Goal: Task Accomplishment & Management: Manage account settings

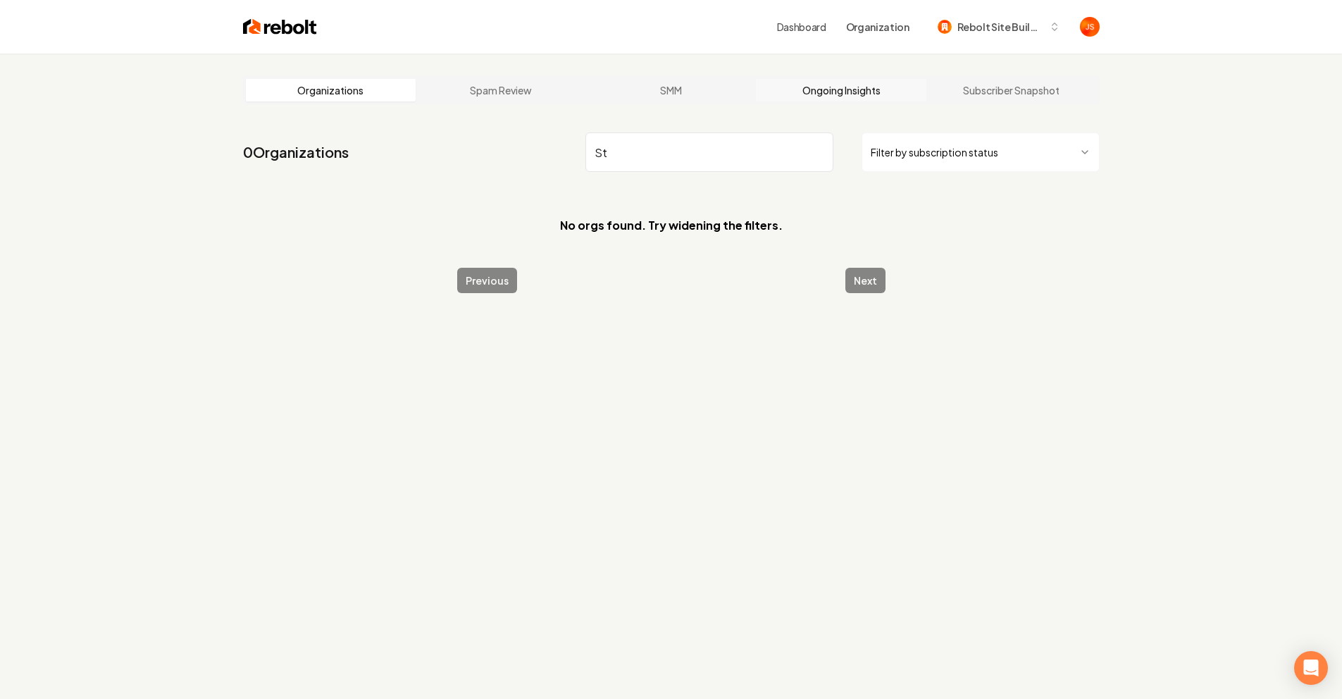
type input "S"
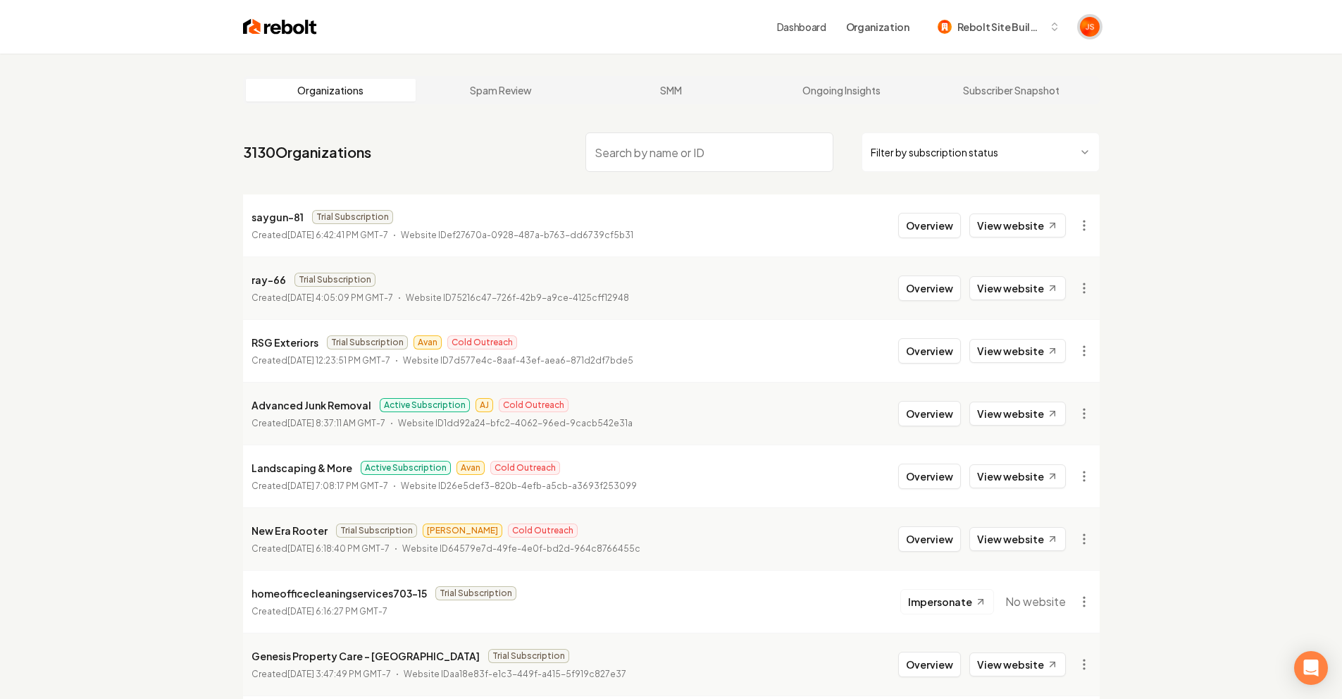
click at [1098, 29] on img "Open user button" at bounding box center [1090, 27] width 20 height 20
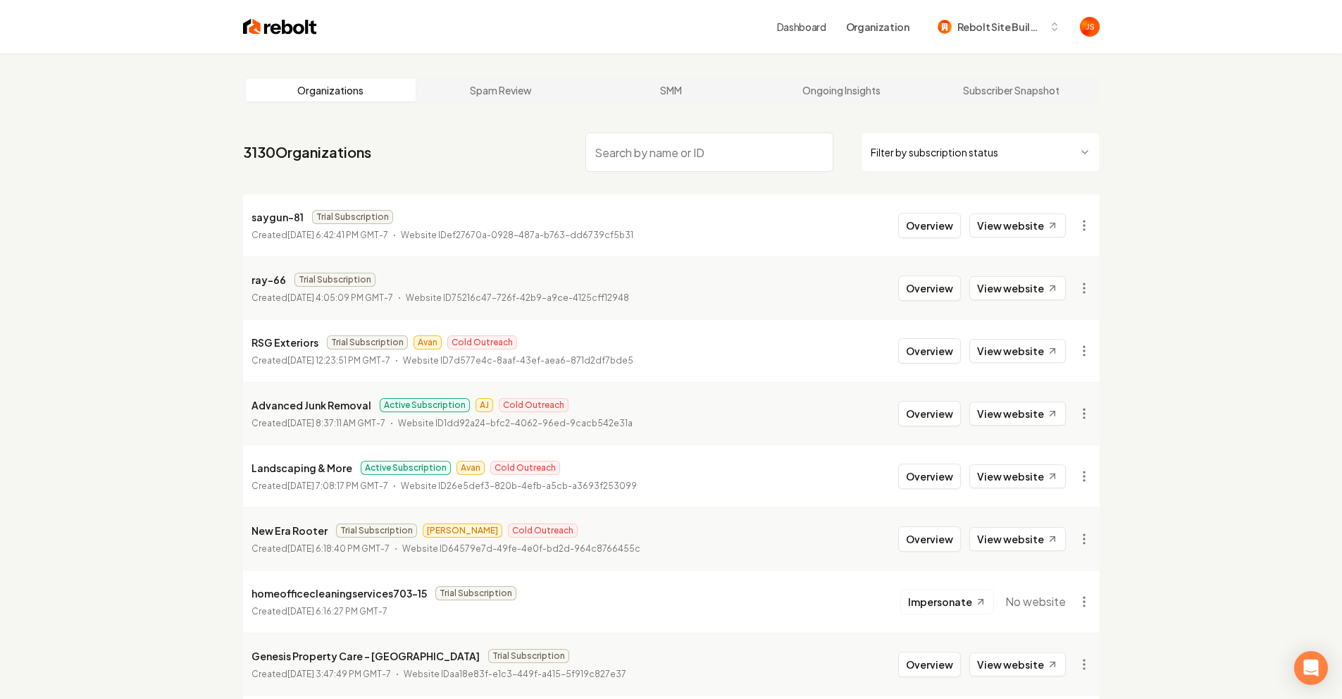
click at [965, 145] on html "Dashboard Organization Rebolt Site Builder Organizations Spam Review SMM Ongoin…" at bounding box center [671, 349] width 1342 height 699
click at [1219, 172] on html "Dashboard Organization Rebolt Site Builder Organizations Spam Review SMM Ongoin…" at bounding box center [671, 349] width 1342 height 699
drag, startPoint x: 1227, startPoint y: 205, endPoint x: 1137, endPoint y: 183, distance: 92.8
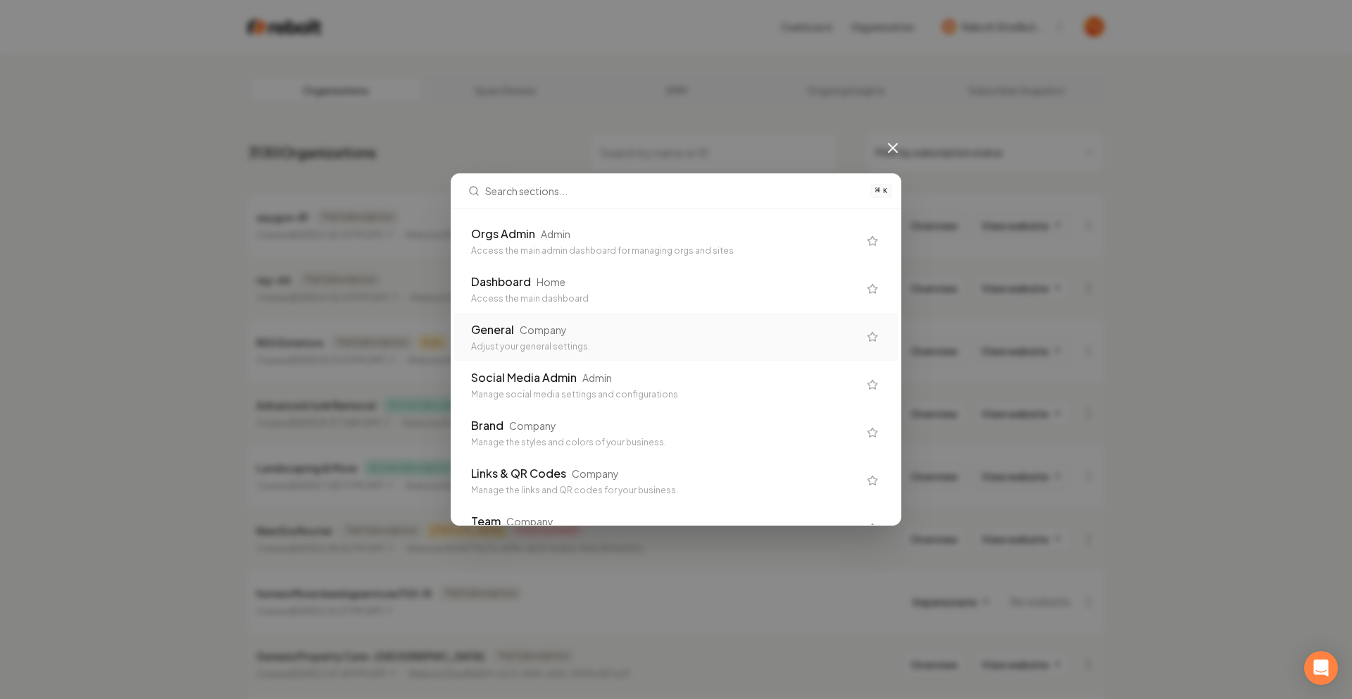
click at [500, 323] on div "General" at bounding box center [492, 329] width 43 height 17
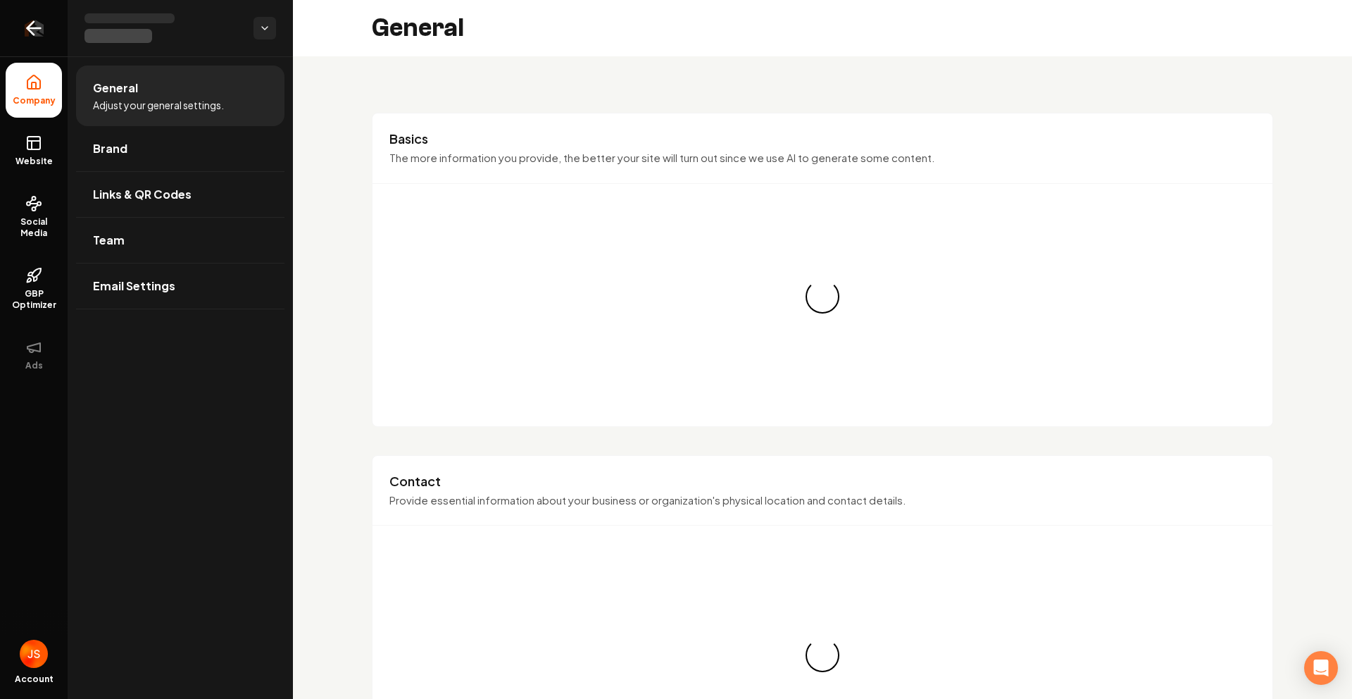
click at [34, 30] on icon "Return to dashboard" at bounding box center [34, 28] width 23 height 23
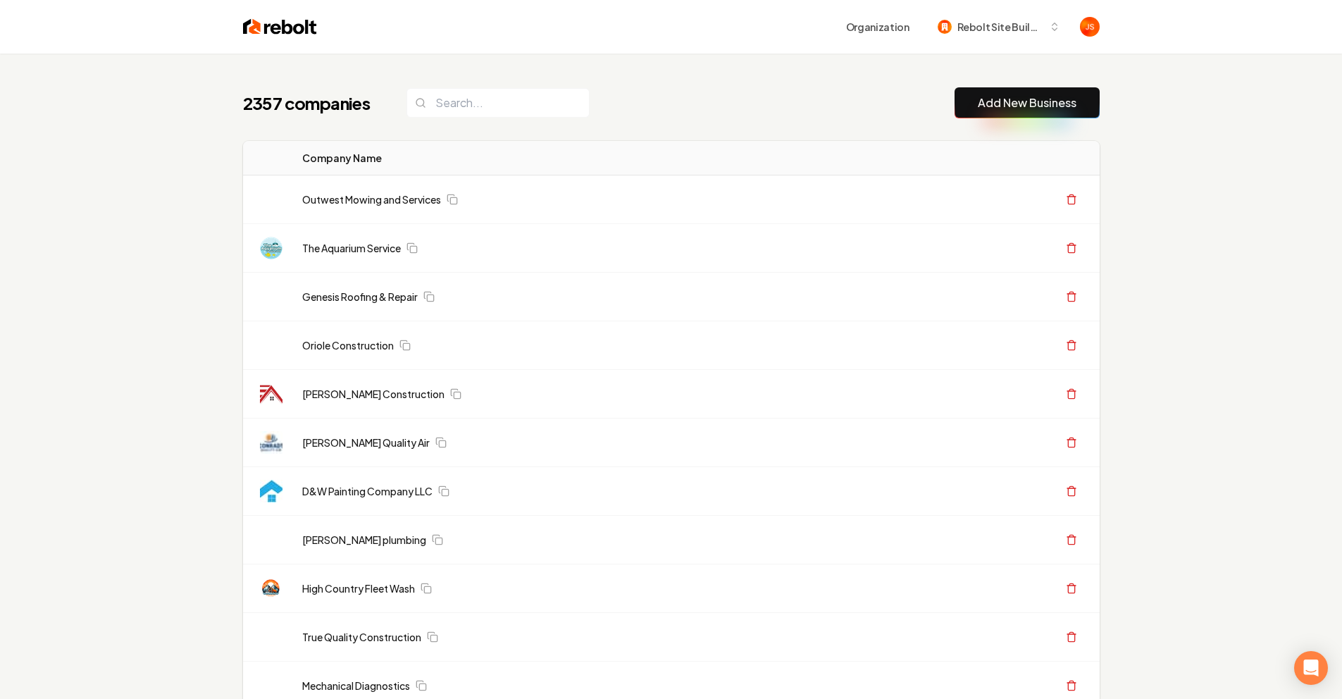
click at [1033, 111] on button "Add New Business" at bounding box center [1026, 102] width 145 height 31
click at [1002, 99] on link "Add New Business" at bounding box center [1027, 102] width 99 height 17
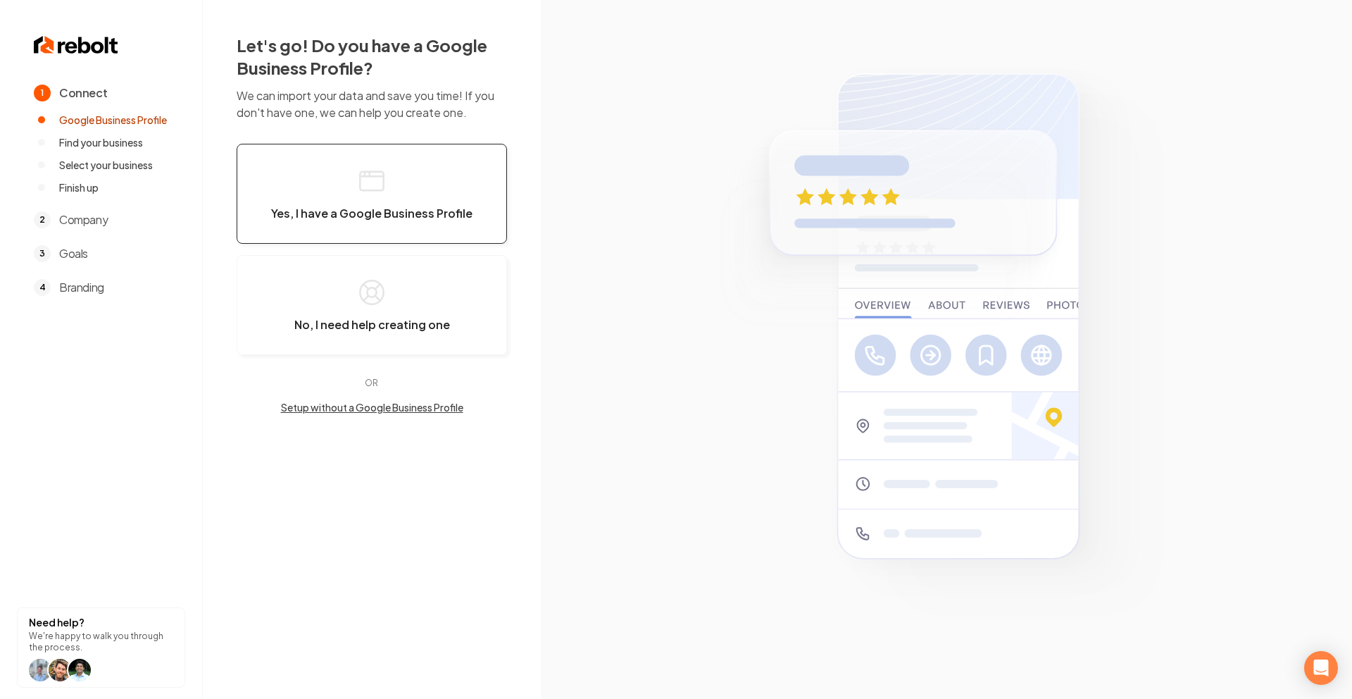
click at [381, 203] on button "Yes, I have a Google Business Profile" at bounding box center [372, 194] width 270 height 100
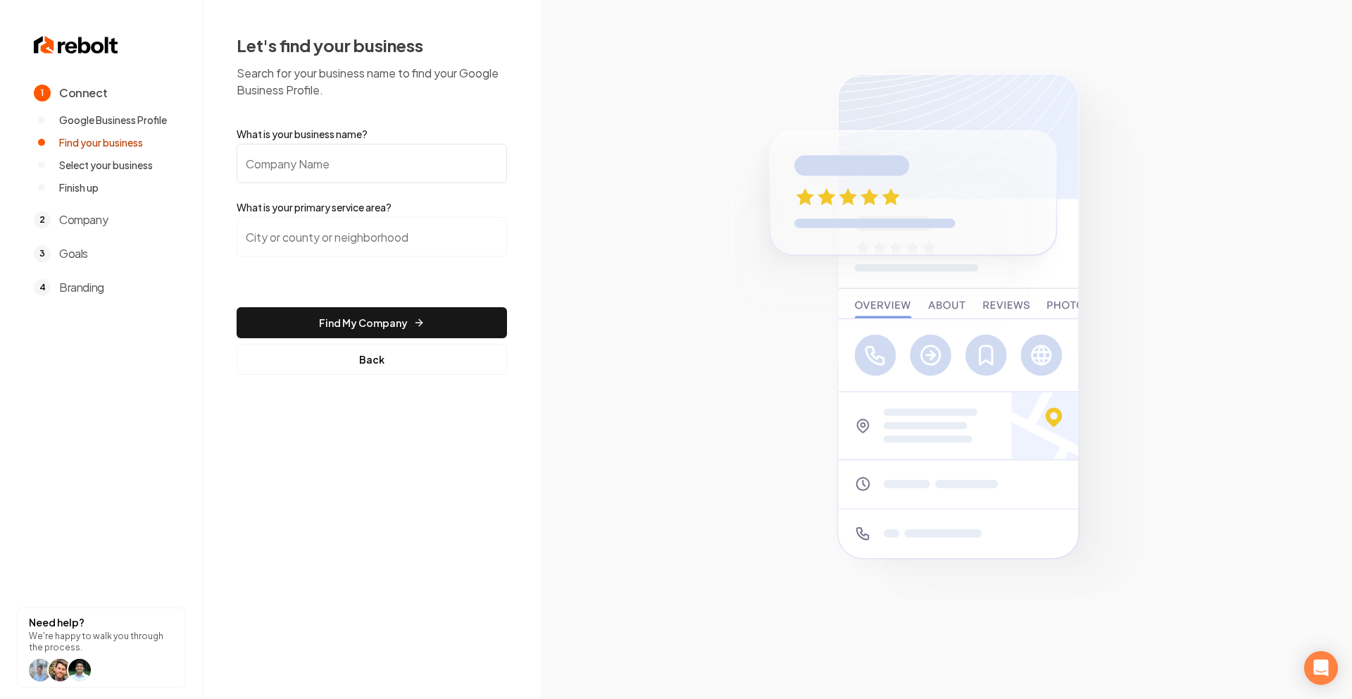
click at [313, 166] on input "What is your business name?" at bounding box center [372, 163] width 270 height 39
type input "Stereo Depot"
click at [296, 218] on input "search" at bounding box center [372, 236] width 270 height 39
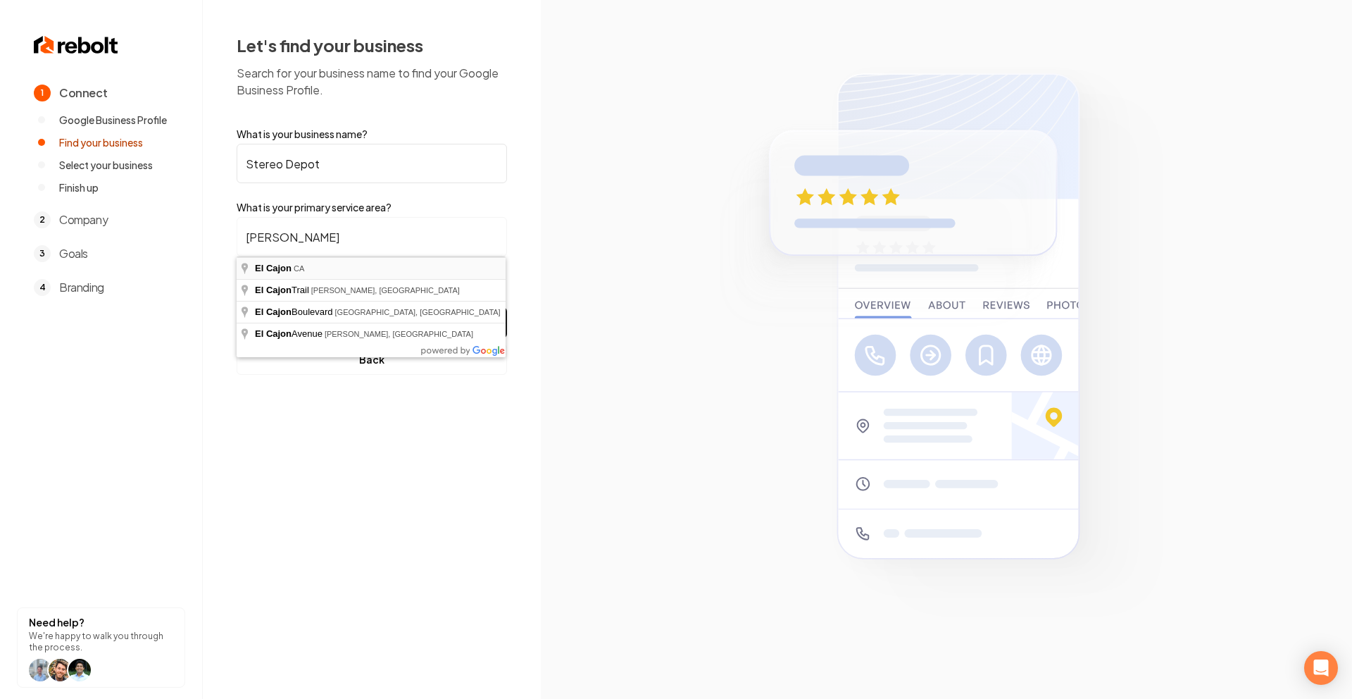
type input "El Cajon, CA"
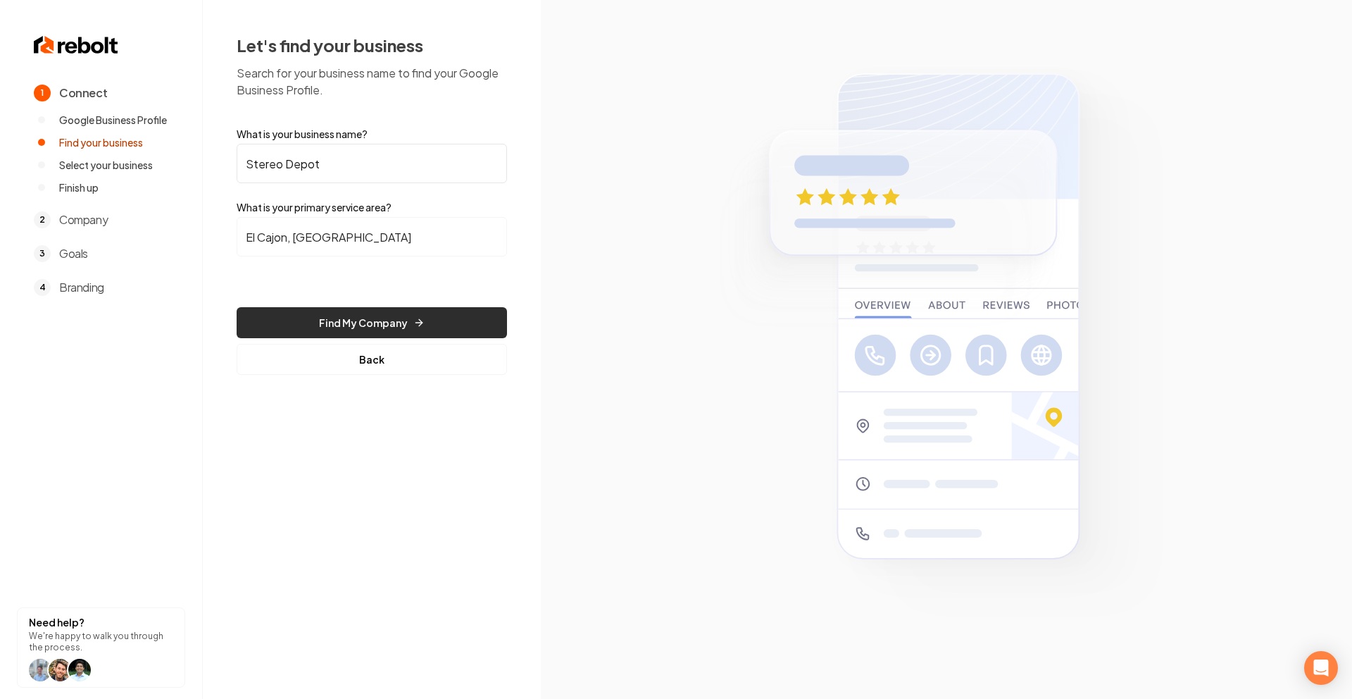
click at [363, 312] on button "Find My Company" at bounding box center [372, 322] width 270 height 31
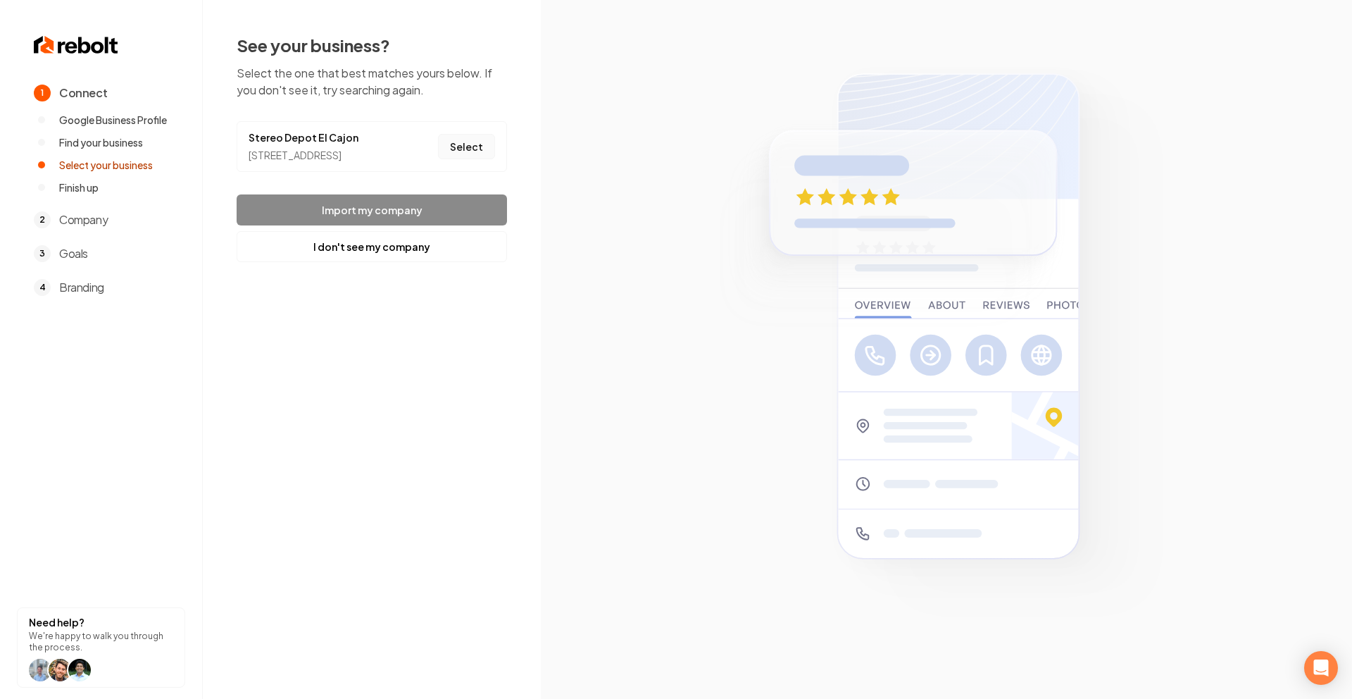
click at [461, 154] on button "Select" at bounding box center [466, 146] width 57 height 25
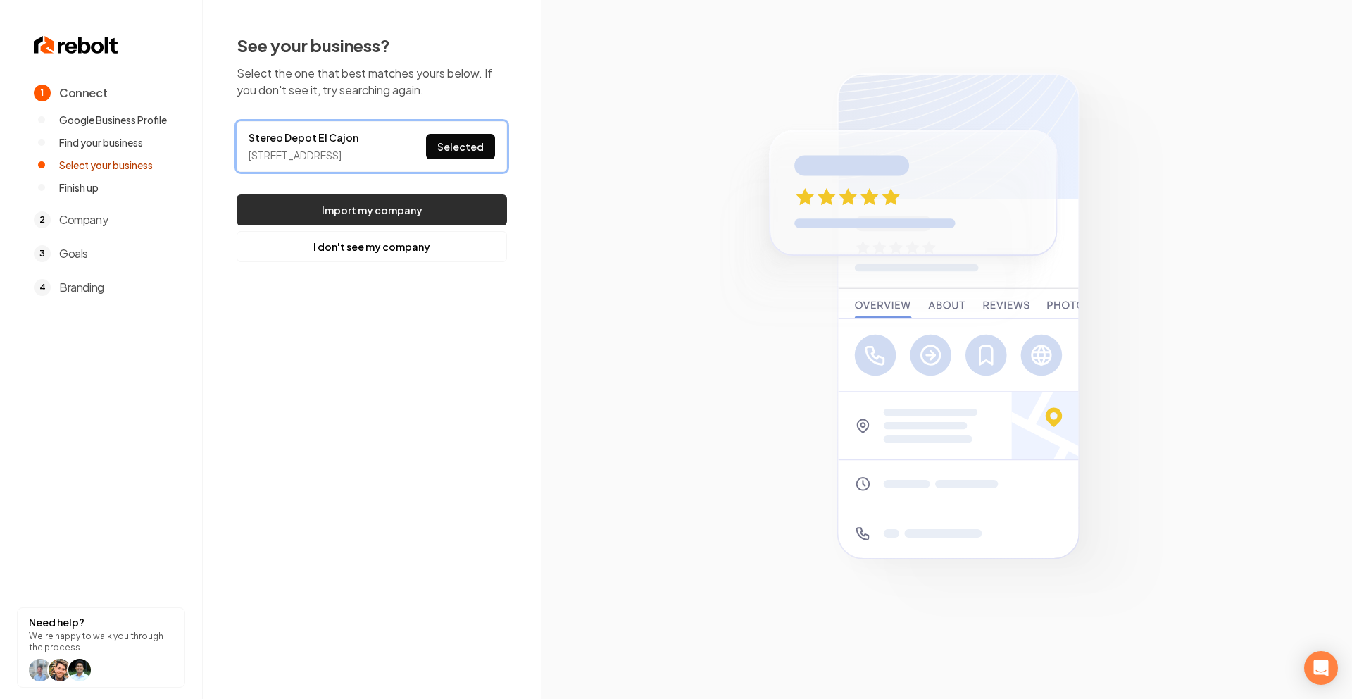
click at [438, 225] on button "Import my company" at bounding box center [372, 209] width 270 height 31
click at [410, 222] on button "Import my company" at bounding box center [372, 209] width 270 height 31
click at [450, 157] on button "Selected" at bounding box center [460, 146] width 69 height 25
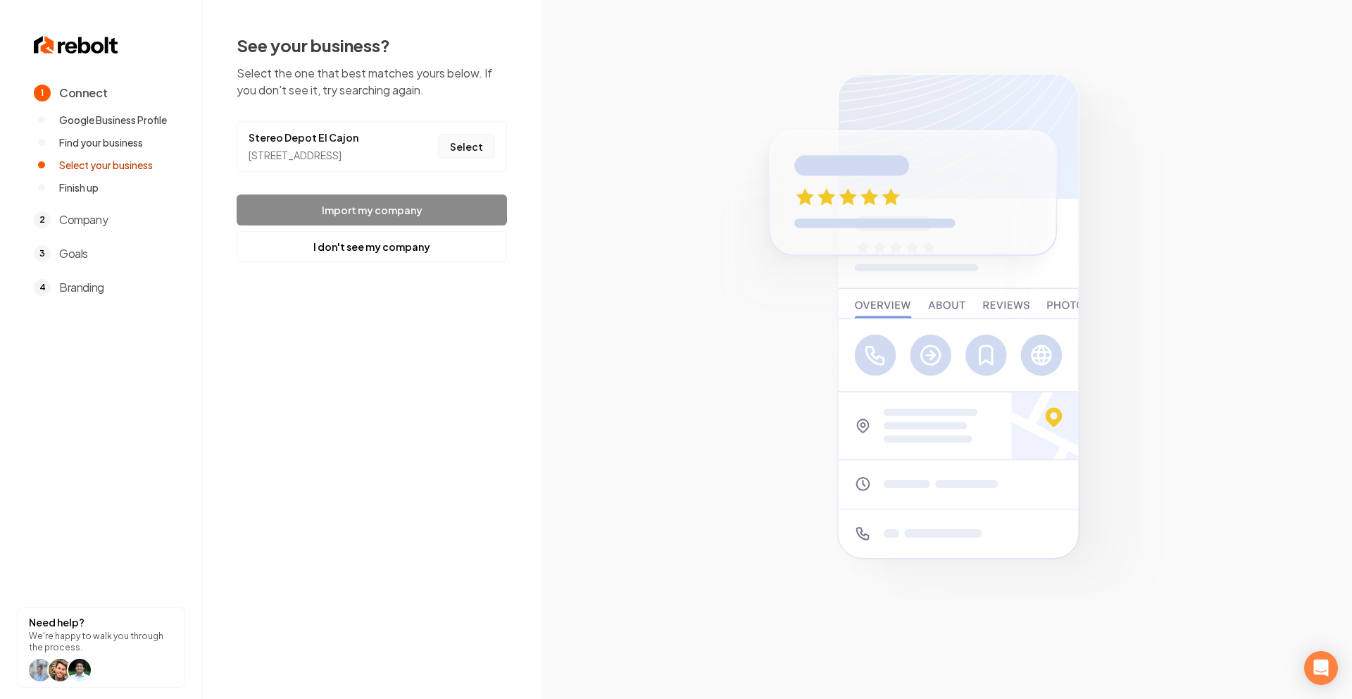
click at [450, 157] on button "Select" at bounding box center [466, 146] width 57 height 25
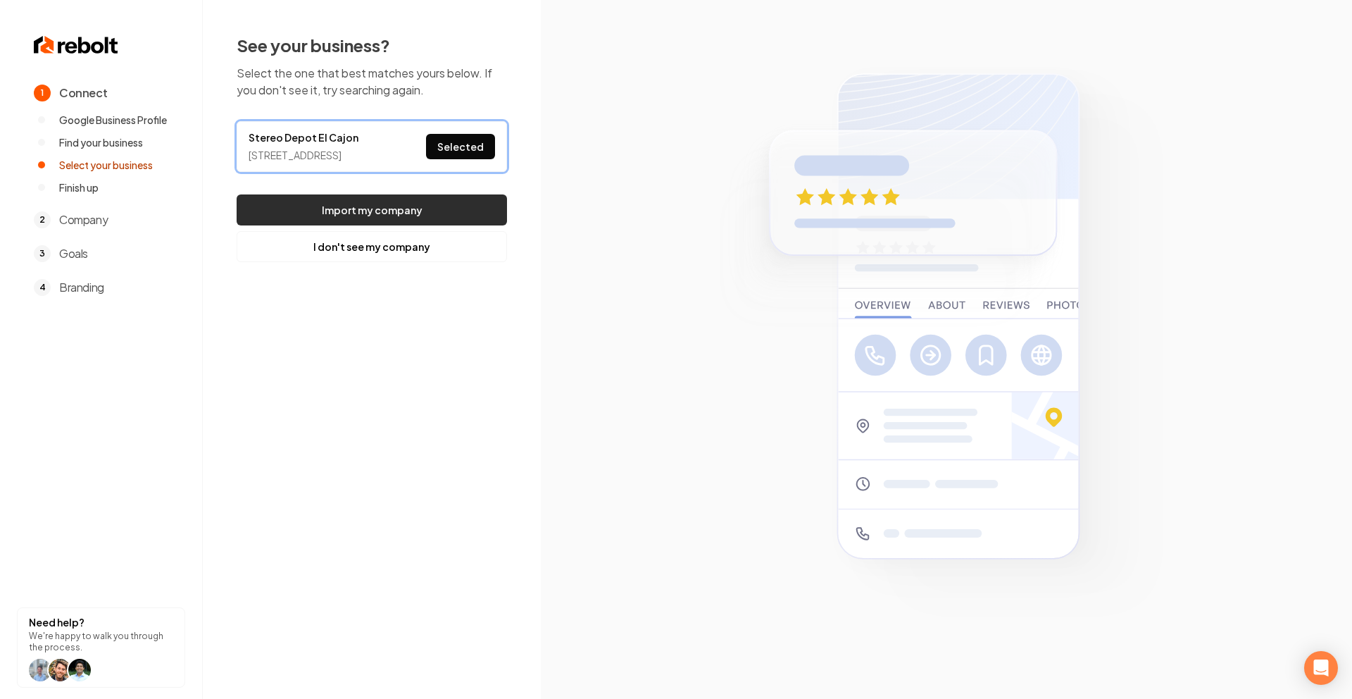
click at [420, 225] on button "Import my company" at bounding box center [372, 209] width 270 height 31
click at [375, 262] on button "I don't see my company" at bounding box center [372, 246] width 270 height 31
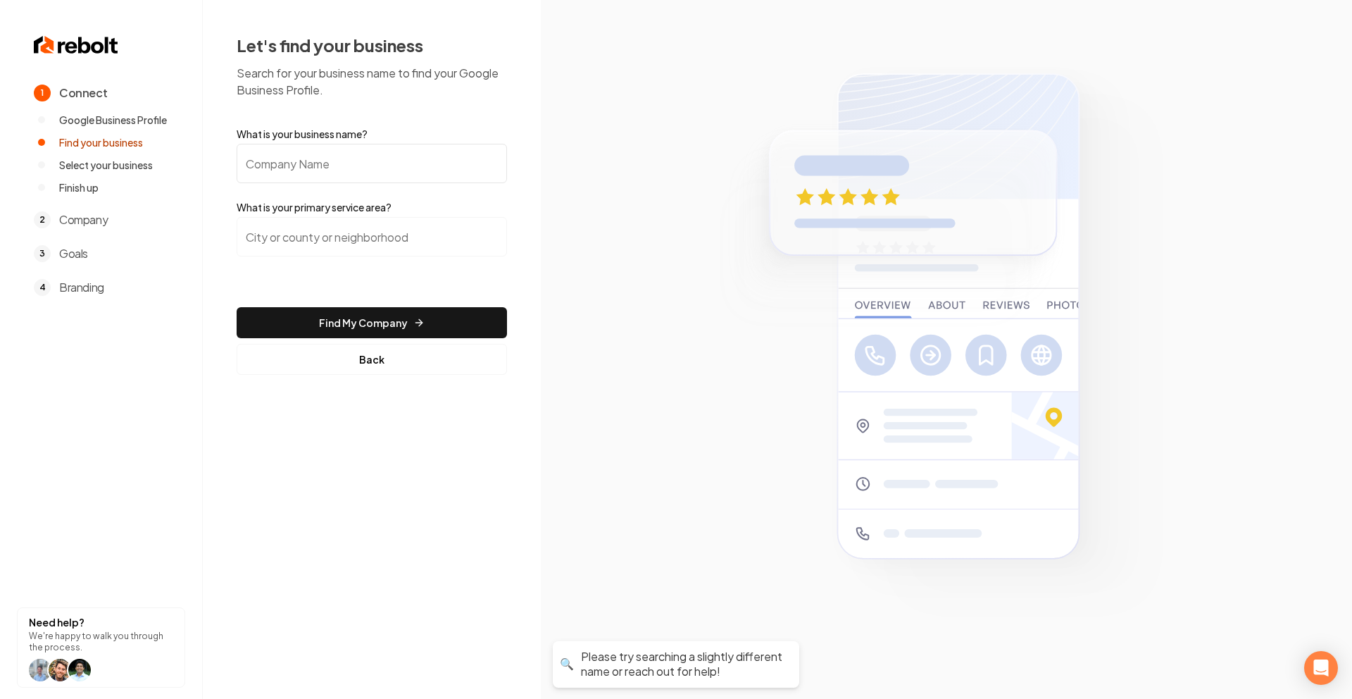
click at [388, 155] on input "What is your business name?" at bounding box center [372, 163] width 270 height 39
type input "Stereo Depot"
click at [387, 229] on input "search" at bounding box center [372, 236] width 270 height 39
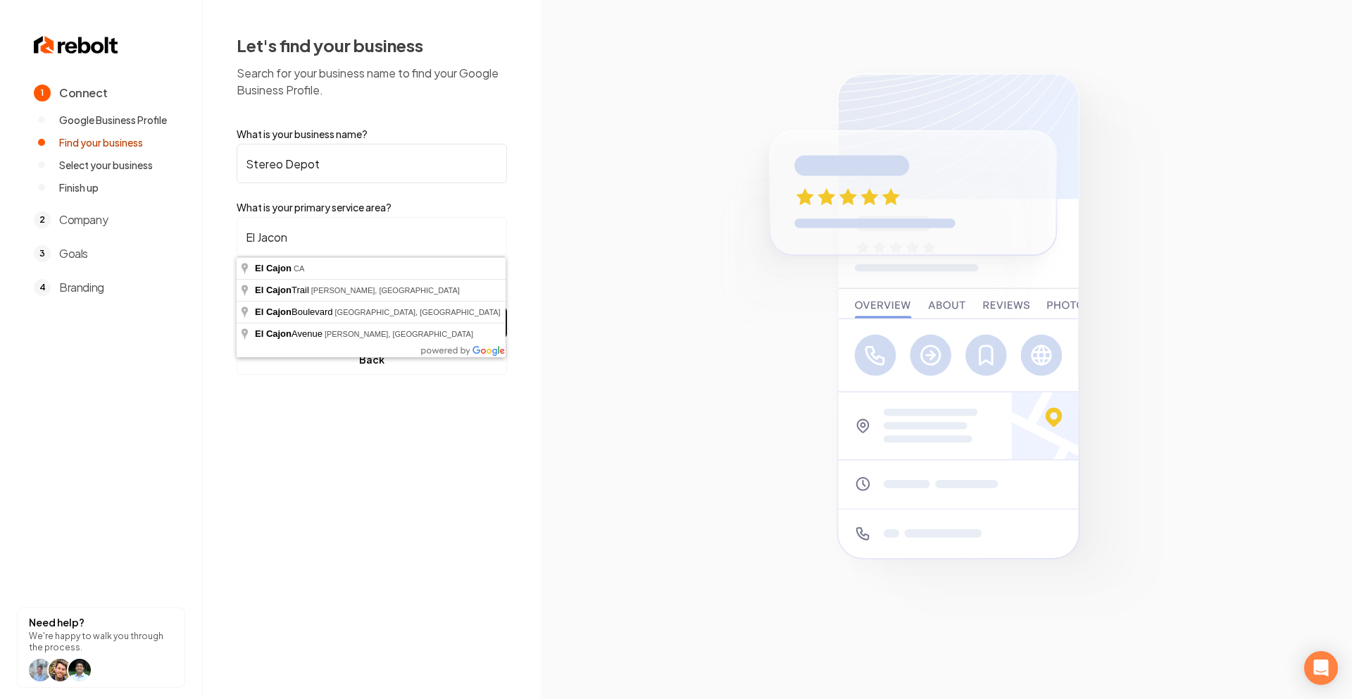
type input "El Cajon, CA"
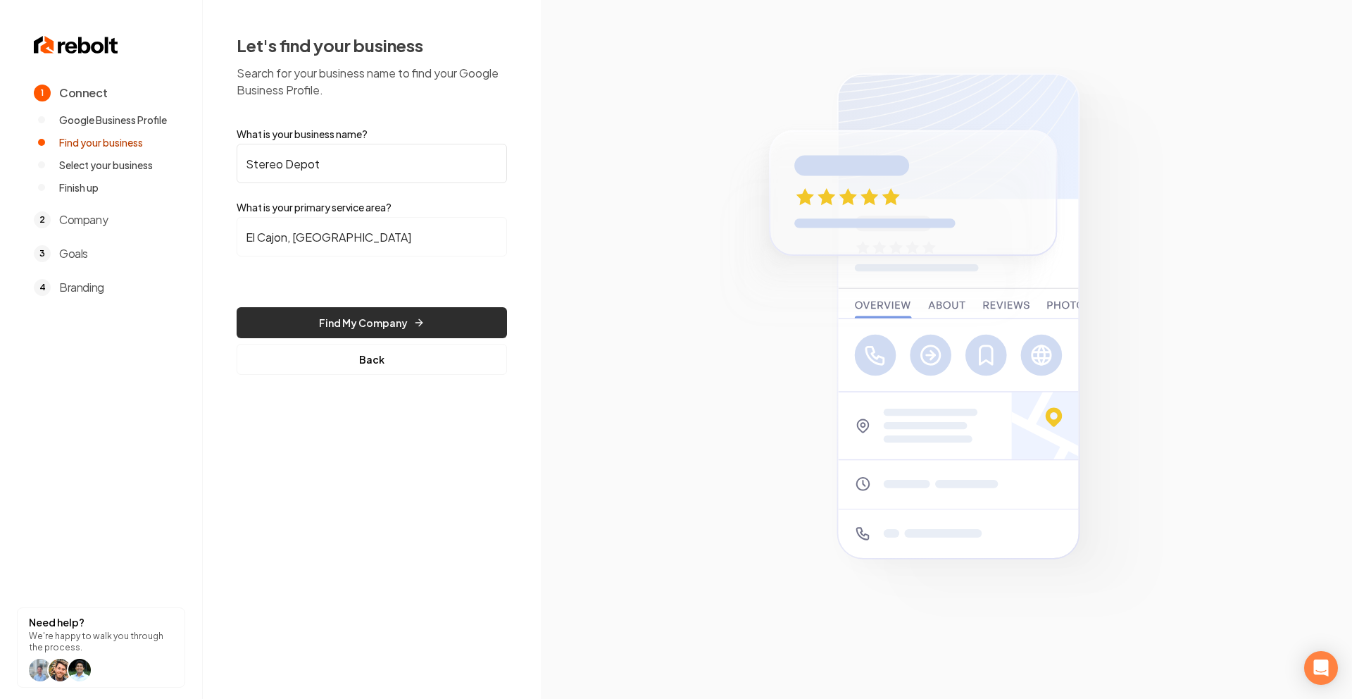
click at [371, 320] on button "Find My Company" at bounding box center [372, 322] width 270 height 31
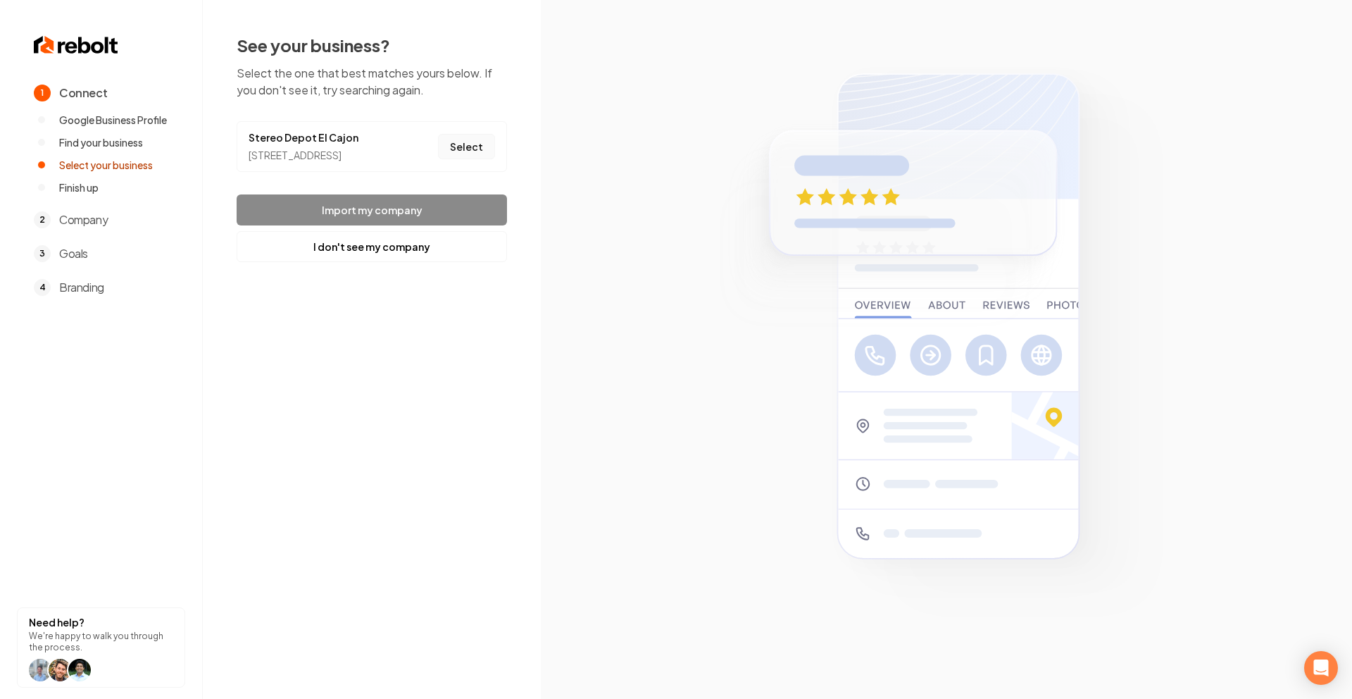
click at [456, 154] on button "Select" at bounding box center [466, 146] width 57 height 25
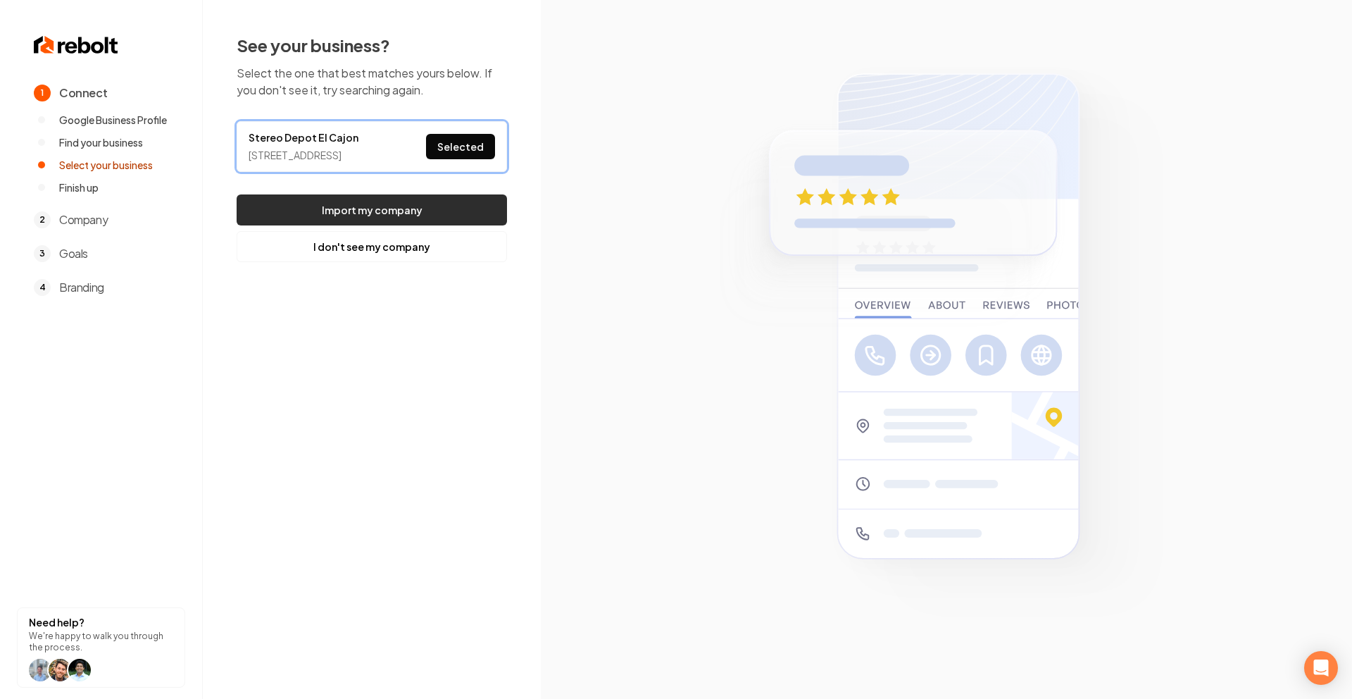
click at [423, 216] on button "Import my company" at bounding box center [372, 209] width 270 height 31
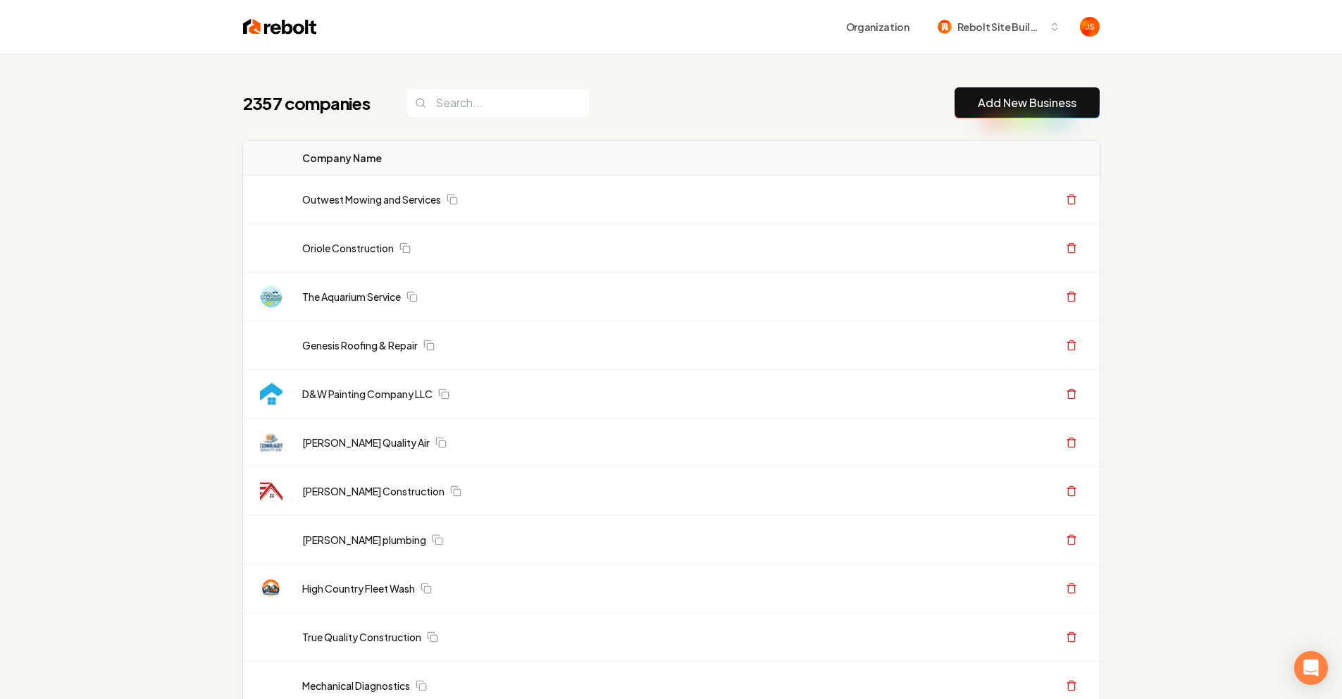
click at [1004, 95] on link "Add New Business" at bounding box center [1027, 102] width 99 height 17
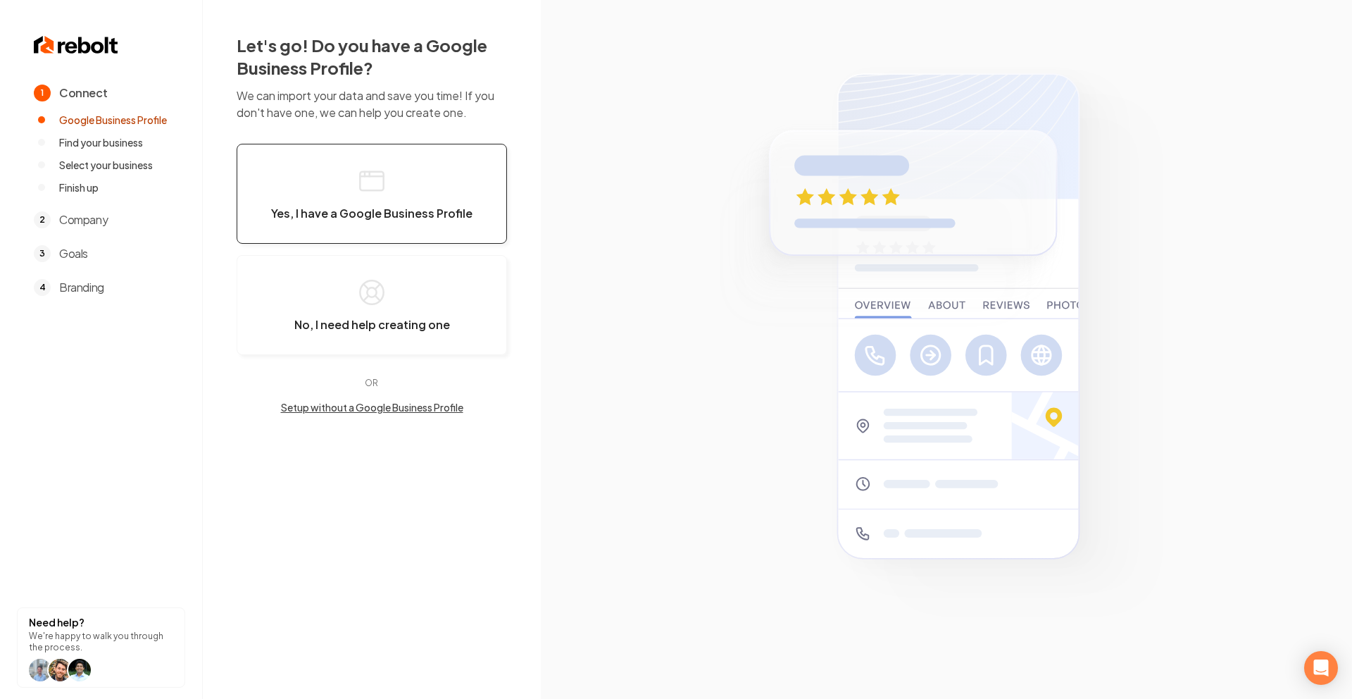
click at [447, 187] on button "Yes, I have a Google Business Profile" at bounding box center [372, 194] width 270 height 100
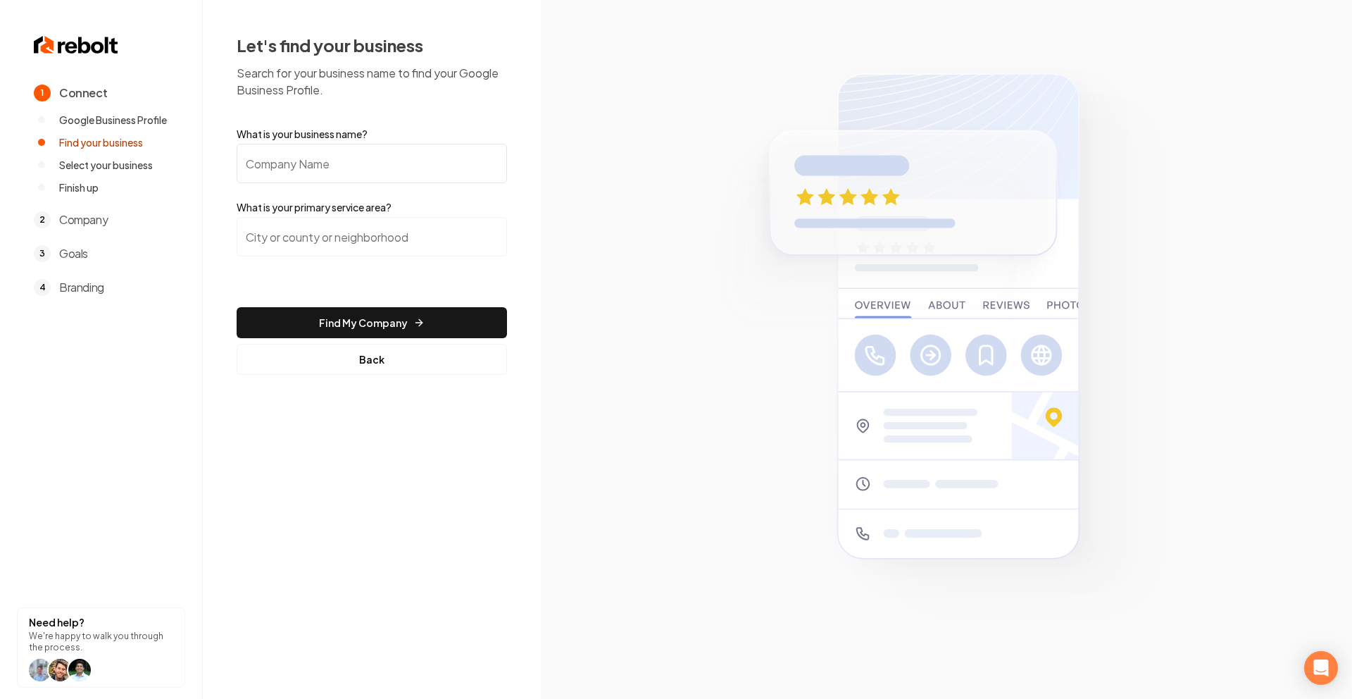
click at [381, 163] on input "What is your business name?" at bounding box center [372, 163] width 270 height 39
type input "Stereo Depot"
click at [305, 247] on input "search" at bounding box center [372, 236] width 270 height 39
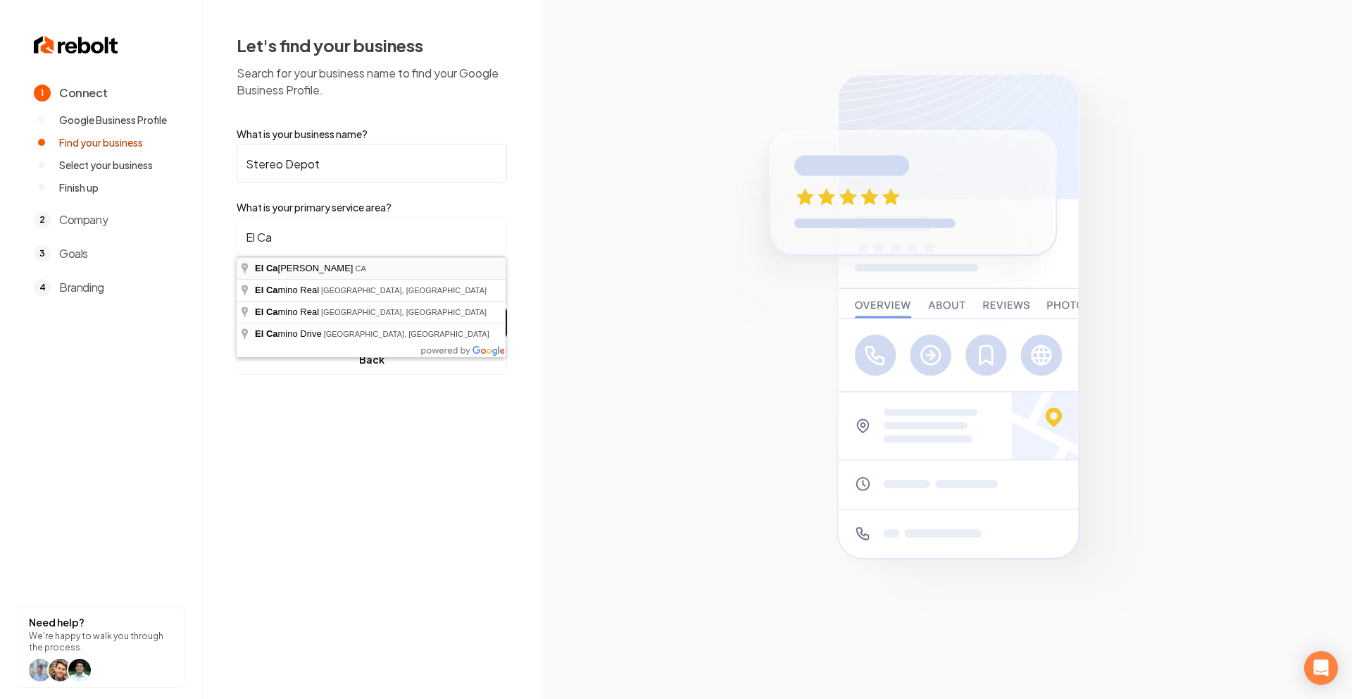
type input "El Cajon, CA"
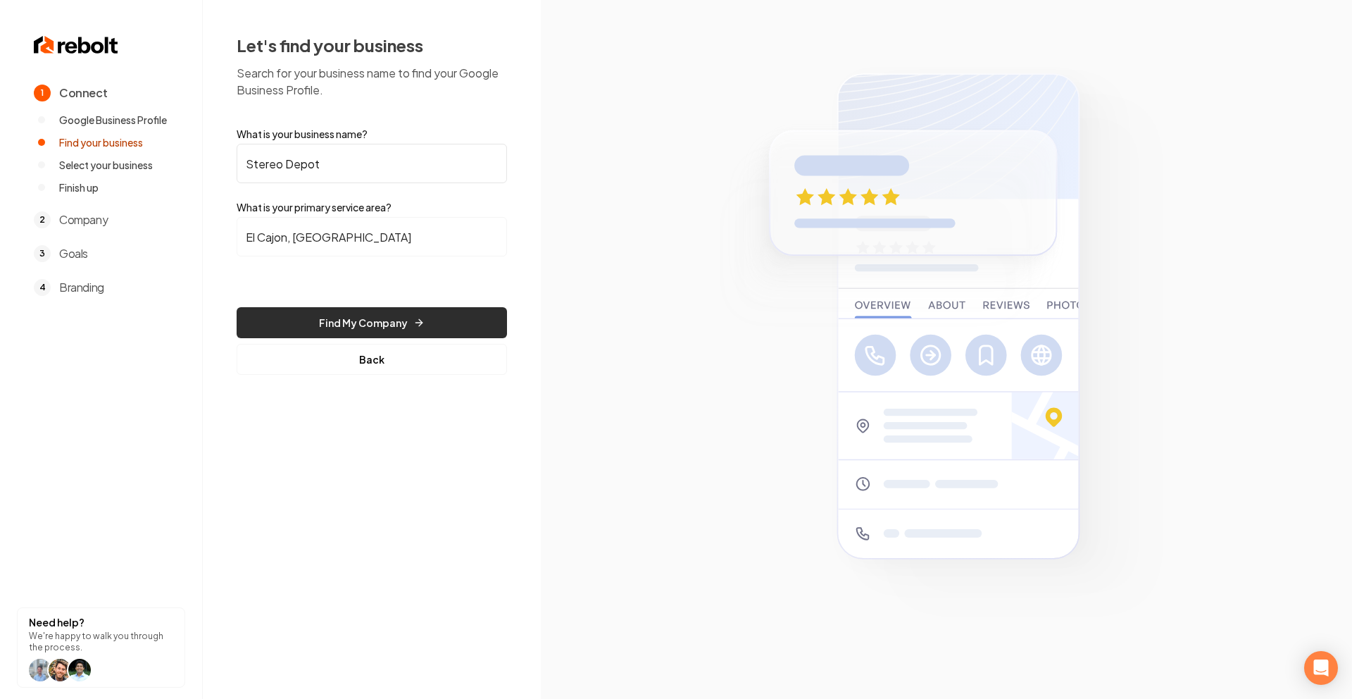
click at [334, 315] on button "Find My Company" at bounding box center [372, 322] width 270 height 31
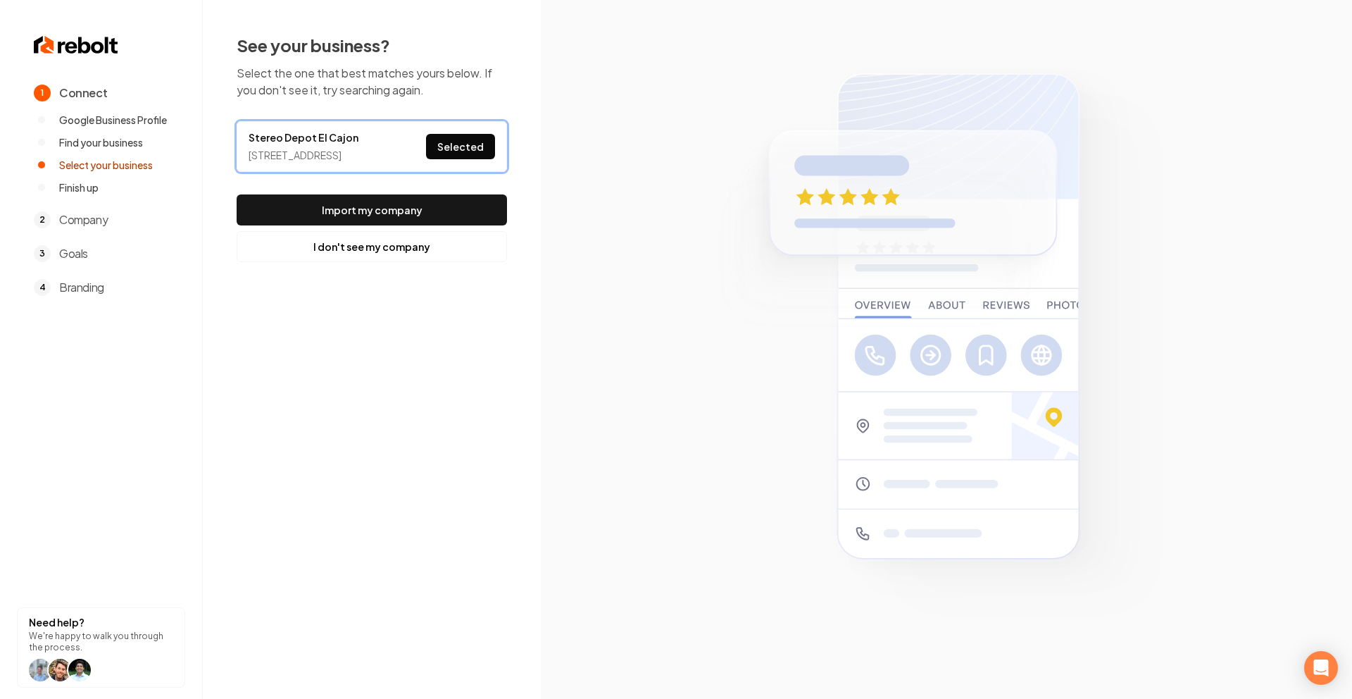
click at [475, 147] on button "Selected" at bounding box center [460, 146] width 69 height 25
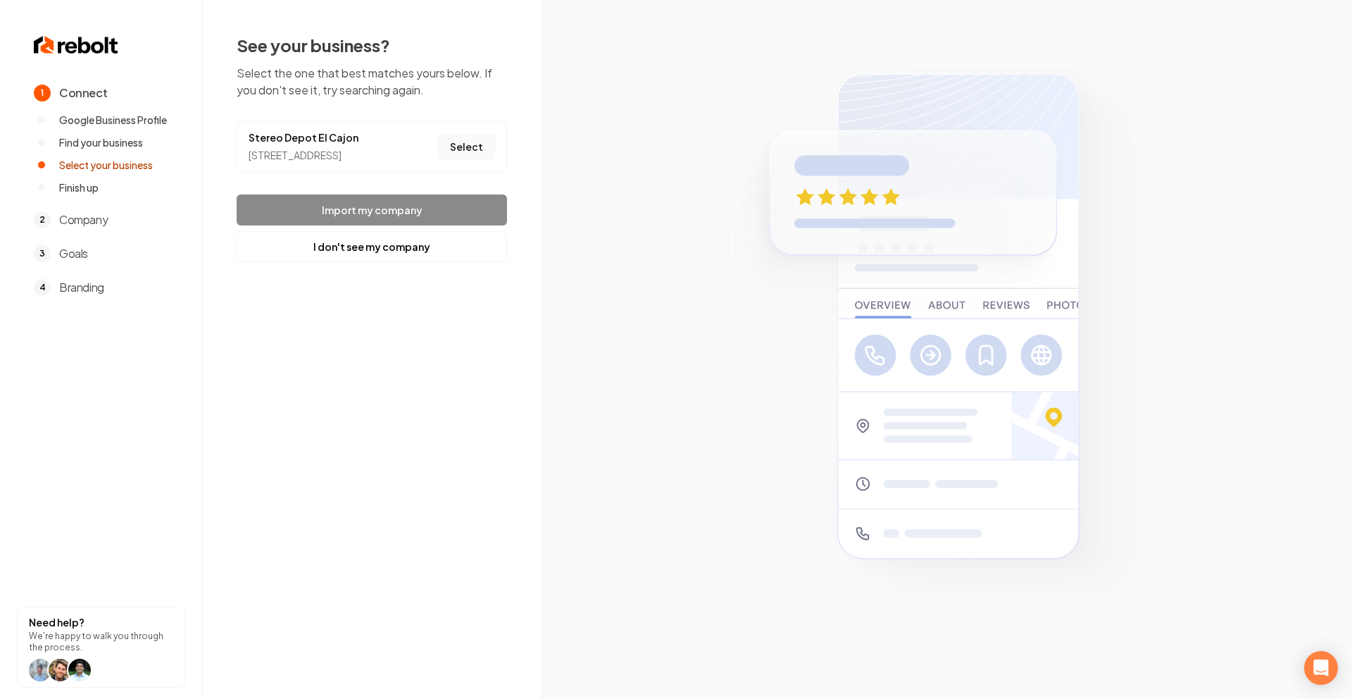
click at [462, 148] on button "Select" at bounding box center [466, 146] width 57 height 25
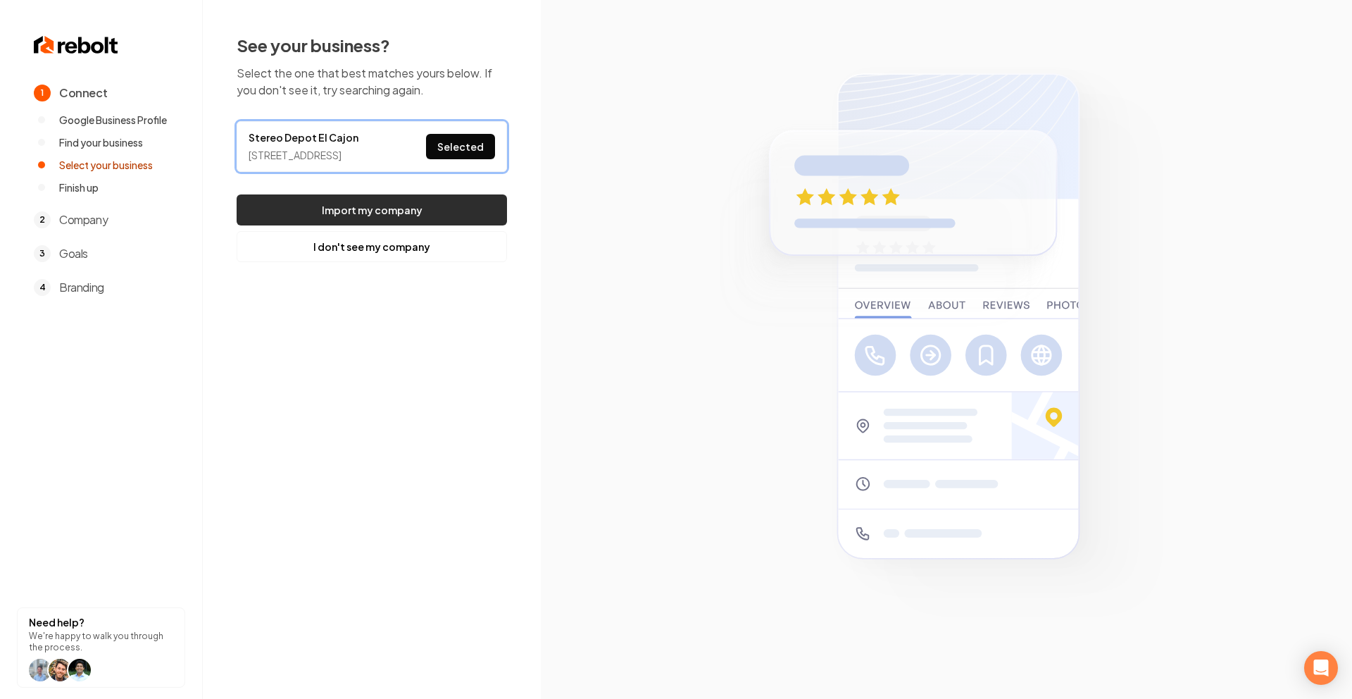
click at [422, 217] on button "Import my company" at bounding box center [372, 209] width 270 height 31
click at [456, 223] on button "Import my company" at bounding box center [372, 209] width 270 height 31
click at [473, 159] on button "Selected" at bounding box center [460, 146] width 69 height 25
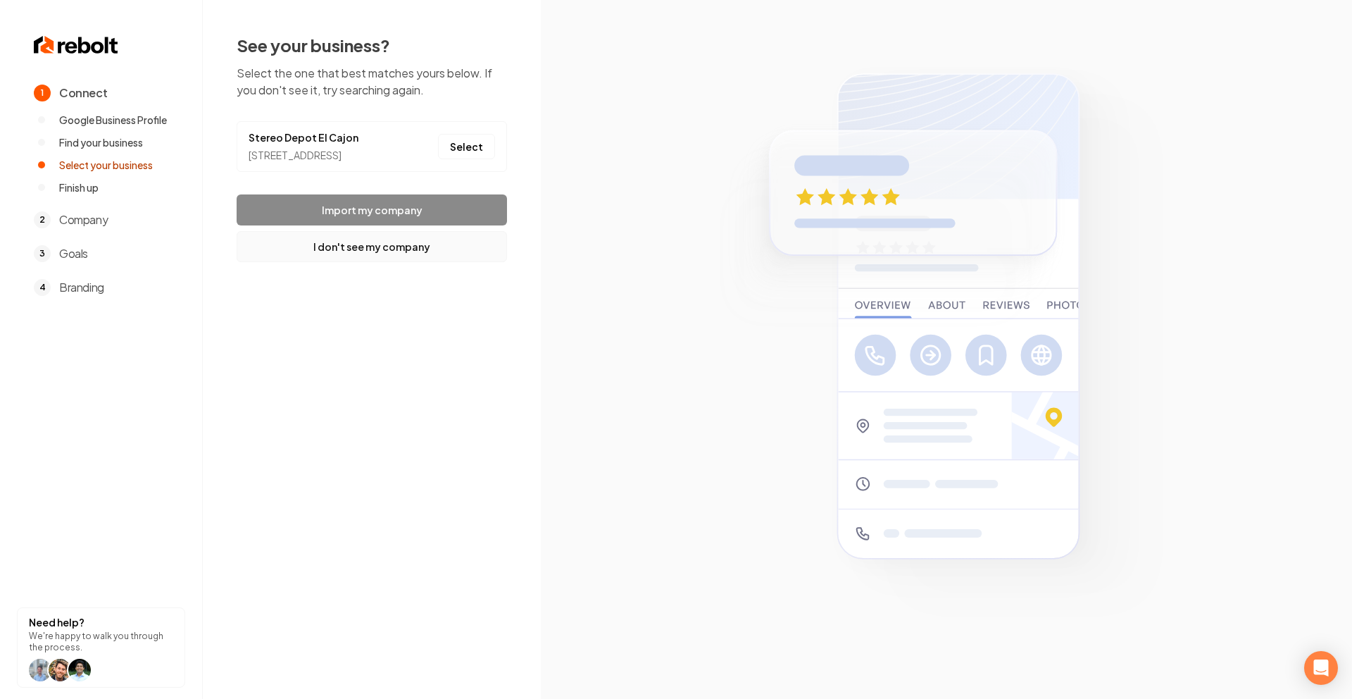
click at [412, 262] on button "I don't see my company" at bounding box center [372, 246] width 270 height 31
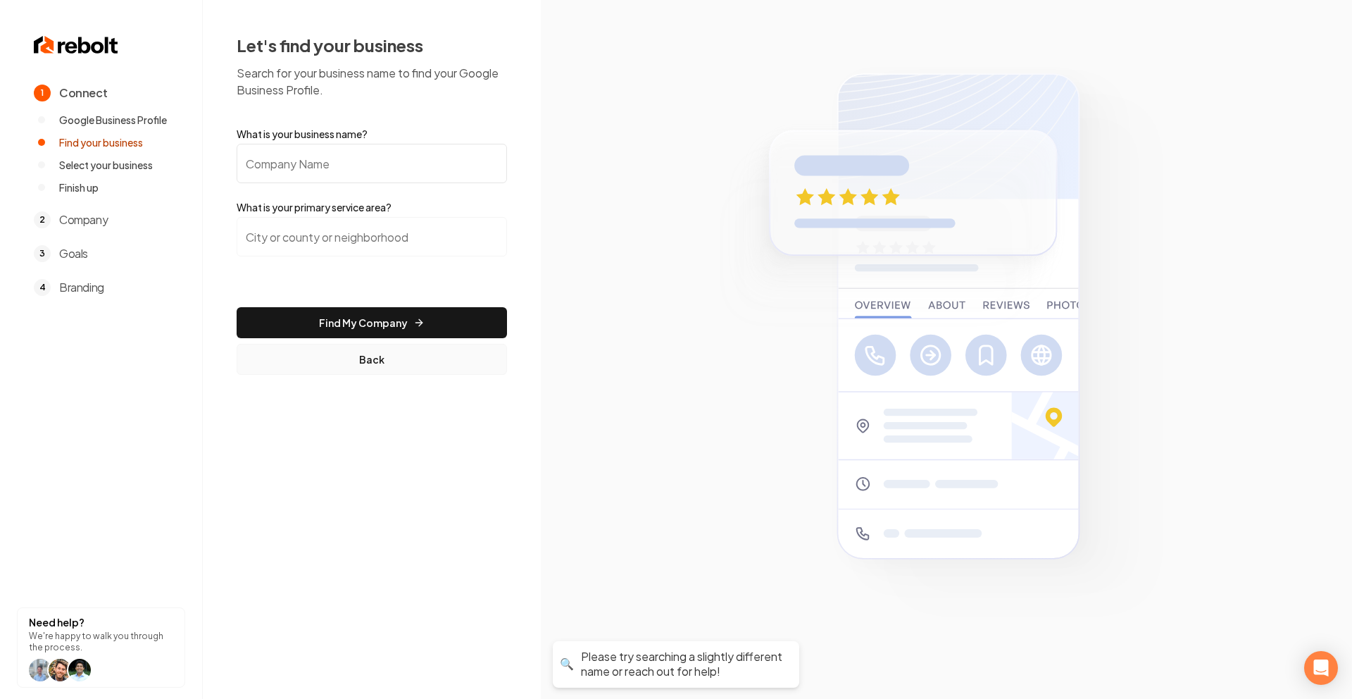
click at [370, 361] on button "Back" at bounding box center [372, 359] width 270 height 31
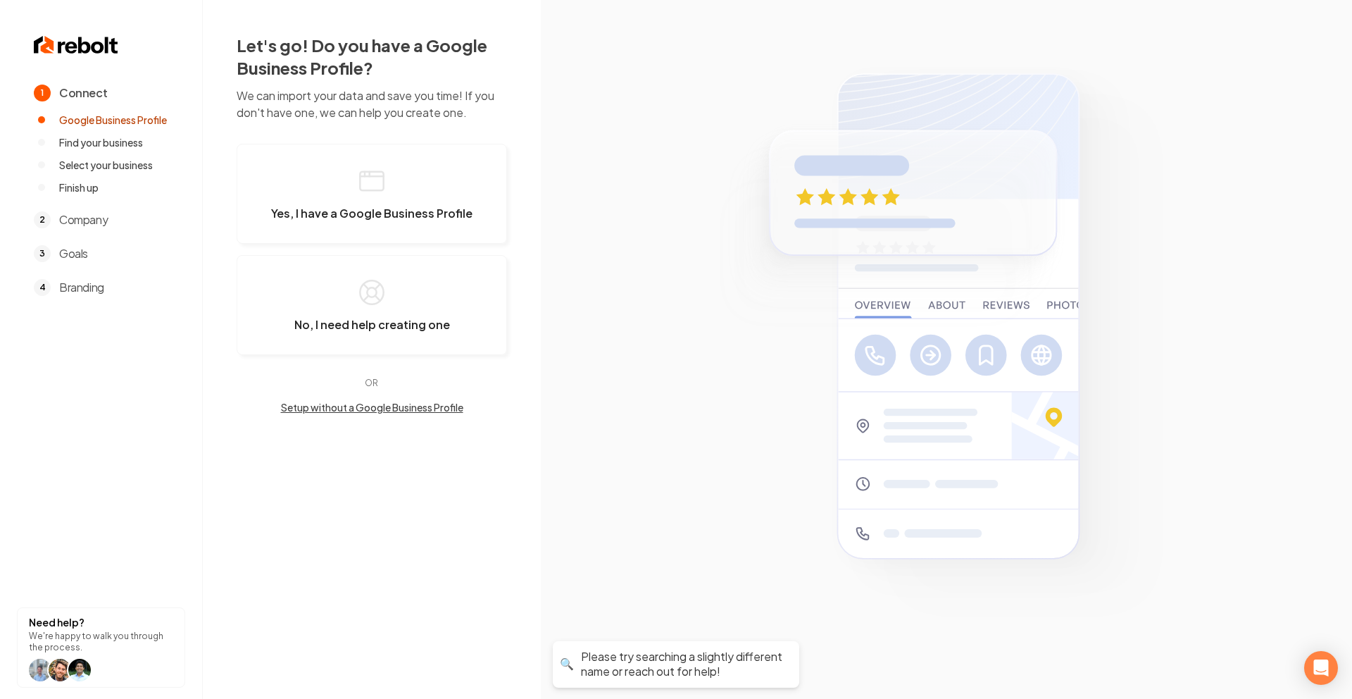
click at [358, 405] on button "Setup without a Google Business Profile" at bounding box center [372, 407] width 270 height 14
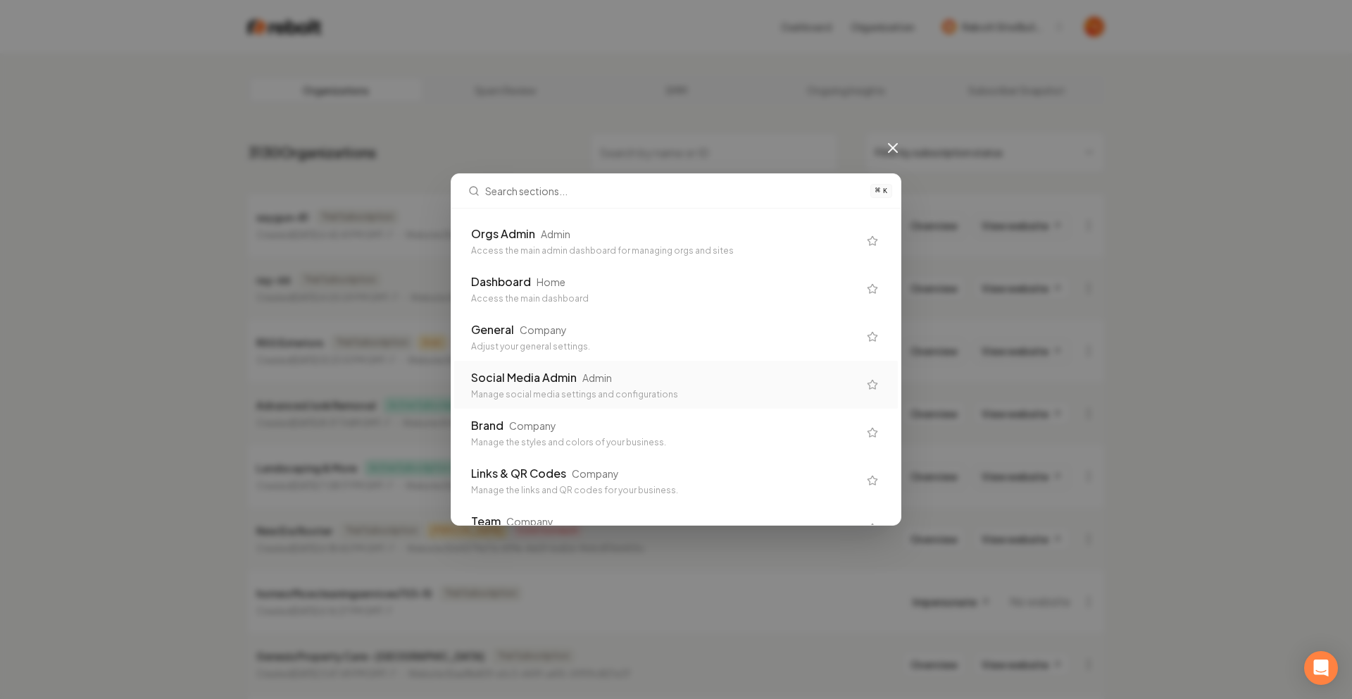
click at [520, 349] on div "Adjust your general settings." at bounding box center [664, 346] width 387 height 11
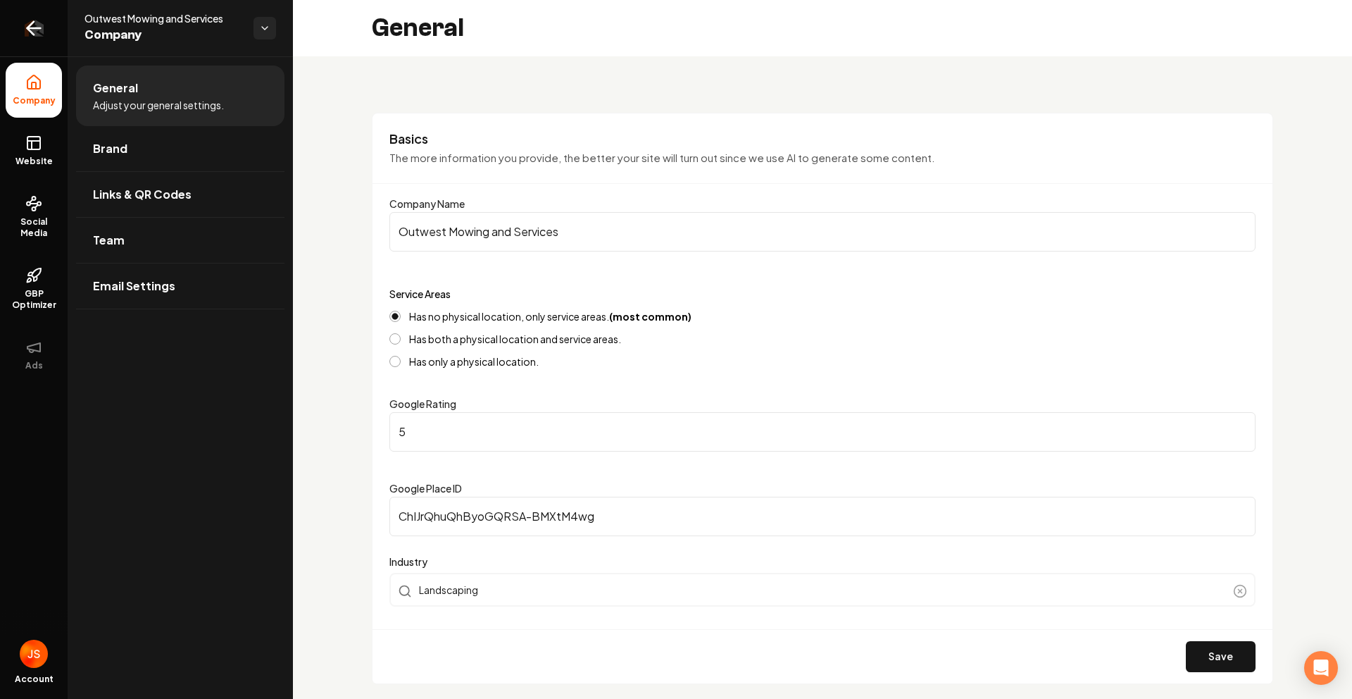
click at [35, 14] on link "Return to dashboard" at bounding box center [34, 28] width 68 height 56
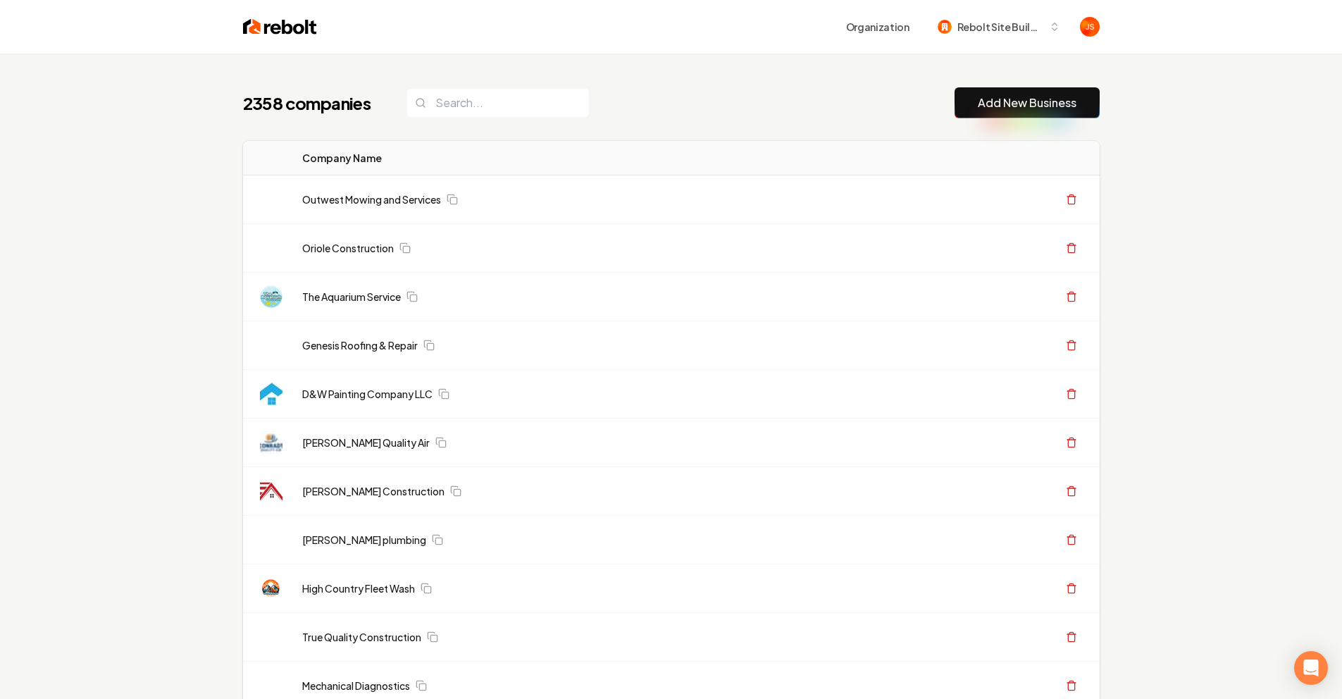
click at [1018, 103] on link "Add New Business" at bounding box center [1027, 102] width 99 height 17
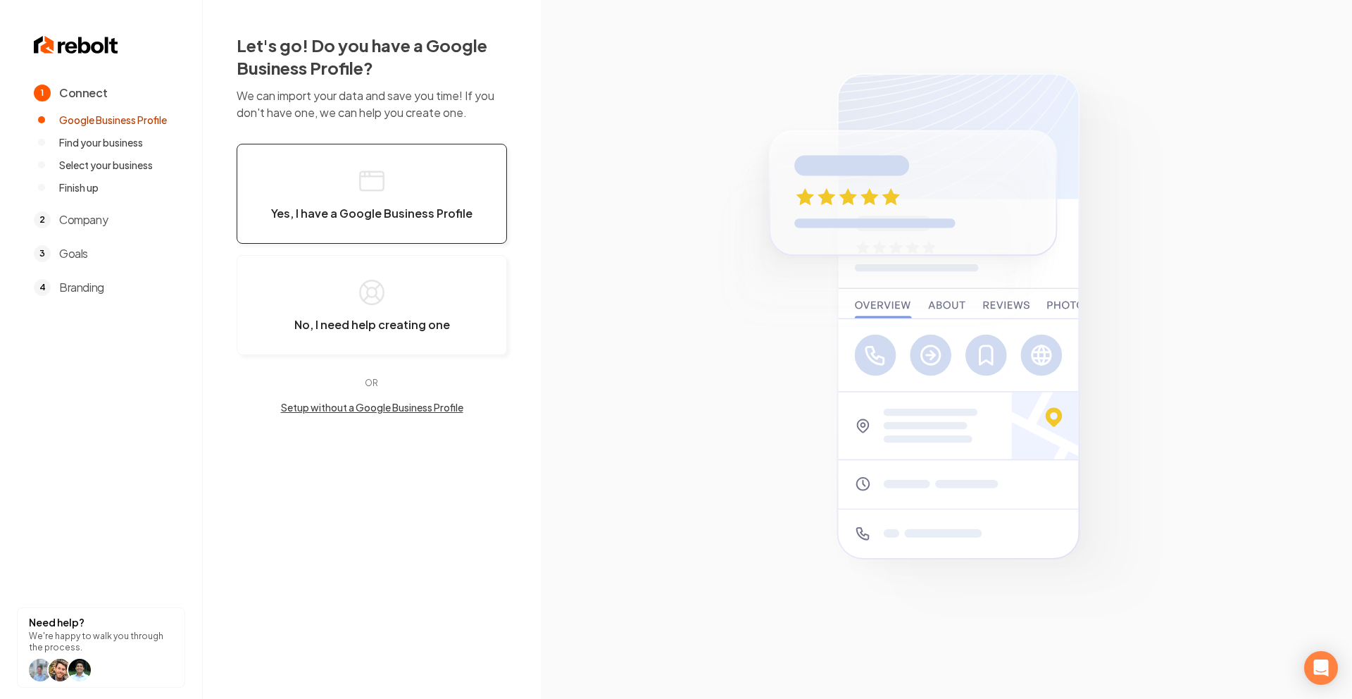
click at [409, 206] on span "Yes, I have a Google Business Profile" at bounding box center [371, 213] width 201 height 14
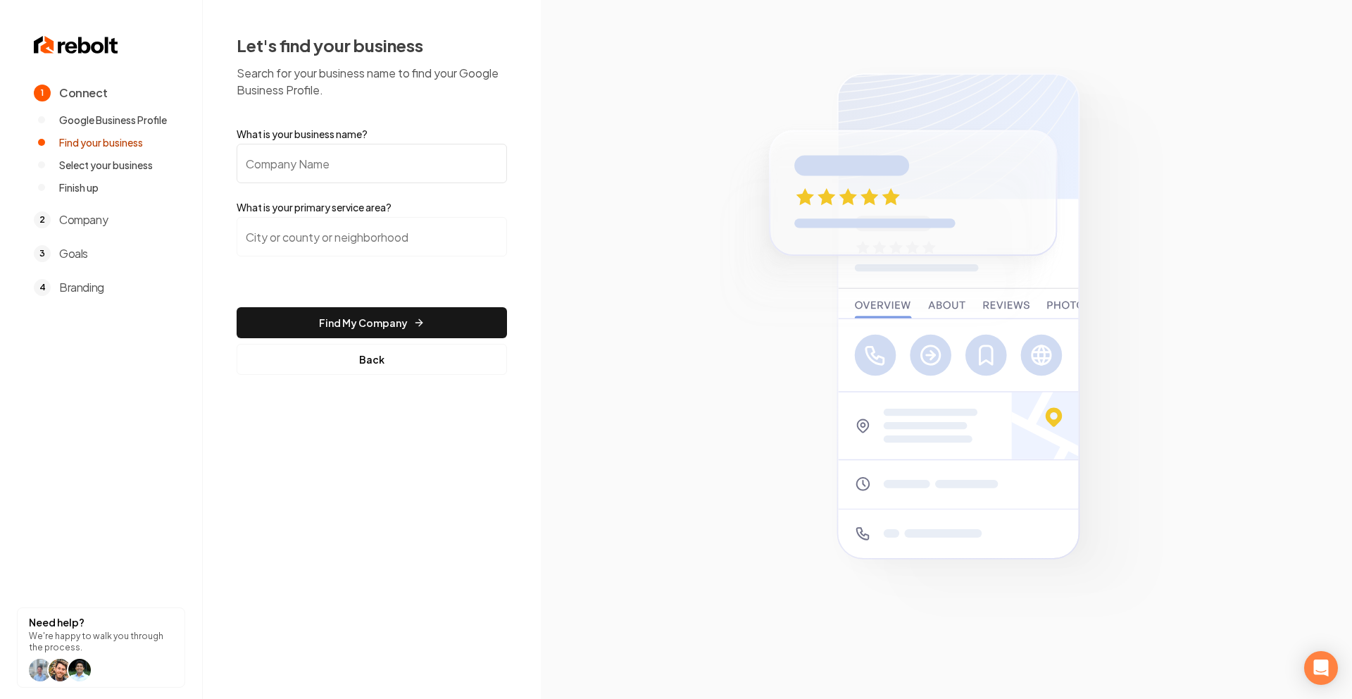
click at [394, 175] on input "What is your business name?" at bounding box center [372, 163] width 270 height 39
type input "Stereo Depot"
click at [360, 242] on input "search" at bounding box center [372, 236] width 270 height 39
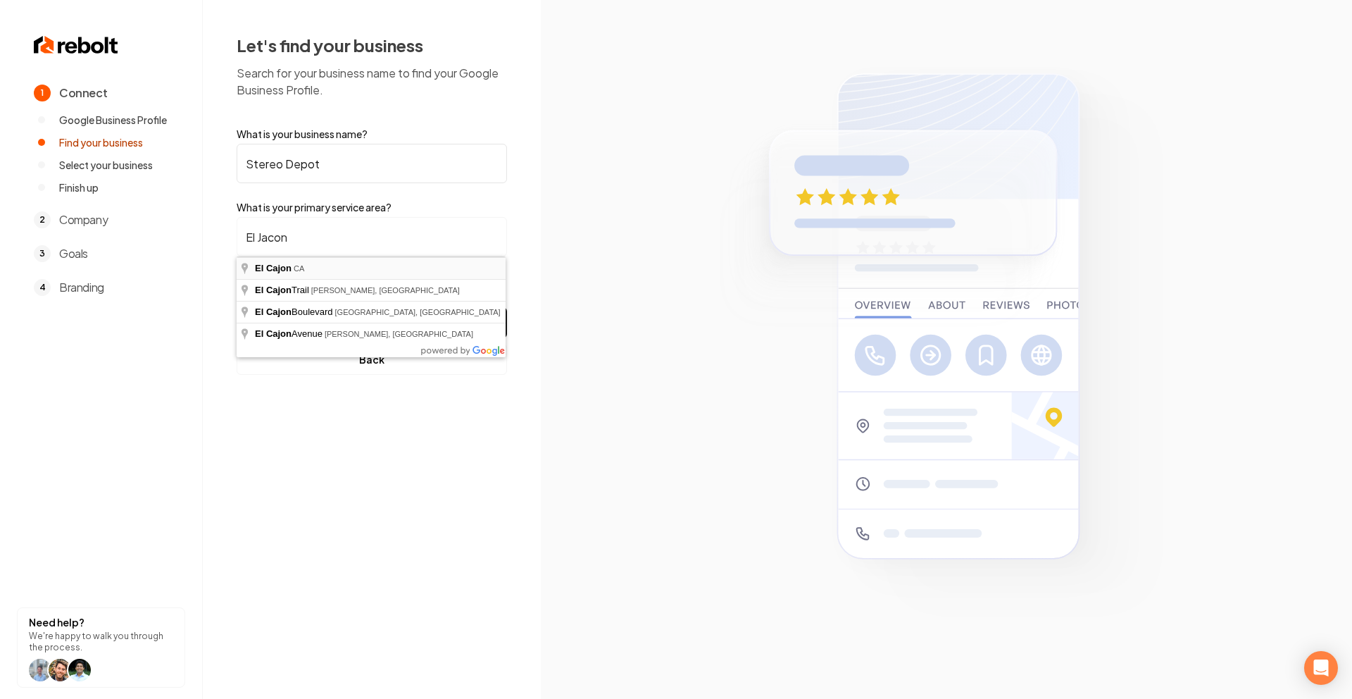
type input "El Cajon, CA"
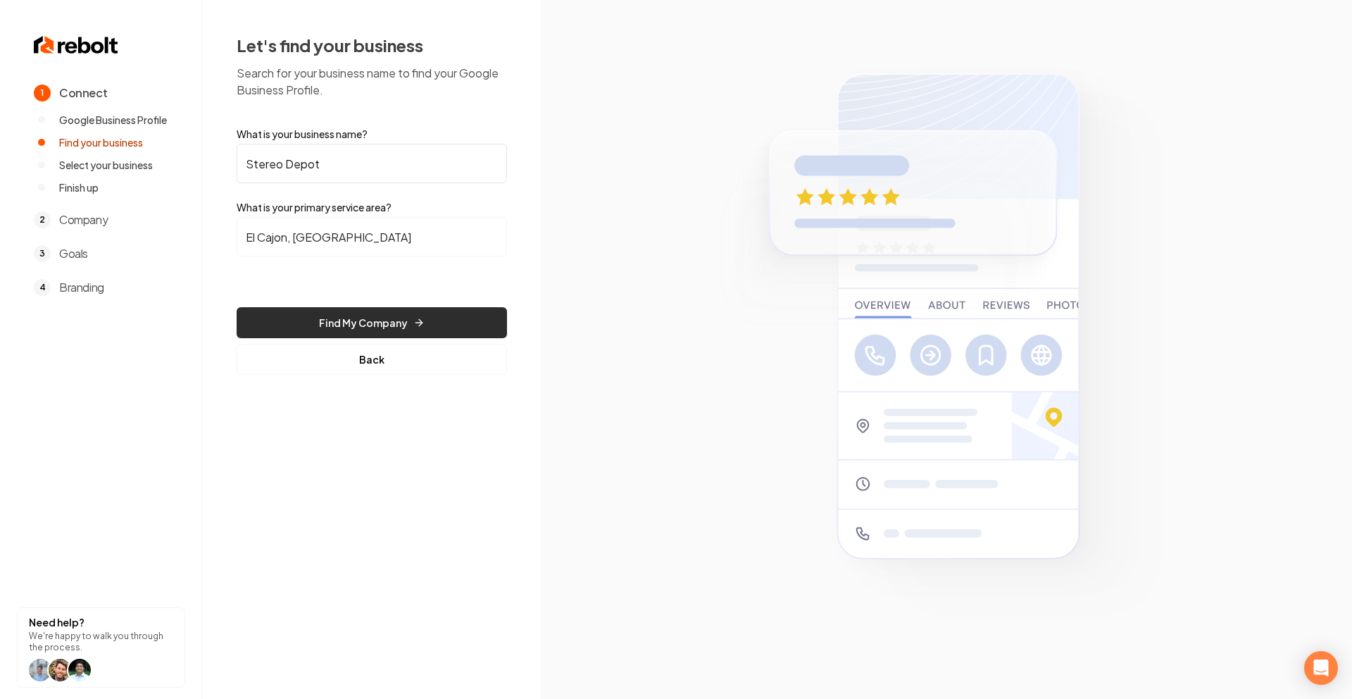
click at [350, 317] on button "Find My Company" at bounding box center [372, 322] width 270 height 31
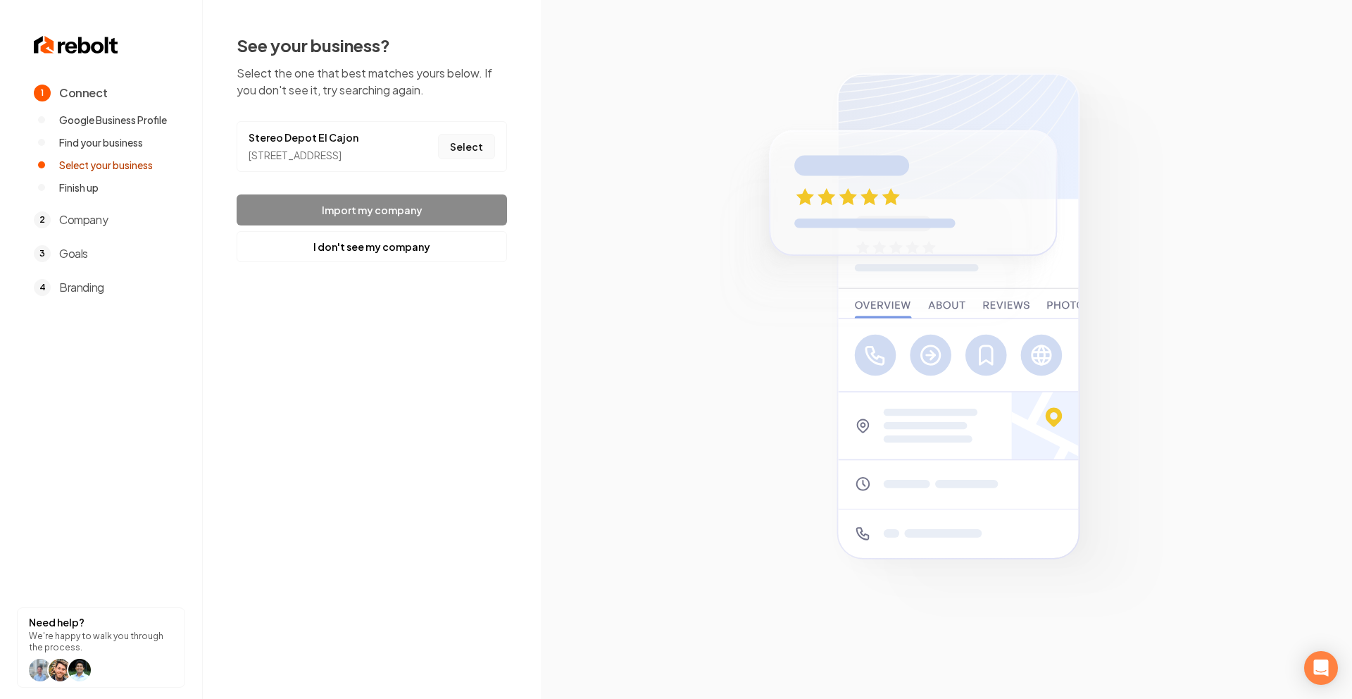
click at [444, 156] on button "Select" at bounding box center [466, 146] width 57 height 25
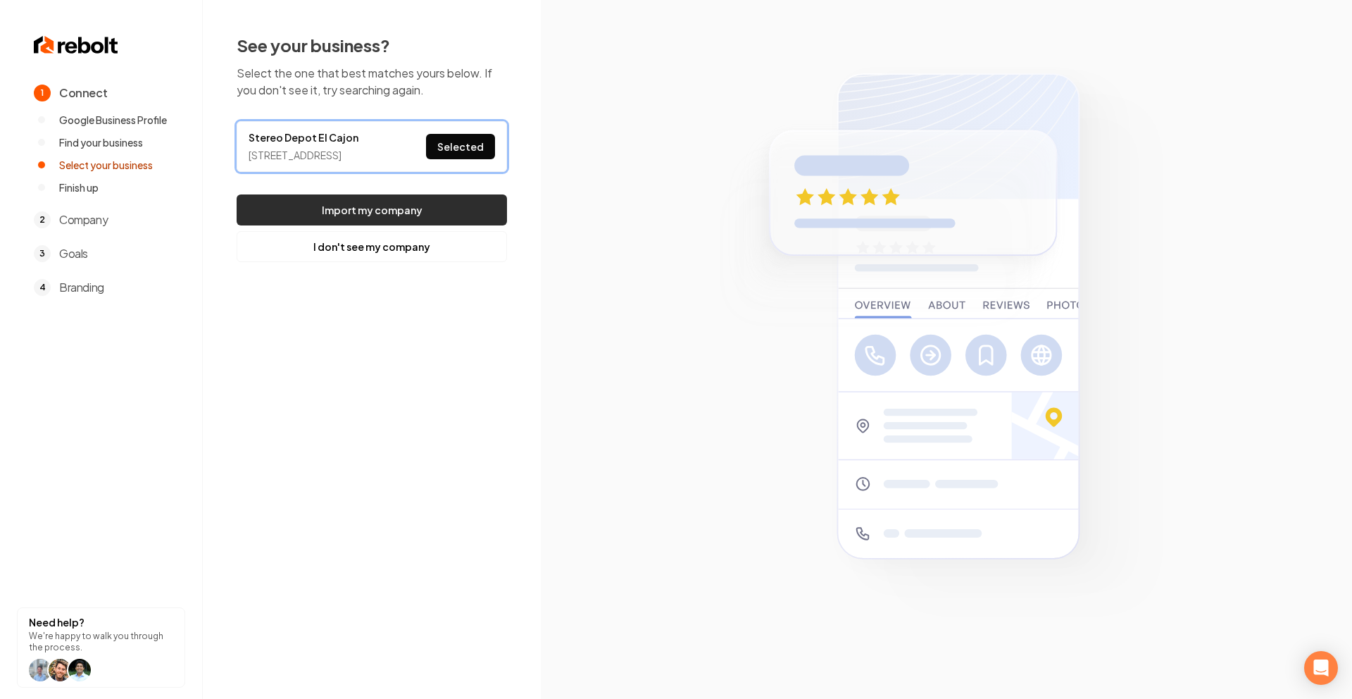
click at [420, 220] on button "Import my company" at bounding box center [372, 209] width 270 height 31
drag, startPoint x: 373, startPoint y: 404, endPoint x: 370, endPoint y: 373, distance: 30.4
click at [372, 399] on div "1 Connect Google Business Profile Find your business Select your business Finis…" at bounding box center [676, 349] width 1352 height 699
click at [344, 262] on button "I don't see my company" at bounding box center [372, 246] width 270 height 31
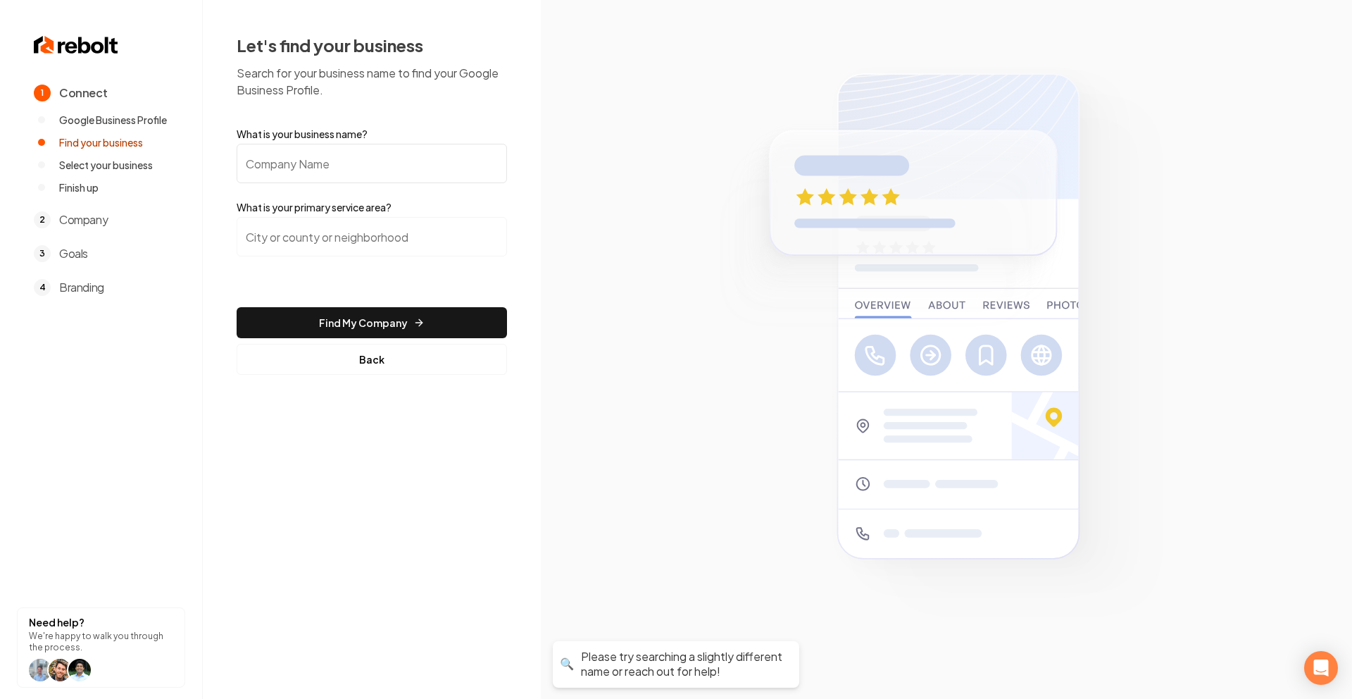
click at [367, 174] on input "What is your business name?" at bounding box center [372, 163] width 270 height 39
type input "KJC Roofing"
click at [344, 238] on input "search" at bounding box center [372, 236] width 270 height 39
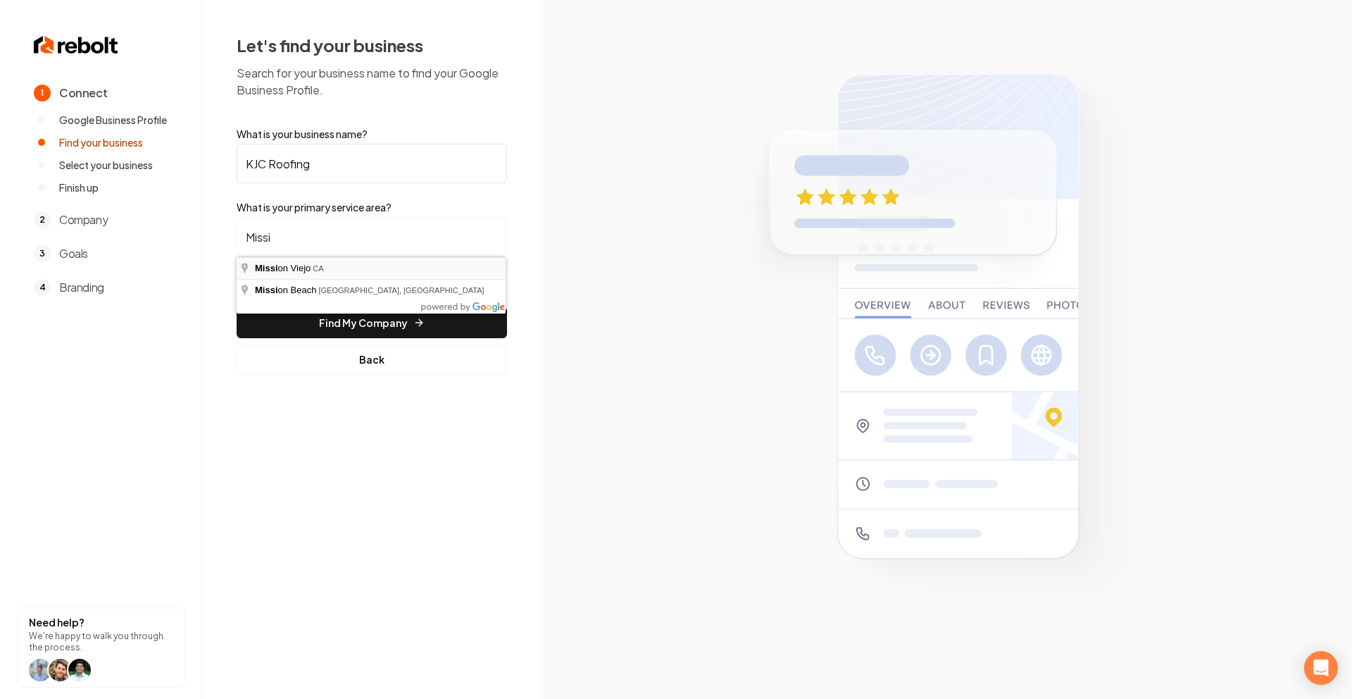
type input "Mission Viejo, CA"
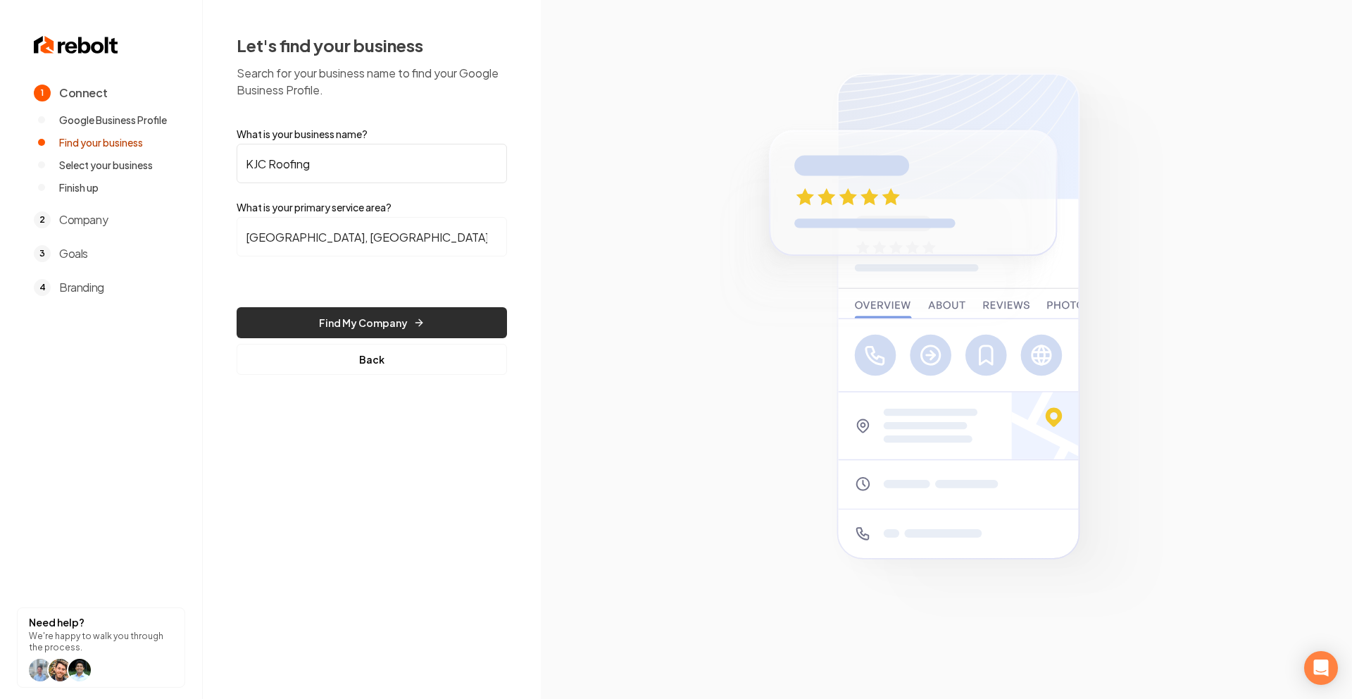
click at [354, 316] on button "Find My Company" at bounding box center [372, 322] width 270 height 31
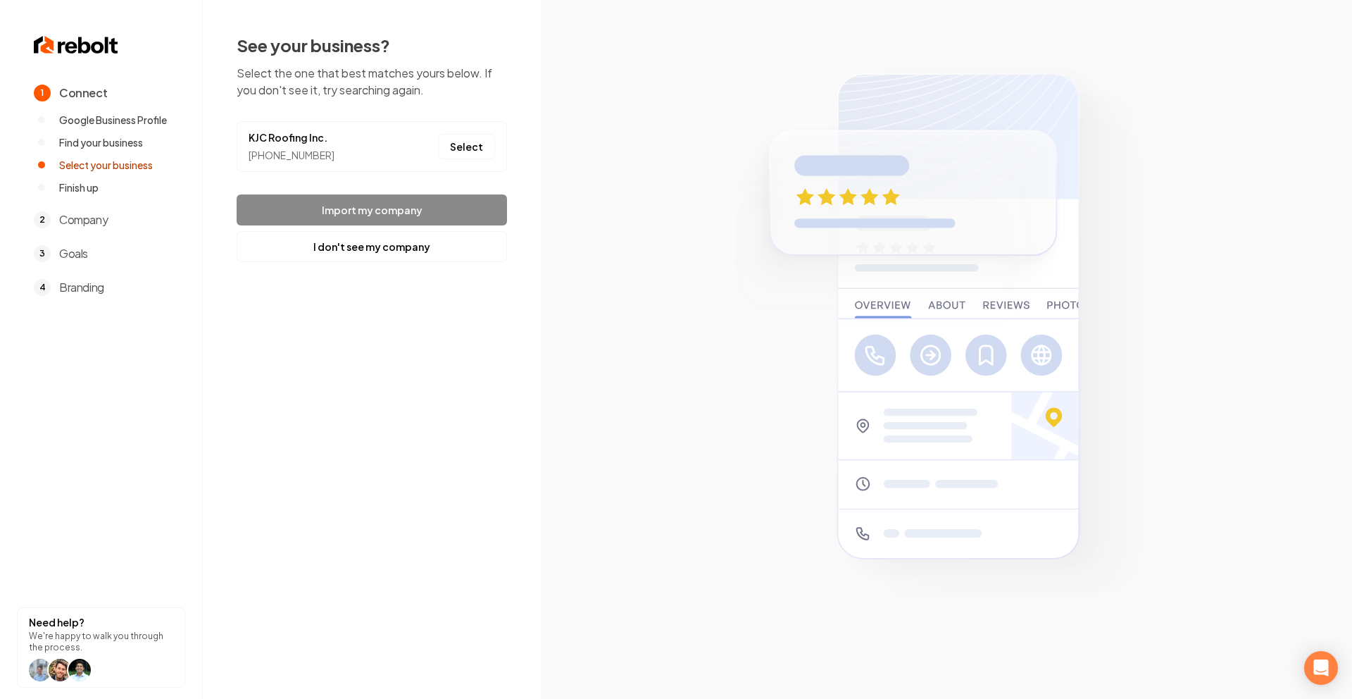
click at [497, 148] on li "KJC Roofing Inc. (949) 228-0322 Select" at bounding box center [372, 146] width 270 height 51
click at [482, 146] on button "Select" at bounding box center [466, 146] width 57 height 25
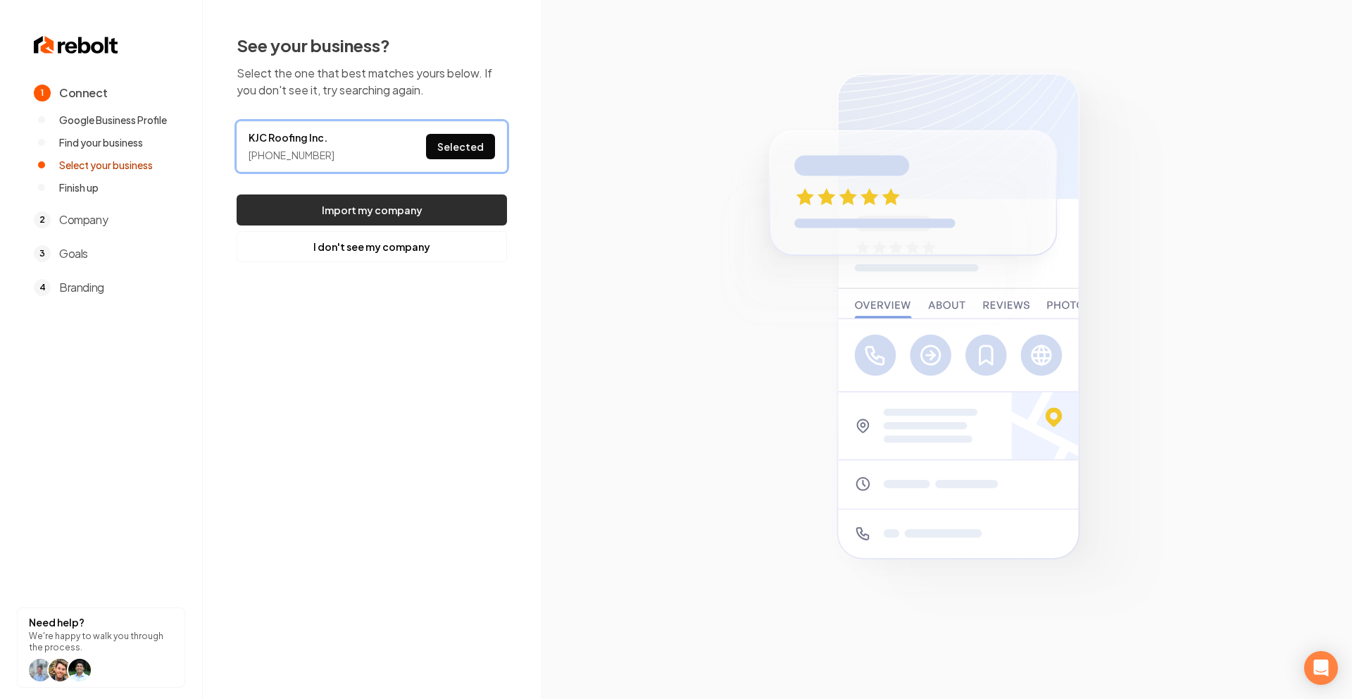
click at [427, 216] on button "Import my company" at bounding box center [372, 209] width 270 height 31
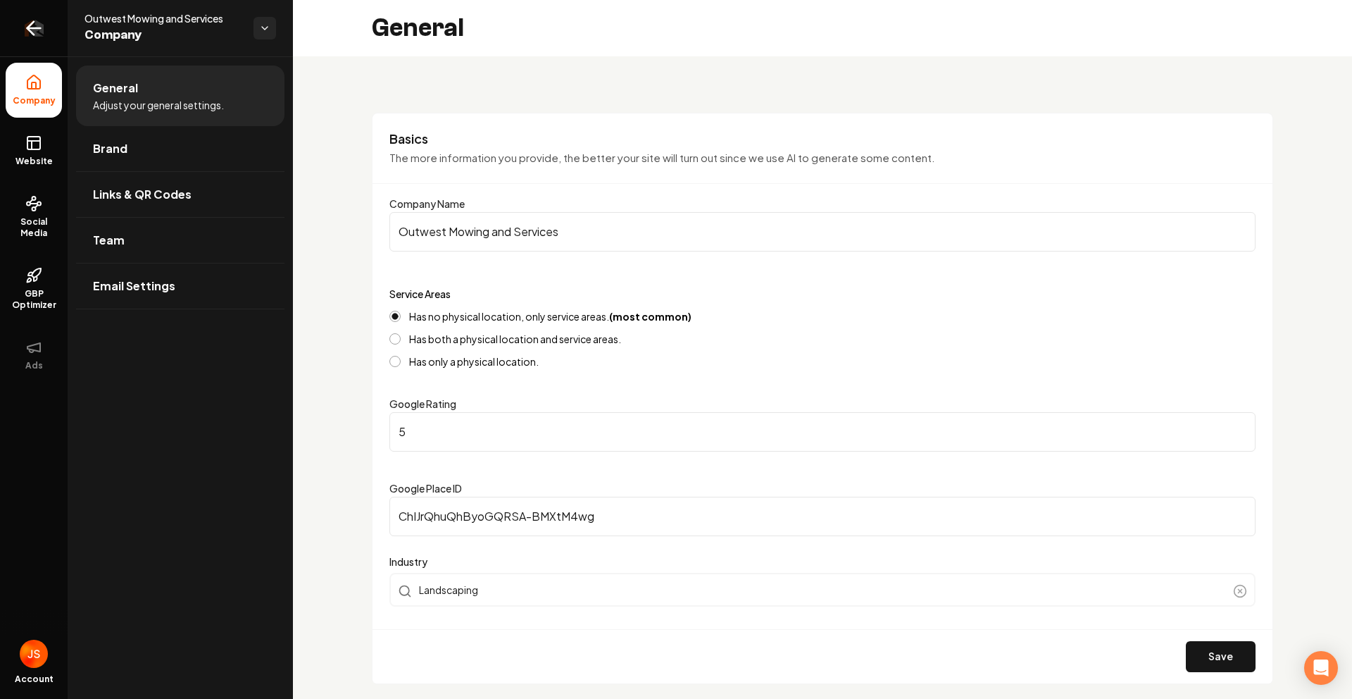
click at [46, 27] on link "Return to dashboard" at bounding box center [34, 28] width 68 height 56
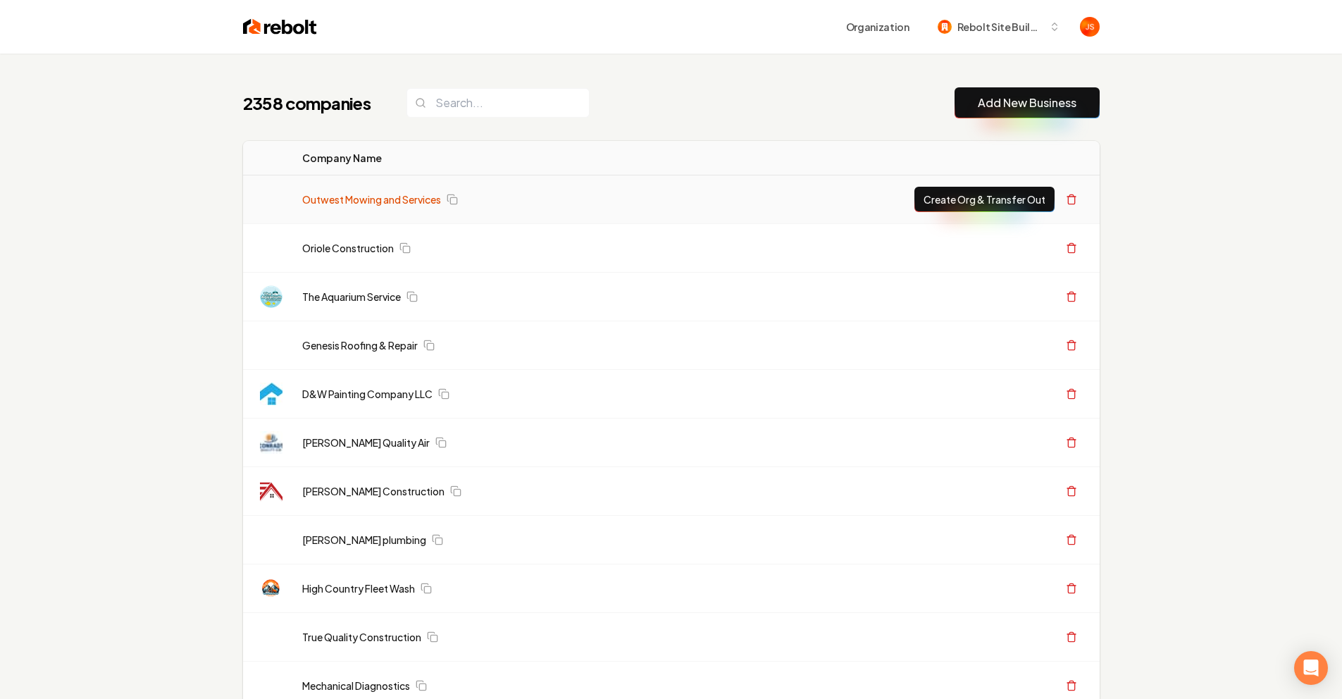
click at [406, 198] on link "Outwest Mowing and Services" at bounding box center [371, 199] width 139 height 14
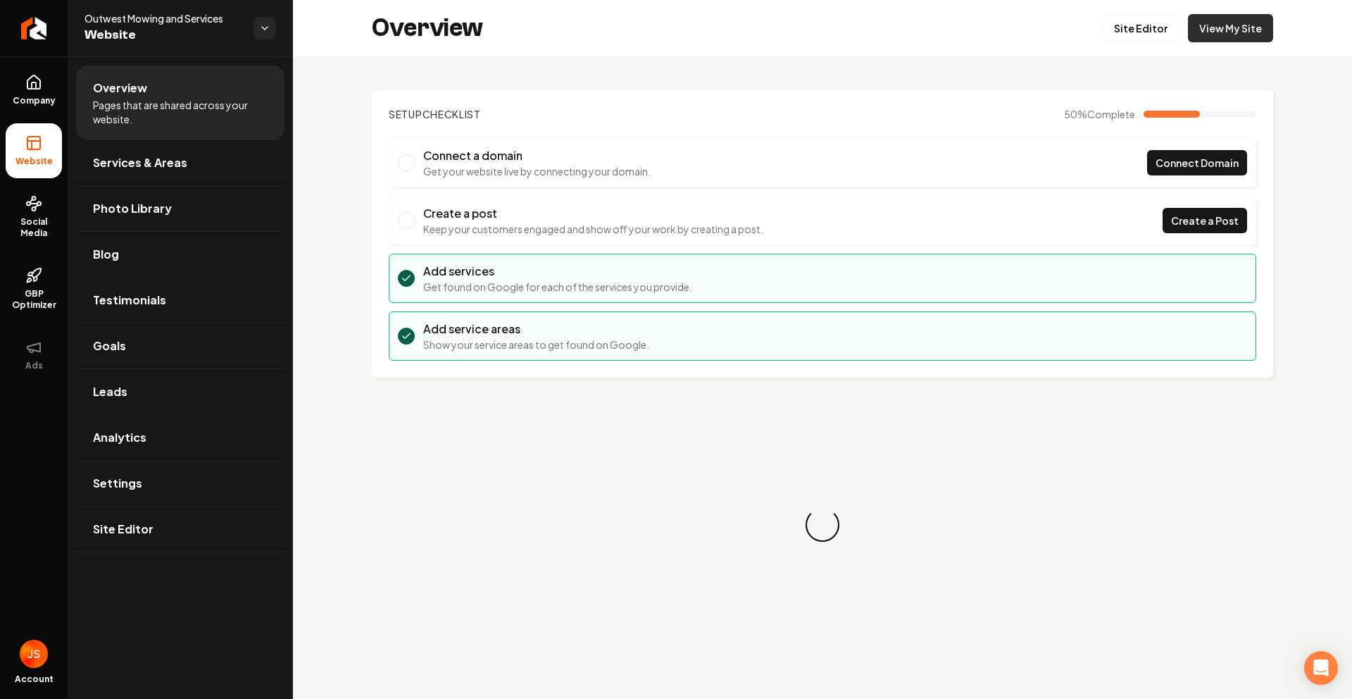
click at [1201, 28] on link "View My Site" at bounding box center [1230, 28] width 85 height 28
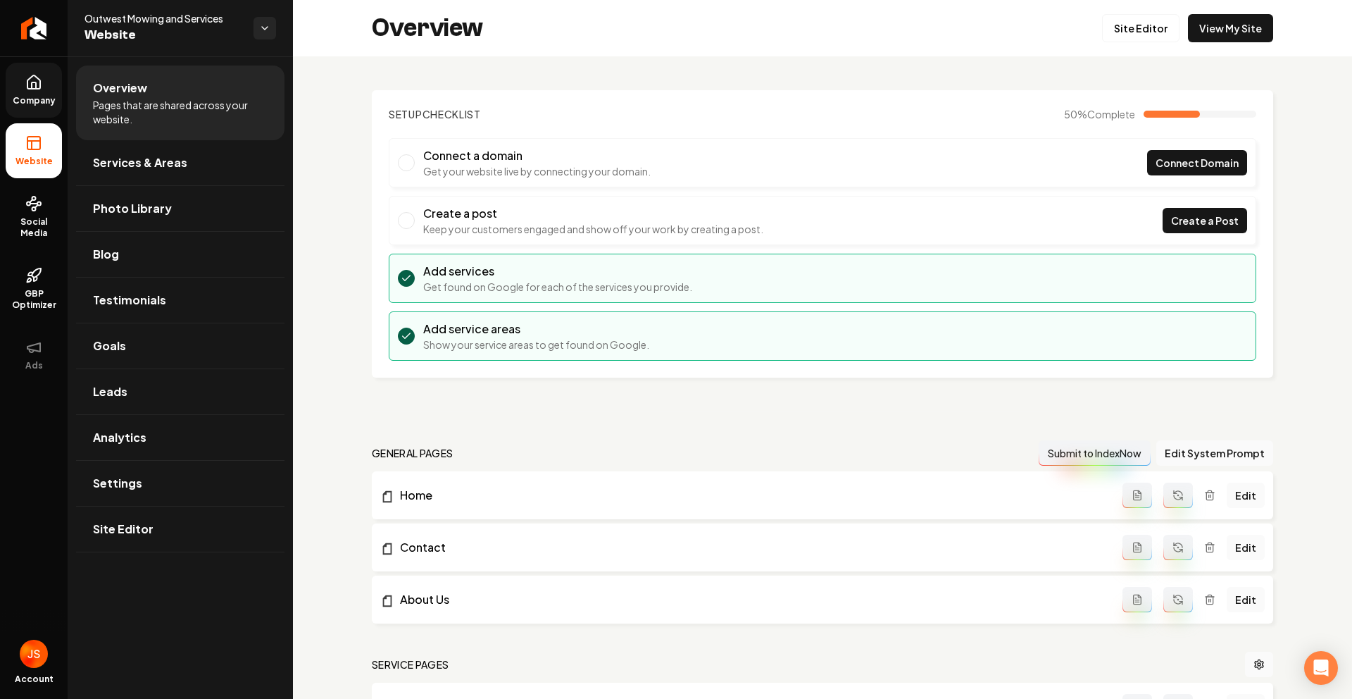
click at [25, 90] on icon at bounding box center [33, 82] width 17 height 17
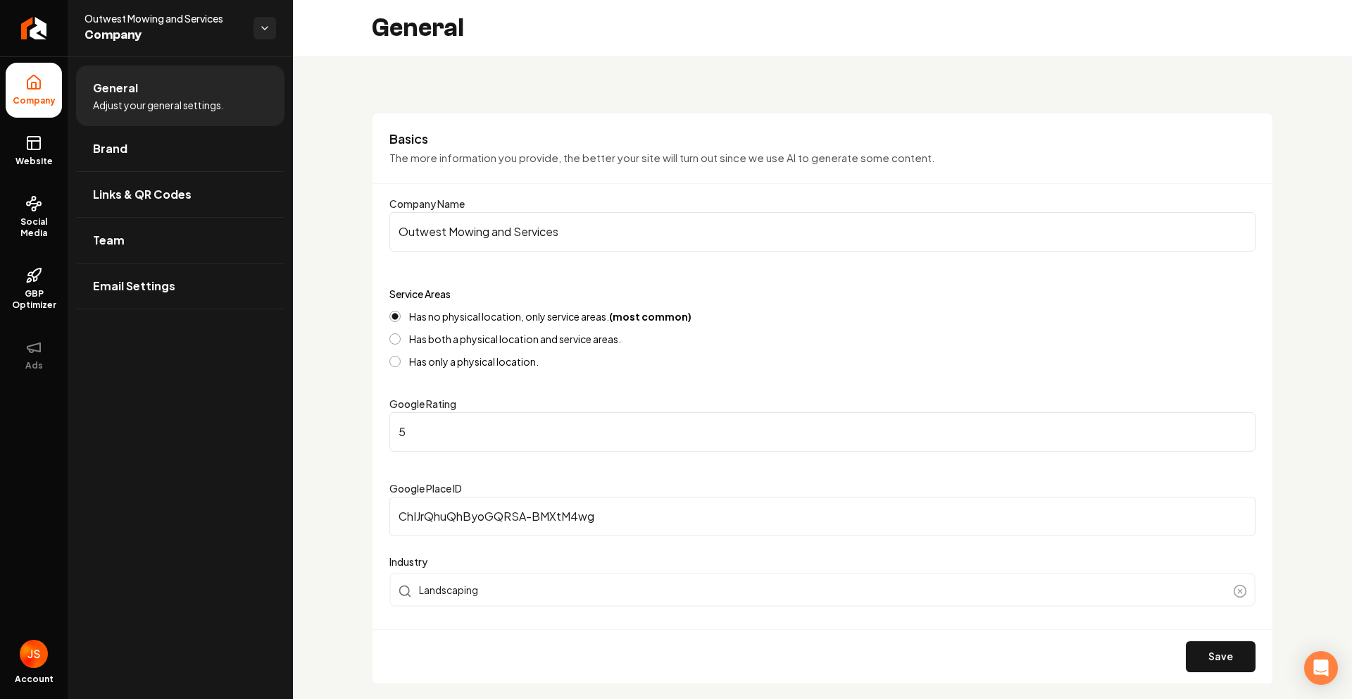
click at [518, 227] on input "Outwest Mowing and Services" at bounding box center [822, 231] width 866 height 39
click at [49, 42] on link "Return to dashboard" at bounding box center [34, 28] width 68 height 56
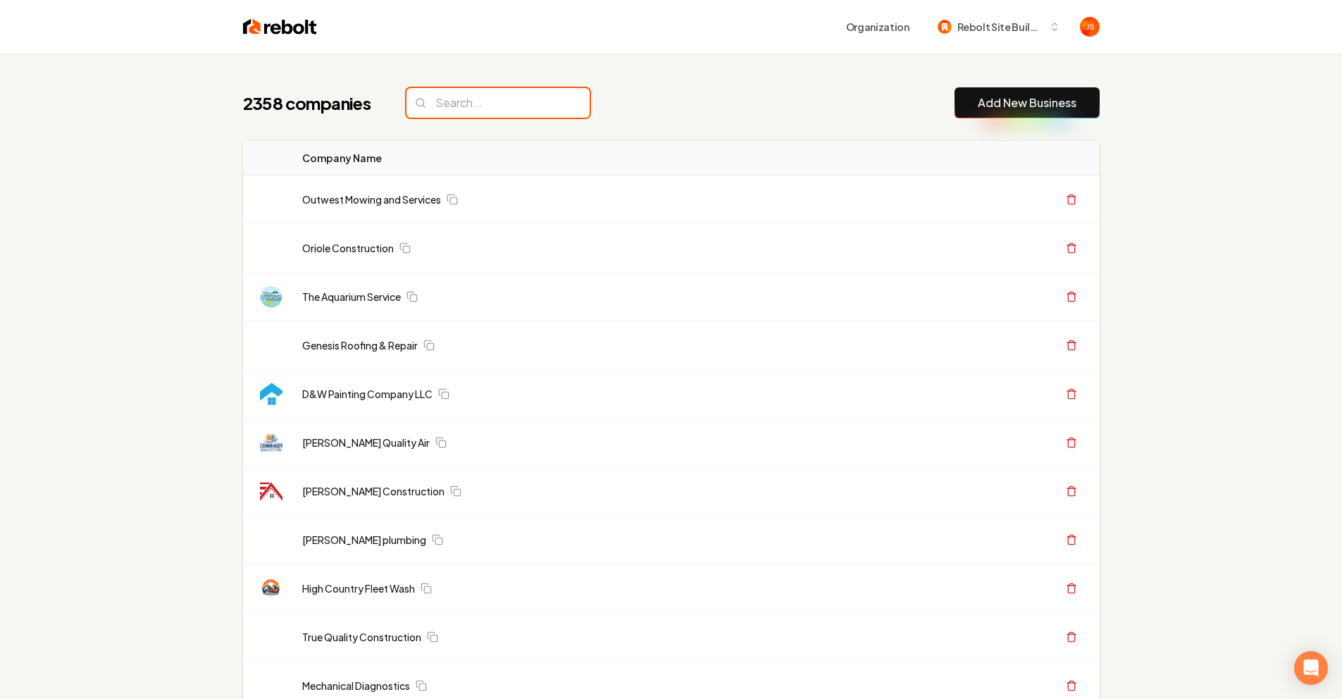
click at [465, 98] on input "search" at bounding box center [497, 103] width 183 height 30
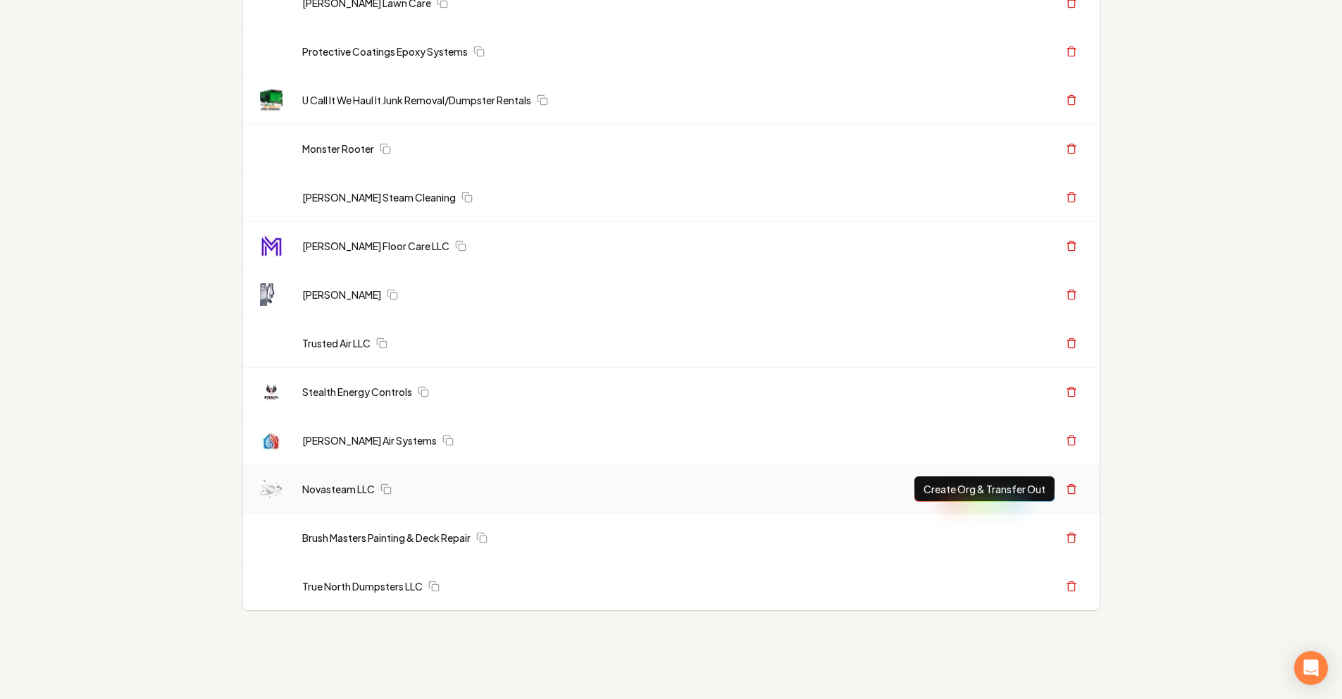
scroll to position [1947, 0]
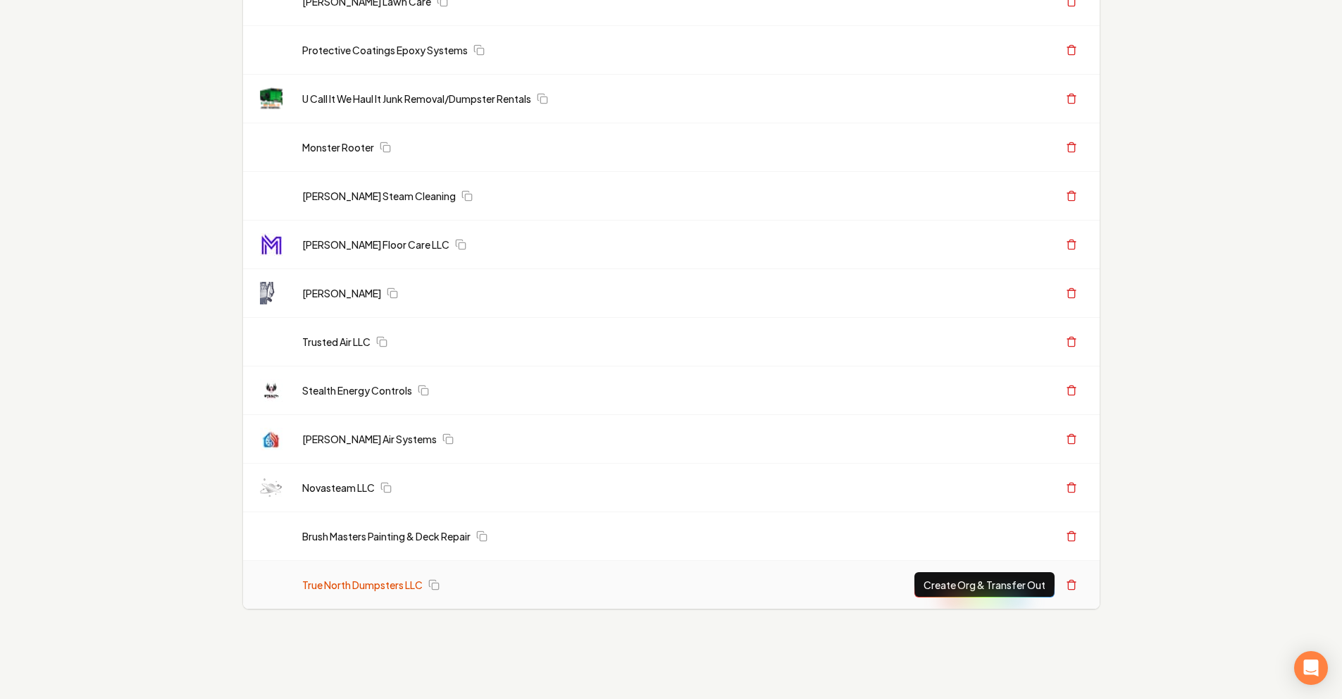
type input "Ste"
click at [342, 583] on link "True North Dumpsters LLC" at bounding box center [362, 585] width 120 height 14
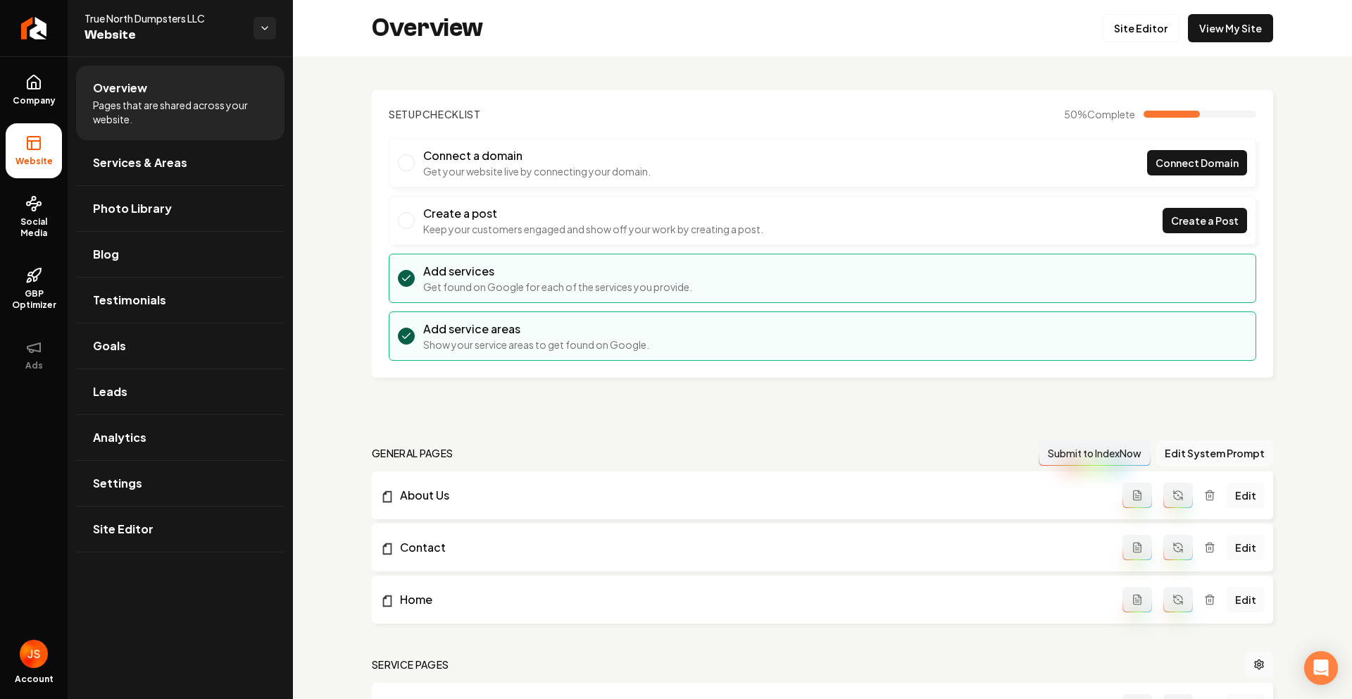
click at [4, 85] on ul "Company Website Social Media GBP Optimizer Ads" at bounding box center [34, 222] width 68 height 332
click at [15, 85] on link "Company" at bounding box center [34, 90] width 56 height 55
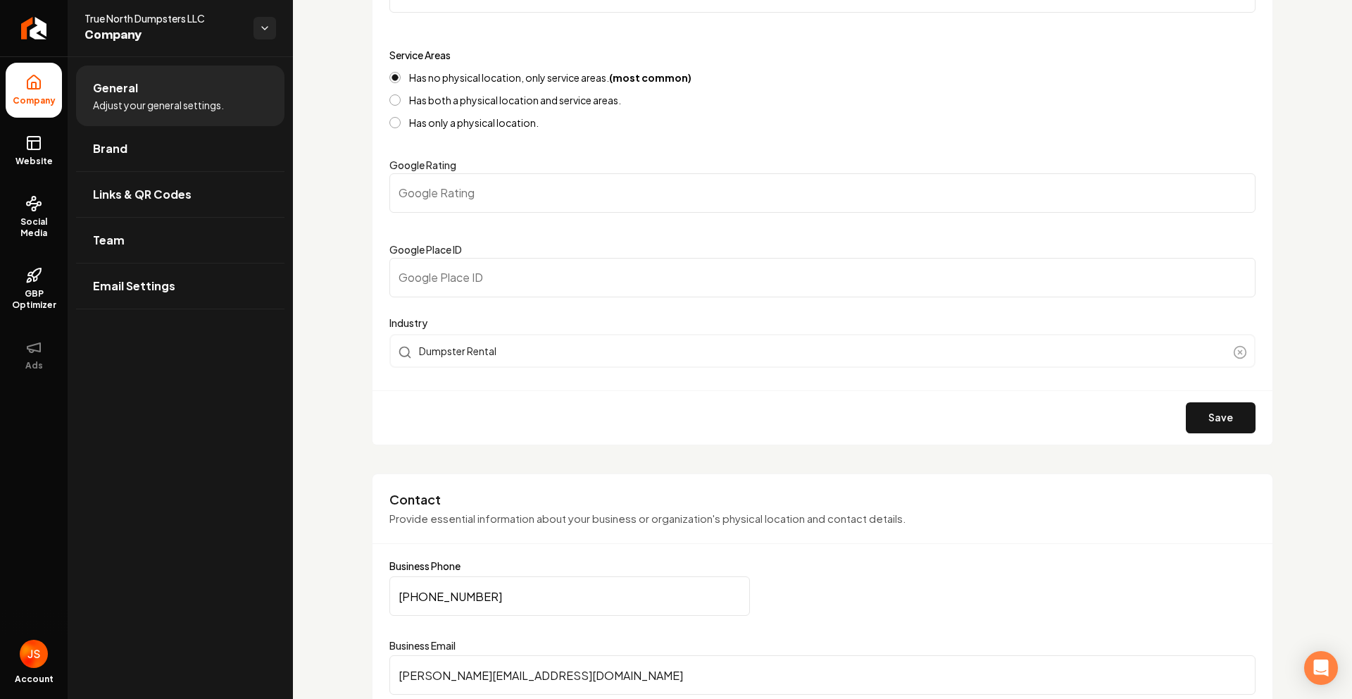
scroll to position [166, 0]
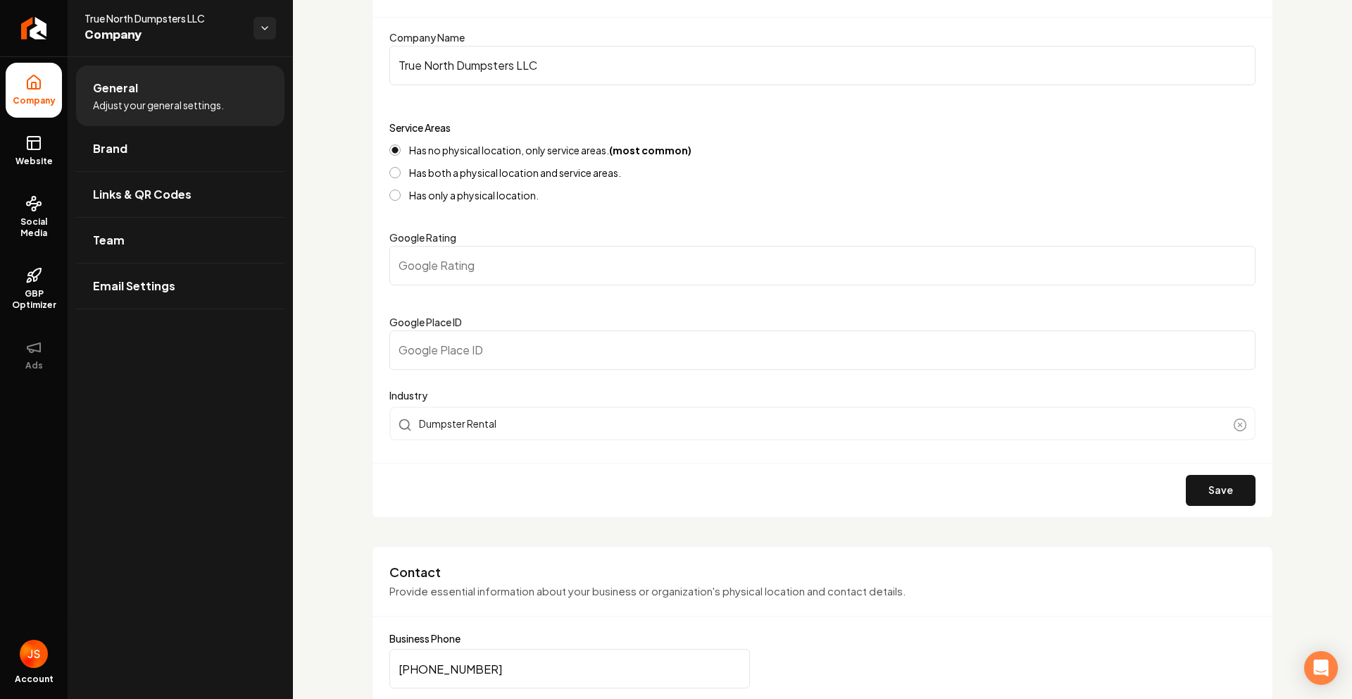
click at [462, 340] on input "Google Place ID" at bounding box center [822, 349] width 866 height 39
paste input "17829503393026852490"
type input "17829503393026852490"
drag, startPoint x: 361, startPoint y: 276, endPoint x: 392, endPoint y: 261, distance: 35.3
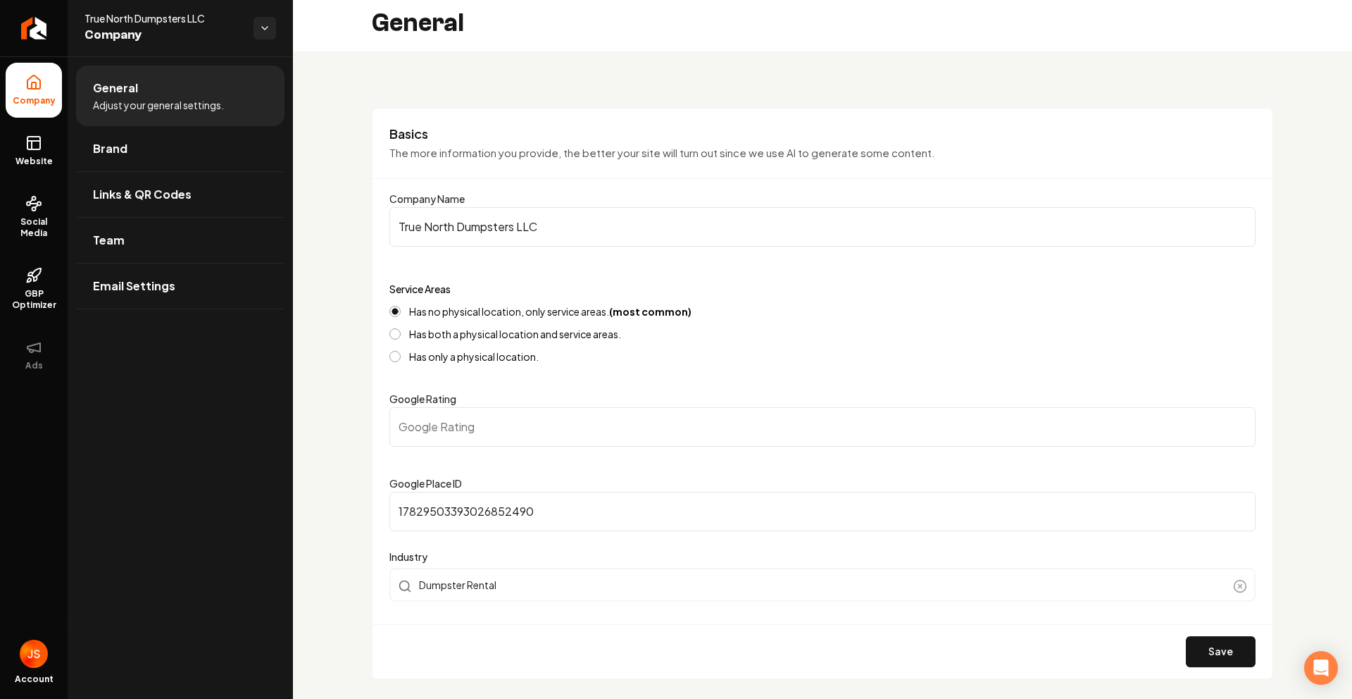
scroll to position [0, 0]
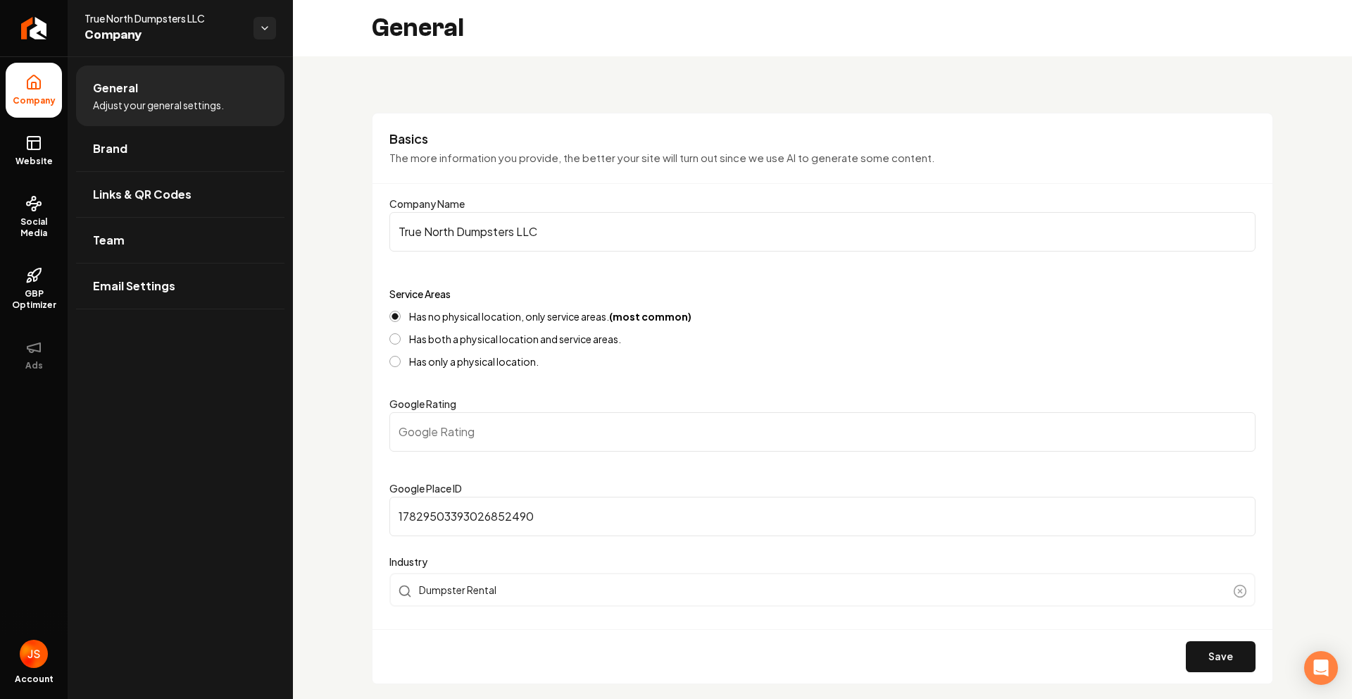
click at [520, 241] on input "True North Dumpsters LLC" at bounding box center [822, 231] width 866 height 39
type input "Stereo Depot"
click at [1193, 649] on button "Save" at bounding box center [1221, 656] width 70 height 31
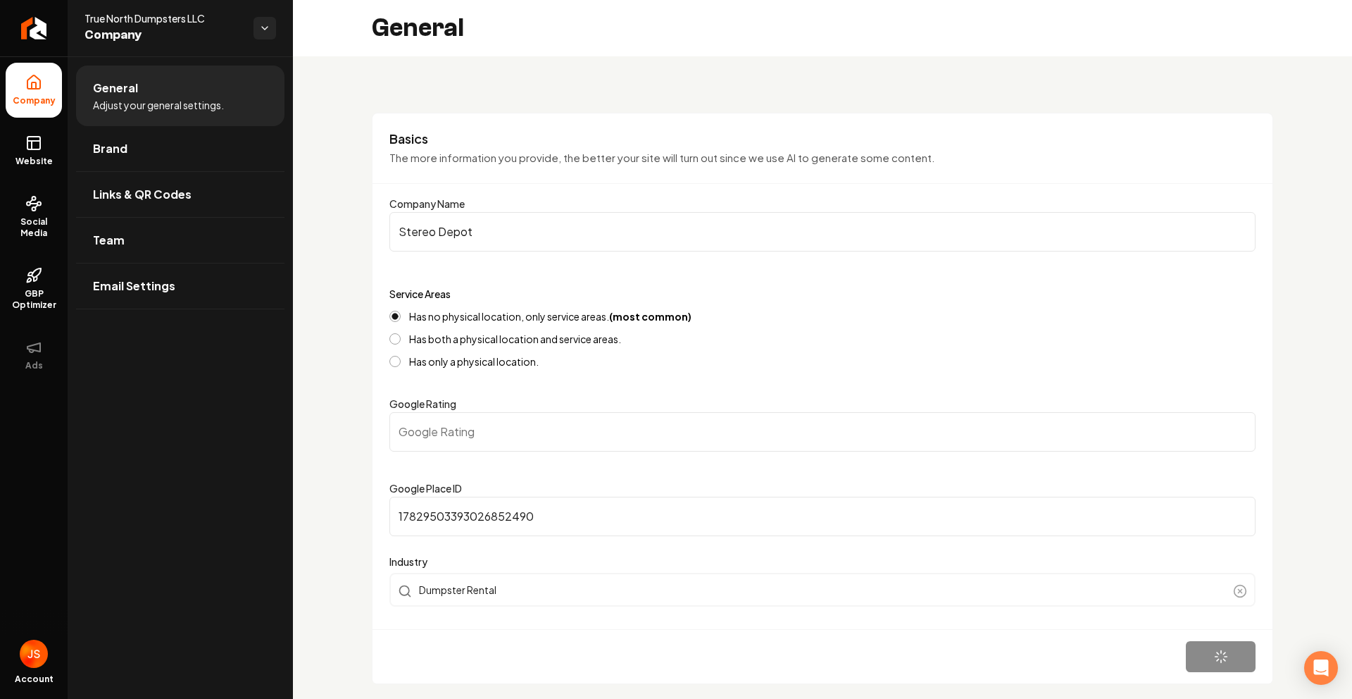
type input "0"
click at [441, 430] on input "0" at bounding box center [822, 431] width 866 height 39
type input "4.1"
click at [1187, 651] on button "Save" at bounding box center [1221, 656] width 70 height 31
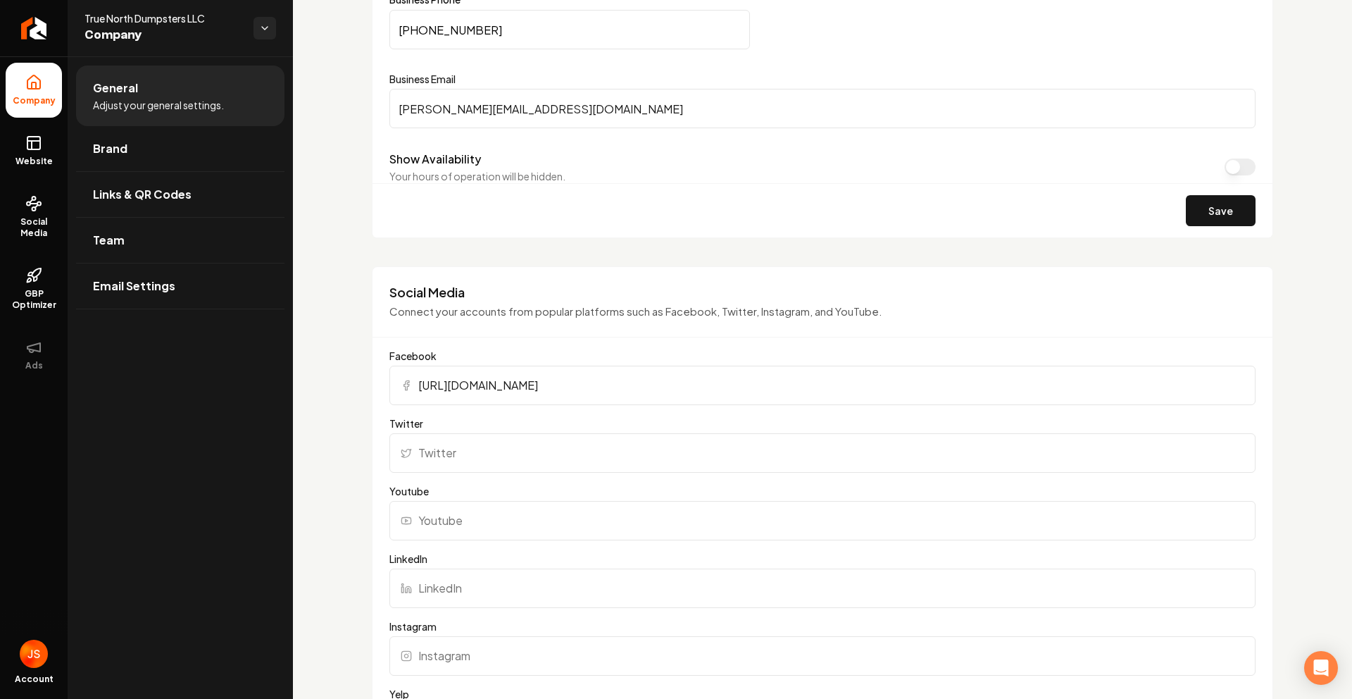
scroll to position [806, 0]
click at [836, 389] on input "https://www.facebook.com/people/True-North-Dumpster-Services/61578924010481/#" at bounding box center [822, 384] width 866 height 39
click at [32, 142] on icon at bounding box center [32, 145] width 0 height 8
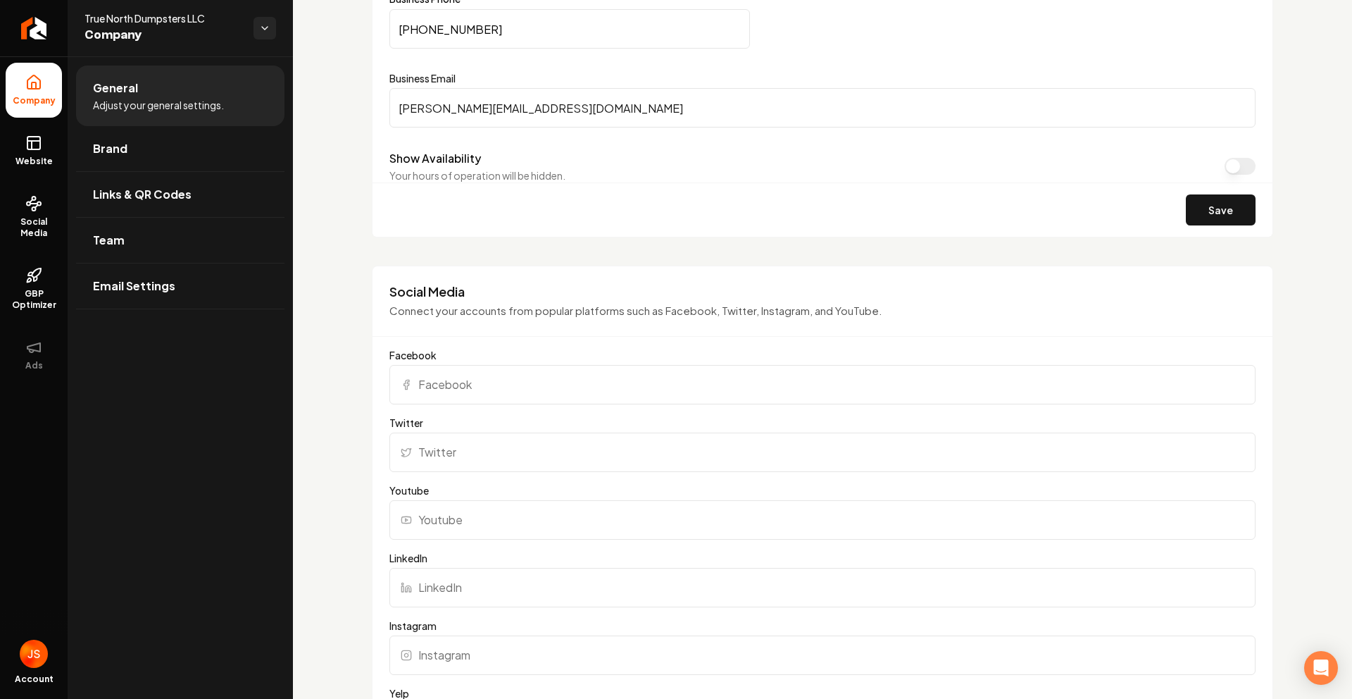
click at [502, 389] on input "Facebook" at bounding box center [822, 384] width 866 height 39
paste input "https://www.facebook.com/stereodepotinc/"
type input "https://www.facebook.com/stereodepotinc/"
click at [466, 656] on input "Instagram" at bounding box center [822, 654] width 866 height 39
paste input "https://www.instagram.com/stereo_depot/"
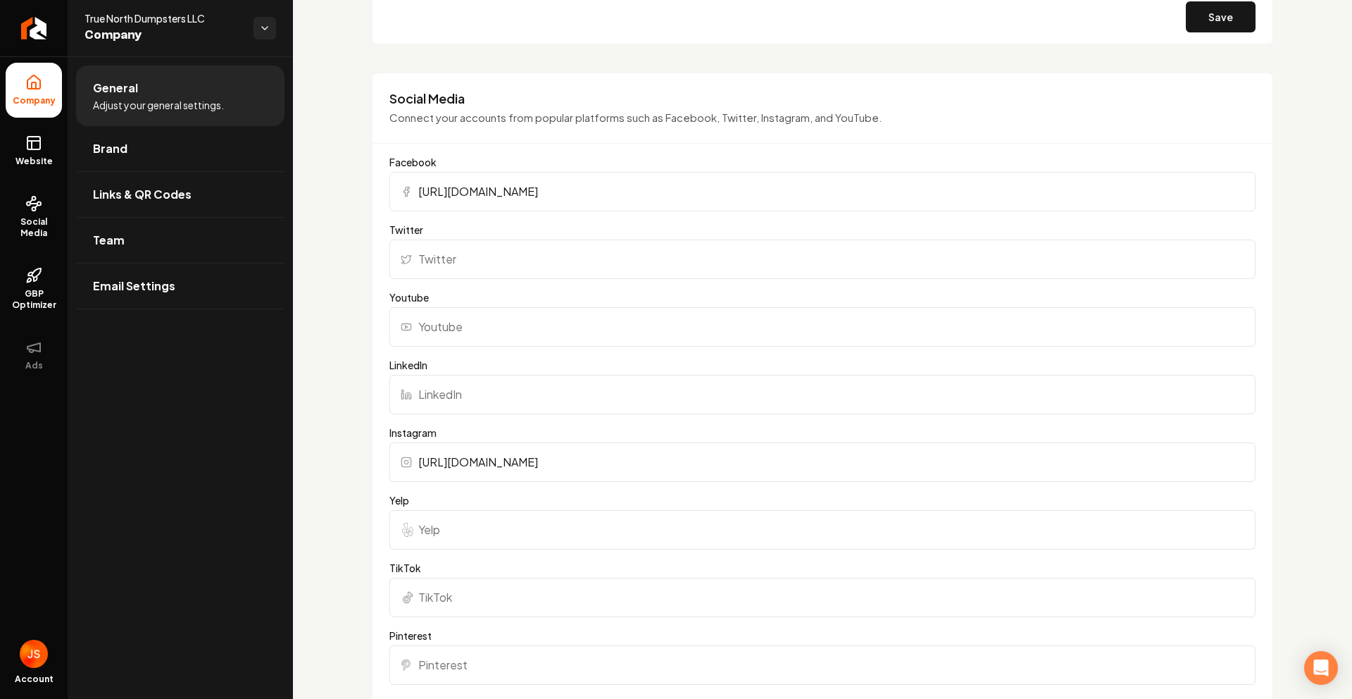
scroll to position [1094, 0]
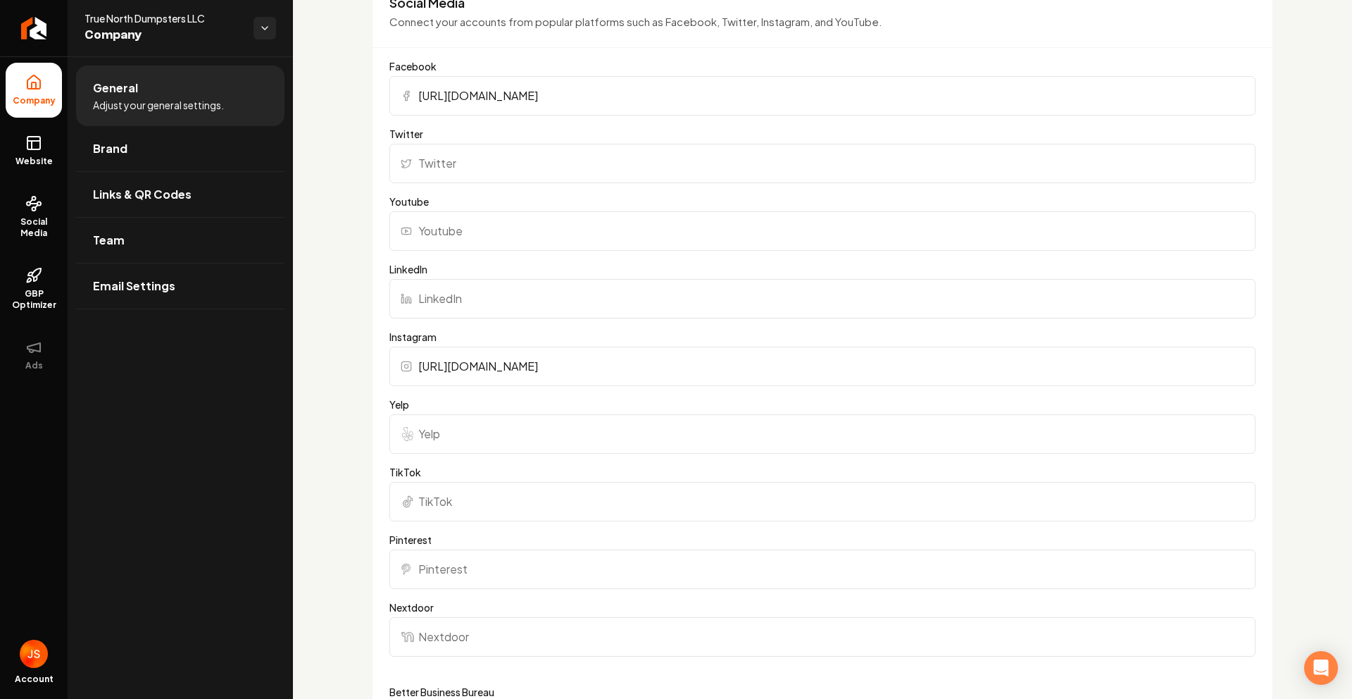
type input "https://www.instagram.com/stereo_depot/"
click at [493, 243] on input "Youtube" at bounding box center [822, 230] width 866 height 39
paste input "https://www.youtube.com/channel/UCGrRGITgCbEOhSKdl00nFpA"
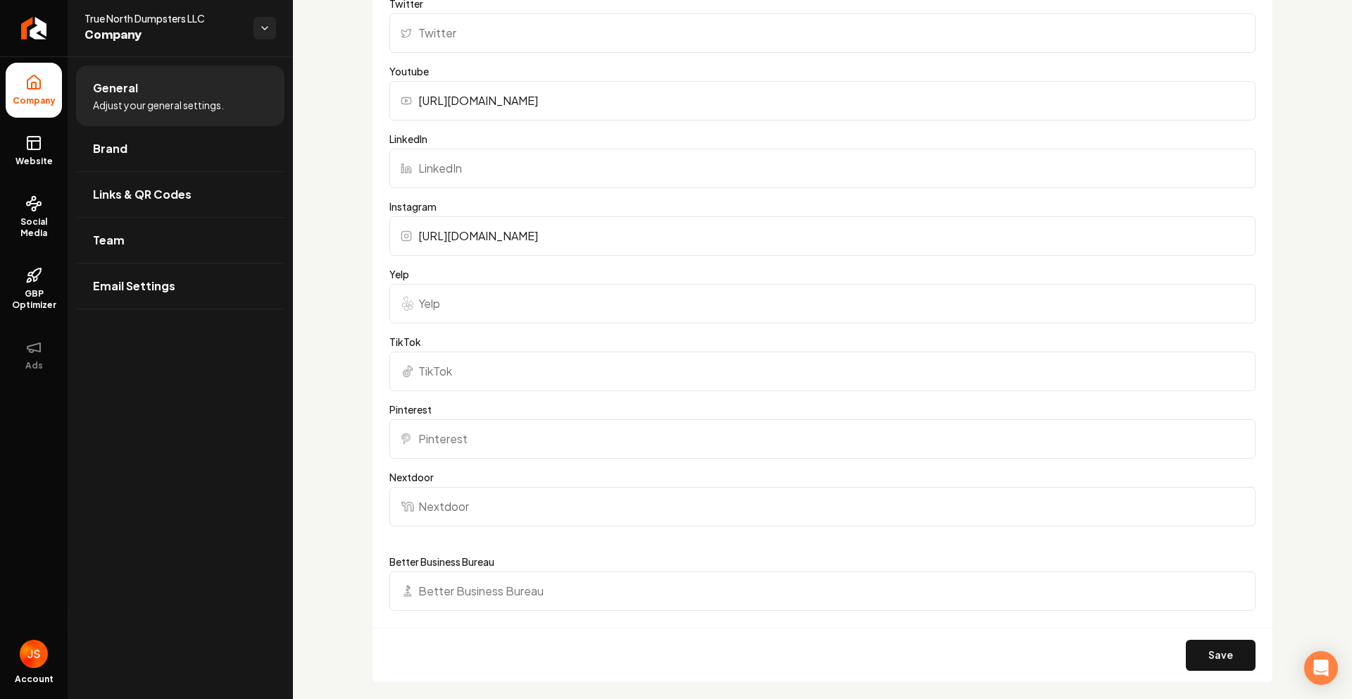
scroll to position [1228, 0]
type input "[URL][DOMAIN_NAME]"
click at [587, 299] on input "Yelp" at bounding box center [822, 300] width 866 height 39
paste input "[URL][DOMAIN_NAME]"
type input "[URL][DOMAIN_NAME]"
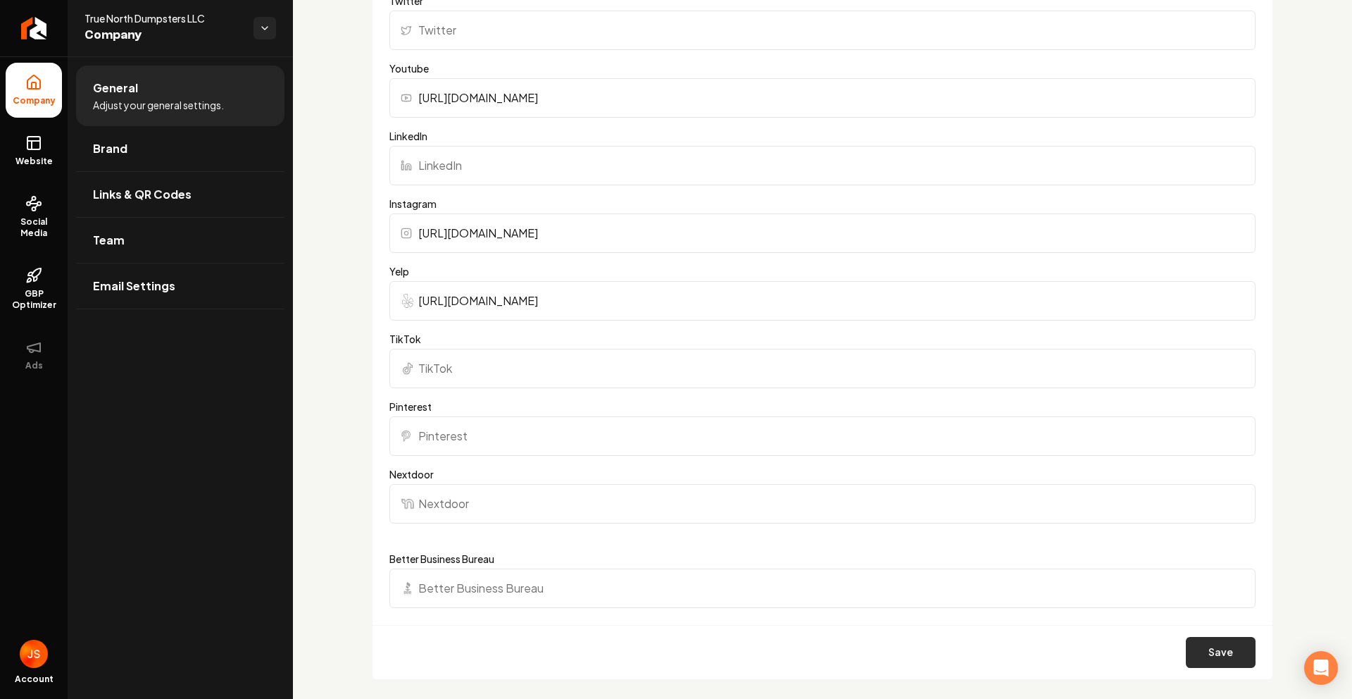
click at [1190, 641] on button "Save" at bounding box center [1221, 652] width 70 height 31
click at [33, 145] on icon at bounding box center [33, 143] width 17 height 17
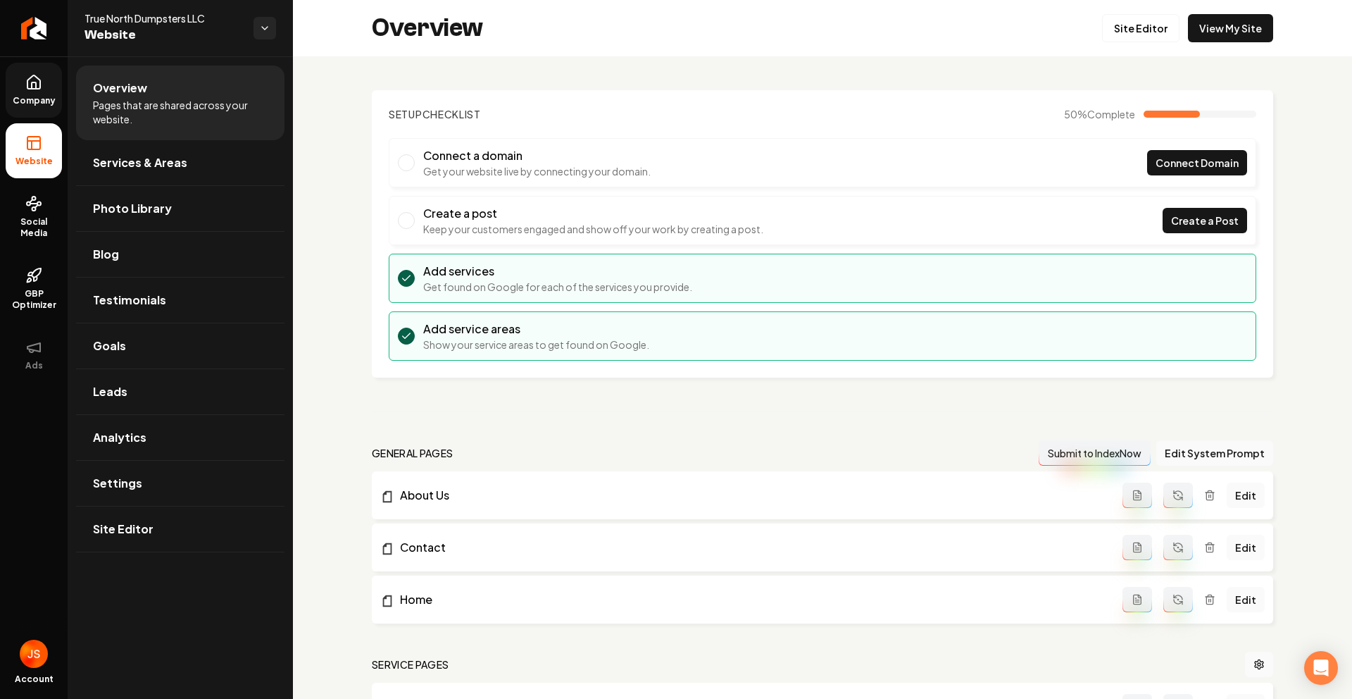
click at [33, 113] on link "Company" at bounding box center [34, 90] width 56 height 55
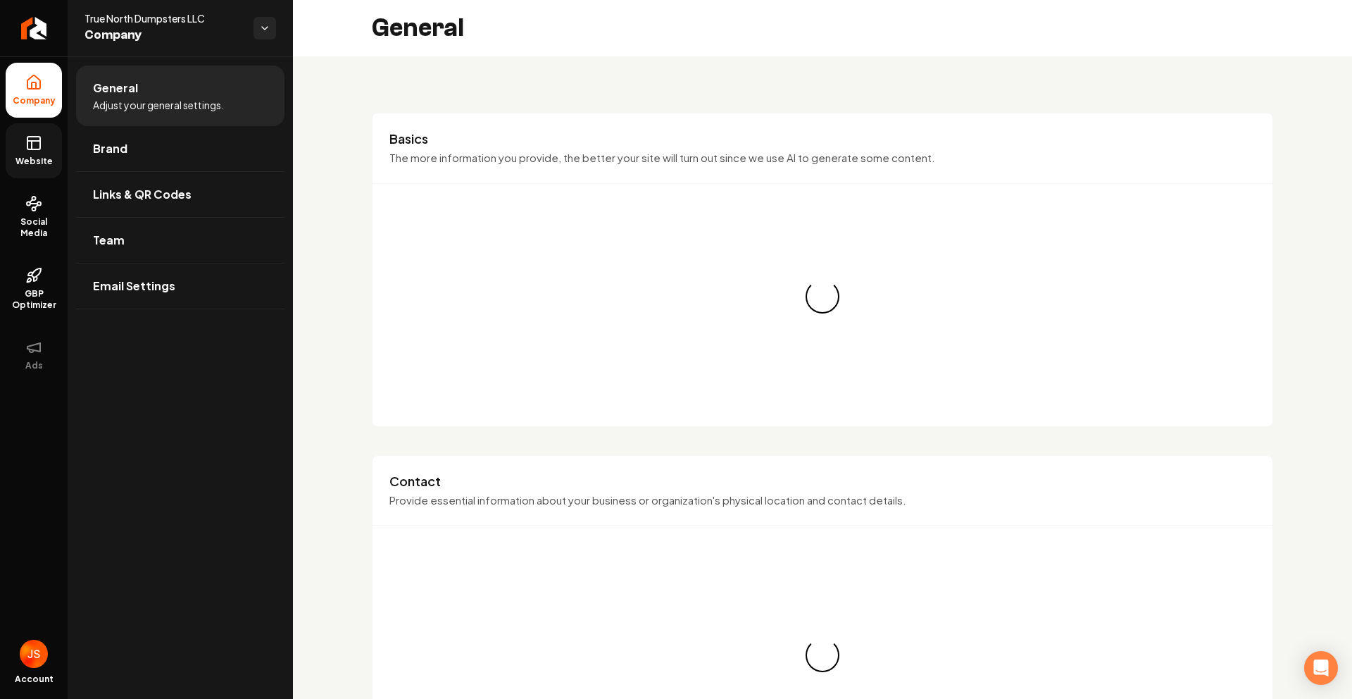
click at [42, 158] on span "Website" at bounding box center [34, 161] width 49 height 11
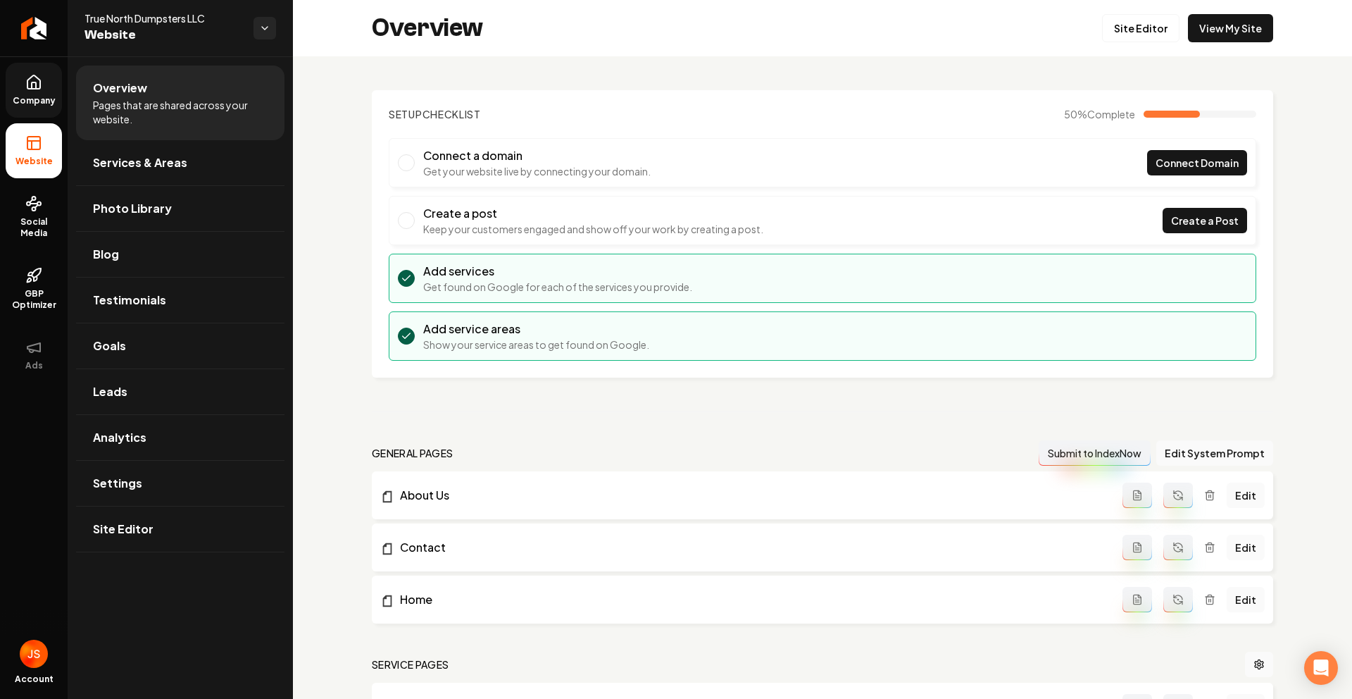
click at [32, 87] on icon at bounding box center [34, 85] width 4 height 6
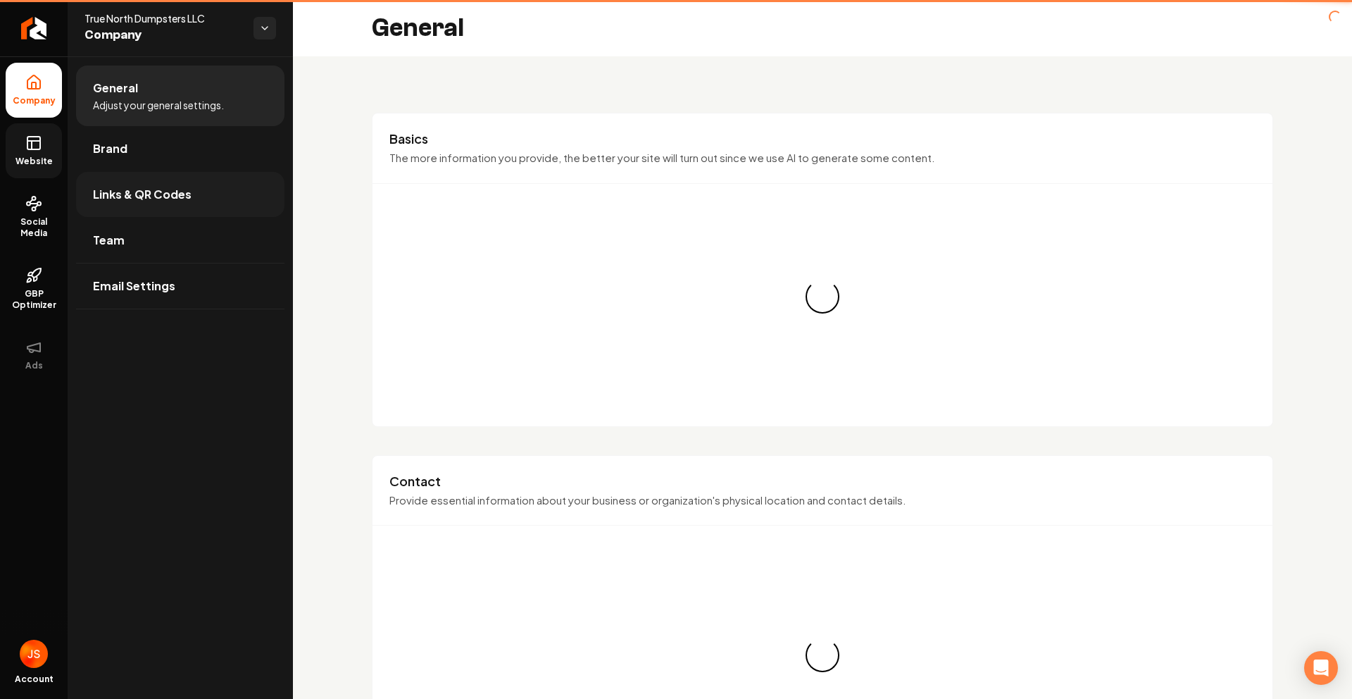
click at [193, 201] on link "Links & QR Codes" at bounding box center [180, 194] width 208 height 45
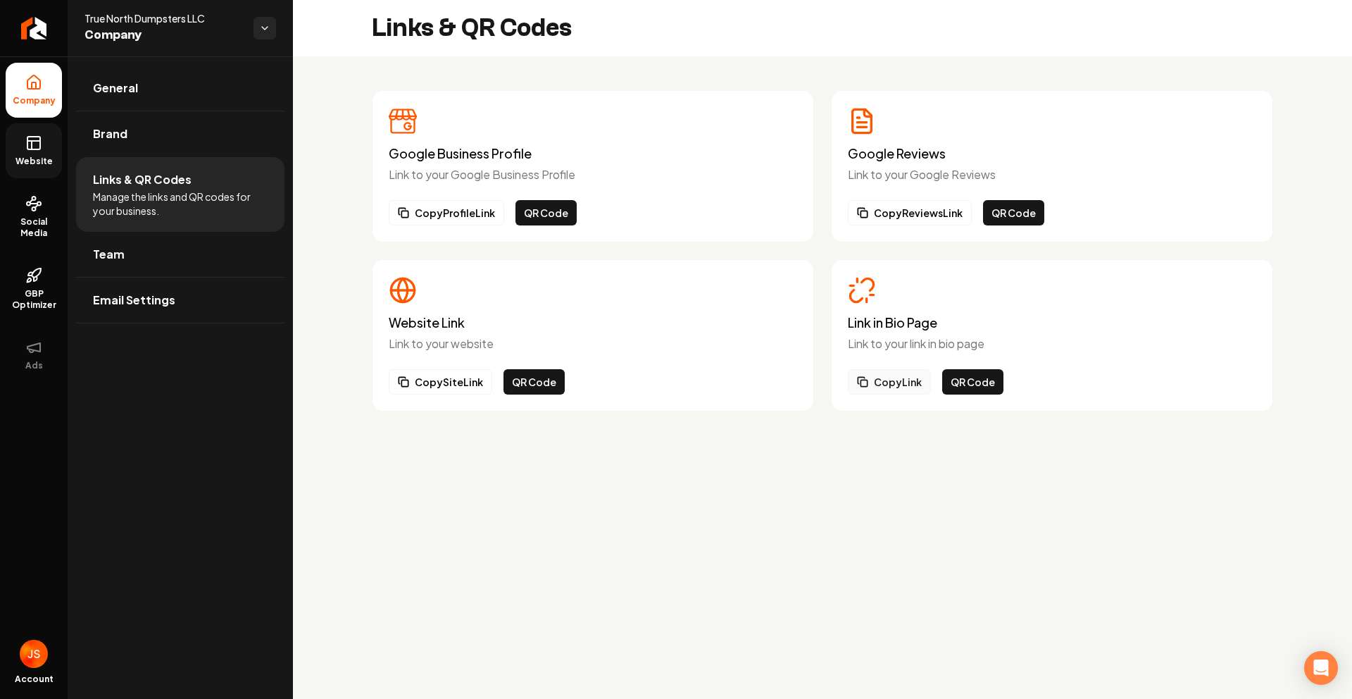
click at [897, 380] on button "Copy Link" at bounding box center [889, 381] width 83 height 25
click at [25, 138] on icon at bounding box center [33, 143] width 17 height 17
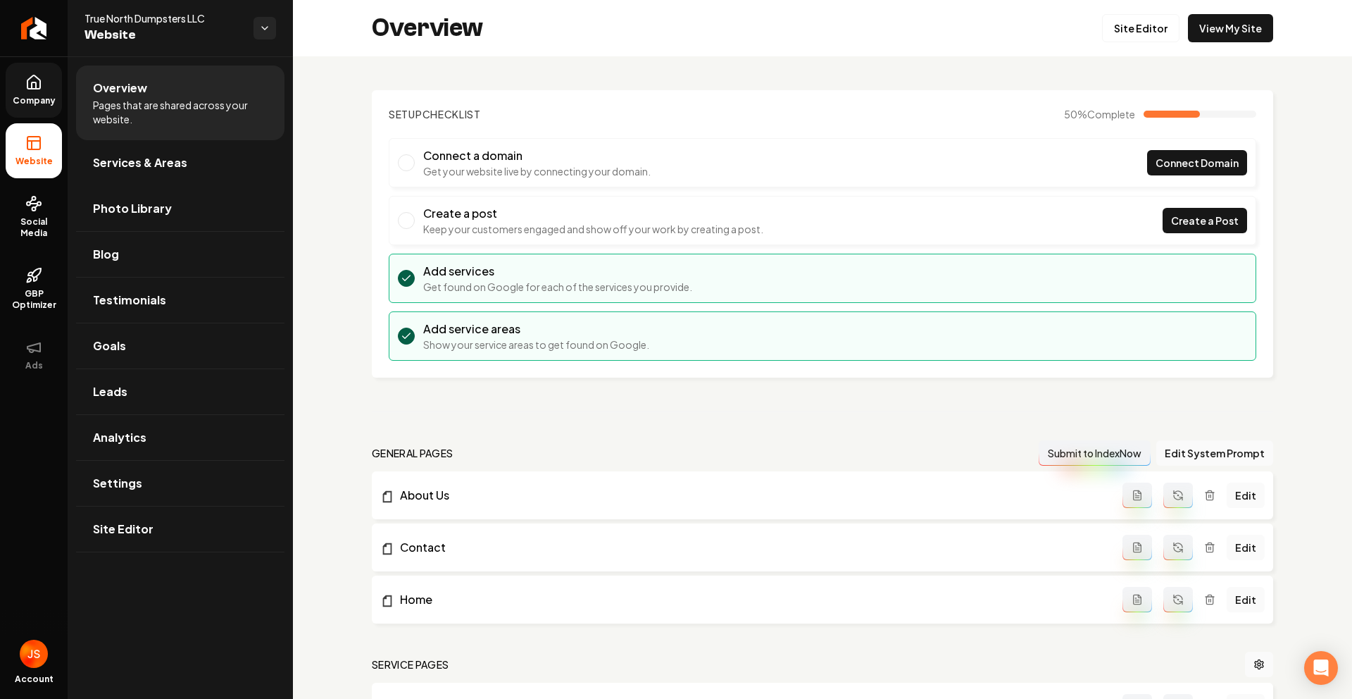
click at [65, 82] on ul "Company Website Social Media GBP Optimizer Ads" at bounding box center [34, 222] width 68 height 332
click at [48, 89] on link "Company" at bounding box center [34, 90] width 56 height 55
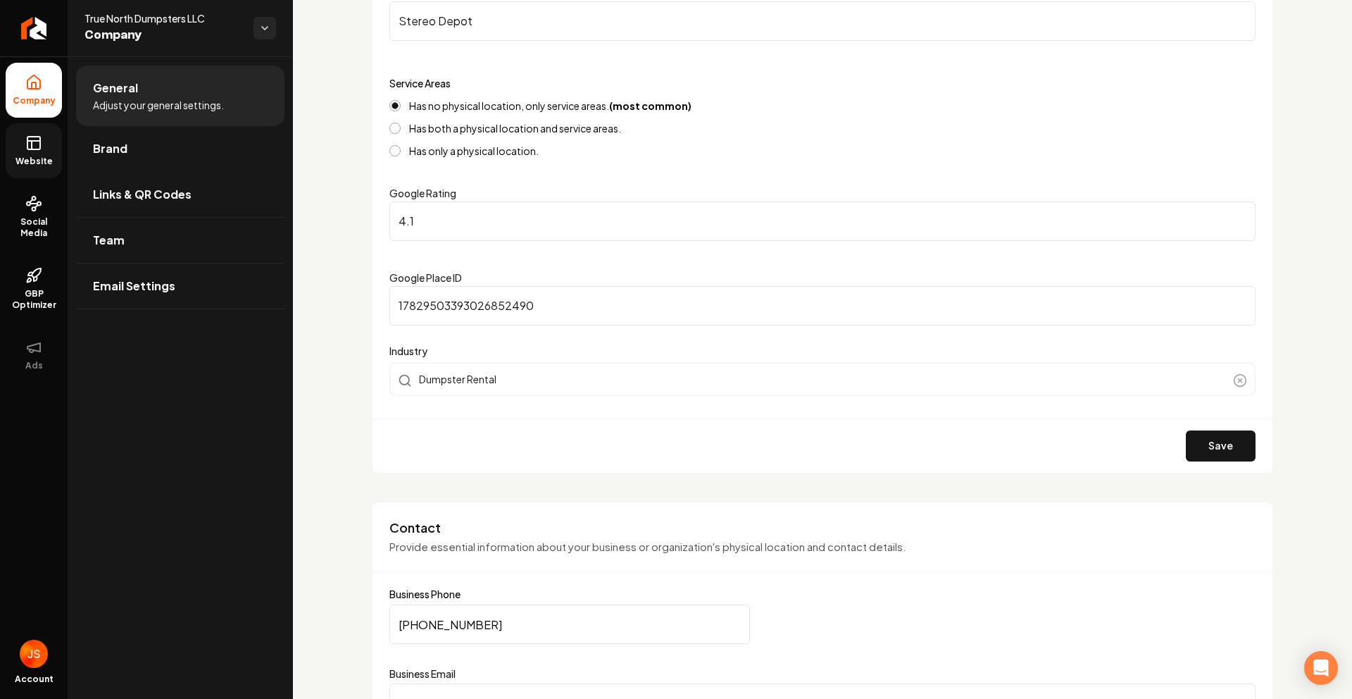
scroll to position [218, 0]
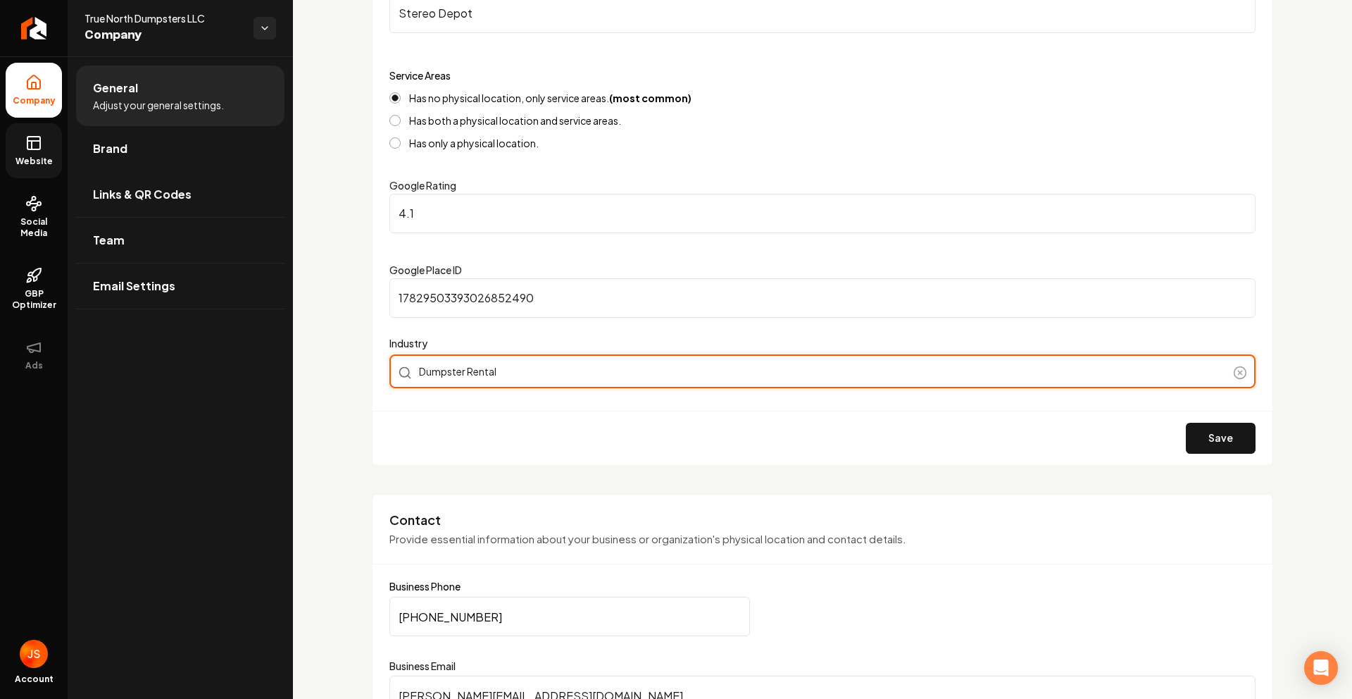
type input "Dumpster Rental"
click at [492, 378] on div "Dumpster Rental" at bounding box center [822, 371] width 866 height 34
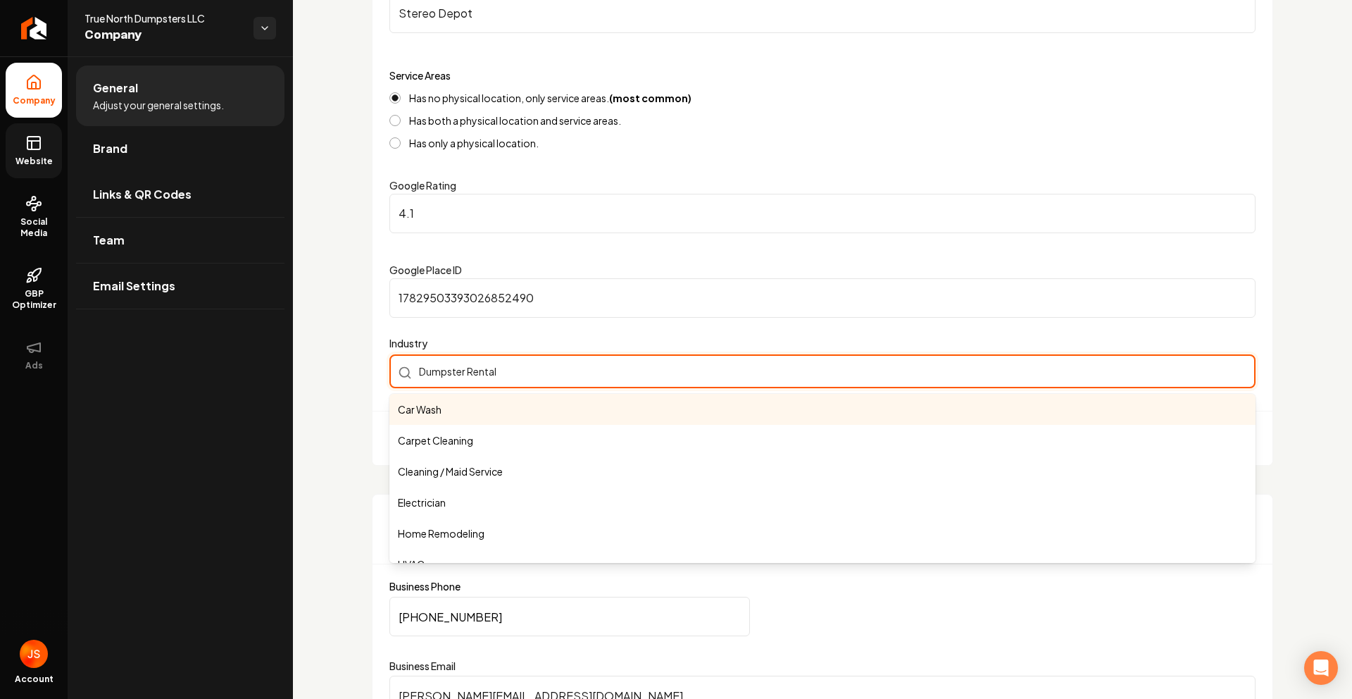
click at [492, 378] on input "Dumpster Rental" at bounding box center [822, 371] width 866 height 34
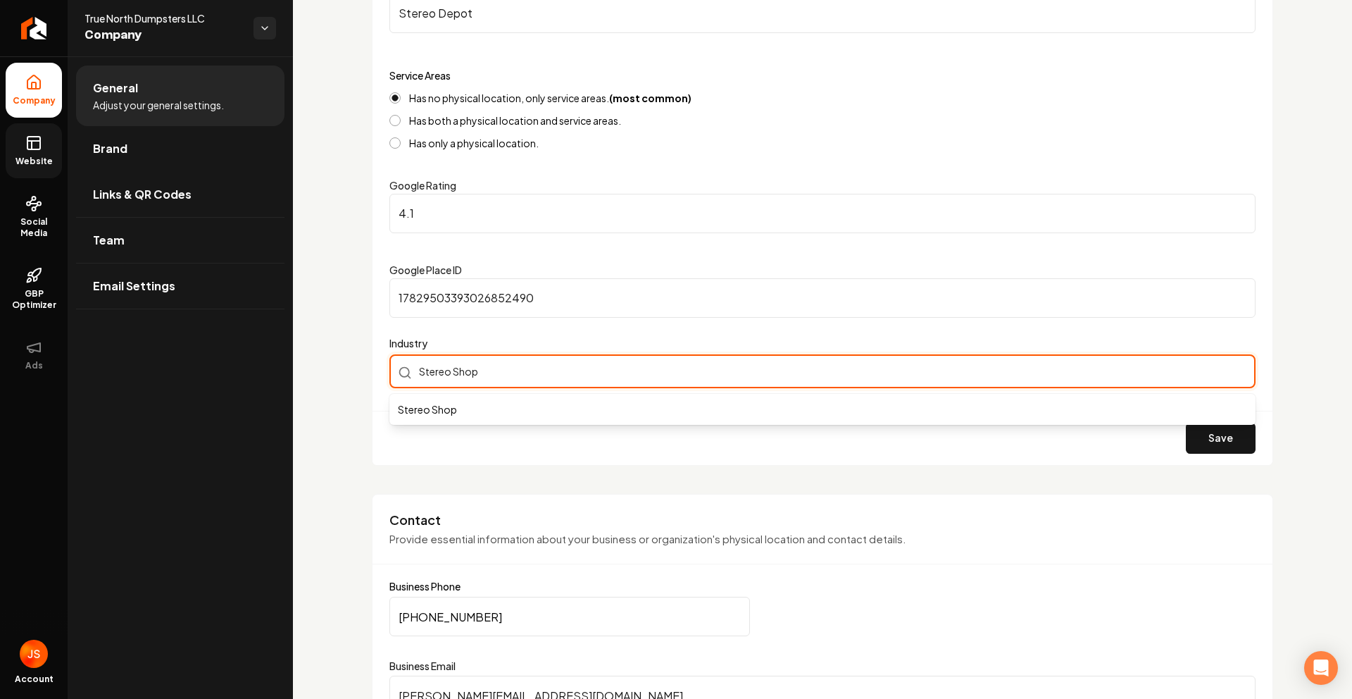
type input "Stereo Shop"
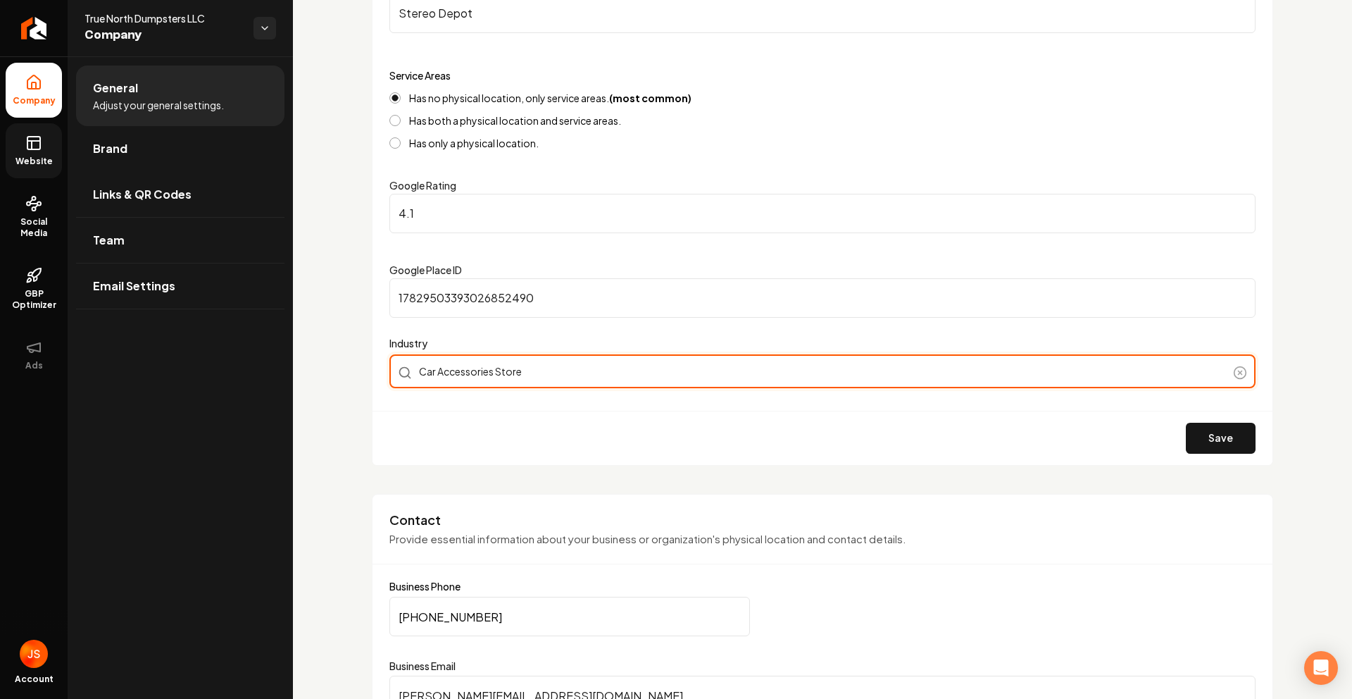
type input "Car Accessories Store"
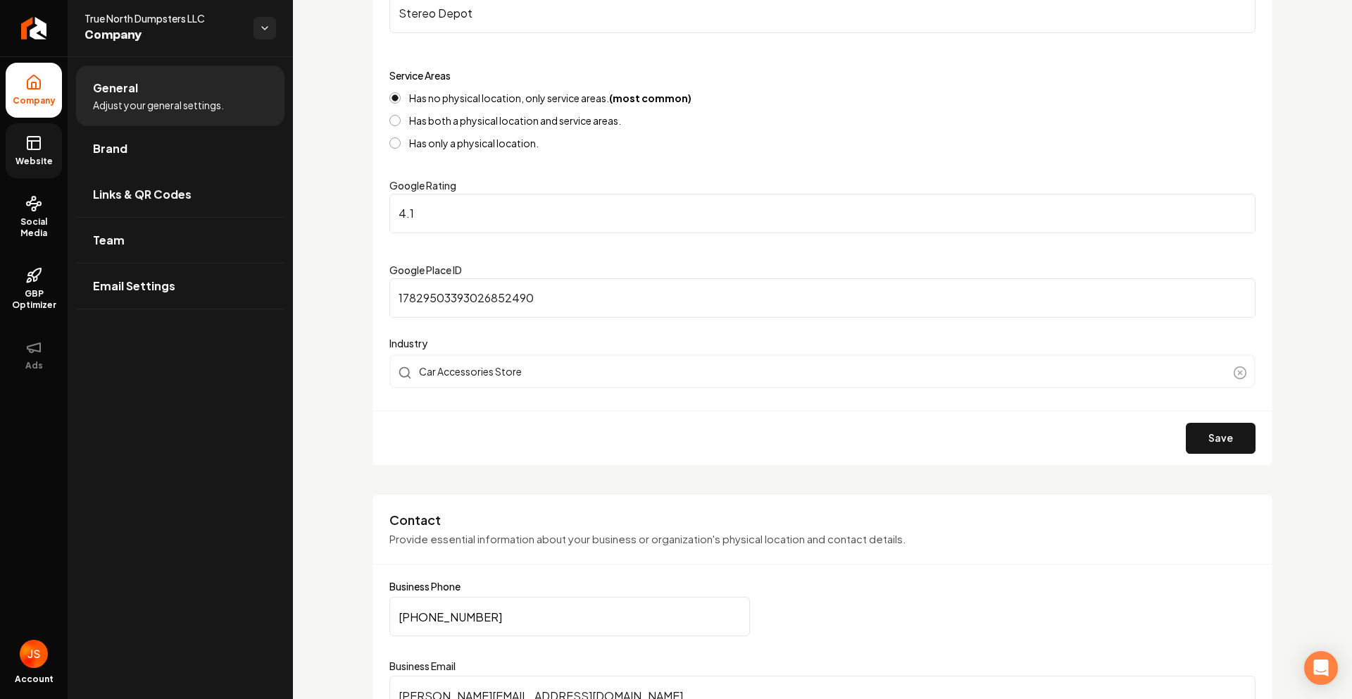
click at [459, 413] on div "Save" at bounding box center [823, 438] width 900 height 54
click at [1191, 437] on button "Save" at bounding box center [1221, 438] width 70 height 31
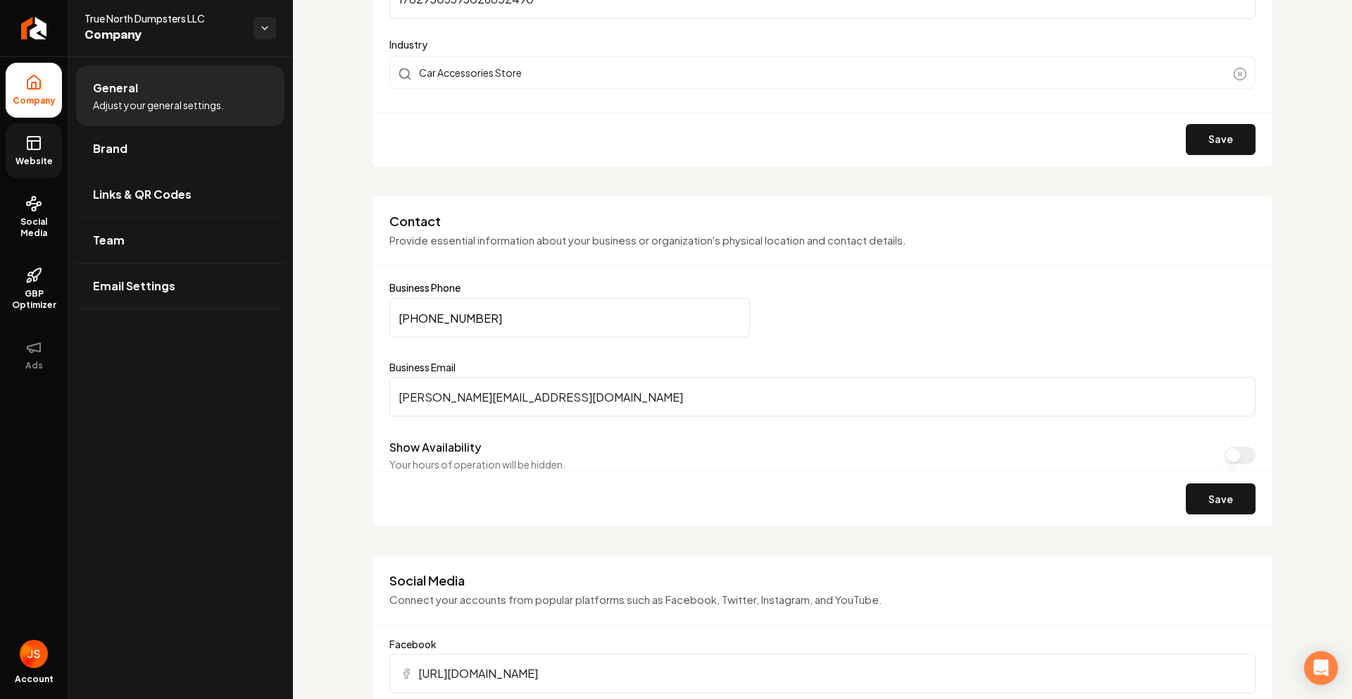
scroll to position [511, 0]
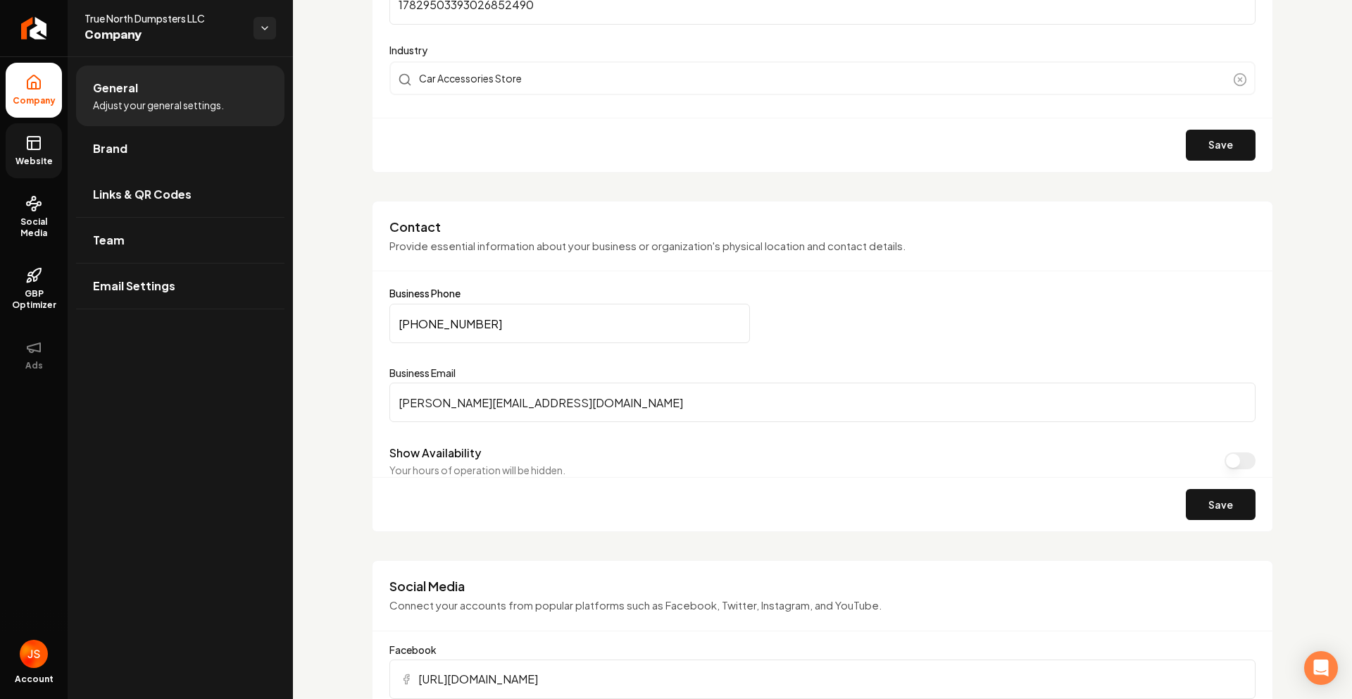
click at [506, 325] on input "(920) 257-9360" at bounding box center [569, 323] width 361 height 39
paste input "619) 873-2210"
type input "[PHONE_NUMBER]"
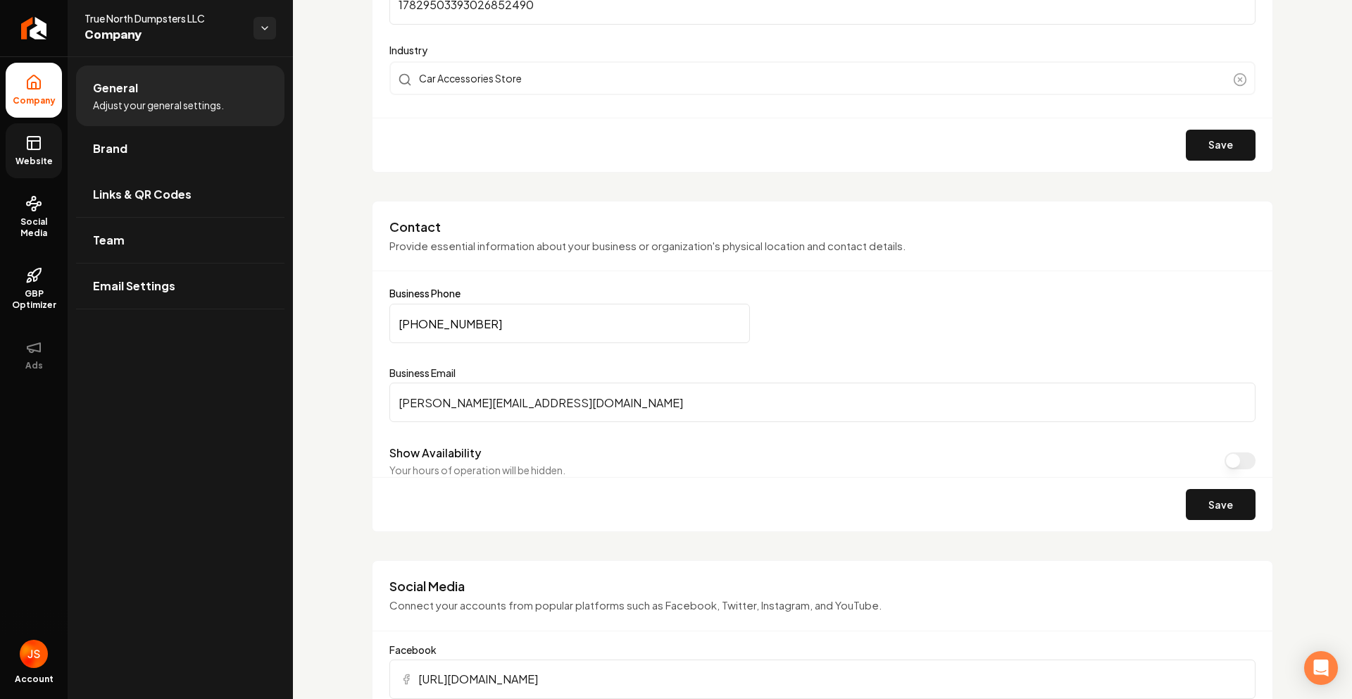
click at [514, 399] on input "emily@truenorthdumpsters.com" at bounding box center [822, 401] width 866 height 39
paste input "[EMAIL_ADDRESS][DOMAIN_NAME]"
type input "[EMAIL_ADDRESS][DOMAIN_NAME]"
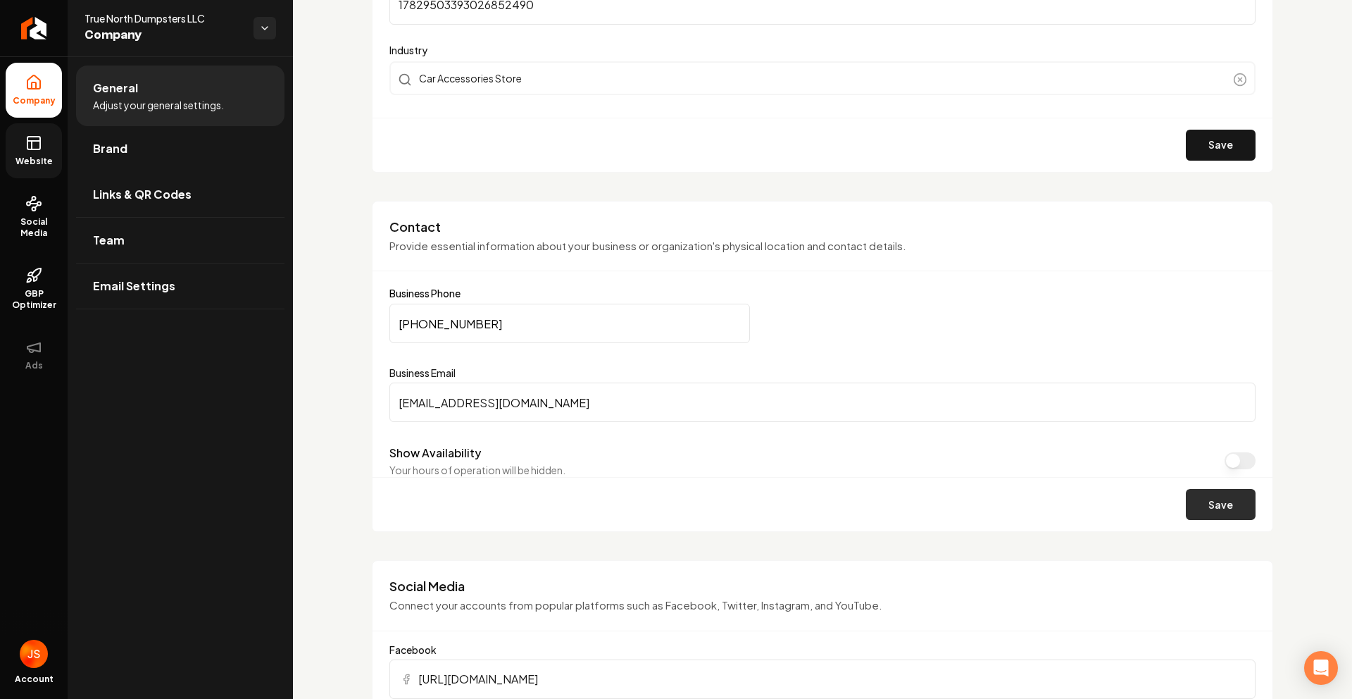
click at [1221, 506] on button "Save" at bounding box center [1221, 504] width 70 height 31
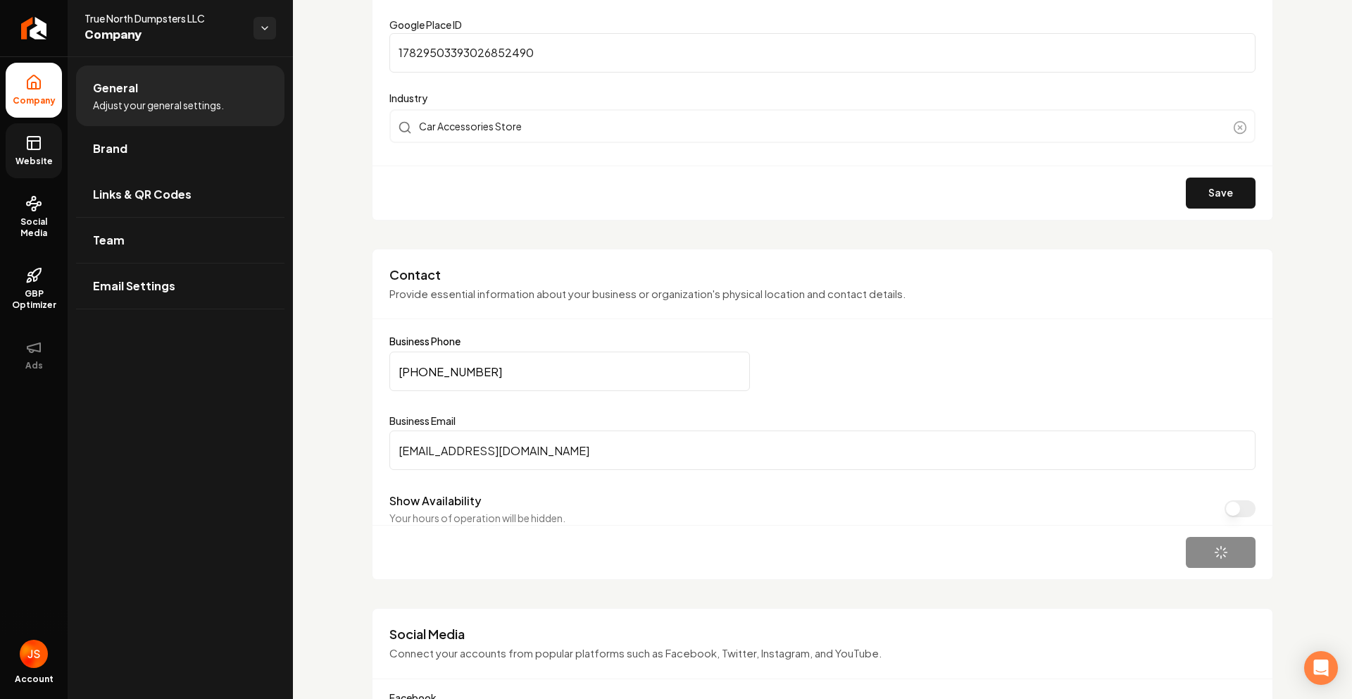
scroll to position [14, 0]
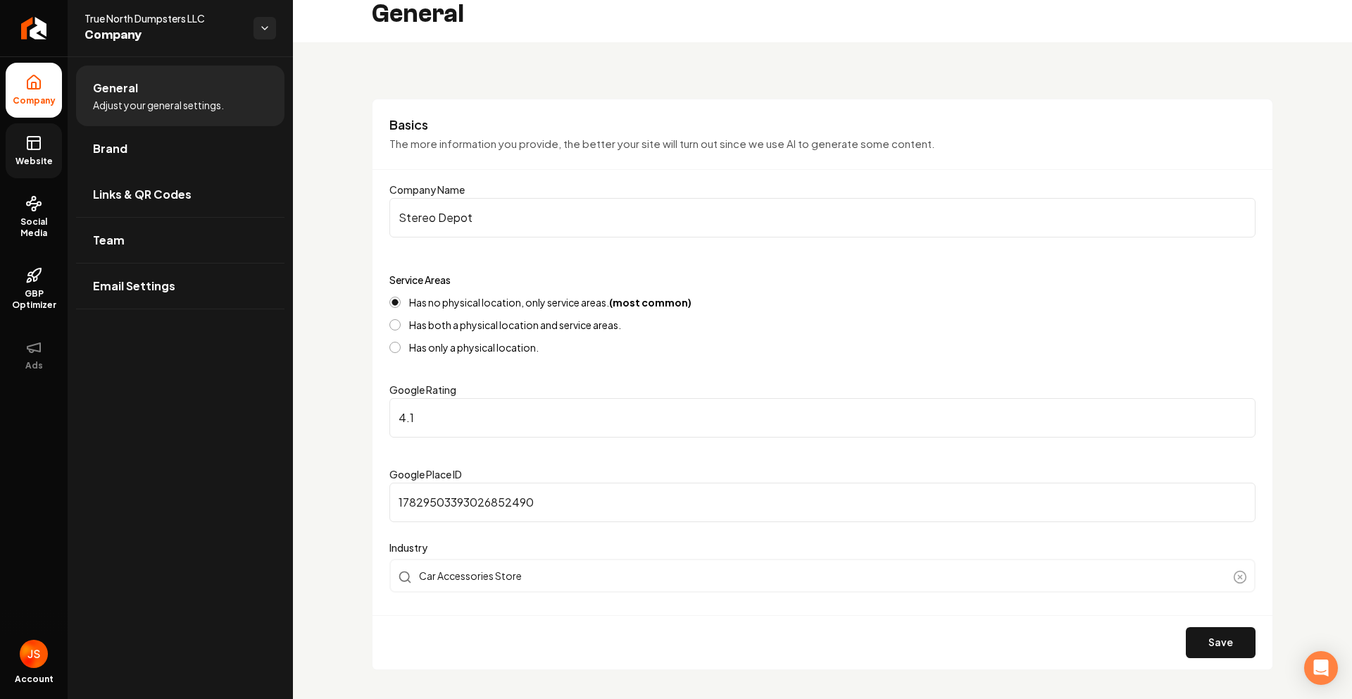
drag, startPoint x: 147, startPoint y: 157, endPoint x: 248, endPoint y: 129, distance: 104.6
click at [147, 156] on link "Brand" at bounding box center [180, 148] width 208 height 45
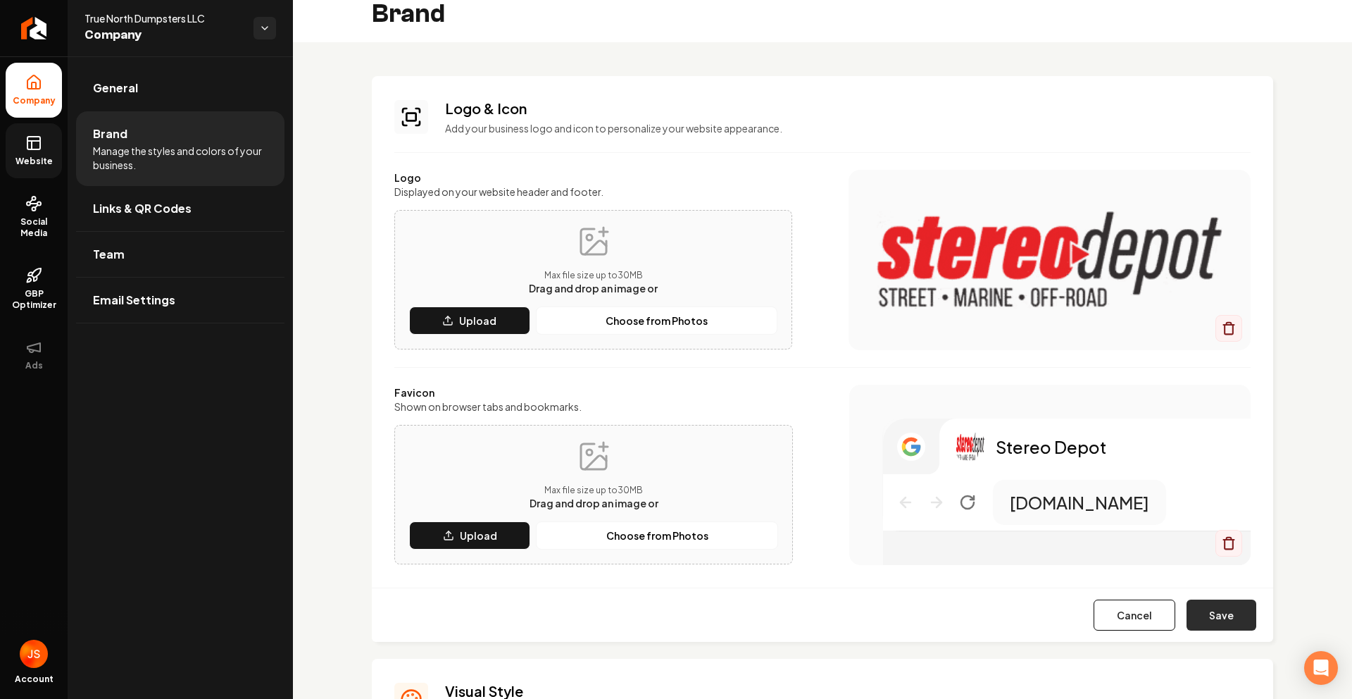
click at [1210, 626] on button "Save" at bounding box center [1222, 614] width 70 height 31
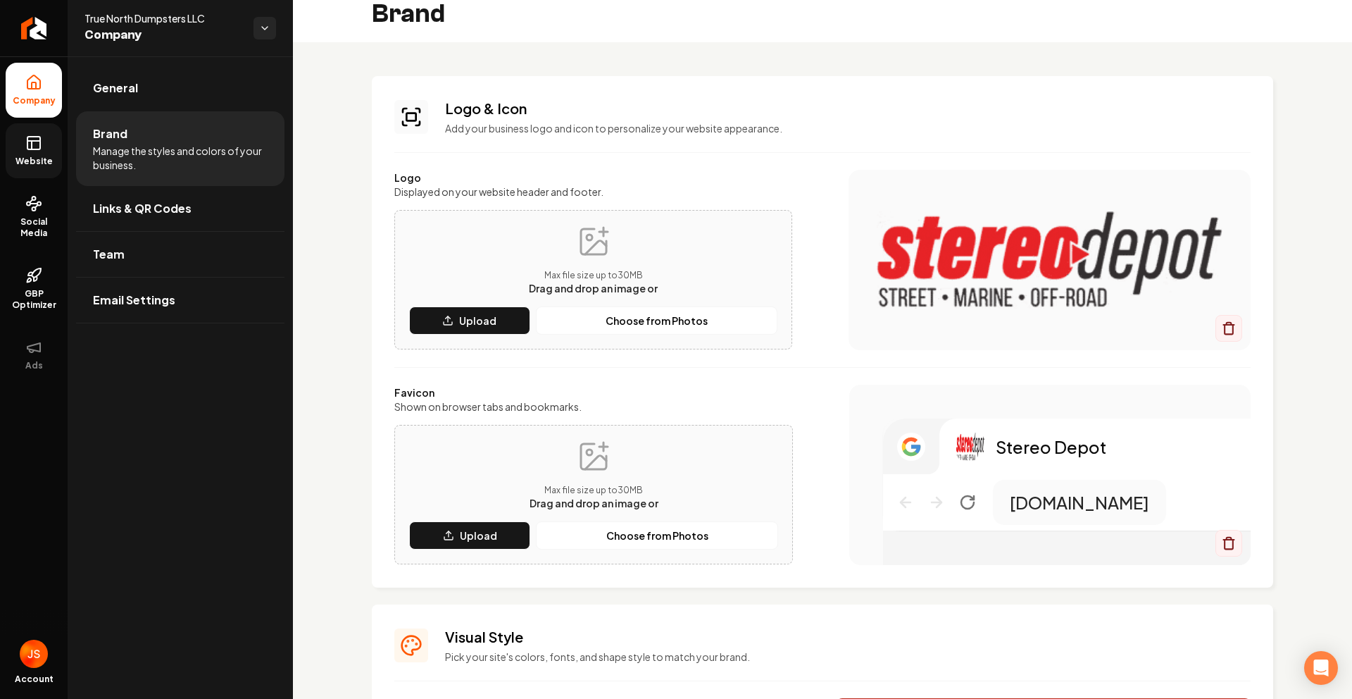
click at [26, 152] on link "Website" at bounding box center [34, 150] width 56 height 55
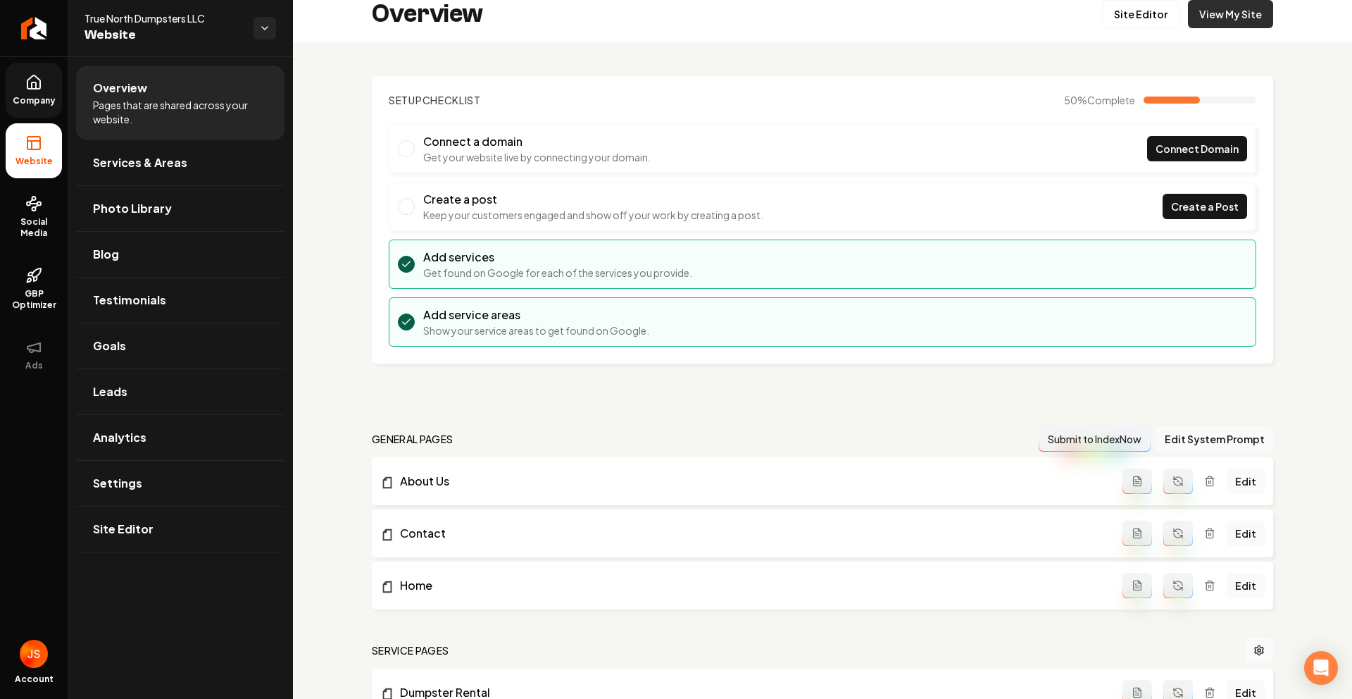
click at [1222, 16] on link "View My Site" at bounding box center [1230, 14] width 85 height 28
click at [37, 95] on span "Company" at bounding box center [34, 100] width 54 height 11
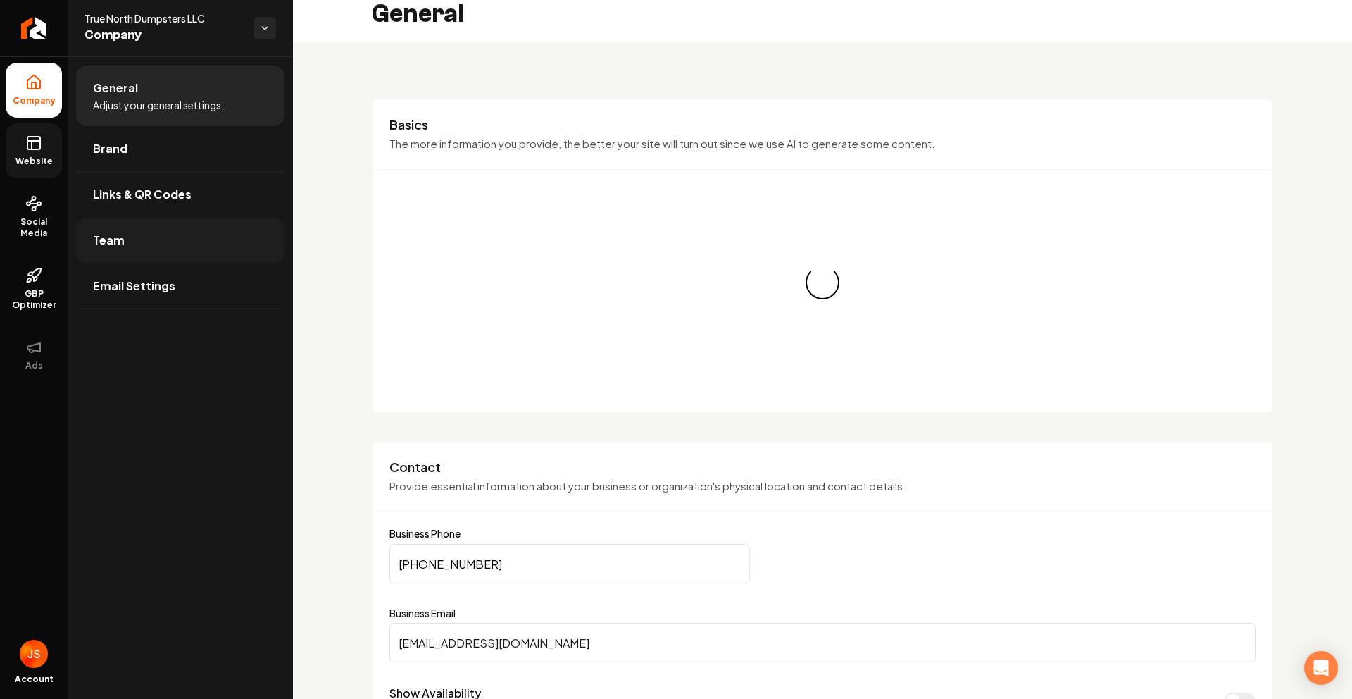
click at [177, 218] on link "Team" at bounding box center [180, 240] width 208 height 45
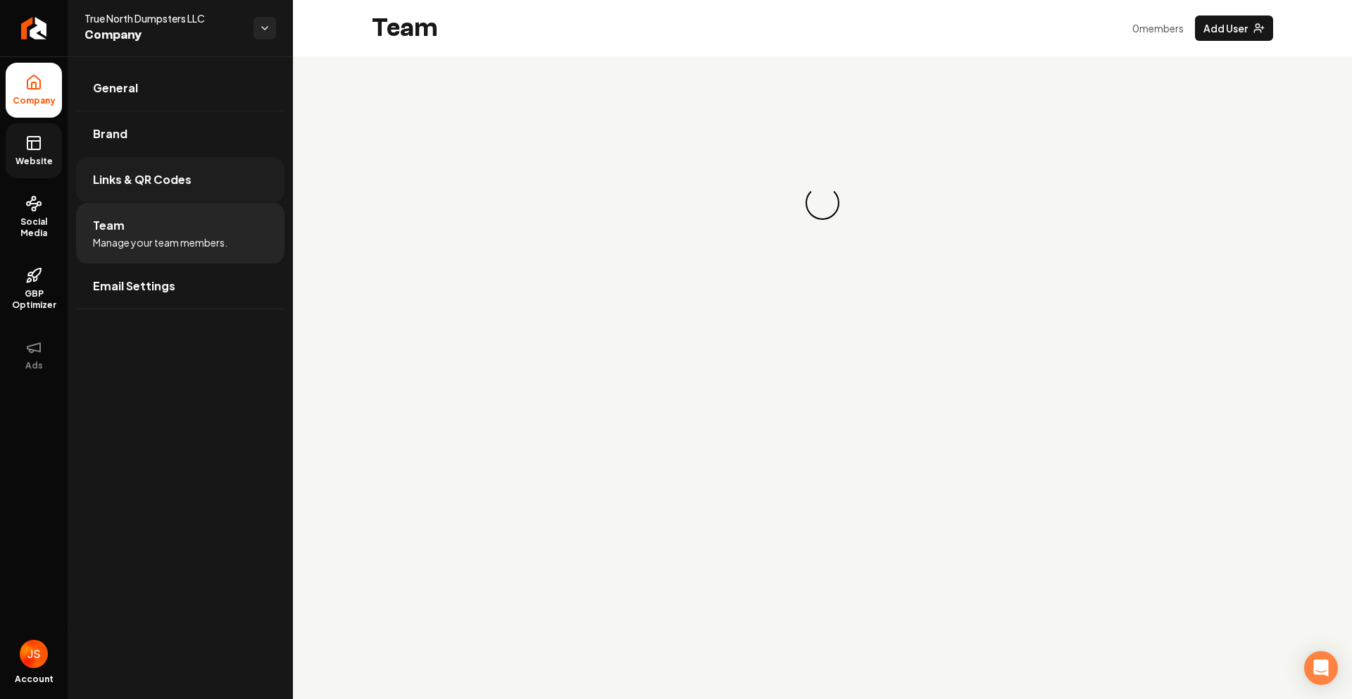
click at [185, 182] on span "Links & QR Codes" at bounding box center [142, 179] width 99 height 17
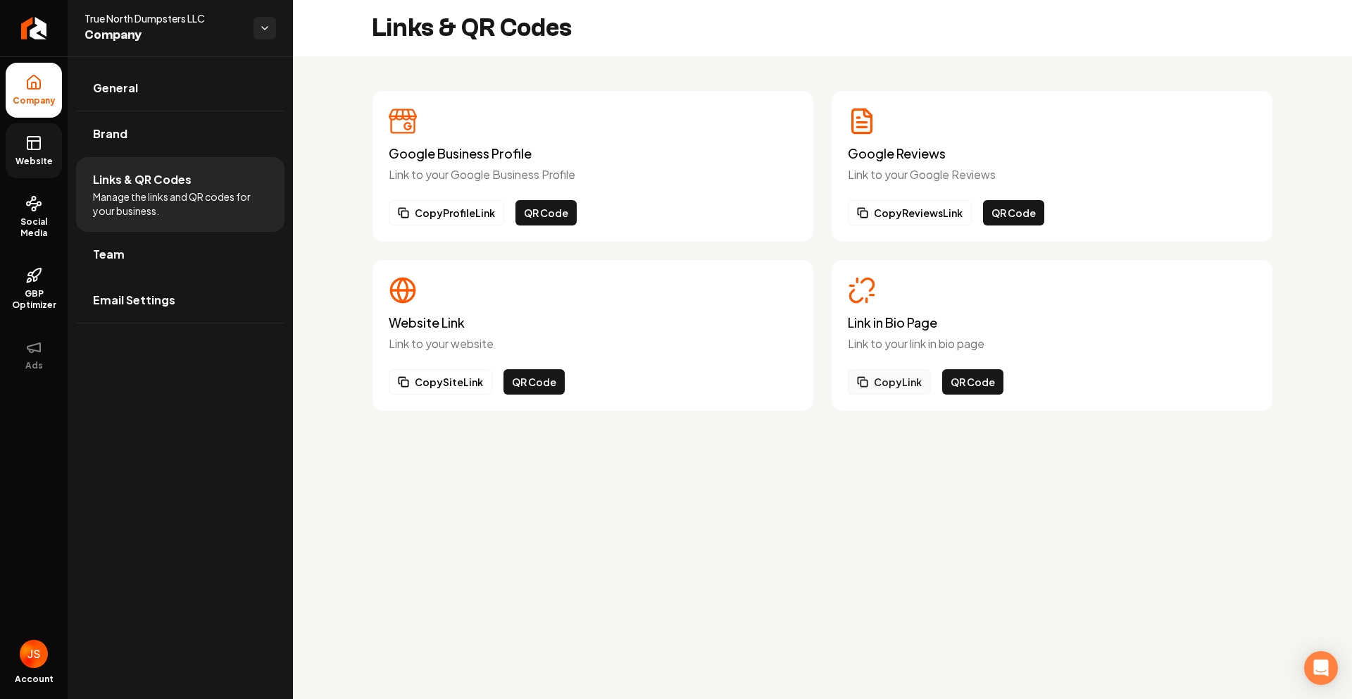
click at [887, 388] on button "Copy Link" at bounding box center [889, 381] width 83 height 25
click at [27, 157] on span "Website" at bounding box center [34, 161] width 49 height 11
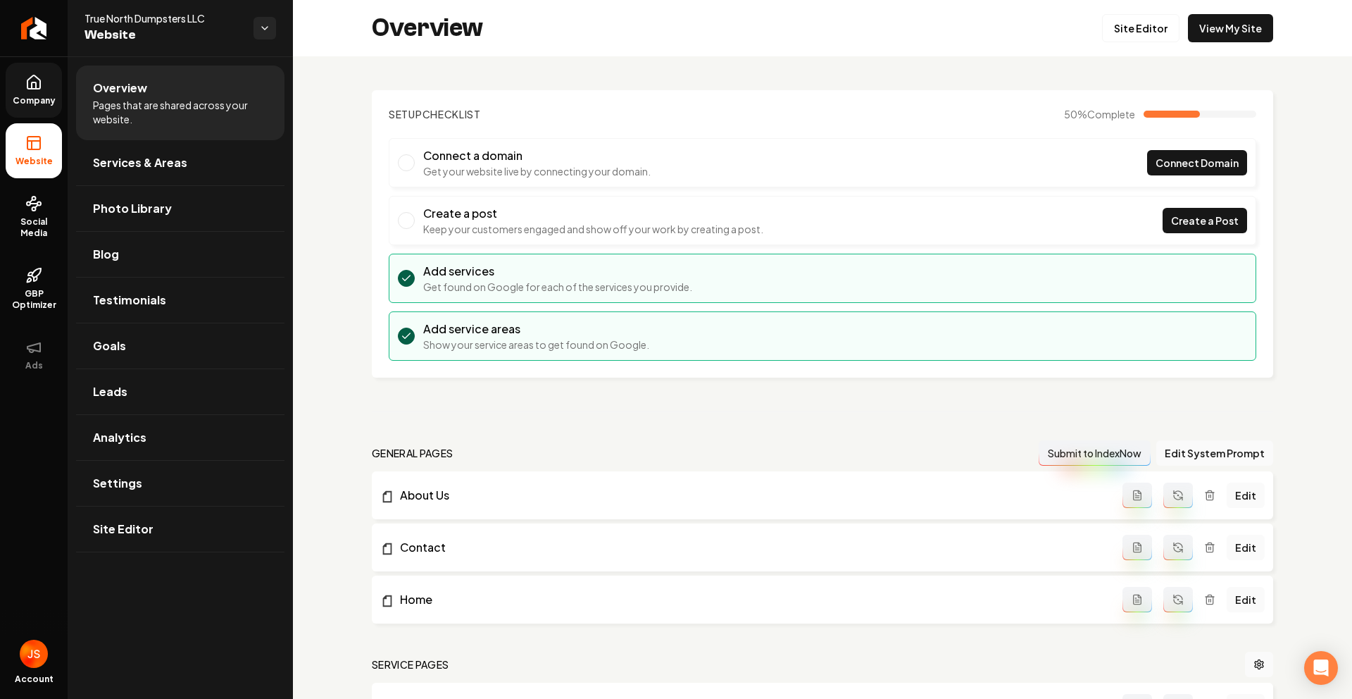
click at [30, 111] on link "Company" at bounding box center [34, 90] width 56 height 55
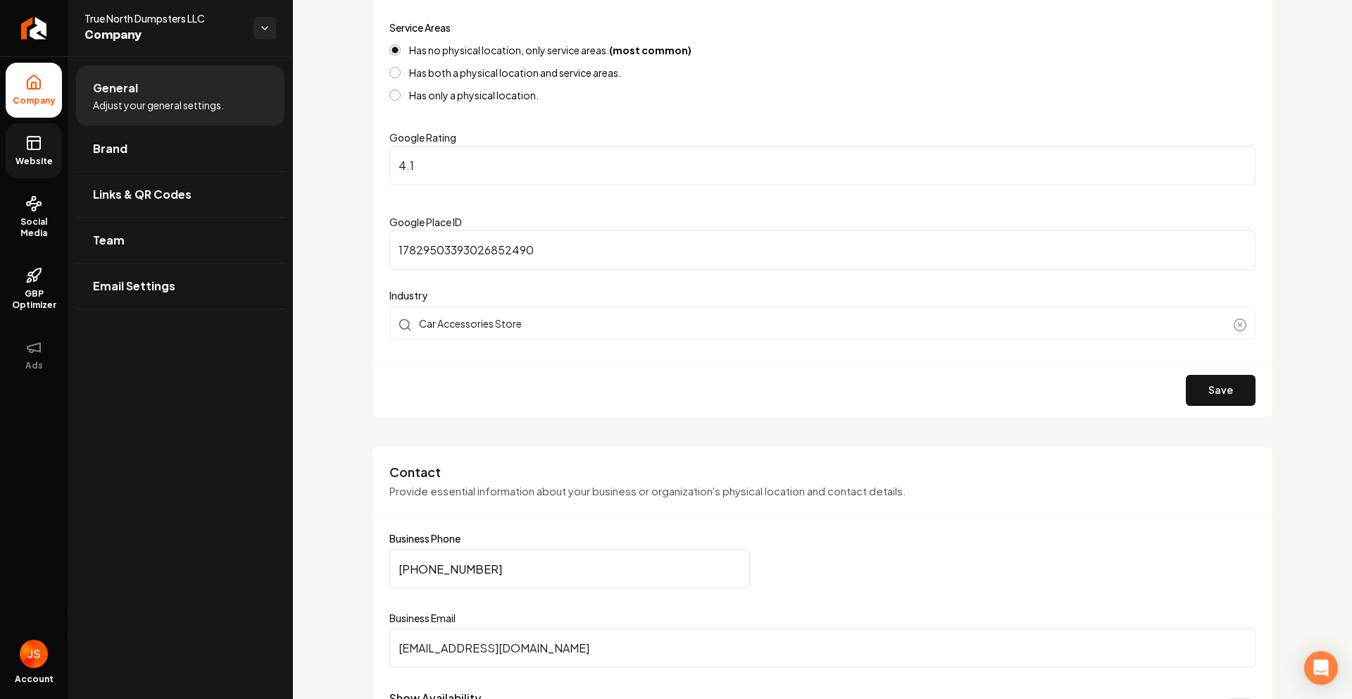
scroll to position [568, 0]
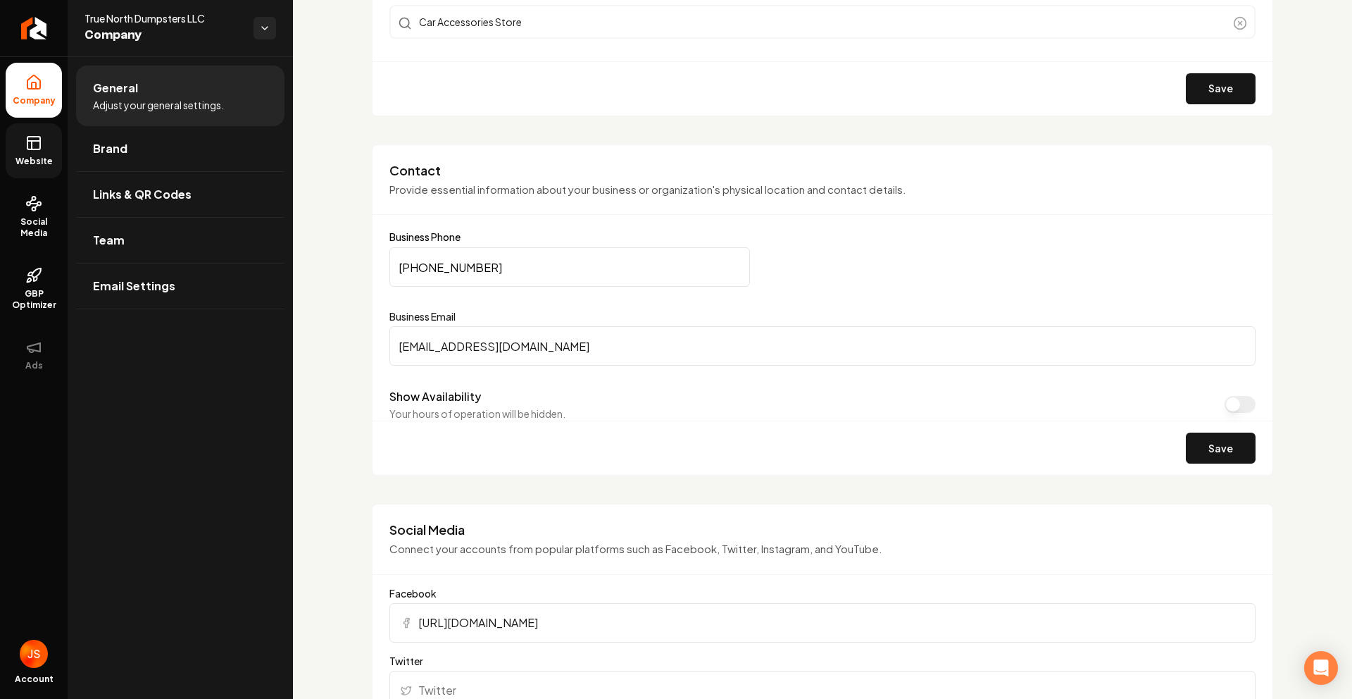
click at [499, 266] on input "[PHONE_NUMBER]" at bounding box center [569, 266] width 361 height 39
paste input "Main content area"
type input "[PHONE_NUMBER]"
click at [613, 344] on input "[EMAIL_ADDRESS][DOMAIN_NAME]" at bounding box center [822, 345] width 866 height 39
paste input "[PHONE_NUMBER]"
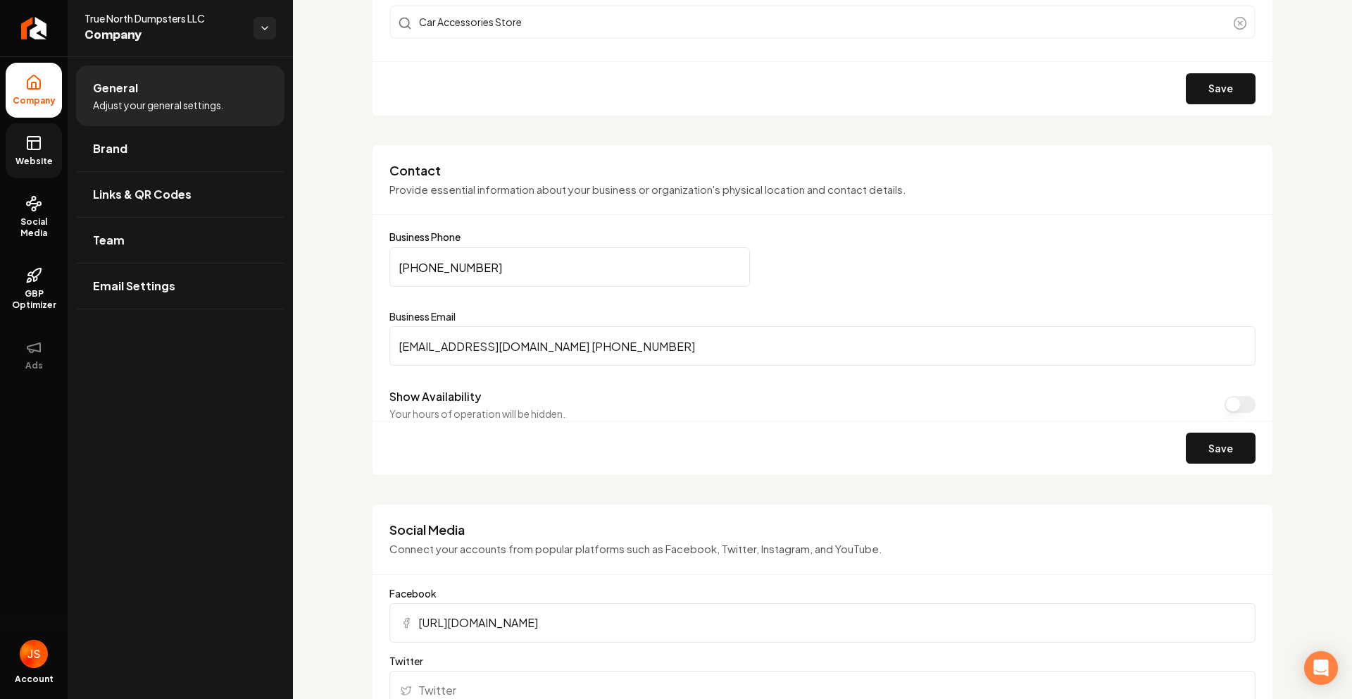
drag, startPoint x: 675, startPoint y: 350, endPoint x: 582, endPoint y: 351, distance: 93.7
click at [582, 351] on input "info@stereodepotsandiego.com (619) 873-2210" at bounding box center [822, 345] width 866 height 39
type input "[EMAIL_ADDRESS][DOMAIN_NAME]"
click at [39, 173] on link "Website" at bounding box center [34, 150] width 56 height 55
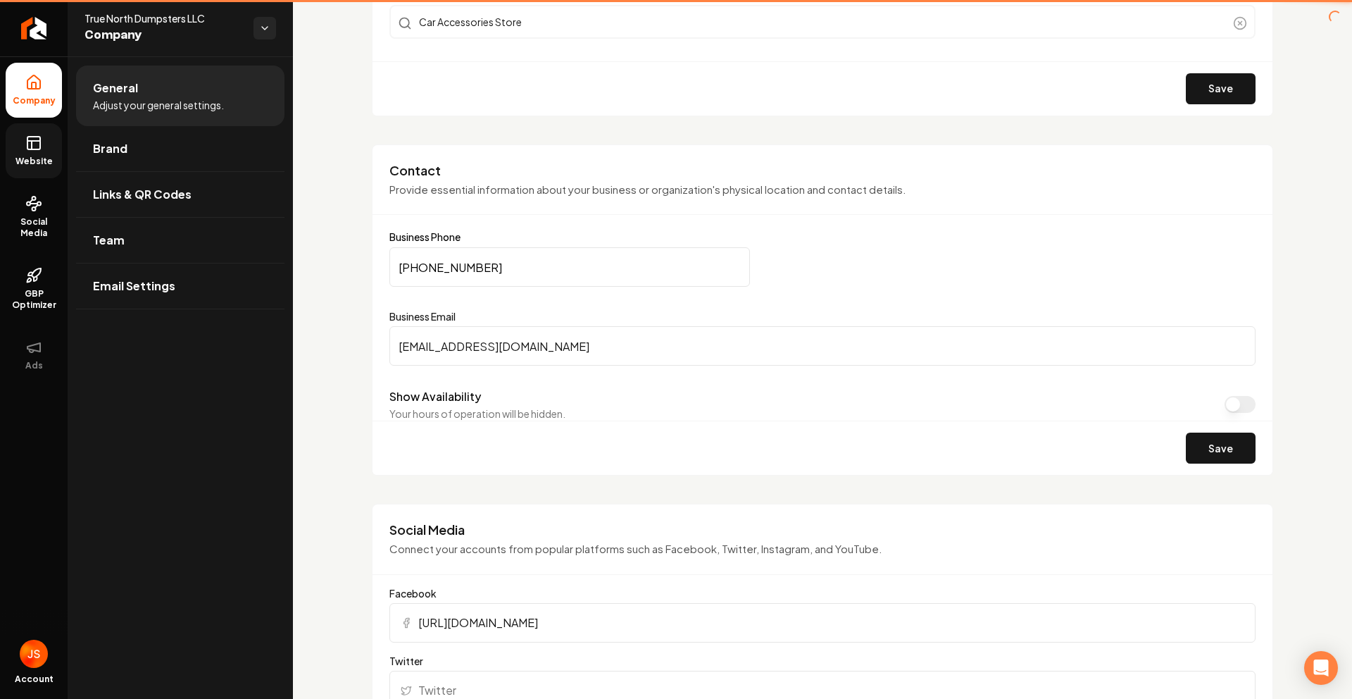
scroll to position [377, 0]
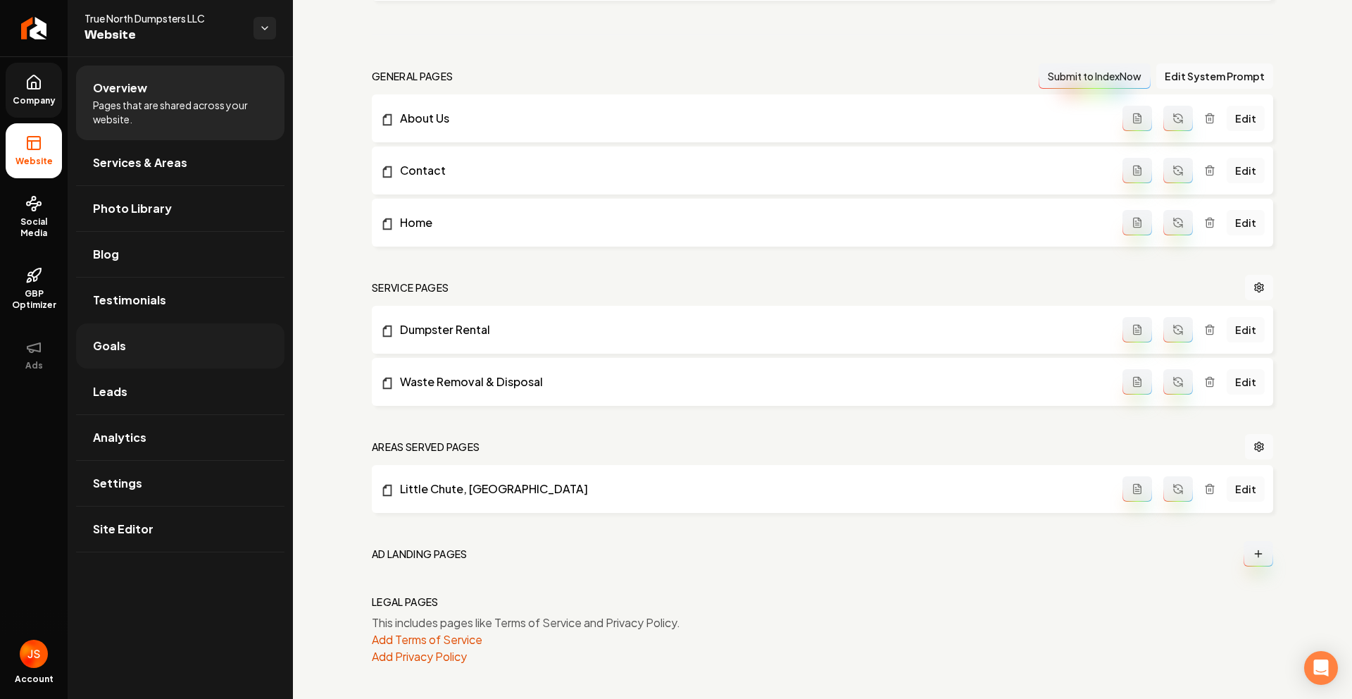
click at [161, 346] on link "Goals" at bounding box center [180, 345] width 208 height 45
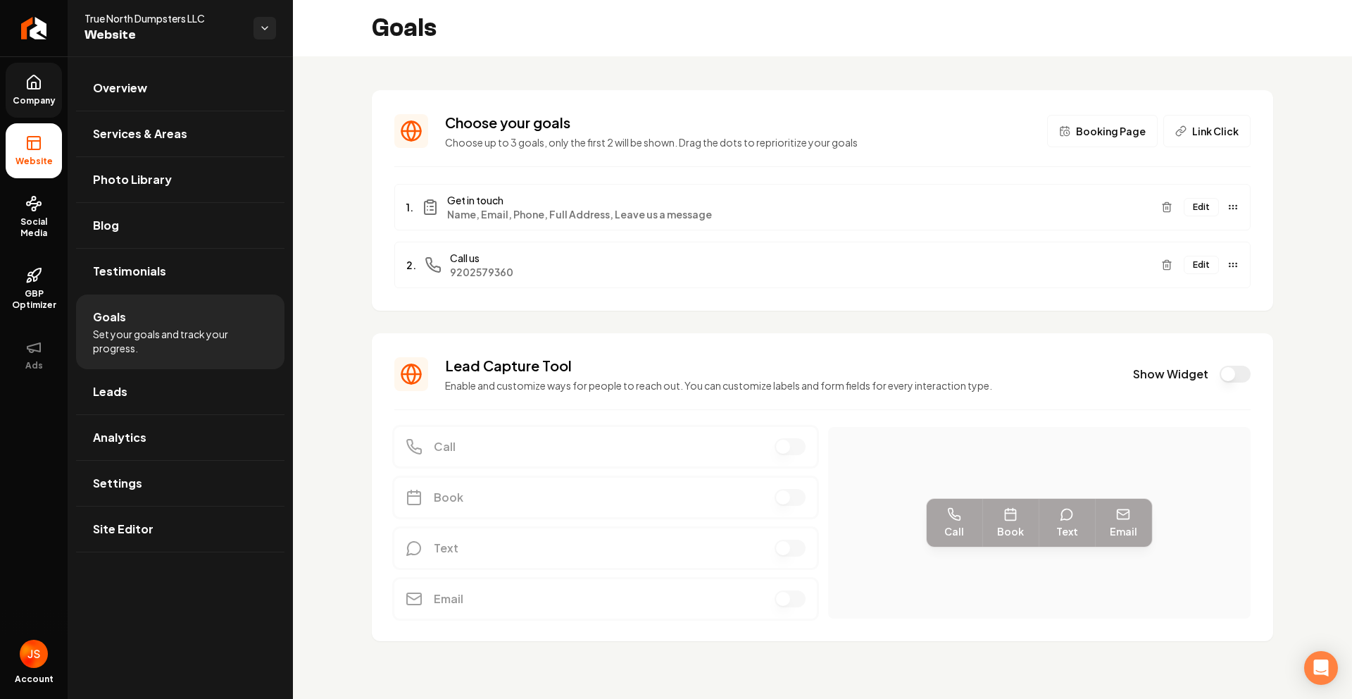
click at [1201, 263] on button "Edit" at bounding box center [1201, 265] width 35 height 18
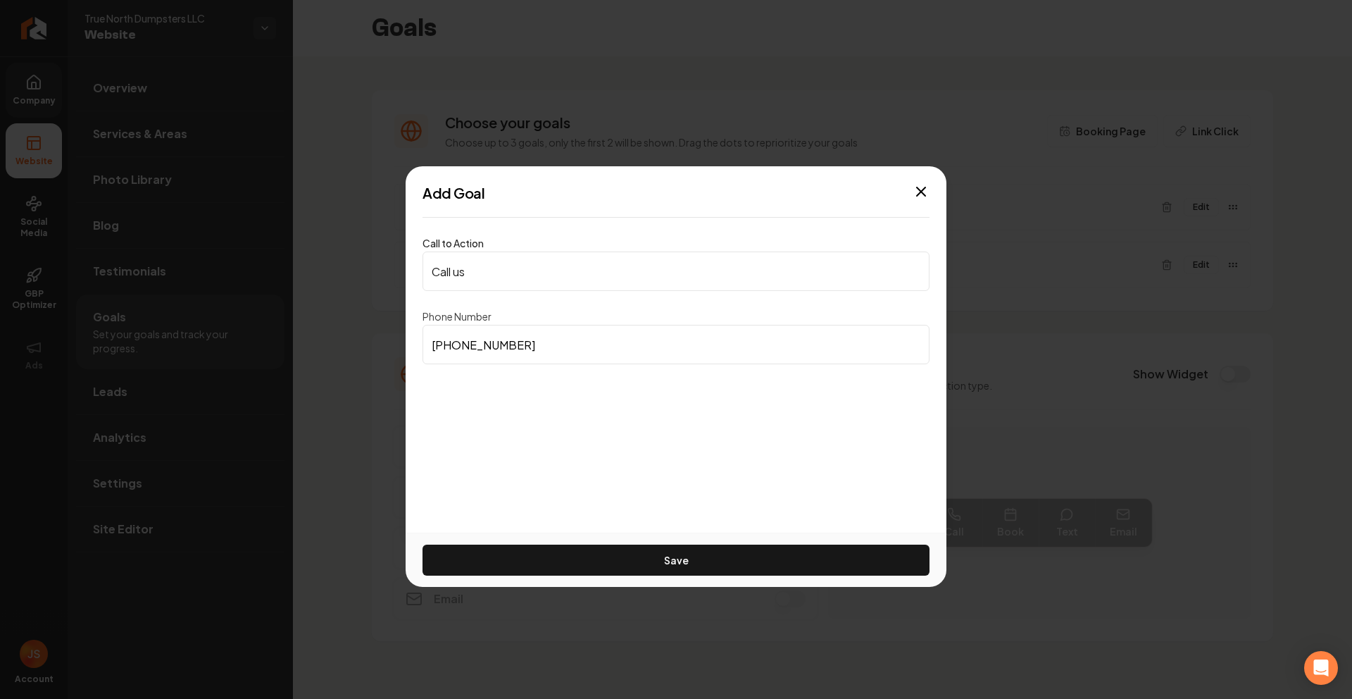
click at [542, 338] on input "(920) 257-9360" at bounding box center [676, 344] width 507 height 39
paste input "619) 873-2210"
type input "[PHONE_NUMBER]"
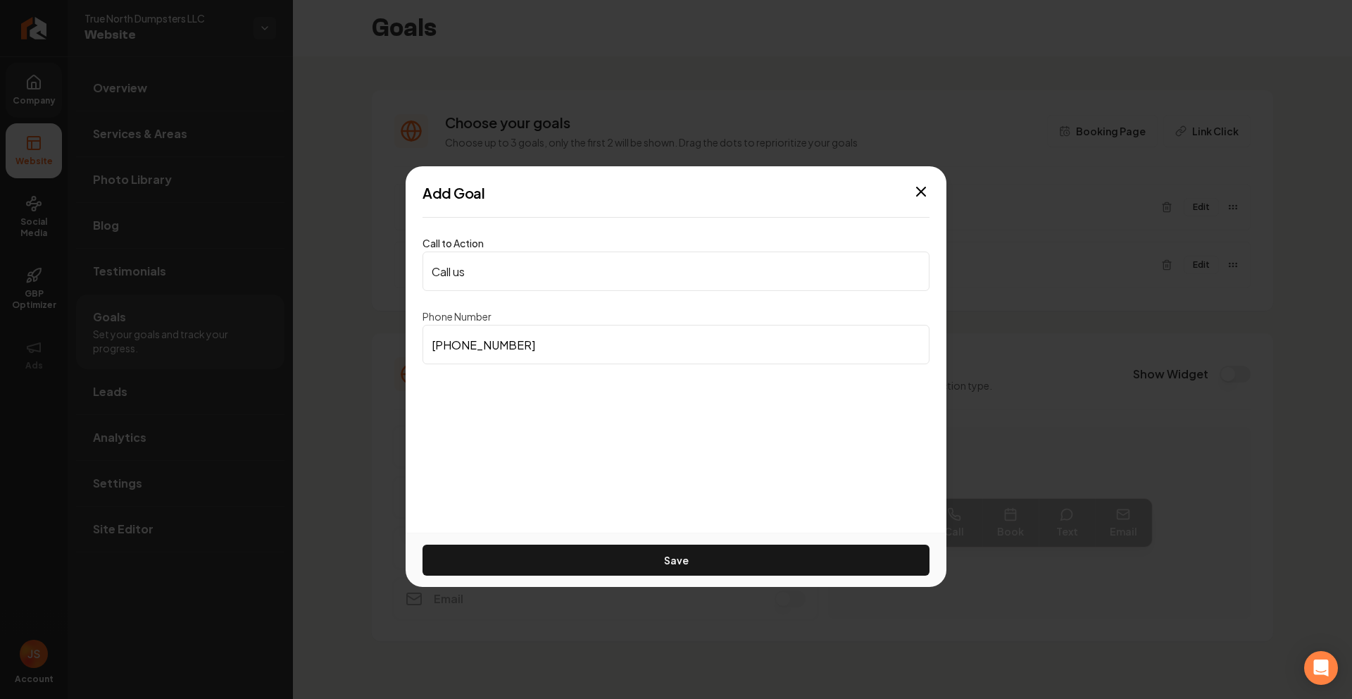
drag, startPoint x: 554, startPoint y: 395, endPoint x: 570, endPoint y: 449, distance: 56.4
click at [555, 396] on div "Add Goal Call to Action Call us Phone Number (619) 873-2210 Save Close" at bounding box center [676, 349] width 541 height 366
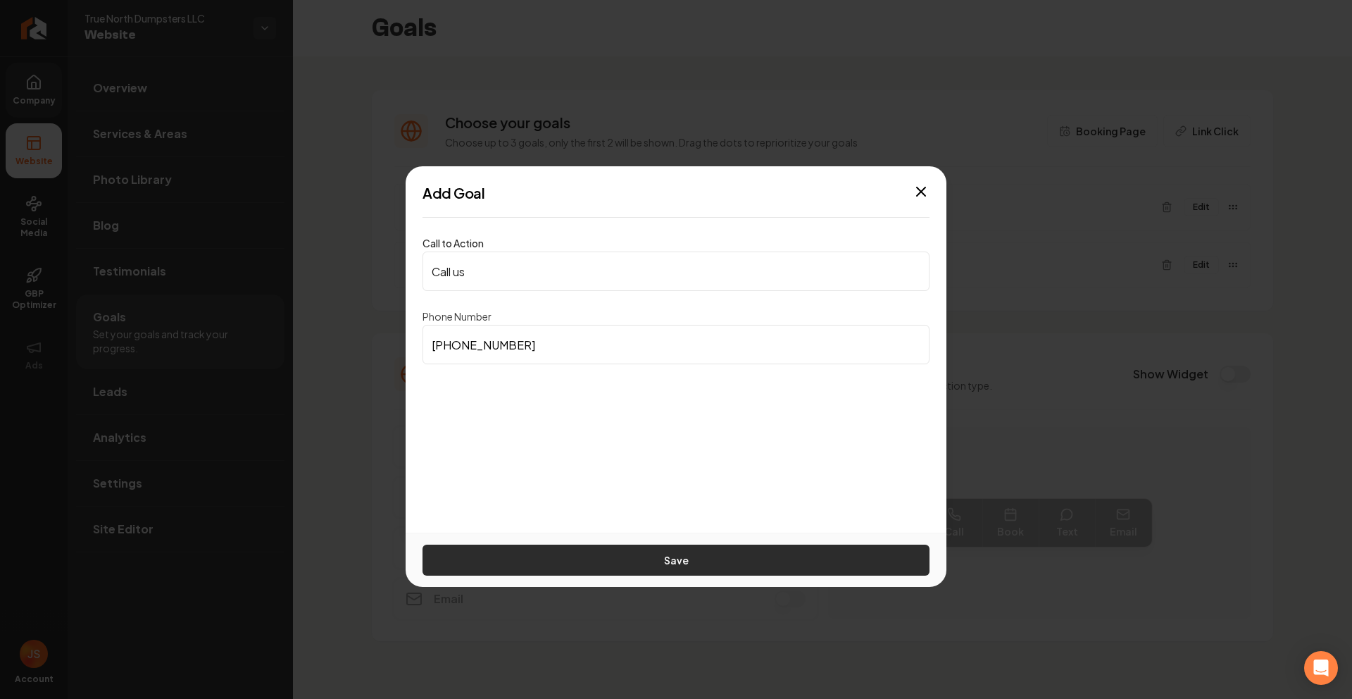
click at [587, 561] on button "Save" at bounding box center [676, 559] width 507 height 31
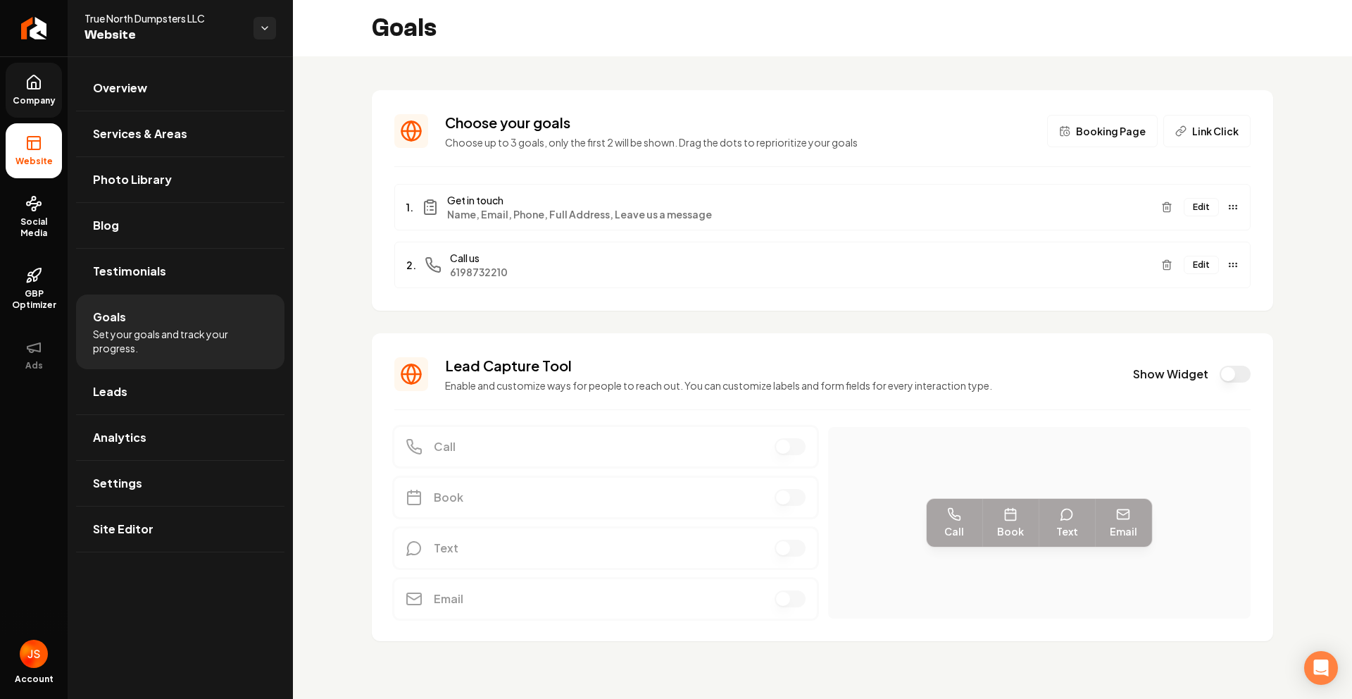
click at [39, 98] on span "Company" at bounding box center [34, 100] width 54 height 11
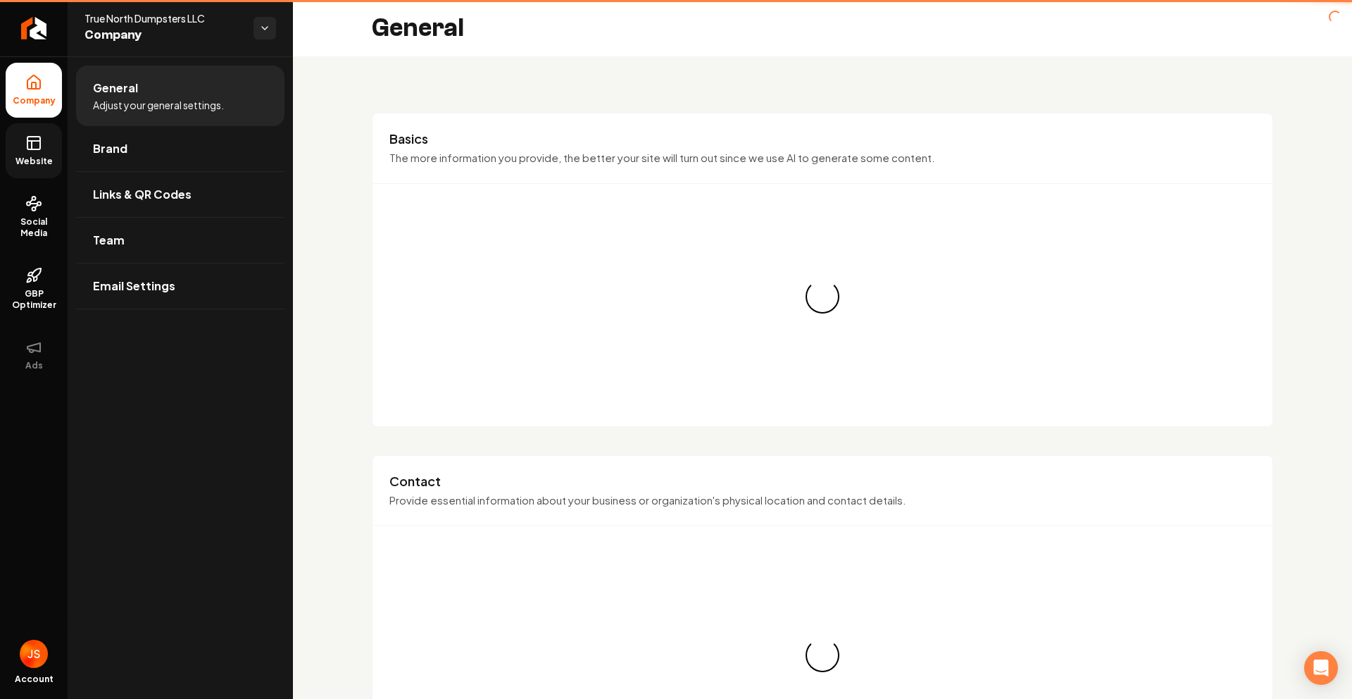
click at [35, 135] on icon at bounding box center [33, 143] width 17 height 17
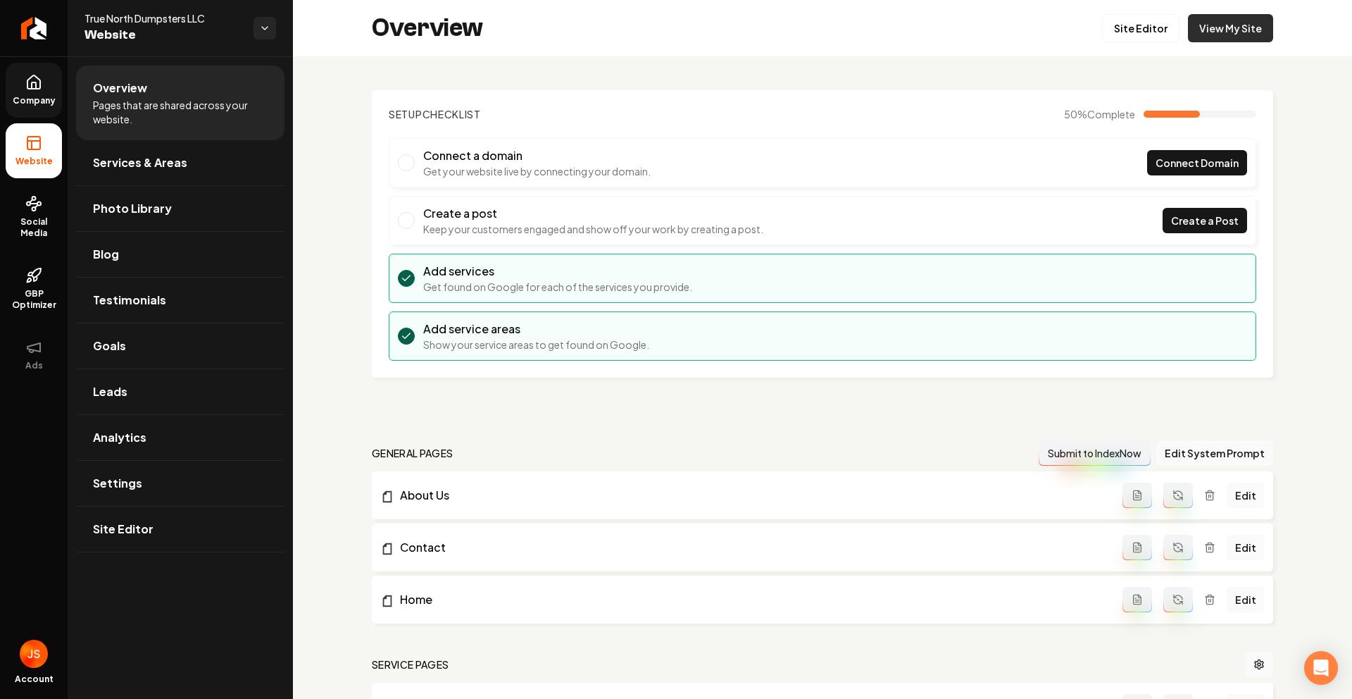
click at [1240, 32] on link "View My Site" at bounding box center [1230, 28] width 85 height 28
click at [20, 91] on link "Company" at bounding box center [34, 90] width 56 height 55
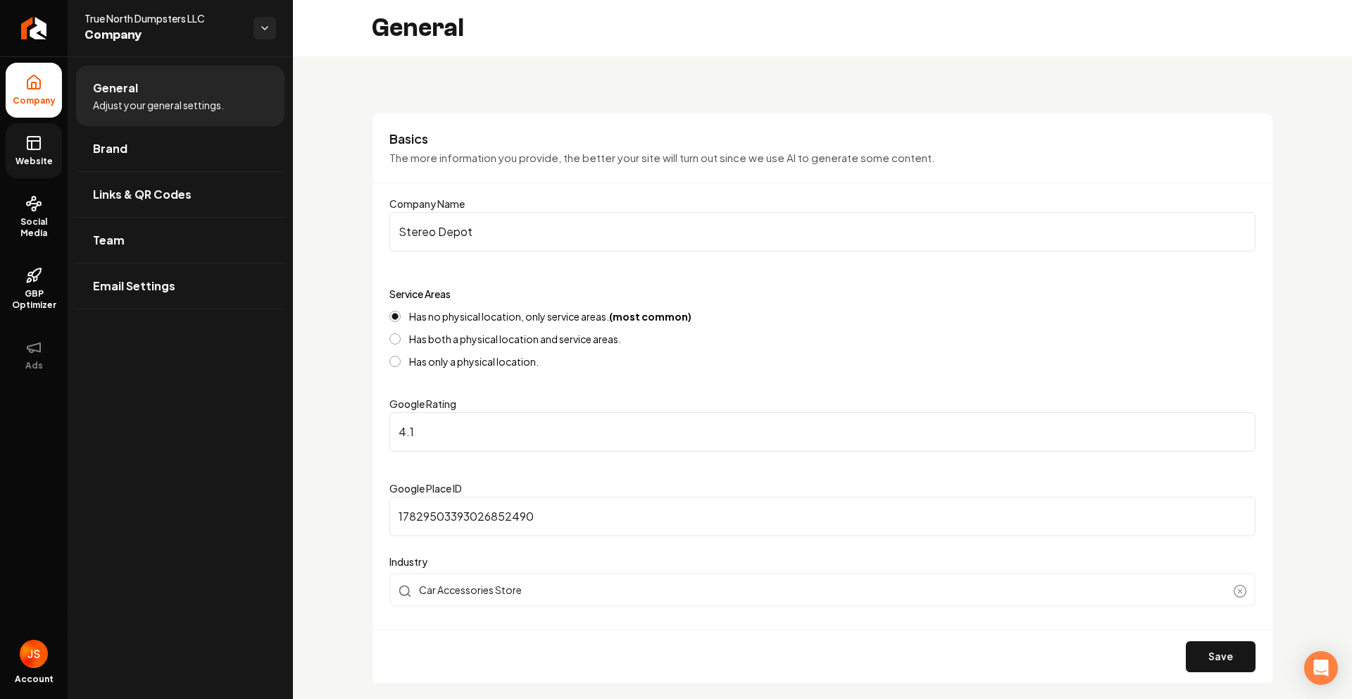
click at [23, 153] on link "Website" at bounding box center [34, 150] width 56 height 55
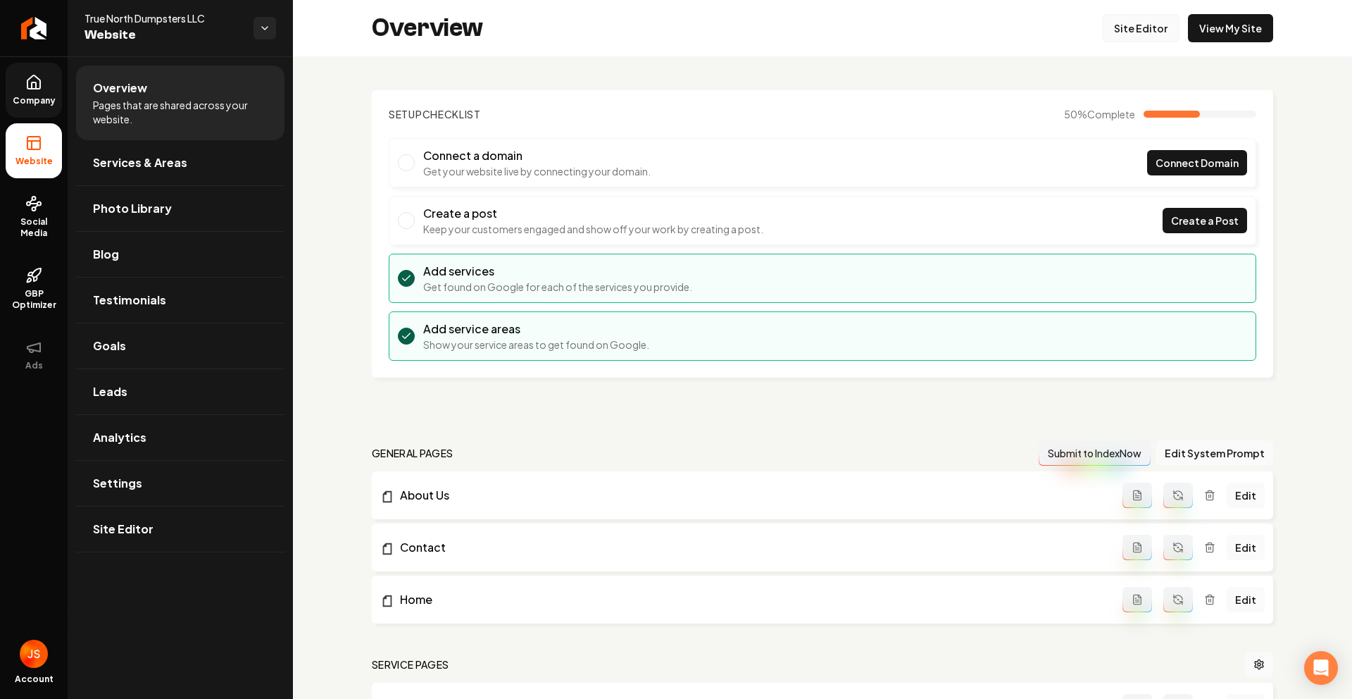
click at [1109, 33] on link "Site Editor" at bounding box center [1140, 28] width 77 height 28
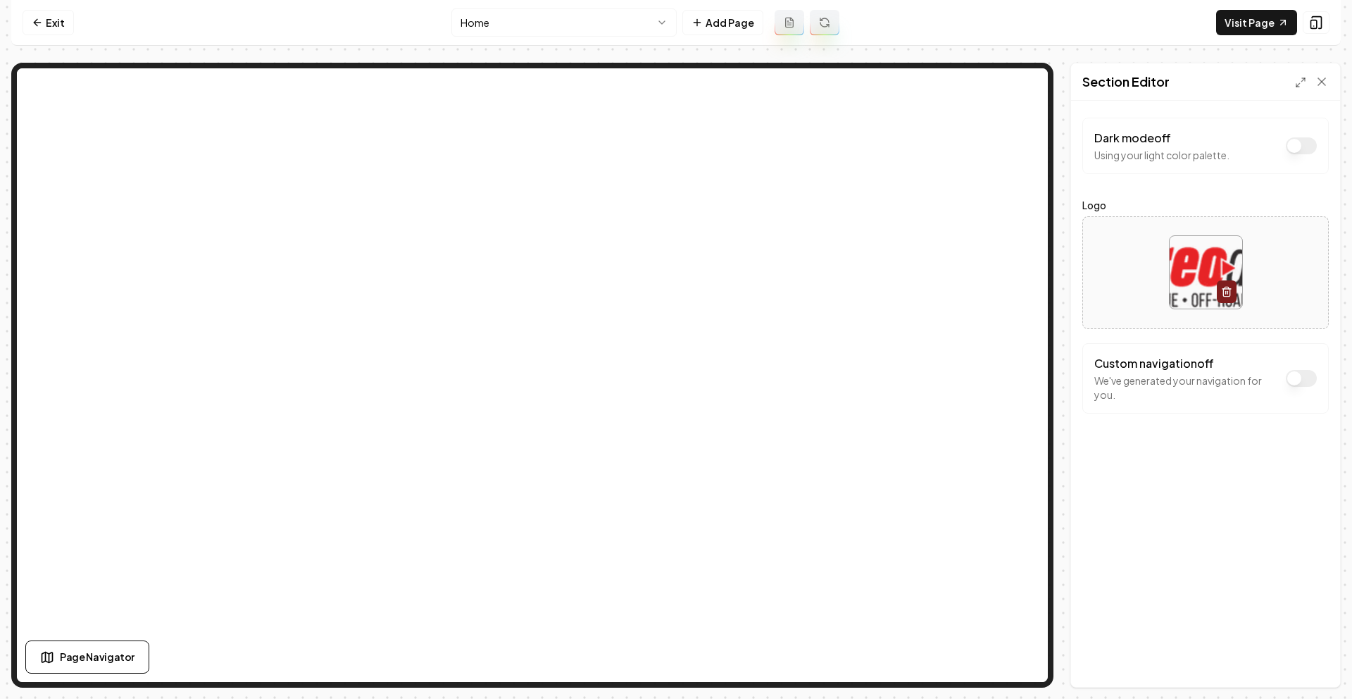
drag, startPoint x: 46, startPoint y: 25, endPoint x: 1059, endPoint y: 0, distance: 1013.8
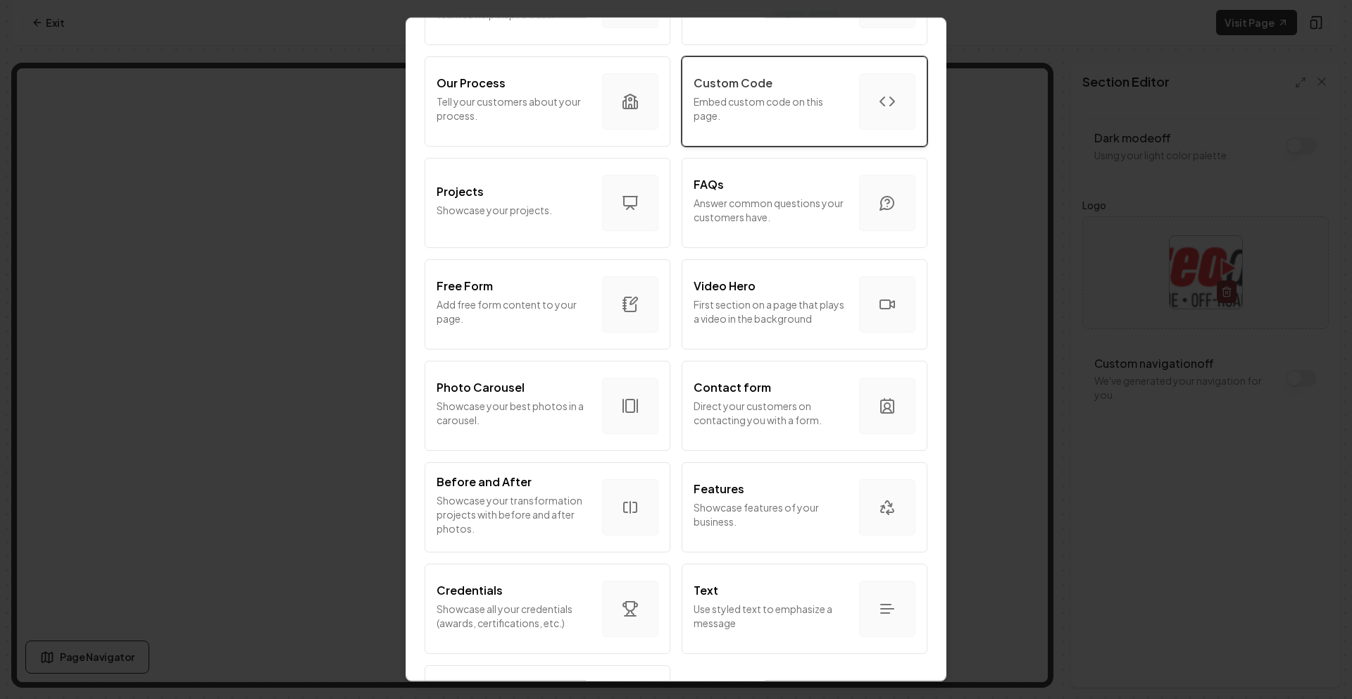
scroll to position [380, 0]
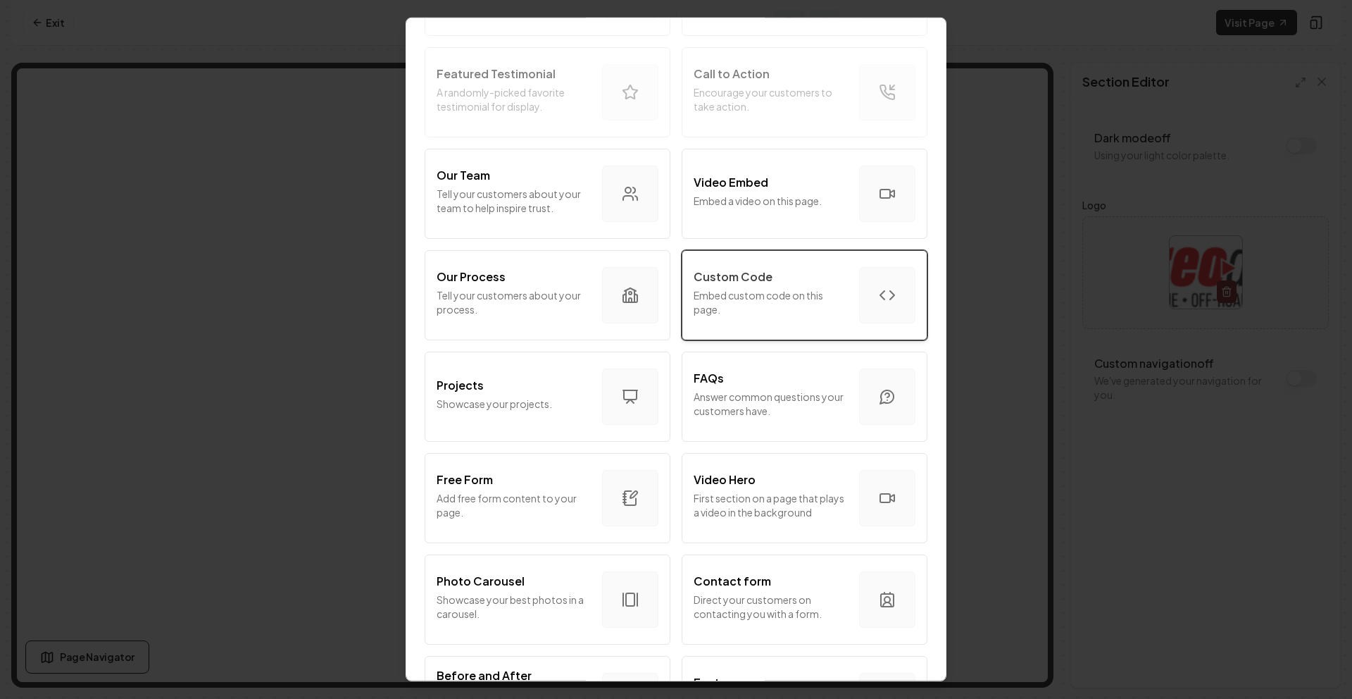
click at [783, 301] on p "Embed custom code on this page." at bounding box center [771, 302] width 154 height 28
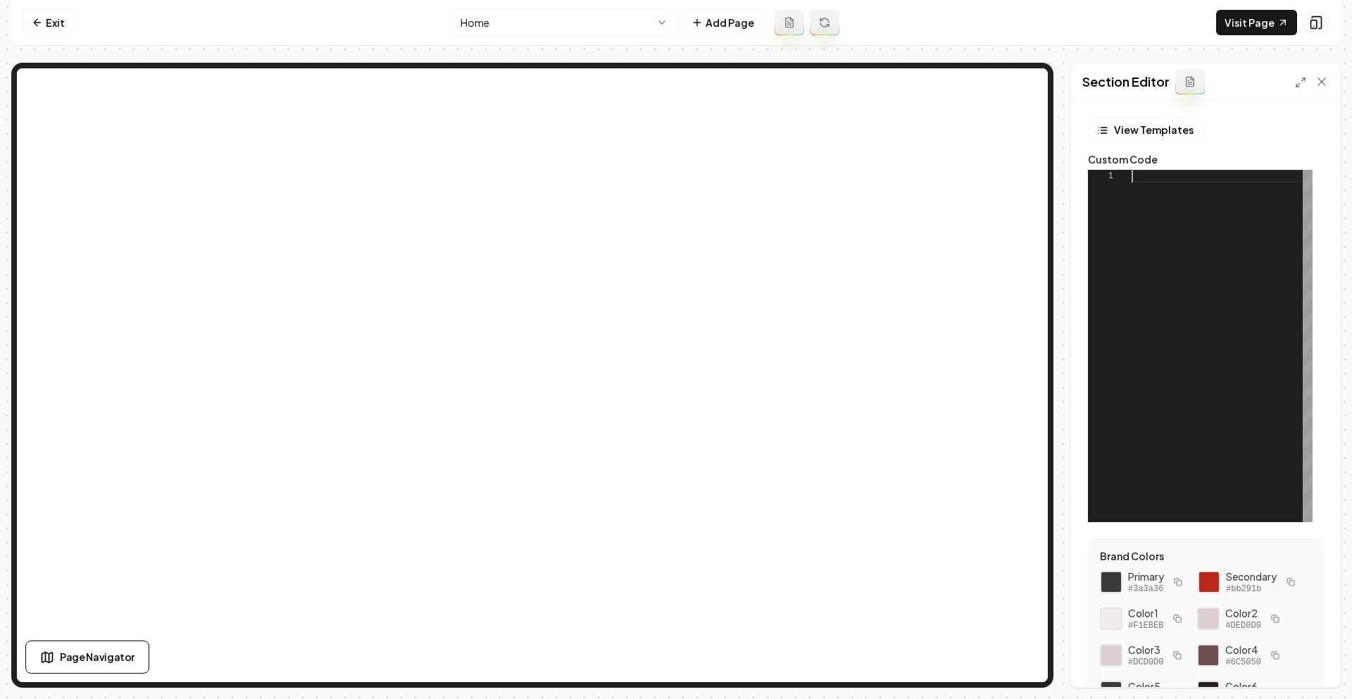
click at [1185, 180] on div at bounding box center [1222, 346] width 181 height 352
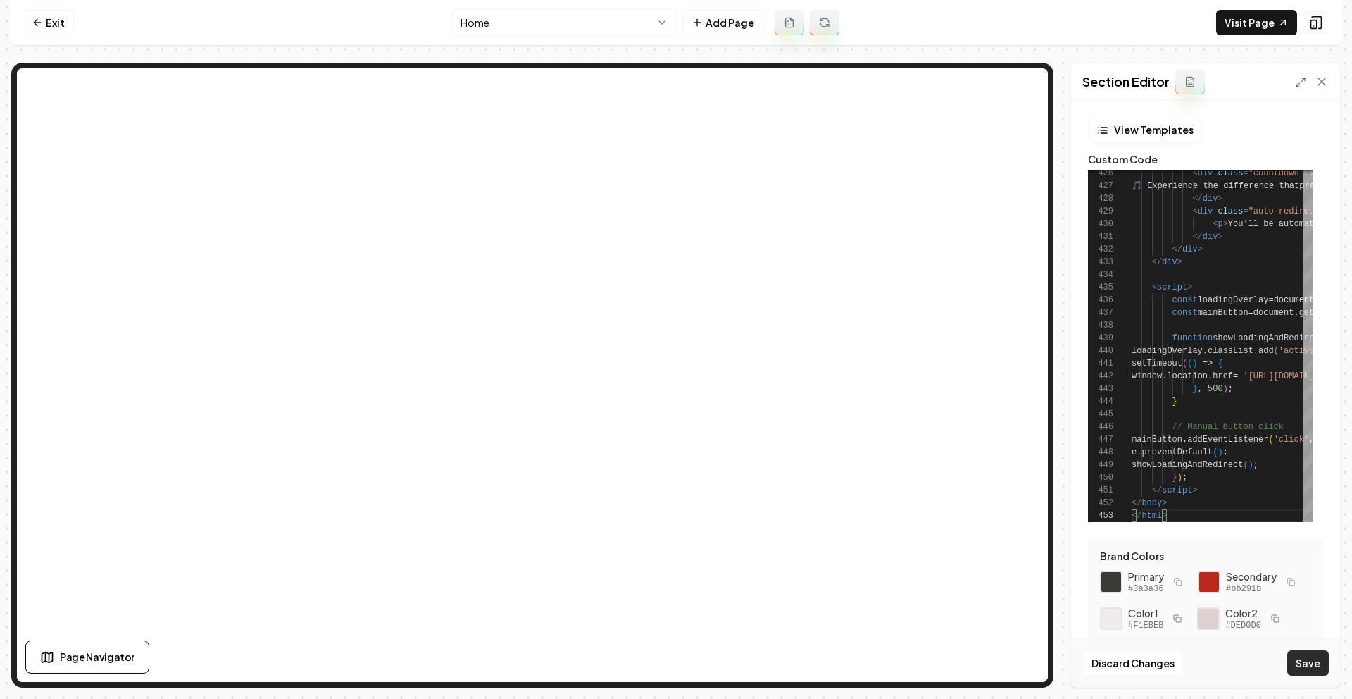
click at [1305, 664] on button "Save" at bounding box center [1308, 662] width 42 height 25
type textarea "**********"
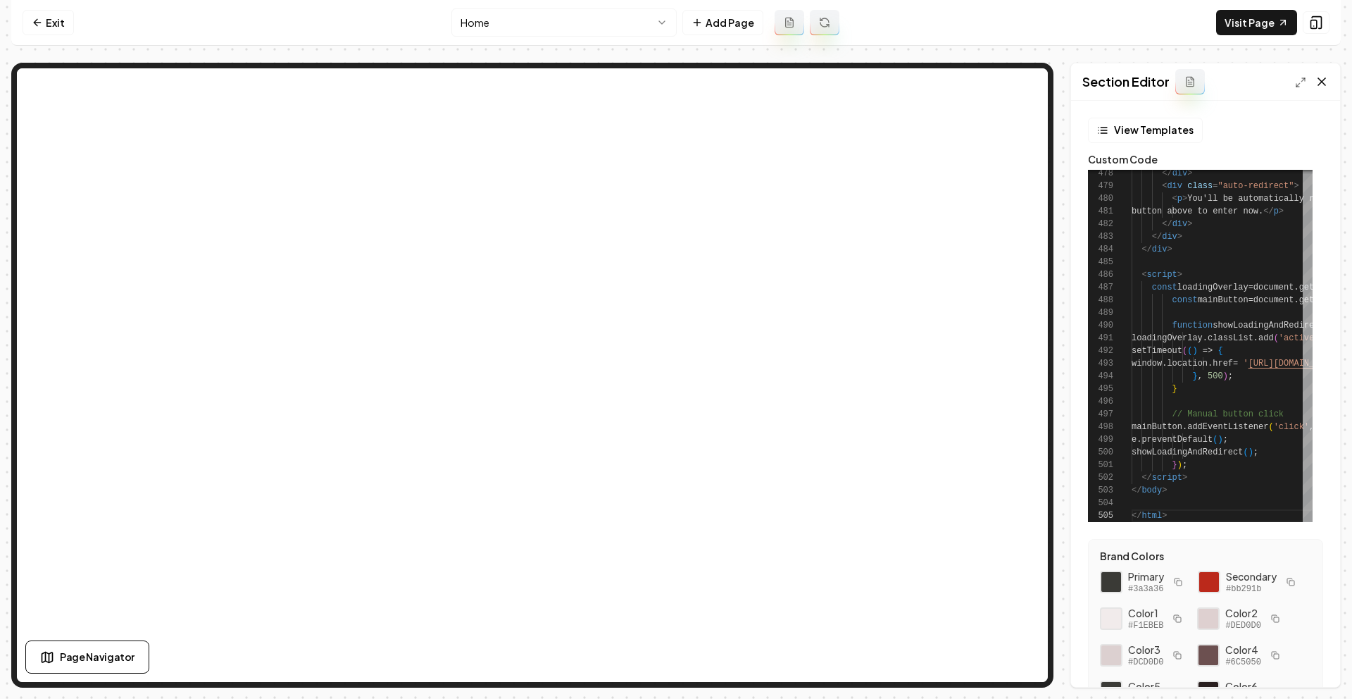
click at [1328, 77] on icon at bounding box center [1322, 82] width 14 height 14
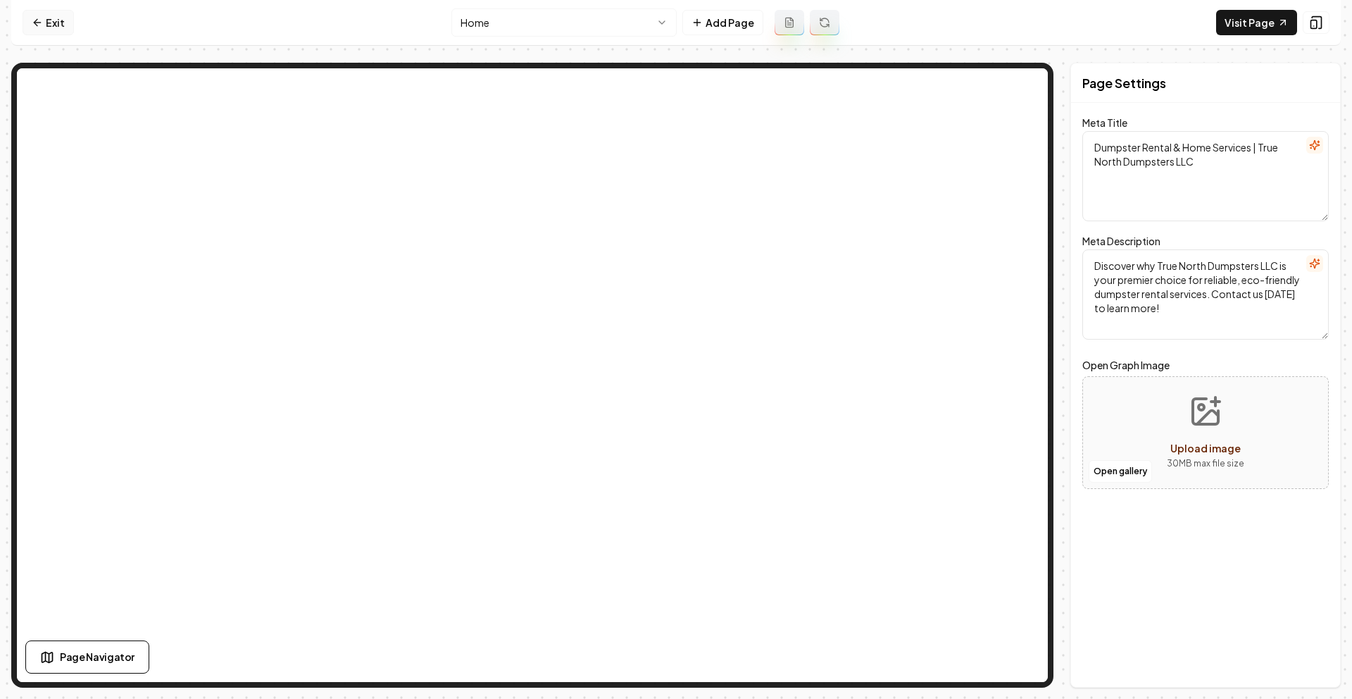
click at [54, 23] on link "Exit" at bounding box center [48, 22] width 51 height 25
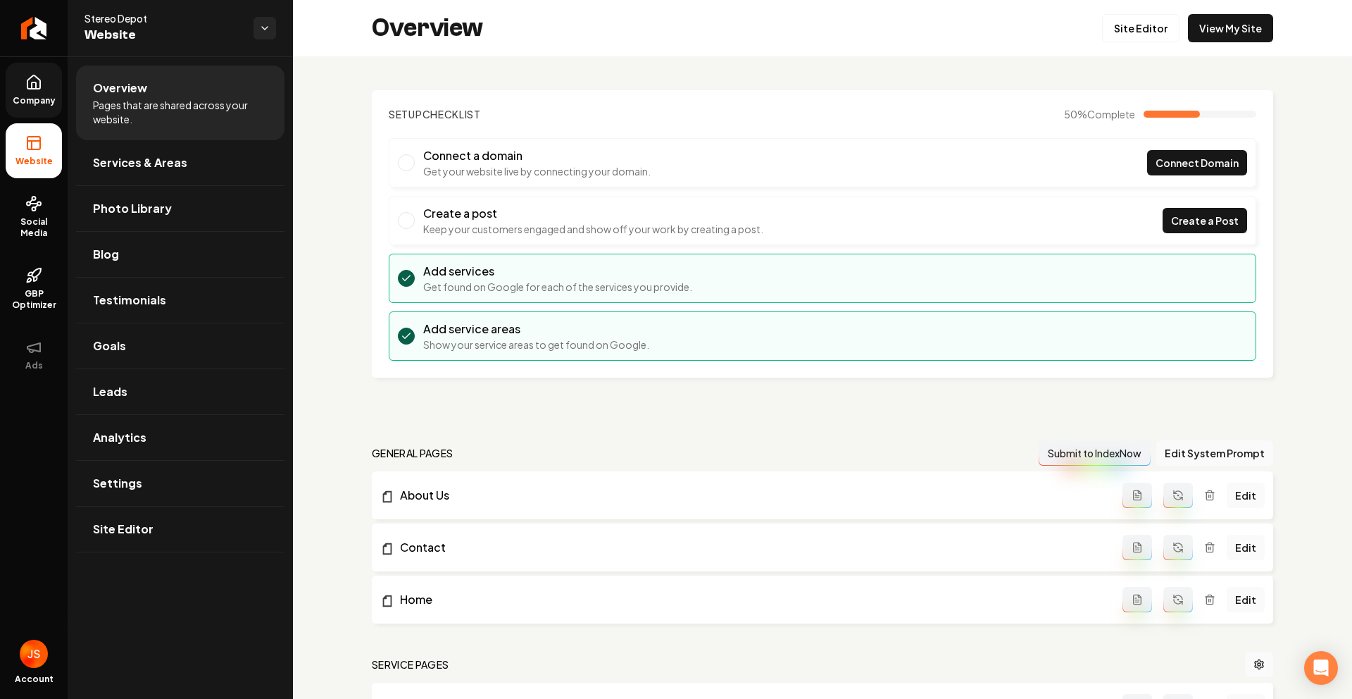
click at [58, 88] on link "Company" at bounding box center [34, 90] width 56 height 55
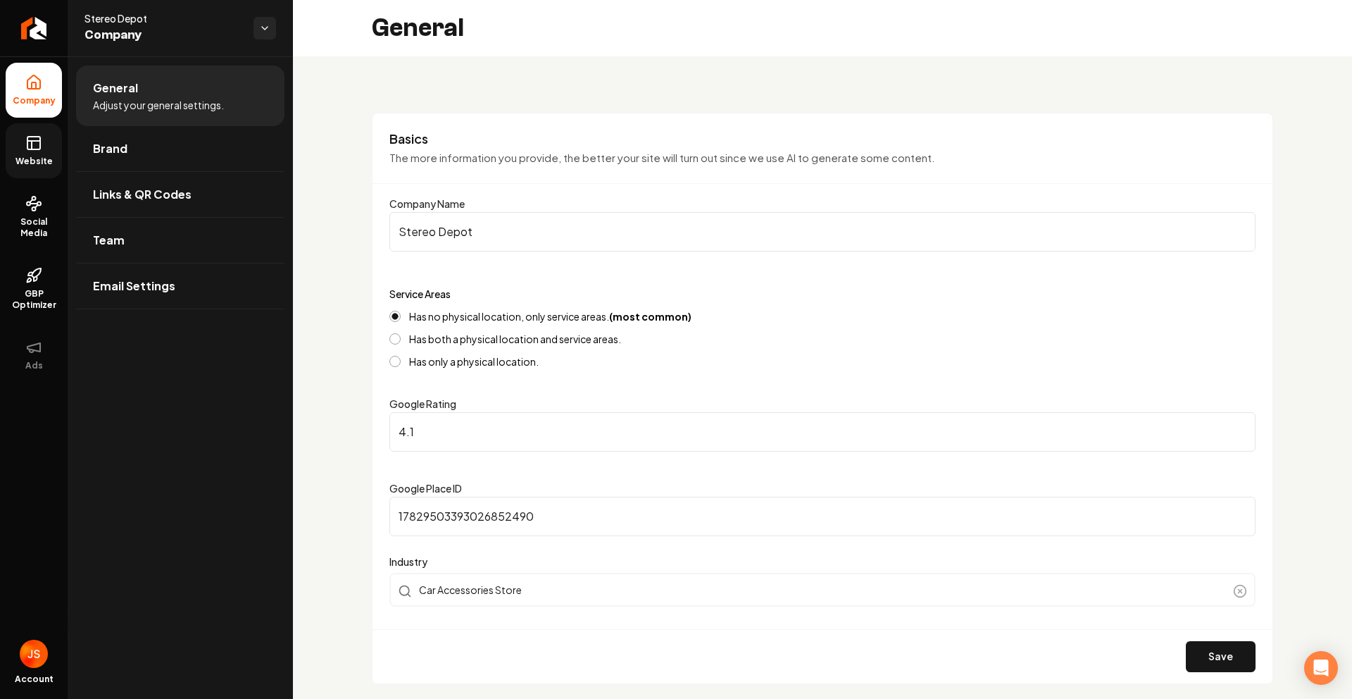
click at [33, 146] on icon at bounding box center [33, 143] width 17 height 17
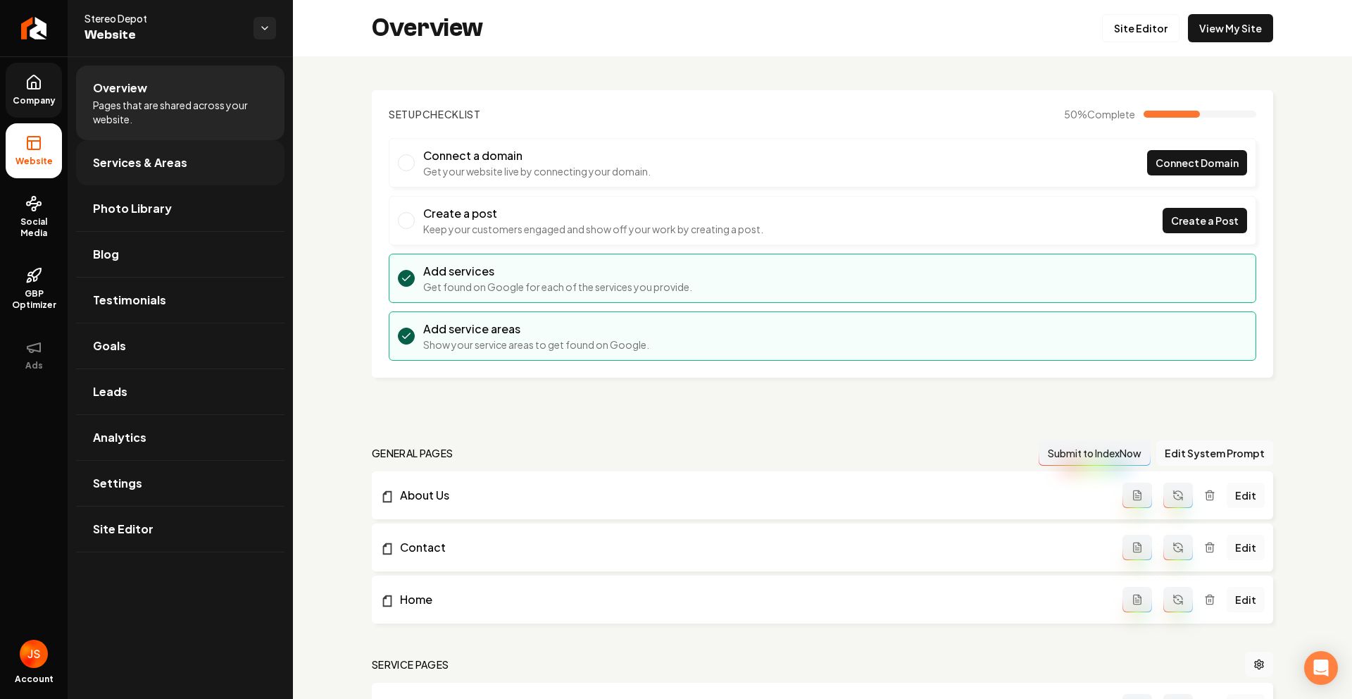
click at [138, 158] on span "Services & Areas" at bounding box center [140, 162] width 94 height 17
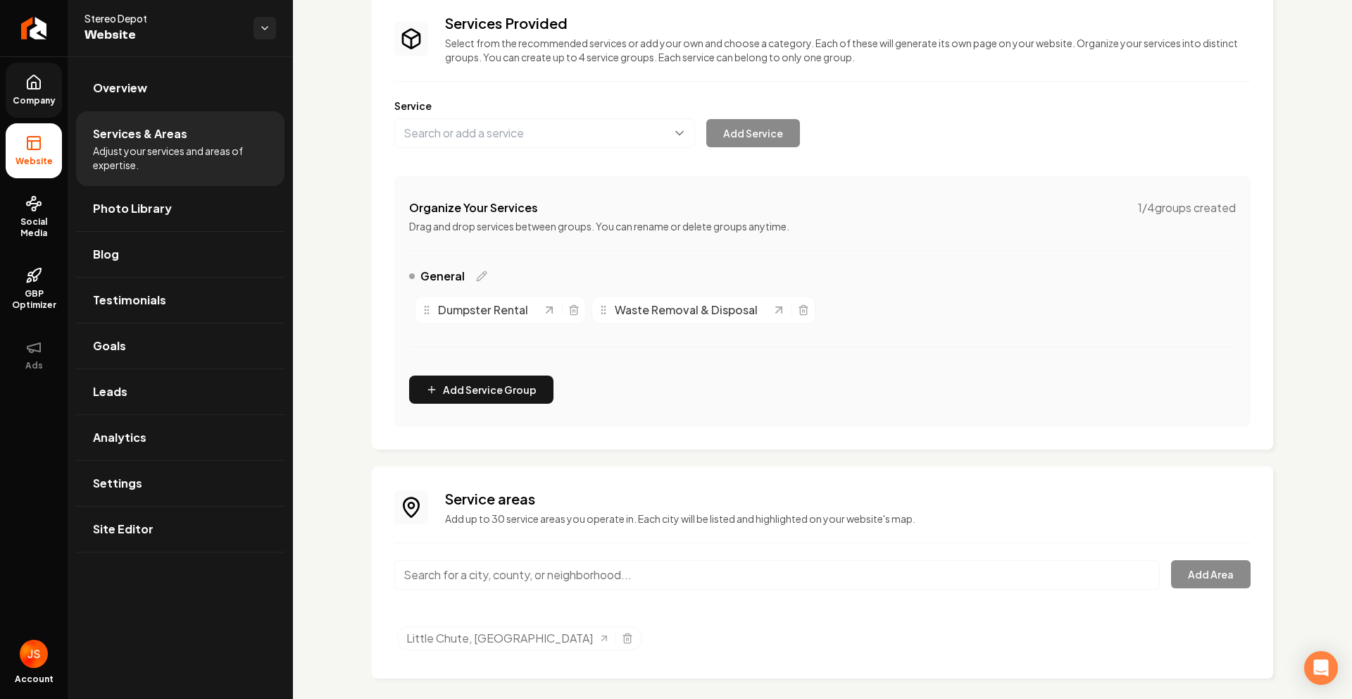
scroll to position [113, 0]
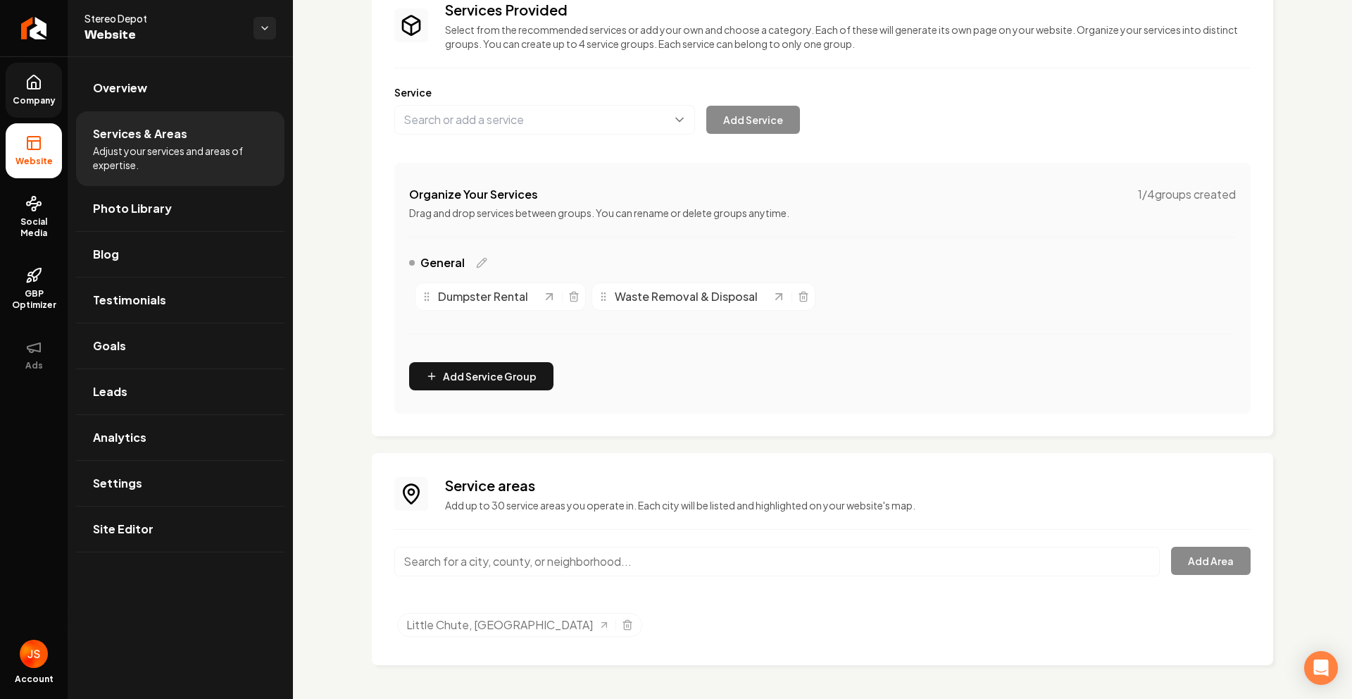
click at [507, 578] on div "Main content area" at bounding box center [777, 570] width 766 height 46
click at [510, 570] on input "Main content area" at bounding box center [777, 562] width 766 height 30
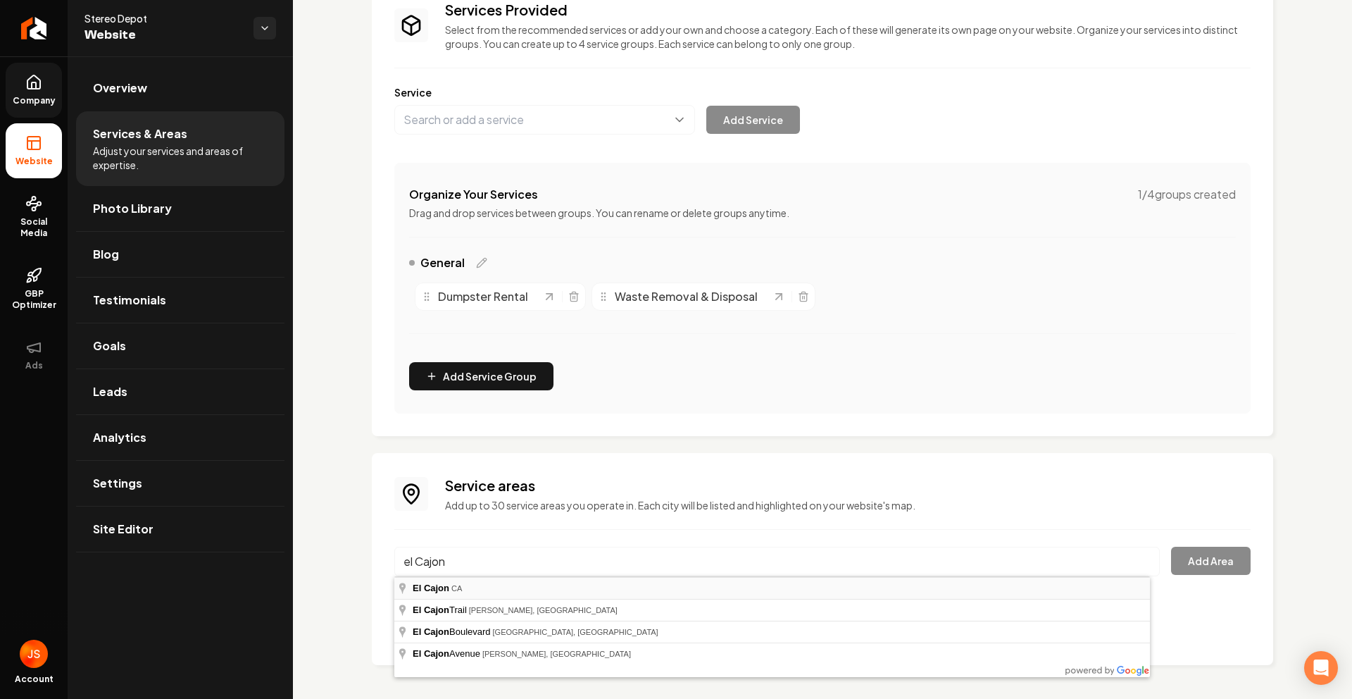
type input "El Cajon, CA"
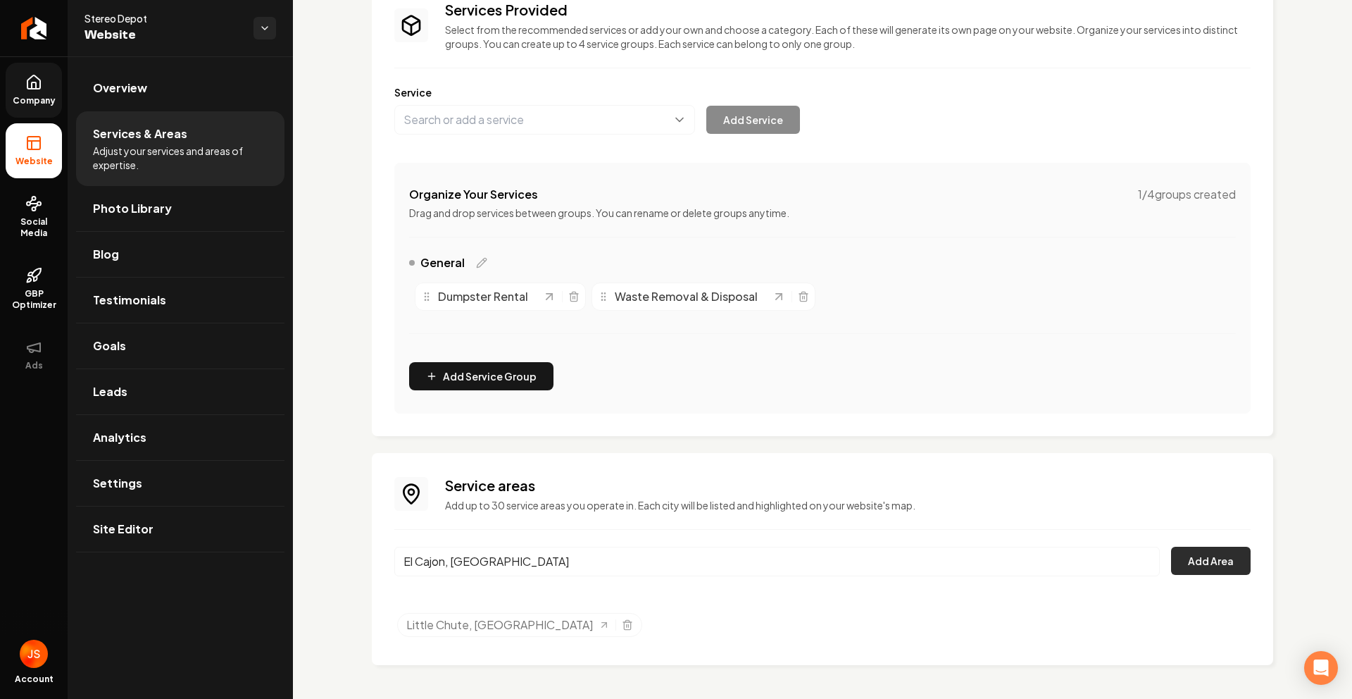
click at [1179, 557] on button "Add Area" at bounding box center [1211, 561] width 80 height 28
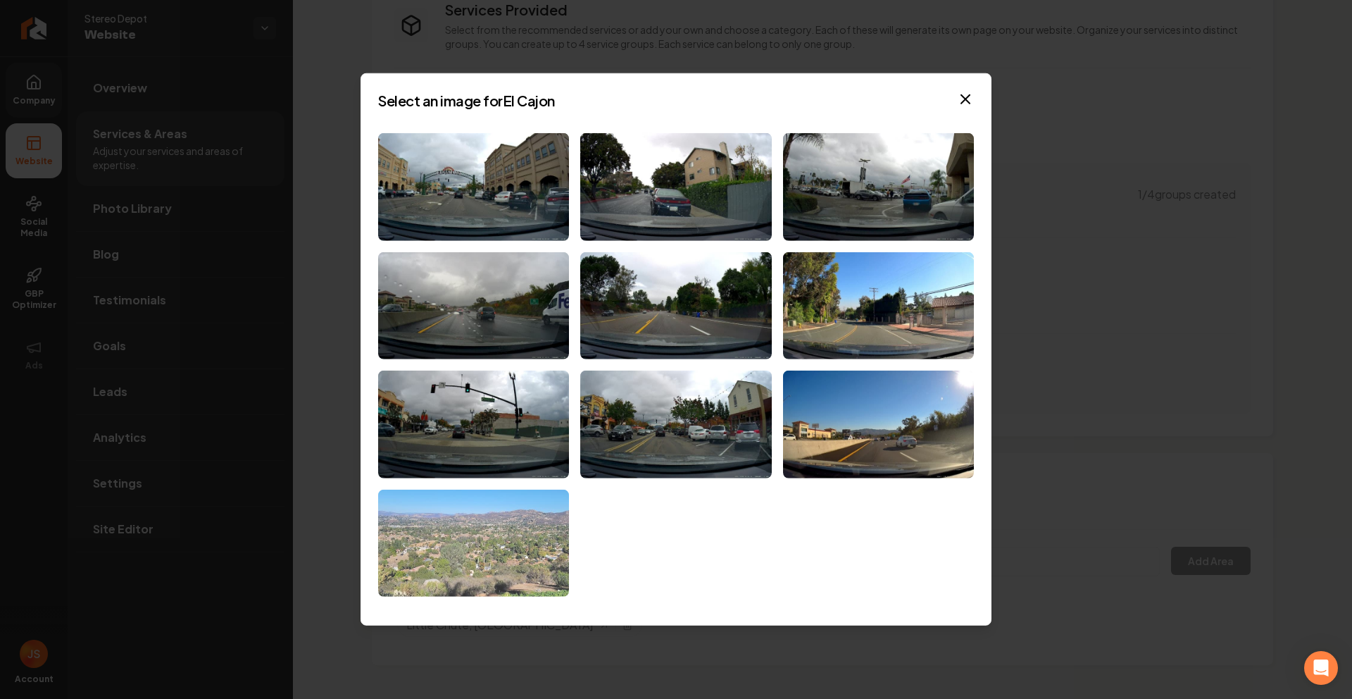
click at [471, 525] on img at bounding box center [473, 543] width 191 height 108
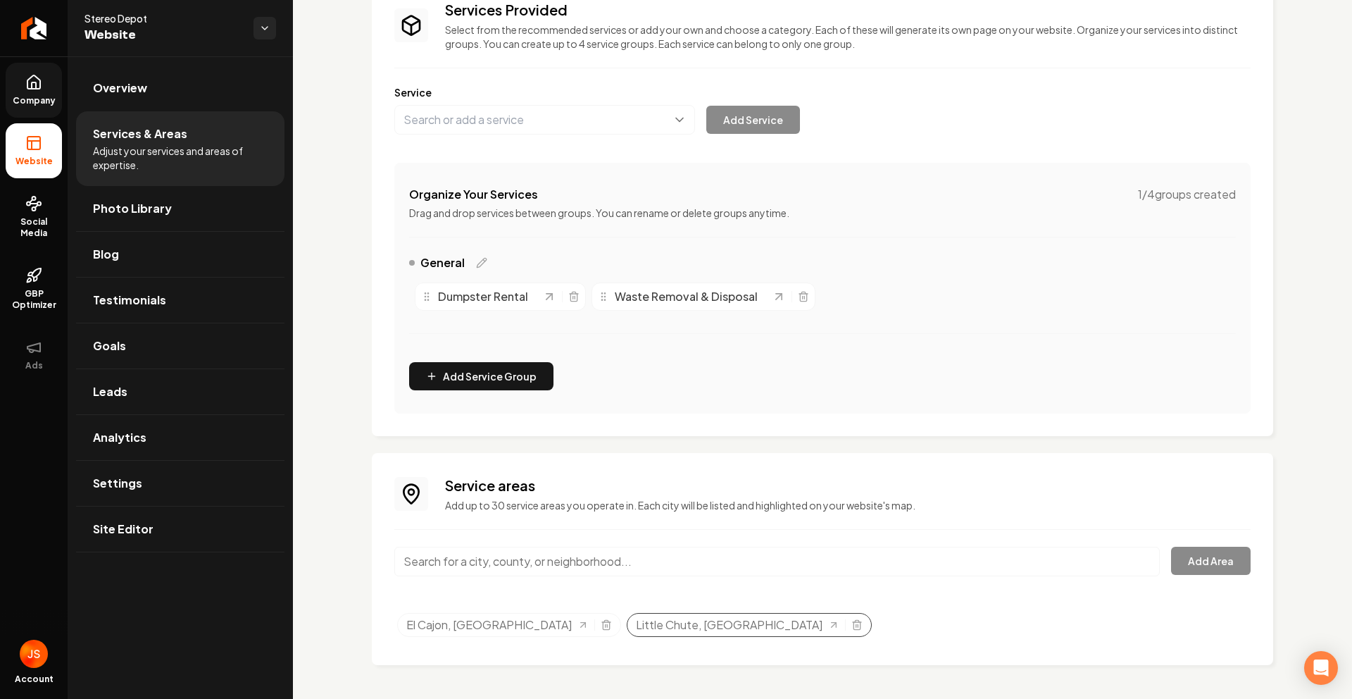
click at [653, 616] on div "Little Chute, WI" at bounding box center [749, 625] width 245 height 24
click at [851, 627] on icon "Selected tags" at bounding box center [856, 624] width 11 height 11
click at [509, 123] on button "Main content area" at bounding box center [544, 120] width 301 height 30
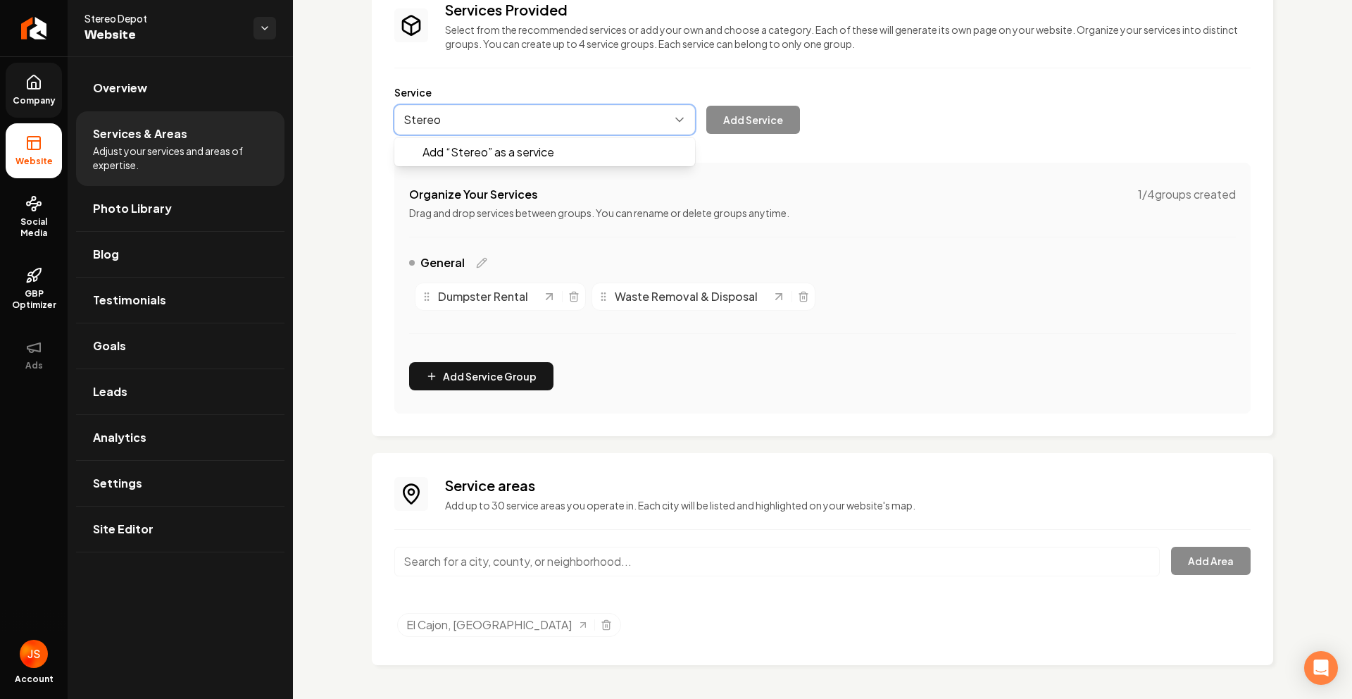
type input "Stereo"
click at [508, 118] on button "Main content area" at bounding box center [544, 120] width 301 height 30
drag, startPoint x: 508, startPoint y: 118, endPoint x: 383, endPoint y: 111, distance: 125.6
click at [383, 111] on div "Services Provided Select from the recommended services or add your own and choo…" at bounding box center [822, 206] width 901 height 458
type input "Car accessories"
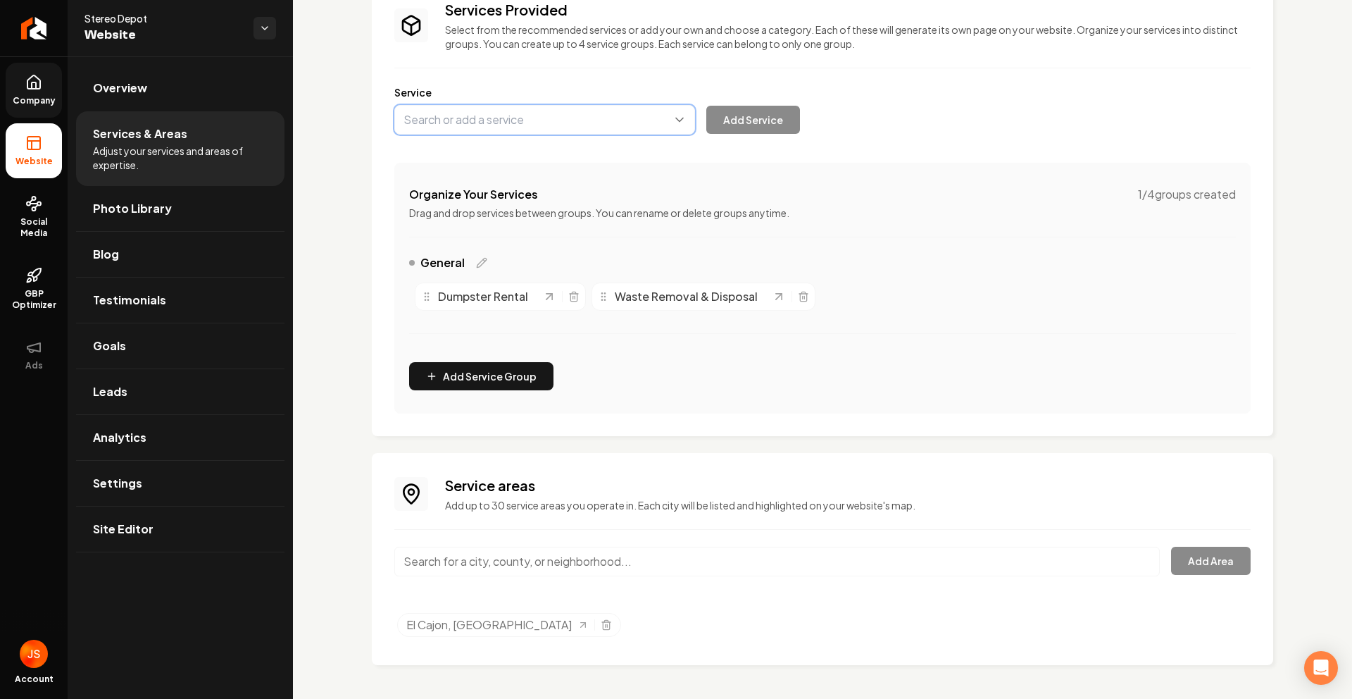
click at [432, 114] on button "Main content area" at bounding box center [544, 120] width 301 height 30
type input "Car Accessories"
click at [754, 123] on button "Add Service" at bounding box center [753, 120] width 94 height 28
click at [947, 198] on div "Organize Your Services 1 / 4 groups created" at bounding box center [822, 194] width 827 height 17
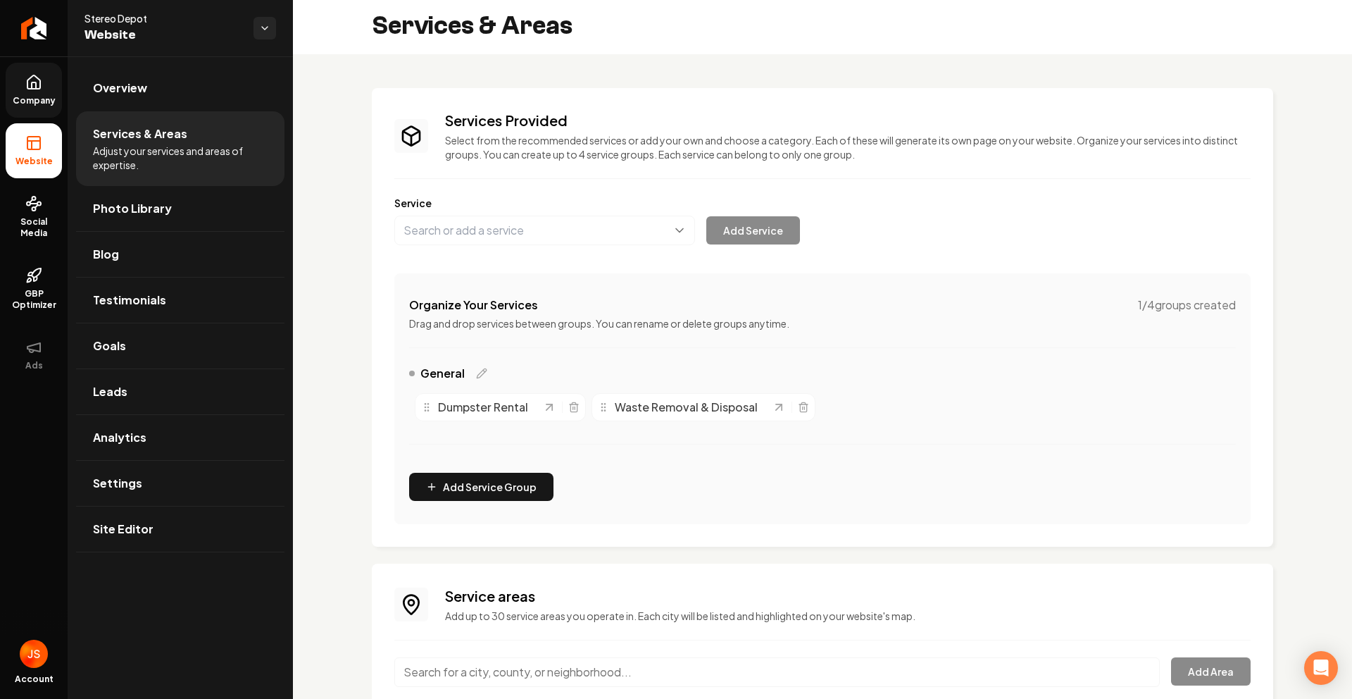
scroll to position [0, 0]
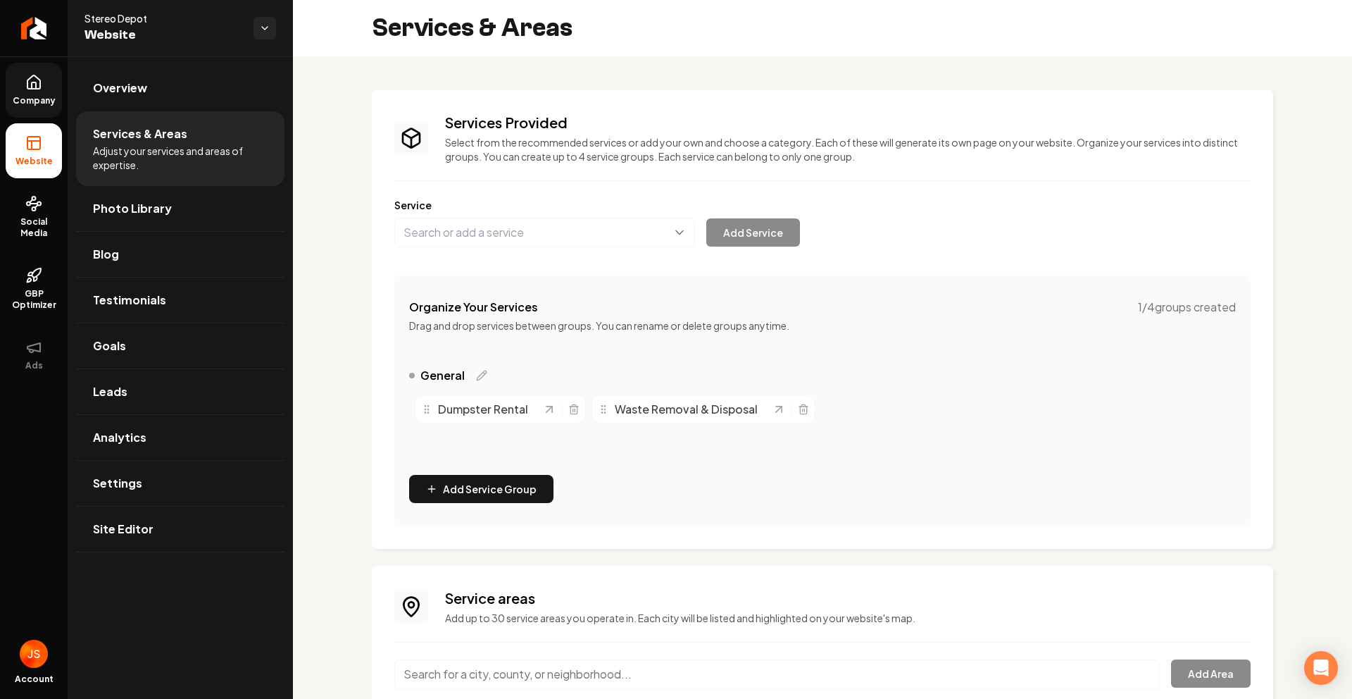
click at [791, 325] on p "Drag and drop services between groups. You can rename or delete groups anytime." at bounding box center [822, 325] width 827 height 14
click at [806, 415] on div "Main content area" at bounding box center [790, 409] width 37 height 14
click at [800, 413] on icon "Main content area" at bounding box center [803, 409] width 11 height 11
click at [577, 408] on icon "Main content area" at bounding box center [573, 409] width 11 height 11
click at [35, 95] on span "Company" at bounding box center [34, 100] width 54 height 11
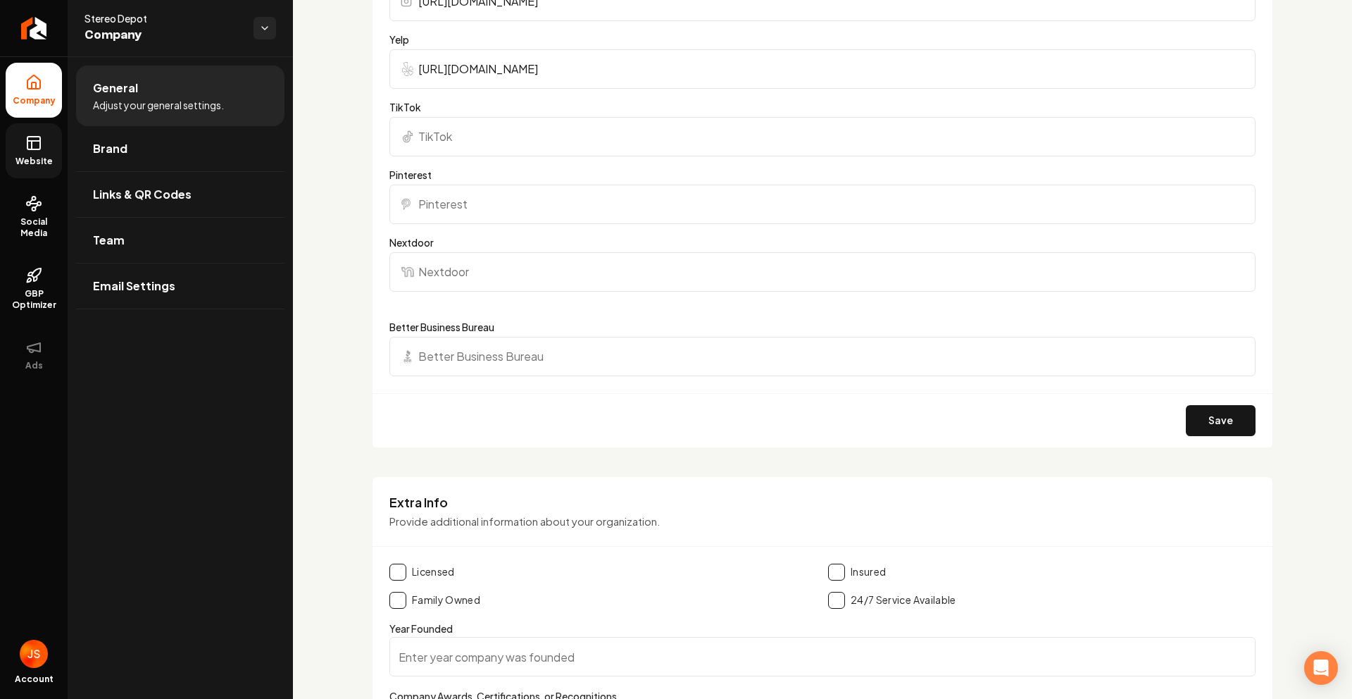
click at [8, 151] on link "Website" at bounding box center [34, 150] width 56 height 55
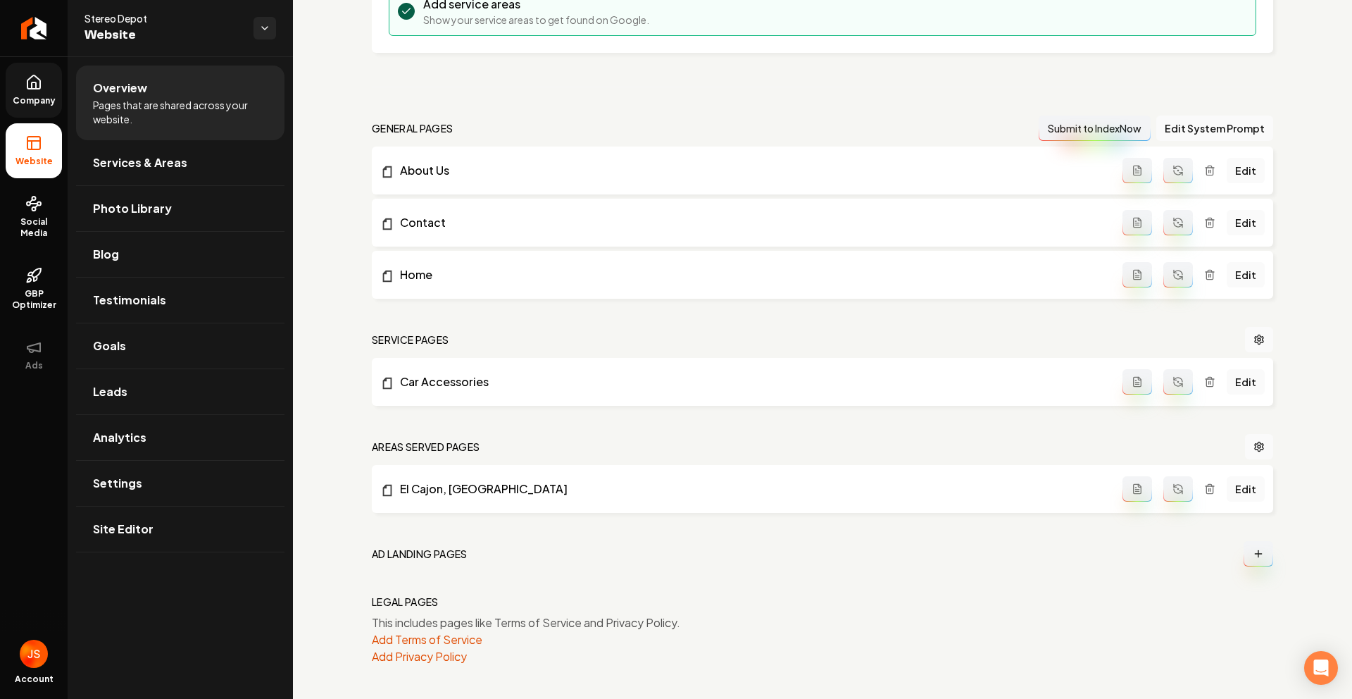
click at [37, 96] on span "Company" at bounding box center [34, 100] width 54 height 11
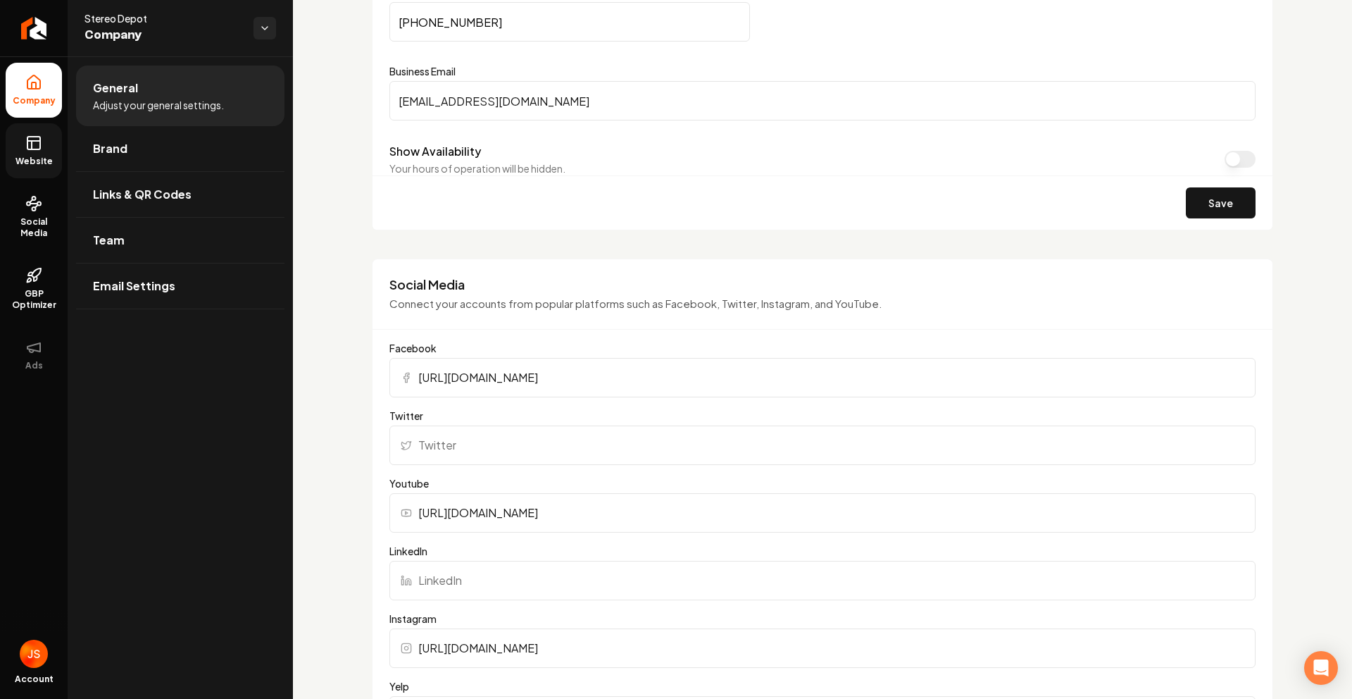
scroll to position [814, 0]
click at [46, 148] on link "Website" at bounding box center [34, 150] width 56 height 55
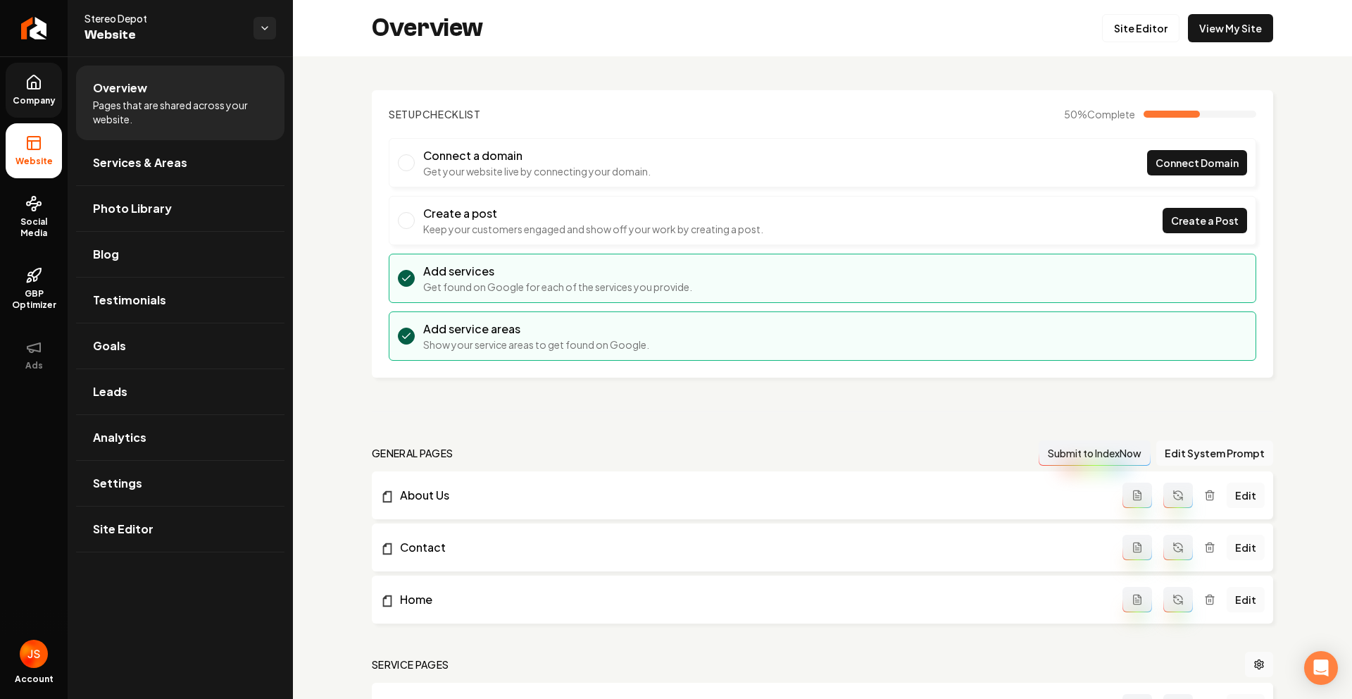
click at [15, 81] on link "Company" at bounding box center [34, 90] width 56 height 55
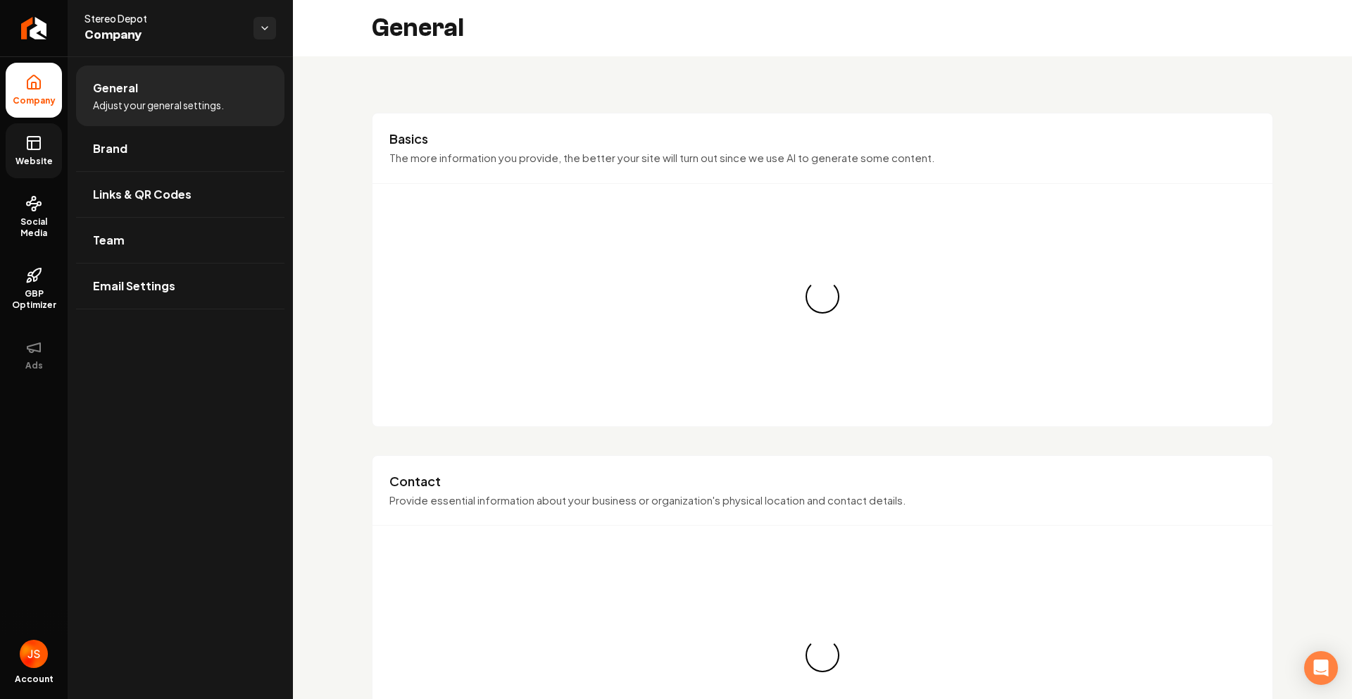
click at [16, 115] on li "Company" at bounding box center [34, 90] width 56 height 55
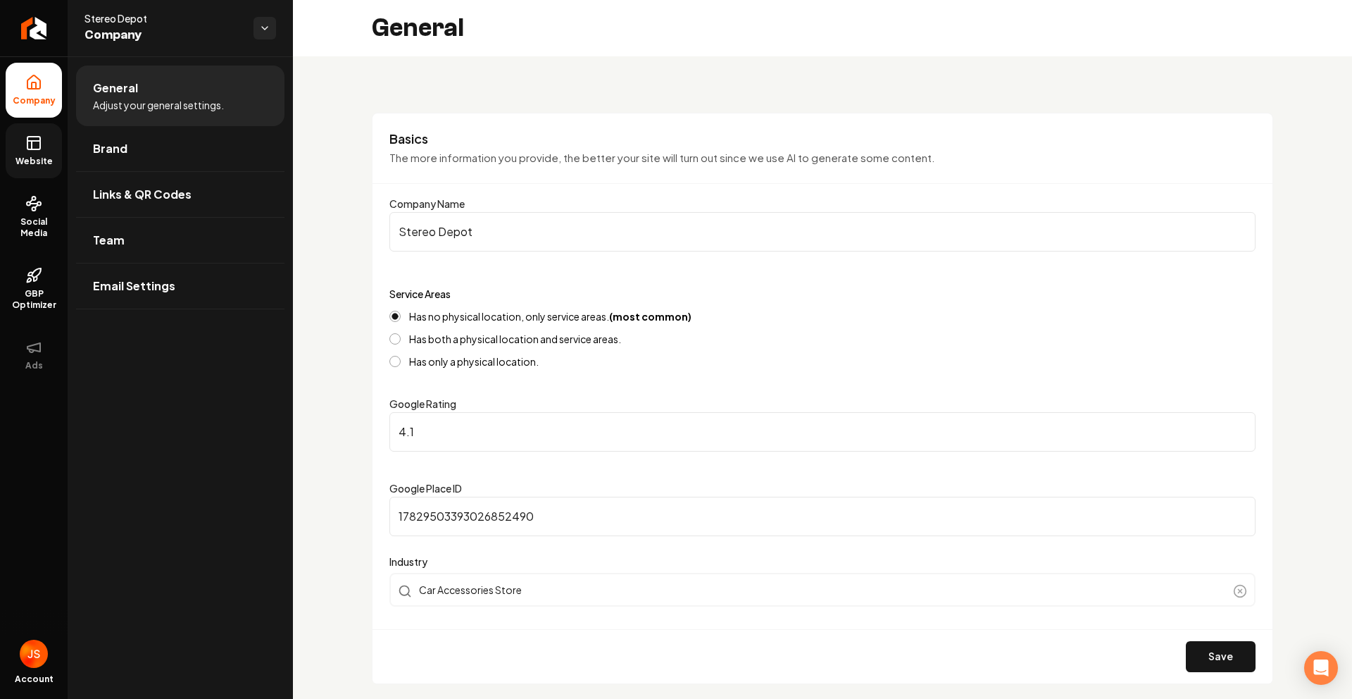
click at [18, 144] on link "Website" at bounding box center [34, 150] width 56 height 55
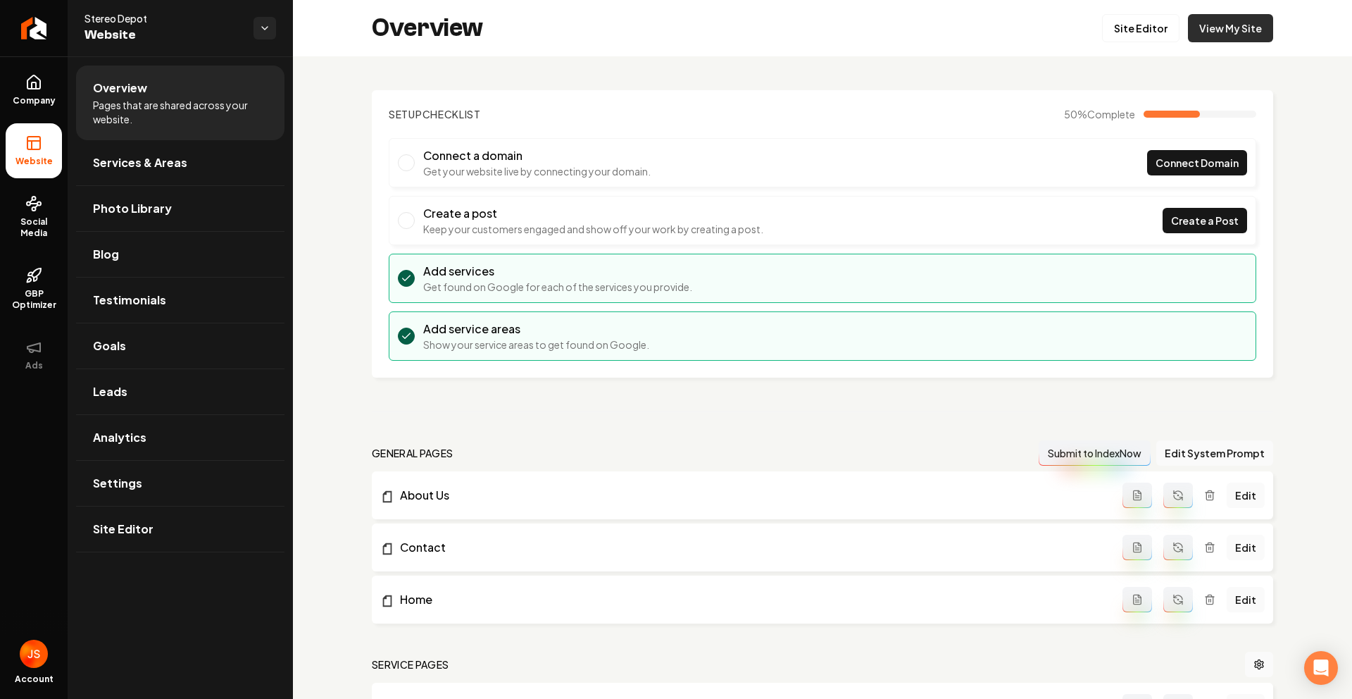
click at [1188, 27] on link "View My Site" at bounding box center [1230, 28] width 85 height 28
click at [1149, 33] on link "Site Editor" at bounding box center [1140, 28] width 77 height 28
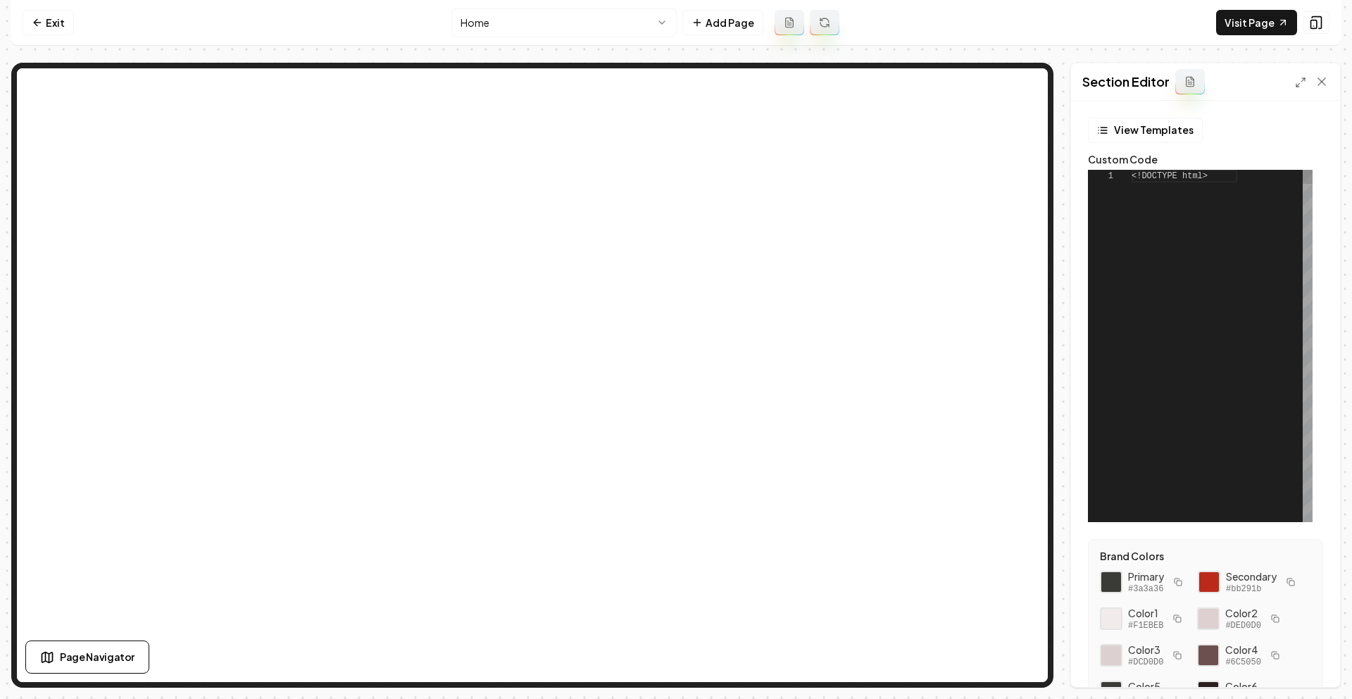
scroll to position [127, 0]
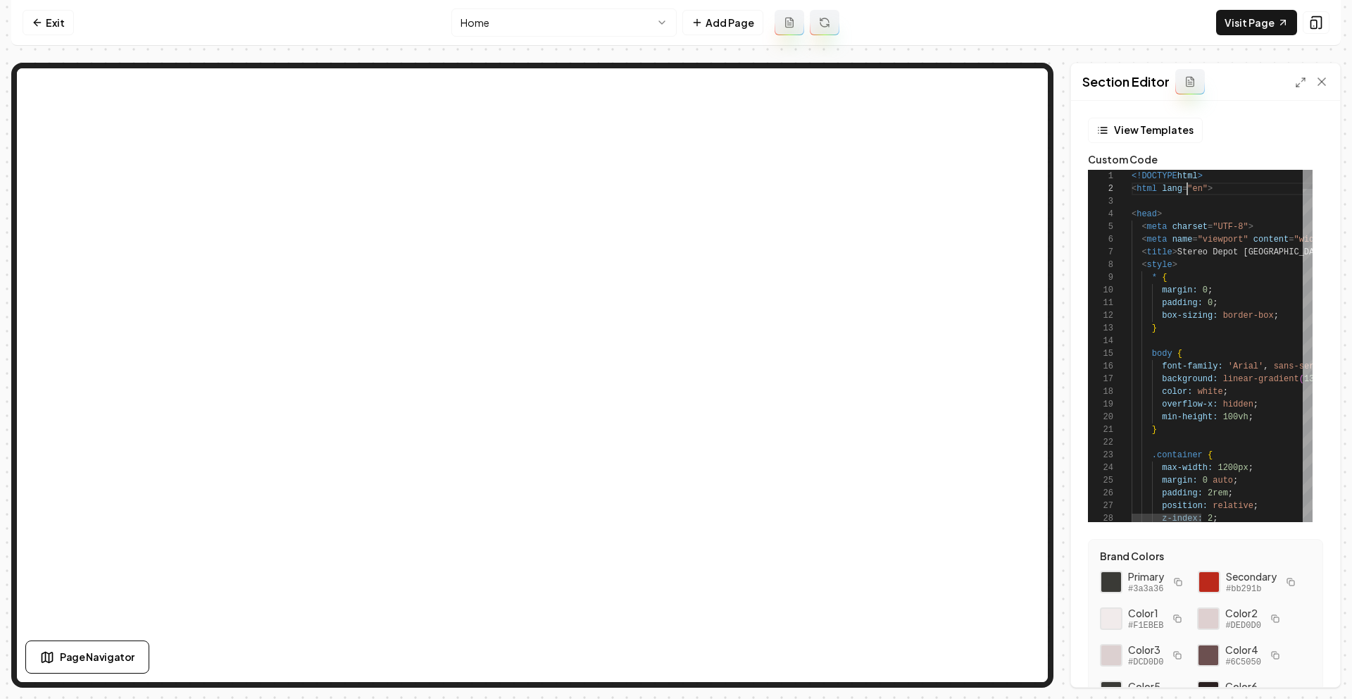
type textarea "**********"
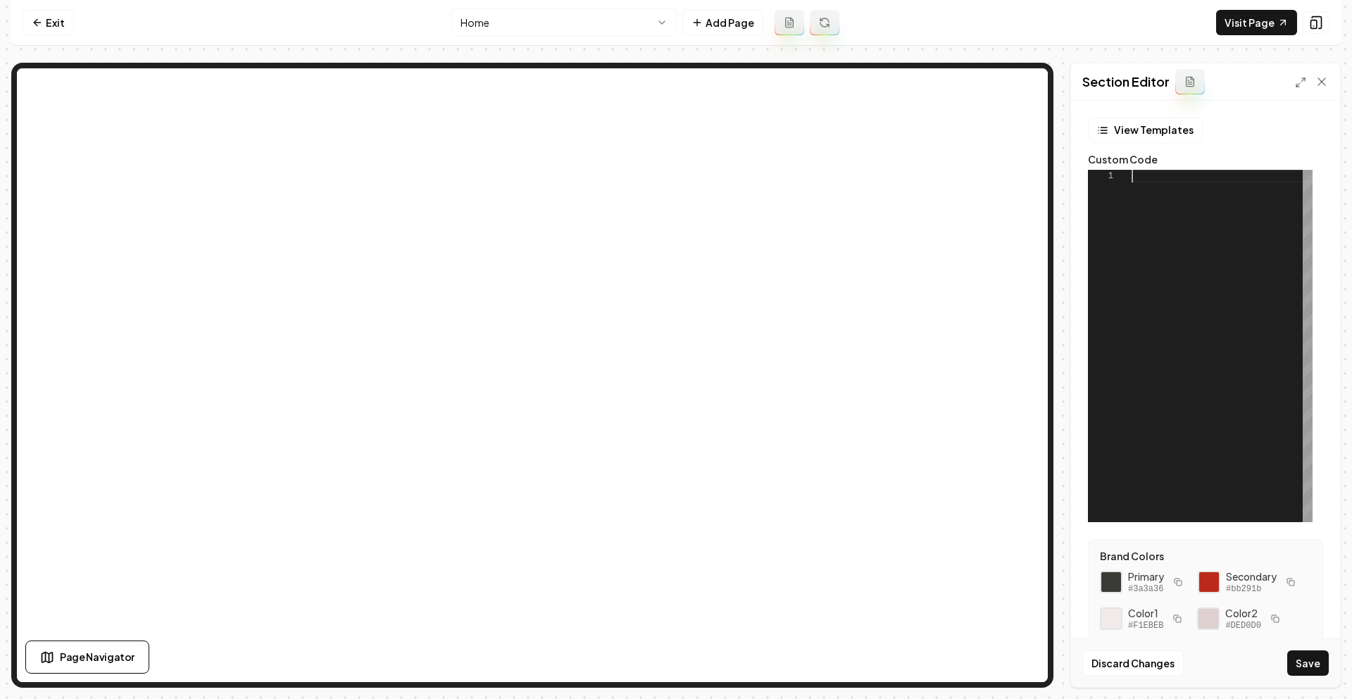
scroll to position [63, 0]
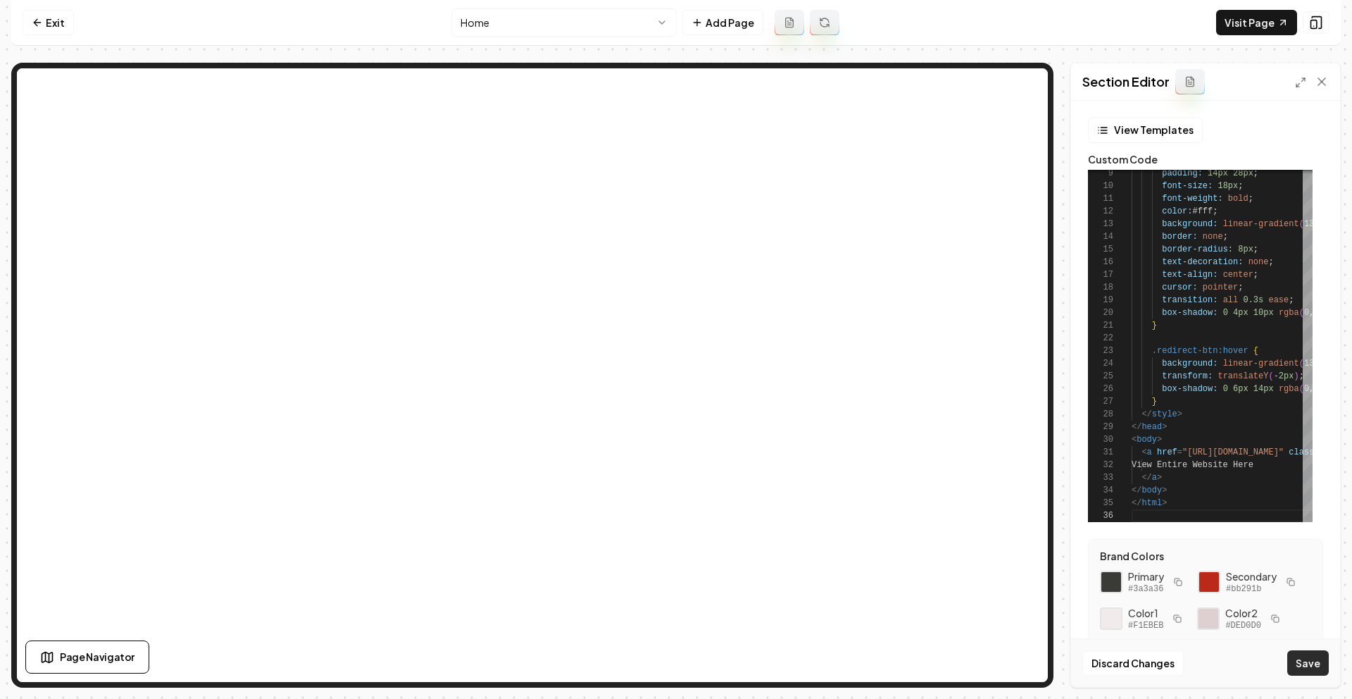
click at [1297, 673] on button "Save" at bounding box center [1308, 662] width 42 height 25
type textarea "**********"
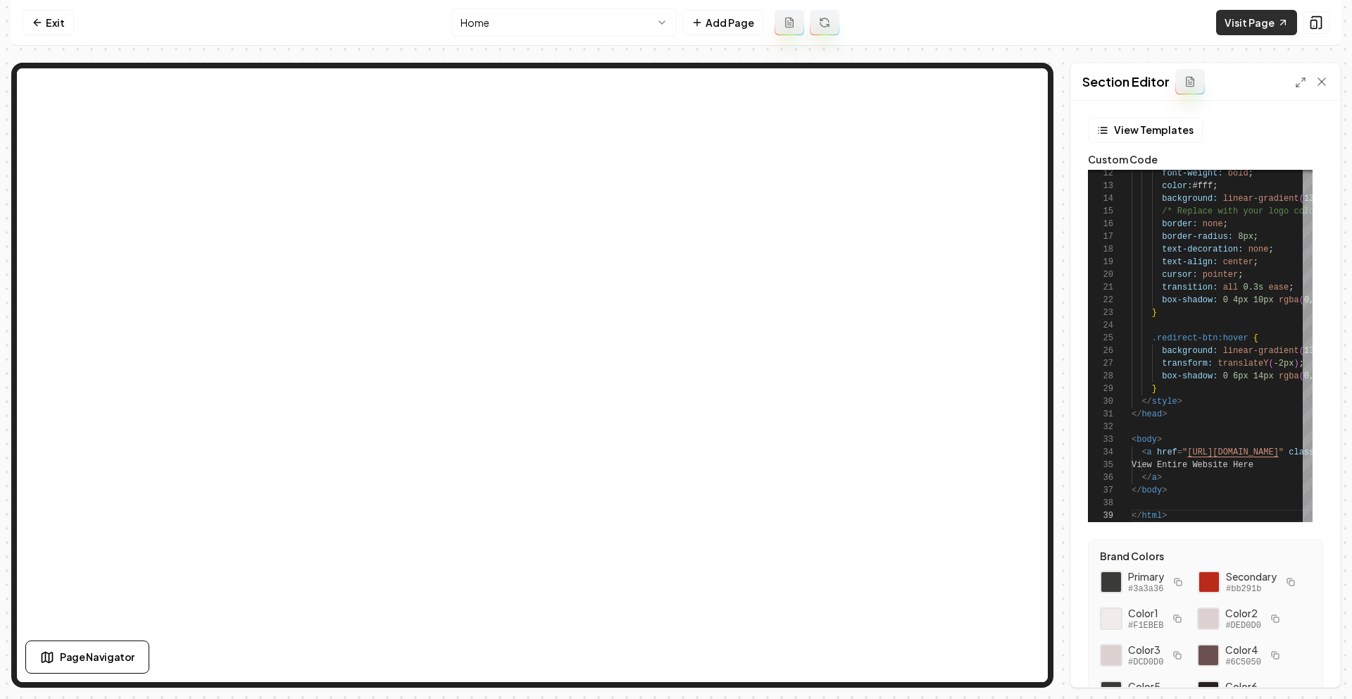
click at [1242, 27] on link "Visit Page" at bounding box center [1256, 22] width 81 height 25
click at [1237, 29] on link "Visit Page" at bounding box center [1256, 22] width 81 height 25
click at [41, 27] on icon at bounding box center [37, 22] width 11 height 11
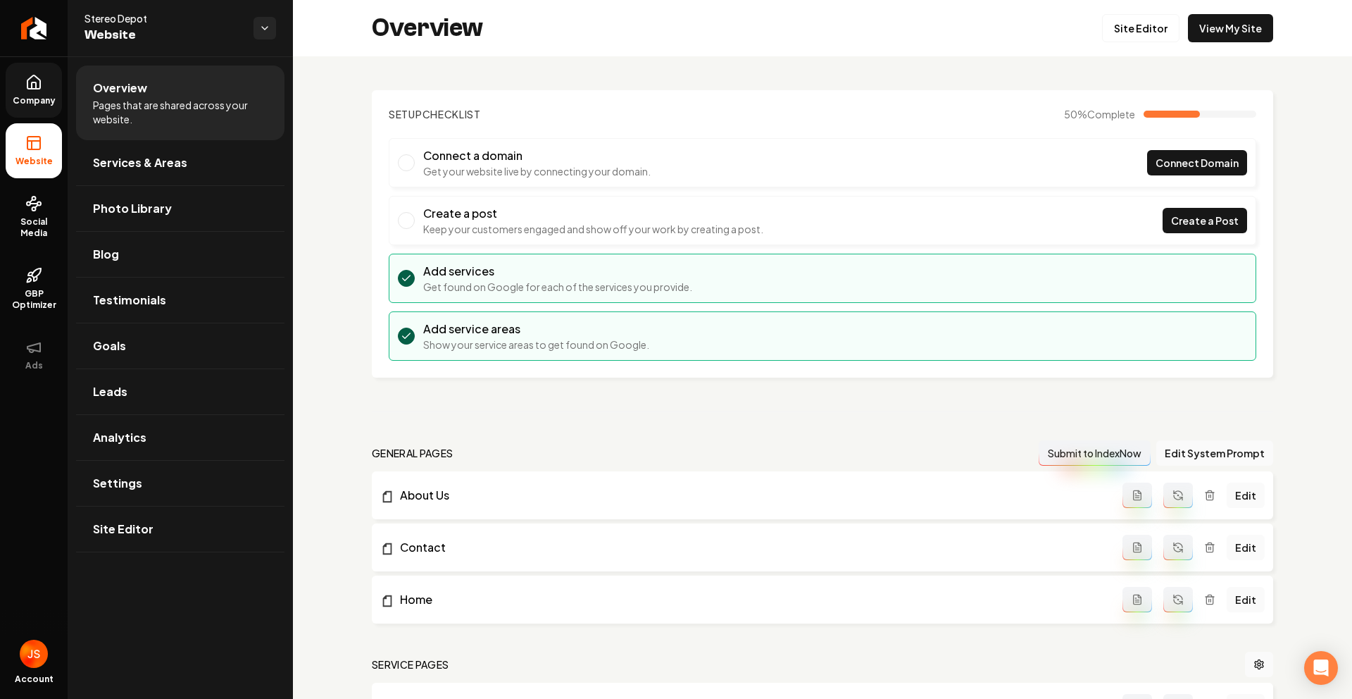
click at [30, 116] on link "Company" at bounding box center [34, 90] width 56 height 55
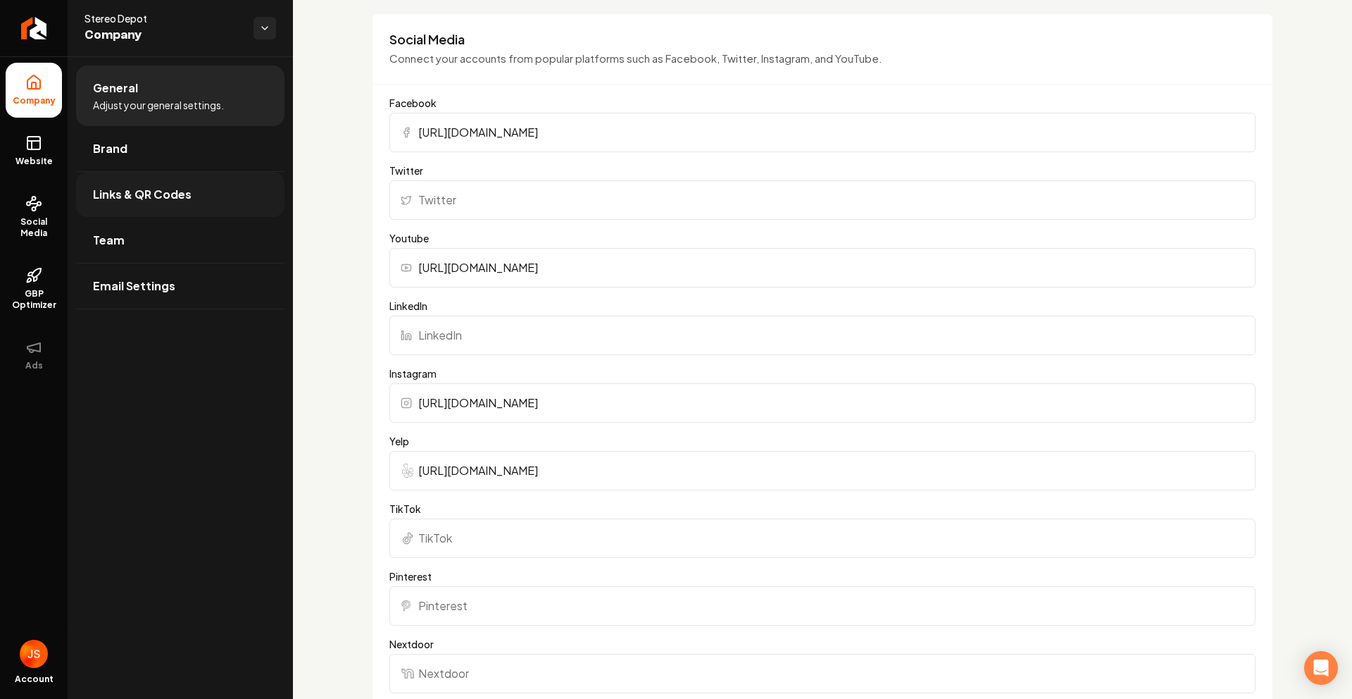
scroll to position [1060, 0]
click at [39, 151] on icon at bounding box center [33, 143] width 17 height 17
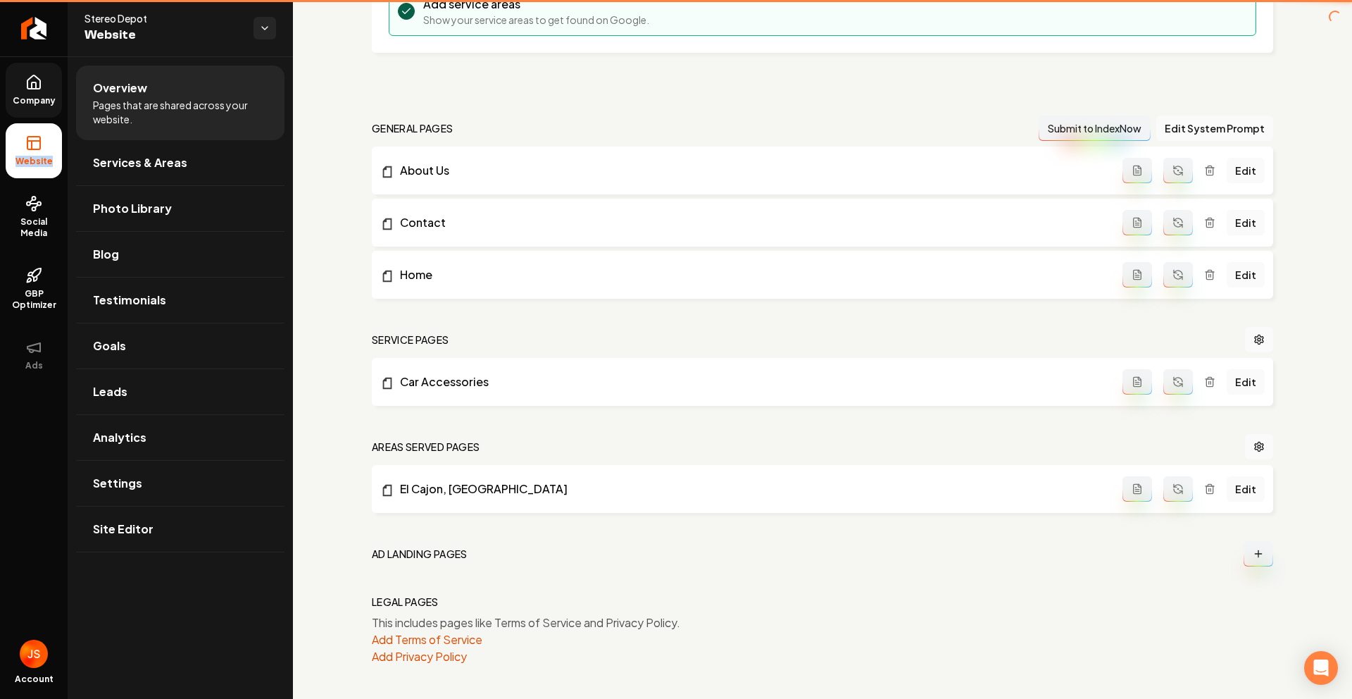
click at [39, 151] on icon at bounding box center [33, 143] width 17 height 17
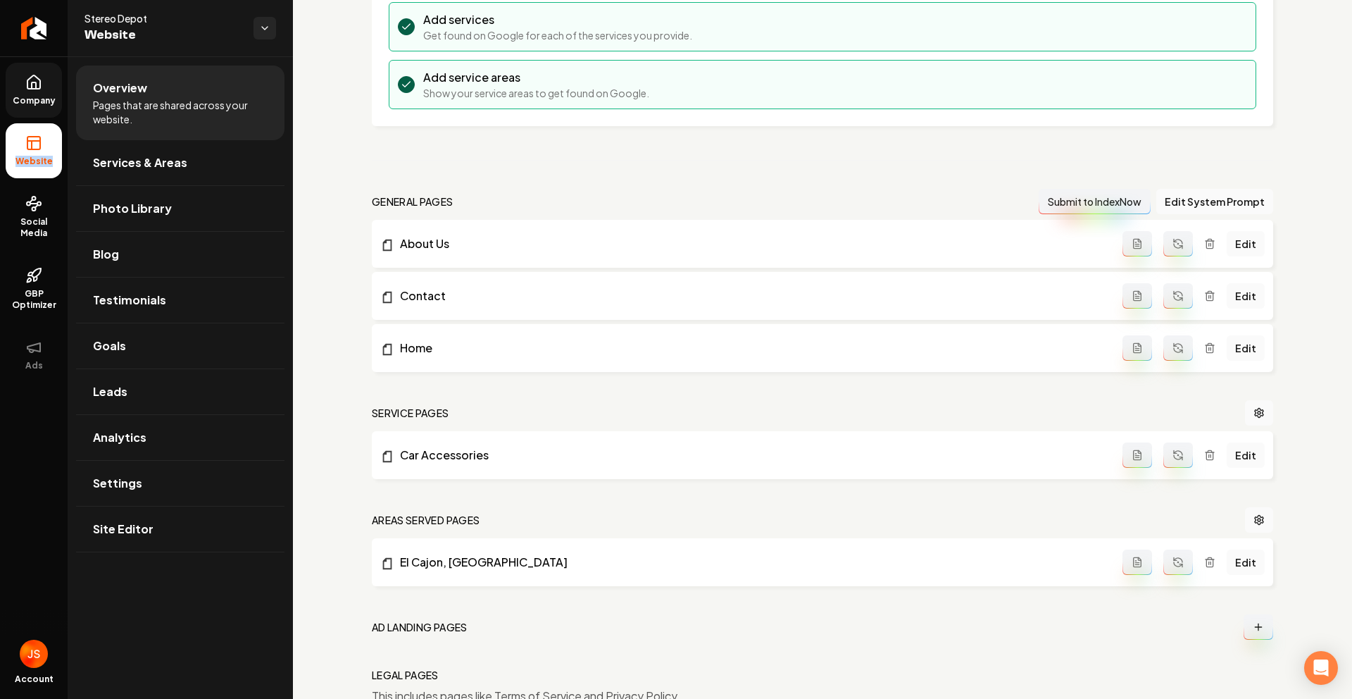
scroll to position [185, 0]
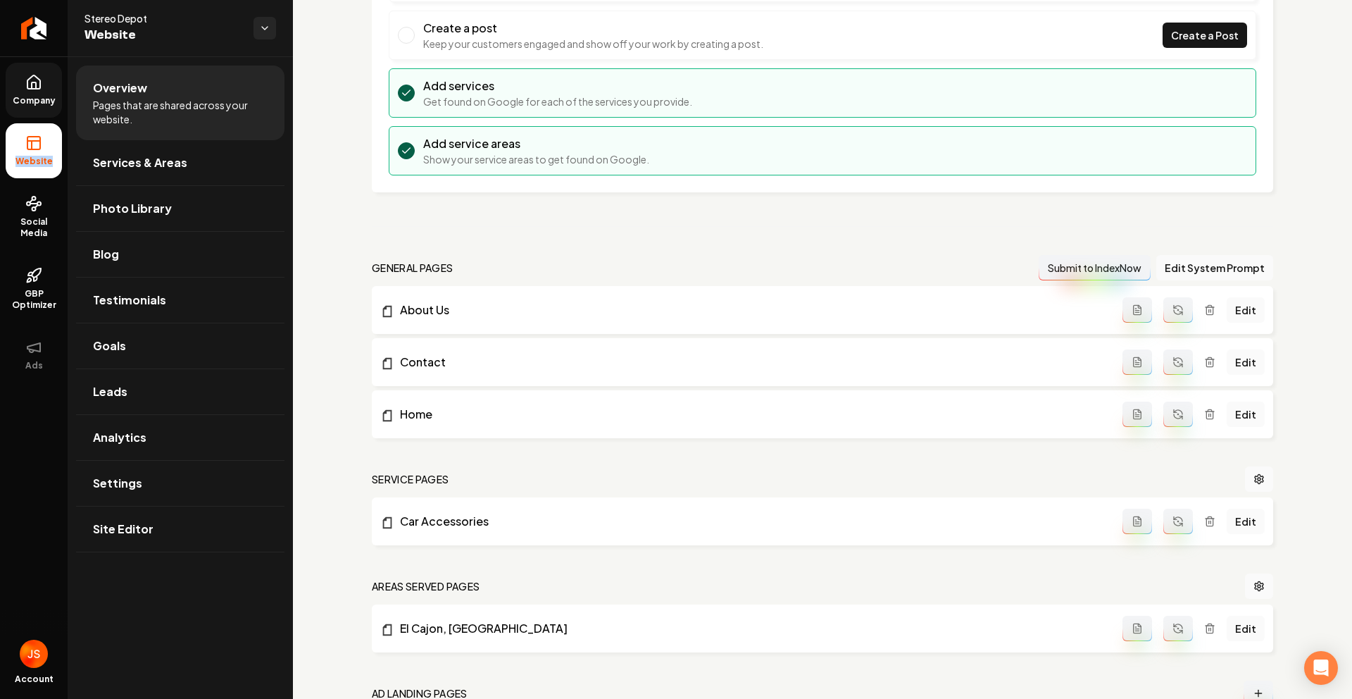
click at [1206, 310] on icon "Main content area" at bounding box center [1209, 309] width 11 height 11
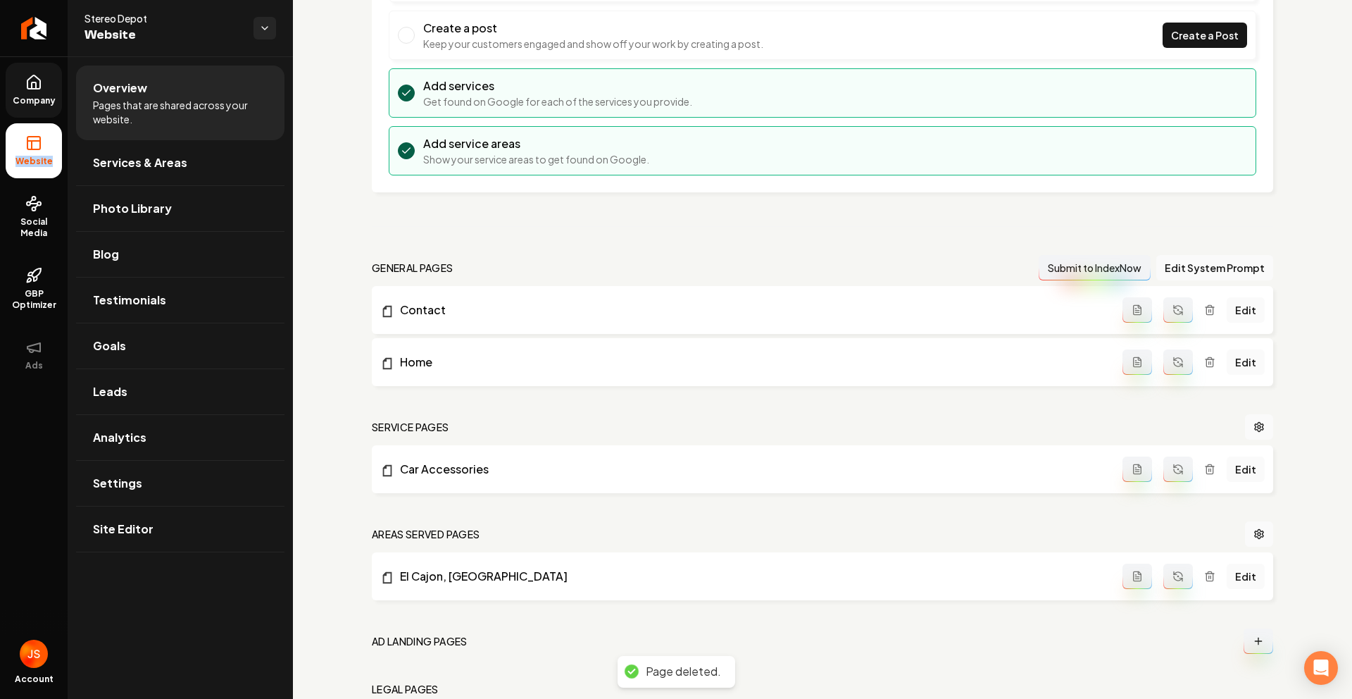
click at [1206, 307] on icon "Main content area" at bounding box center [1210, 307] width 8 height 0
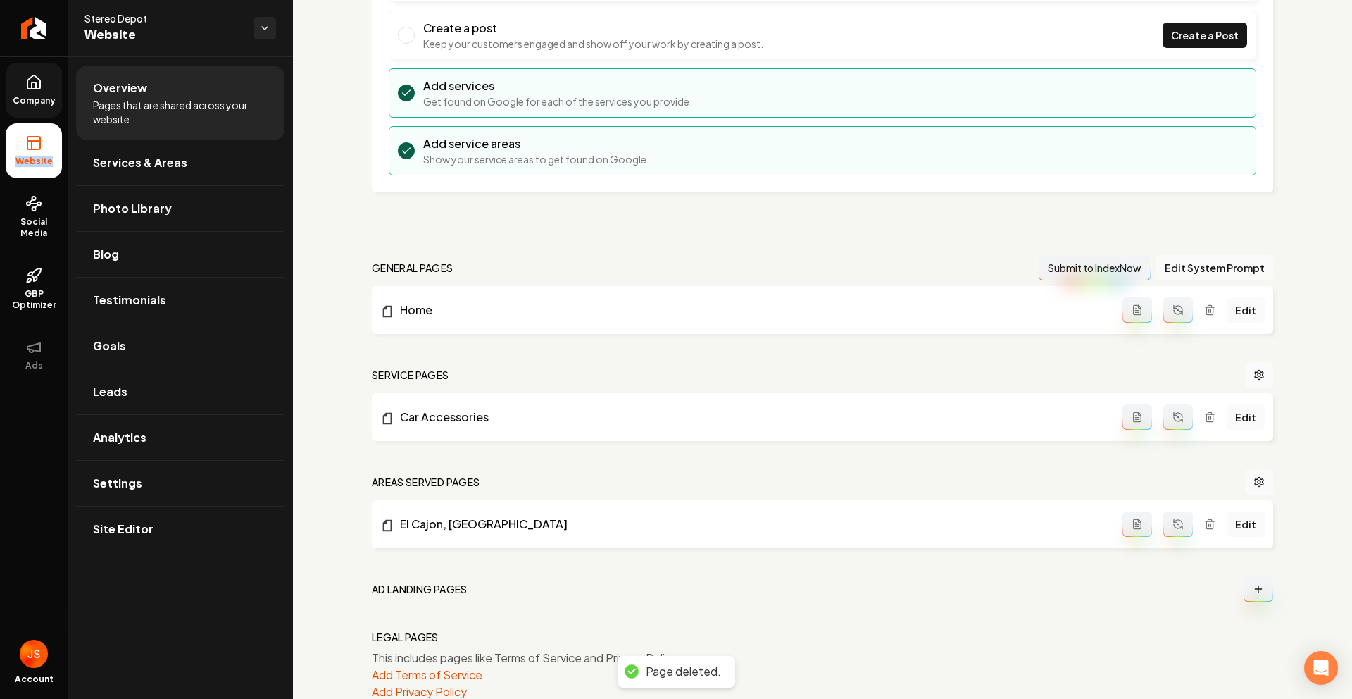
click at [1204, 418] on icon "Main content area" at bounding box center [1209, 416] width 11 height 11
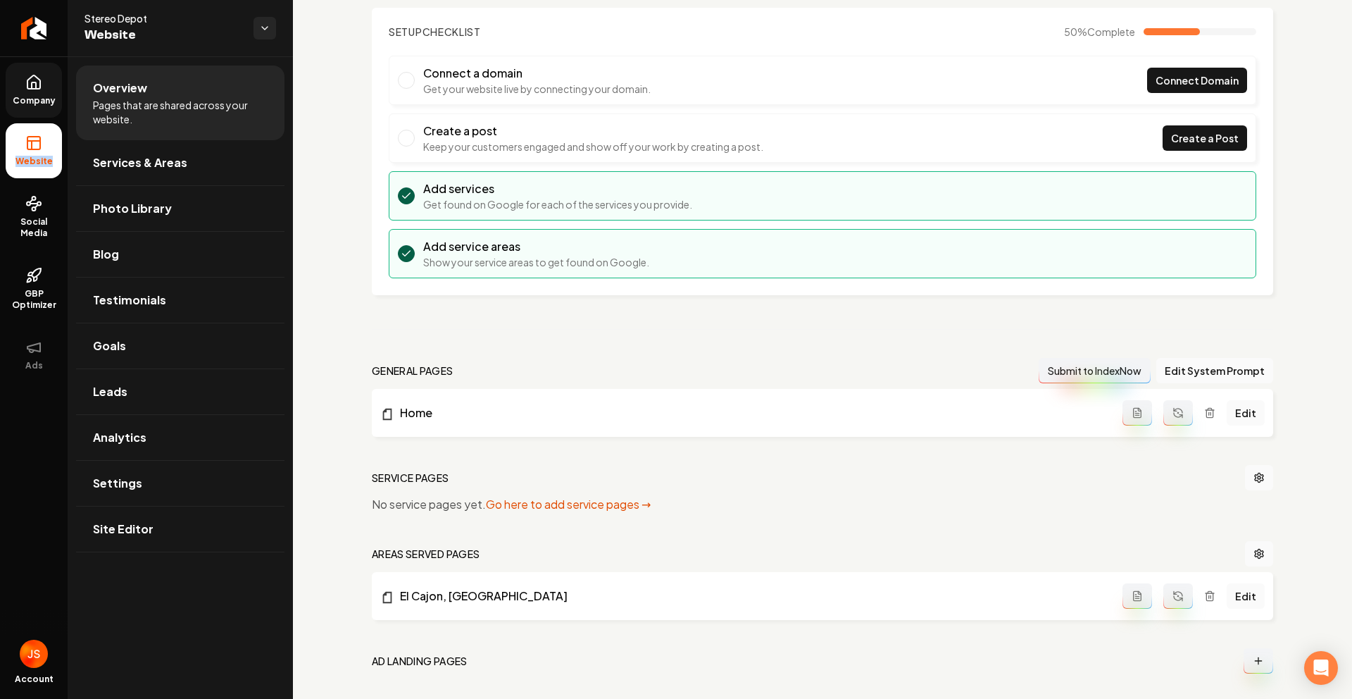
scroll to position [0, 0]
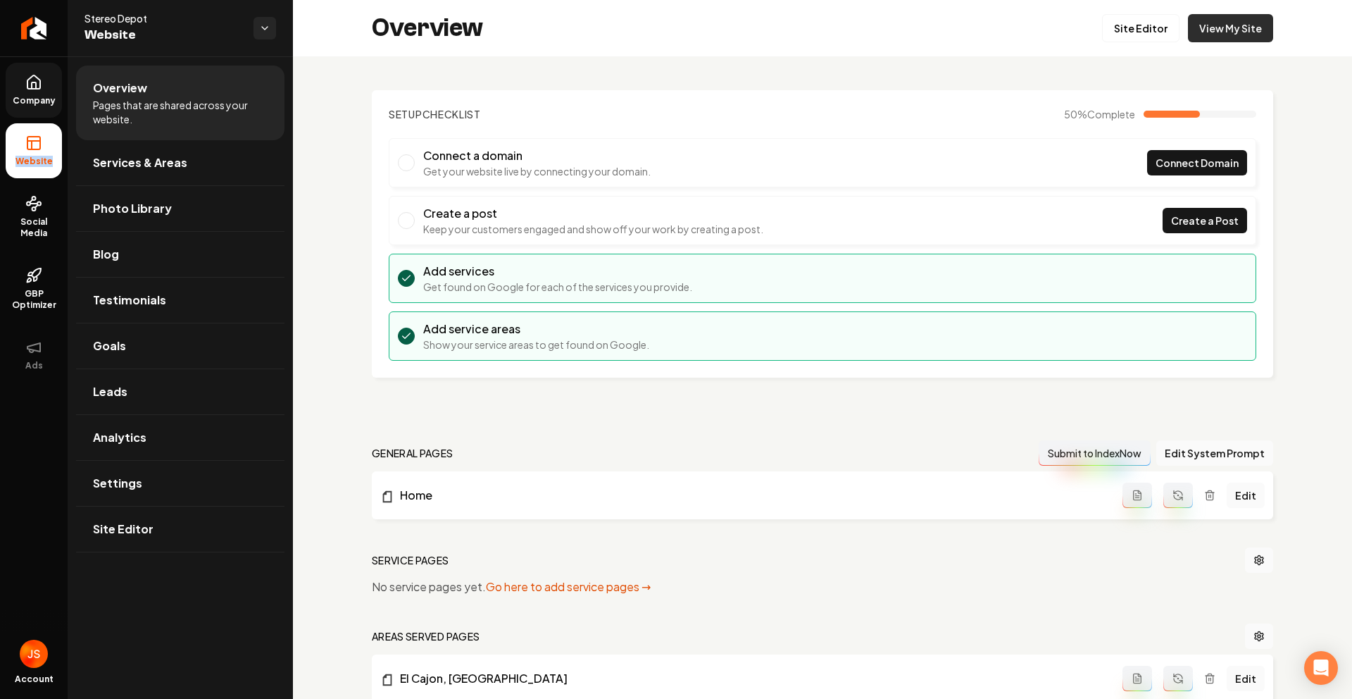
click at [1237, 32] on link "View My Site" at bounding box center [1230, 28] width 85 height 28
click at [42, 94] on link "Company" at bounding box center [34, 90] width 56 height 55
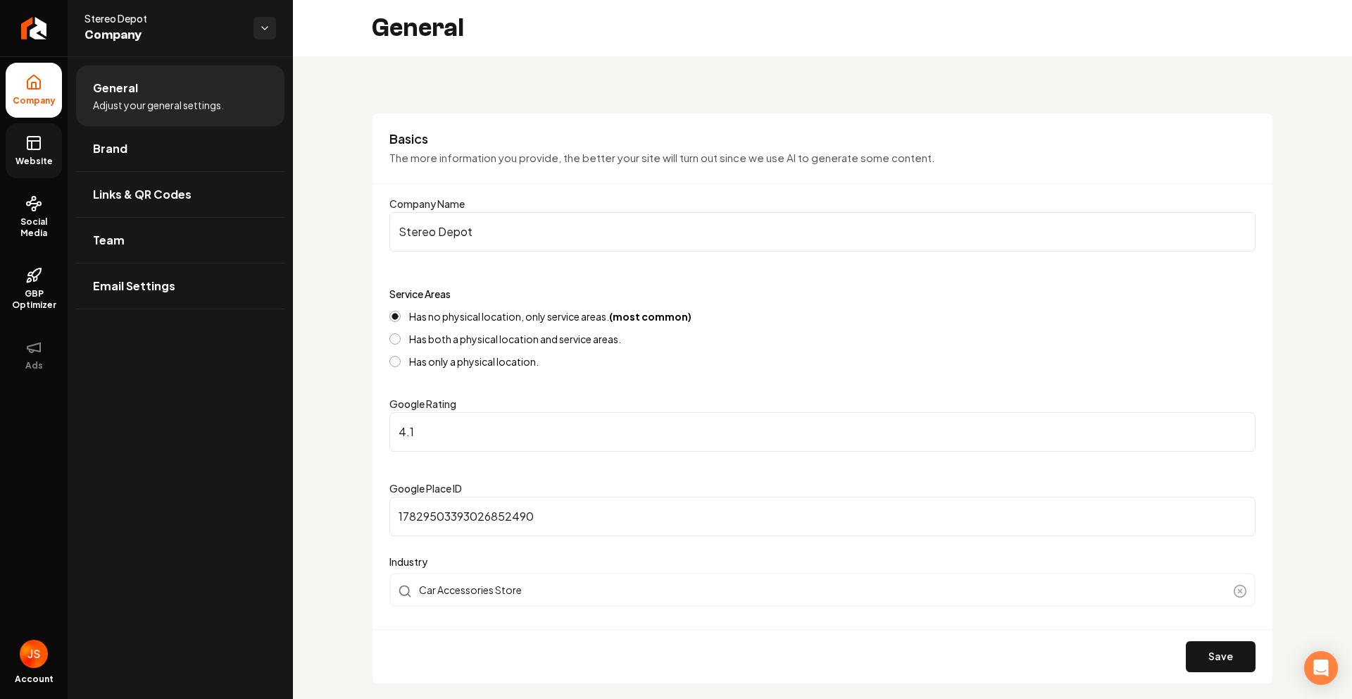
click at [33, 135] on icon at bounding box center [33, 143] width 17 height 17
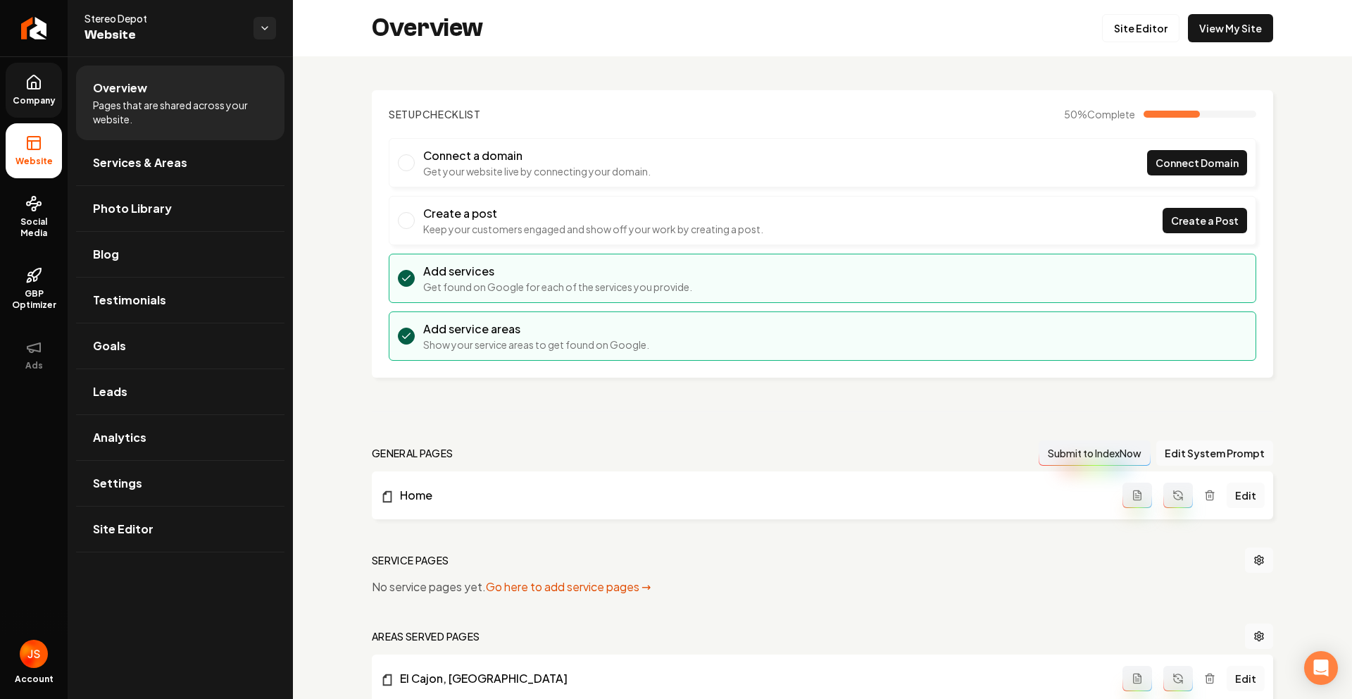
click at [31, 103] on span "Company" at bounding box center [34, 100] width 54 height 11
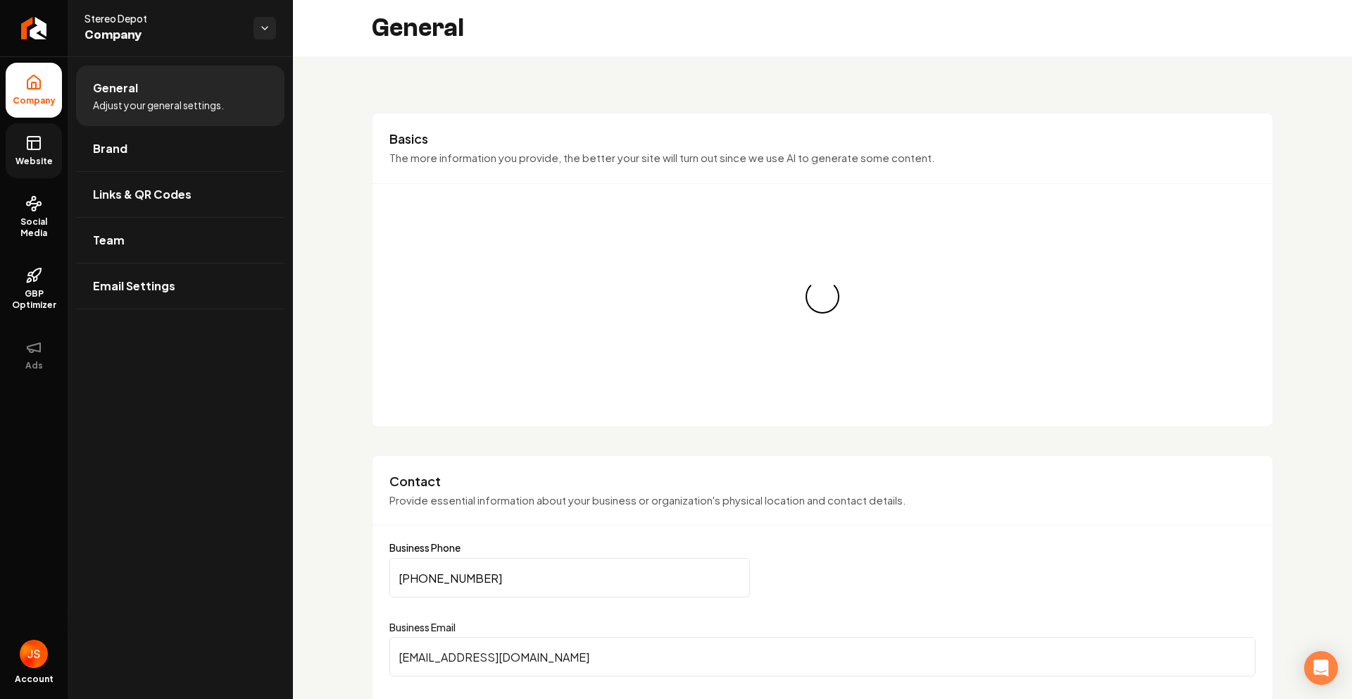
click at [29, 127] on link "Website" at bounding box center [34, 150] width 56 height 55
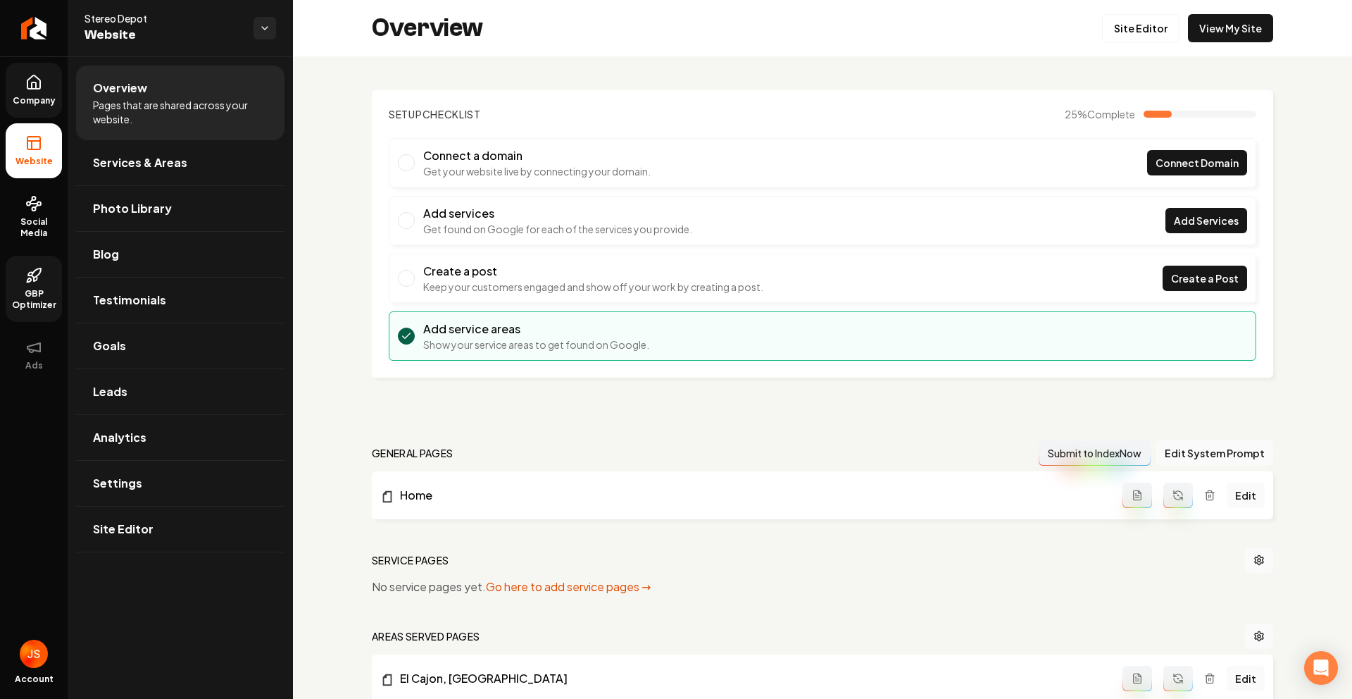
click at [13, 301] on span "GBP Optimizer" at bounding box center [34, 299] width 56 height 23
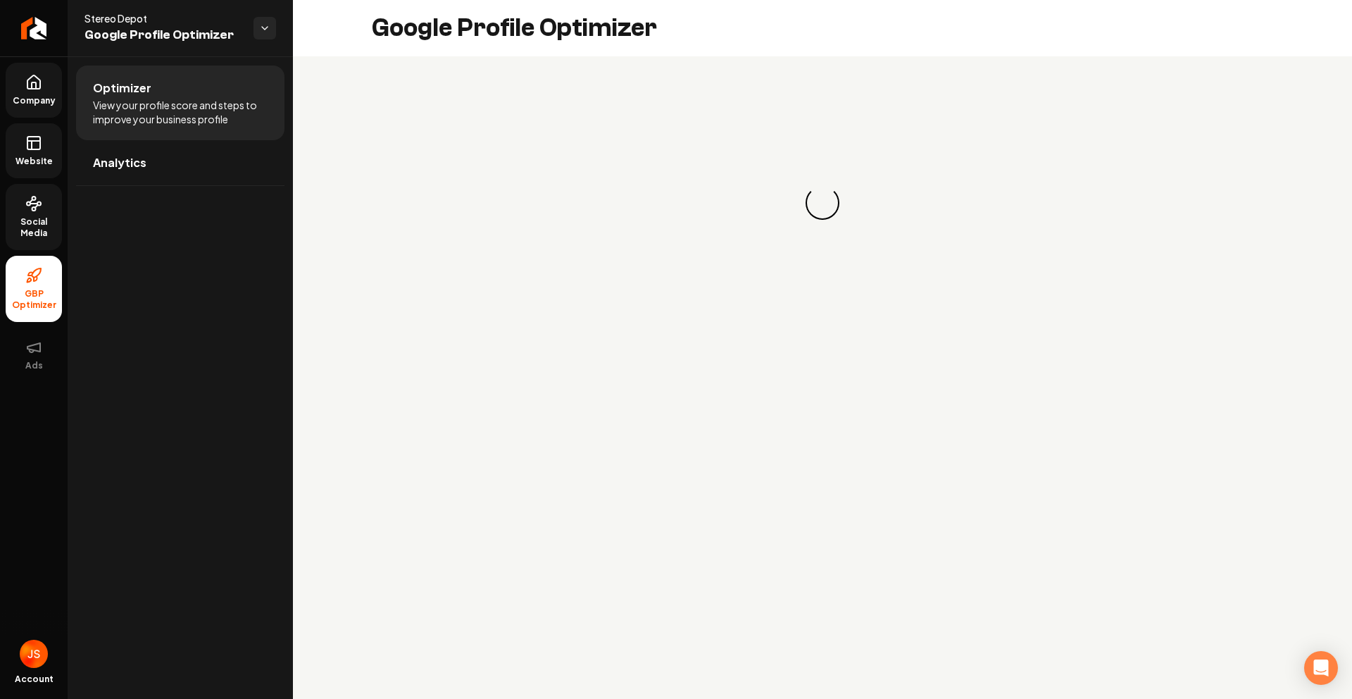
click at [20, 220] on span "Social Media" at bounding box center [34, 227] width 56 height 23
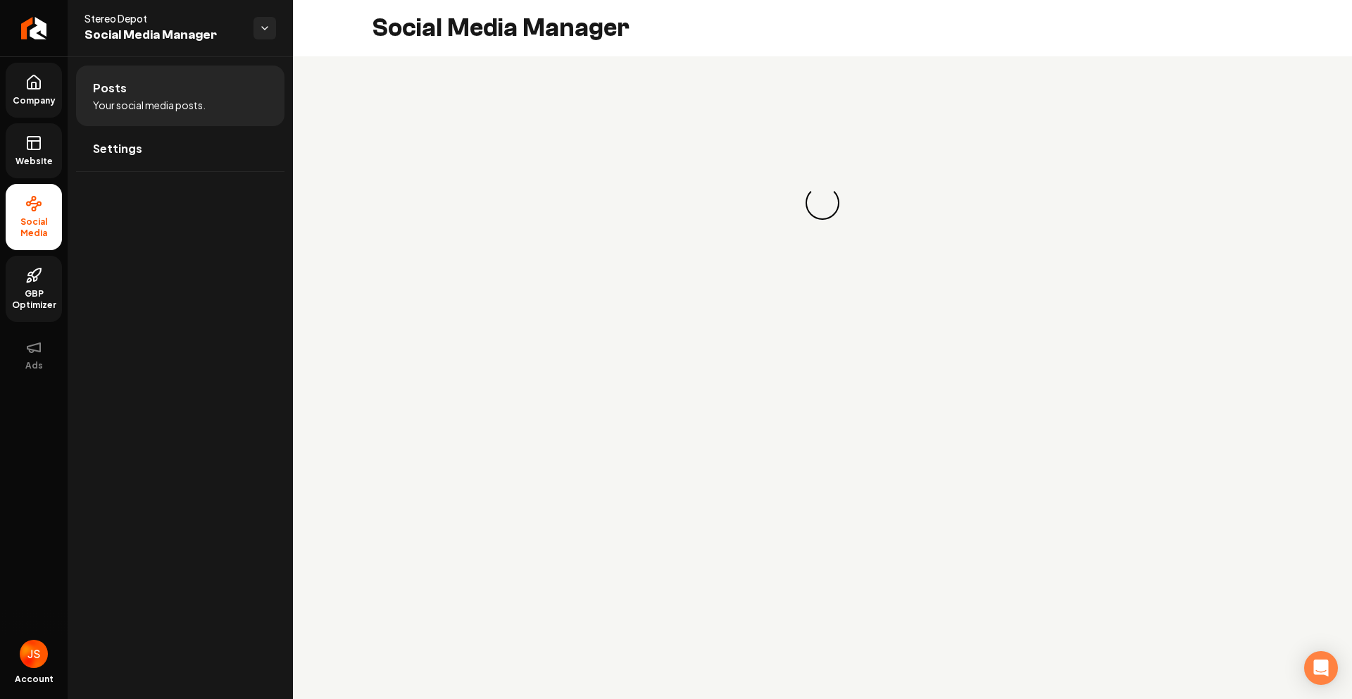
click at [45, 161] on span "Website" at bounding box center [34, 161] width 49 height 11
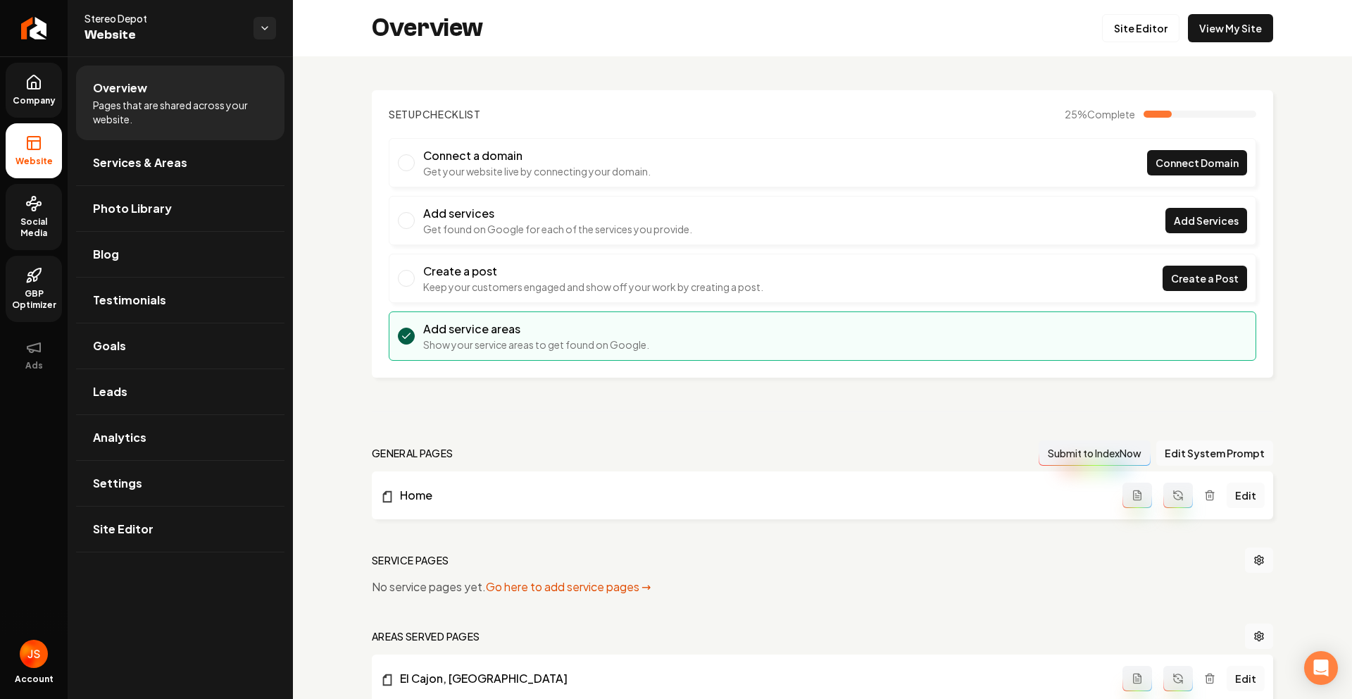
click at [36, 115] on link "Company" at bounding box center [34, 90] width 56 height 55
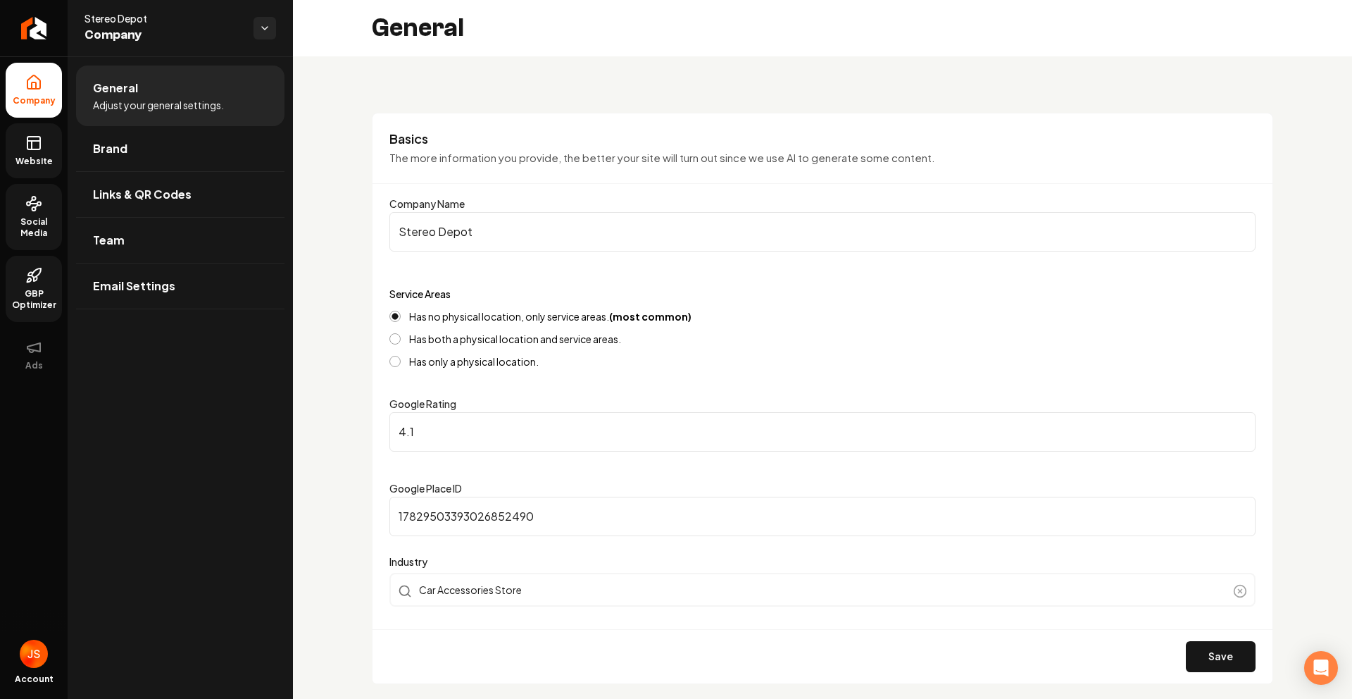
click at [20, 142] on link "Website" at bounding box center [34, 150] width 56 height 55
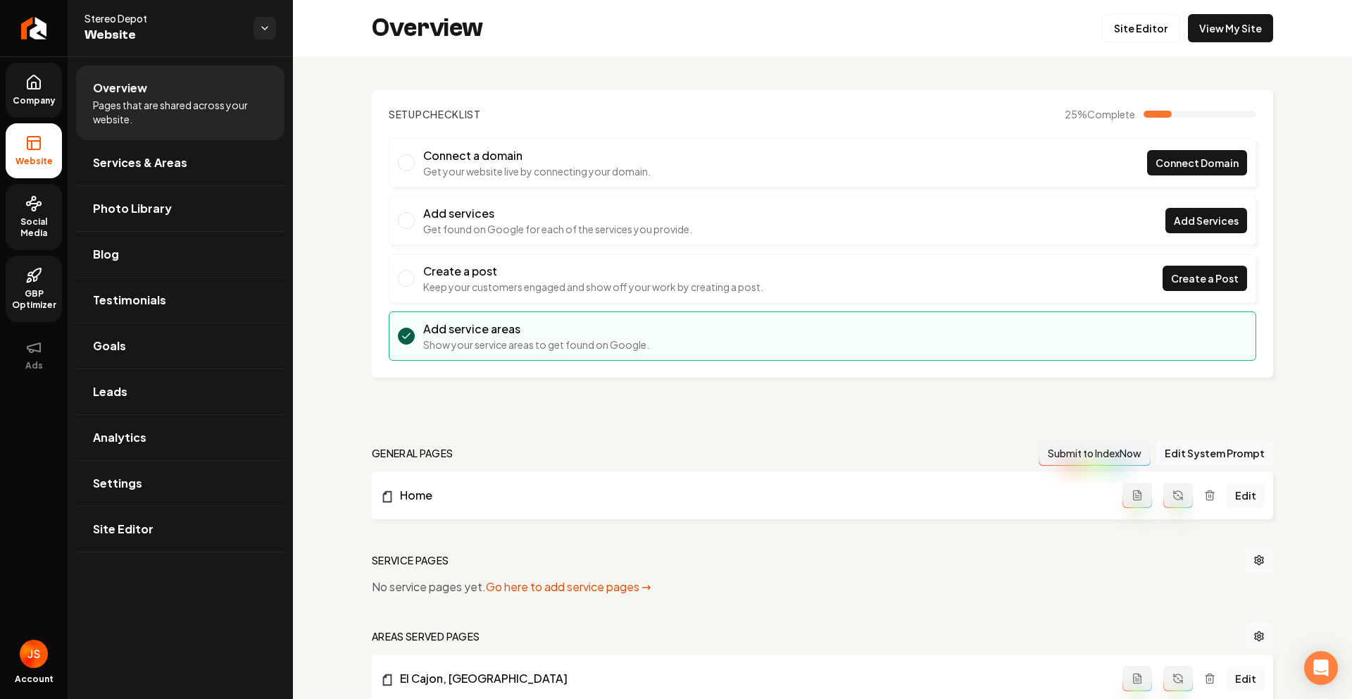
click at [39, 211] on icon at bounding box center [33, 203] width 17 height 17
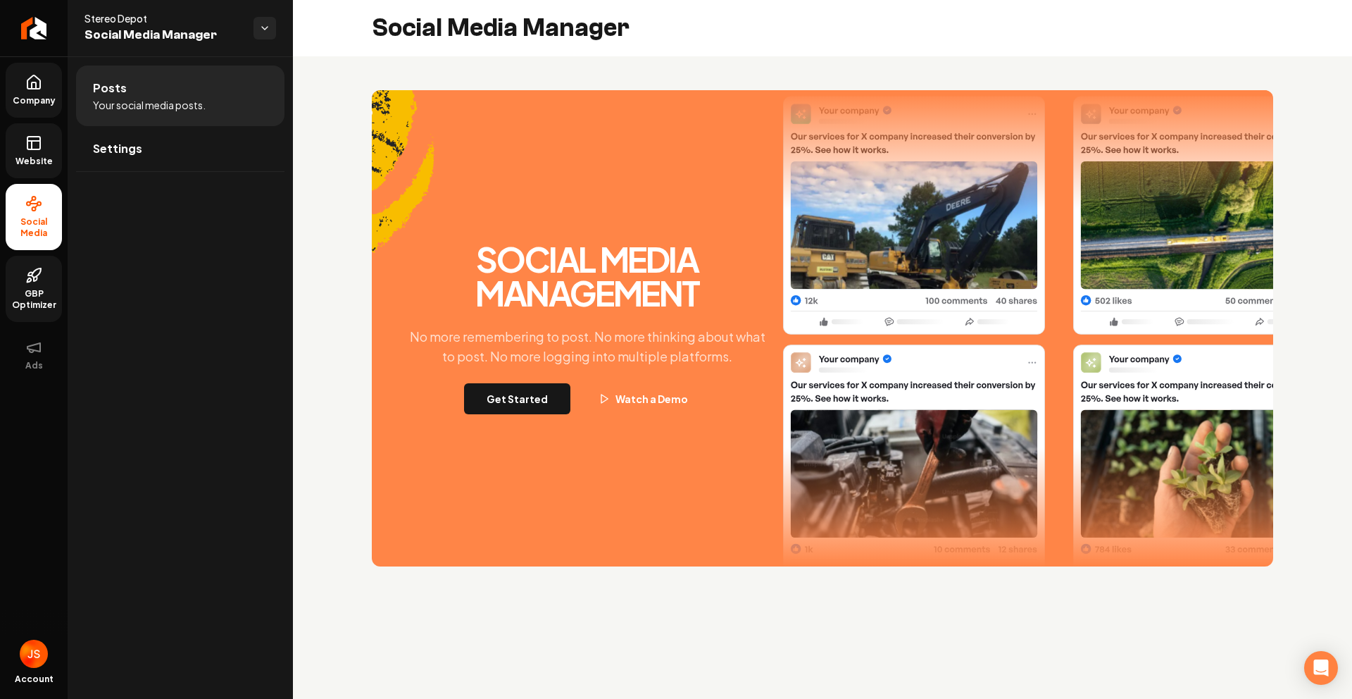
click at [23, 111] on link "Company" at bounding box center [34, 90] width 56 height 55
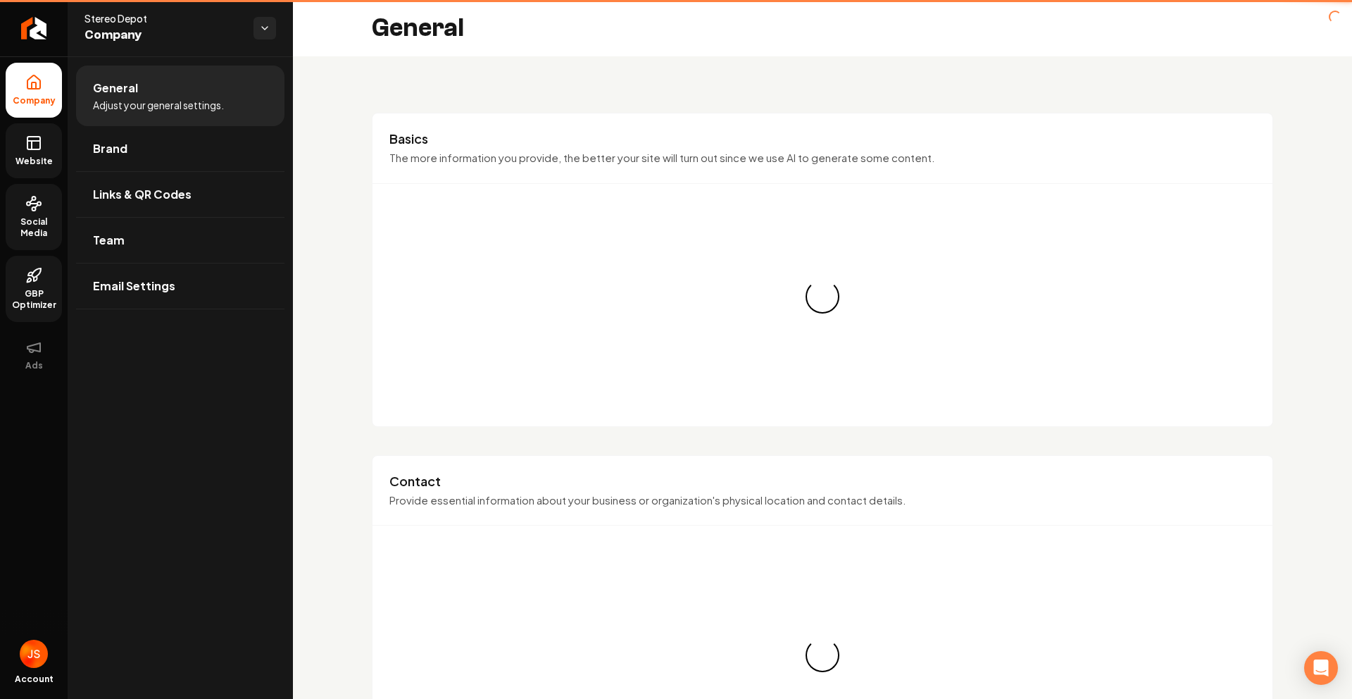
click at [25, 130] on link "Website" at bounding box center [34, 150] width 56 height 55
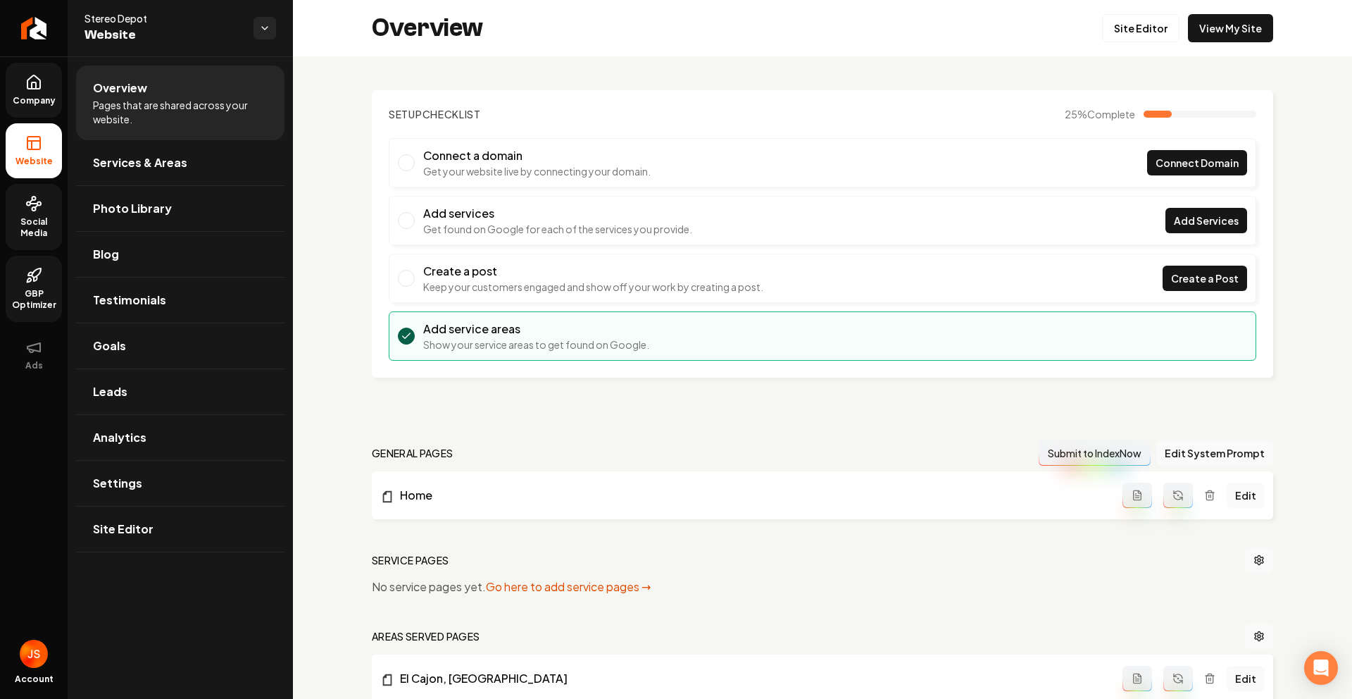
click at [42, 96] on span "Company" at bounding box center [34, 100] width 54 height 11
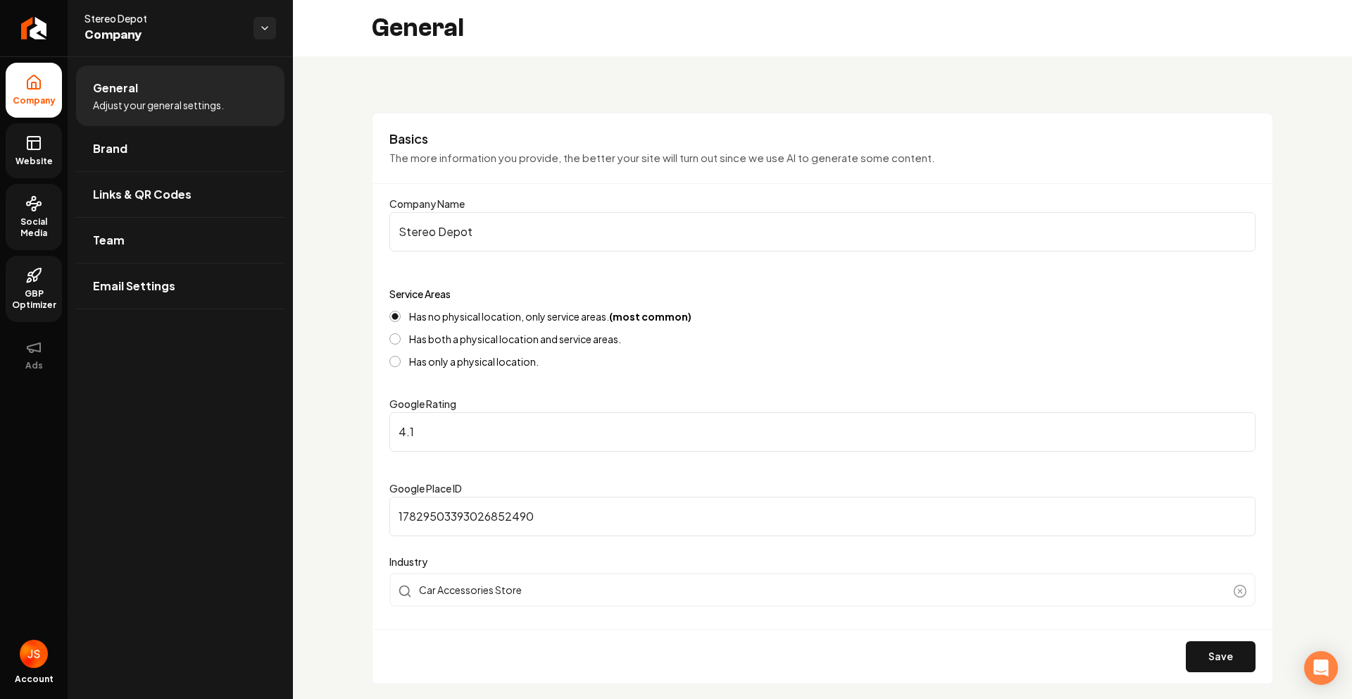
click at [48, 147] on link "Website" at bounding box center [34, 150] width 56 height 55
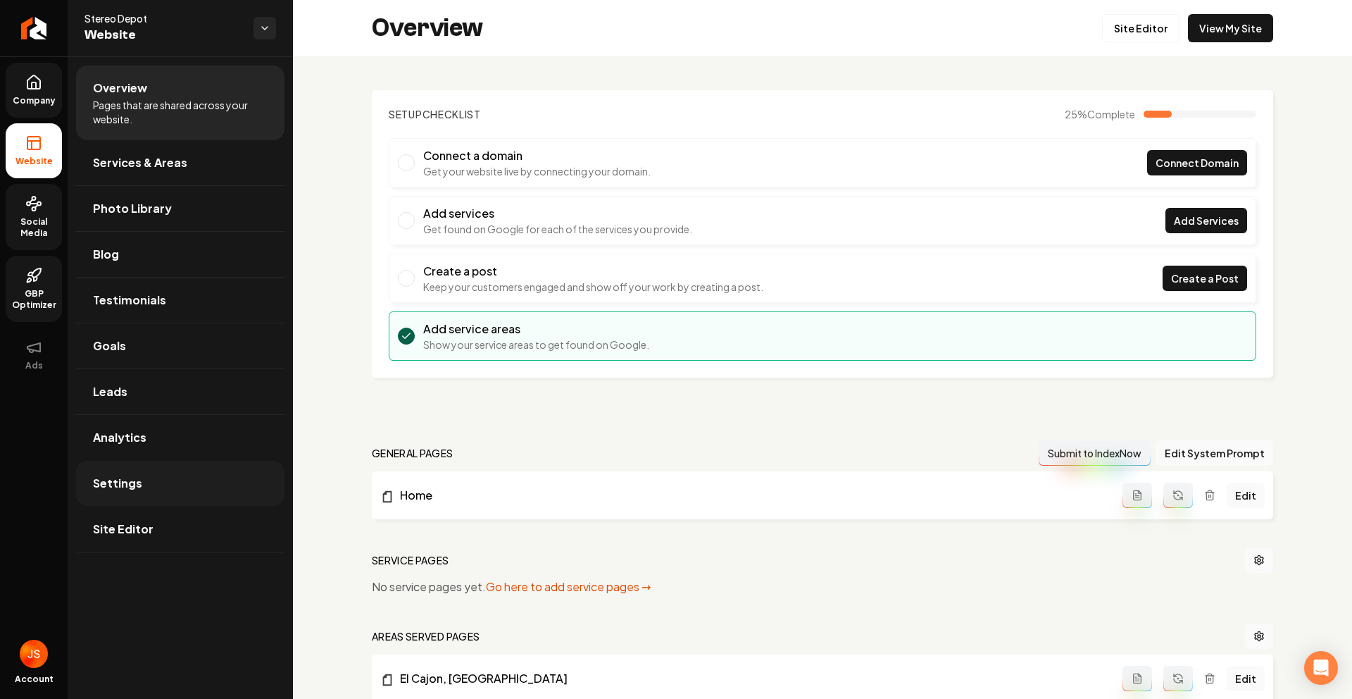
click at [192, 471] on link "Settings" at bounding box center [180, 483] width 208 height 45
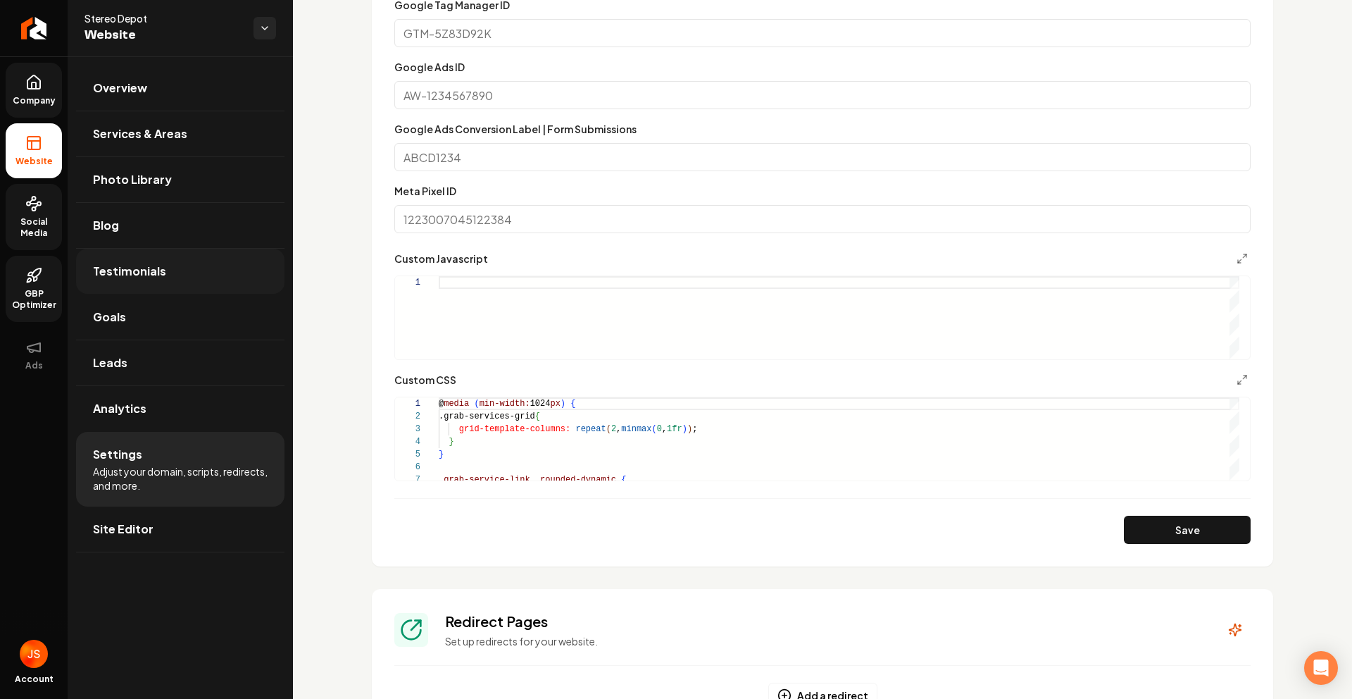
scroll to position [585, 0]
click at [118, 308] on span "Goals" at bounding box center [109, 316] width 33 height 17
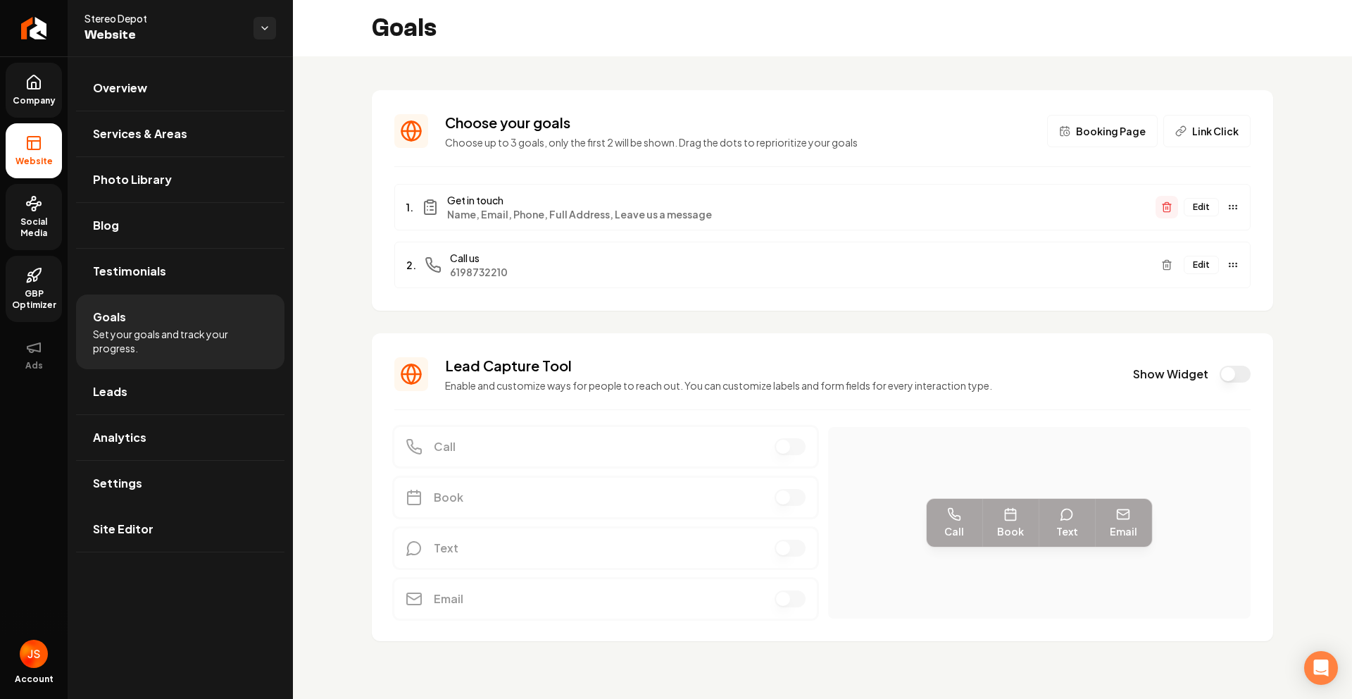
click at [1169, 209] on icon "Main content area" at bounding box center [1166, 206] width 11 height 11
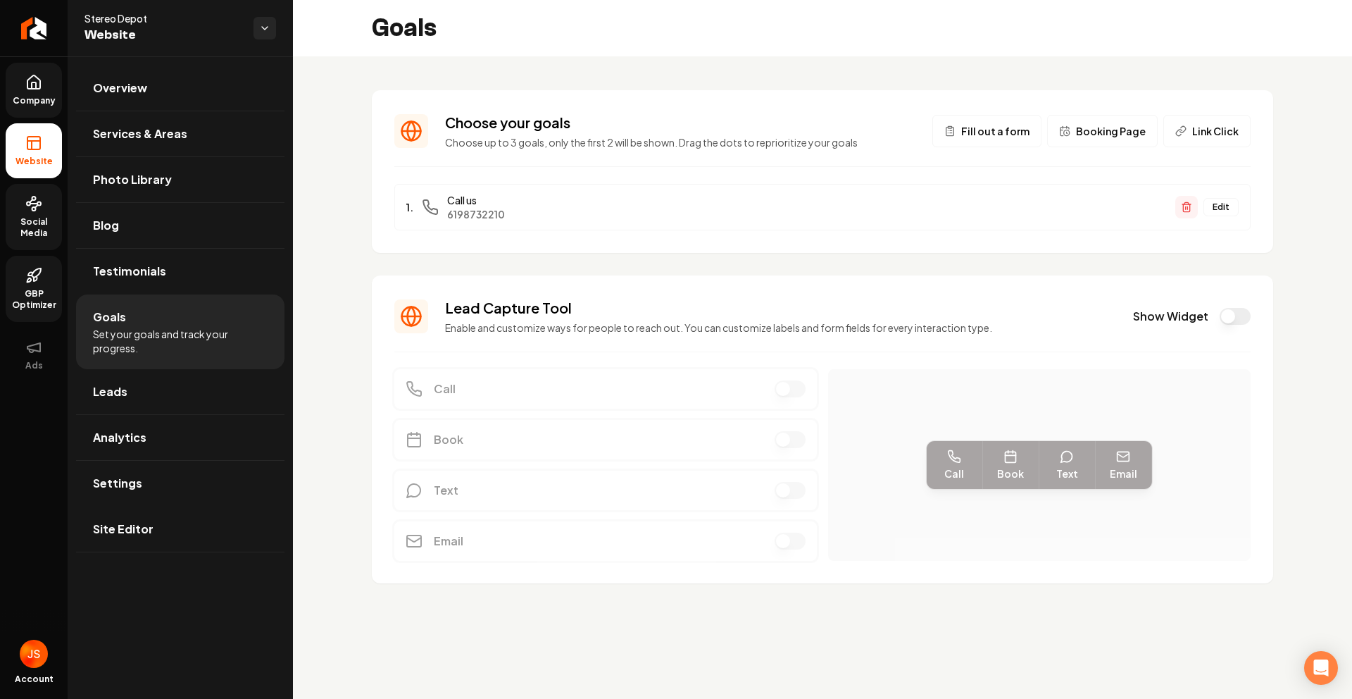
click at [1185, 209] on icon "Main content area" at bounding box center [1186, 206] width 11 height 11
click at [37, 116] on link "Company" at bounding box center [34, 90] width 56 height 55
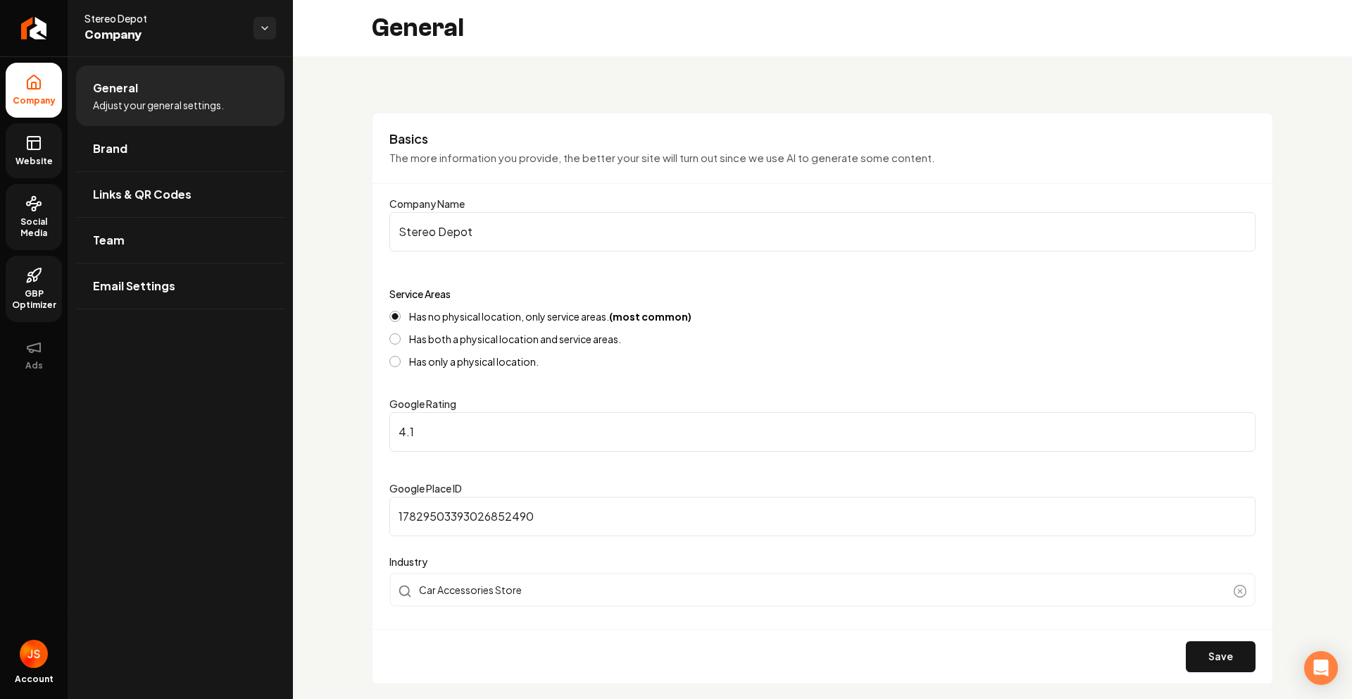
click at [30, 133] on link "Website" at bounding box center [34, 150] width 56 height 55
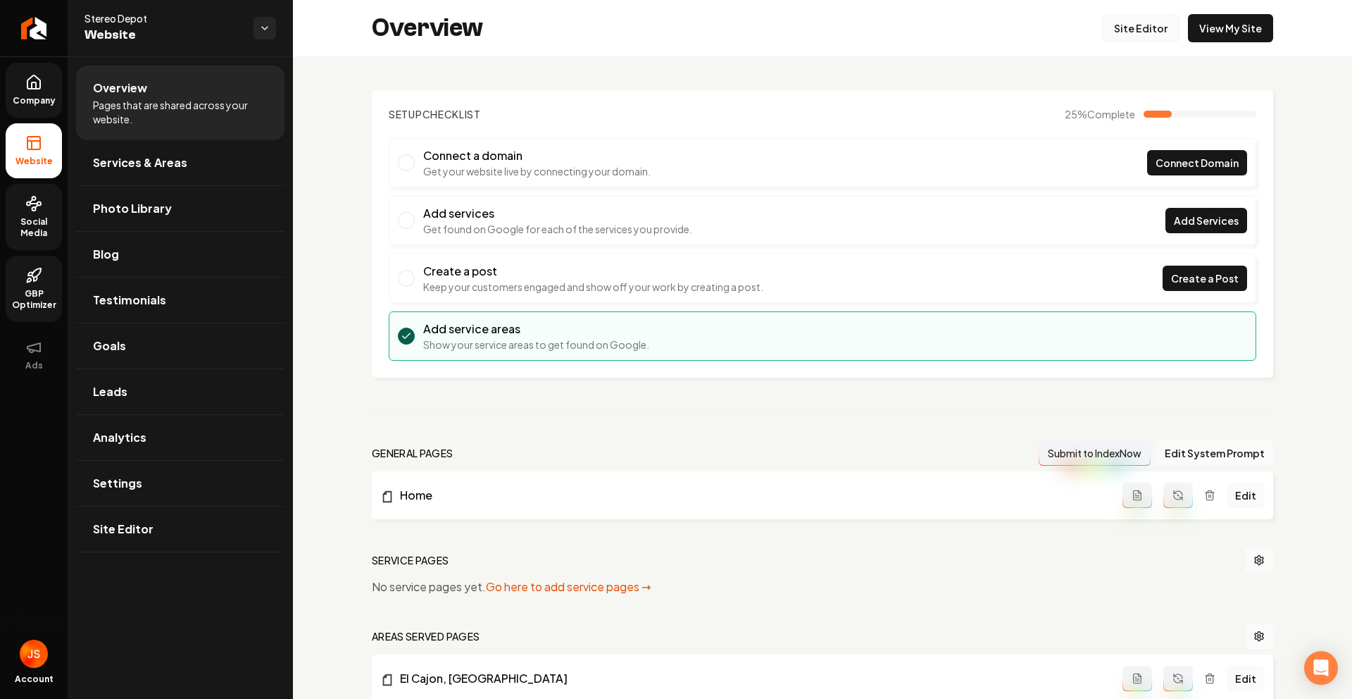
click at [1145, 27] on link "Site Editor" at bounding box center [1140, 28] width 77 height 28
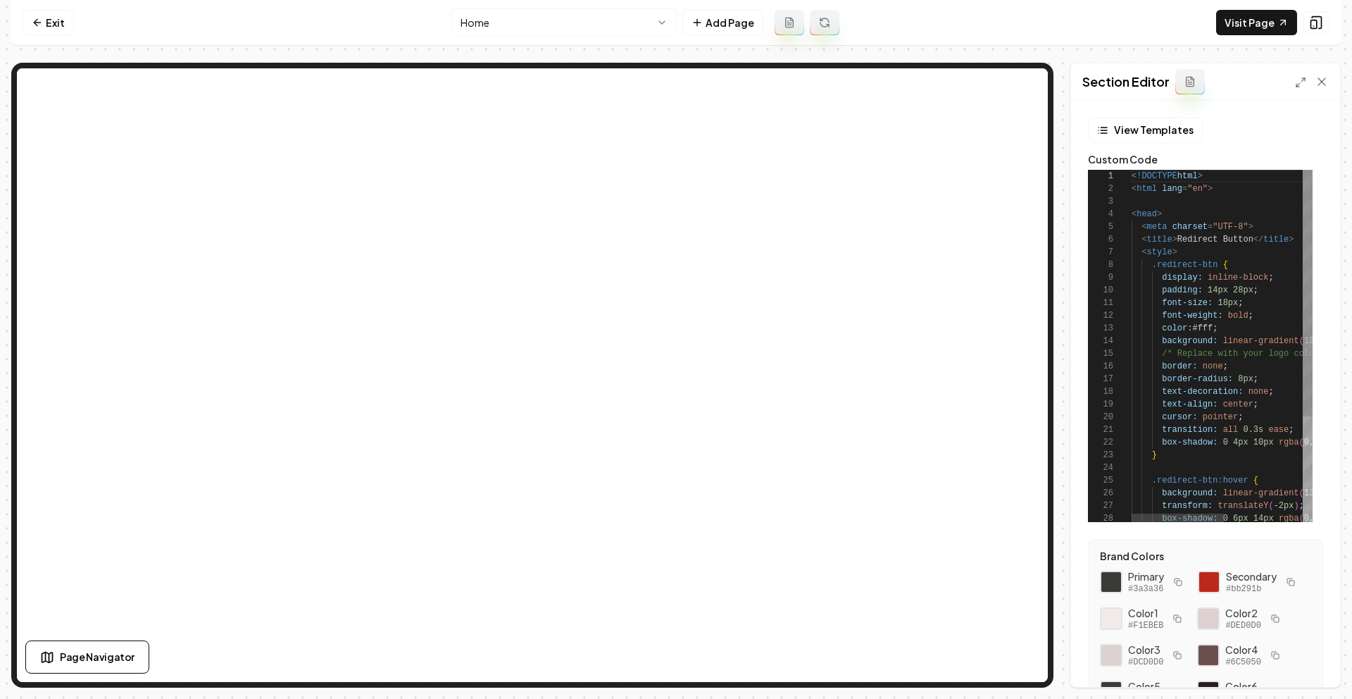
scroll to position [127, 0]
click at [1179, 230] on div "<!DOCTYPE html > < html lang = "en" > < head > < meta charset = "UTF-8" > < tit…" at bounding box center [1299, 421] width 335 height 503
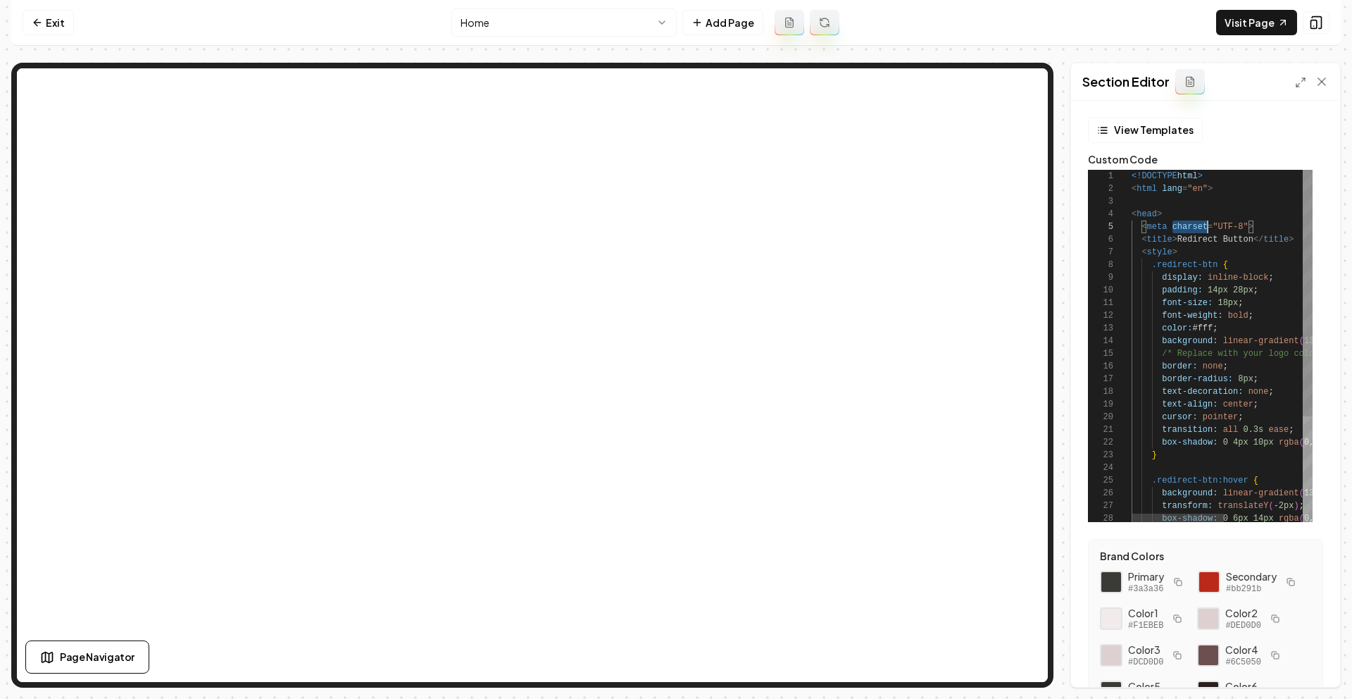
click at [1179, 230] on div "<!DOCTYPE html > < html lang = "en" > < head > < meta charset = "UTF-8" > < tit…" at bounding box center [1299, 421] width 335 height 503
type textarea "**********"
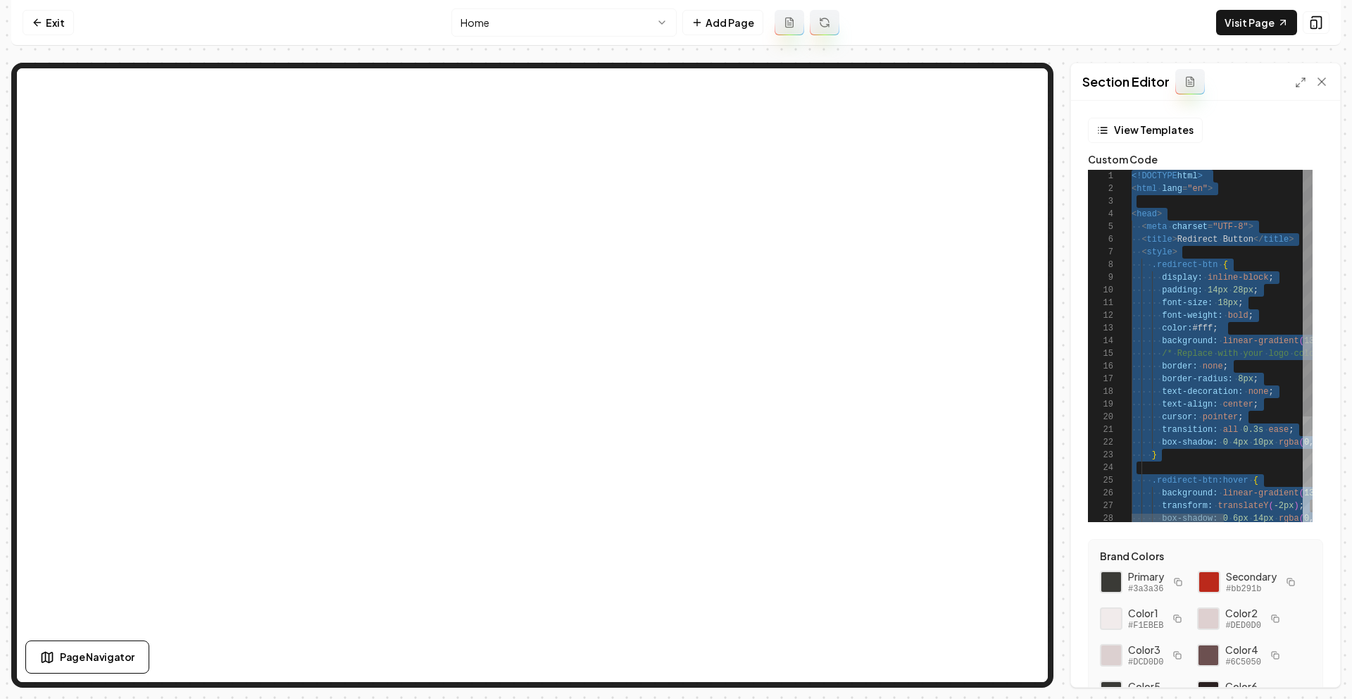
click at [1179, 230] on div "<!DOCTYPE html > < html lang = "en" > < head > < meta charset = "UTF-8" > < tit…" at bounding box center [1299, 421] width 335 height 503
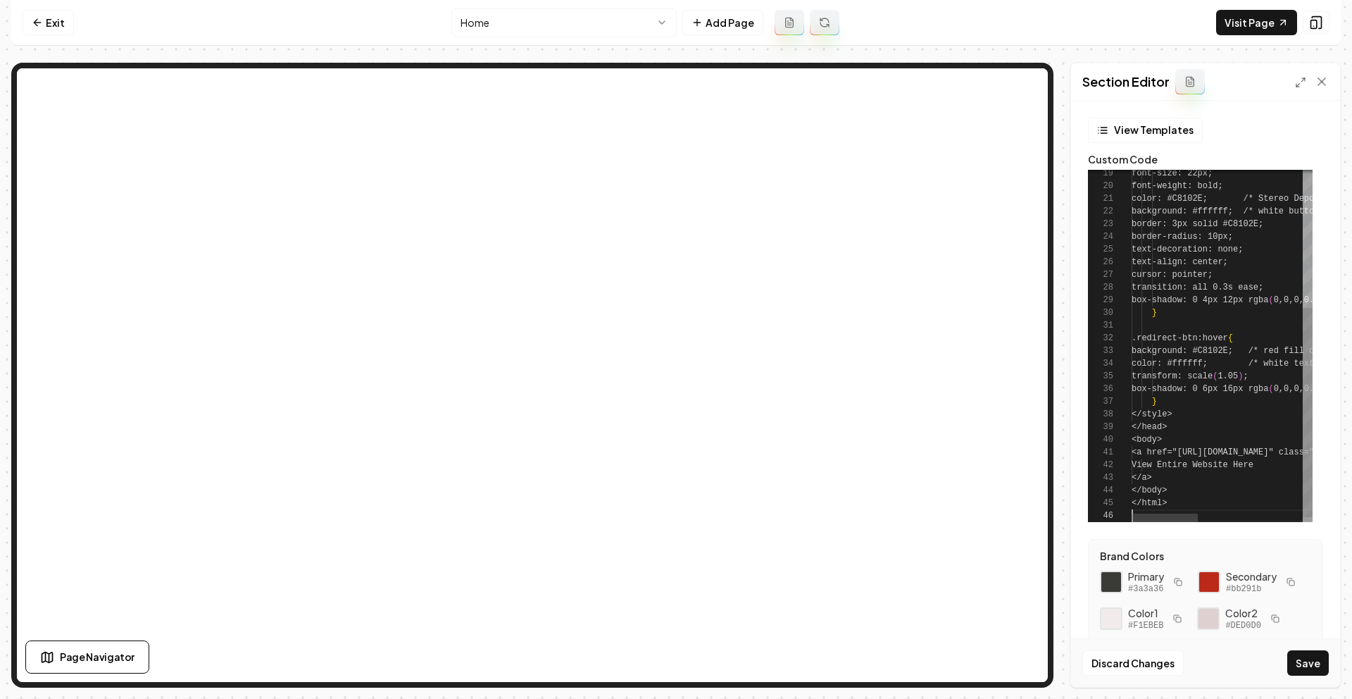
scroll to position [63, 0]
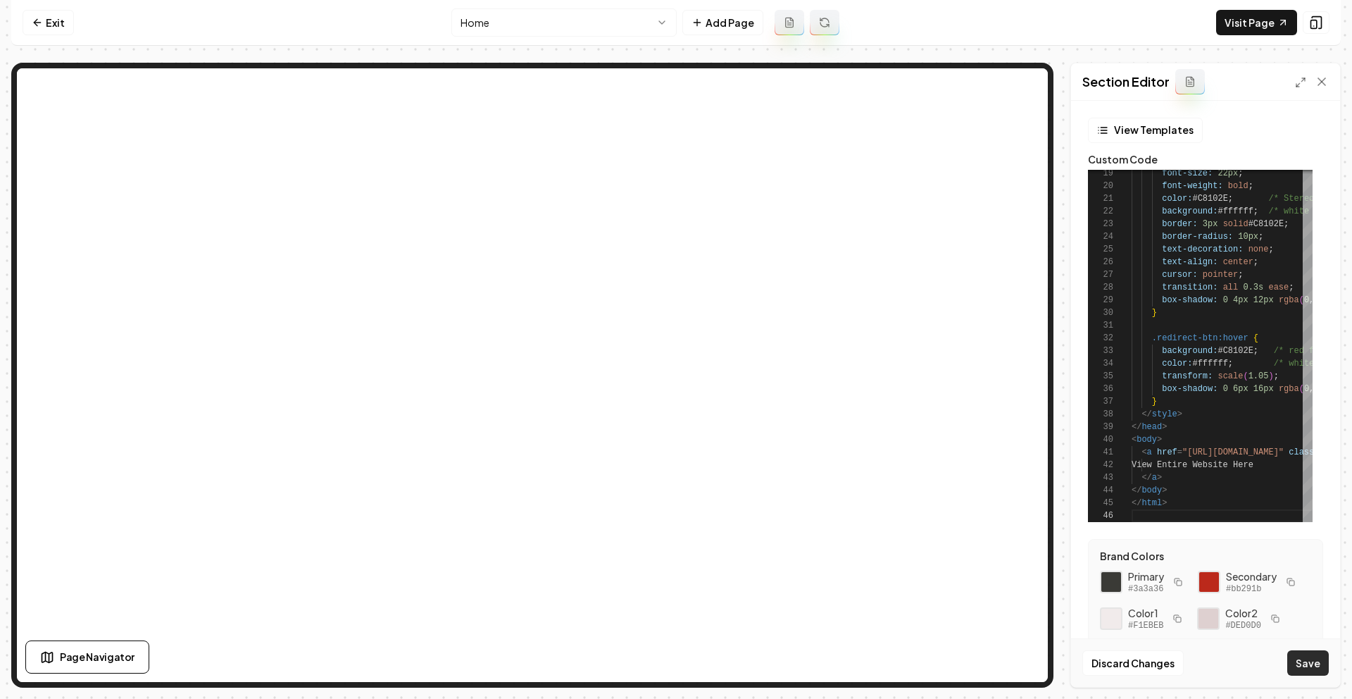
click at [1310, 663] on button "Save" at bounding box center [1308, 662] width 42 height 25
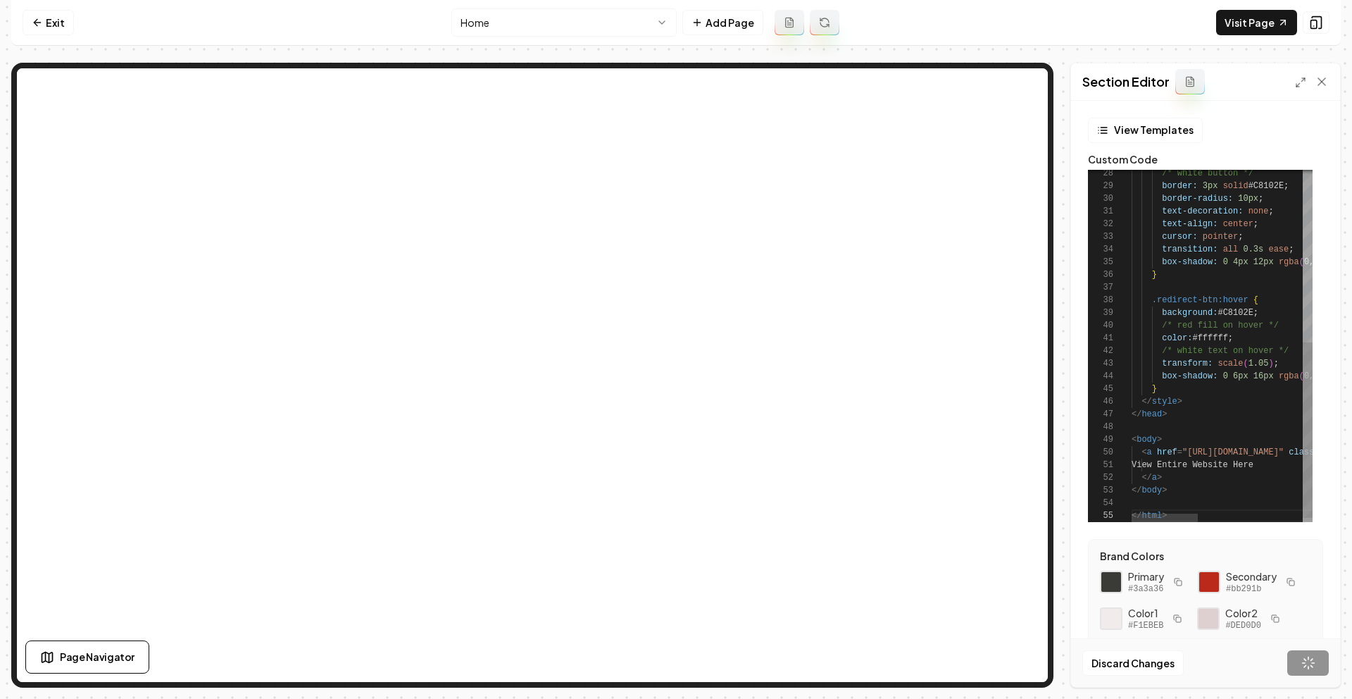
scroll to position [51, 36]
click at [1204, 260] on div "border: 3px solid #C8102E ; border-radius: 10px ; text-decoration: none ; text-…" at bounding box center [1365, 178] width 467 height 706
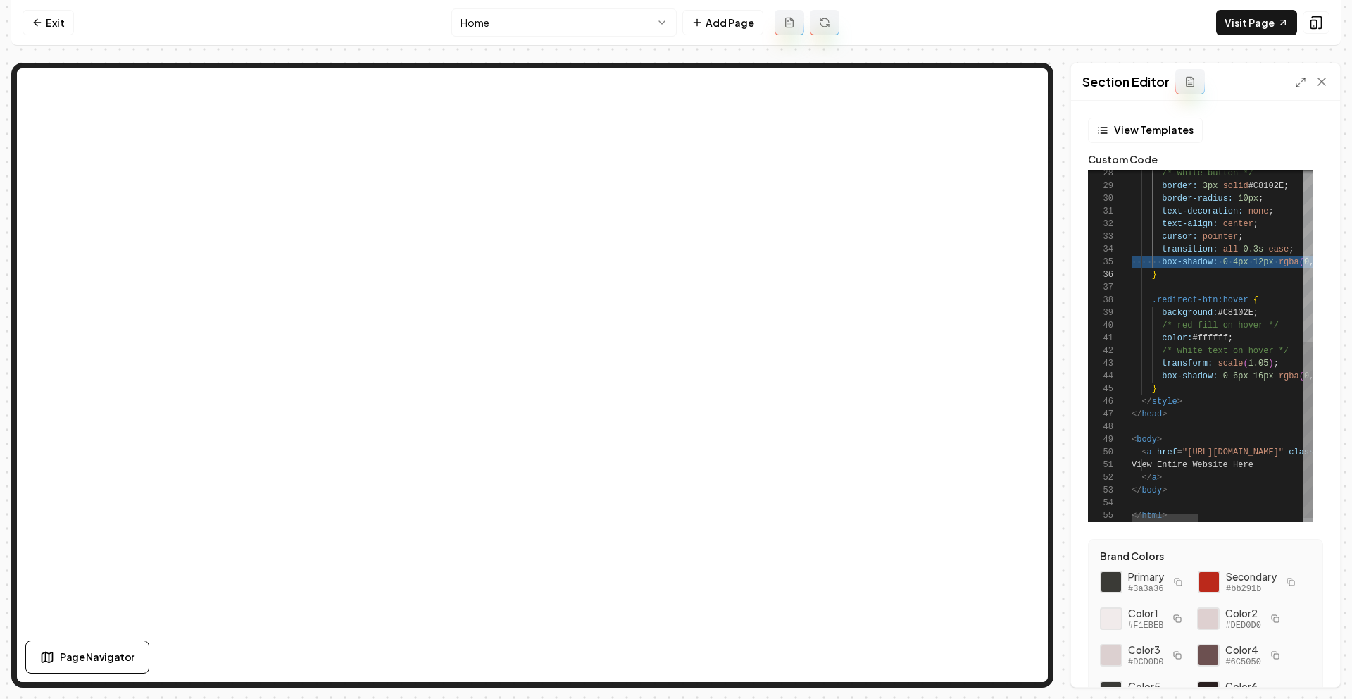
click at [1204, 260] on div "border: 3px solid #C8102E ; border-radius: 10px ; text-decoration: none ; text-…" at bounding box center [1365, 178] width 467 height 706
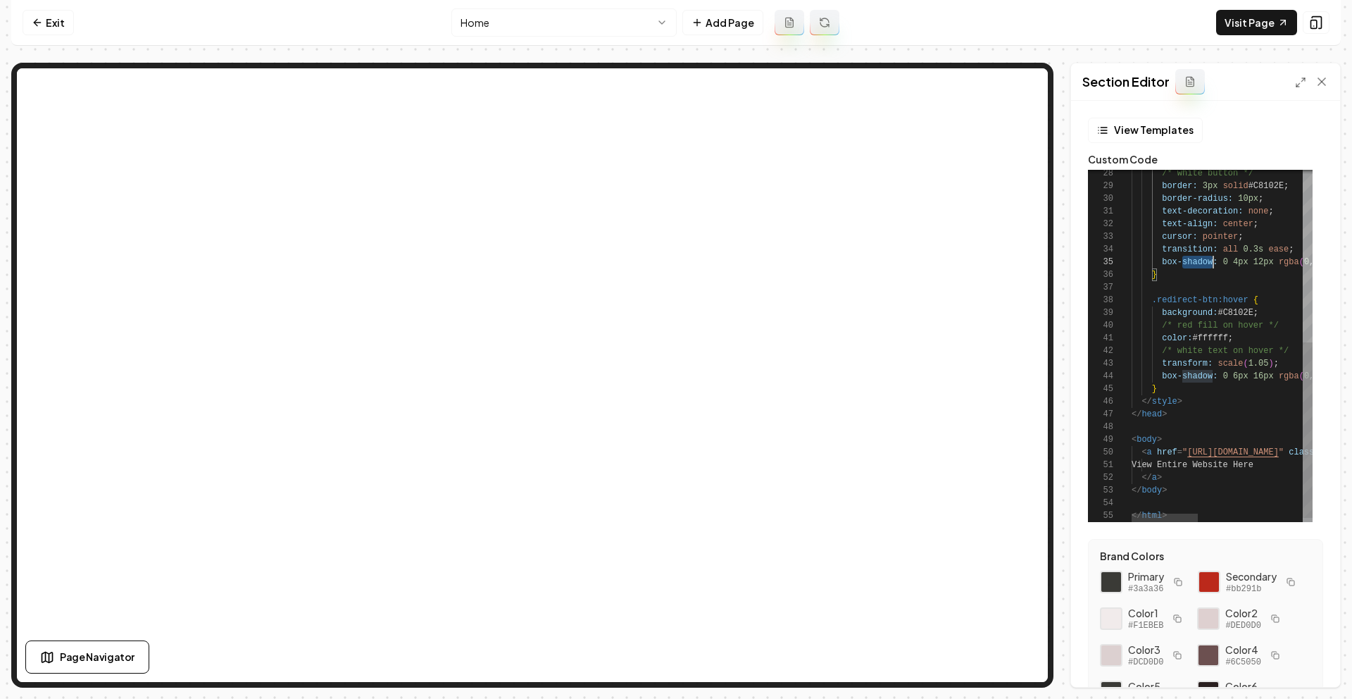
type textarea "**********"
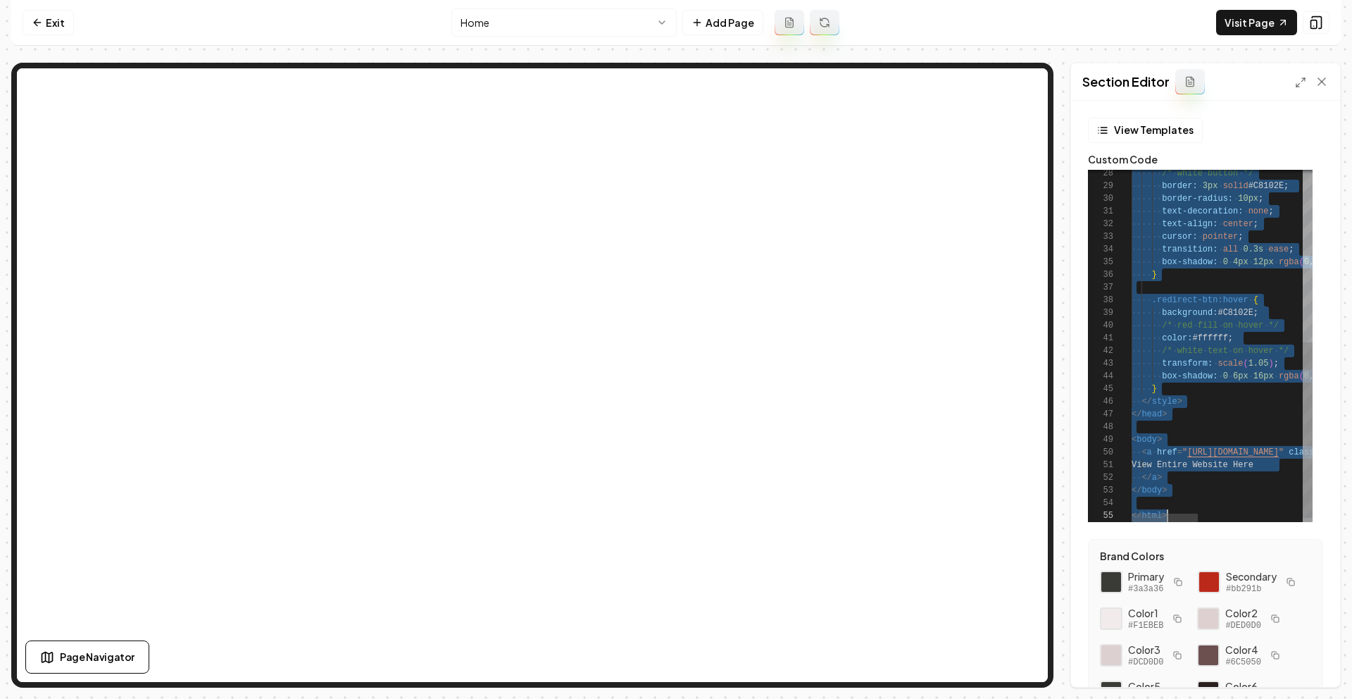
scroll to position [0, 36]
click at [1204, 260] on div "border: 3px solid #C8102E ; border-radius: 10px ; text-decoration: none ; text-…" at bounding box center [1365, 178] width 467 height 706
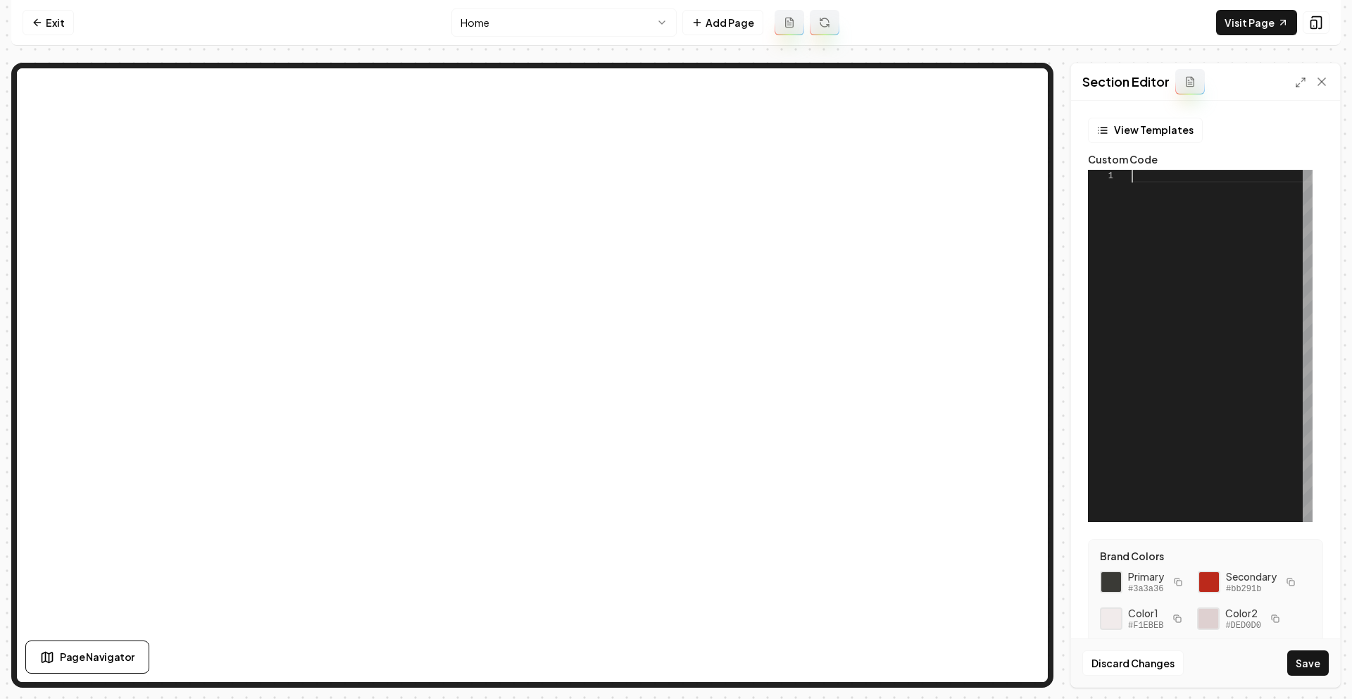
scroll to position [101, 0]
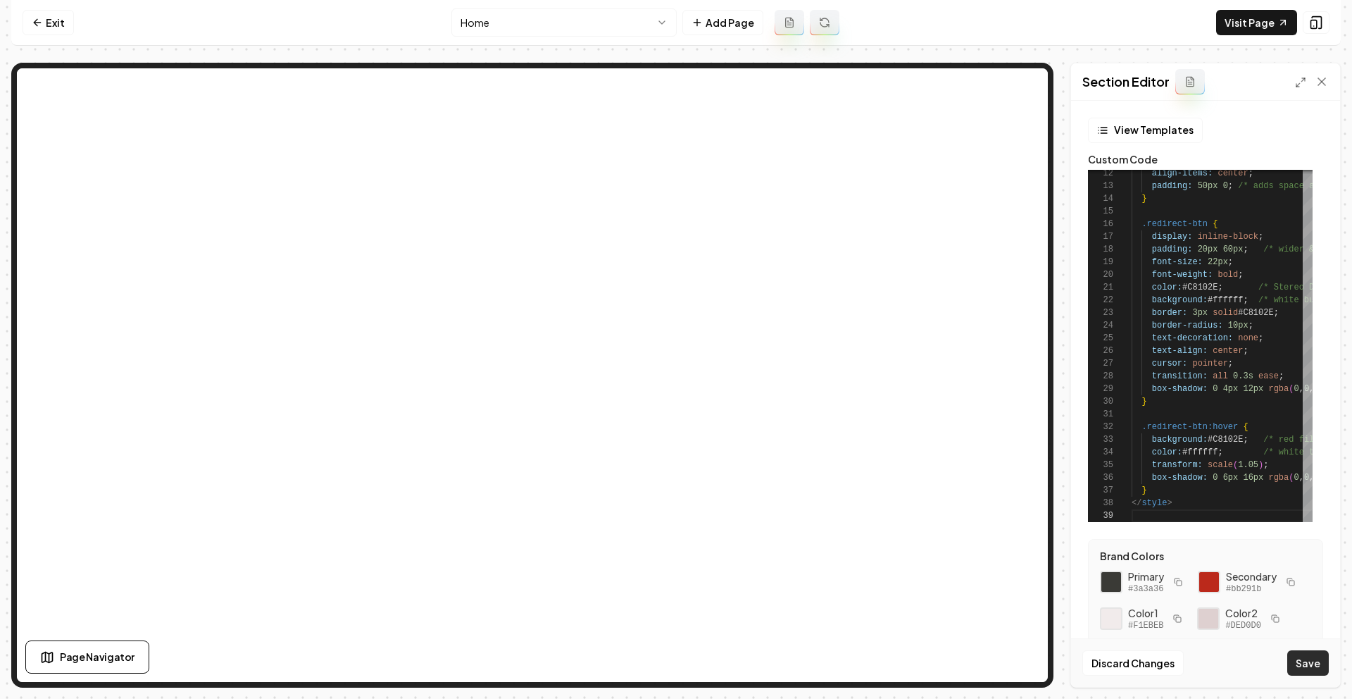
click at [1321, 651] on button "Save" at bounding box center [1308, 662] width 42 height 25
type textarea "**********"
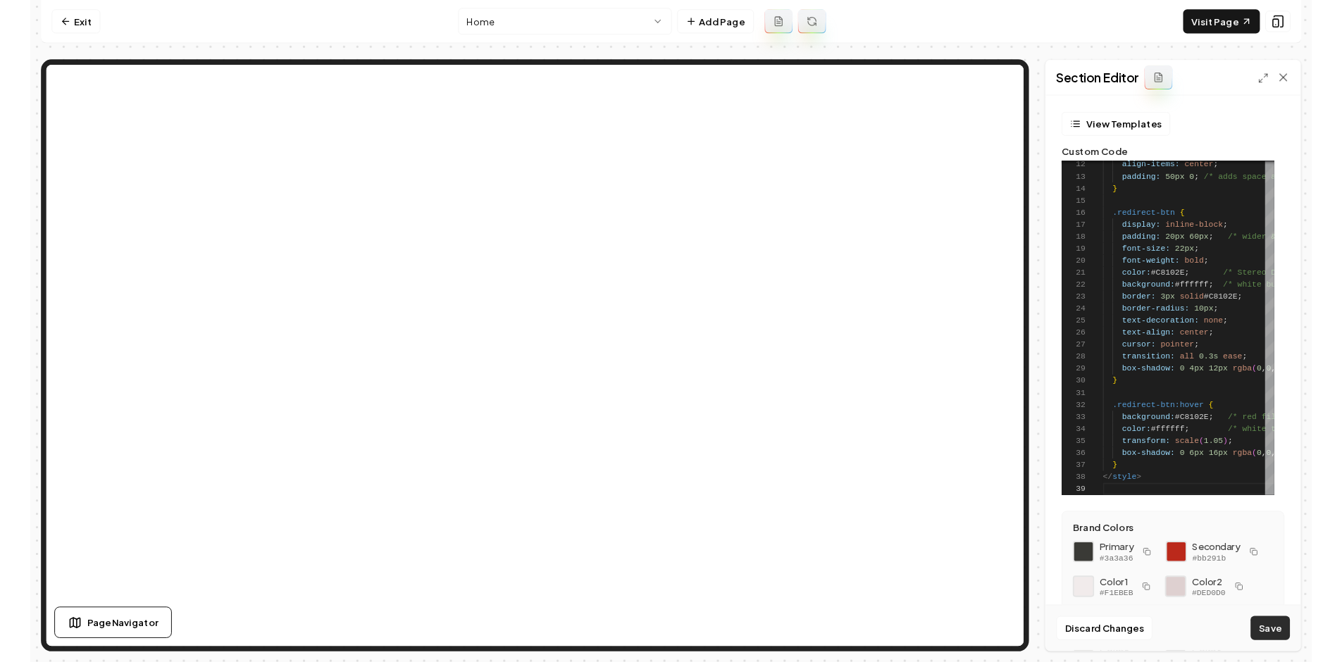
scroll to position [38, 41]
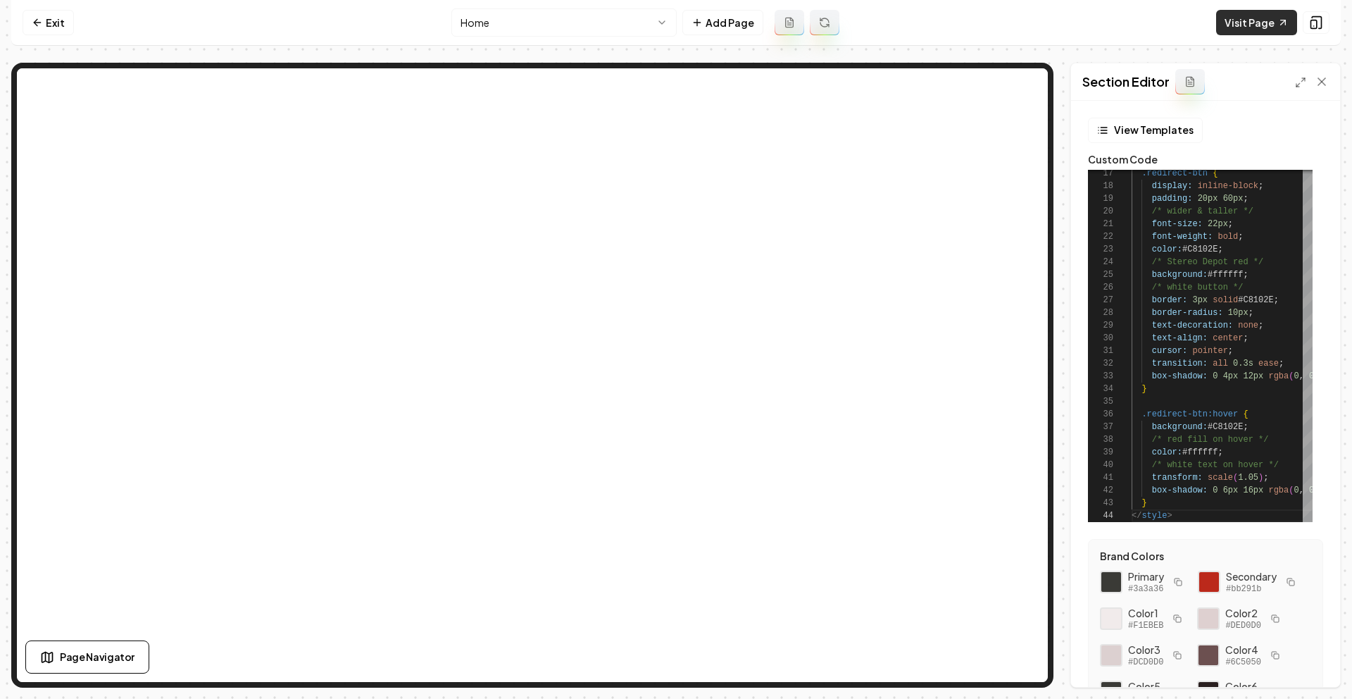
click at [1249, 15] on link "Visit Page" at bounding box center [1256, 22] width 81 height 25
click at [1323, 75] on icon at bounding box center [1322, 82] width 14 height 14
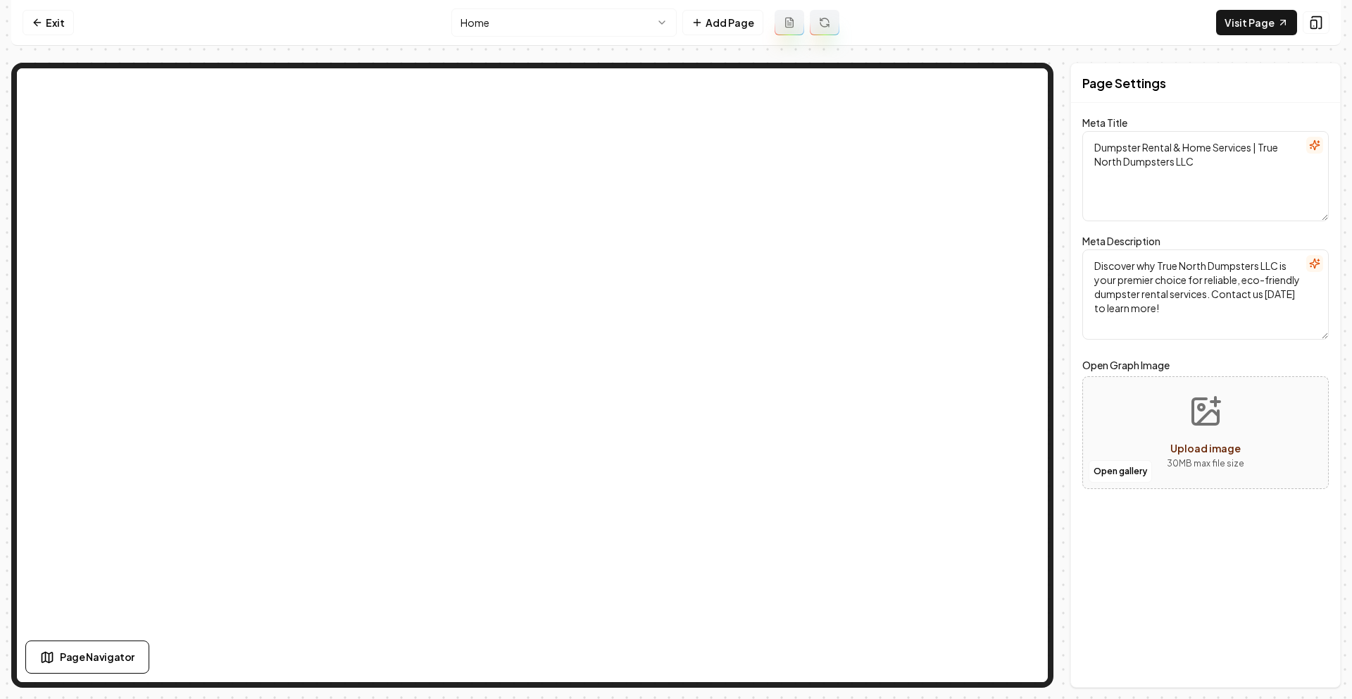
click at [19, 15] on nav "Exit Home Add Page Visit Page" at bounding box center [676, 23] width 1330 height 46
click at [20, 20] on nav "Exit Home Add Page Visit Page" at bounding box center [676, 23] width 1330 height 46
click at [38, 25] on icon at bounding box center [37, 22] width 11 height 11
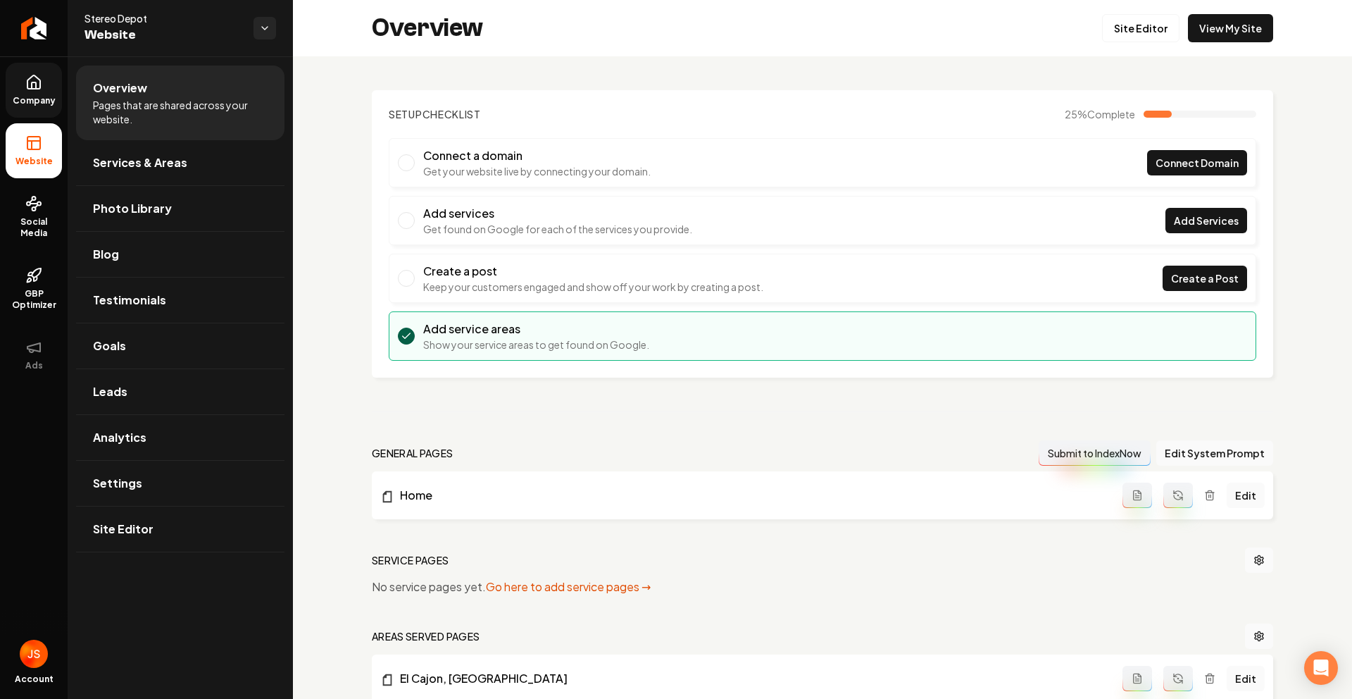
click at [33, 99] on span "Company" at bounding box center [34, 100] width 54 height 11
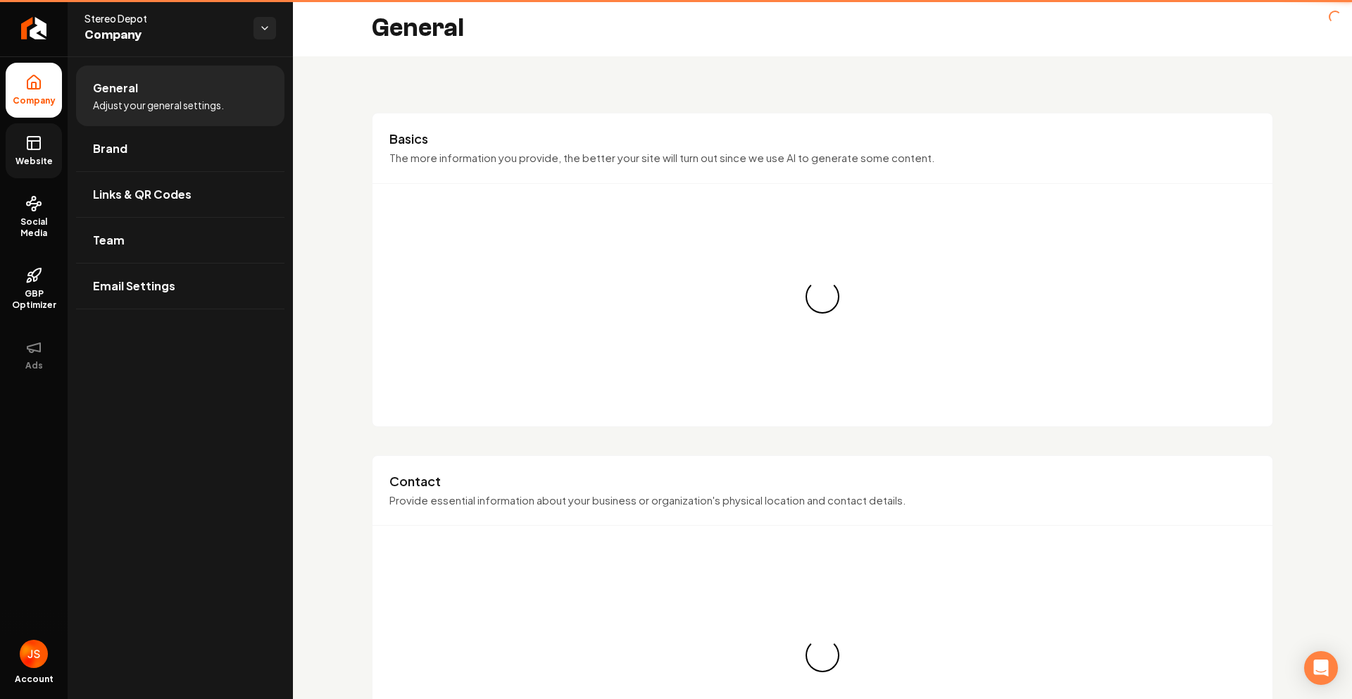
click at [48, 151] on link "Website" at bounding box center [34, 150] width 56 height 55
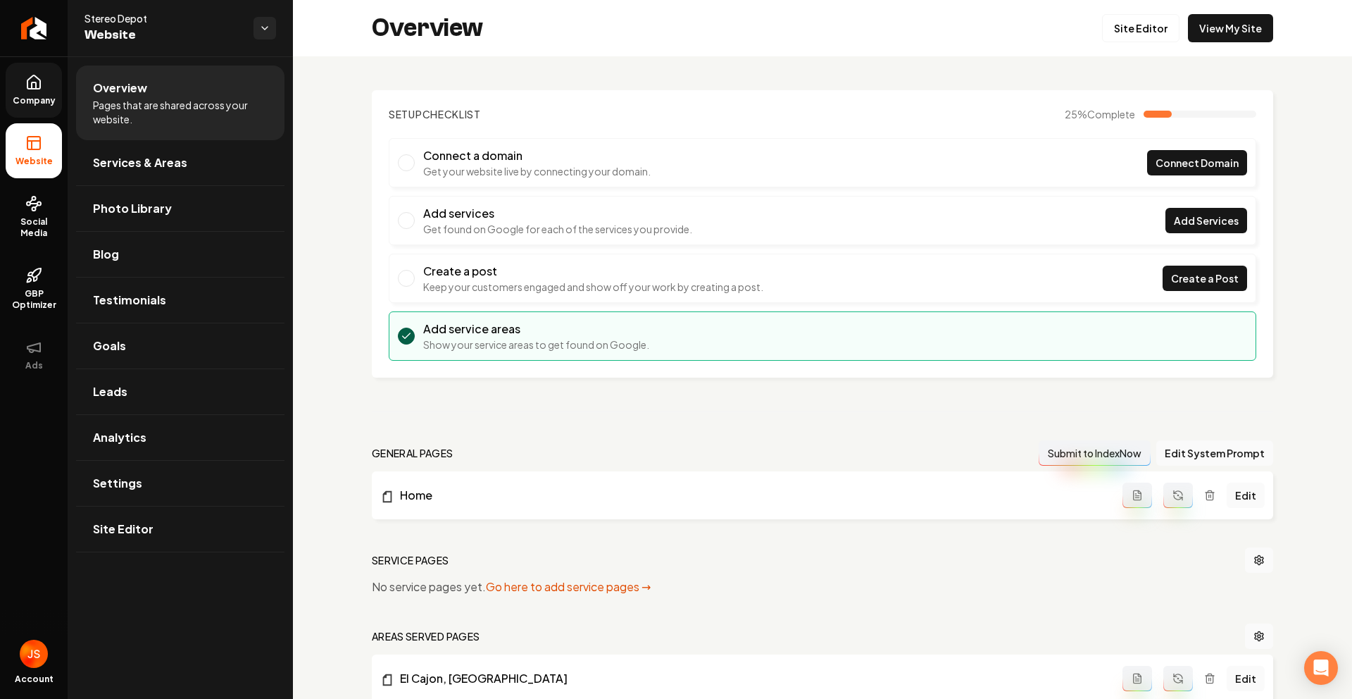
click at [41, 94] on link "Company" at bounding box center [34, 90] width 56 height 55
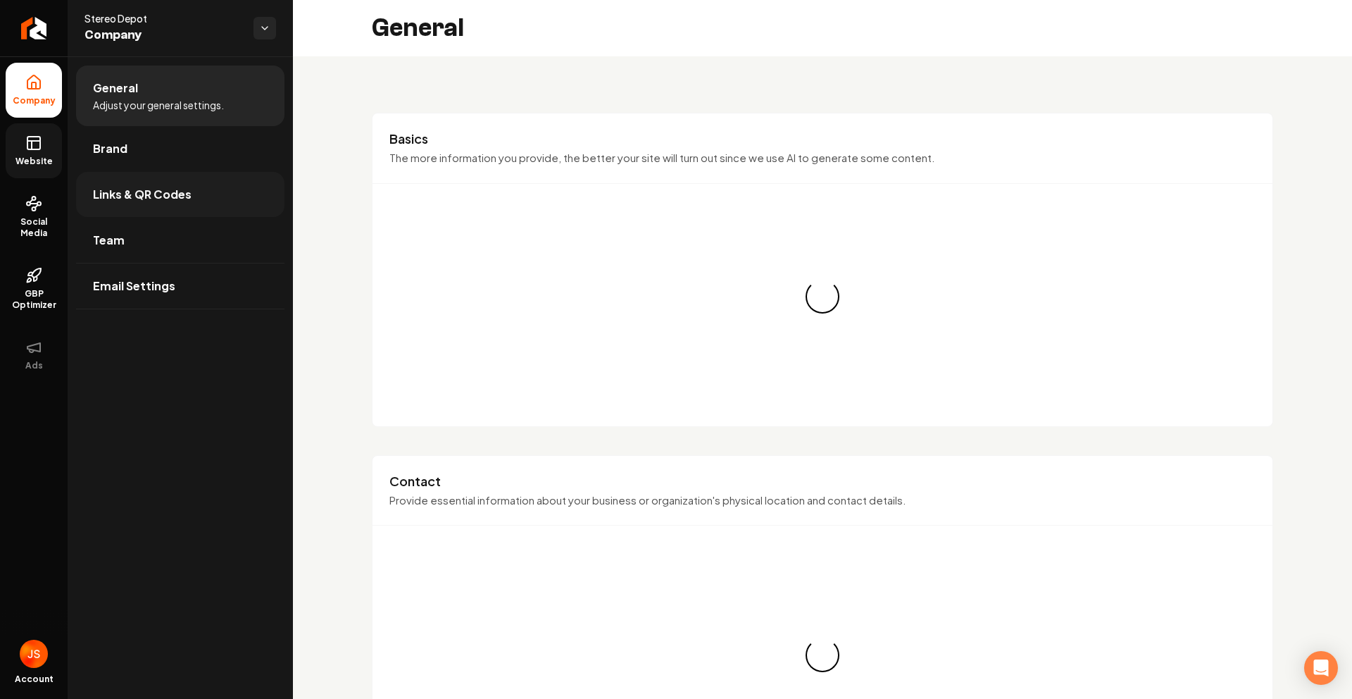
click at [132, 194] on span "Links & QR Codes" at bounding box center [142, 194] width 99 height 17
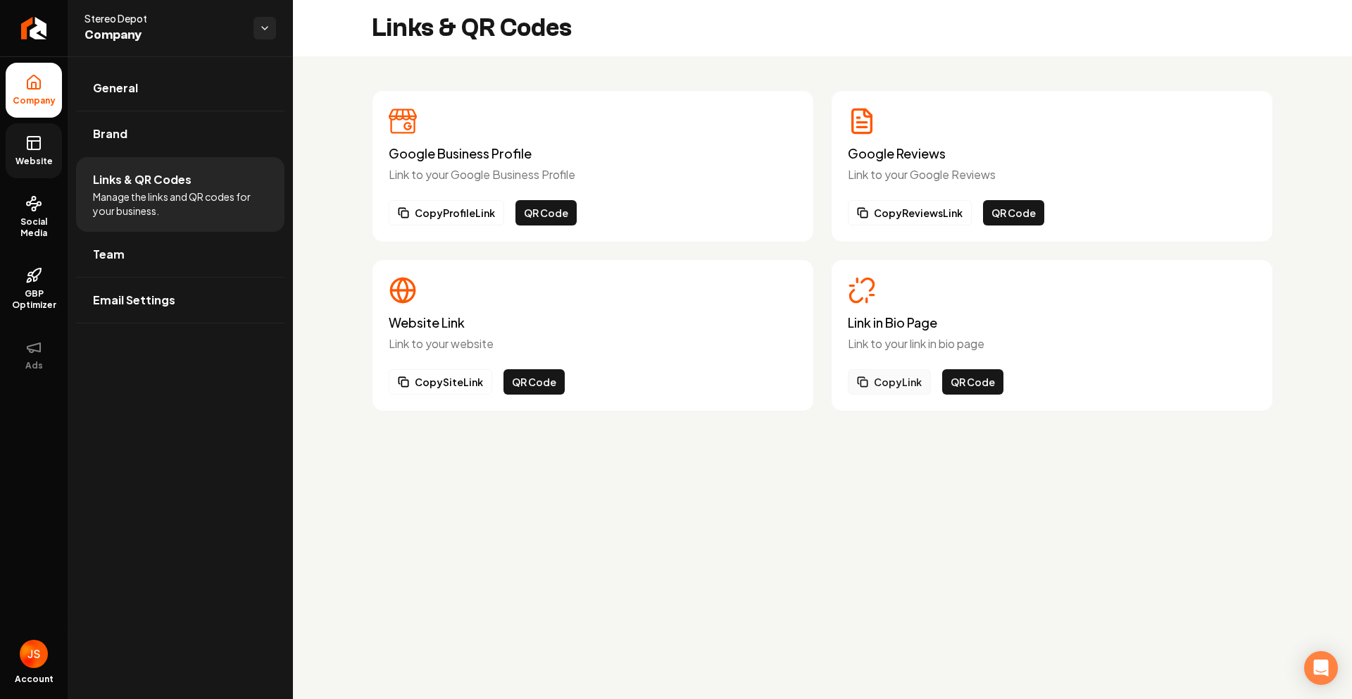
click at [893, 380] on button "Copy Link" at bounding box center [889, 381] width 83 height 25
click at [965, 385] on button "QR Code" at bounding box center [972, 381] width 61 height 25
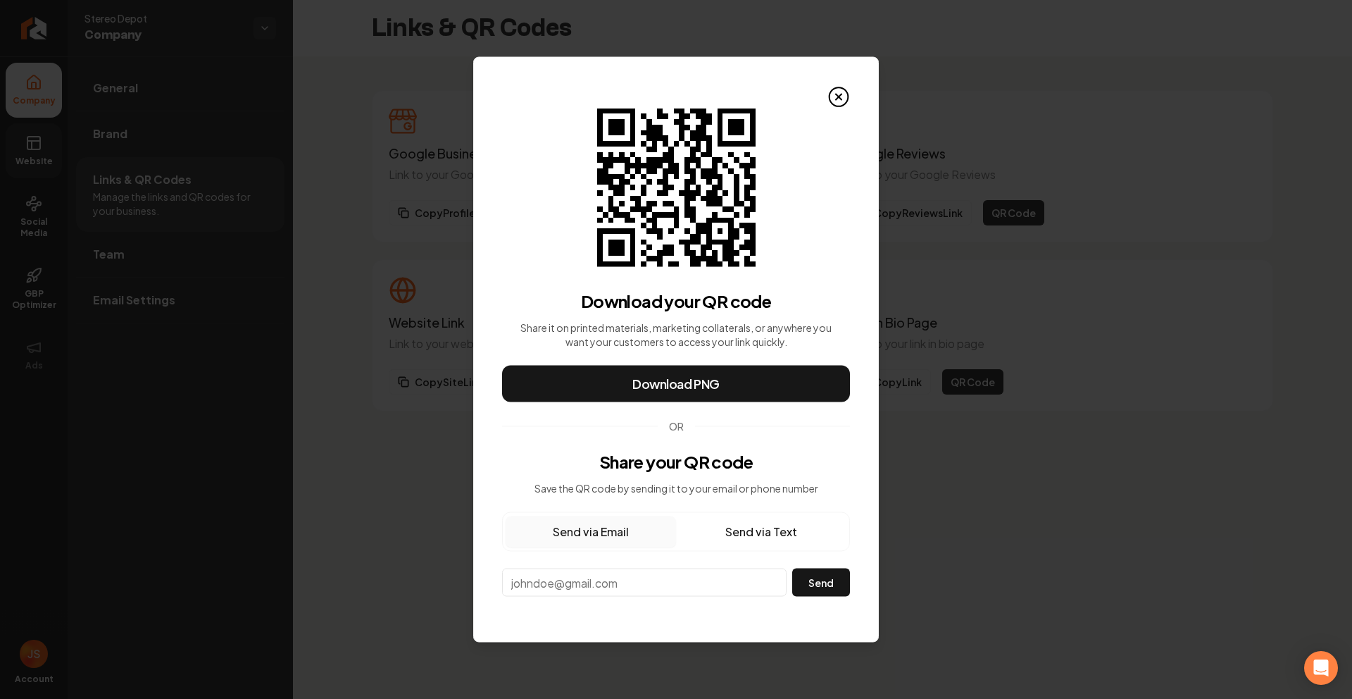
click at [706, 531] on button "Send via Text" at bounding box center [761, 531] width 170 height 31
click at [666, 566] on div "Send via Email Send via Text Phone ** Send" at bounding box center [676, 554] width 348 height 85
click at [663, 573] on input "**" at bounding box center [644, 581] width 282 height 25
click at [558, 568] on div "Send via Email Send via Text Phone ** Send" at bounding box center [676, 554] width 348 height 85
click at [559, 576] on input "**" at bounding box center [644, 581] width 282 height 25
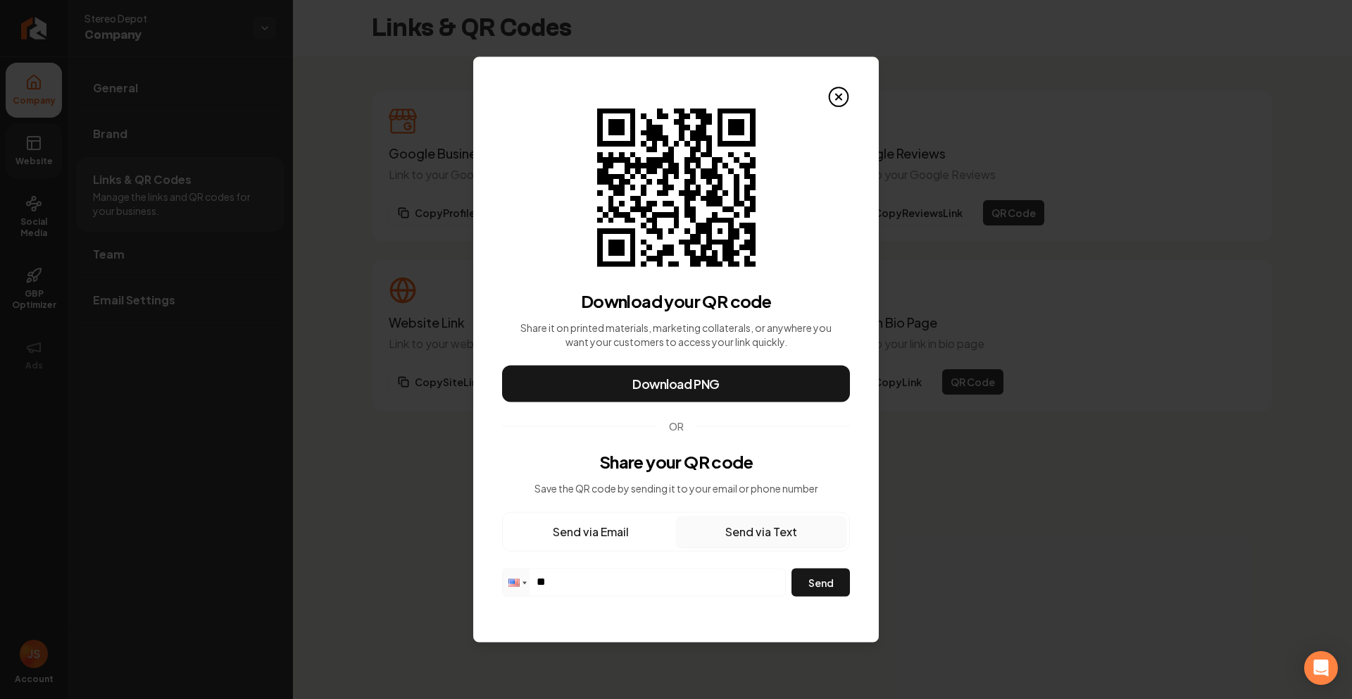
click at [564, 583] on input "**" at bounding box center [644, 581] width 282 height 25
click at [713, 580] on input "**" at bounding box center [644, 581] width 282 height 25
paste input "**********"
type input "**********"
click at [828, 580] on button "Send" at bounding box center [821, 582] width 58 height 28
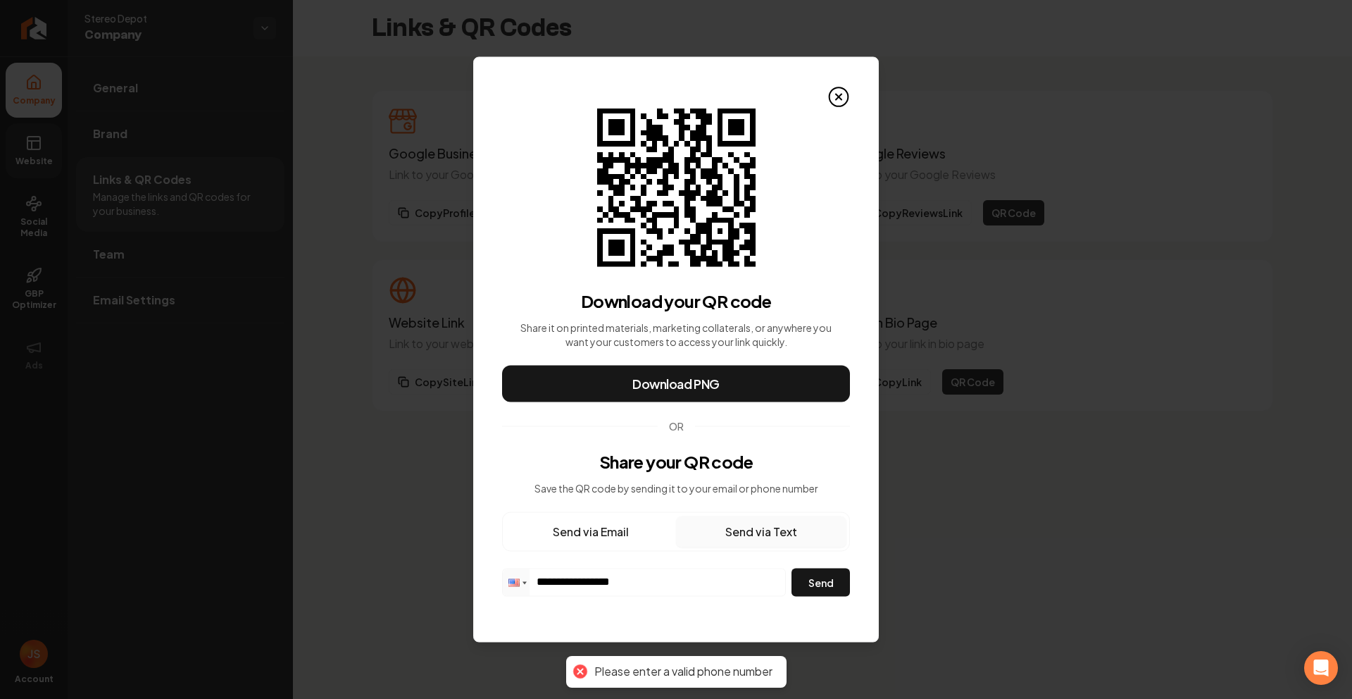
click at [620, 583] on input "**********" at bounding box center [644, 581] width 282 height 25
click at [650, 573] on input "**********" at bounding box center [644, 581] width 282 height 25
drag, startPoint x: 650, startPoint y: 573, endPoint x: 575, endPoint y: 575, distance: 74.7
click at [575, 575] on input "**********" at bounding box center [644, 581] width 282 height 25
click at [612, 584] on input "**********" at bounding box center [644, 581] width 282 height 25
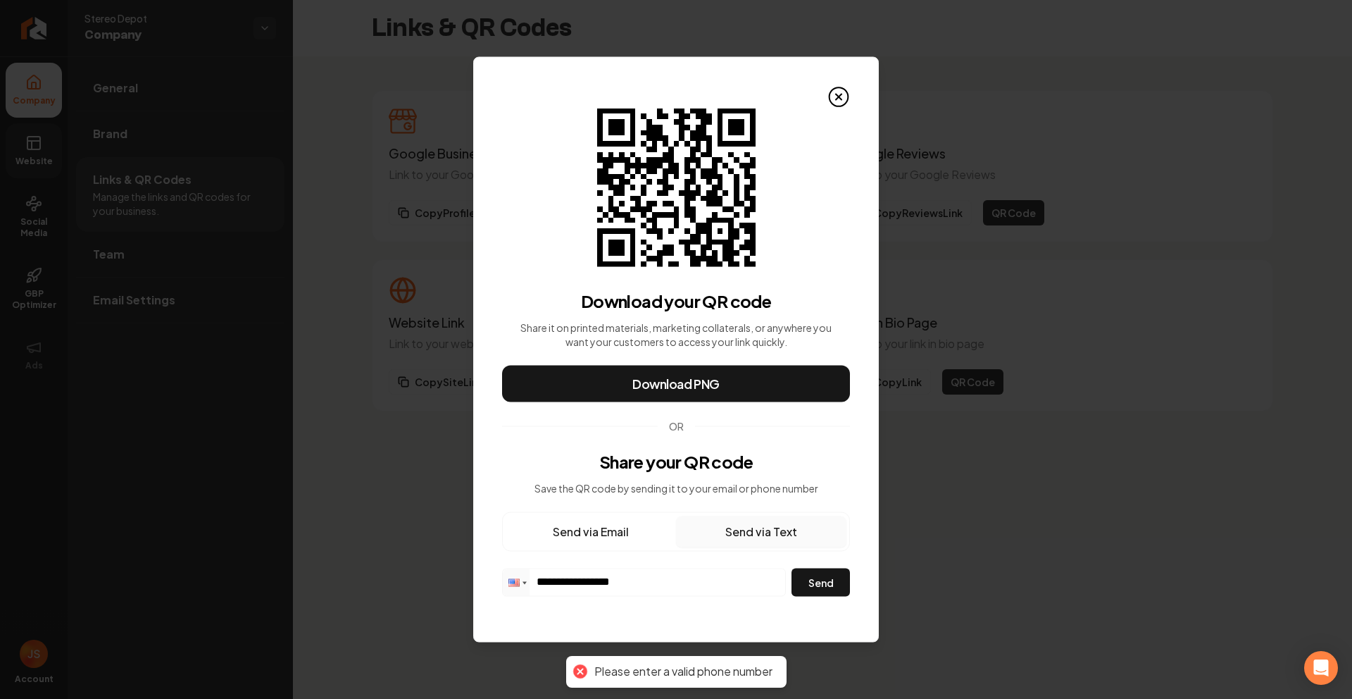
drag, startPoint x: 652, startPoint y: 570, endPoint x: 633, endPoint y: 580, distance: 21.4
click at [561, 576] on input "**********" at bounding box center [644, 581] width 282 height 25
click at [639, 580] on input "**********" at bounding box center [644, 581] width 282 height 25
drag, startPoint x: 639, startPoint y: 580, endPoint x: 563, endPoint y: 578, distance: 76.1
click at [563, 578] on input "**********" at bounding box center [644, 581] width 282 height 25
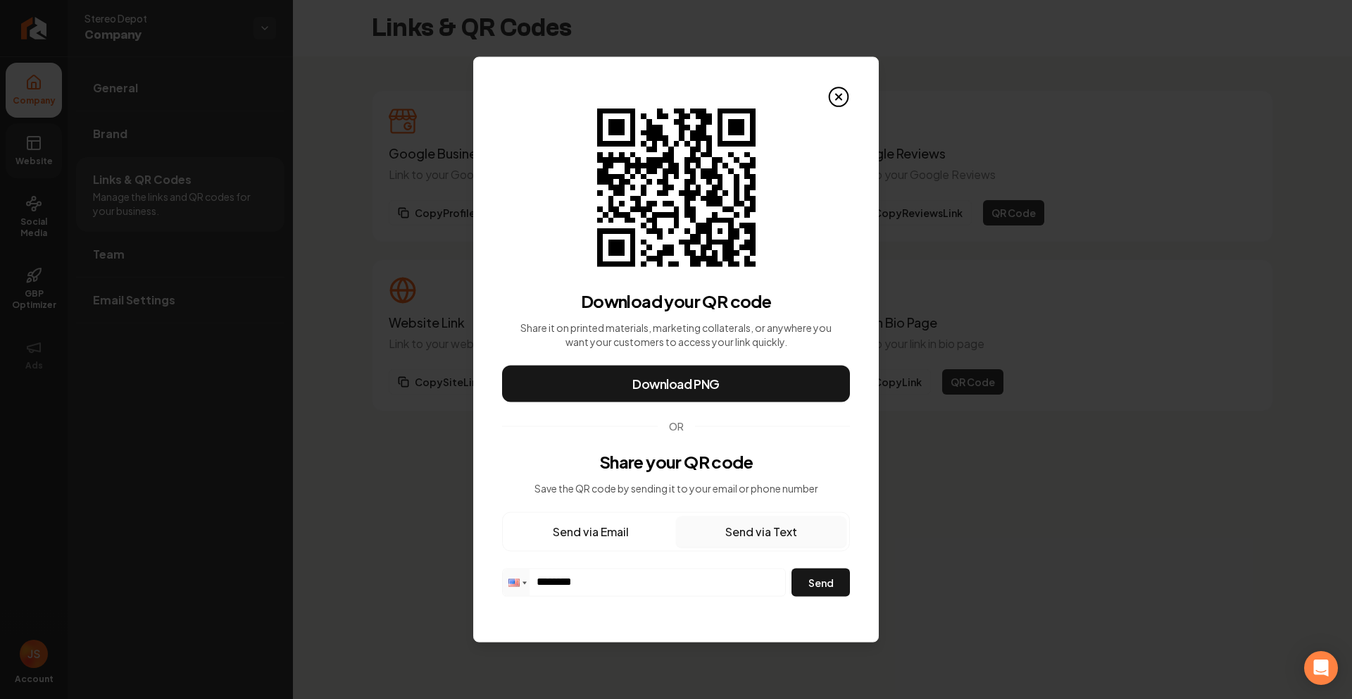
click at [628, 576] on input "********" at bounding box center [644, 581] width 282 height 25
type input "**********"
click at [829, 582] on button "Send" at bounding box center [821, 582] width 58 height 28
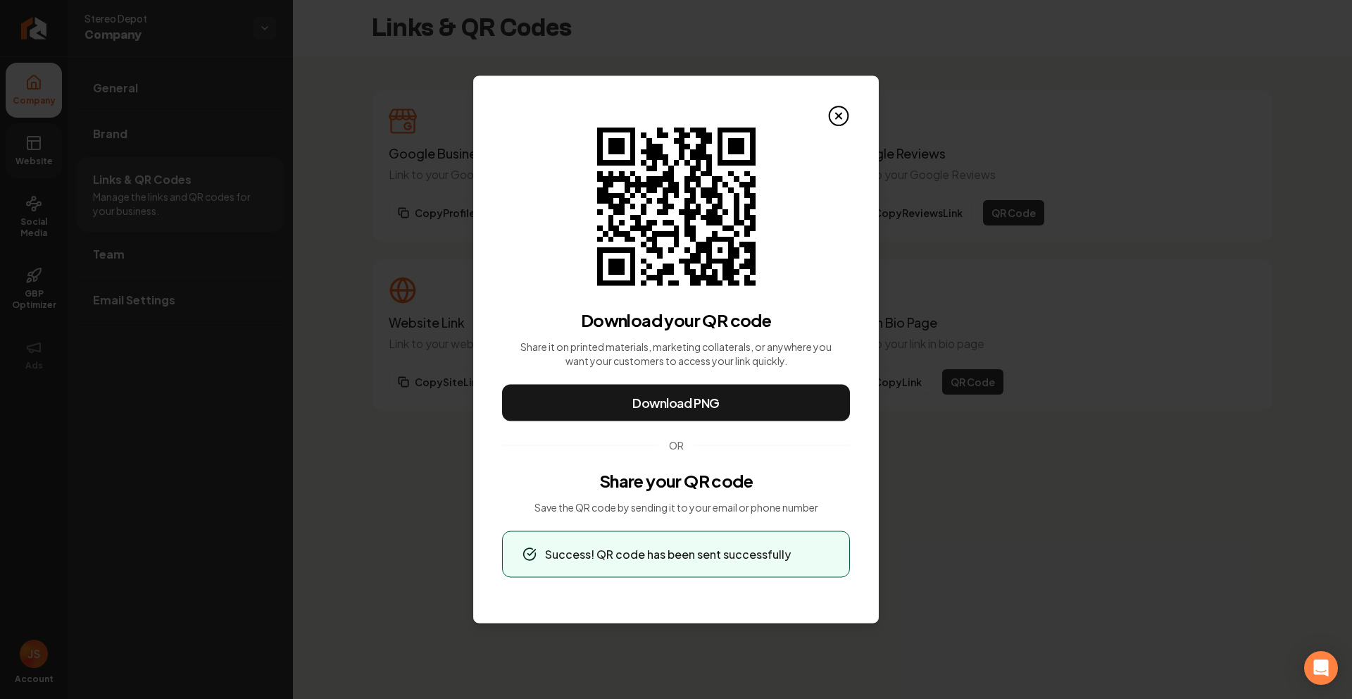
click at [851, 111] on div "QR Code for Link in Bio Page Download your QR code Share it on printed material…" at bounding box center [676, 349] width 406 height 547
click at [844, 111] on icon at bounding box center [839, 116] width 23 height 23
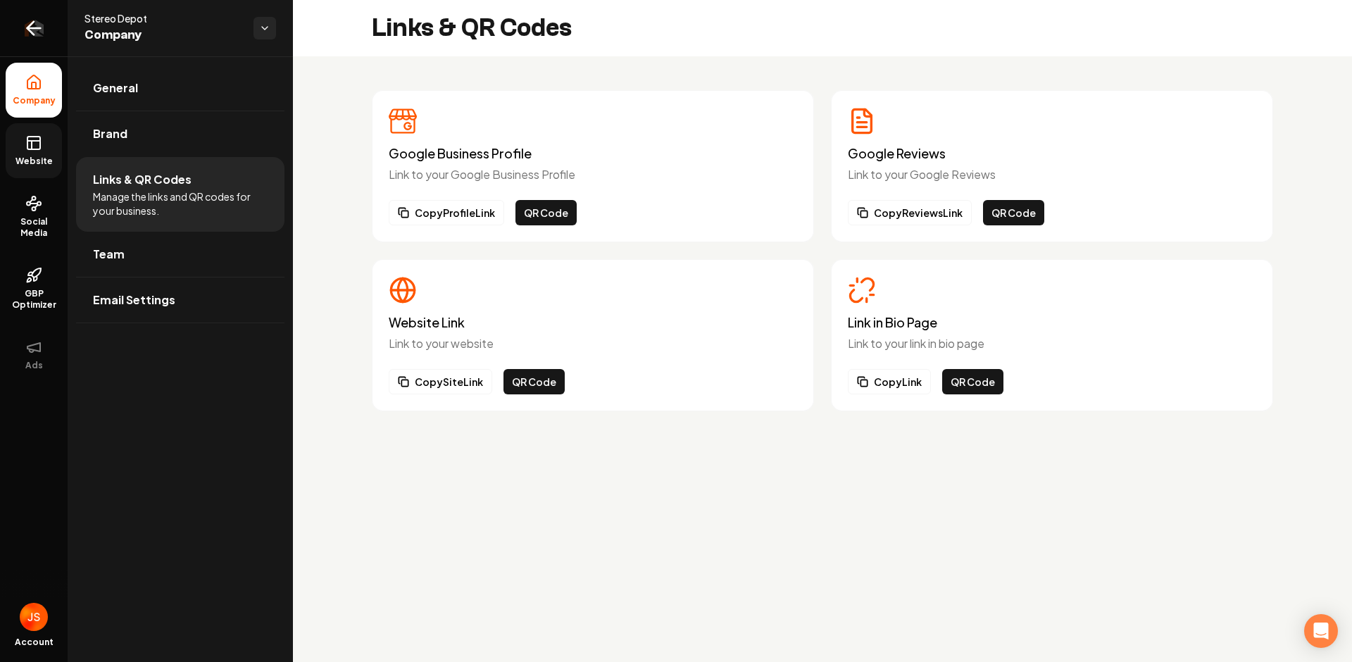
click at [44, 17] on link "Return to dashboard" at bounding box center [34, 28] width 68 height 56
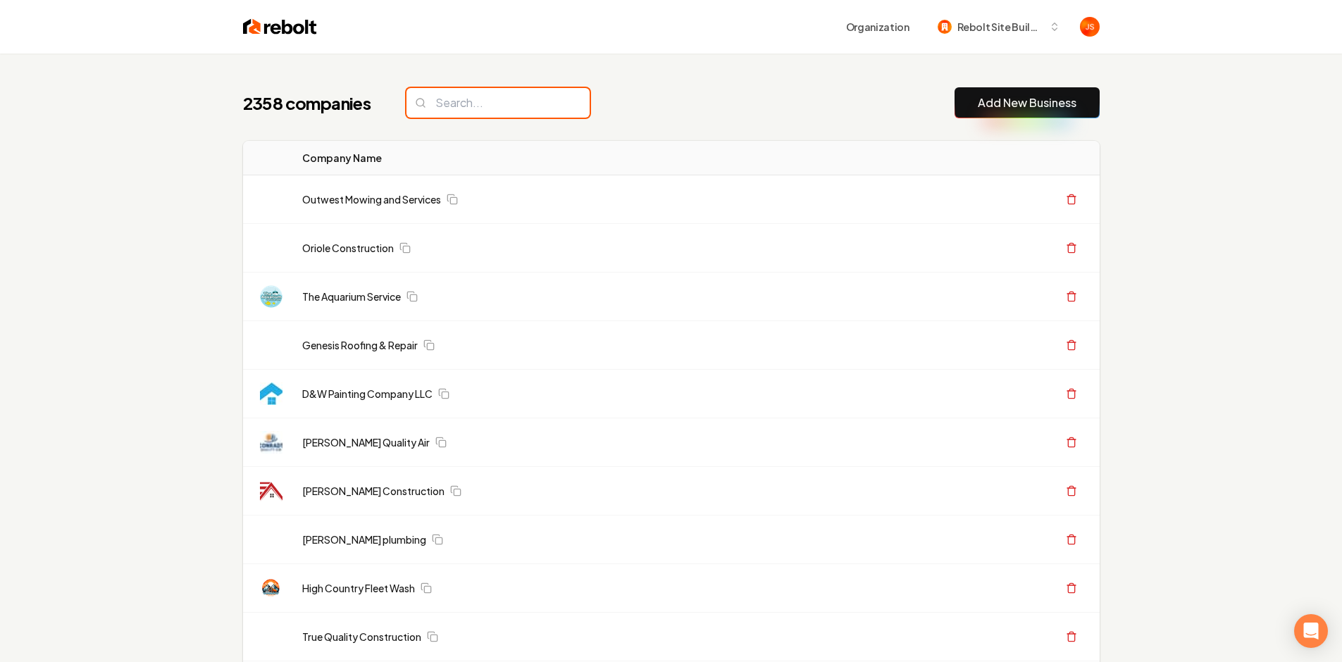
click at [475, 112] on input "search" at bounding box center [497, 103] width 183 height 30
click at [482, 98] on input "search" at bounding box center [497, 103] width 183 height 30
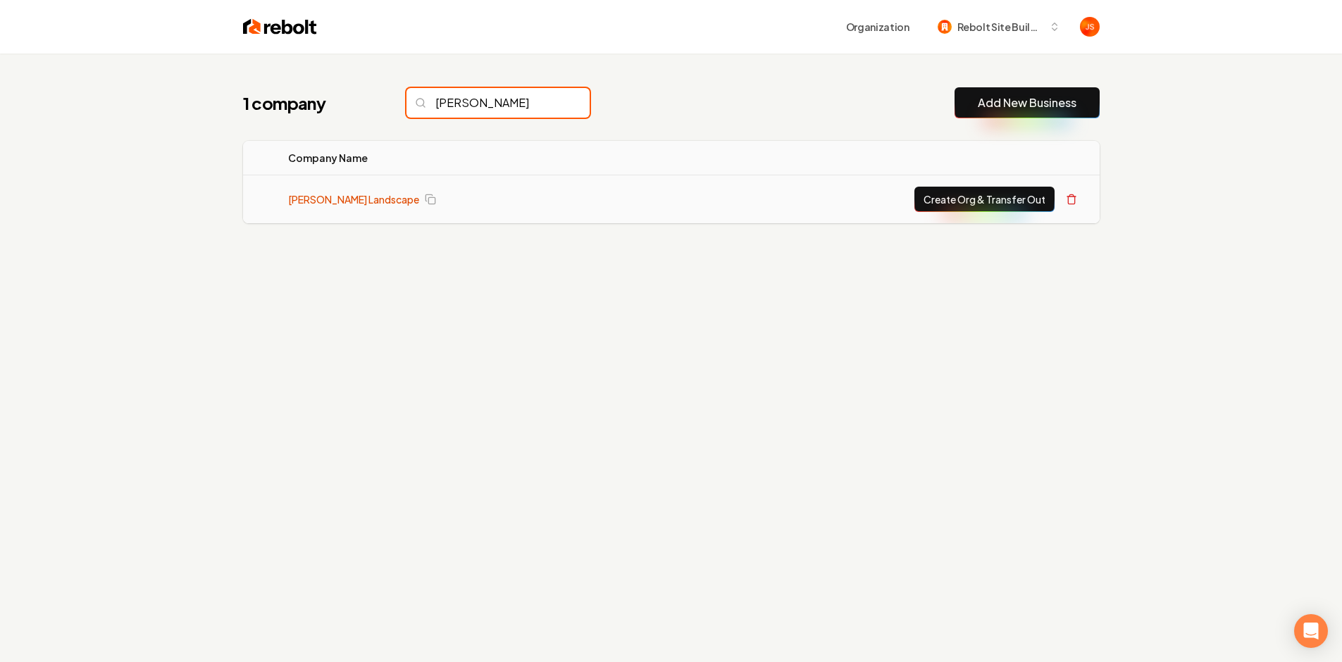
type input "Tommie"
click at [357, 194] on link "[PERSON_NAME] Landscape" at bounding box center [353, 199] width 131 height 14
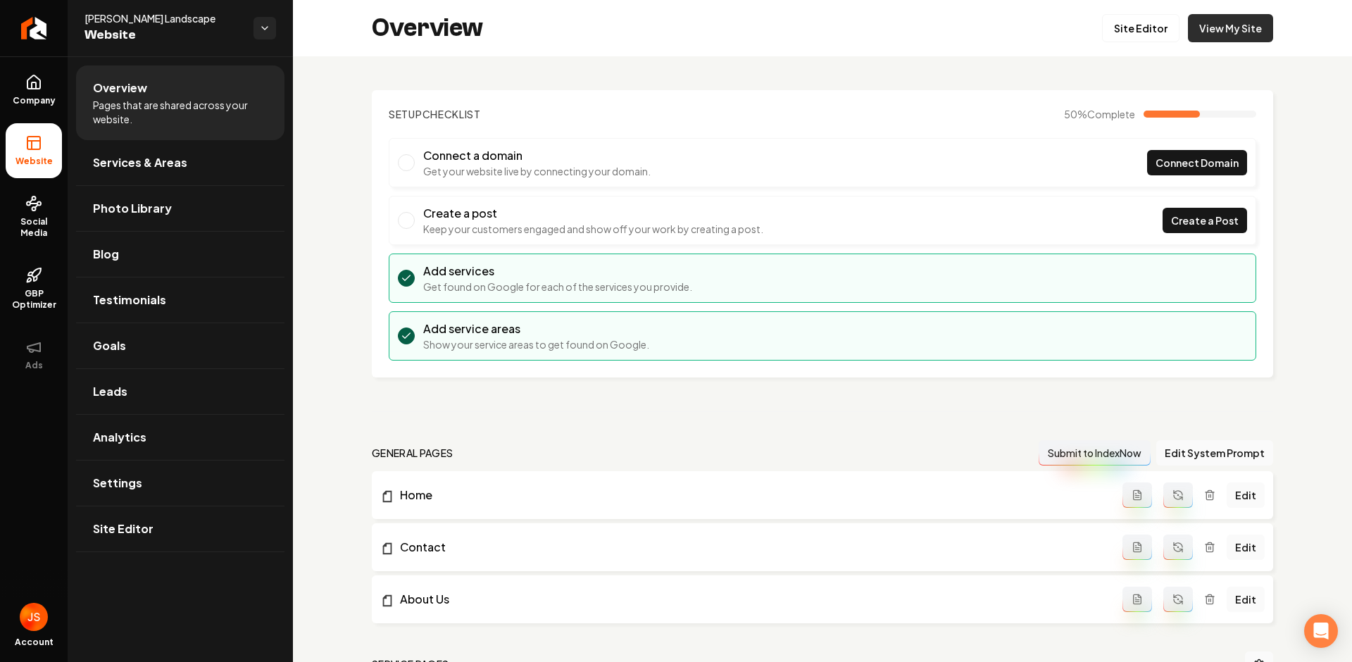
click at [1243, 27] on link "View My Site" at bounding box center [1230, 28] width 85 height 28
click at [1149, 30] on link "Site Editor" at bounding box center [1140, 28] width 77 height 28
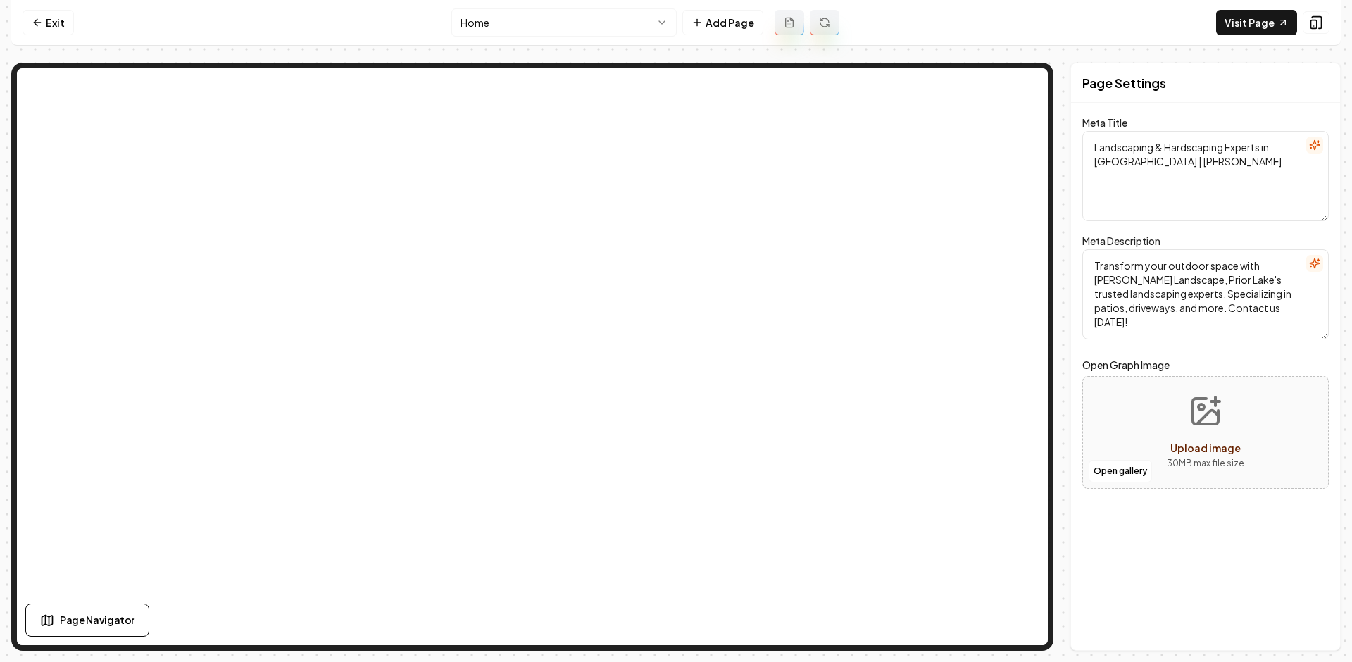
click at [1209, 29] on nav "Exit Home Add Page Visit Page" at bounding box center [676, 23] width 1330 height 46
click at [1222, 26] on link "Visit Page" at bounding box center [1256, 22] width 81 height 25
click at [54, 21] on link "Exit" at bounding box center [48, 22] width 51 height 25
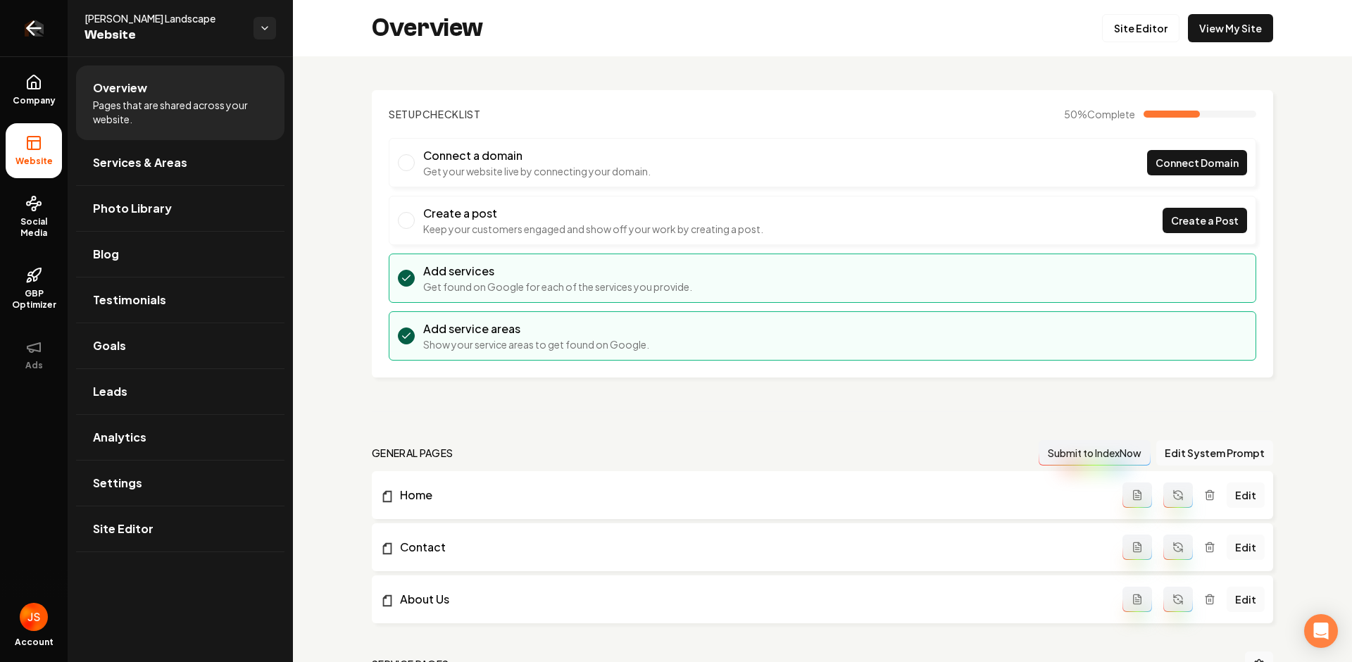
click at [19, 27] on link "Return to dashboard" at bounding box center [34, 28] width 68 height 56
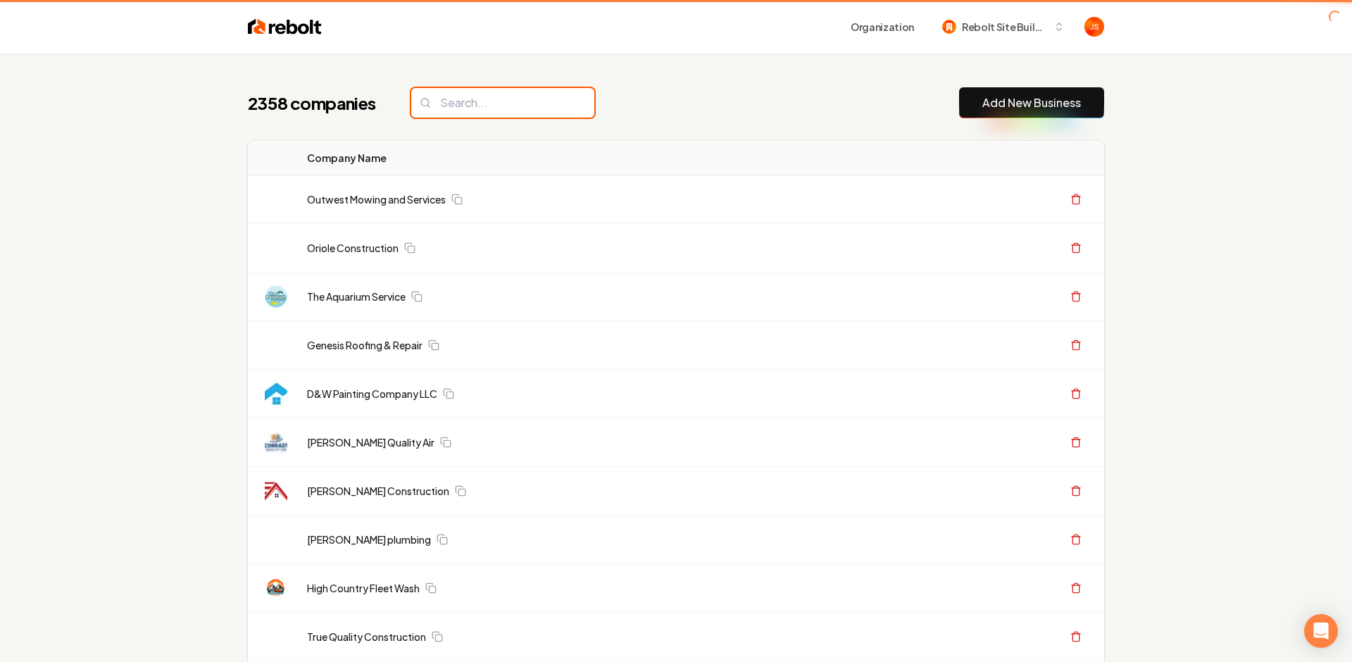
click at [467, 111] on input "search" at bounding box center [502, 103] width 183 height 30
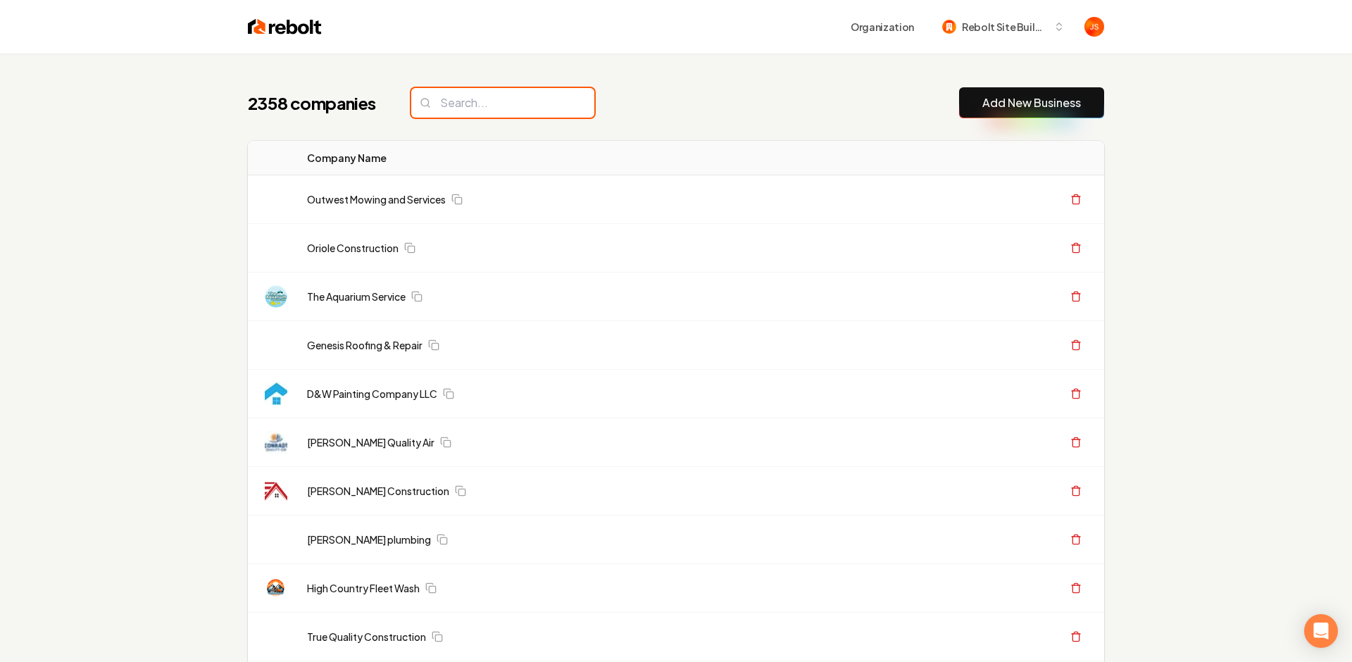
click at [466, 108] on input "search" at bounding box center [502, 103] width 183 height 30
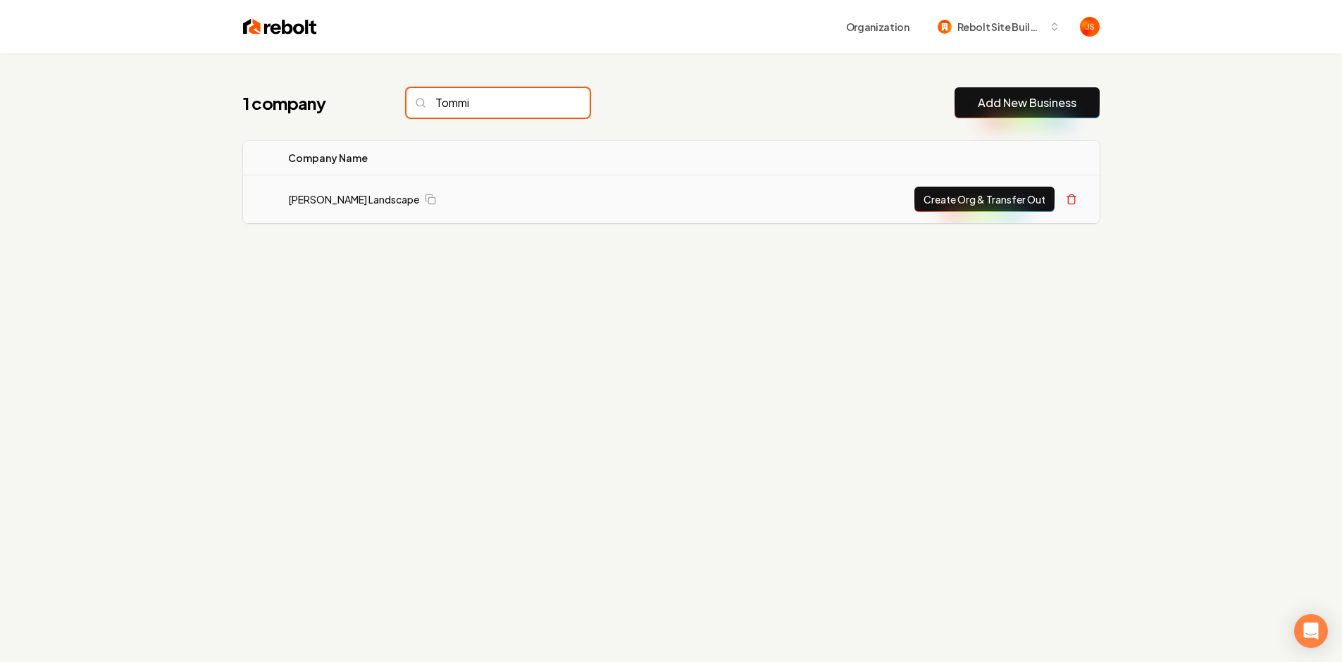
type input "Tommi"
click at [981, 198] on button "Create Org & Transfer Out" at bounding box center [984, 199] width 140 height 25
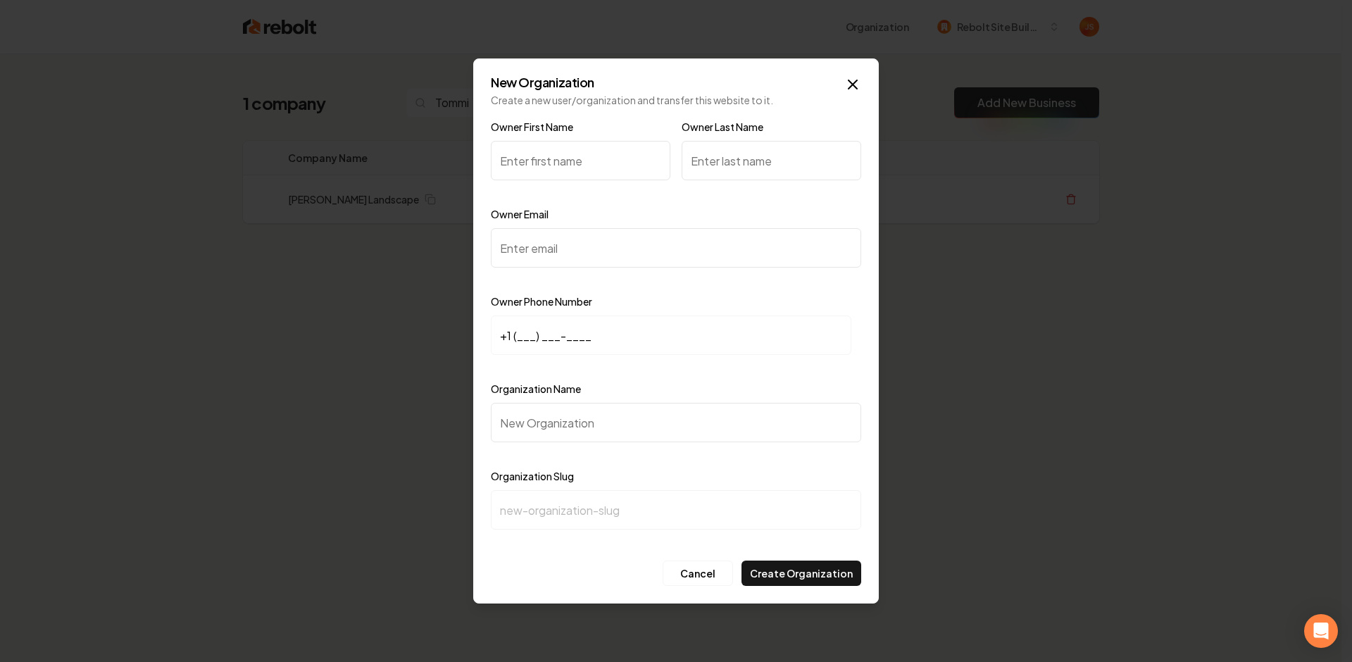
paste input "Nate Raddatz"
drag, startPoint x: 576, startPoint y: 159, endPoint x: 534, endPoint y: 156, distance: 42.4
click at [526, 156] on input "Nate Raddatz" at bounding box center [581, 160] width 180 height 39
type input "Nate Raddatz"
click at [701, 154] on input "Owner Last Name" at bounding box center [772, 160] width 180 height 39
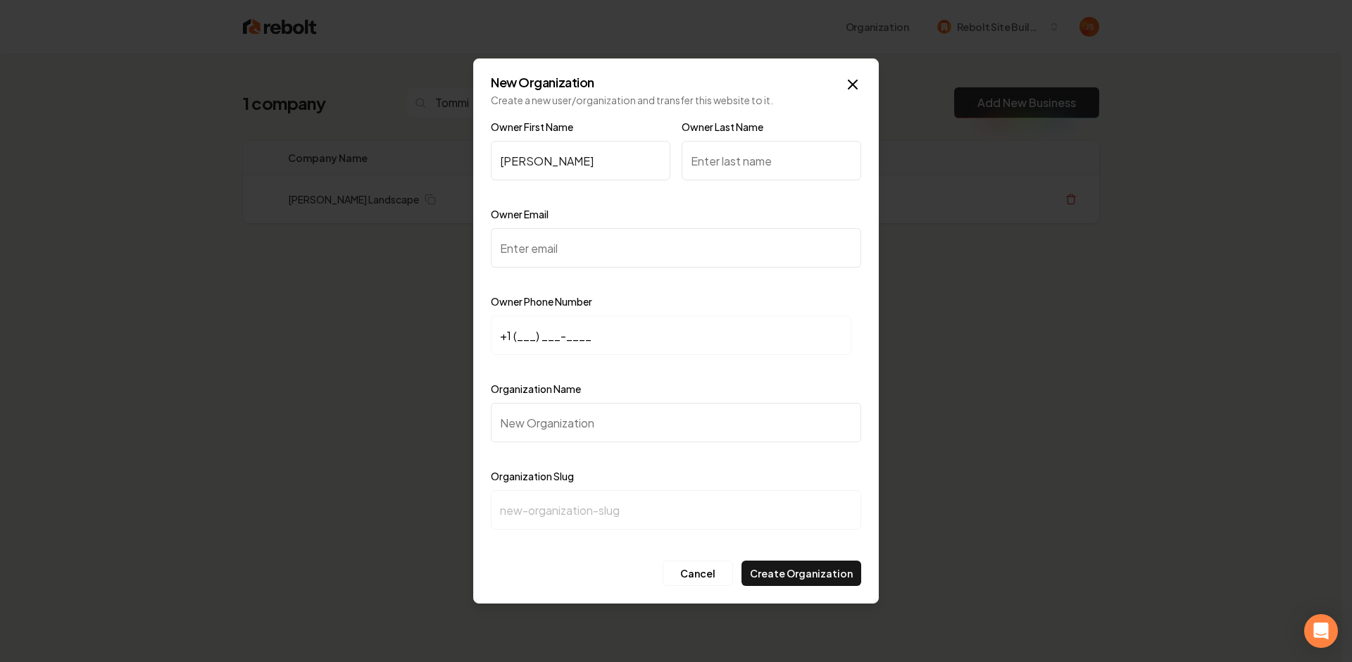
paste input "Raddatz"
type input "Raddatz"
drag, startPoint x: 575, startPoint y: 164, endPoint x: 536, endPoint y: 161, distance: 39.6
click at [536, 161] on input "Nate Raddatz" at bounding box center [581, 160] width 180 height 39
type input "Nate"
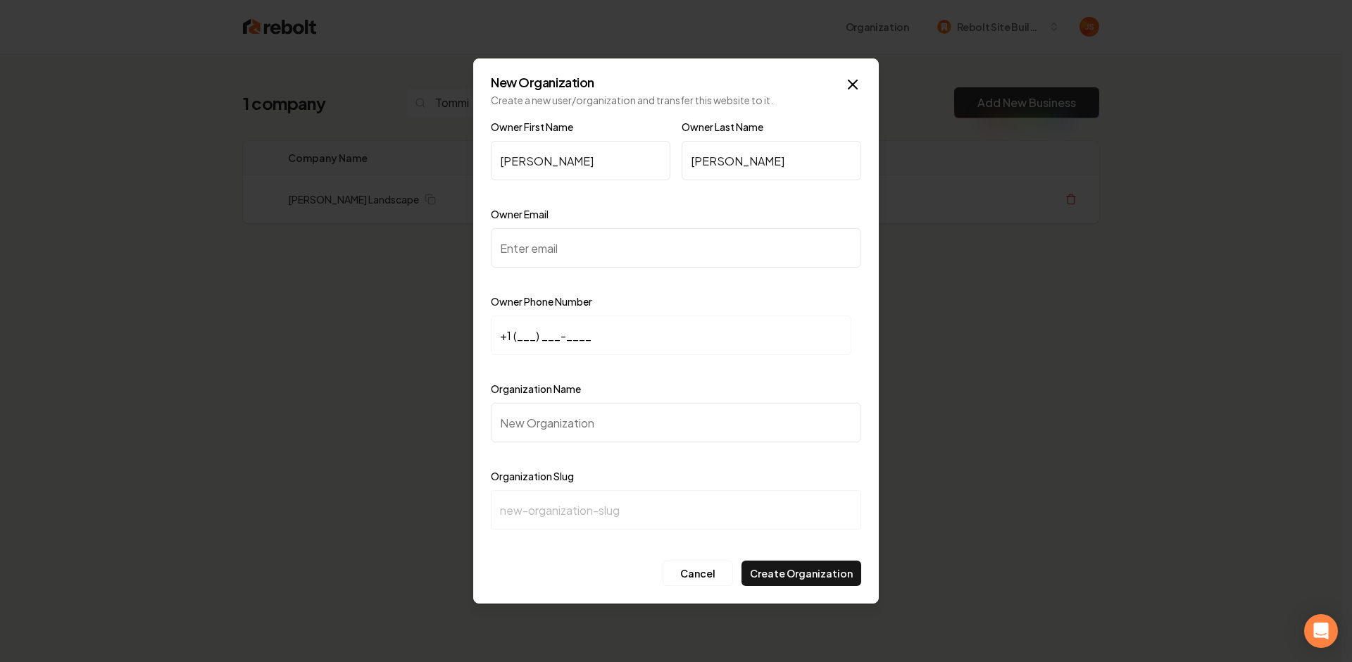
click at [539, 232] on input "Owner Email" at bounding box center [676, 247] width 370 height 39
paste input "[EMAIL_ADDRESS][DOMAIN_NAME]"
type input "[EMAIL_ADDRESS][DOMAIN_NAME]"
click at [524, 333] on input "+1 (___) ___-____" at bounding box center [671, 335] width 361 height 39
paste input "952) 270-7347"
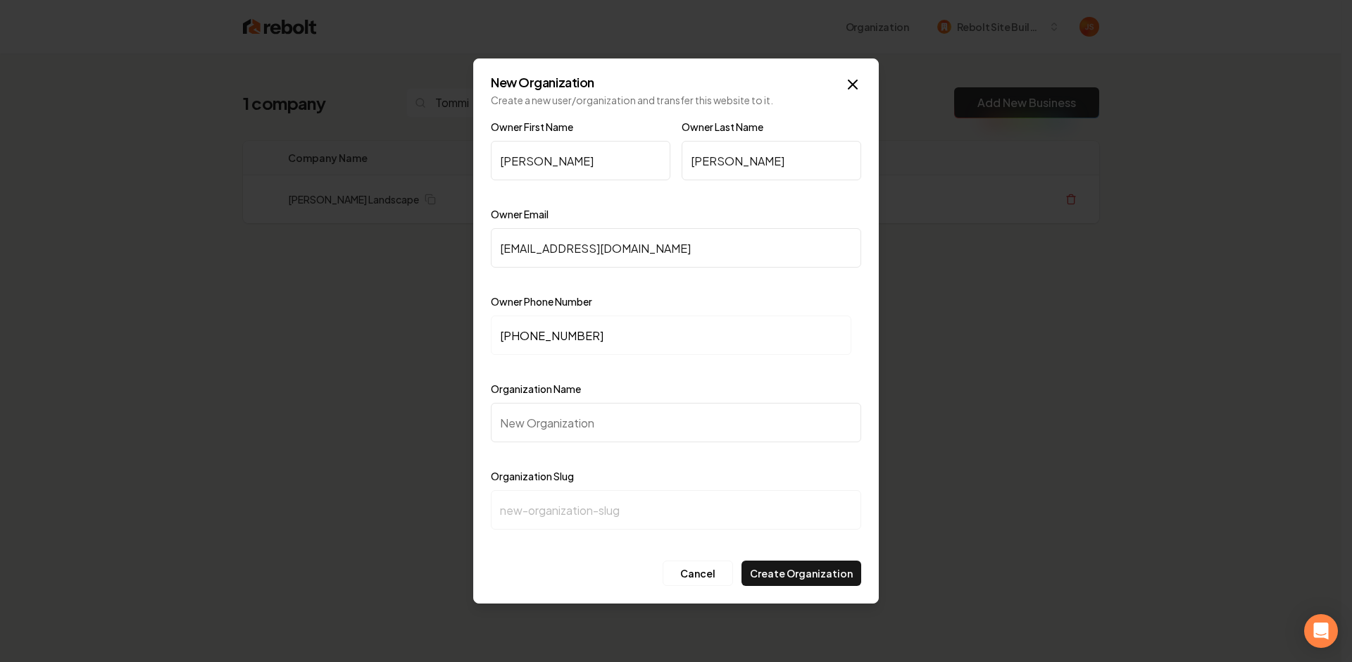
type input "+1 (952) 270-7347"
click at [560, 441] on input "Organization Name" at bounding box center [676, 422] width 370 height 39
type input "T"
type input "t"
type input "To"
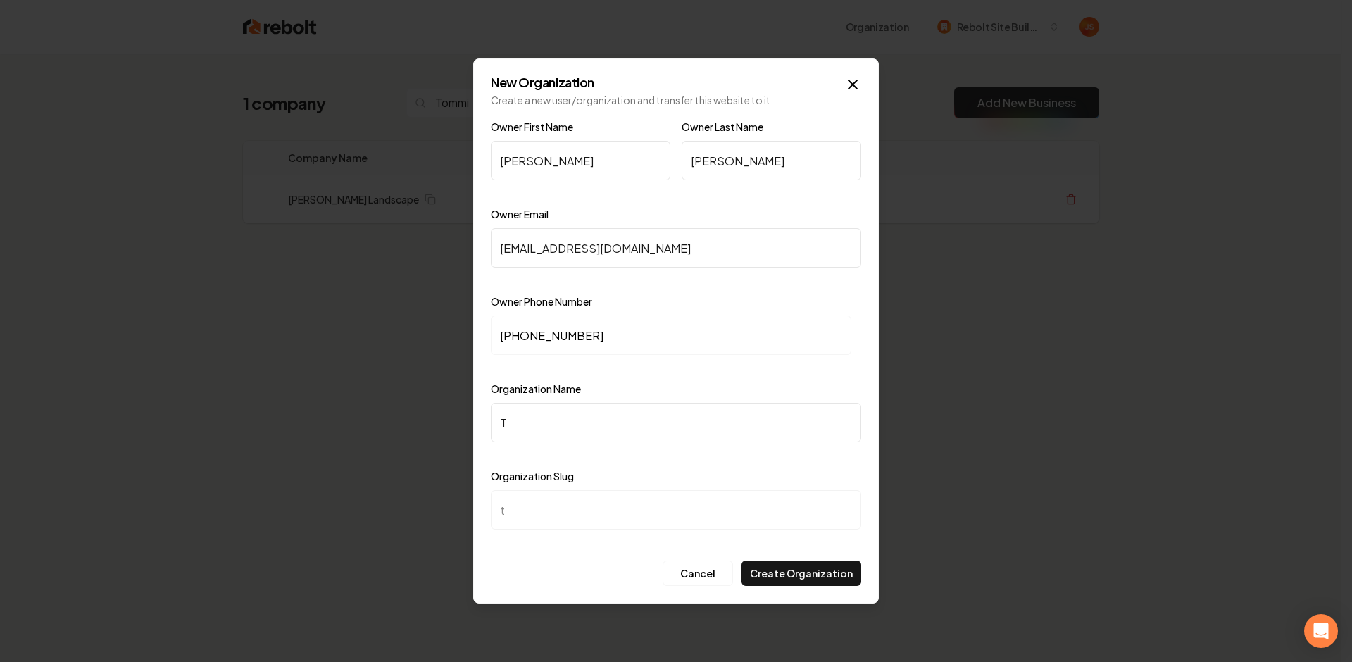
type input "to"
type input "Tom"
type input "tom"
type input "Tomm"
type input "tomm"
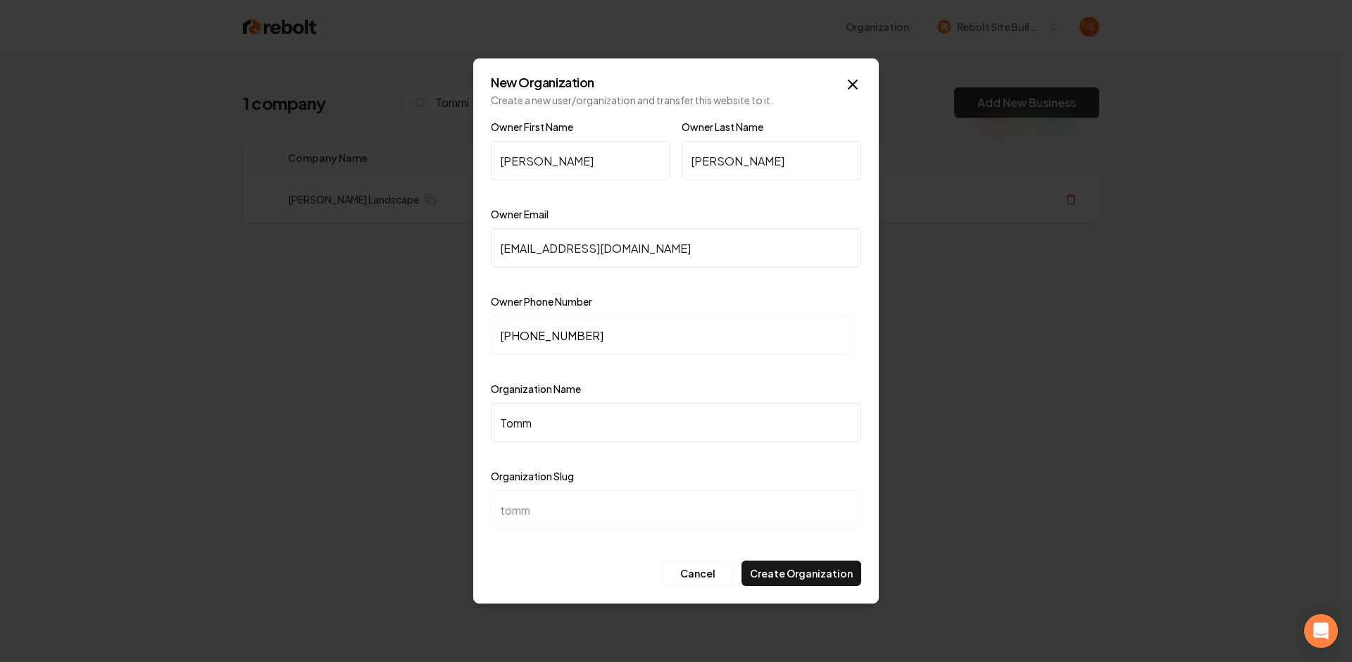
type input "Tommi"
type input "tommi"
type input "Tommie"
type input "tommie"
type input "Tommie J"
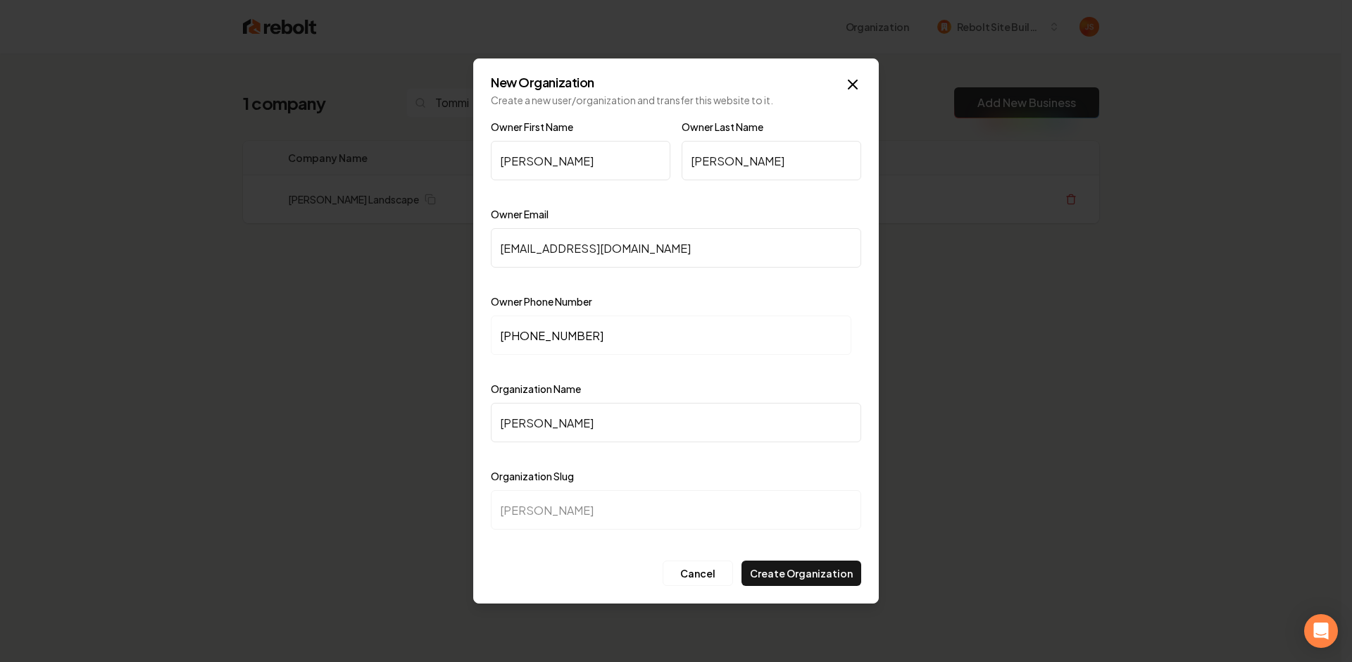
type input "tommie-j"
type input "Tommie Jo"
type input "tommie-jo"
type input "Tommie Joh"
type input "tommie-joh"
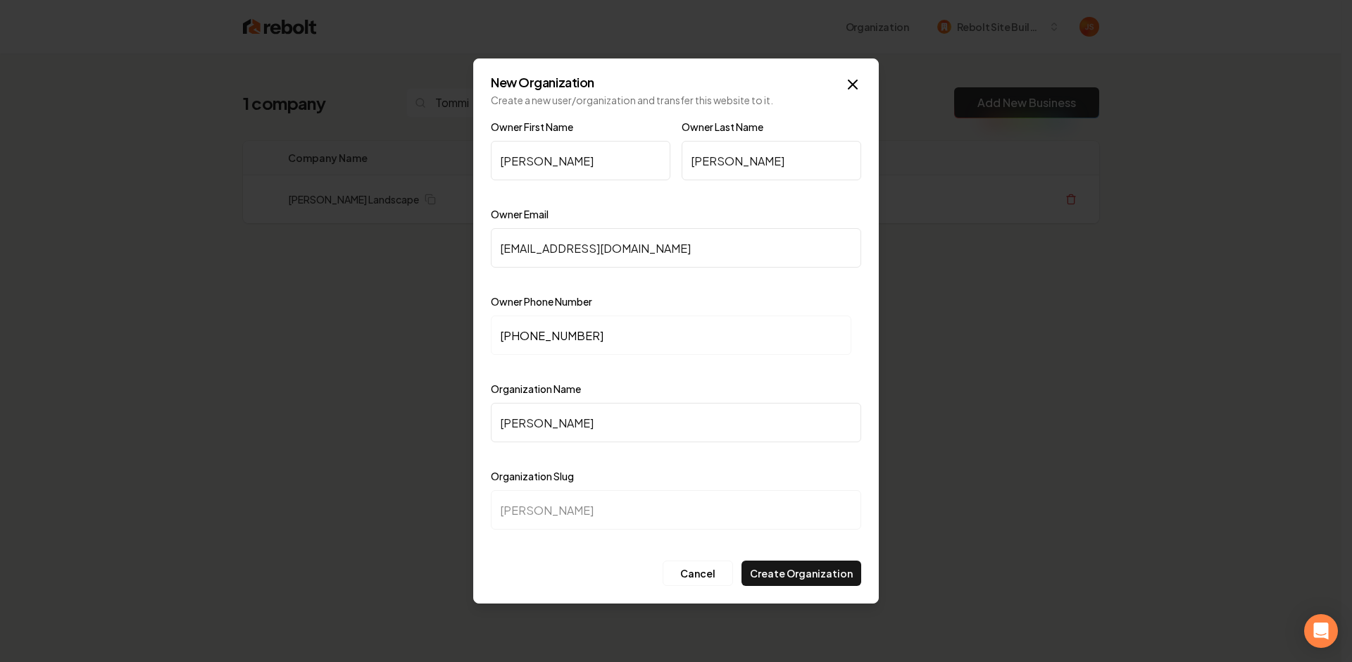
type input "Tommie John"
type input "tommie-john"
type input "Tommie Johnn"
type input "tommie-johnn"
type input "Tommie Johnni"
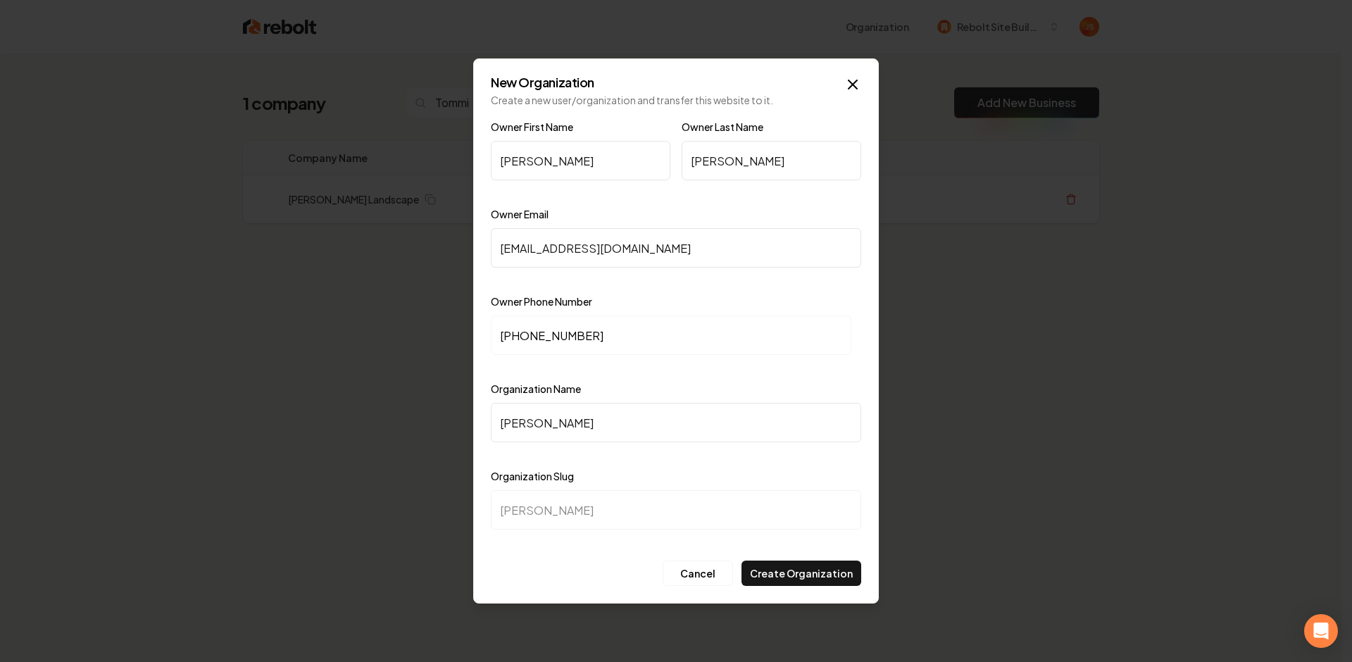
type input "tommie-johnni"
type input "Tommie Johnnie"
type input "tommie-johnnie"
type input "Tommie Johnnie L"
type input "tommie-johnnie-l"
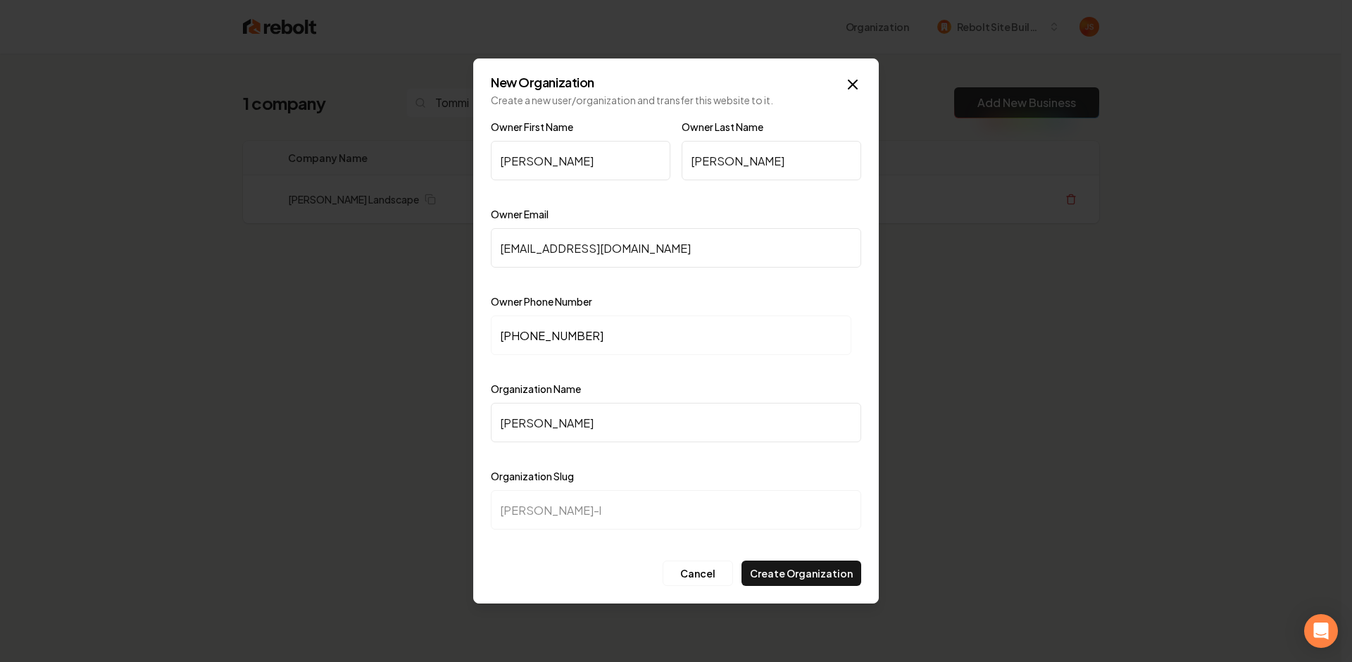
type input "Tommie Johnnie La"
type input "tommie-johnnie-la"
type input "Tommie Johnnie Lan"
type input "tommie-johnnie-lan"
type input "Tommie Johnnie Land"
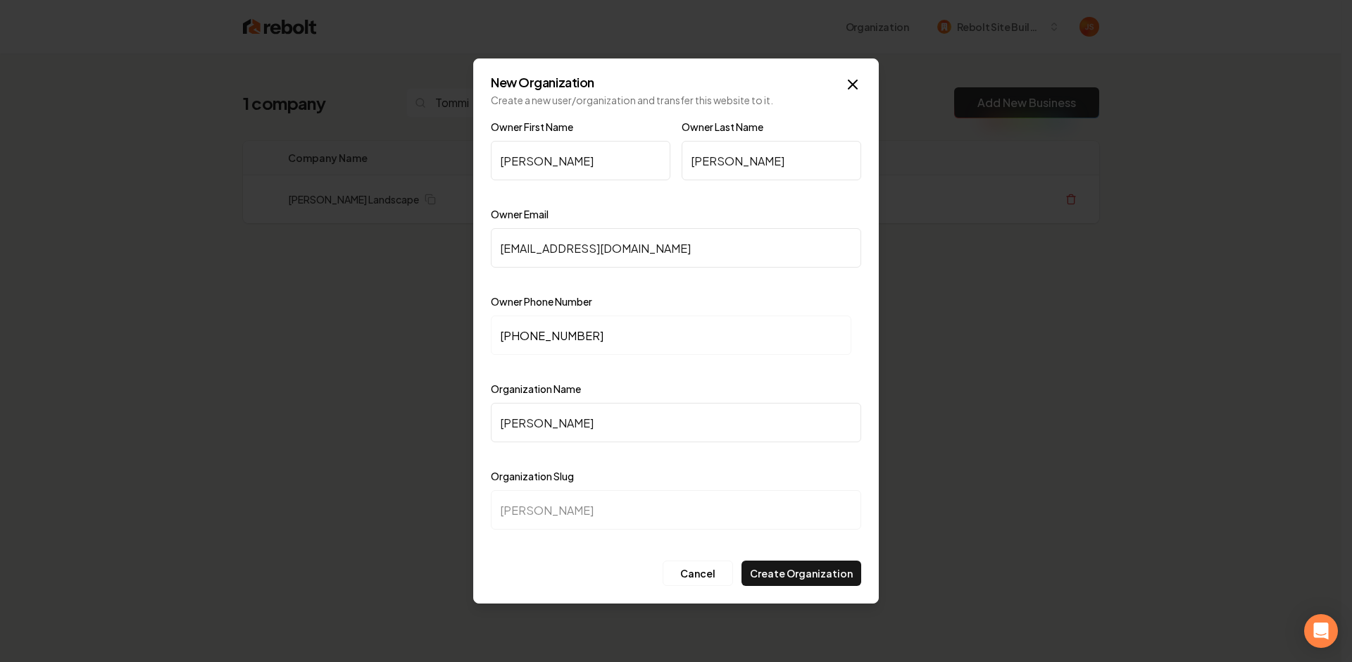
type input "tommie-johnnie-land"
type input "Tommie Johnnie Lands"
type input "tommie-johnnie-lands"
type input "Tommie Johnnie Landsc"
type input "tommie-johnnie-landsc"
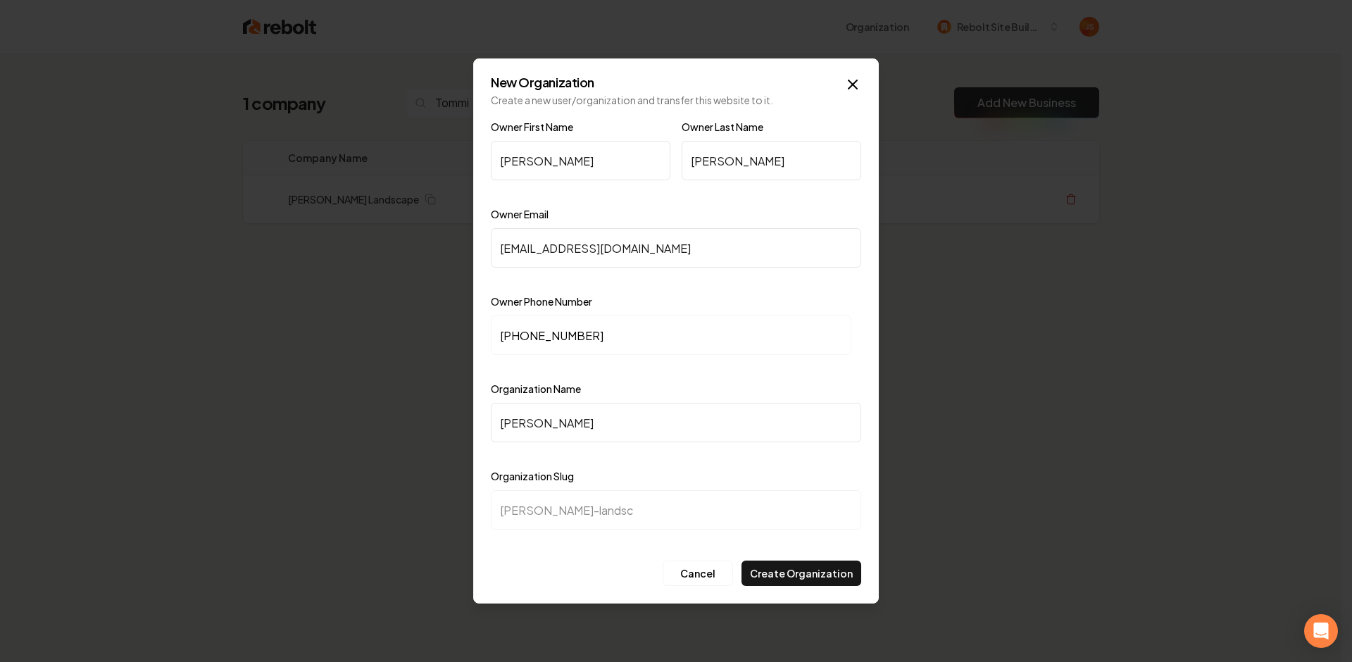
type input "Tommie Johnnie Landscp"
type input "tommie-johnnie-landscp"
type input "Tommie Johnnie Landscpe"
type input "tommie-johnnie-landscpe"
type input "Tommie Johnnie Landscp"
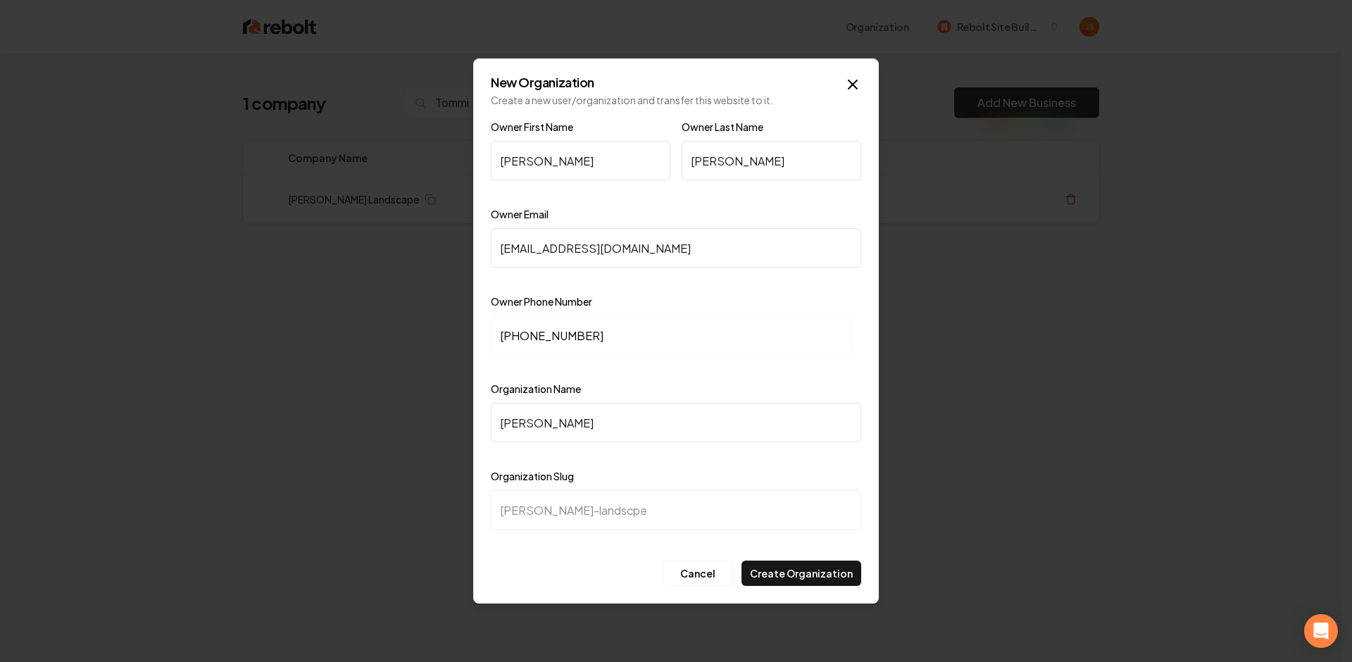
type input "tommie-johnnie-landscp"
type input "Tommie Johnnie Landsc"
type input "tommie-johnnie-landsc"
type input "Tommie Johnnie Lands"
type input "tommie-johnnie-lands"
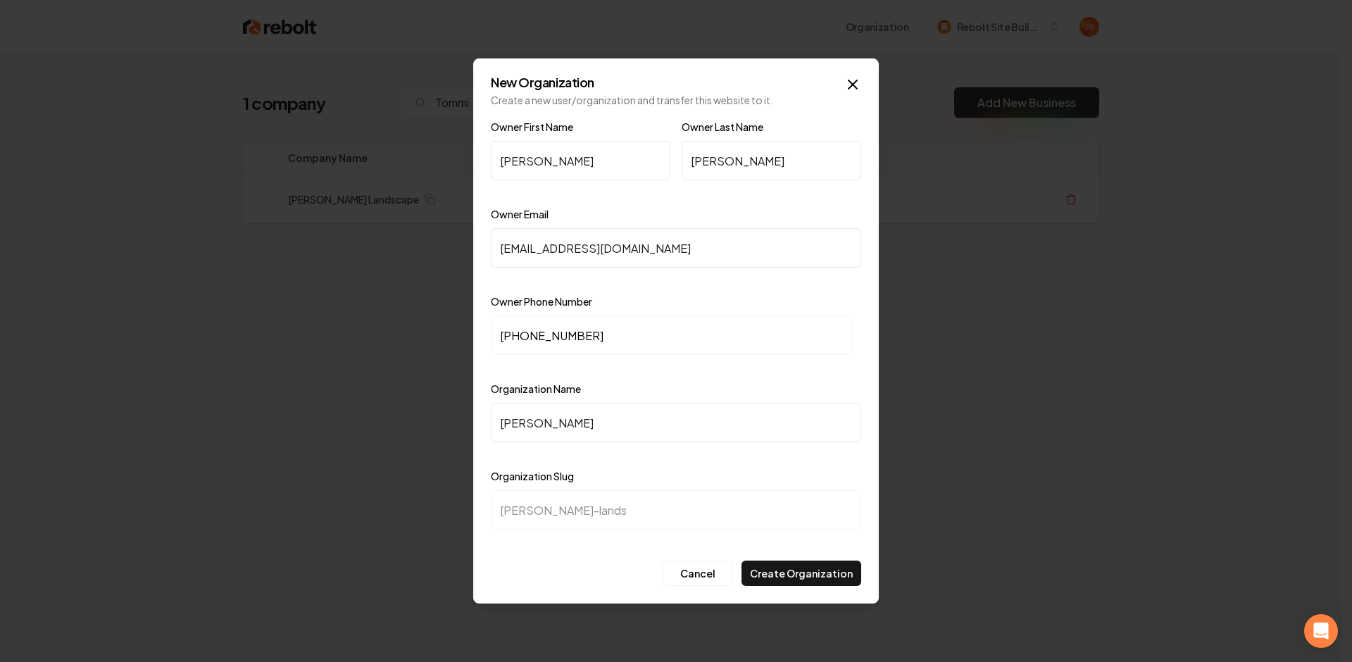
type input "Tommie Johnnie Landsc"
type input "tommie-johnnie-landsc"
type input "Tommie Johnnie Landsca"
type input "tommie-johnnie-landsca"
type input "Tommie Johnnie Landscap"
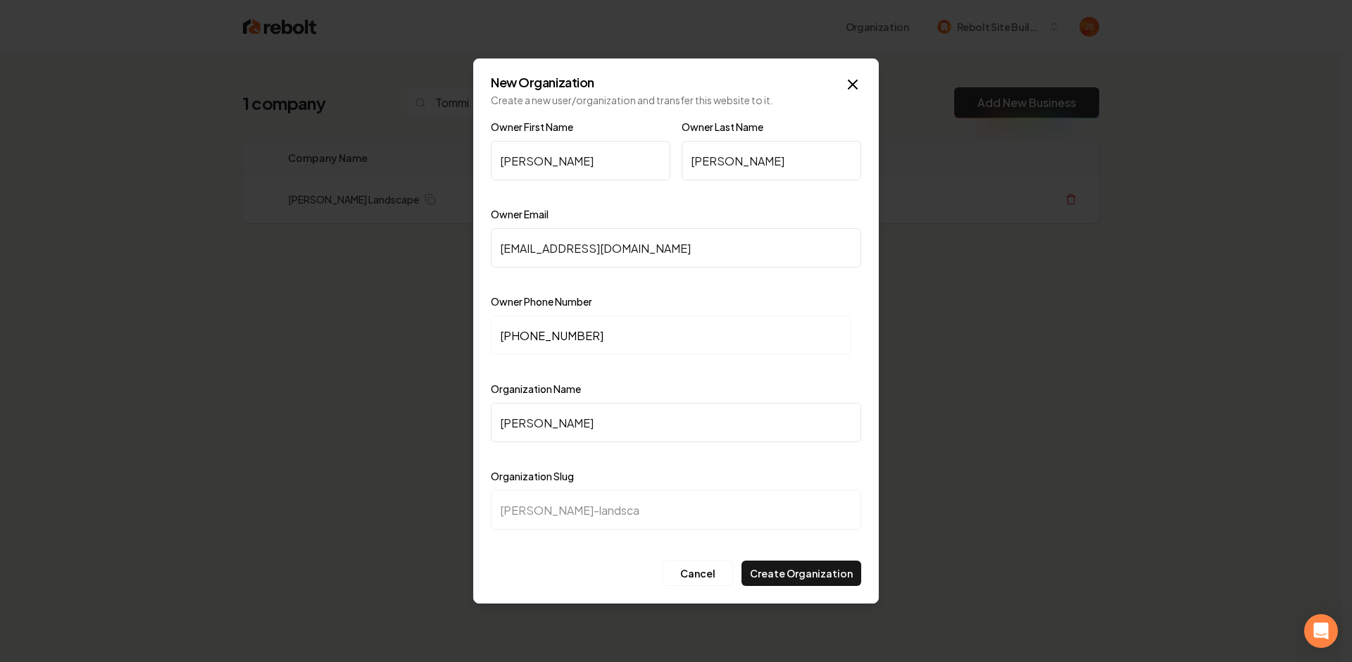
type input "tommie-johnnie-landscap"
type input "[PERSON_NAME] Landscape"
type input "tommie-johnnie-landscape"
type input "[PERSON_NAME] Landscape"
click at [619, 335] on input "+1 (952) 270-7347" at bounding box center [671, 335] width 361 height 39
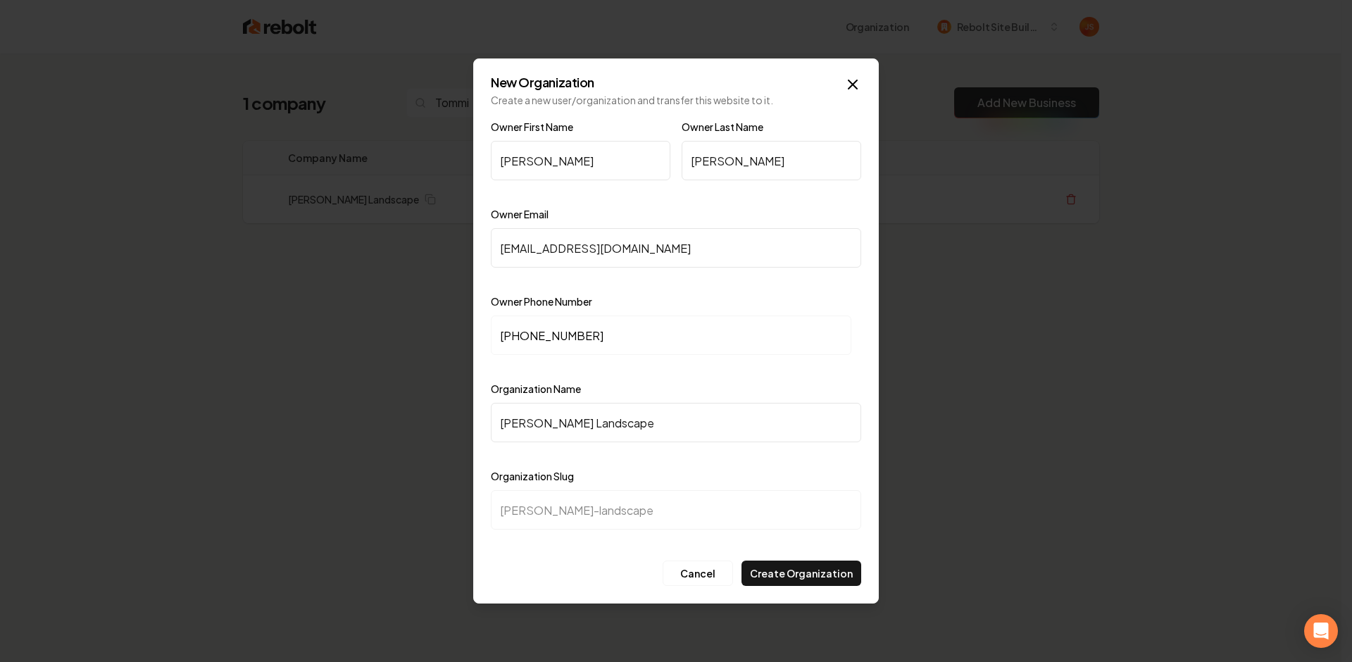
drag, startPoint x: 619, startPoint y: 335, endPoint x: 525, endPoint y: 339, distance: 94.4
click at [525, 339] on input "+1 (952) 270-7347" at bounding box center [671, 335] width 361 height 39
type input "+1 (612) 440-9136"
click at [635, 570] on div "Cancel Create Organization" at bounding box center [676, 573] width 370 height 25
click at [799, 575] on button "Create Organization" at bounding box center [802, 573] width 120 height 25
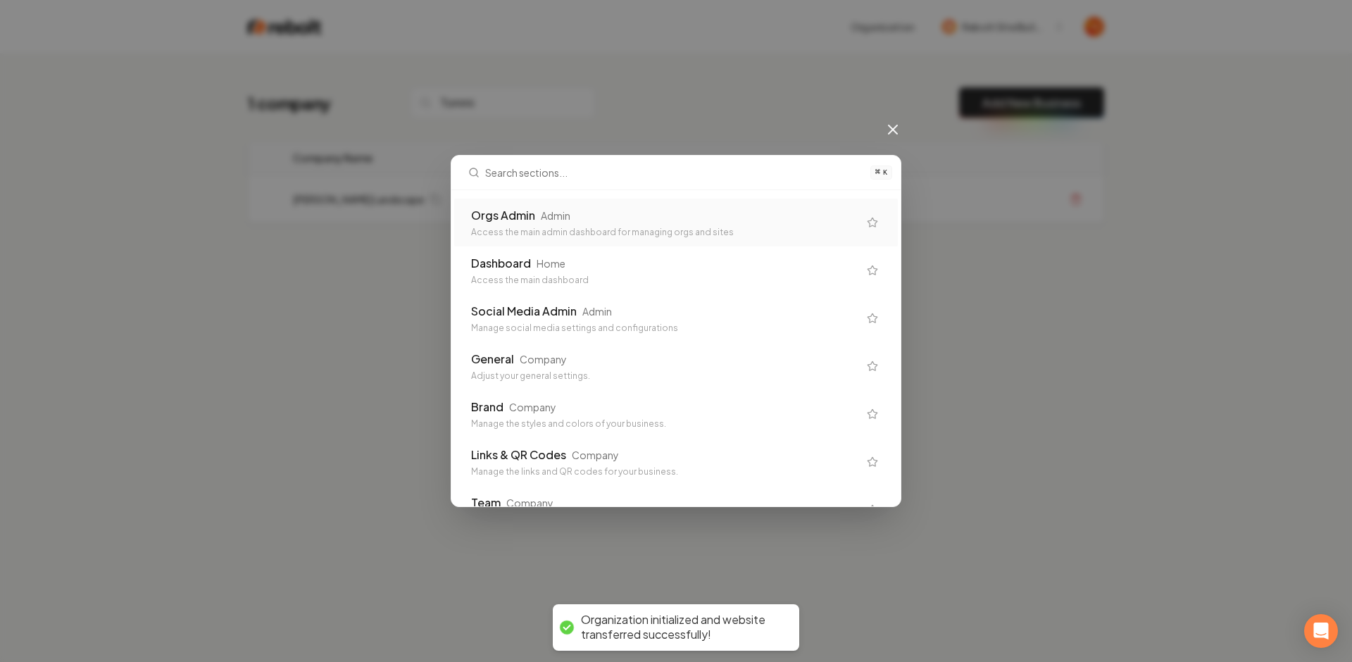
click at [558, 220] on div "Orgs Admin Admin" at bounding box center [664, 215] width 387 height 17
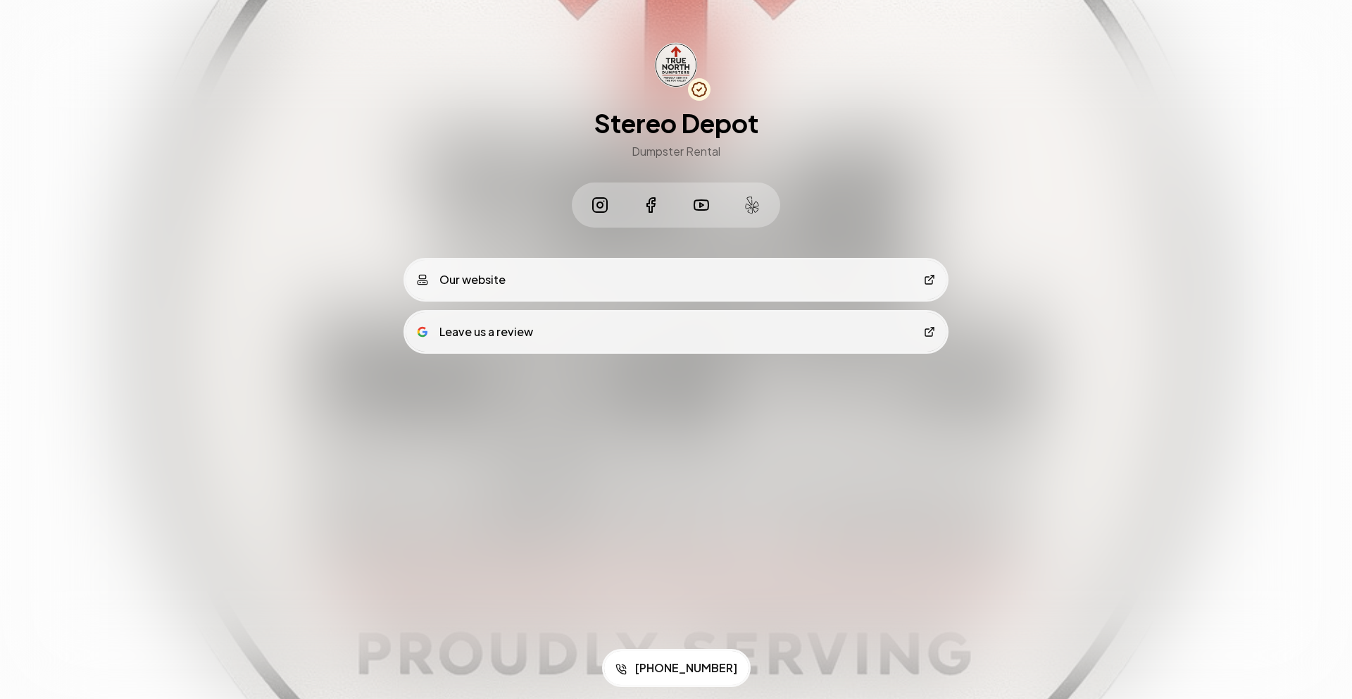
click at [763, 262] on link "Our website" at bounding box center [676, 279] width 541 height 39
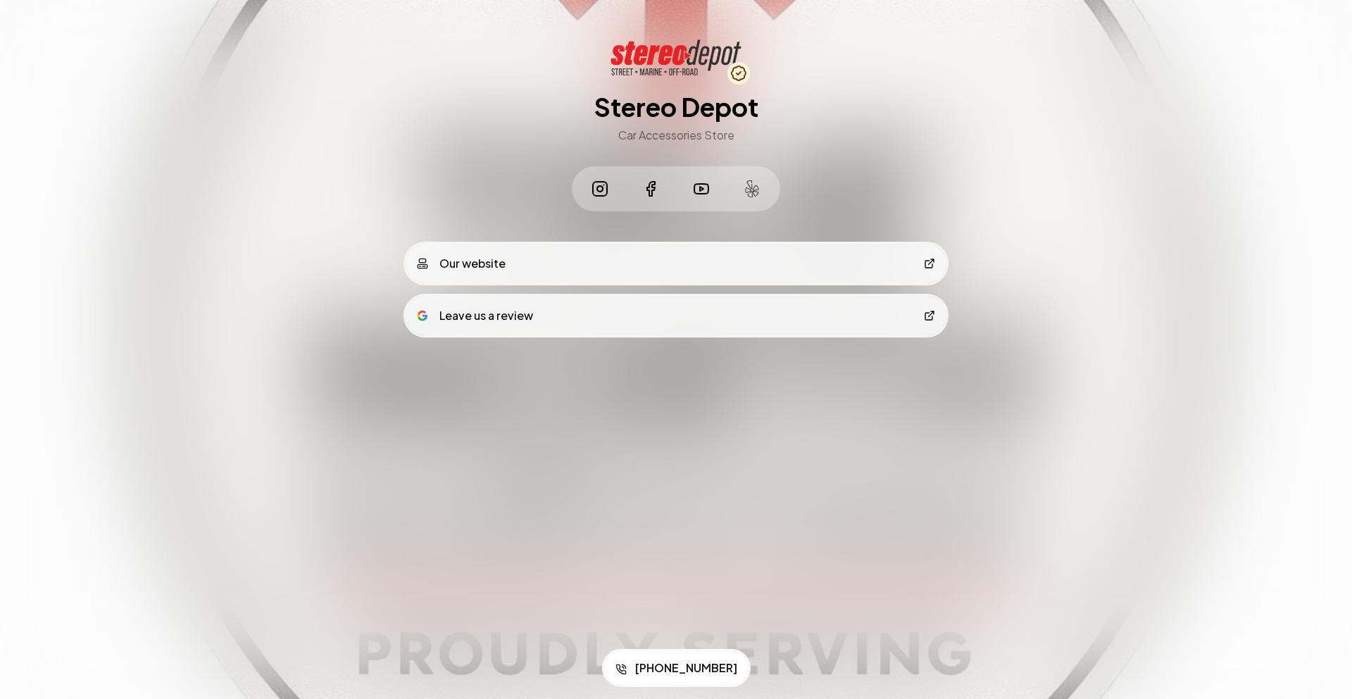
click at [584, 257] on link "Our website" at bounding box center [676, 263] width 541 height 39
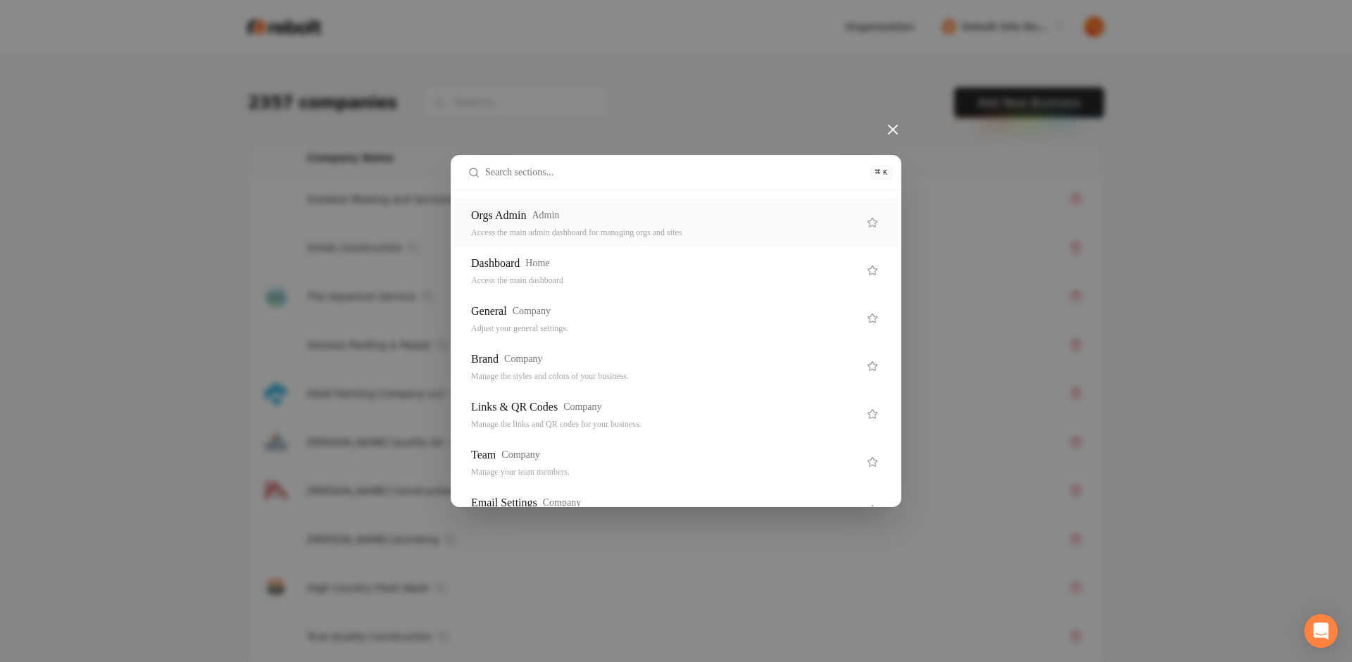
click at [579, 210] on div "Orgs Admin Admin" at bounding box center [664, 215] width 387 height 17
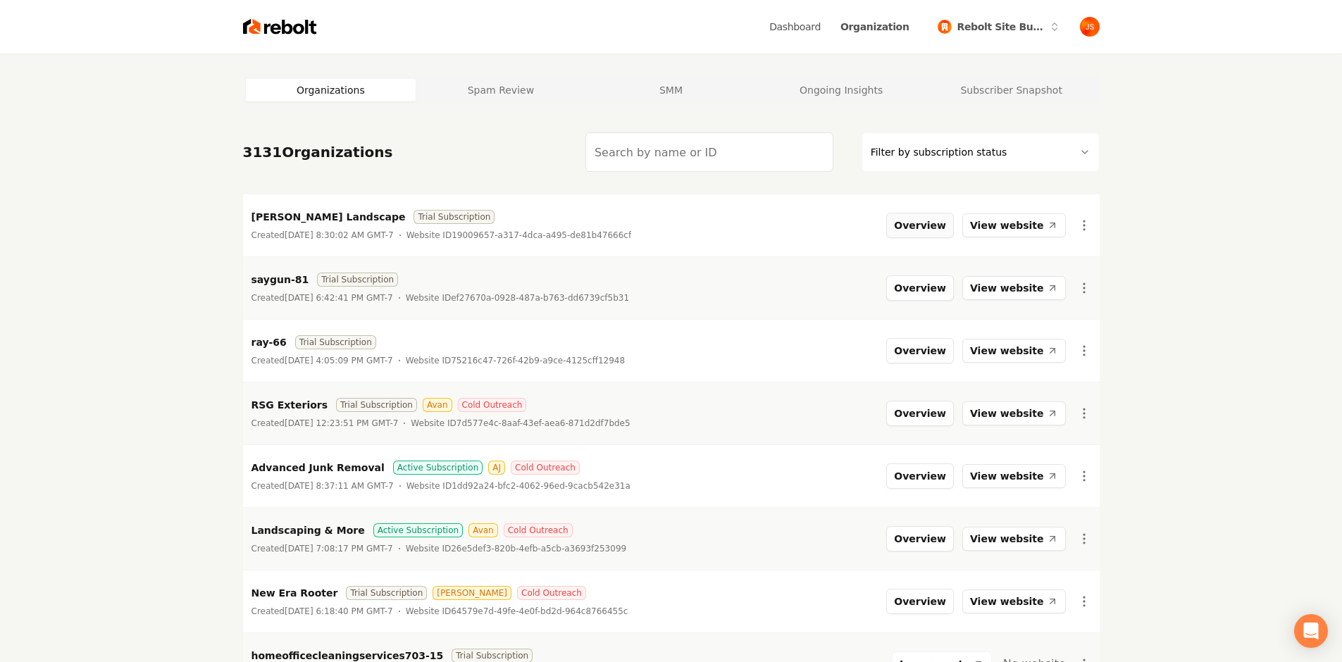
click at [948, 224] on button "Overview" at bounding box center [920, 225] width 68 height 25
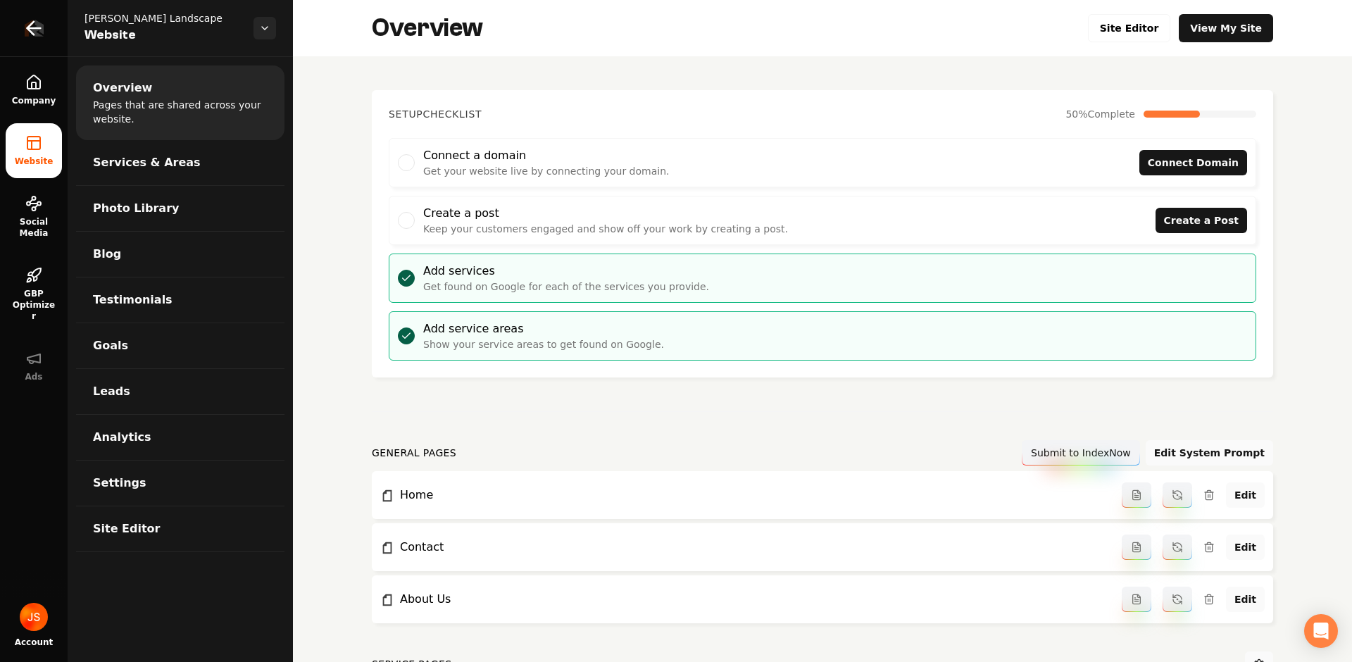
click at [18, 13] on link "Return to dashboard" at bounding box center [34, 28] width 68 height 56
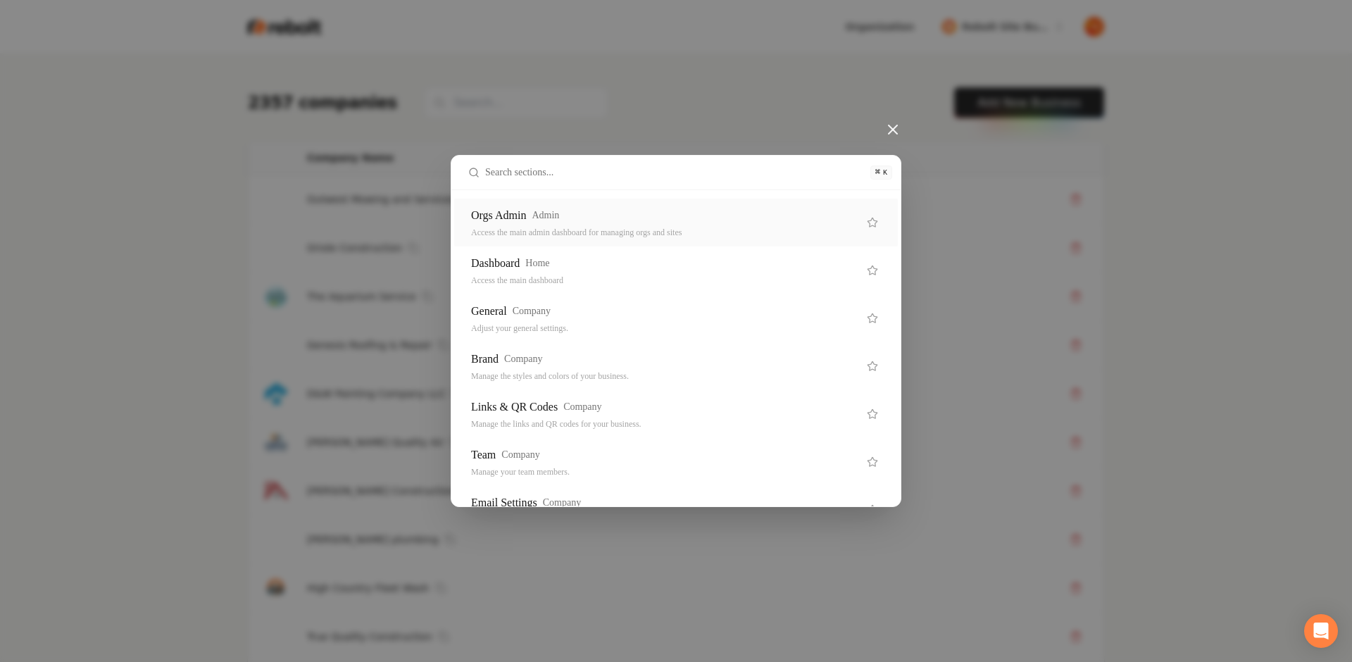
click at [811, 209] on div "Orgs Admin Admin" at bounding box center [664, 215] width 387 height 17
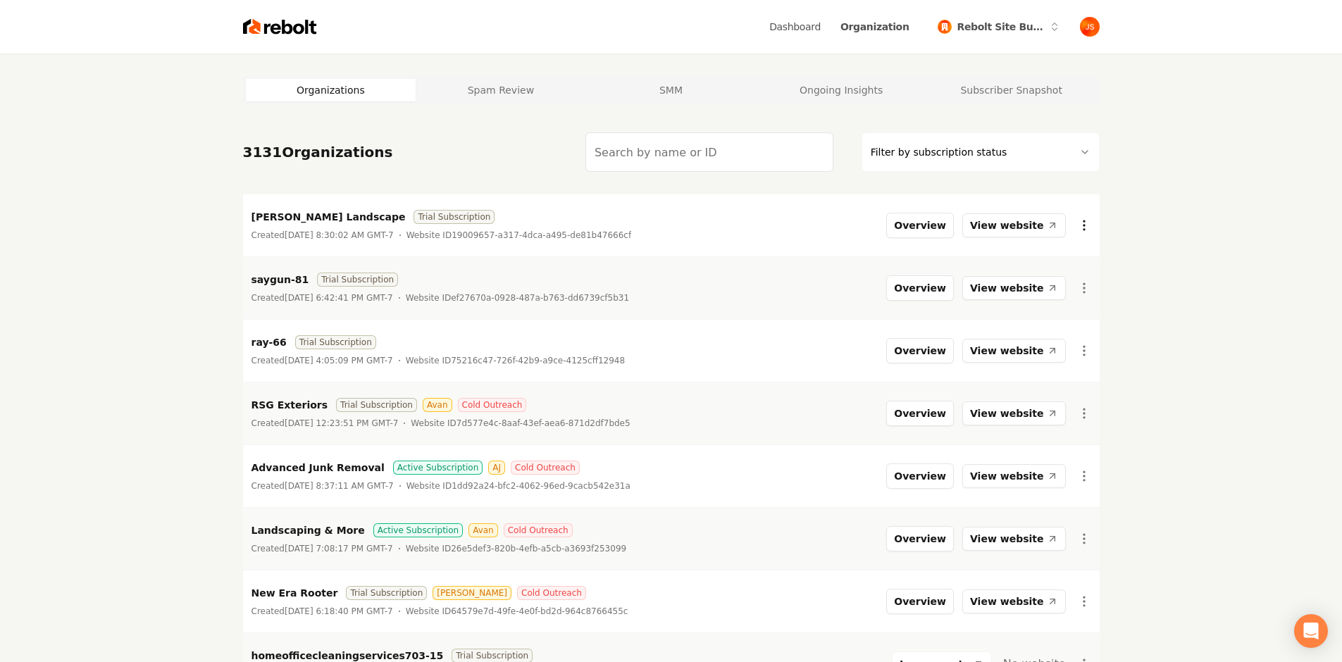
click at [1085, 217] on html "Dashboard Organization Rebolt Site Builder Organizations Spam Review SMM Ongoin…" at bounding box center [671, 331] width 1342 height 662
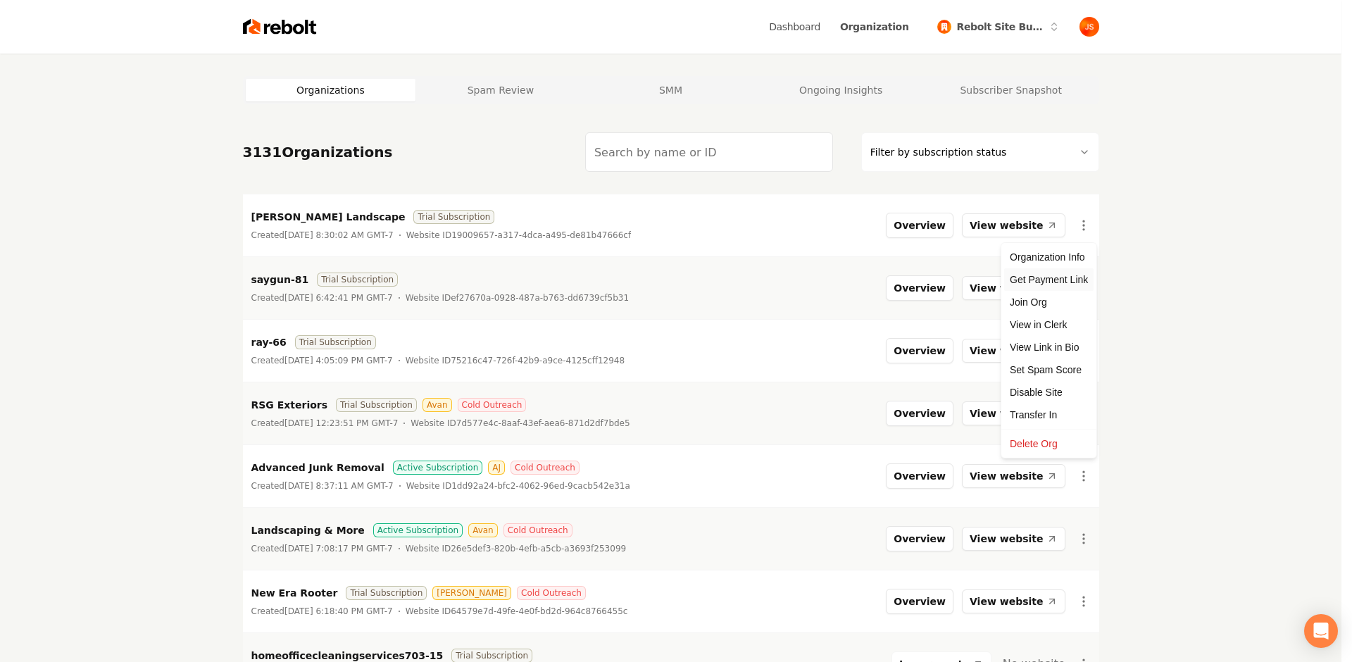
click at [1046, 276] on div "Get Payment Link" at bounding box center [1048, 279] width 89 height 23
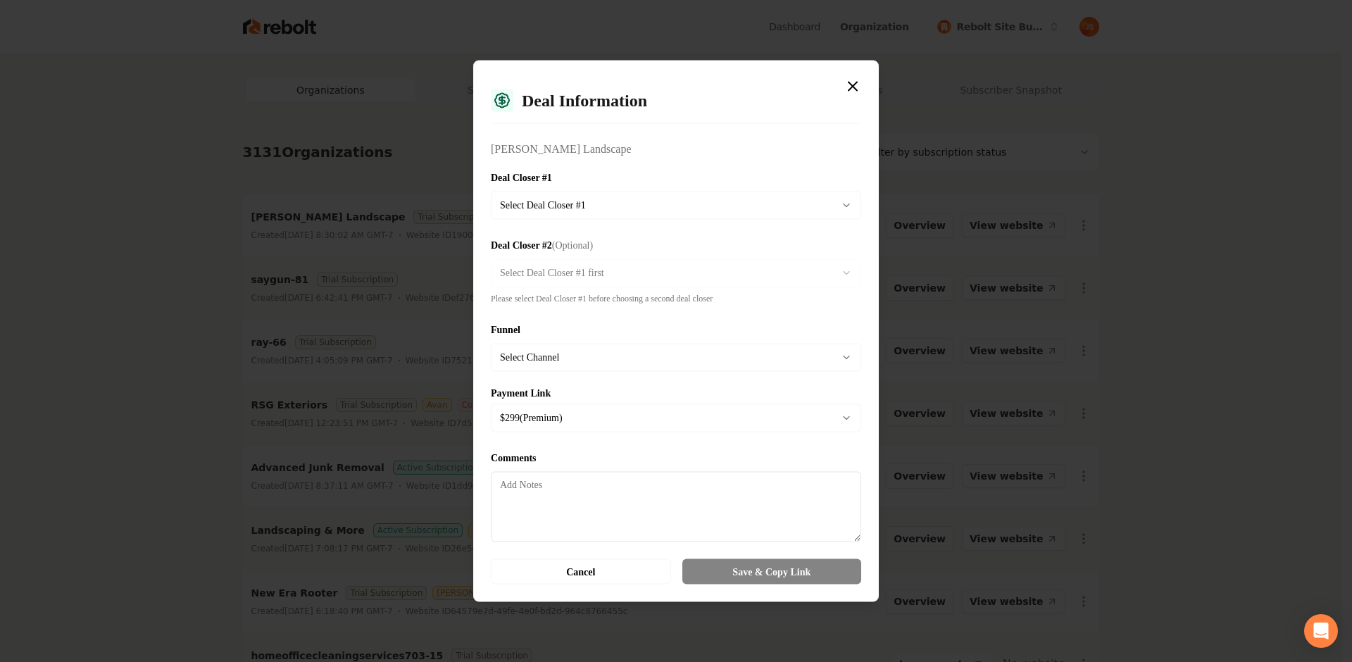
click at [668, 207] on body "Dashboard Organization Rebolt Site Builder Organizations Spam Review SMM Ongoin…" at bounding box center [671, 331] width 1342 height 662
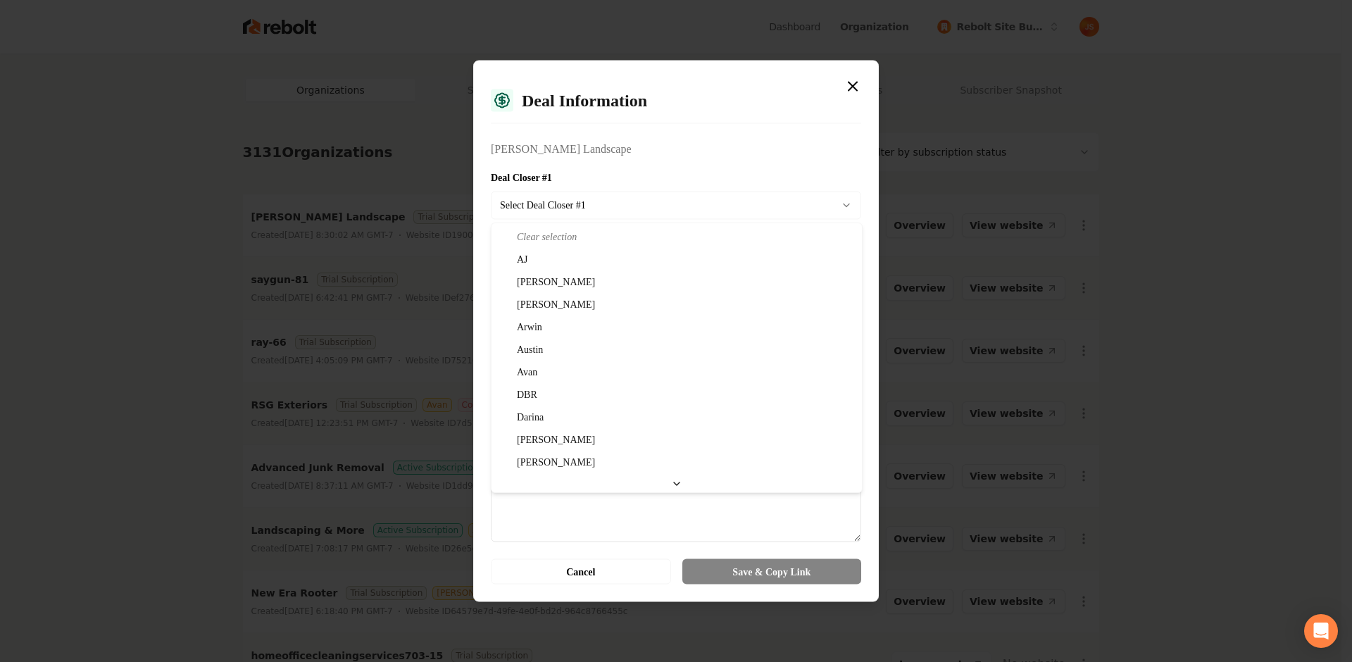
select select "**********"
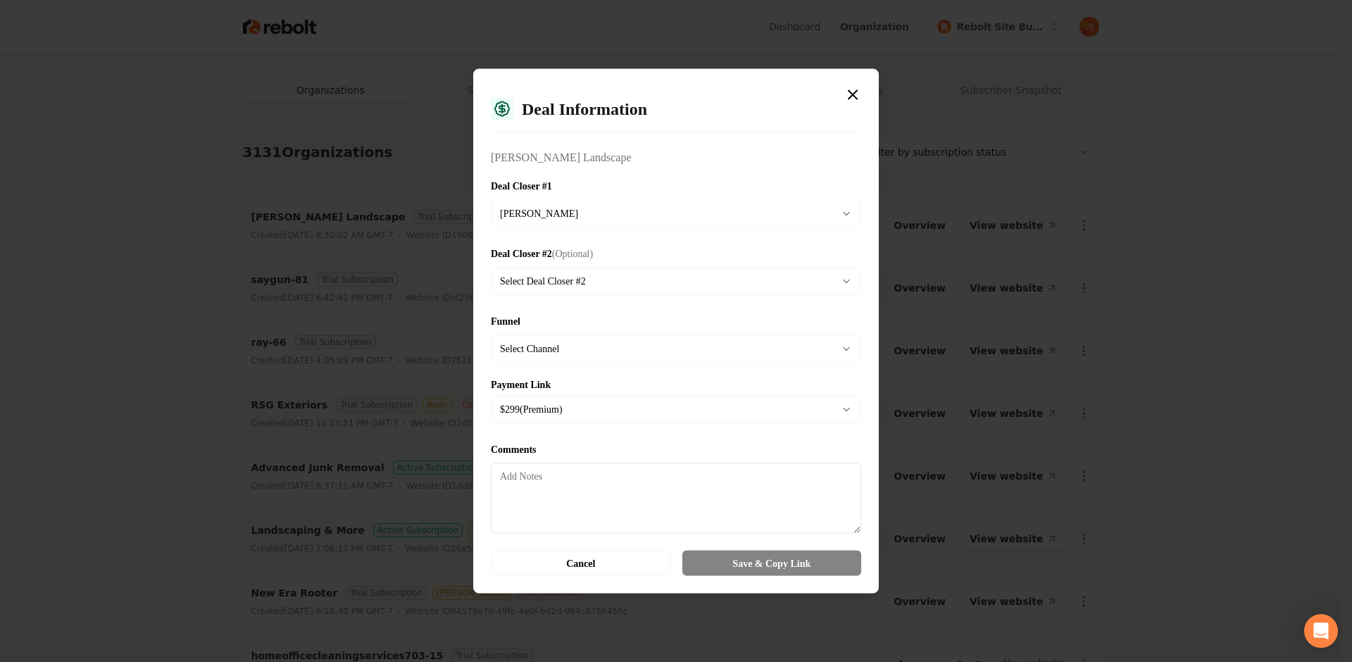
click at [578, 345] on body "Dashboard Organization Rebolt Site Builder Organizations Spam Review SMM Ongoin…" at bounding box center [671, 331] width 1342 height 662
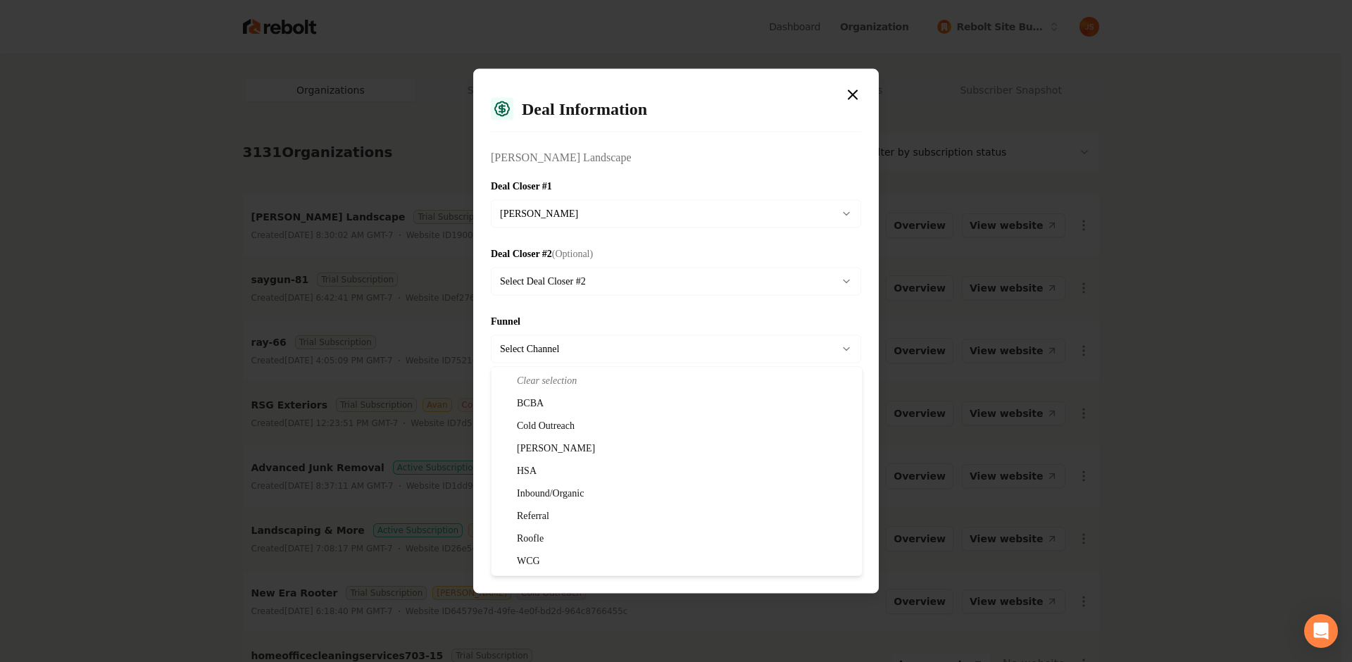
select select "**********"
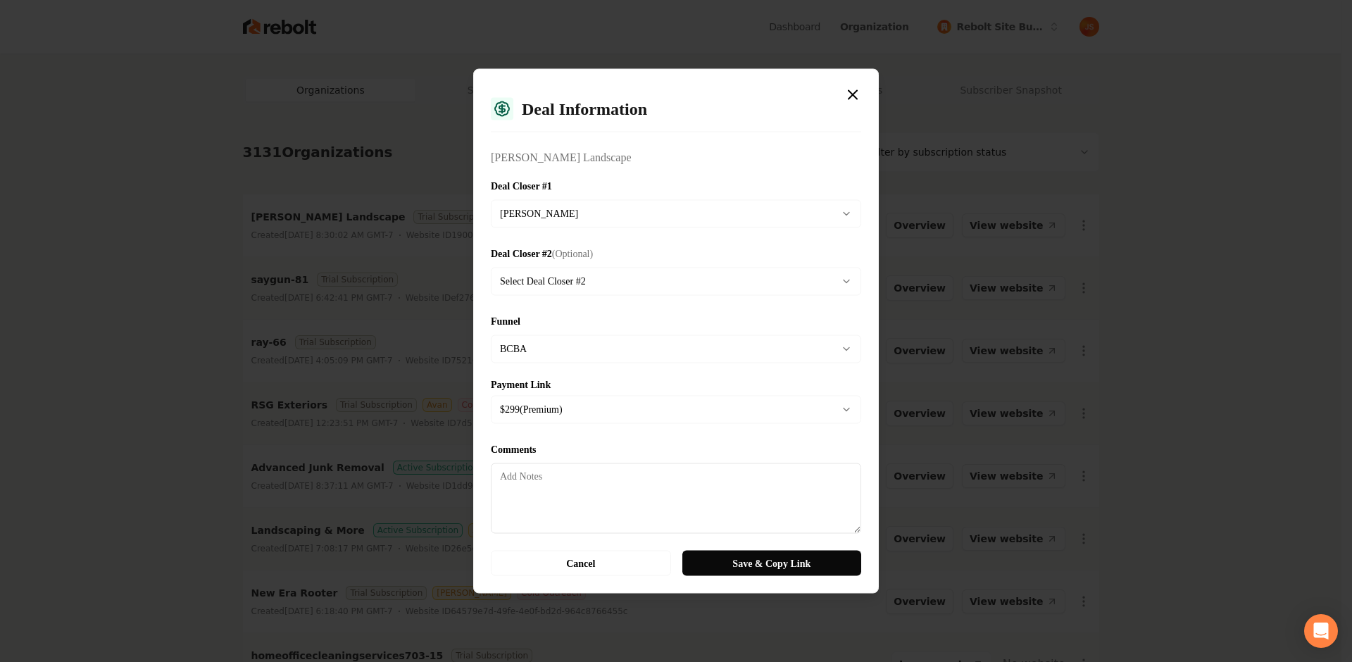
click at [549, 401] on body "Dashboard Organization Rebolt Site Builder Organizations Spam Review SMM Ongoin…" at bounding box center [671, 331] width 1342 height 662
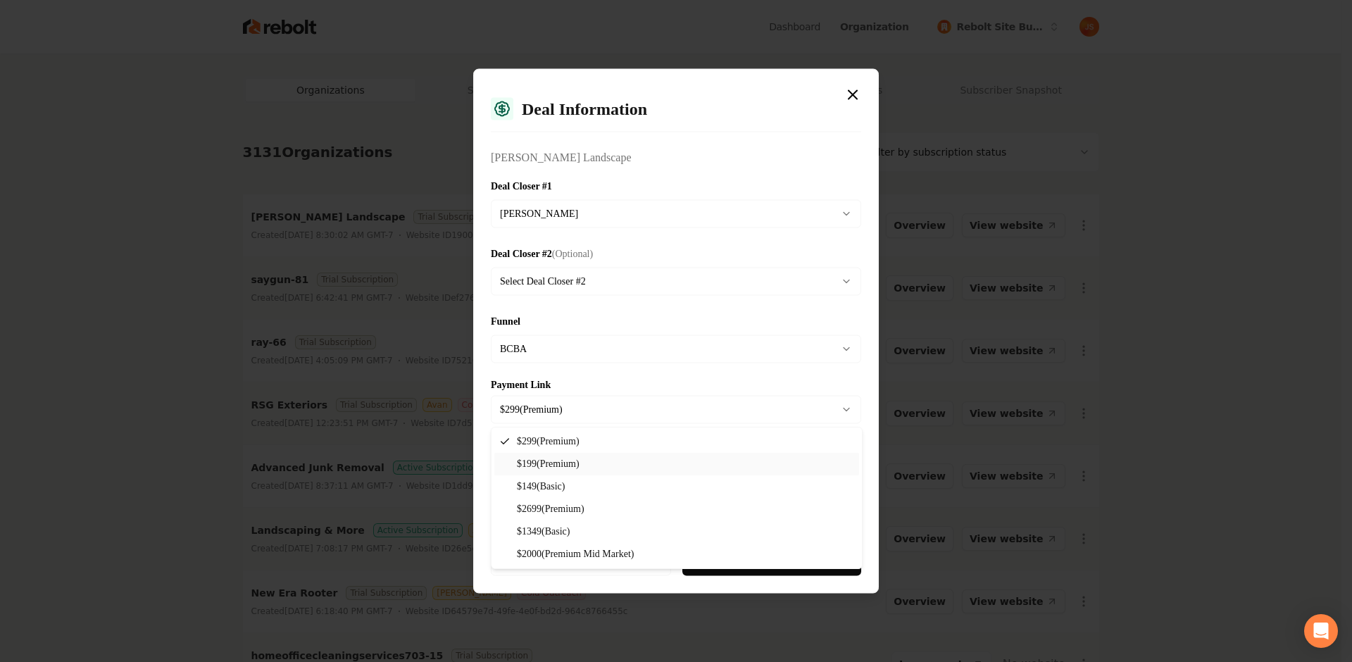
select select "**********"
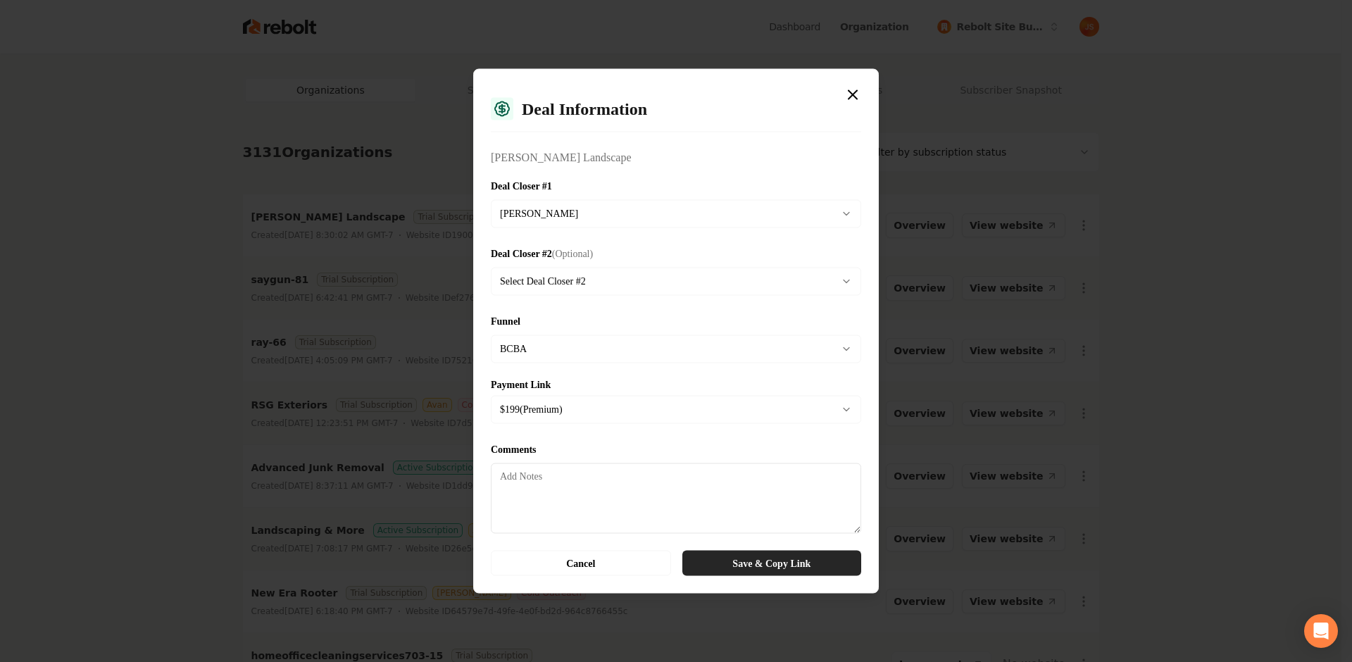
click at [717, 561] on button "Save & Copy Link" at bounding box center [771, 563] width 179 height 25
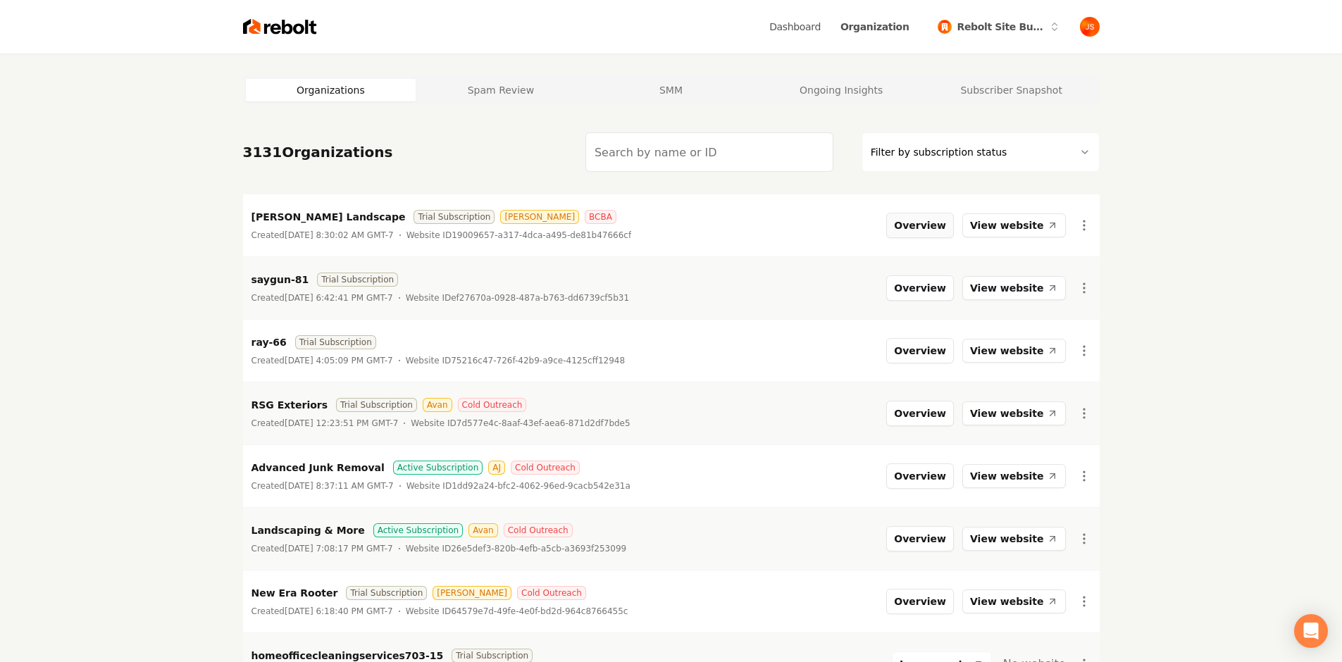
click at [927, 225] on button "Overview" at bounding box center [920, 225] width 68 height 25
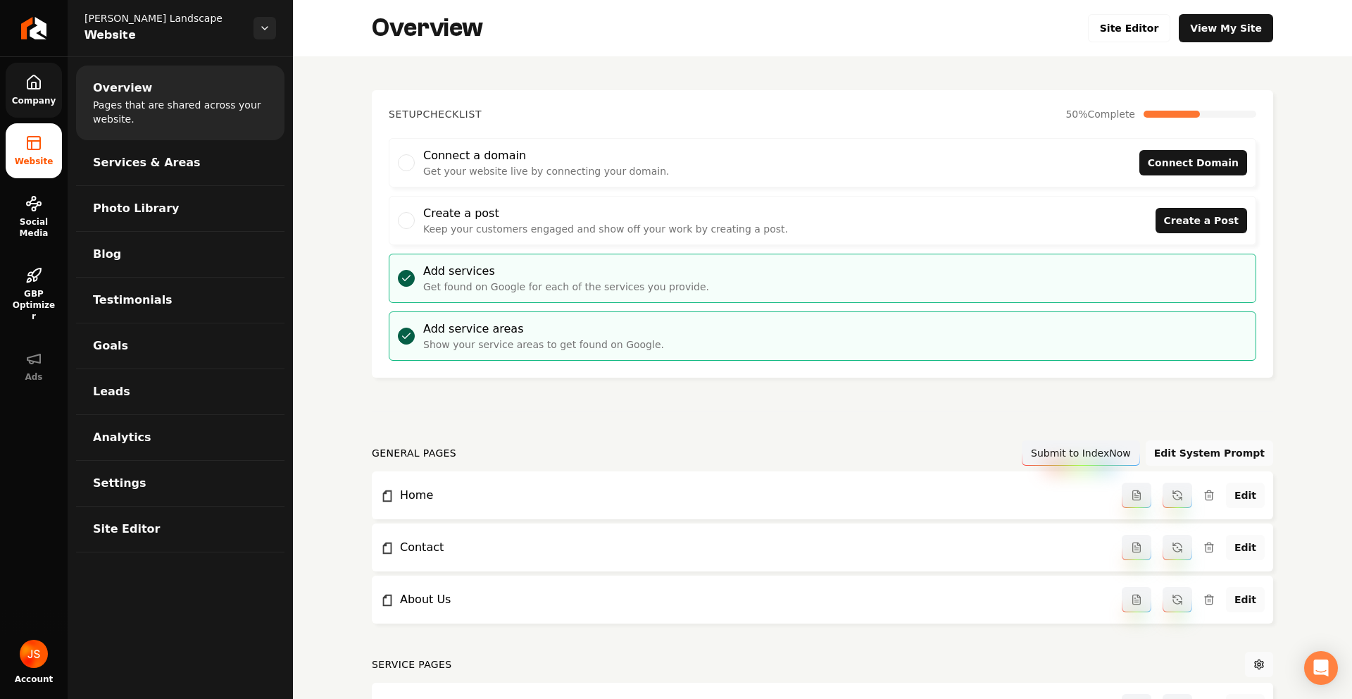
click at [30, 65] on link "Company" at bounding box center [34, 90] width 56 height 55
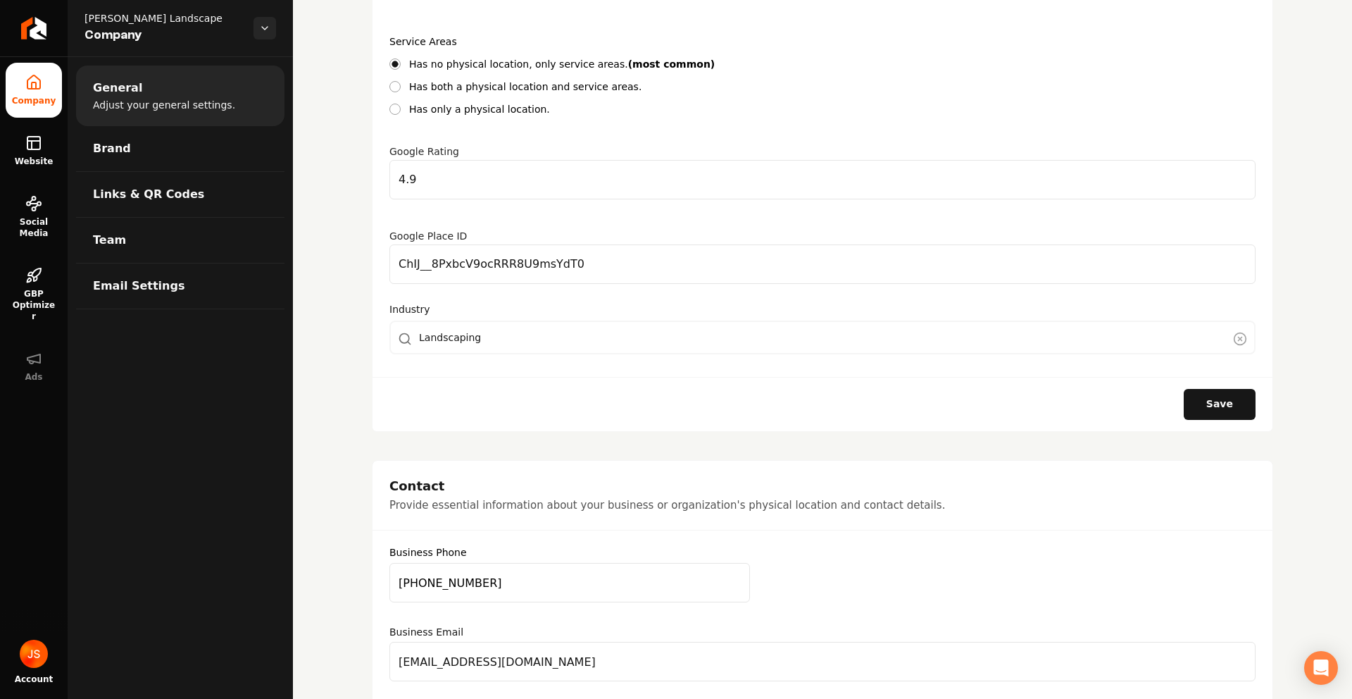
scroll to position [556, 0]
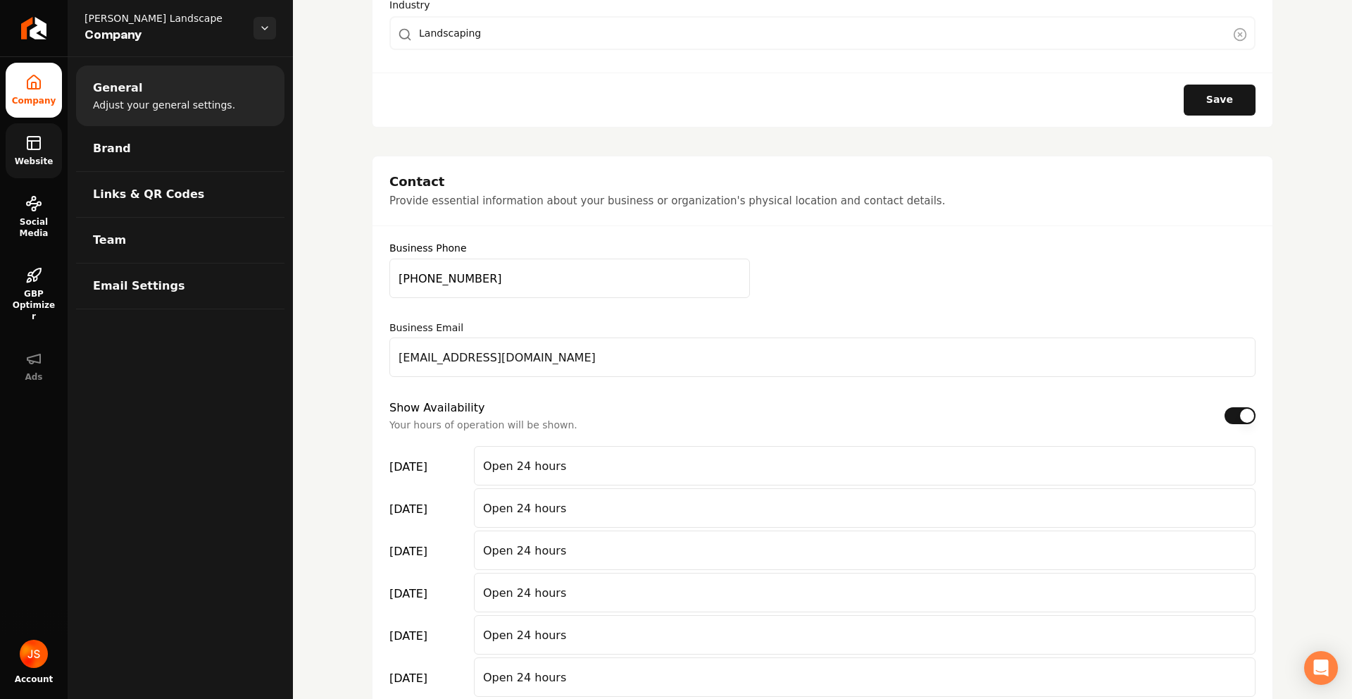
click at [41, 139] on icon at bounding box center [33, 143] width 17 height 17
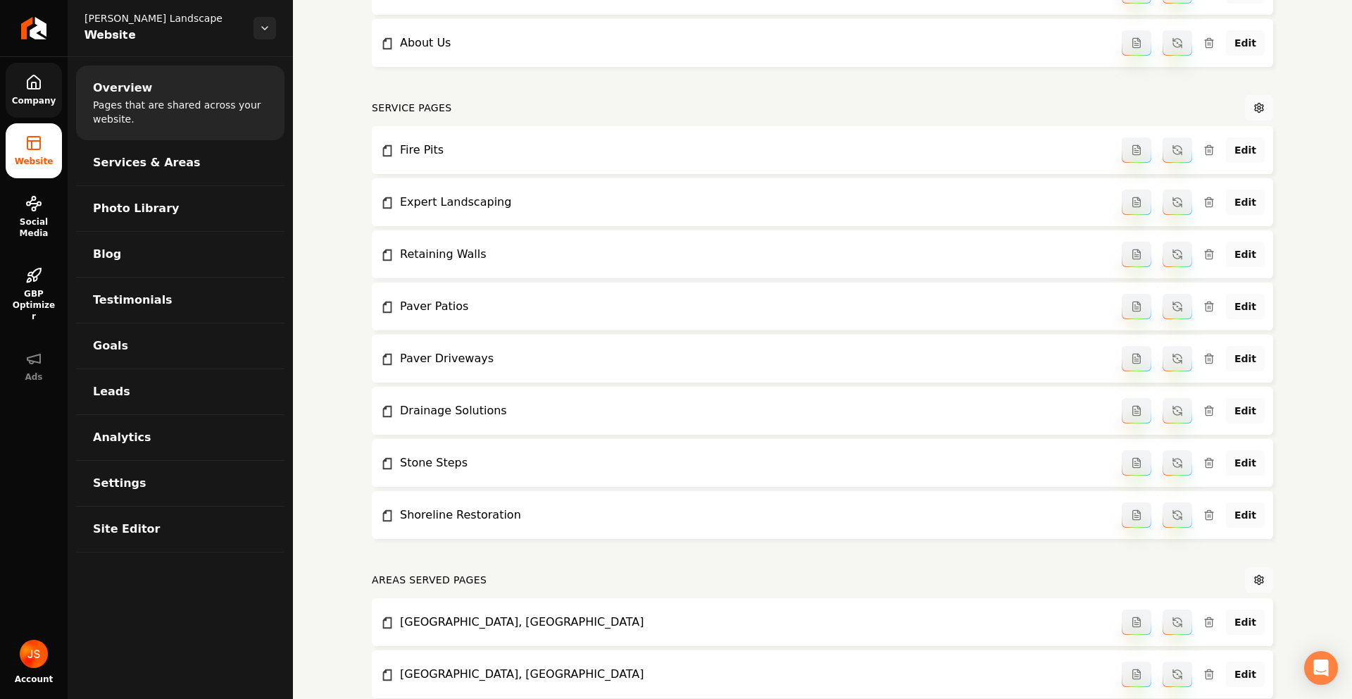
click at [39, 113] on link "Company" at bounding box center [34, 90] width 56 height 55
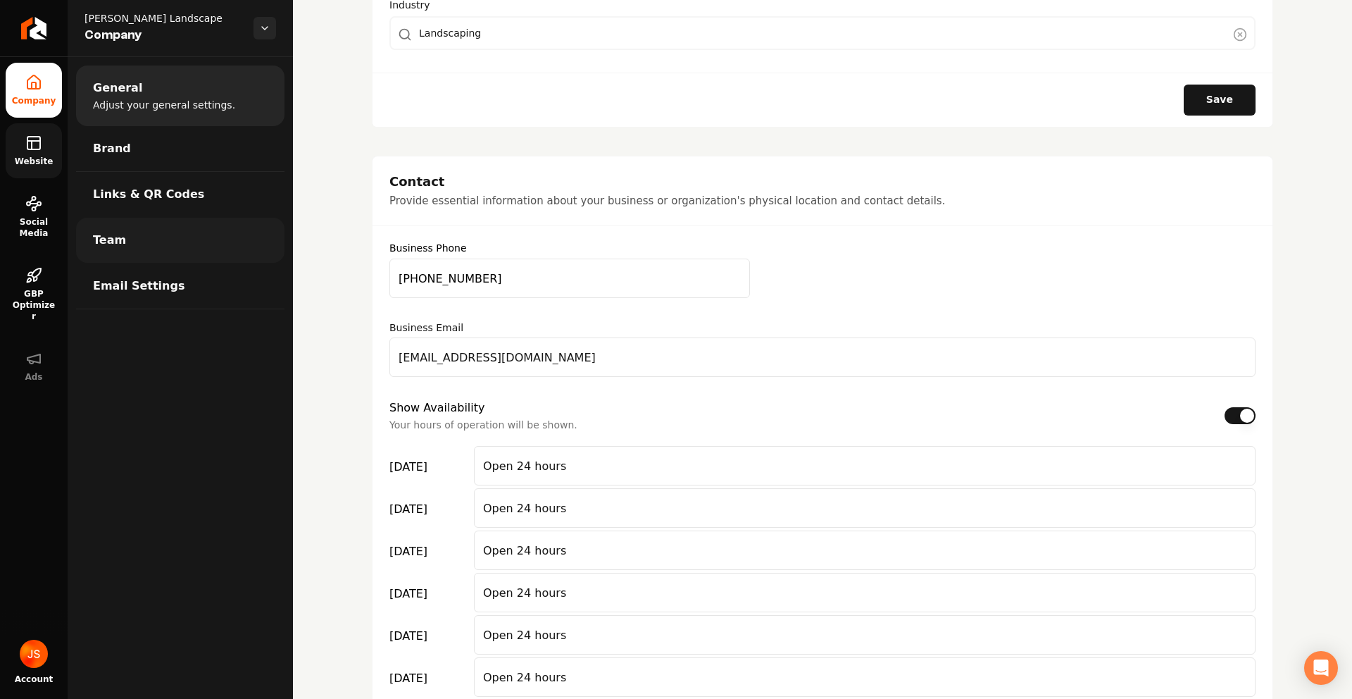
click at [102, 228] on link "Team" at bounding box center [180, 240] width 208 height 45
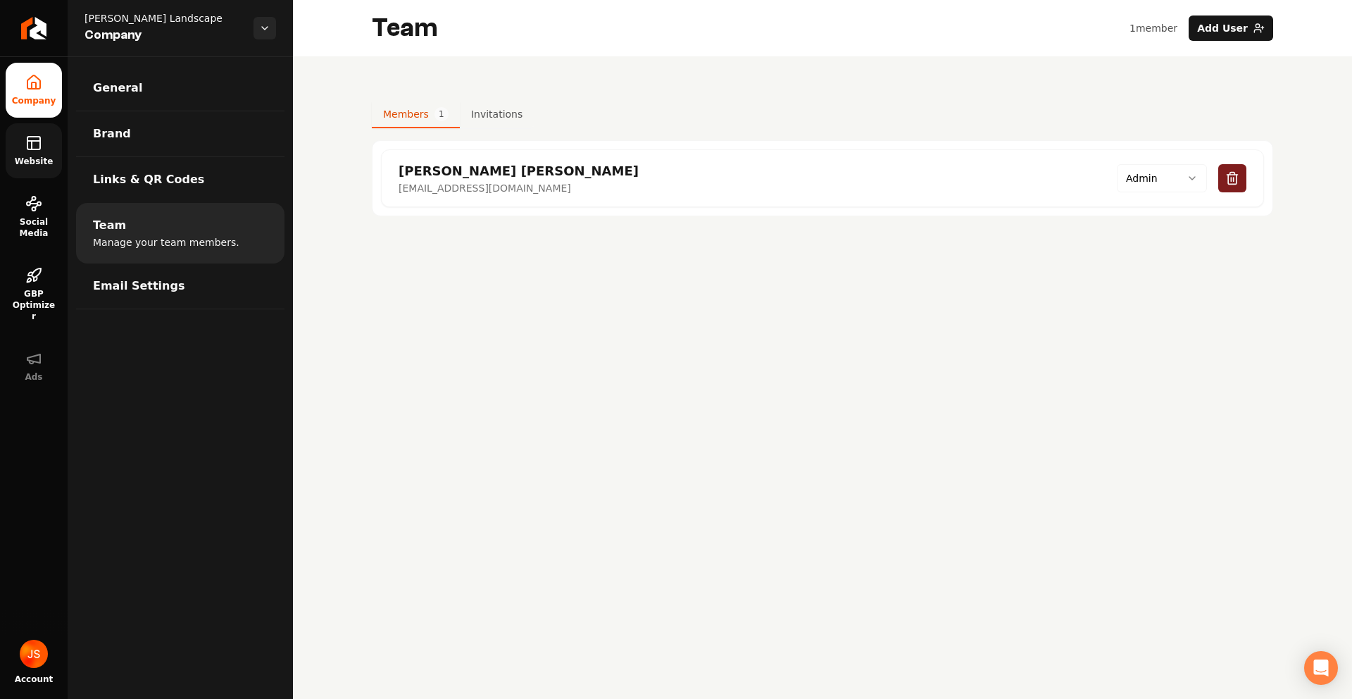
click at [37, 156] on span "Website" at bounding box center [34, 161] width 50 height 11
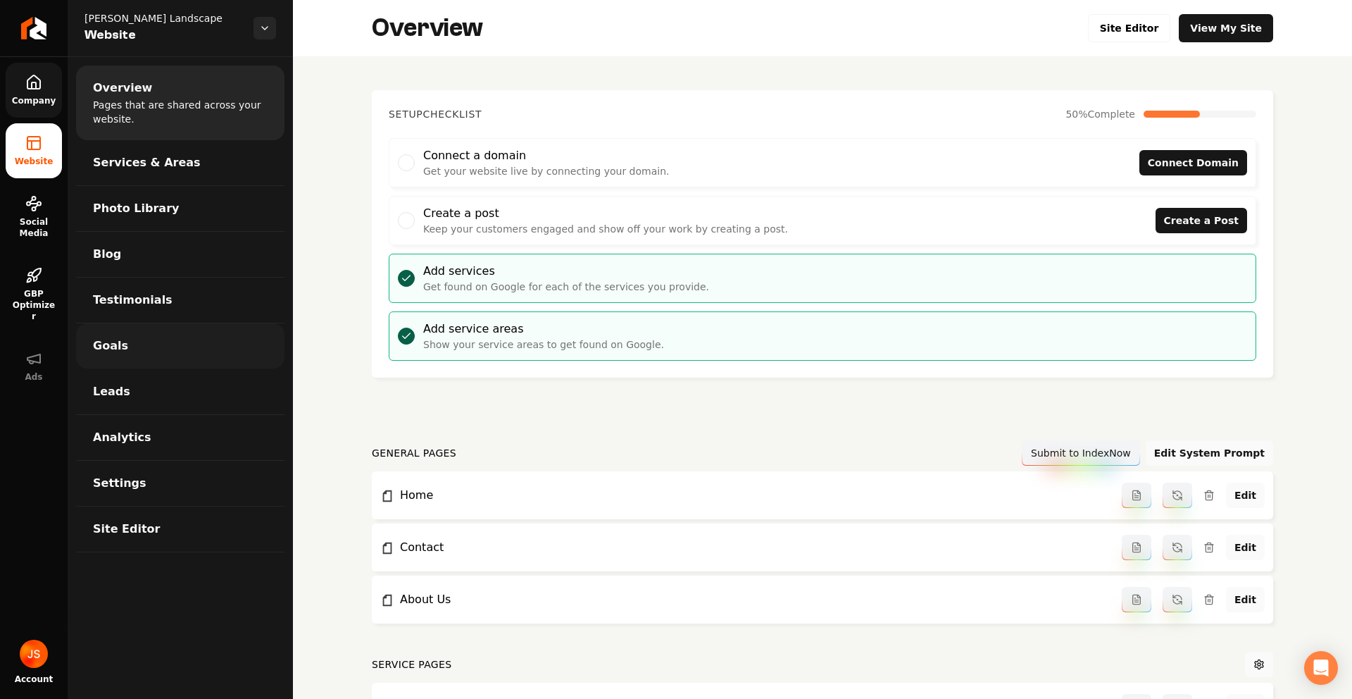
click at [127, 342] on link "Goals" at bounding box center [180, 345] width 208 height 45
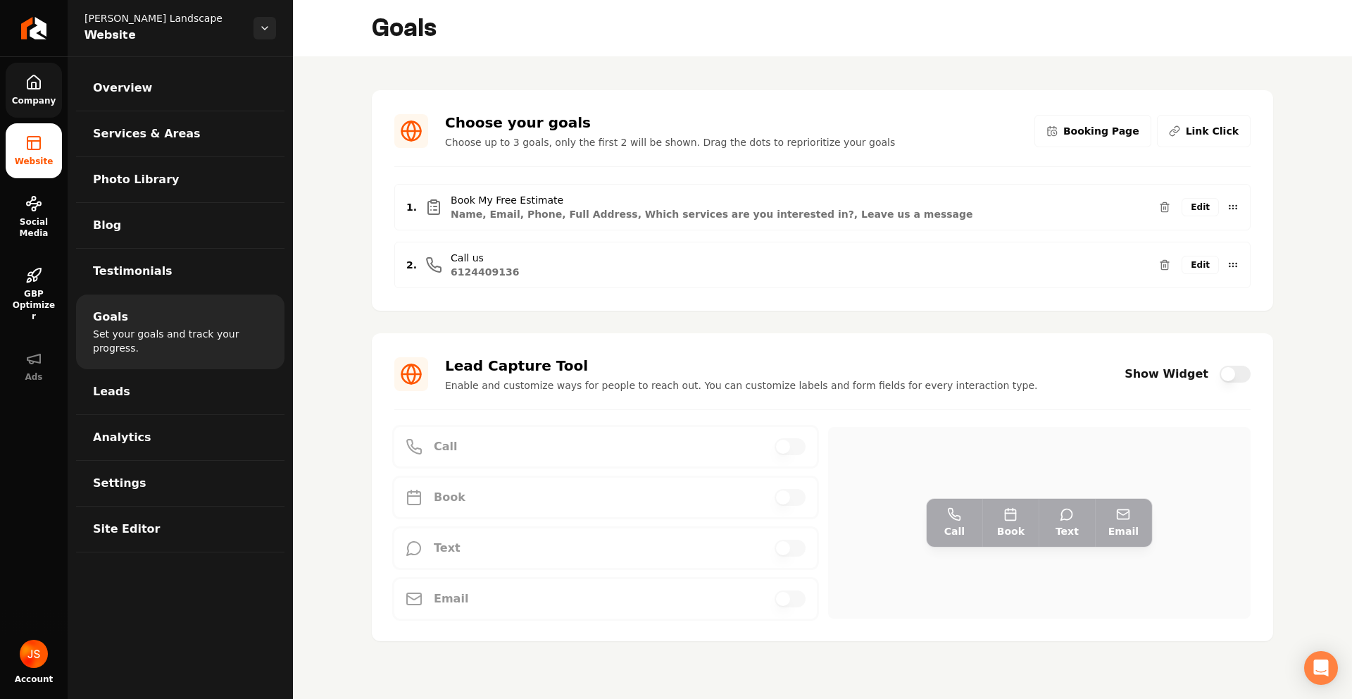
click at [34, 110] on link "Company" at bounding box center [34, 90] width 56 height 55
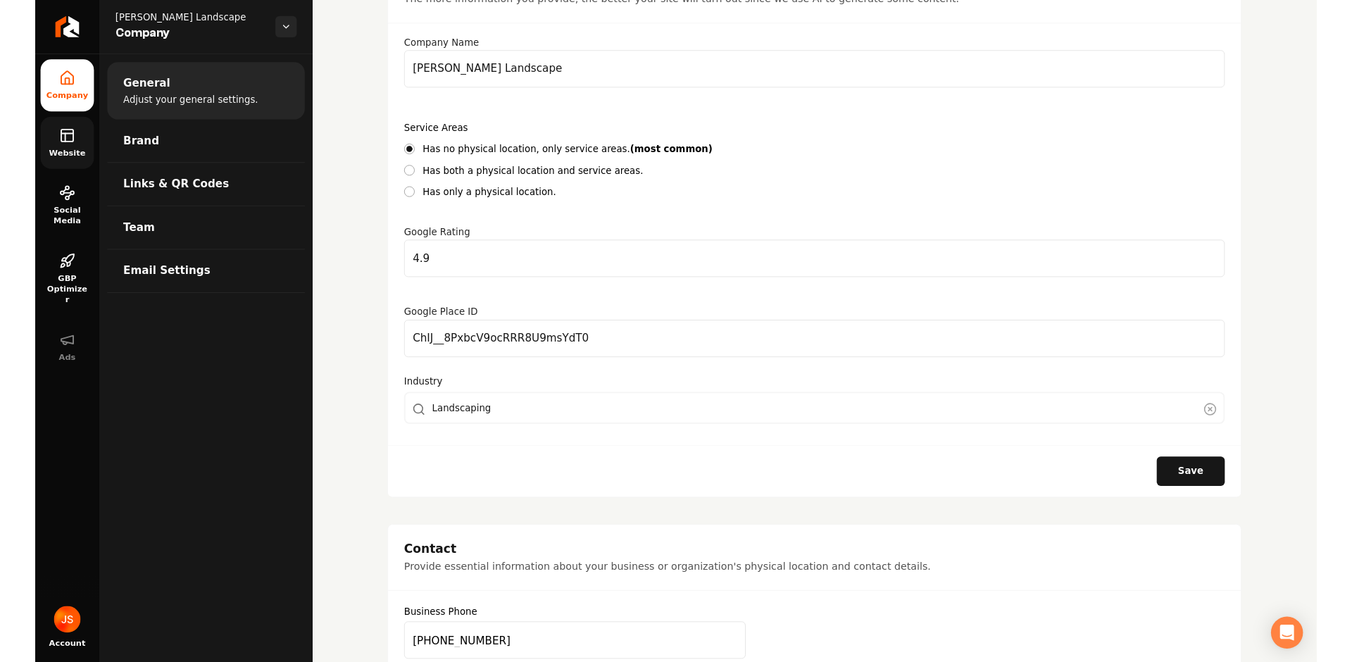
scroll to position [475, 0]
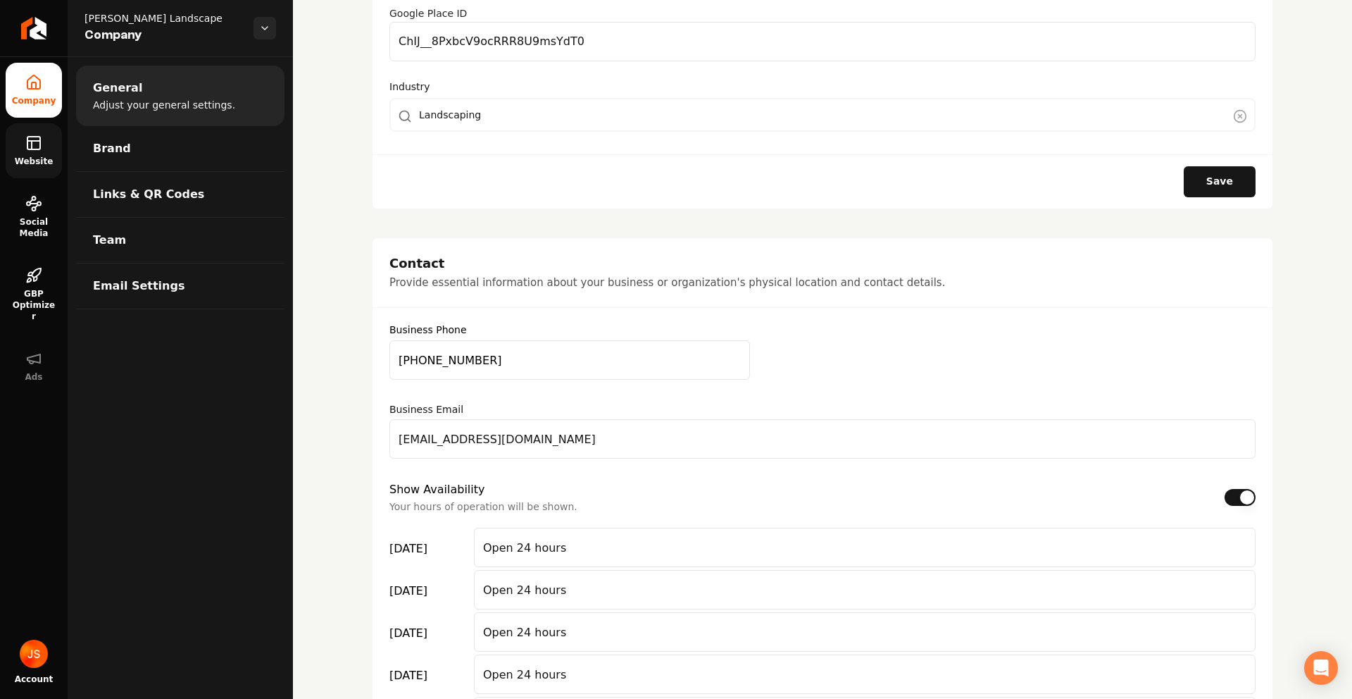
click at [502, 363] on input "[PHONE_NUMBER]" at bounding box center [569, 359] width 361 height 39
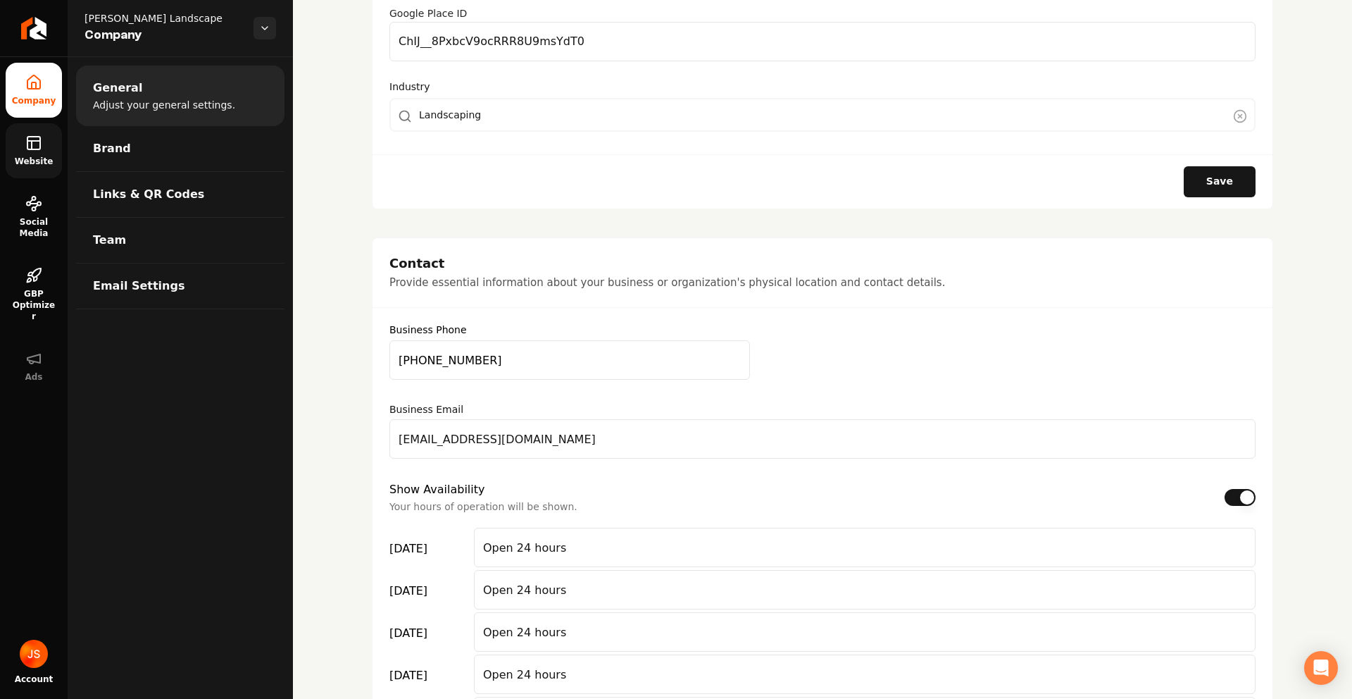
click at [502, 363] on input "[PHONE_NUMBER]" at bounding box center [569, 359] width 361 height 39
click at [471, 365] on input "[PHONE_NUMBER]" at bounding box center [569, 359] width 361 height 39
click at [491, 442] on input "[EMAIL_ADDRESS][DOMAIN_NAME]" at bounding box center [822, 438] width 866 height 39
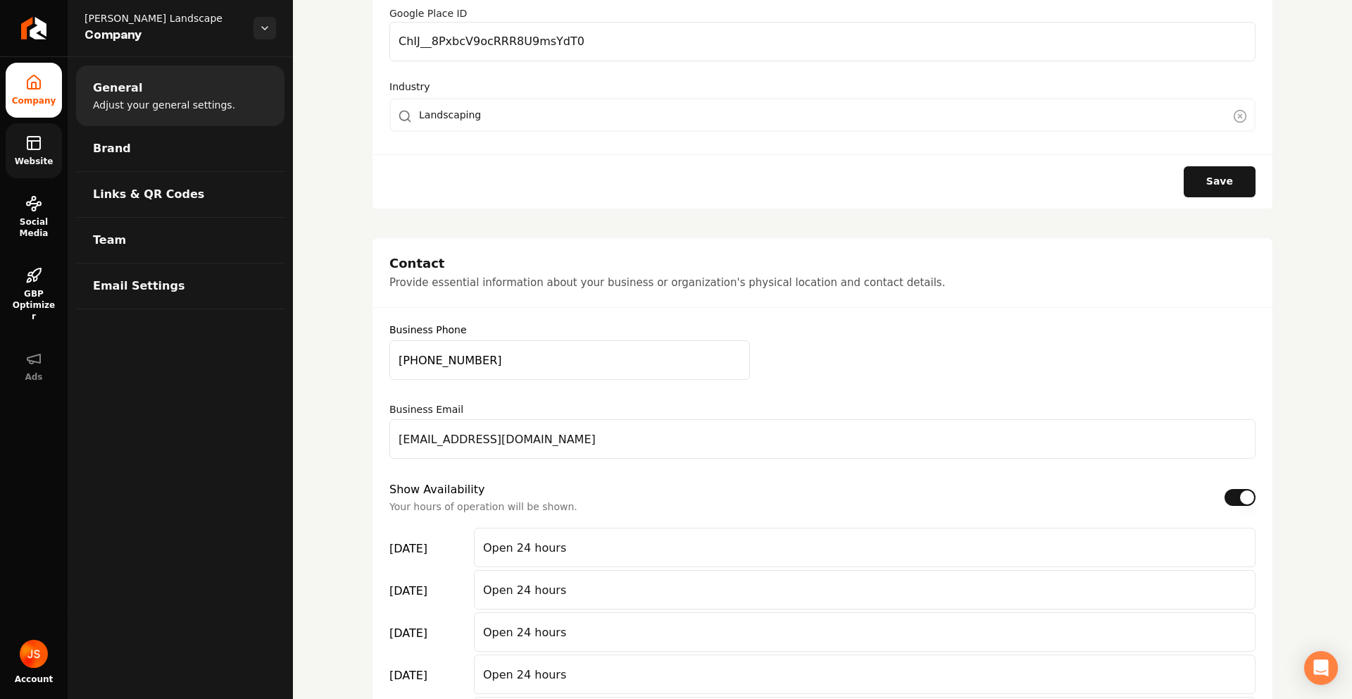
click at [491, 442] on input "[EMAIL_ADDRESS][DOMAIN_NAME]" at bounding box center [822, 438] width 866 height 39
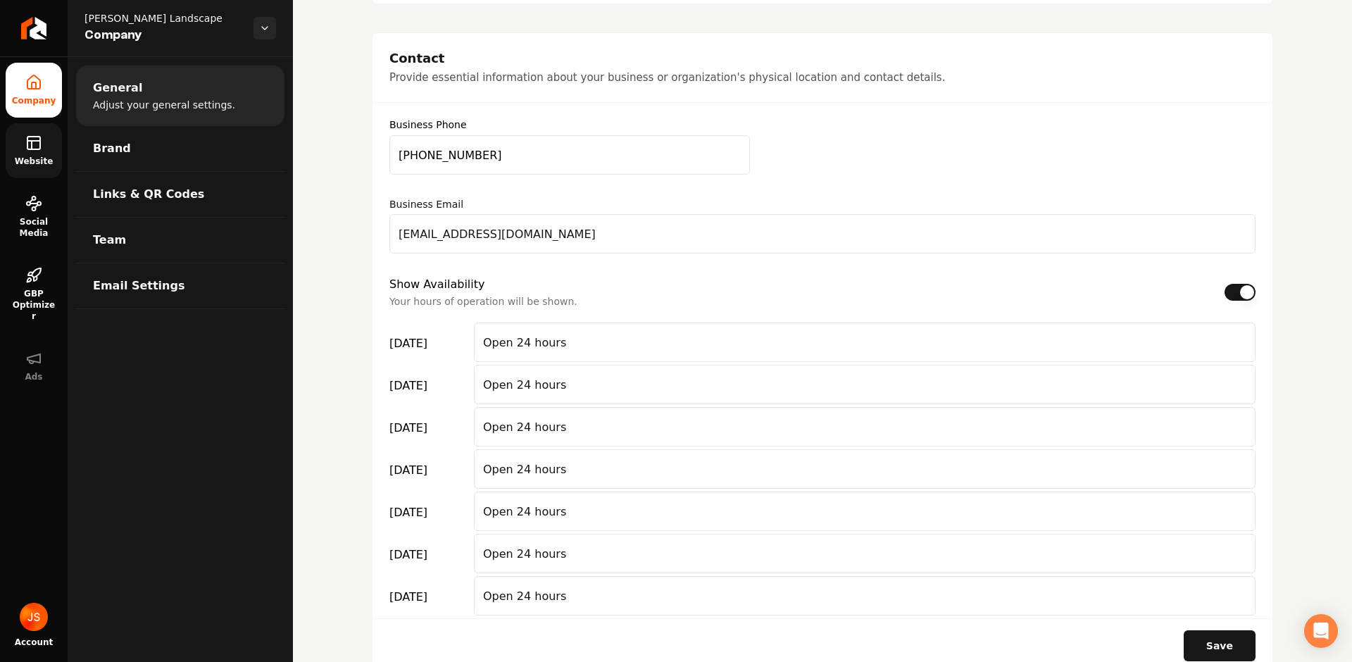
scroll to position [942, 0]
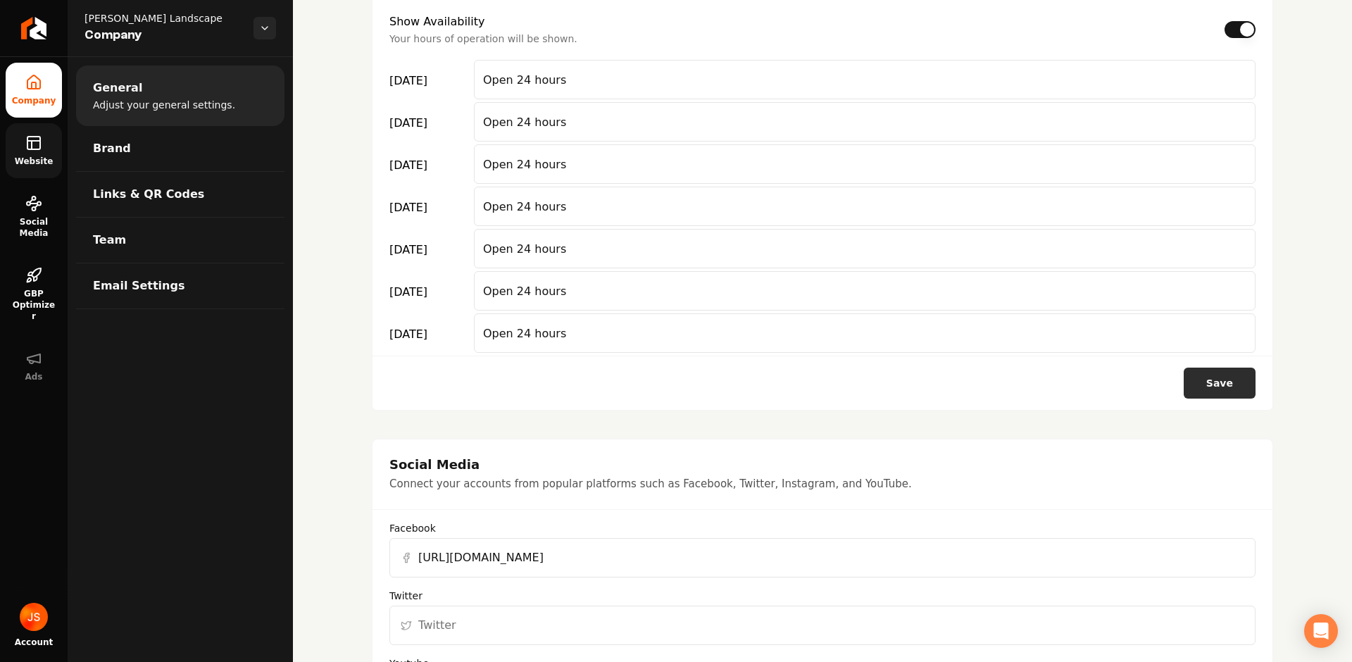
click at [1219, 387] on button "Save" at bounding box center [1220, 383] width 72 height 31
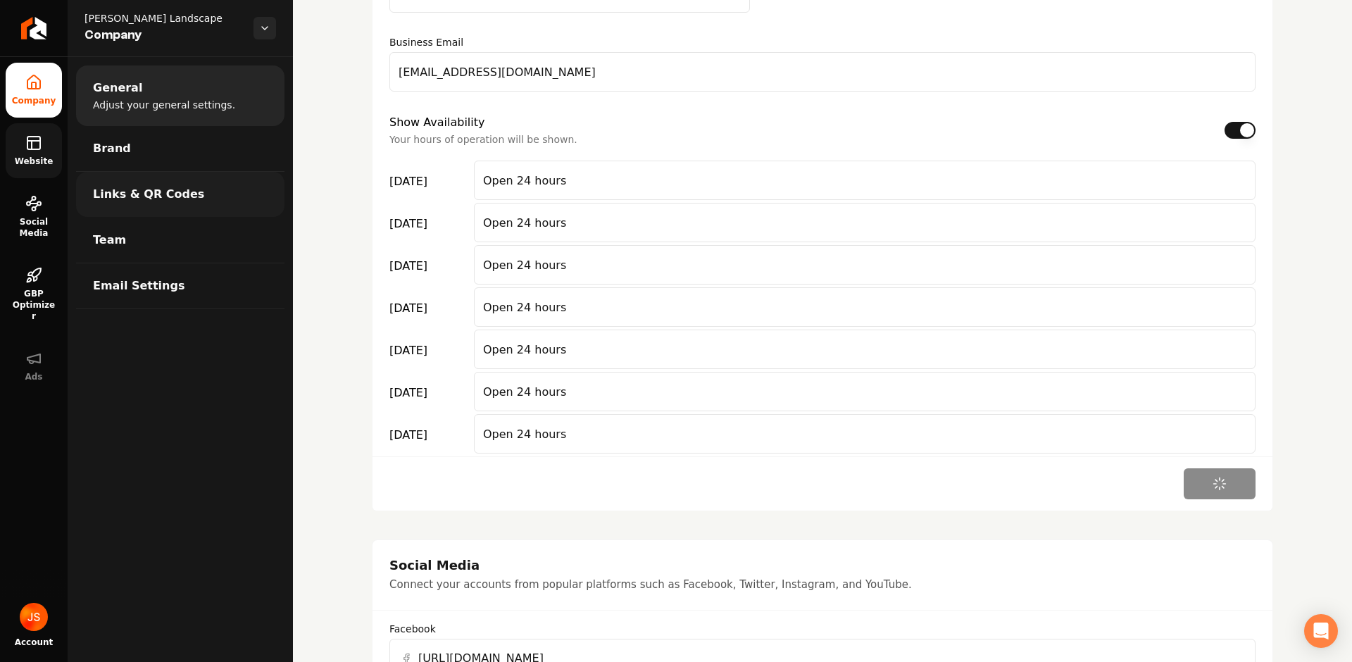
scroll to position [644, 0]
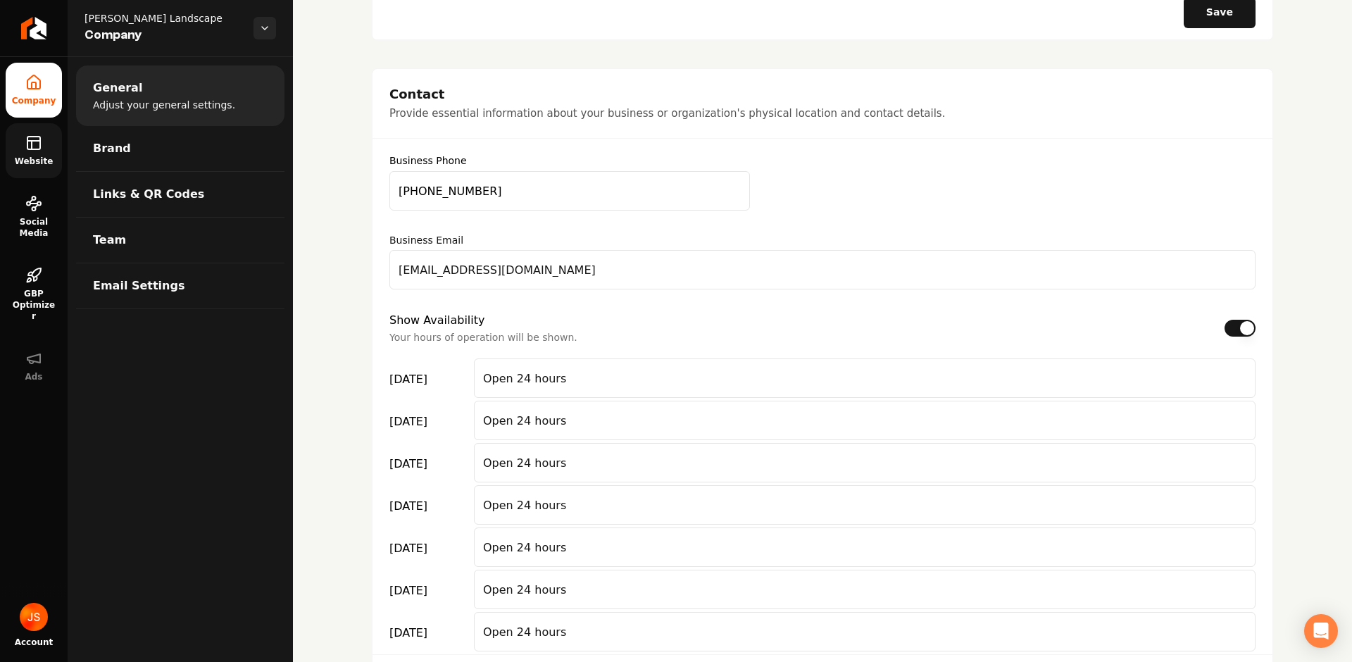
click at [8, 151] on link "Website" at bounding box center [34, 150] width 56 height 55
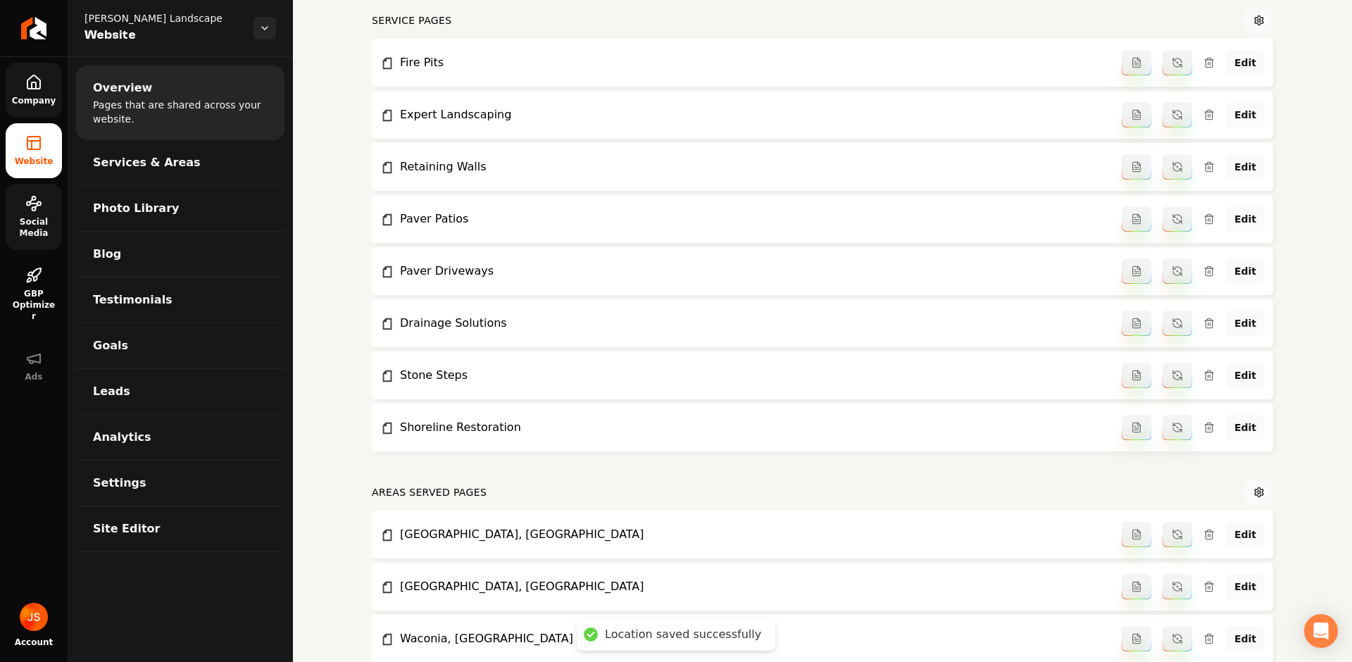
click at [22, 201] on link "Social Media" at bounding box center [34, 217] width 56 height 66
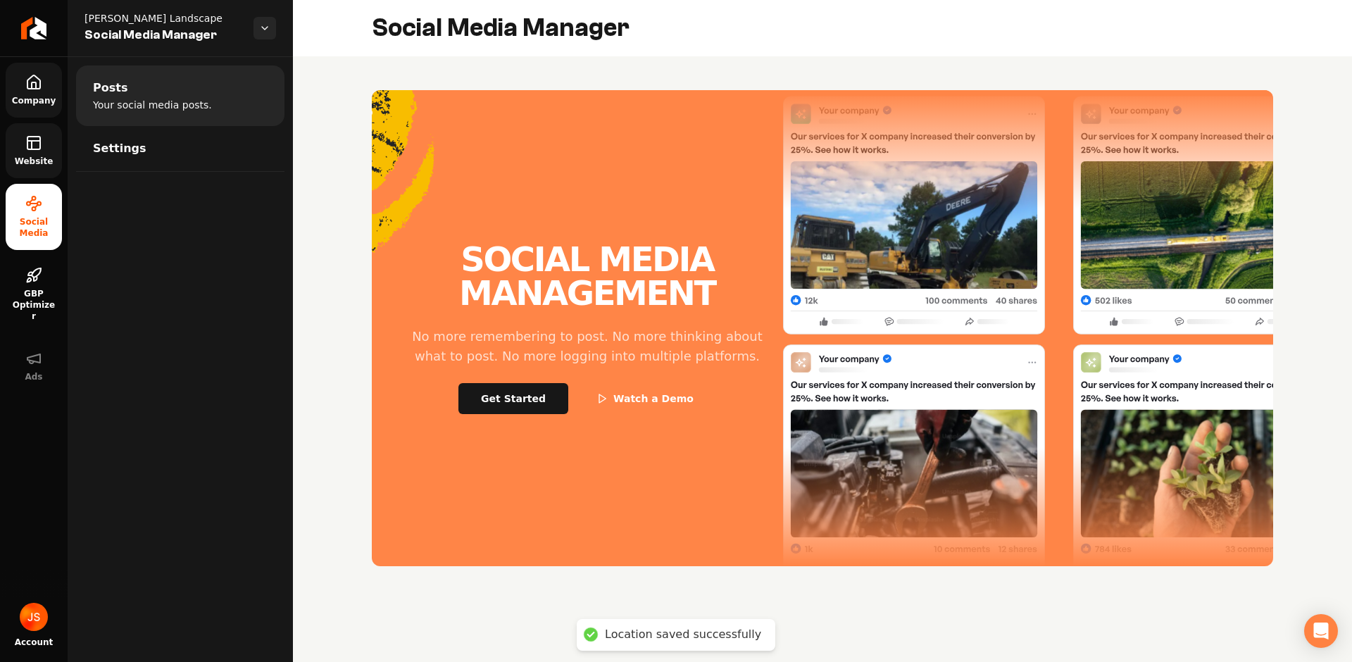
click at [39, 142] on icon at bounding box center [33, 143] width 17 height 17
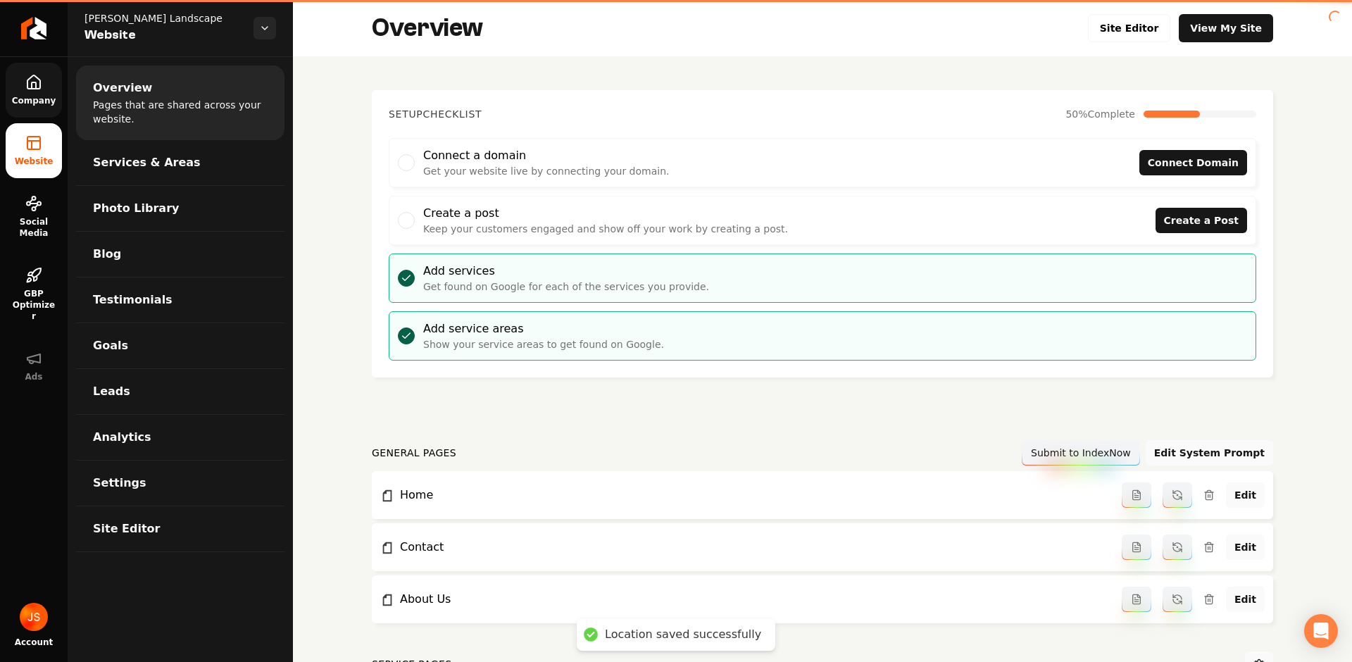
click at [39, 91] on link "Company" at bounding box center [34, 90] width 56 height 55
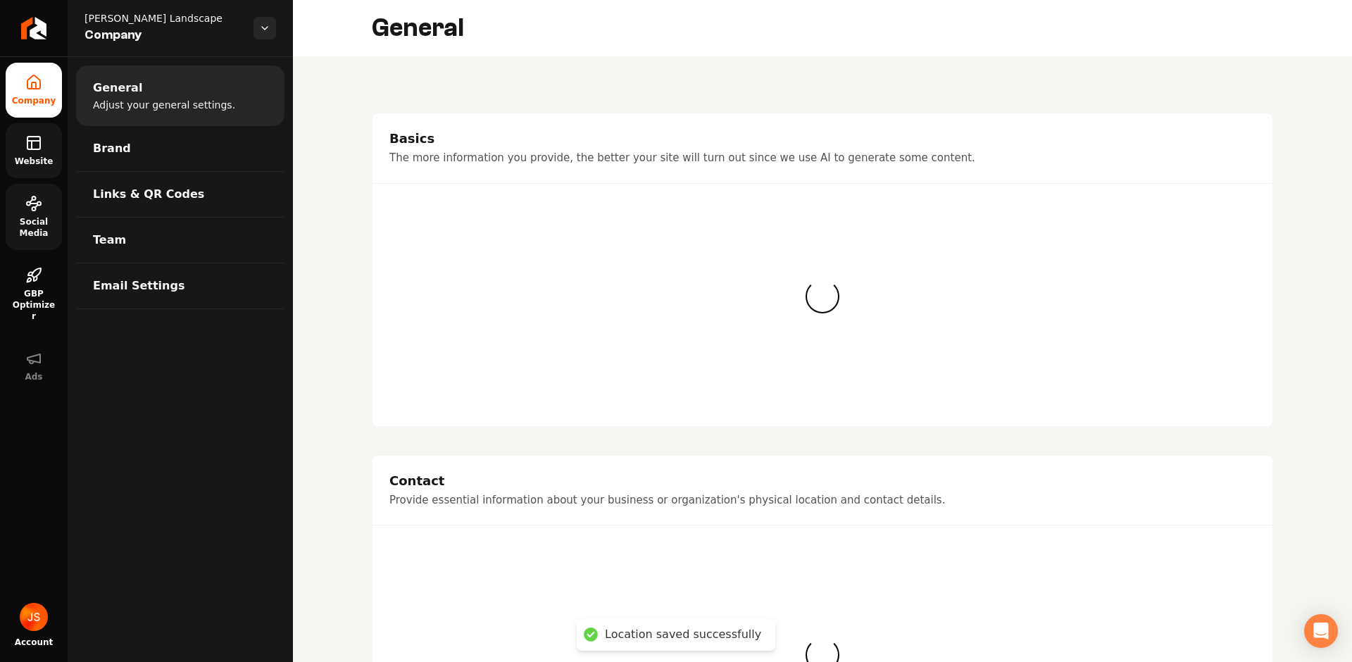
click at [31, 216] on span "Social Media" at bounding box center [34, 227] width 56 height 23
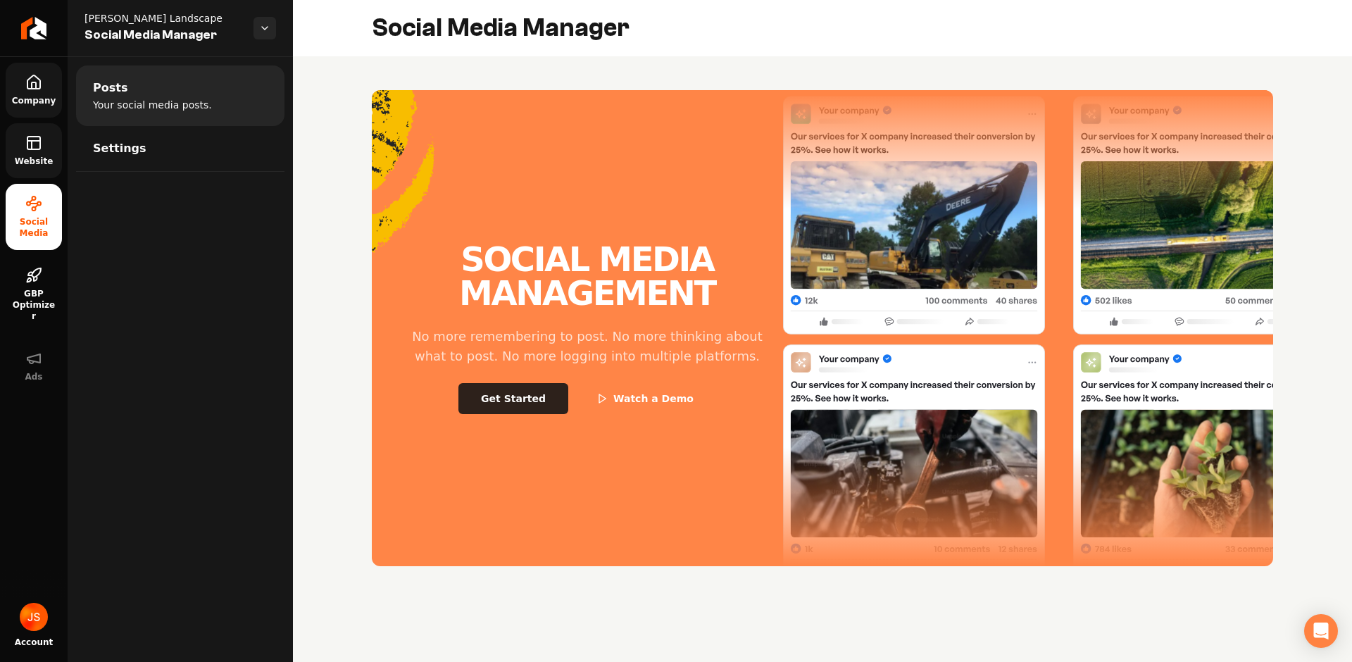
click at [529, 401] on button "Get Started" at bounding box center [513, 398] width 110 height 31
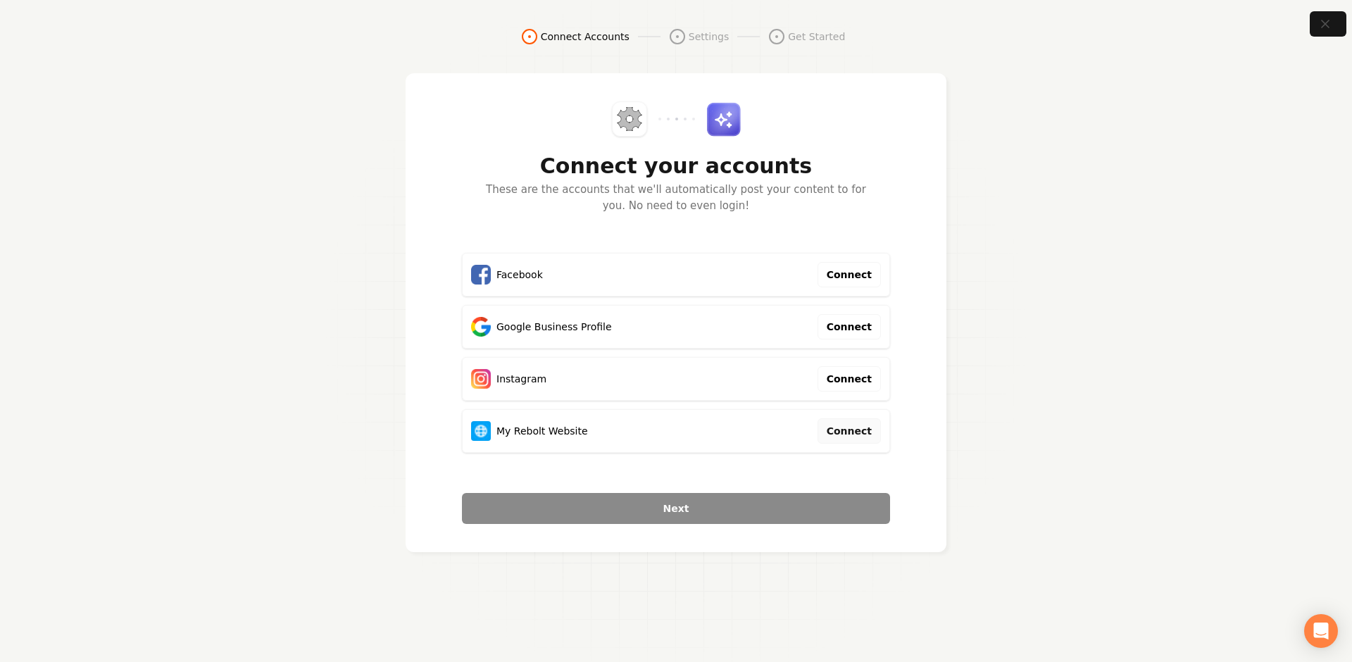
click at [859, 430] on button "Connect" at bounding box center [849, 430] width 63 height 25
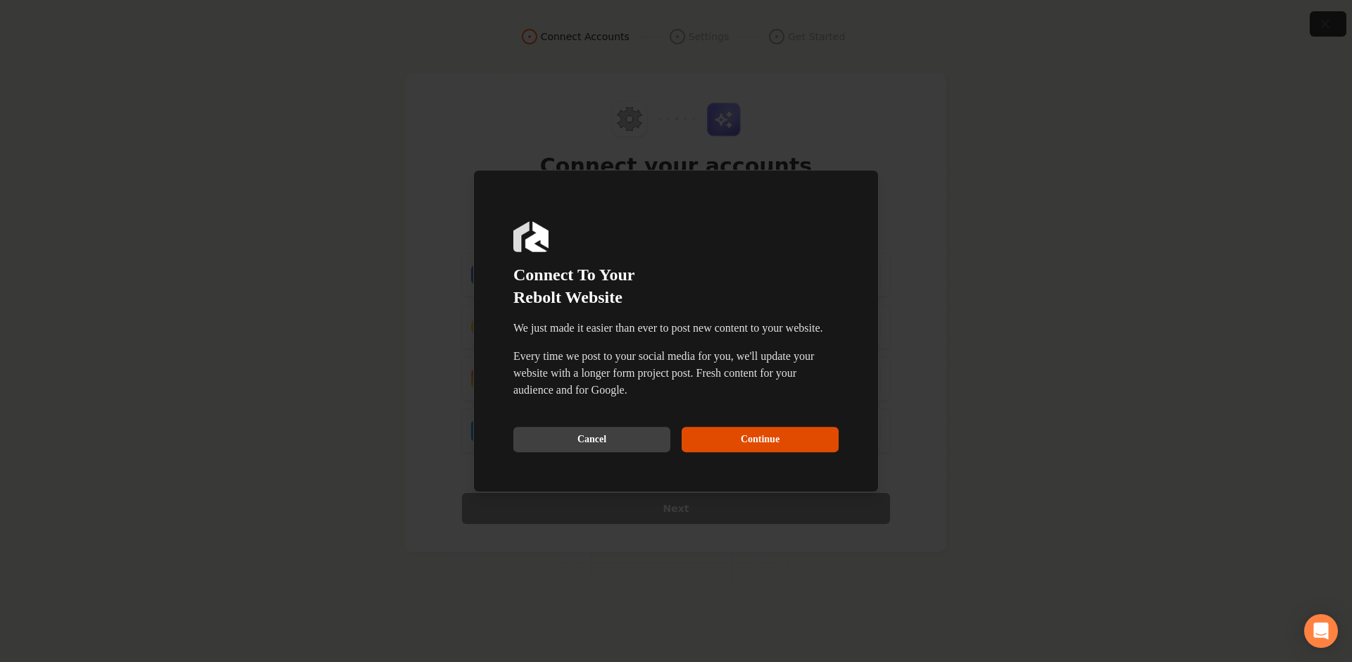
click at [744, 464] on div "Dialog Connect To Your Rebolt Website We just made it easier than ever to post …" at bounding box center [676, 331] width 406 height 323
click at [751, 444] on button "Continue" at bounding box center [760, 439] width 157 height 25
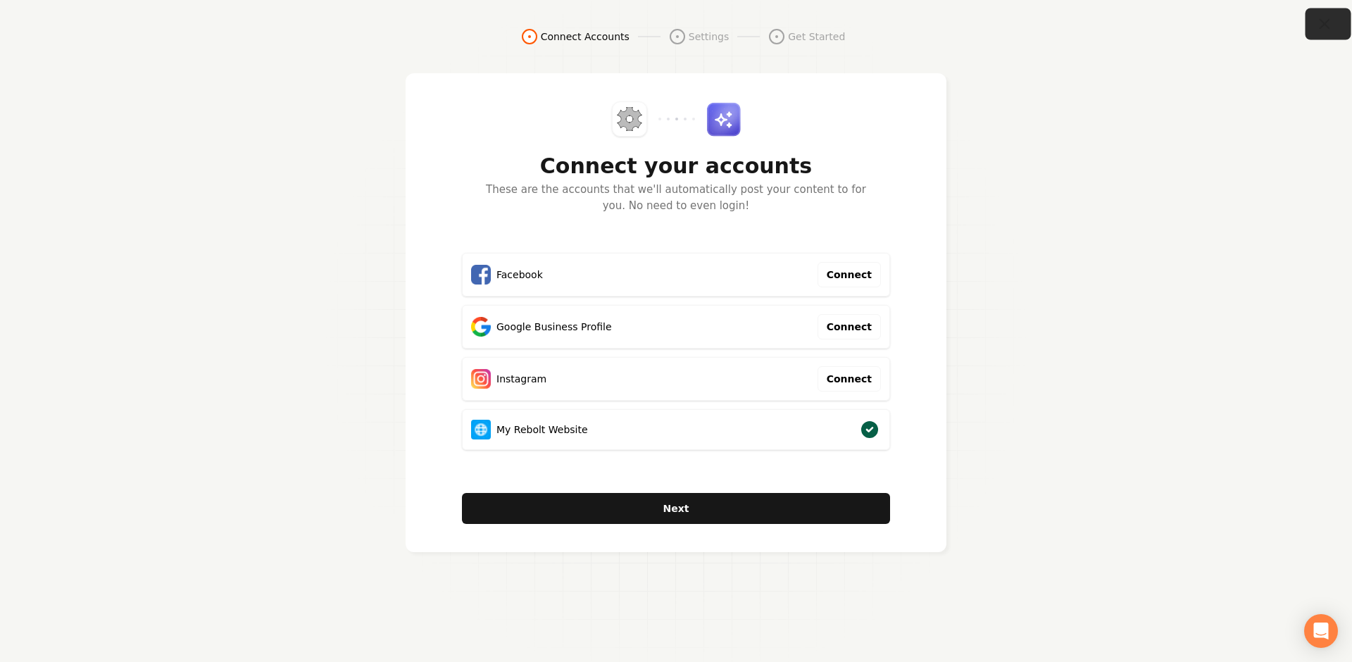
click at [1332, 15] on icon "button" at bounding box center [1325, 24] width 18 height 18
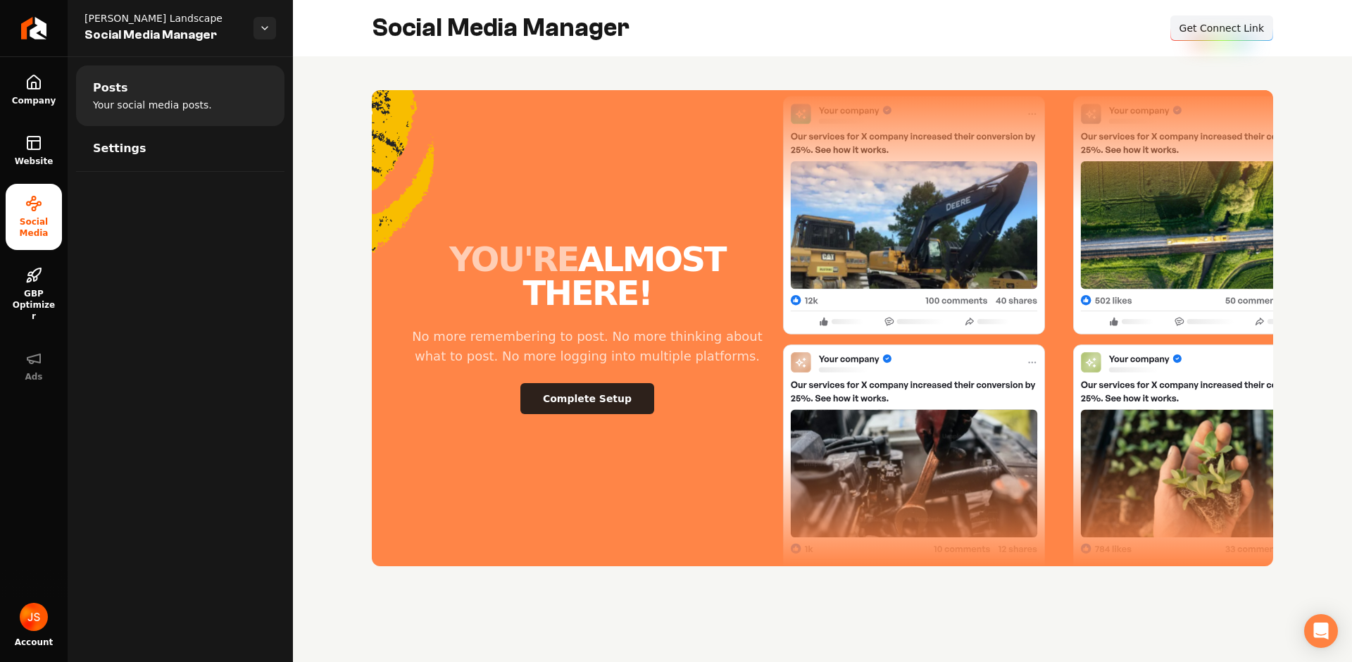
click at [588, 389] on button "Complete Setup" at bounding box center [587, 398] width 134 height 31
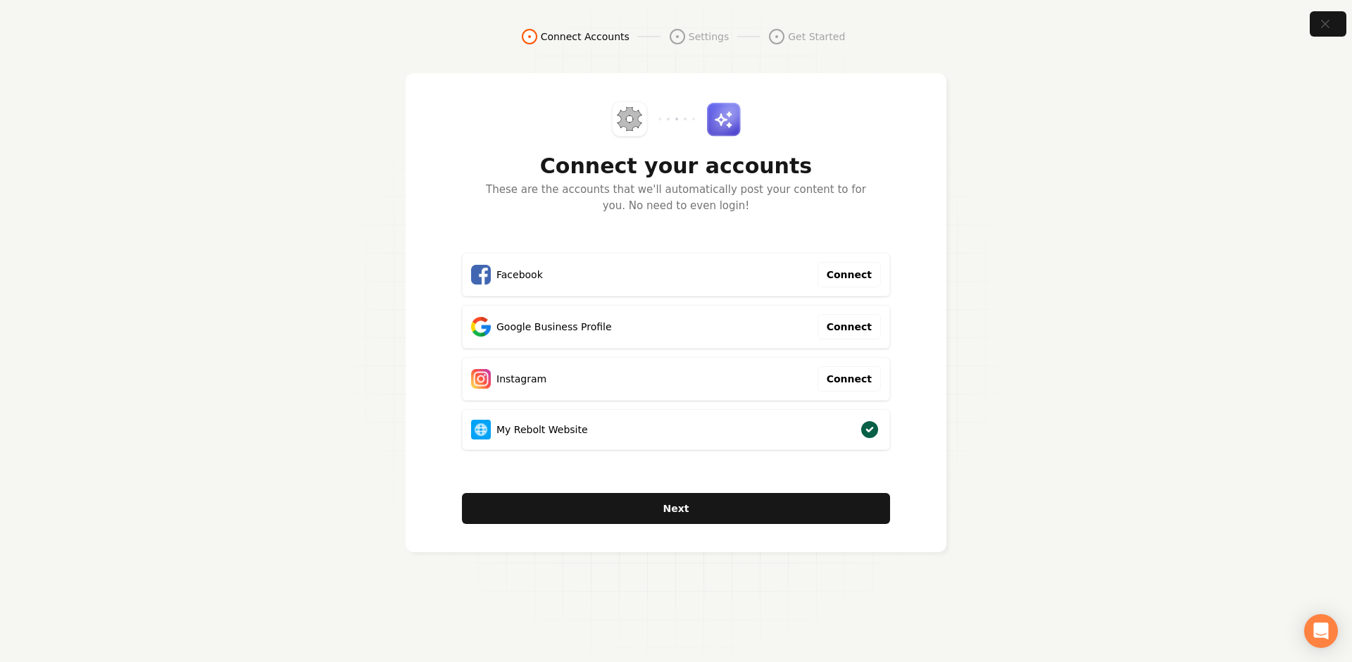
click at [1299, 20] on section "Connect Accounts Settings Get Started Connect your accounts These are the accou…" at bounding box center [676, 331] width 1352 height 662
click at [1311, 16] on button "button" at bounding box center [1329, 24] width 46 height 32
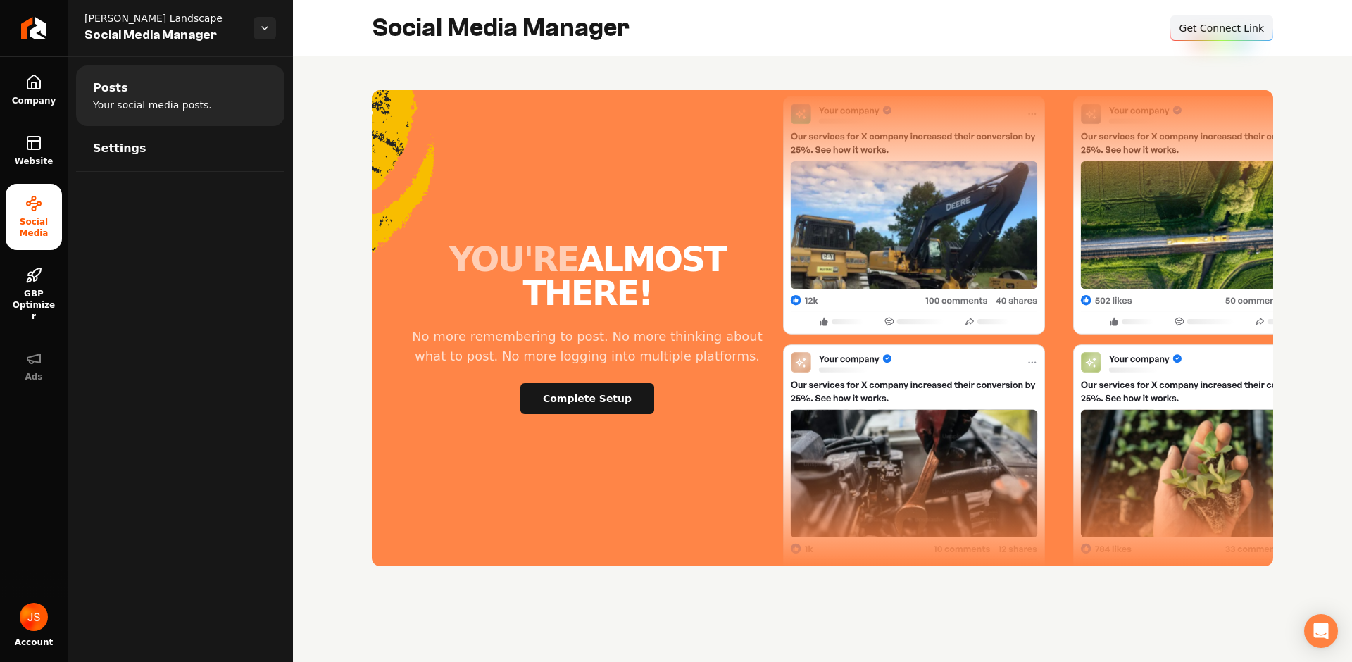
click at [1223, 30] on span "Get Connect Link" at bounding box center [1222, 28] width 85 height 14
click at [563, 383] on button "Complete Setup" at bounding box center [587, 398] width 134 height 31
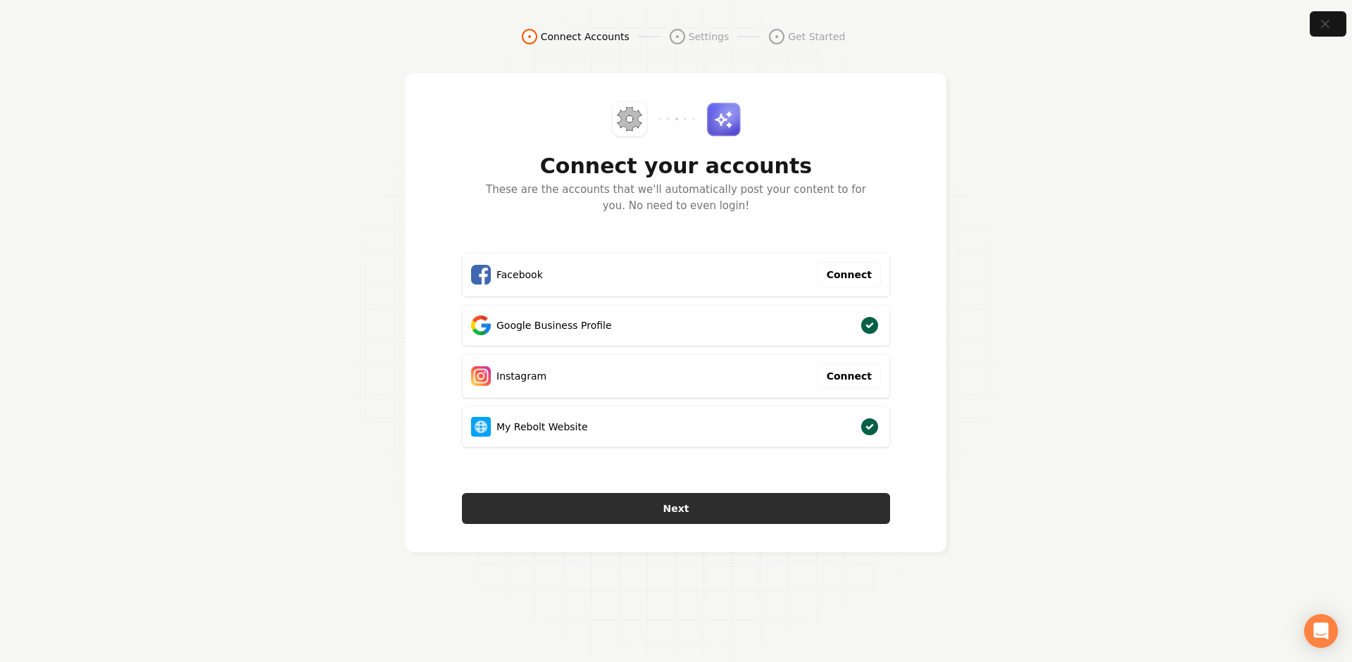
click at [736, 506] on button "Next" at bounding box center [676, 508] width 428 height 31
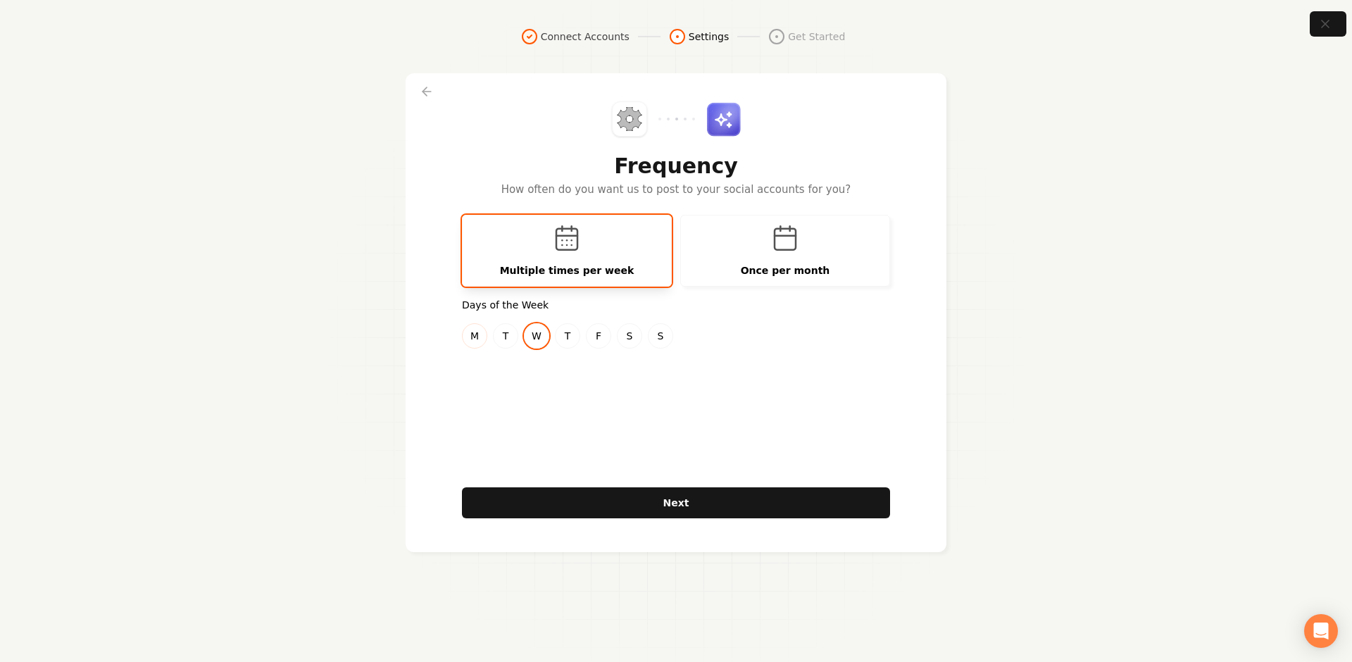
click at [481, 330] on button "M" at bounding box center [474, 335] width 25 height 25
click at [608, 330] on button "F" at bounding box center [598, 335] width 25 height 25
click at [540, 395] on div "Frequency How often do you want us to post to your social accounts for you? Mul…" at bounding box center [676, 312] width 428 height 423
click at [548, 356] on div "Frequency How often do you want us to post to your social accounts for you? Mul…" at bounding box center [676, 312] width 428 height 423
click at [505, 336] on button "T" at bounding box center [505, 335] width 25 height 25
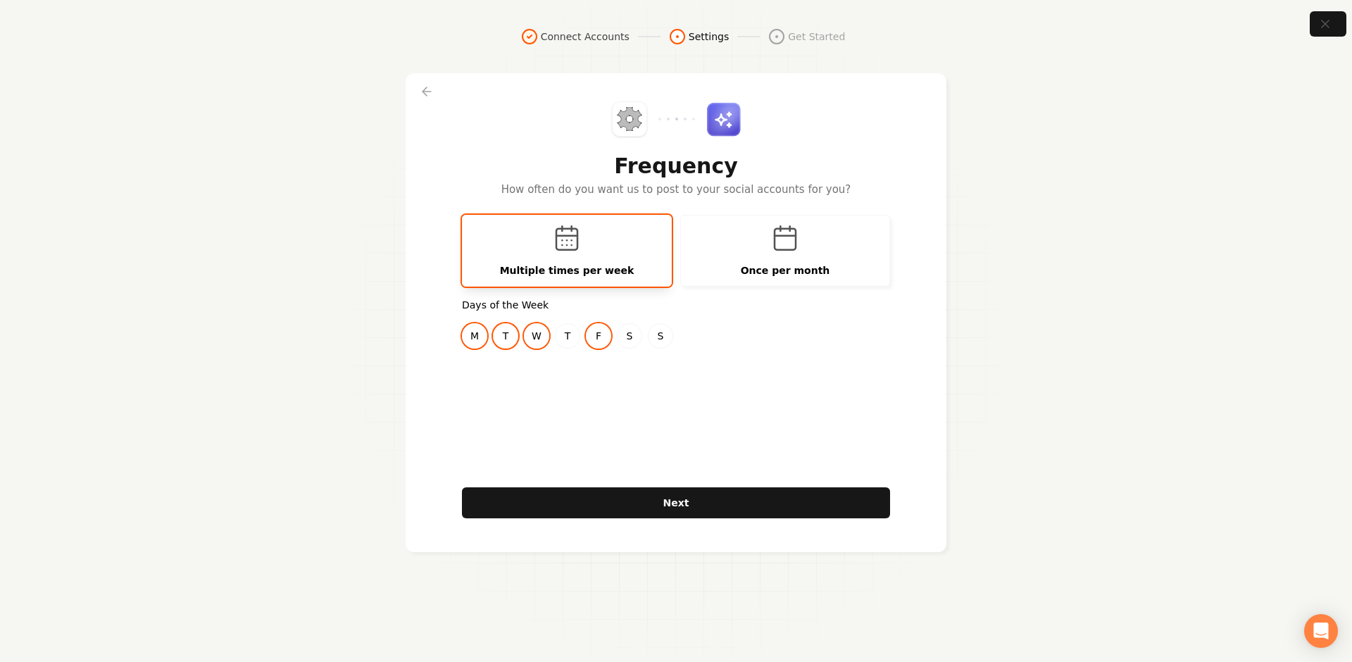
click at [516, 337] on button "T" at bounding box center [505, 335] width 25 height 25
drag, startPoint x: 540, startPoint y: 385, endPoint x: 508, endPoint y: 370, distance: 34.7
click at [539, 384] on div "Frequency How often do you want us to post to your social accounts for you? Mul…" at bounding box center [676, 312] width 428 height 423
click at [512, 390] on div "Frequency How often do you want us to post to your social accounts for you? Mul…" at bounding box center [676, 312] width 428 height 423
click at [480, 332] on button "M" at bounding box center [474, 335] width 25 height 25
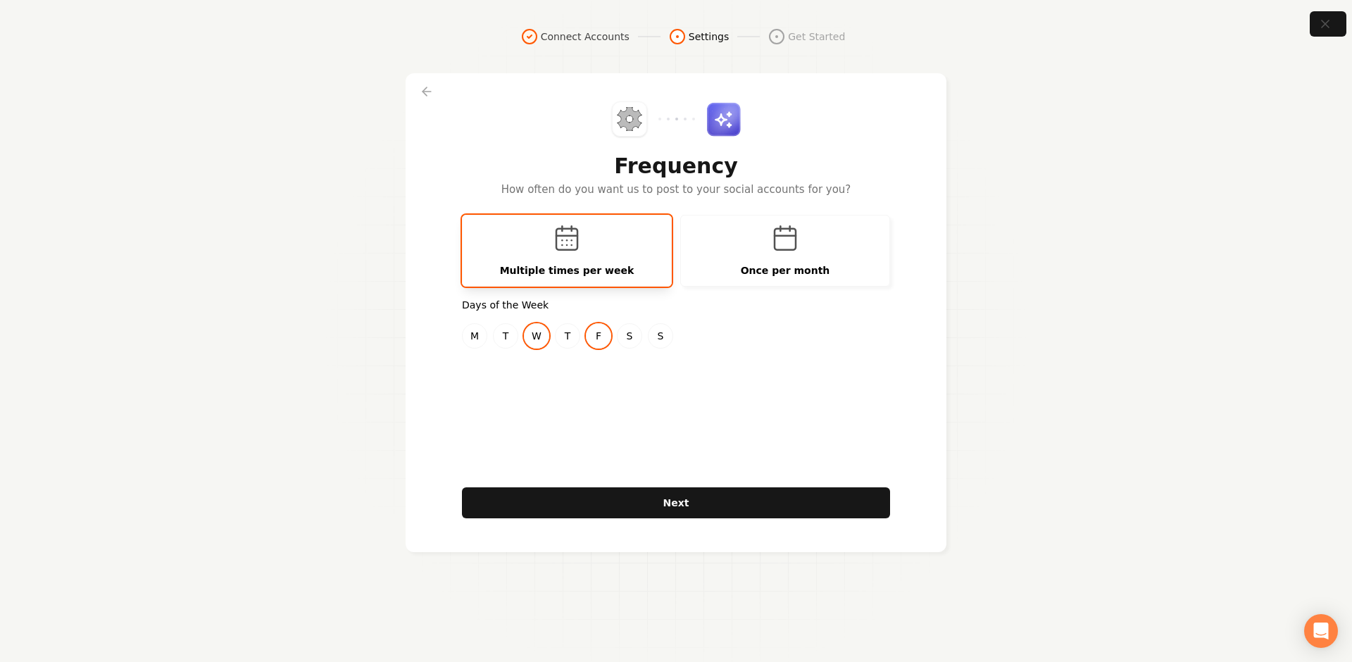
drag, startPoint x: 554, startPoint y: 433, endPoint x: 537, endPoint y: 409, distance: 29.3
click at [554, 432] on div "Frequency How often do you want us to post to your social accounts for you? Mul…" at bounding box center [676, 312] width 428 height 423
click at [478, 335] on button "M" at bounding box center [474, 335] width 25 height 25
click at [598, 387] on div "Frequency How often do you want us to post to your social accounts for you? Mul…" at bounding box center [676, 312] width 428 height 423
click at [508, 339] on button "T" at bounding box center [505, 335] width 25 height 25
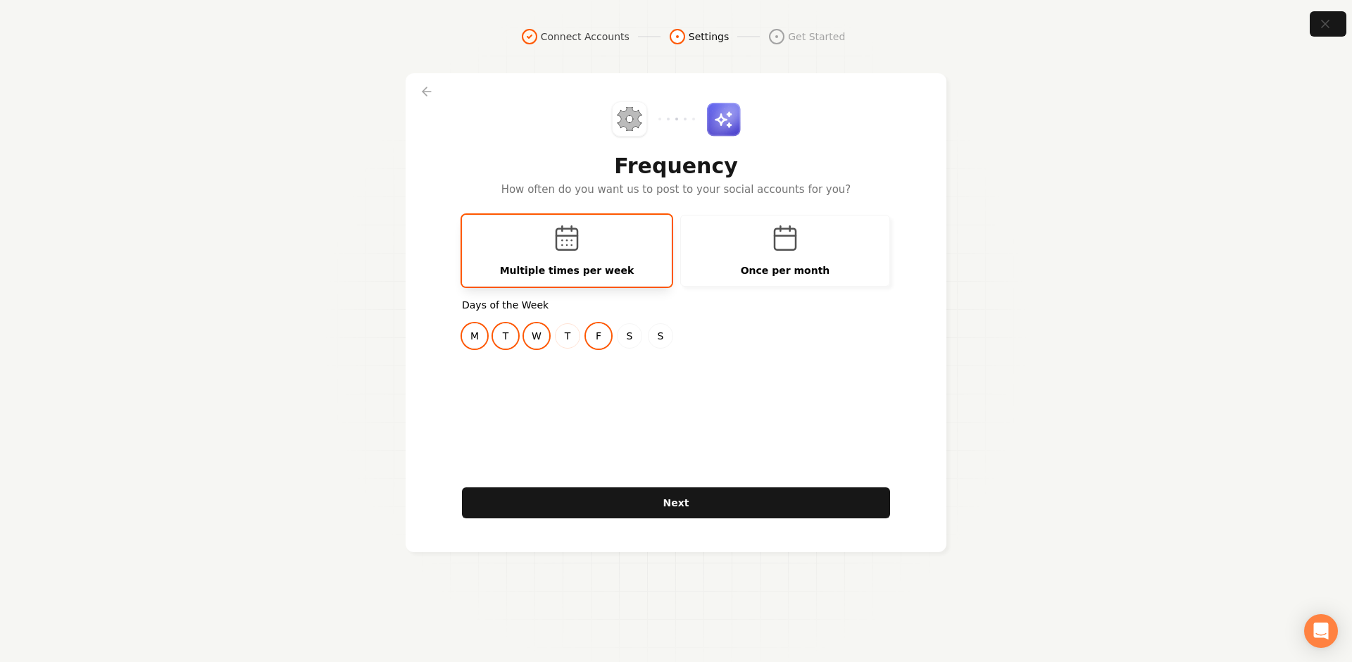
drag, startPoint x: 570, startPoint y: 334, endPoint x: 619, endPoint y: 337, distance: 49.4
click at [570, 334] on button "T" at bounding box center [567, 335] width 25 height 25
click at [619, 337] on button "S" at bounding box center [629, 335] width 25 height 25
click at [656, 337] on button "S" at bounding box center [660, 335] width 25 height 25
click at [654, 341] on button "S" at bounding box center [660, 335] width 25 height 25
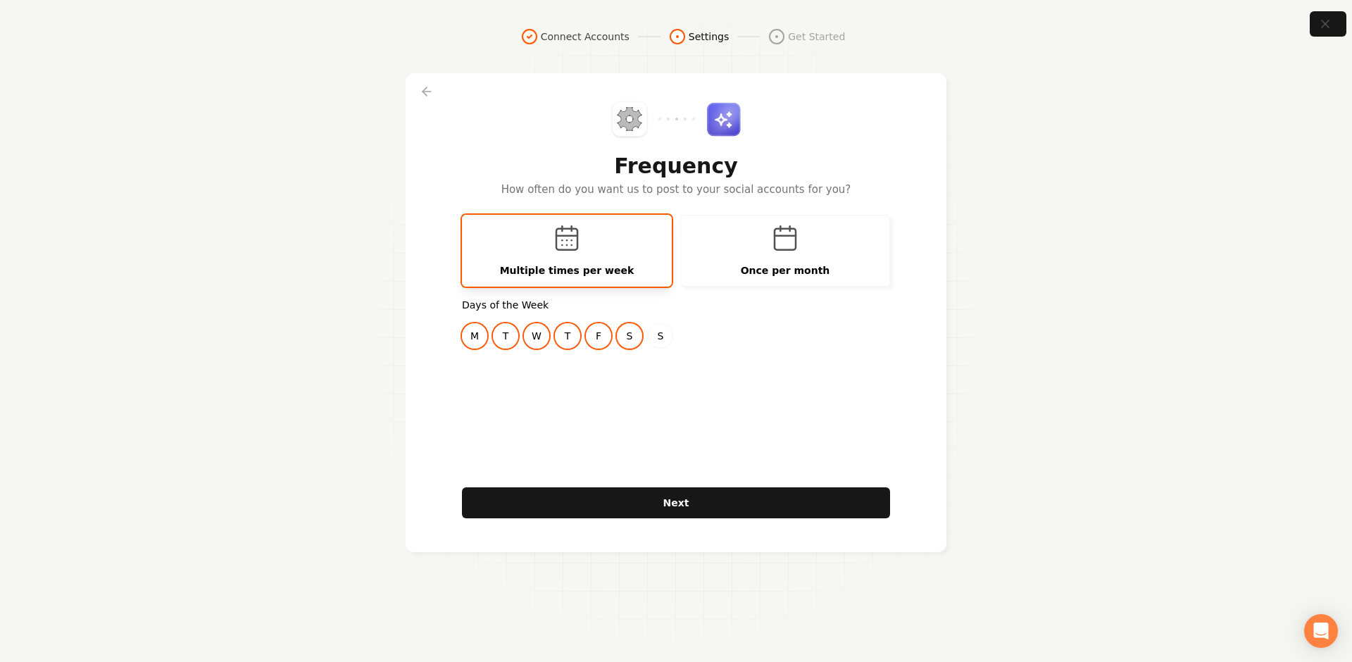
click at [626, 338] on button "S" at bounding box center [629, 335] width 25 height 25
drag, startPoint x: 505, startPoint y: 337, endPoint x: 523, endPoint y: 337, distance: 18.3
click at [506, 337] on button "T" at bounding box center [505, 335] width 25 height 25
drag, startPoint x: 523, startPoint y: 337, endPoint x: 535, endPoint y: 337, distance: 11.3
click at [528, 337] on button "W" at bounding box center [536, 335] width 25 height 25
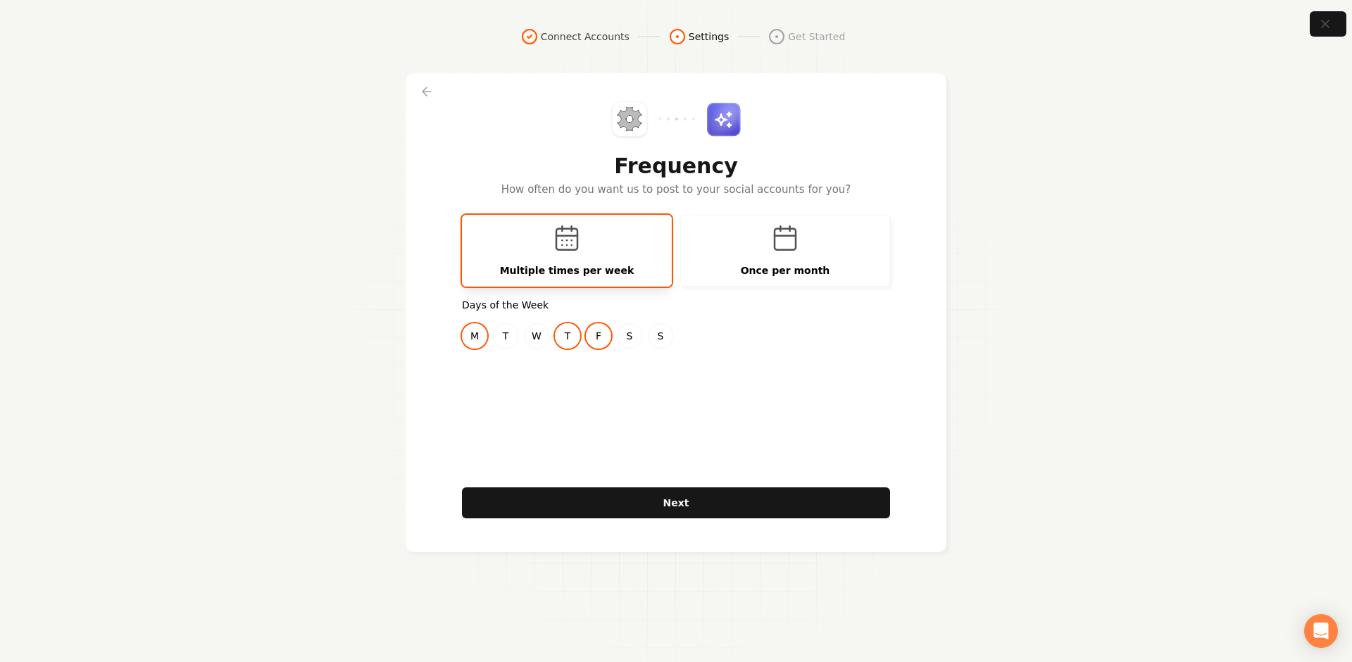
click at [591, 335] on button "F" at bounding box center [598, 335] width 25 height 25
click at [606, 416] on div "Frequency How often do you want us to post to your social accounts for you? Mul…" at bounding box center [676, 312] width 428 height 423
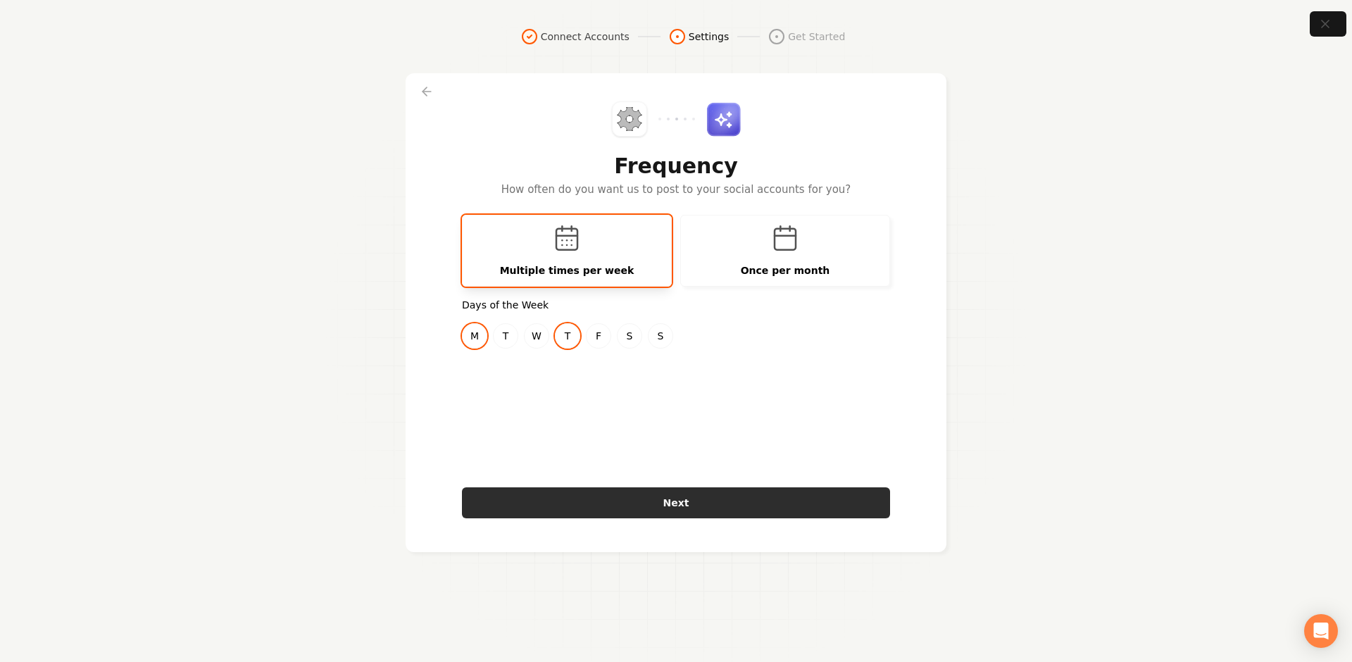
click at [597, 496] on button "Next" at bounding box center [676, 502] width 428 height 31
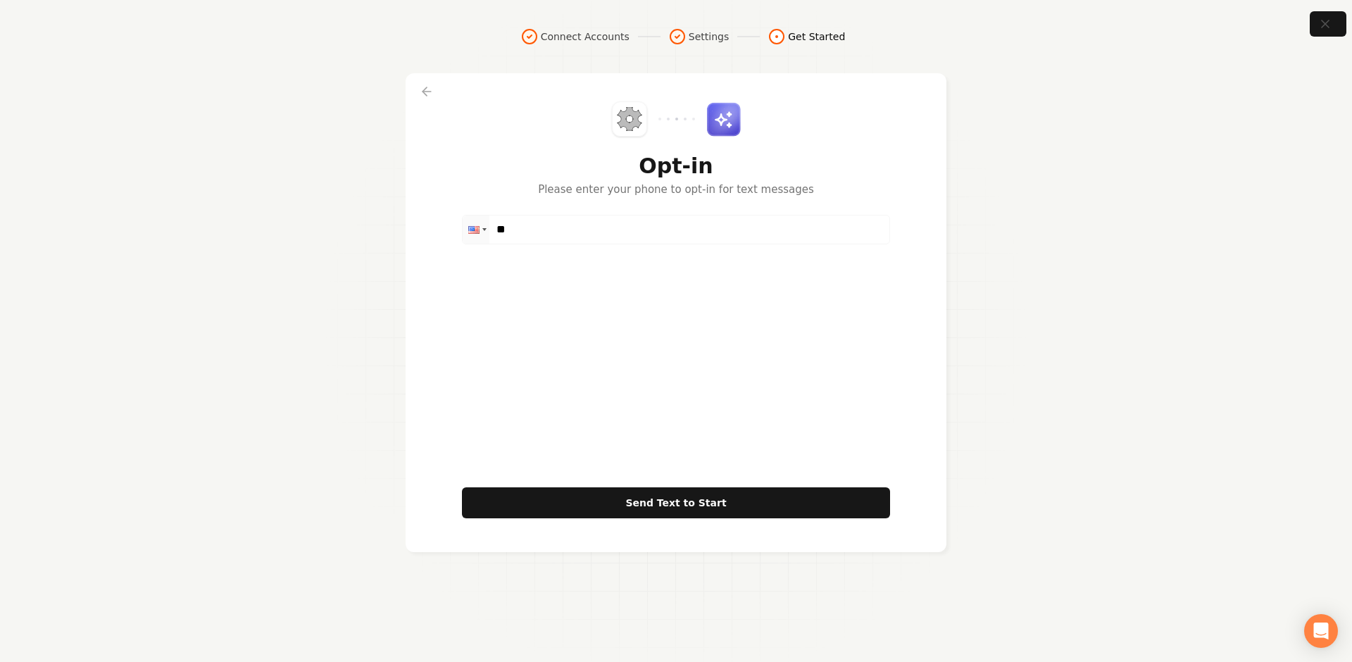
click at [610, 245] on div "Opt-in Please enter your phone to opt-in for text messages Phone ** Send Text t…" at bounding box center [676, 312] width 428 height 423
click at [601, 234] on input "**" at bounding box center [676, 230] width 427 height 28
paste input "**********"
type input "**********"
click at [549, 286] on div "**********" at bounding box center [676, 312] width 428 height 423
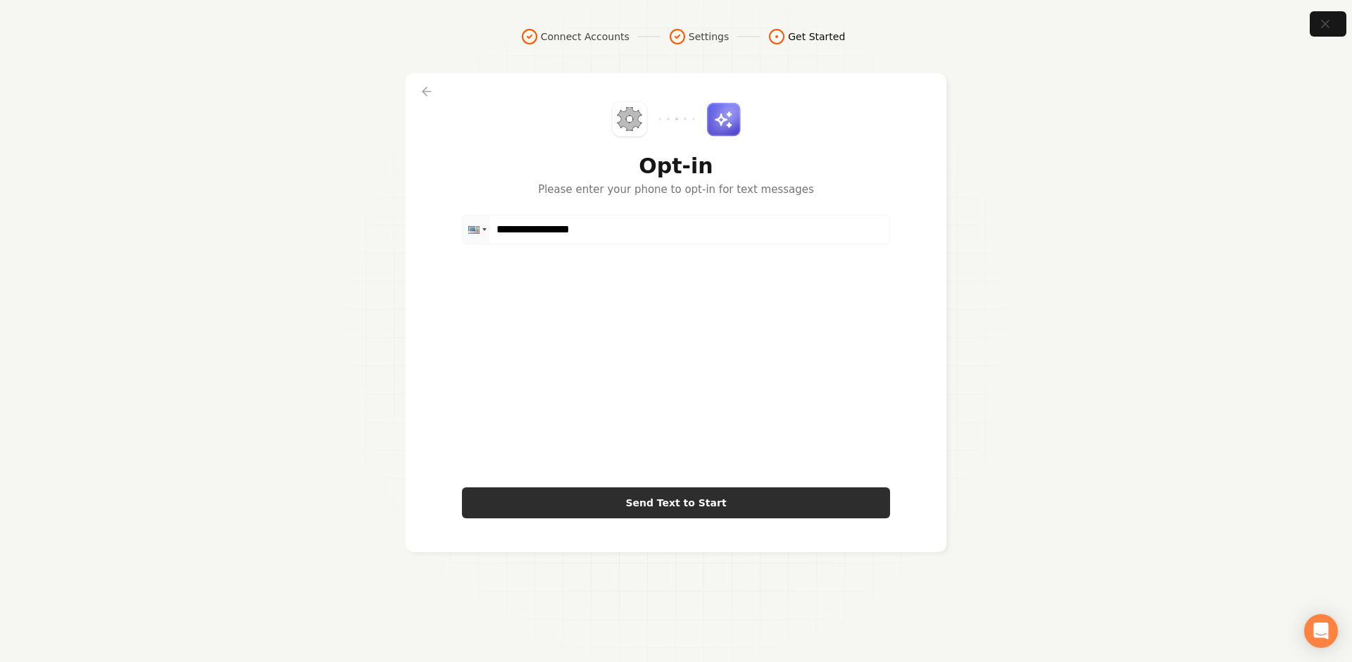
click at [619, 497] on button "Send Text to Start" at bounding box center [676, 502] width 428 height 31
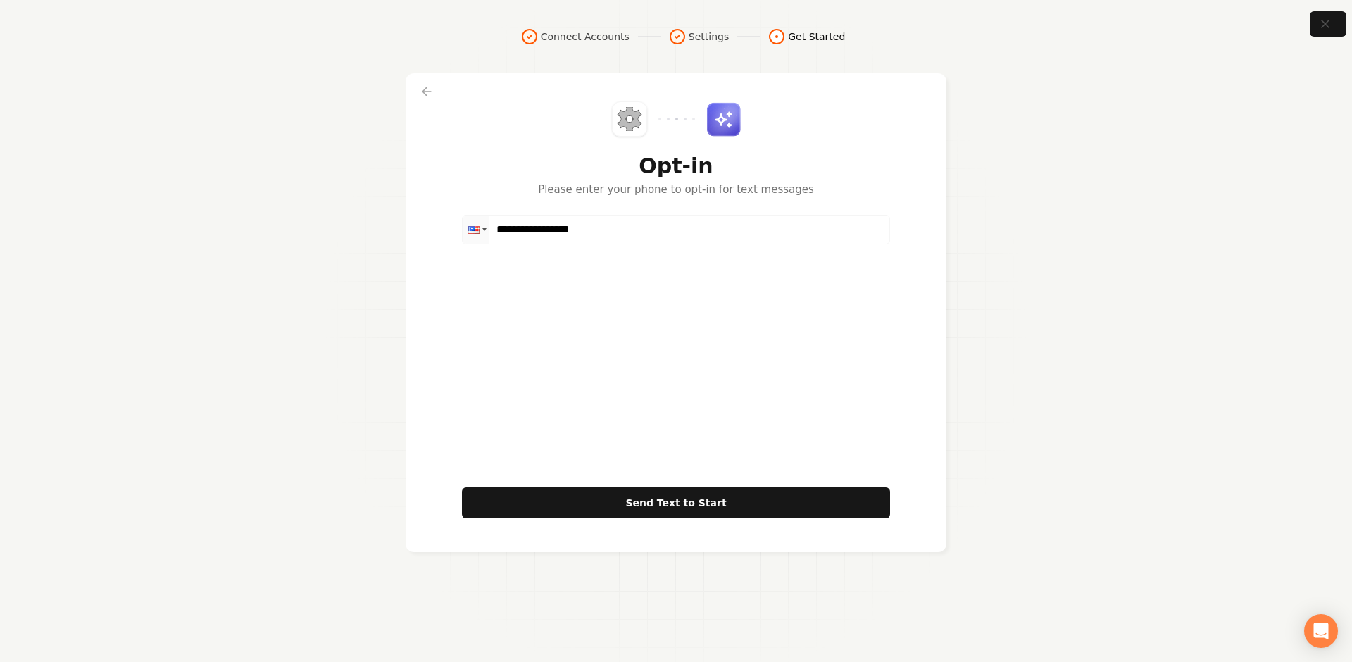
click at [1240, 19] on section "**********" at bounding box center [676, 331] width 1352 height 662
click at [1324, 25] on icon "button" at bounding box center [1325, 24] width 18 height 18
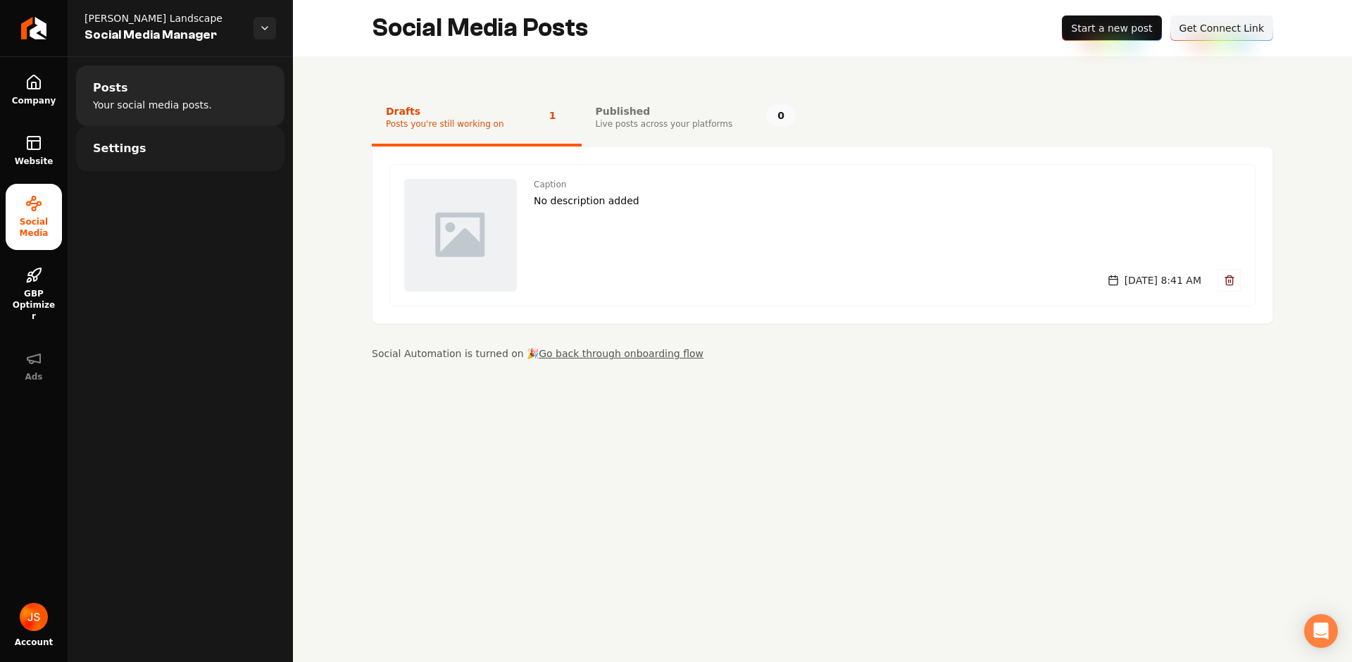
click at [118, 140] on span "Settings" at bounding box center [120, 148] width 54 height 17
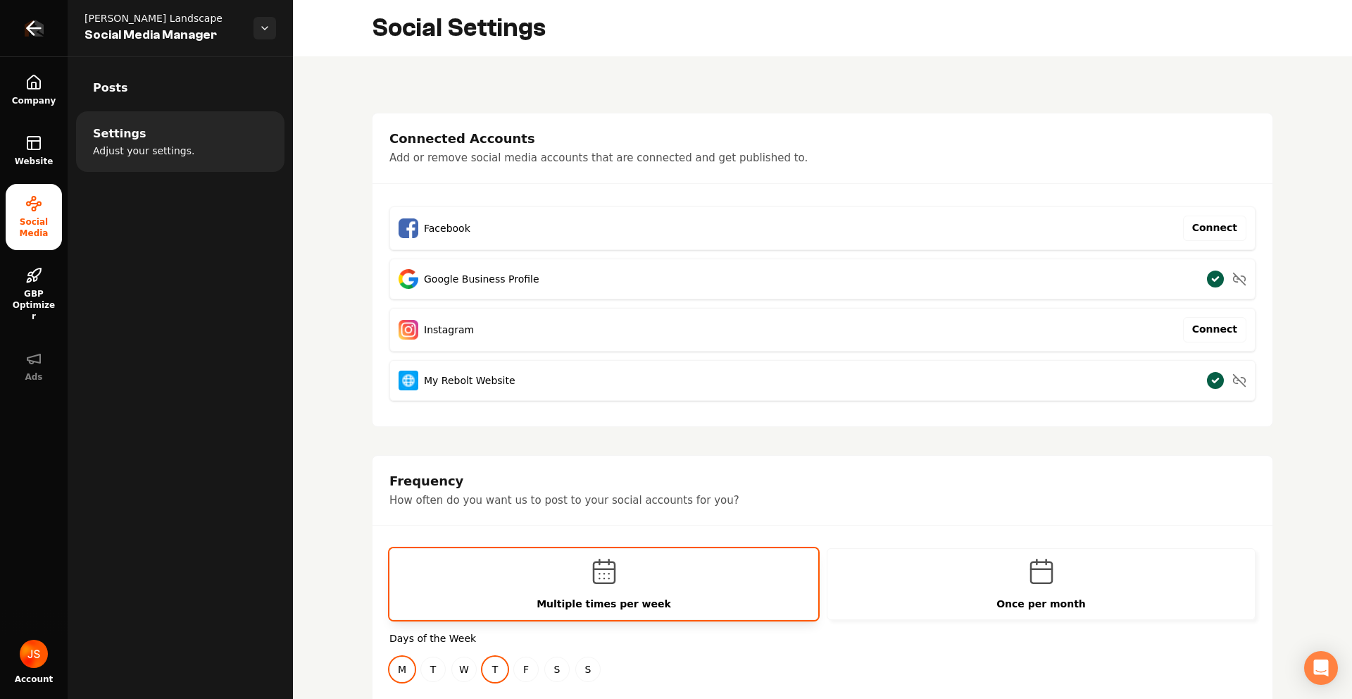
click at [42, 23] on icon "Return to dashboard" at bounding box center [34, 28] width 23 height 23
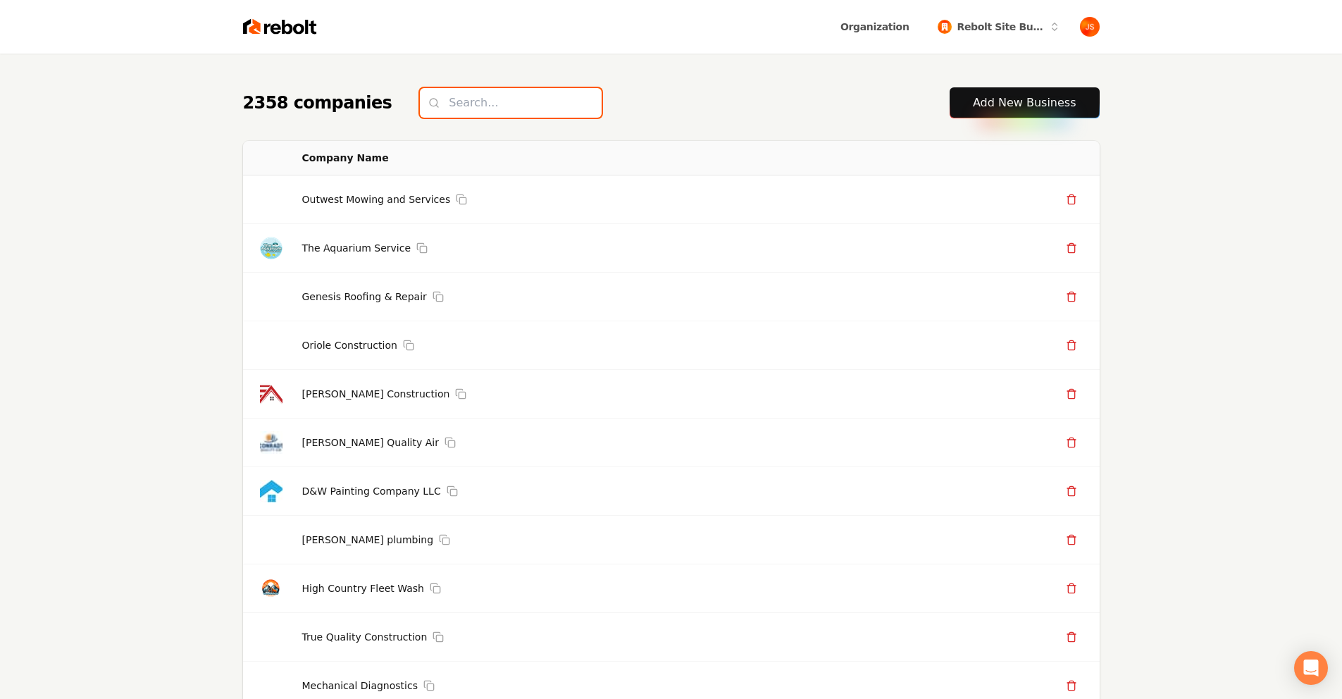
click at [471, 101] on input "search" at bounding box center [511, 103] width 182 height 30
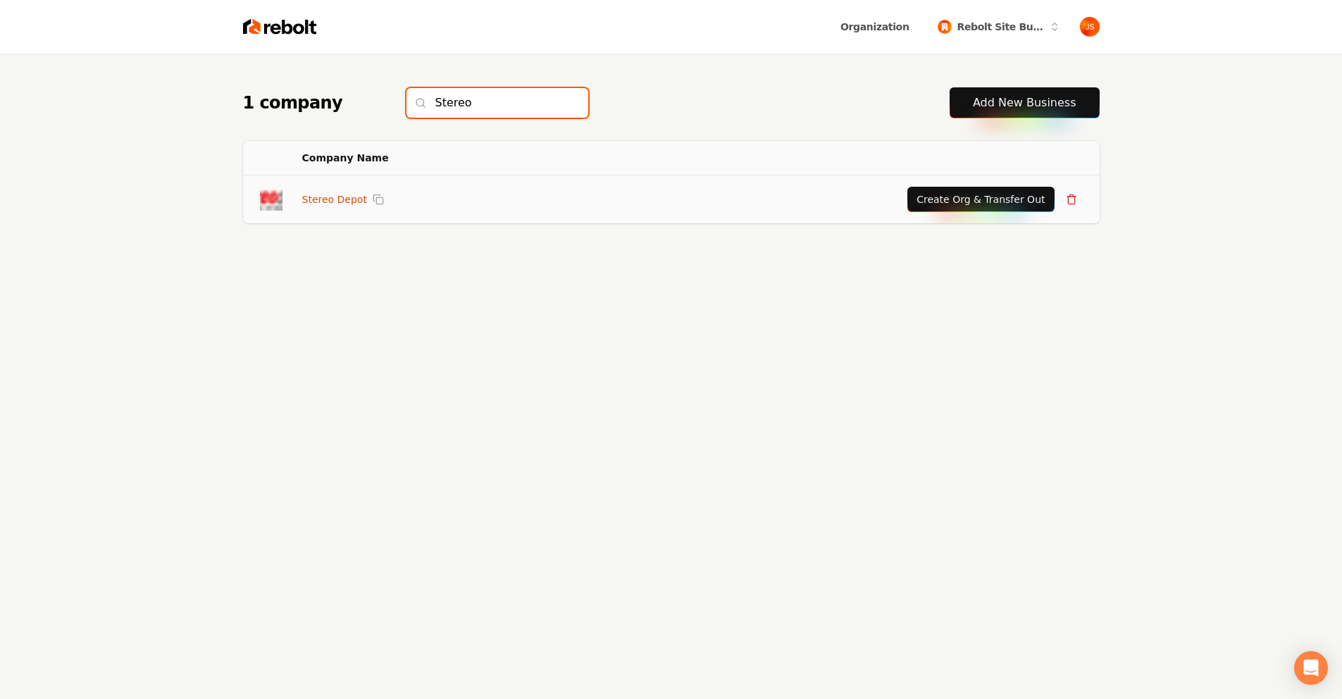
type input "Stereo"
click at [351, 201] on link "Stereo Depot" at bounding box center [334, 199] width 65 height 14
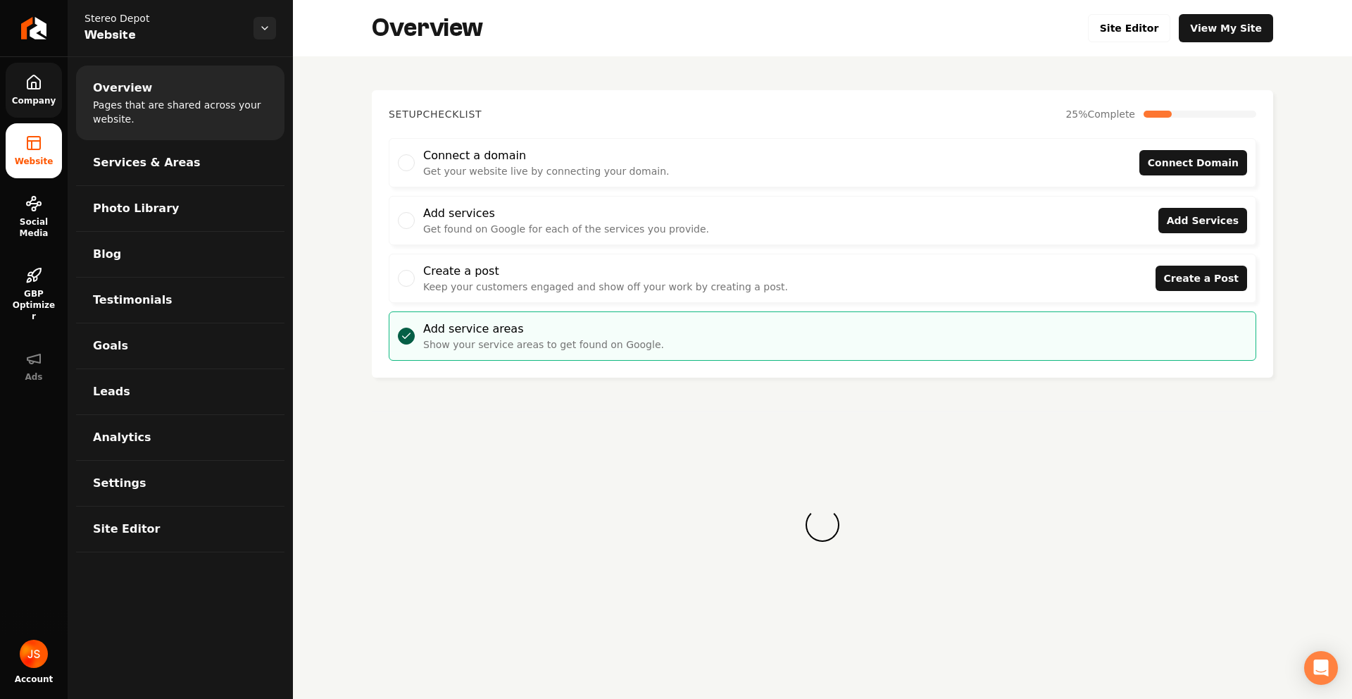
click at [25, 95] on span "Company" at bounding box center [34, 100] width 56 height 11
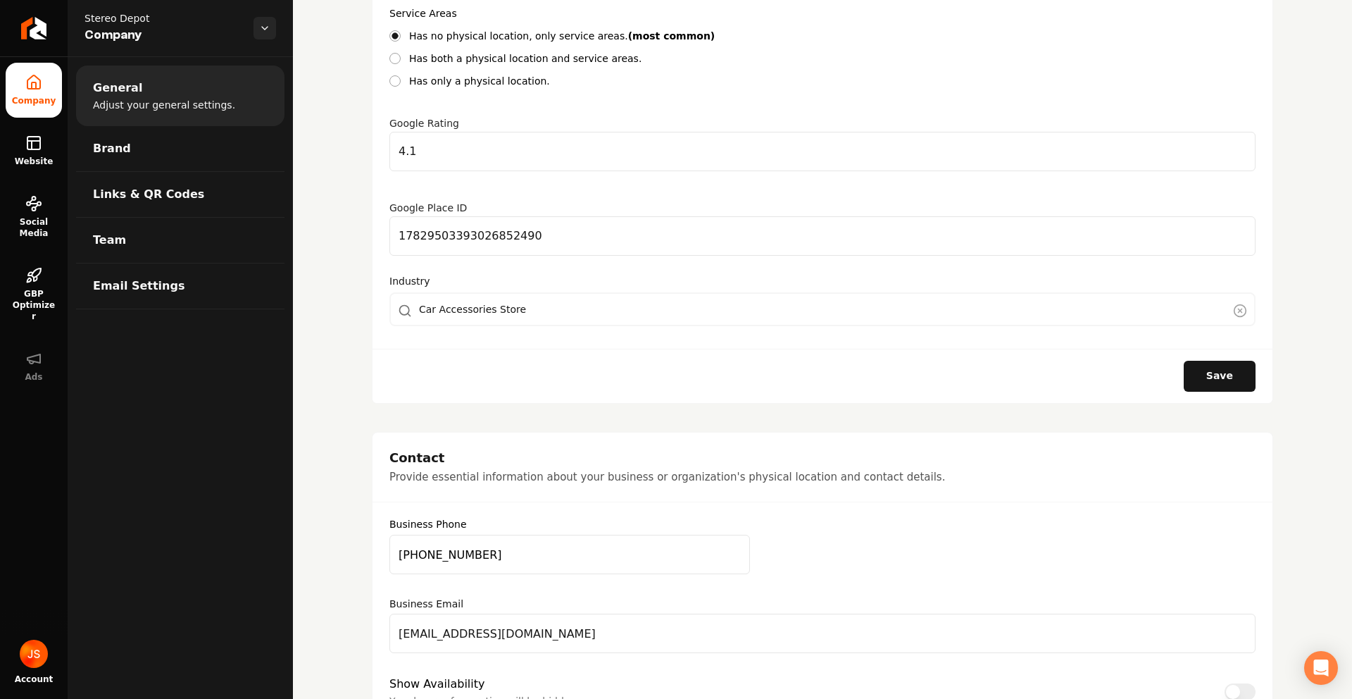
scroll to position [282, 0]
click at [504, 227] on input "17829503393026852490" at bounding box center [822, 233] width 866 height 39
click at [504, 221] on input "17829503393026852490" at bounding box center [822, 233] width 866 height 39
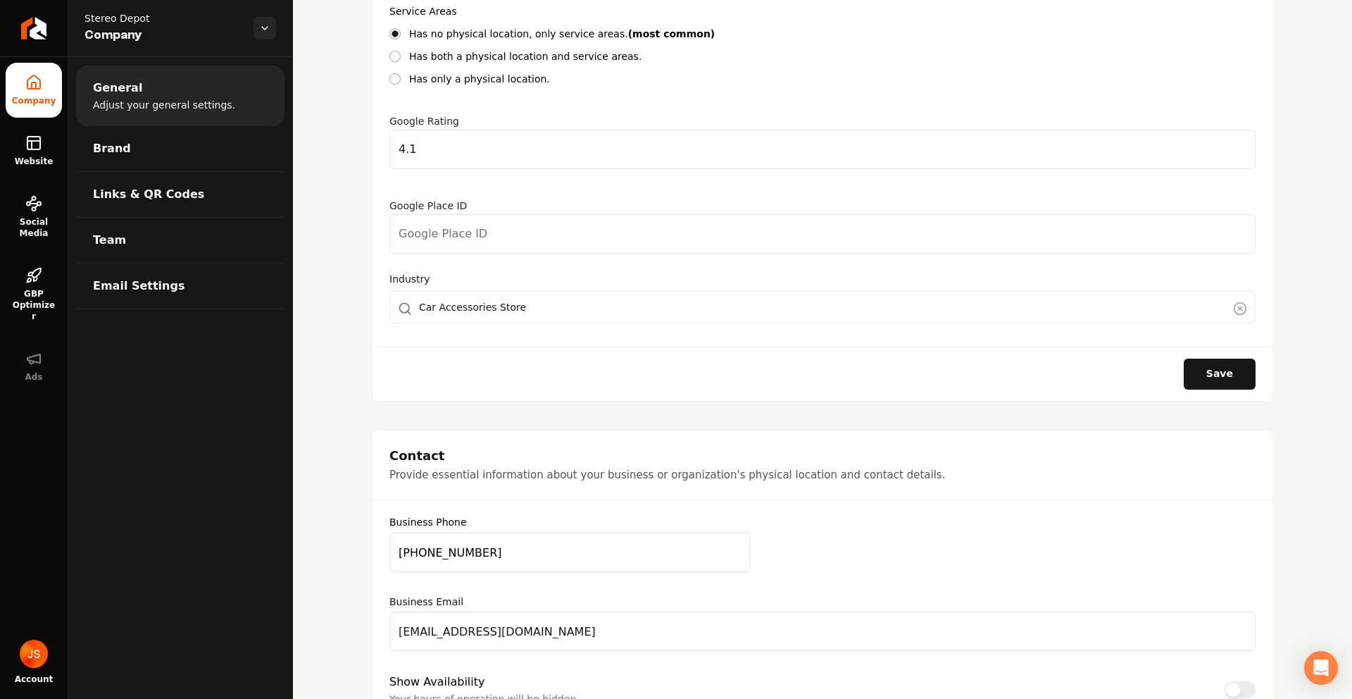
paste input "ChIJN17mNKtZ2YARisb8Bt8eb_c"
type input "ChIJN17mNKtZ2YARisb8Bt8eb_c"
click at [1232, 367] on button "Save" at bounding box center [1220, 373] width 72 height 31
click at [153, 196] on span "Links & QR Codes" at bounding box center [148, 194] width 111 height 17
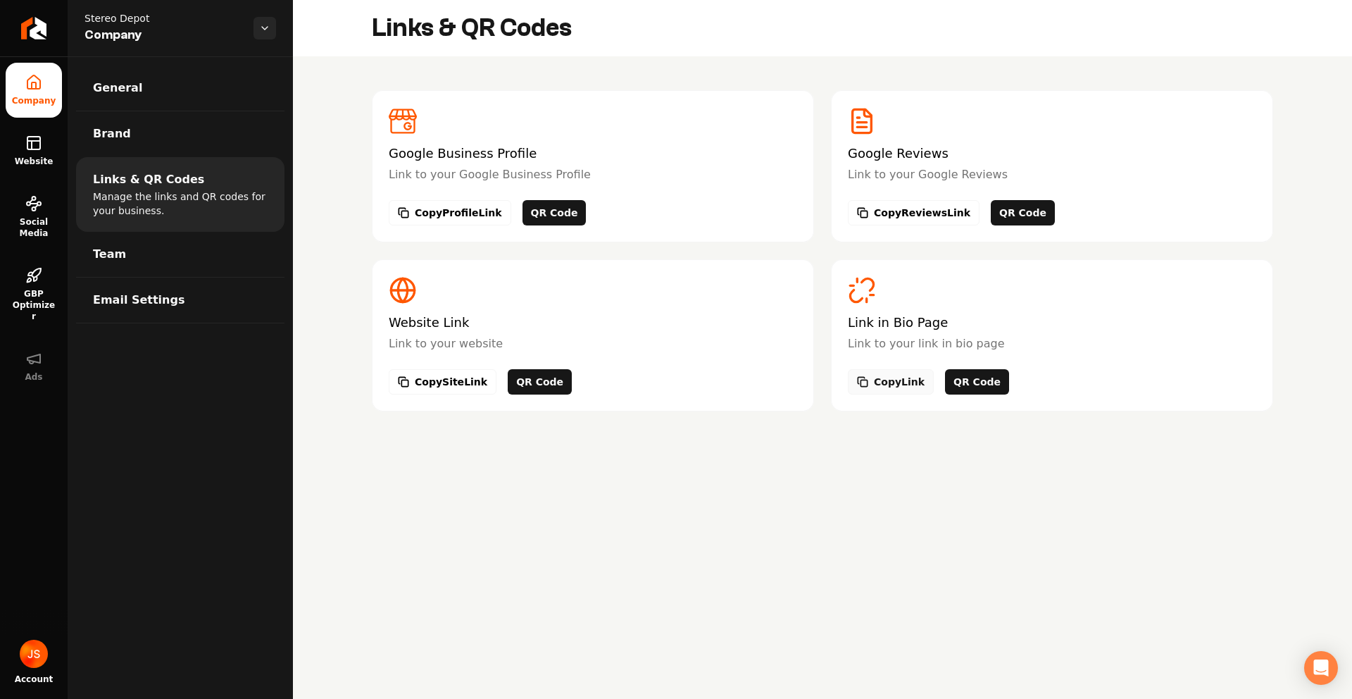
click at [909, 377] on button "Copy Link" at bounding box center [891, 381] width 86 height 25
click at [25, 32] on link "Return to dashboard" at bounding box center [34, 28] width 68 height 56
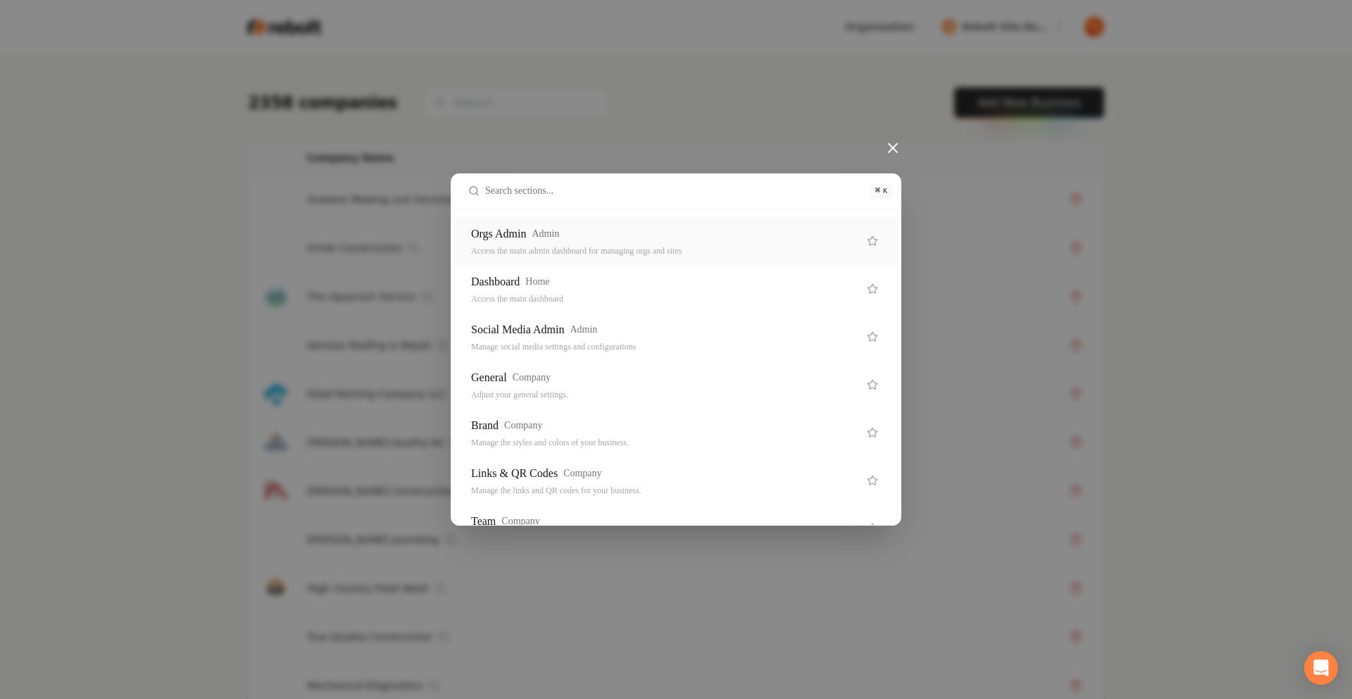
click at [617, 254] on div "Access the main admin dashboard for managing orgs and sites" at bounding box center [664, 250] width 387 height 11
click at [585, 223] on div "Orgs Admin Admin Access the main admin dashboard for managing orgs and sites" at bounding box center [676, 241] width 444 height 48
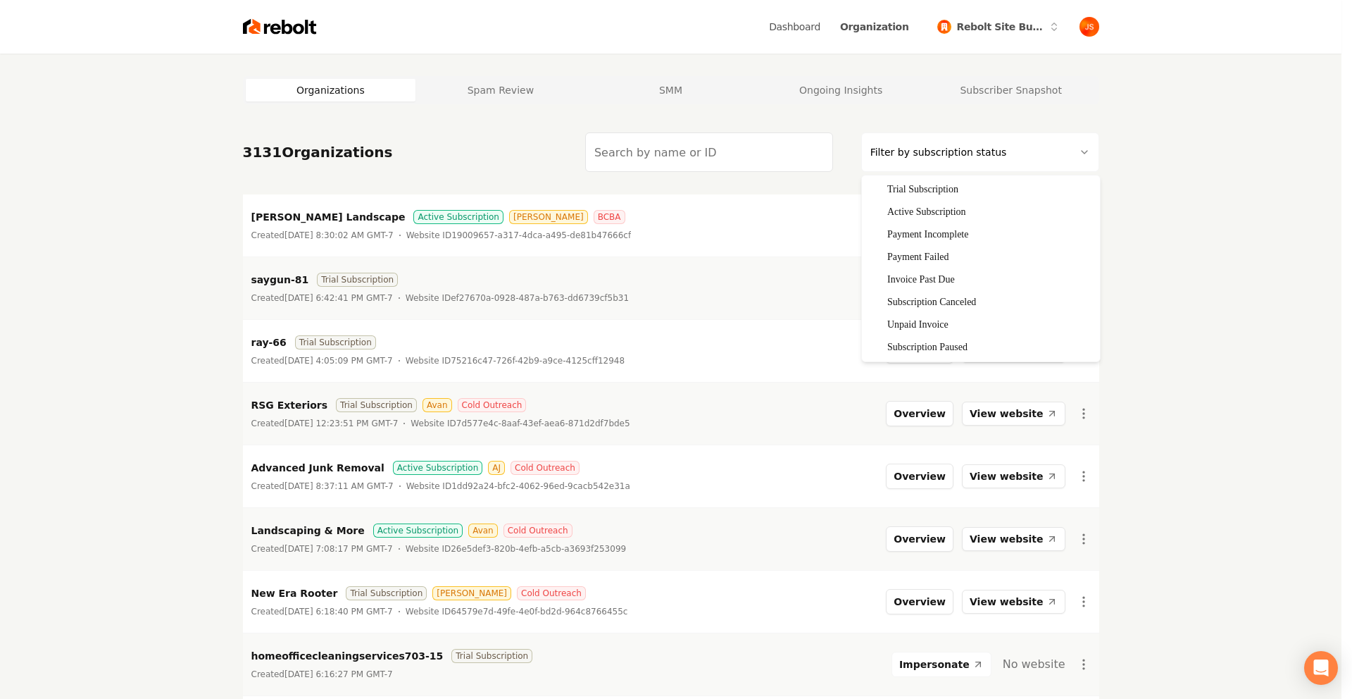
click at [978, 144] on html "Dashboard Organization Rebolt Site Builder Organizations Spam Review SMM Ongoin…" at bounding box center [676, 349] width 1352 height 699
drag, startPoint x: 921, startPoint y: 209, endPoint x: 777, endPoint y: 182, distance: 146.8
click at [752, 176] on nav "3131 Organizations Filter by subscription status" at bounding box center [665, 158] width 856 height 62
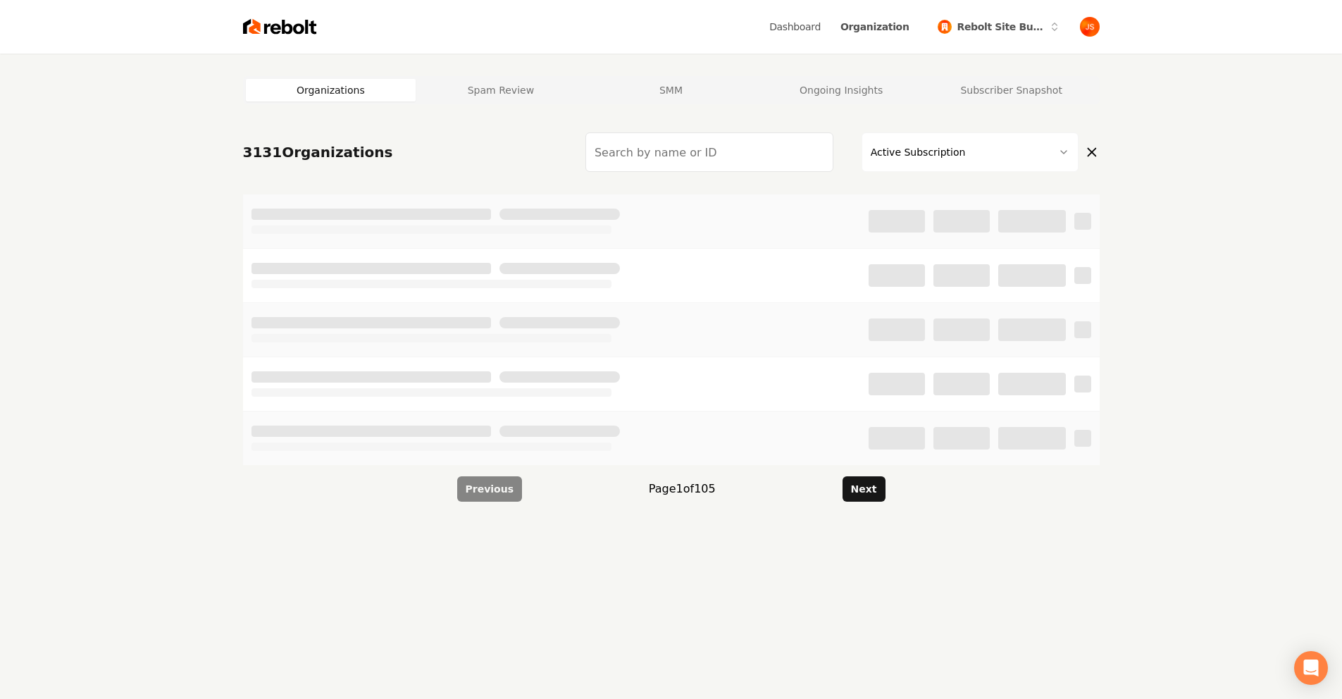
click at [730, 163] on input "search" at bounding box center [709, 151] width 248 height 39
paste input "Clear and Clean Window Cleaning"
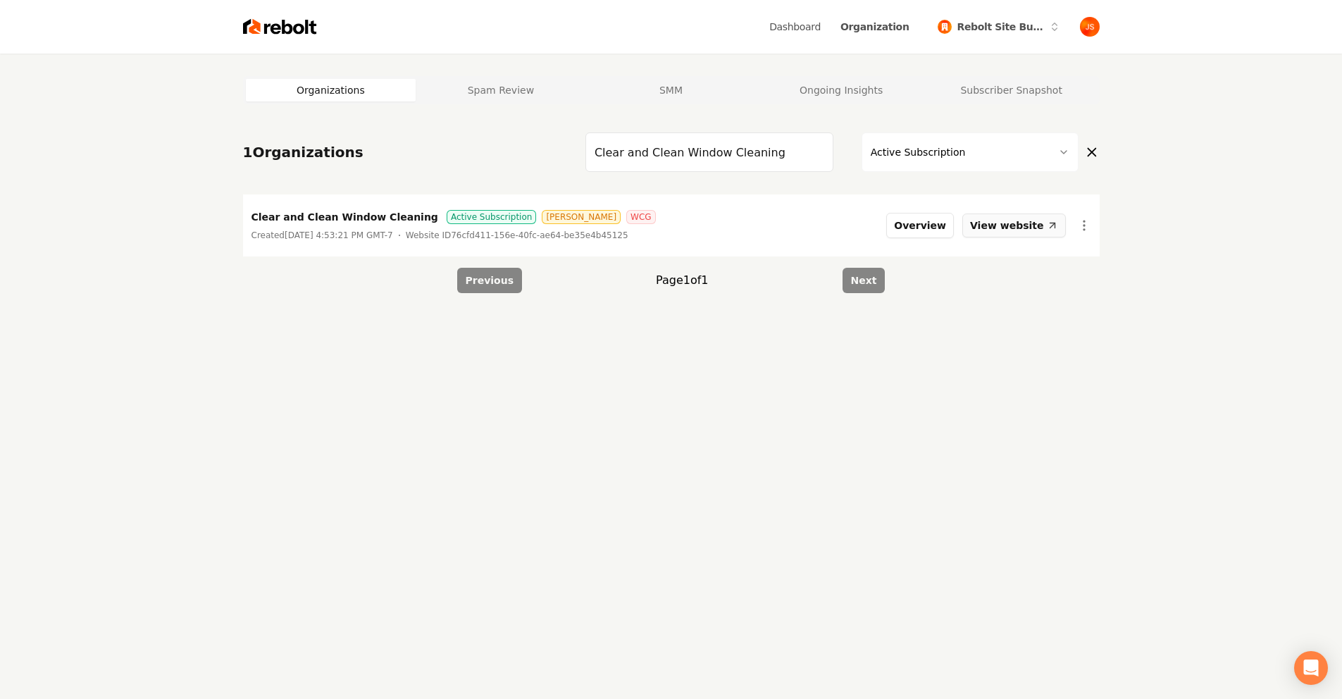
type input "Clear and Clean Window Cleaning"
click at [1014, 227] on link "View website" at bounding box center [1013, 225] width 103 height 24
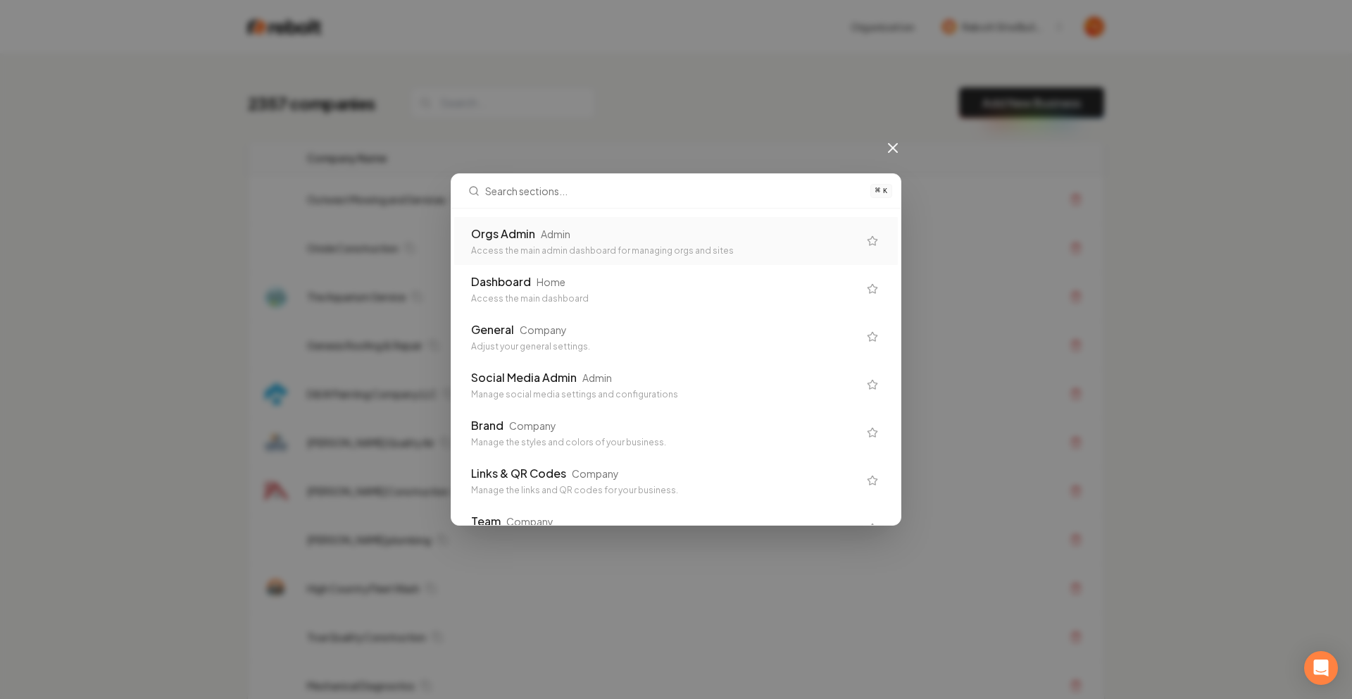
click at [608, 223] on div "Orgs Admin Admin Access the main admin dashboard for managing orgs and sites" at bounding box center [676, 241] width 444 height 48
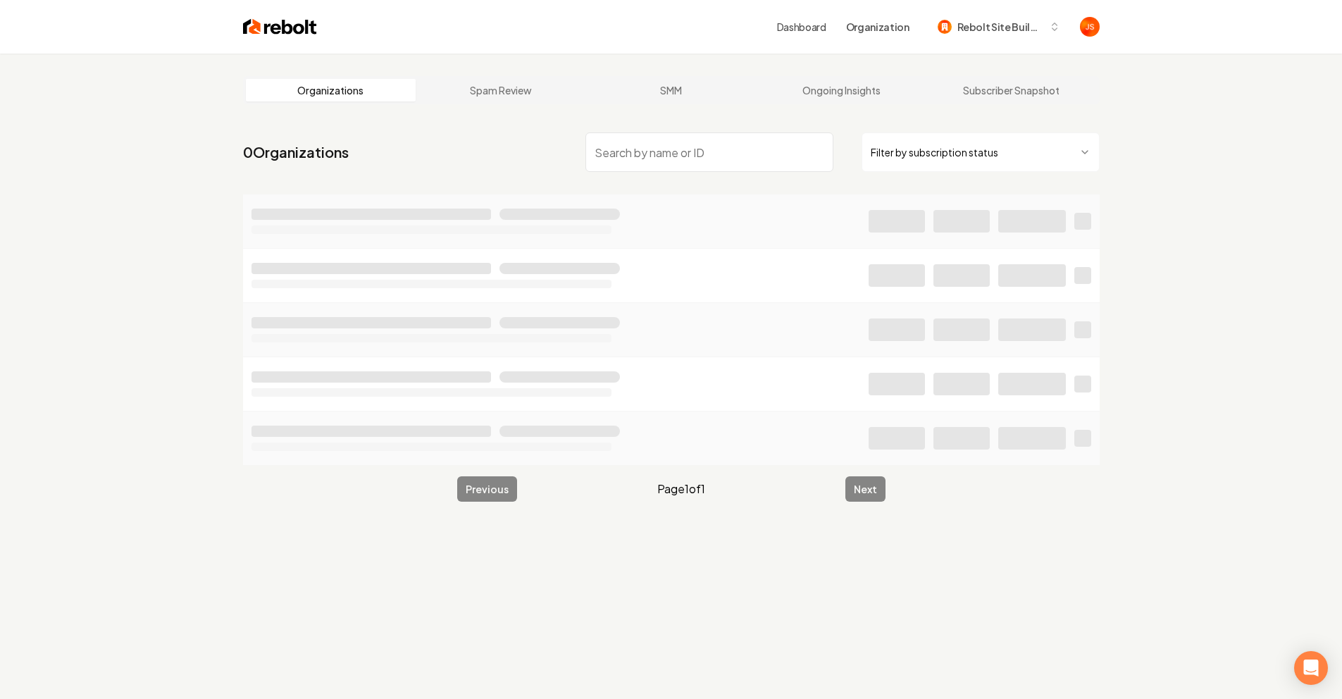
click at [951, 161] on html "Dashboard Organization Rebolt Site Builder Organizations Spam Review SMM Ongoin…" at bounding box center [671, 349] width 1342 height 699
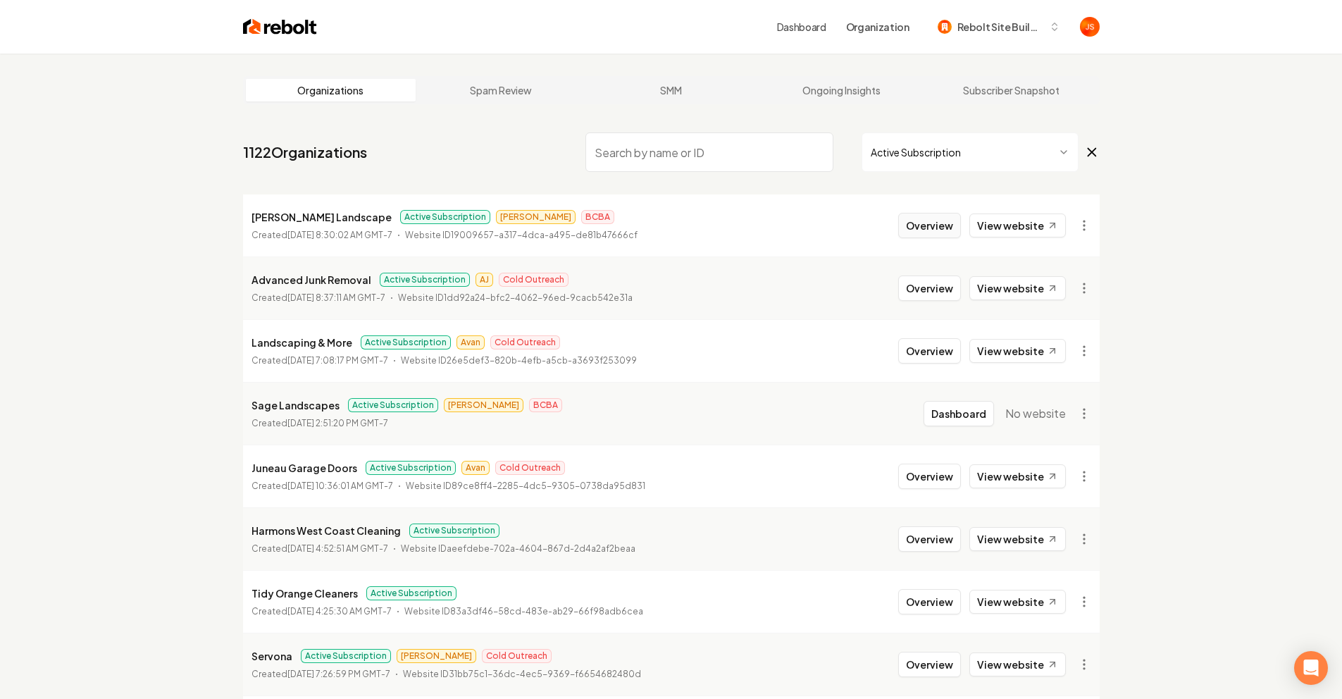
click at [930, 220] on button "Overview" at bounding box center [929, 225] width 63 height 25
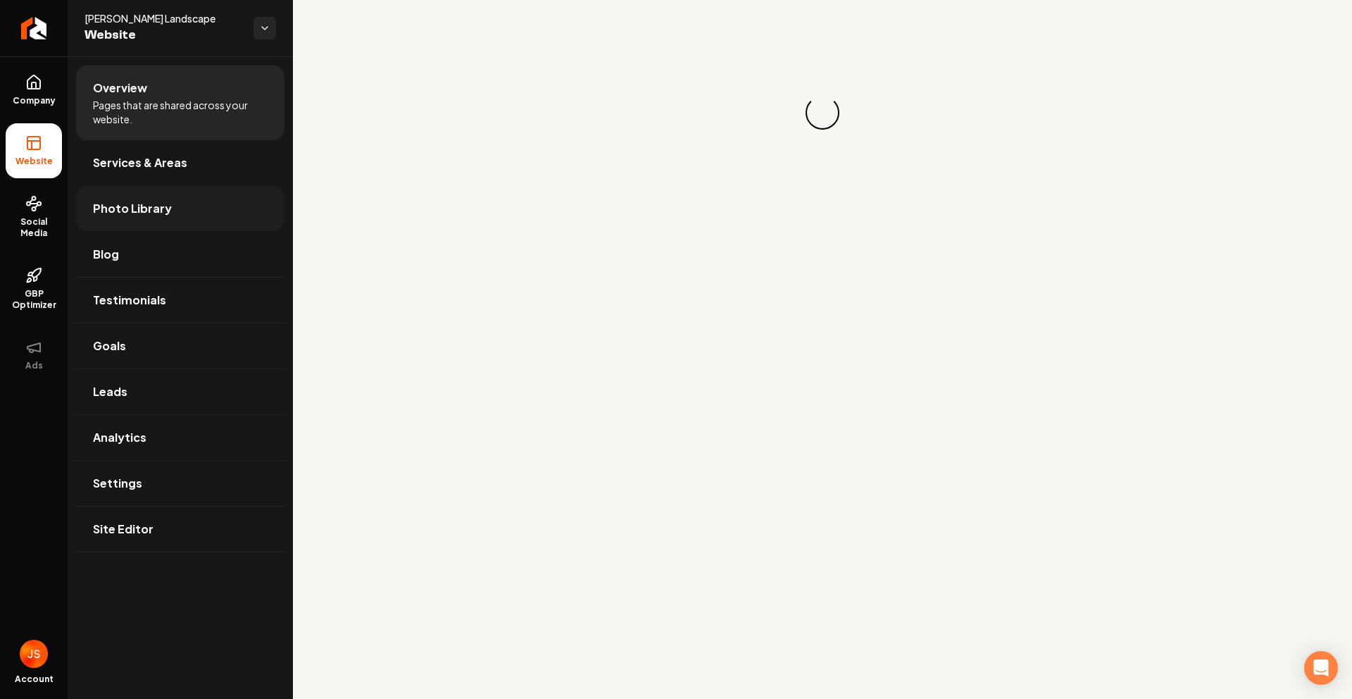
click at [108, 208] on span "Photo Library" at bounding box center [132, 208] width 79 height 17
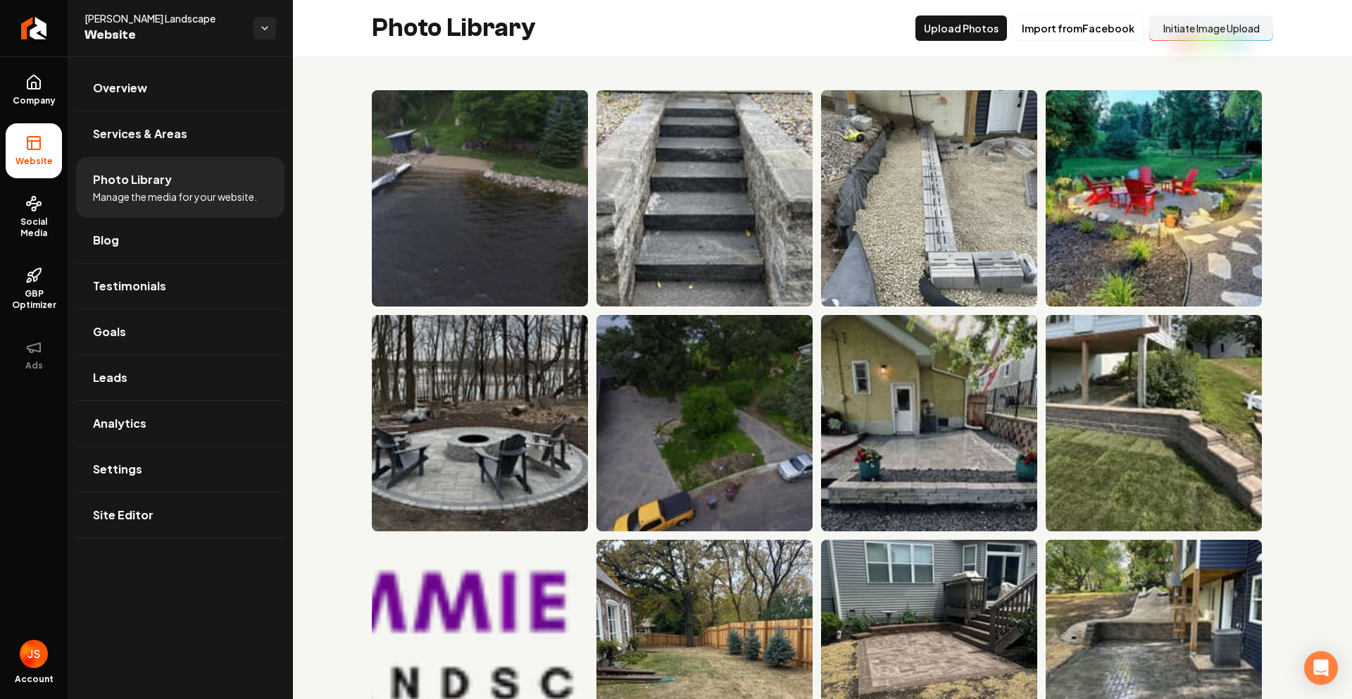
click at [1175, 33] on button "Initiate Image Upload" at bounding box center [1211, 27] width 124 height 25
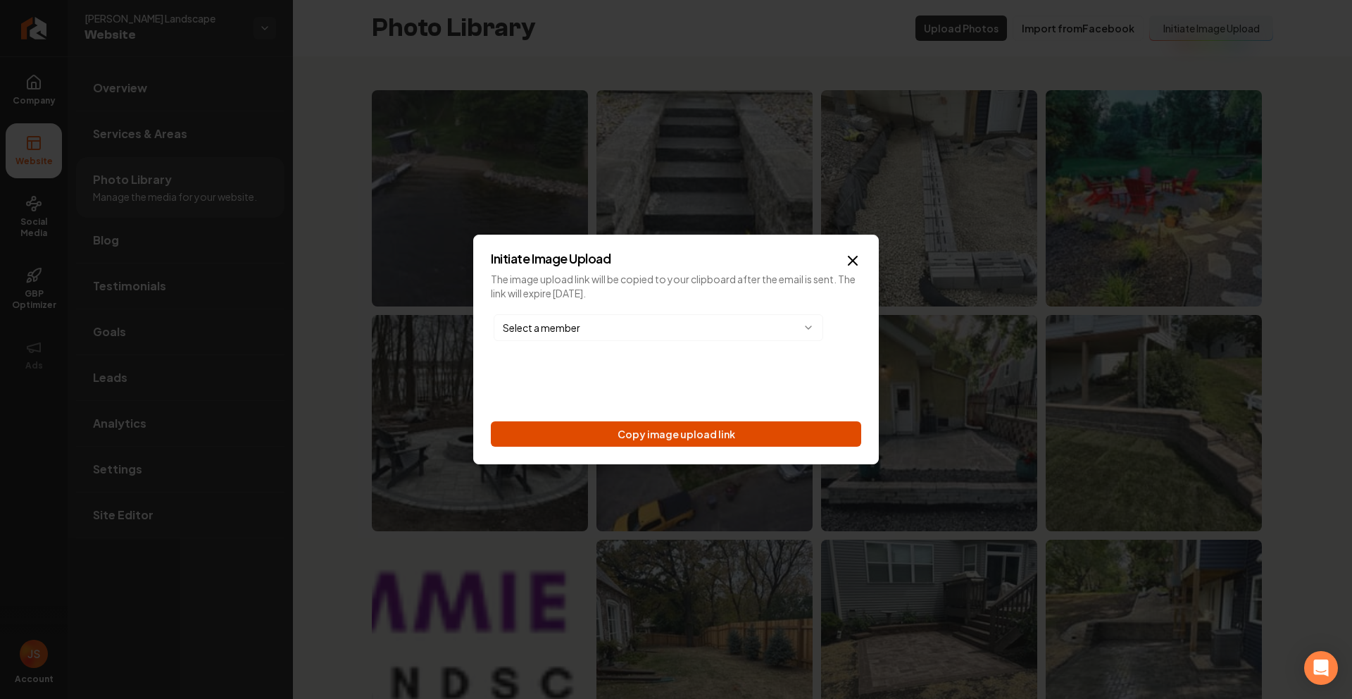
click at [687, 432] on button "Copy image upload link" at bounding box center [676, 433] width 370 height 25
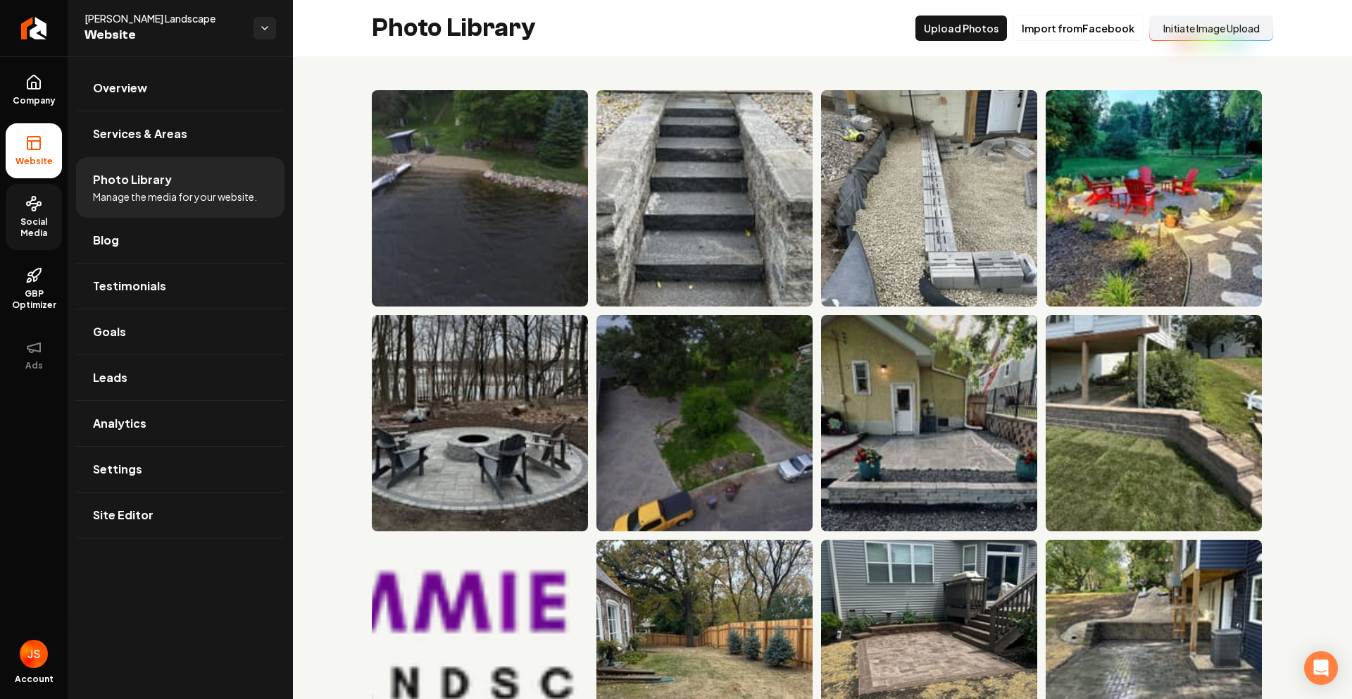
click at [25, 196] on icon at bounding box center [33, 203] width 17 height 17
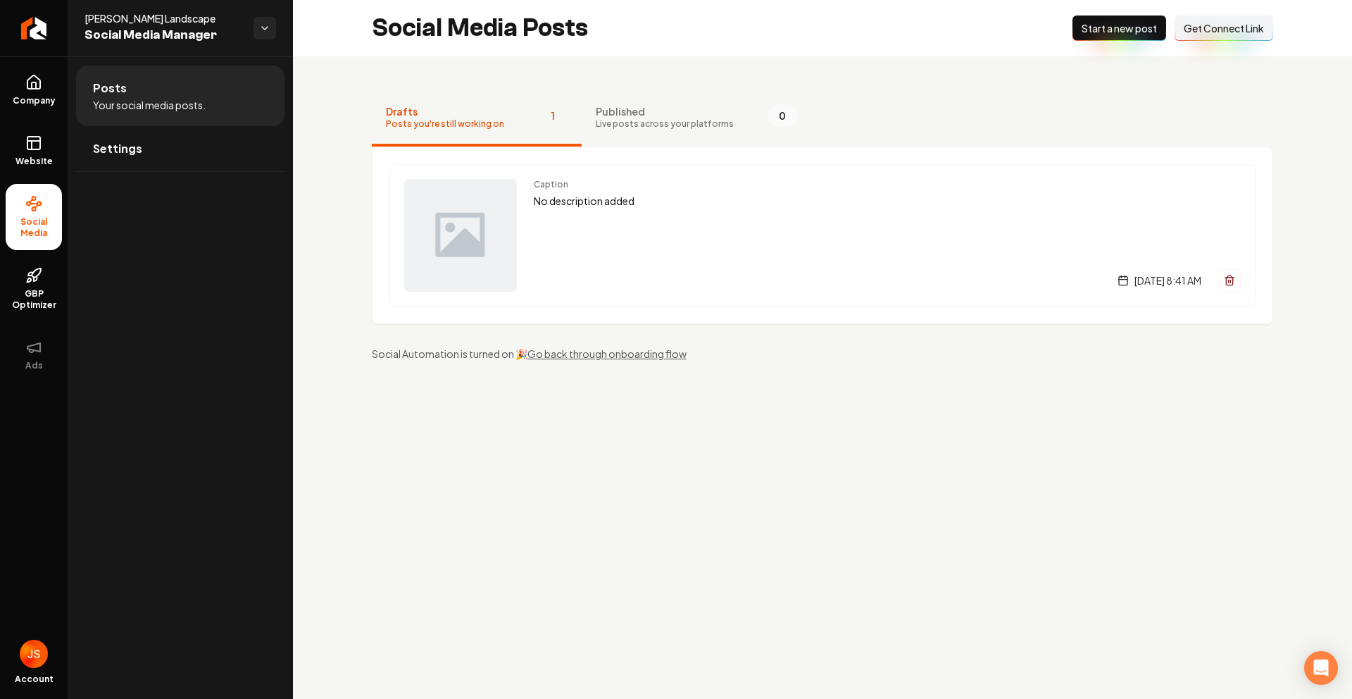
click at [1178, 30] on button "Connect Link Get Connect Link" at bounding box center [1224, 27] width 99 height 25
click at [30, 130] on link "Website" at bounding box center [34, 150] width 56 height 55
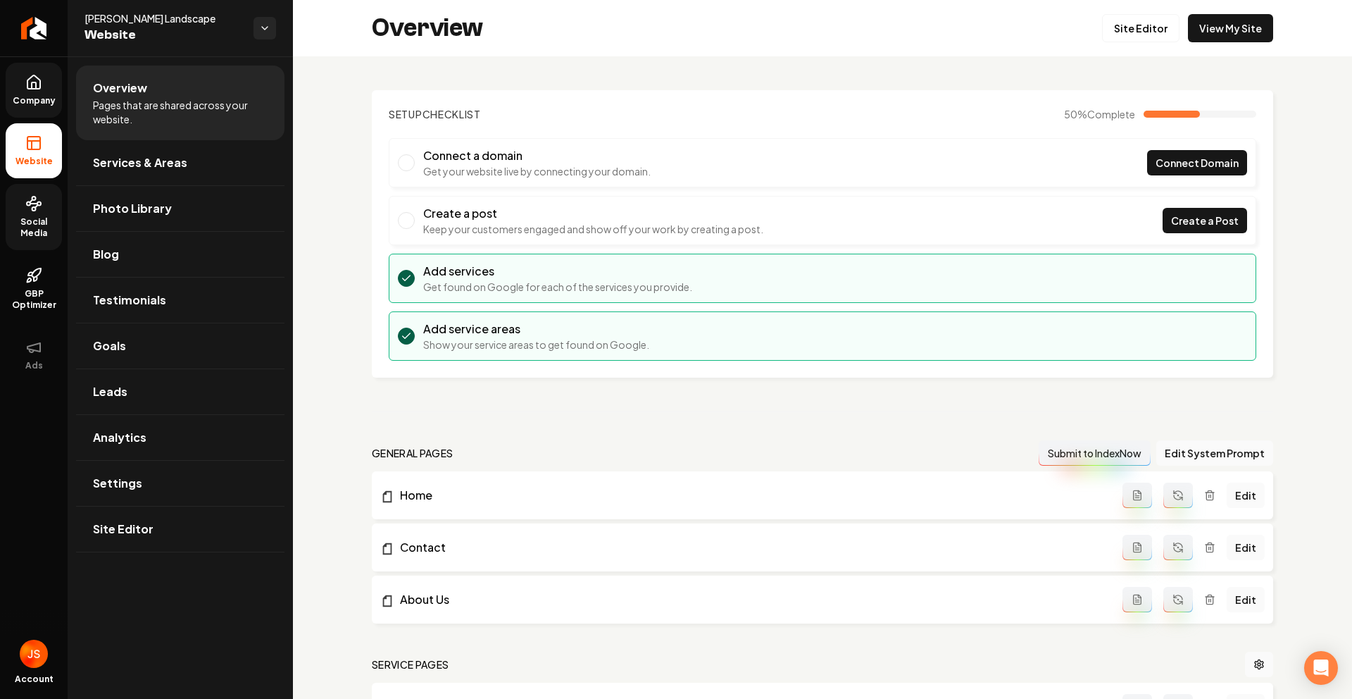
click at [37, 80] on icon at bounding box center [33, 82] width 17 height 17
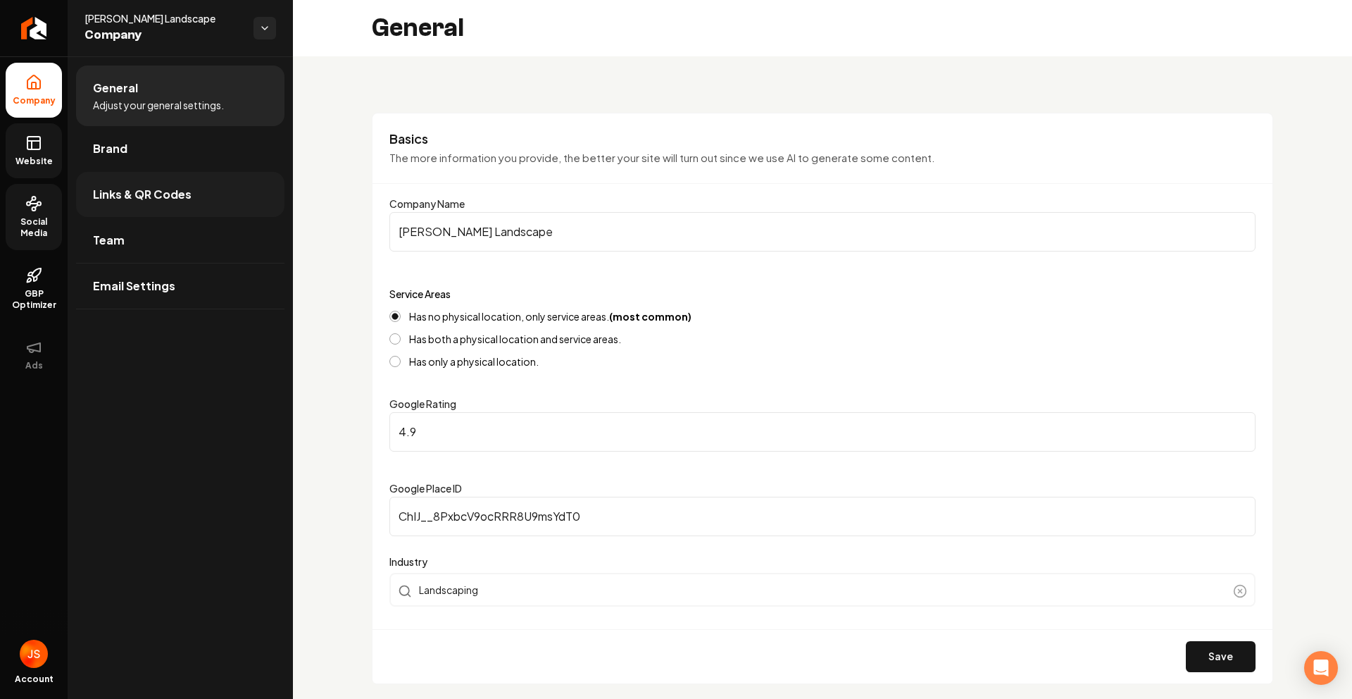
click at [146, 186] on span "Links & QR Codes" at bounding box center [142, 194] width 99 height 17
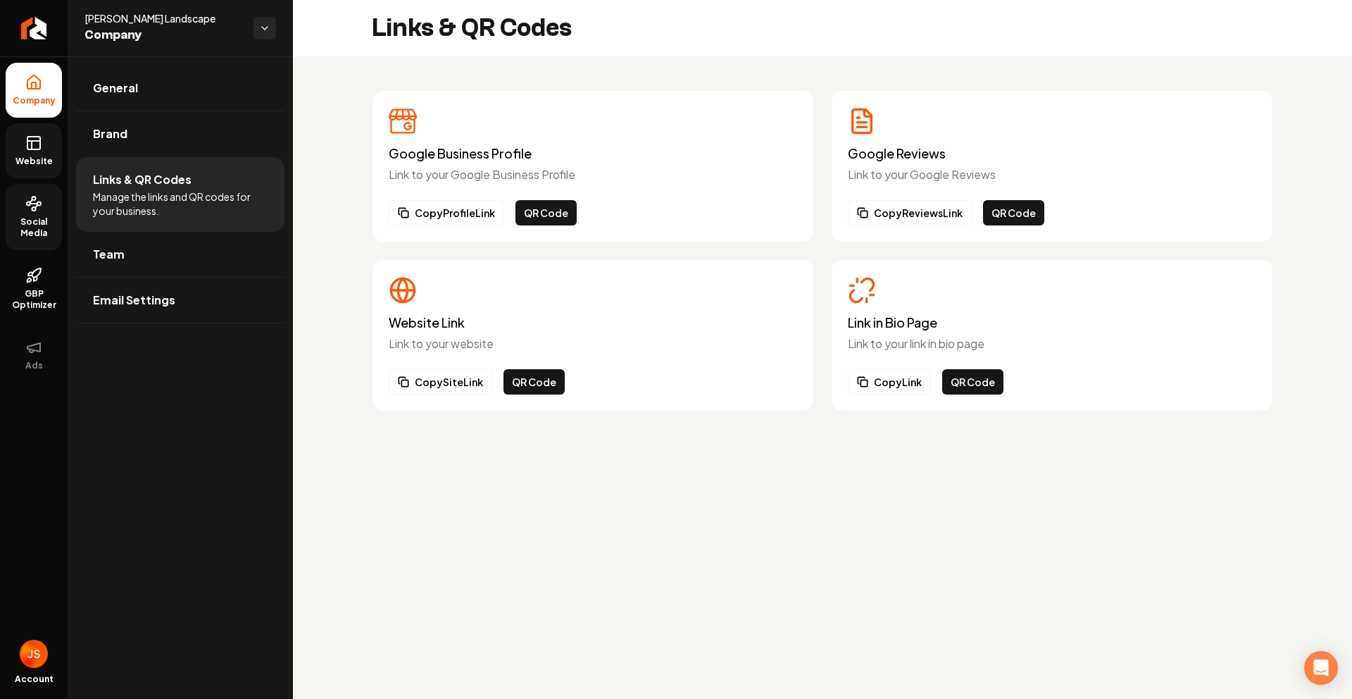
click at [887, 394] on div "Link in Bio Page Link to your link in bio page Copy Link QR Code" at bounding box center [1052, 335] width 442 height 152
click at [880, 383] on button "Copy Link" at bounding box center [889, 381] width 83 height 25
click at [45, 149] on link "Website" at bounding box center [34, 150] width 56 height 55
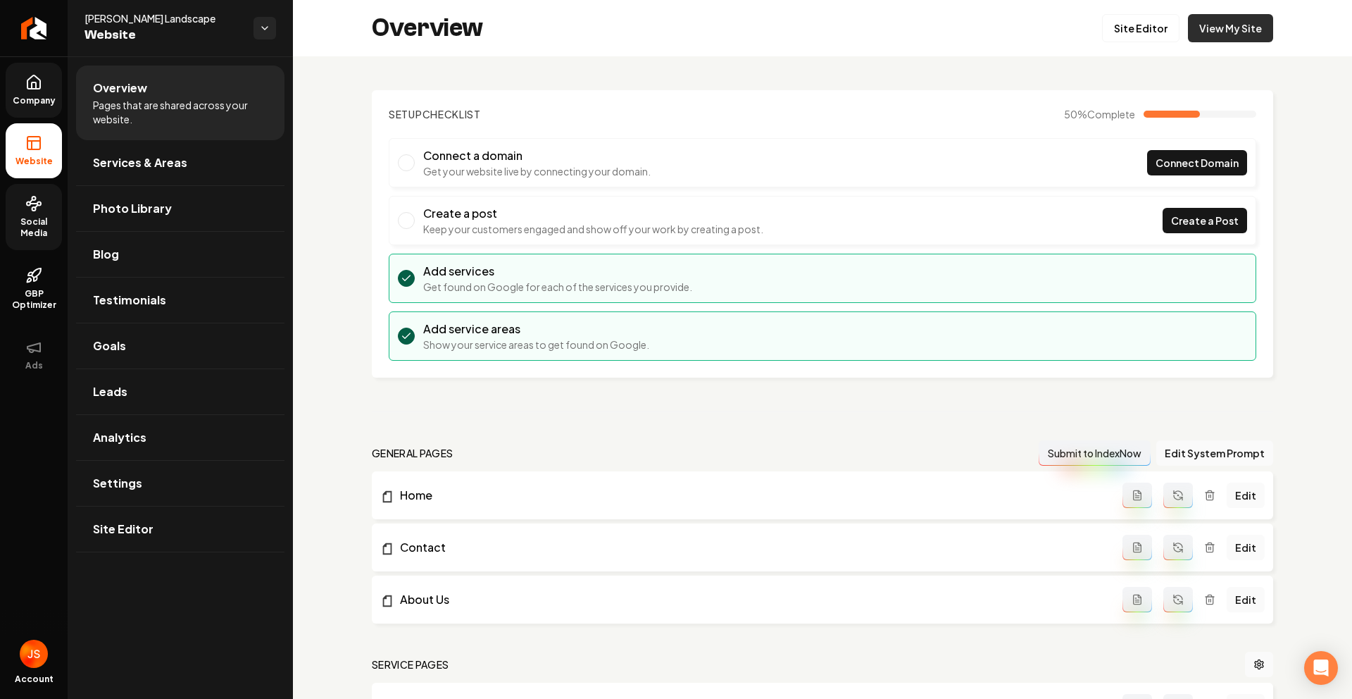
click at [1216, 20] on link "View My Site" at bounding box center [1230, 28] width 85 height 28
click at [25, 37] on icon "Return to dashboard" at bounding box center [34, 28] width 23 height 23
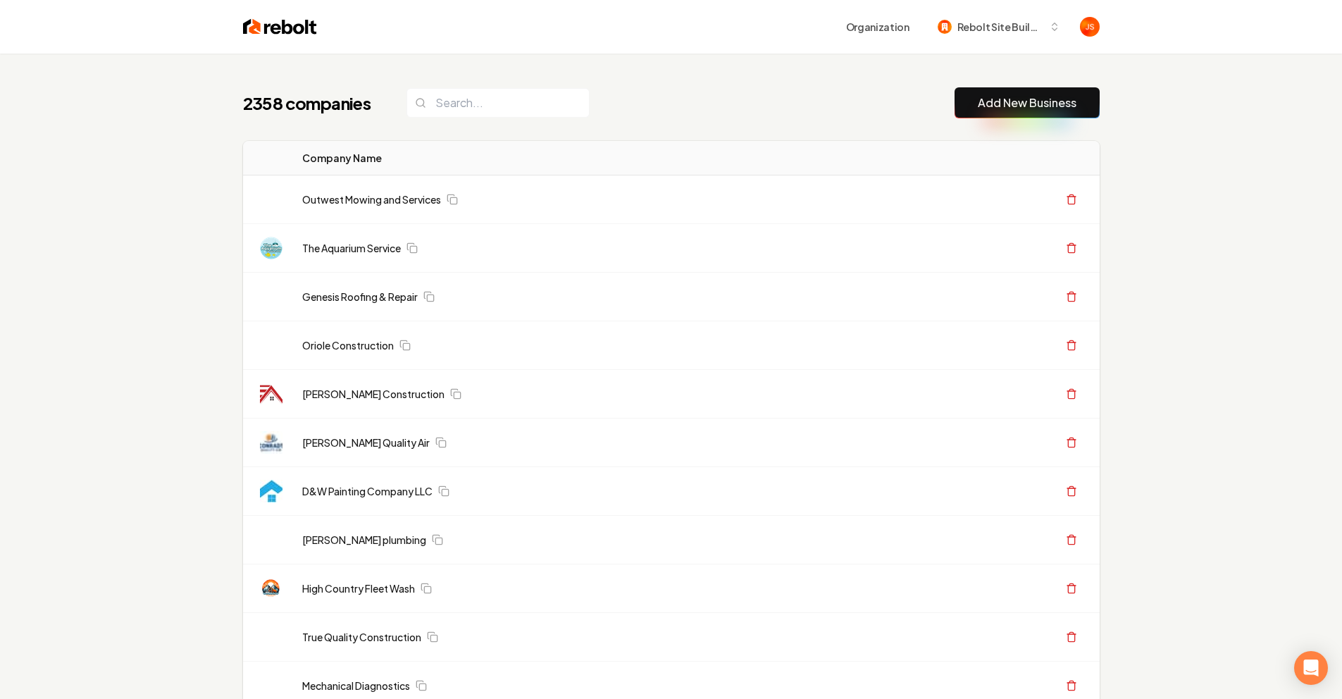
click at [705, 118] on div "2358 companies Add New Business" at bounding box center [671, 102] width 856 height 31
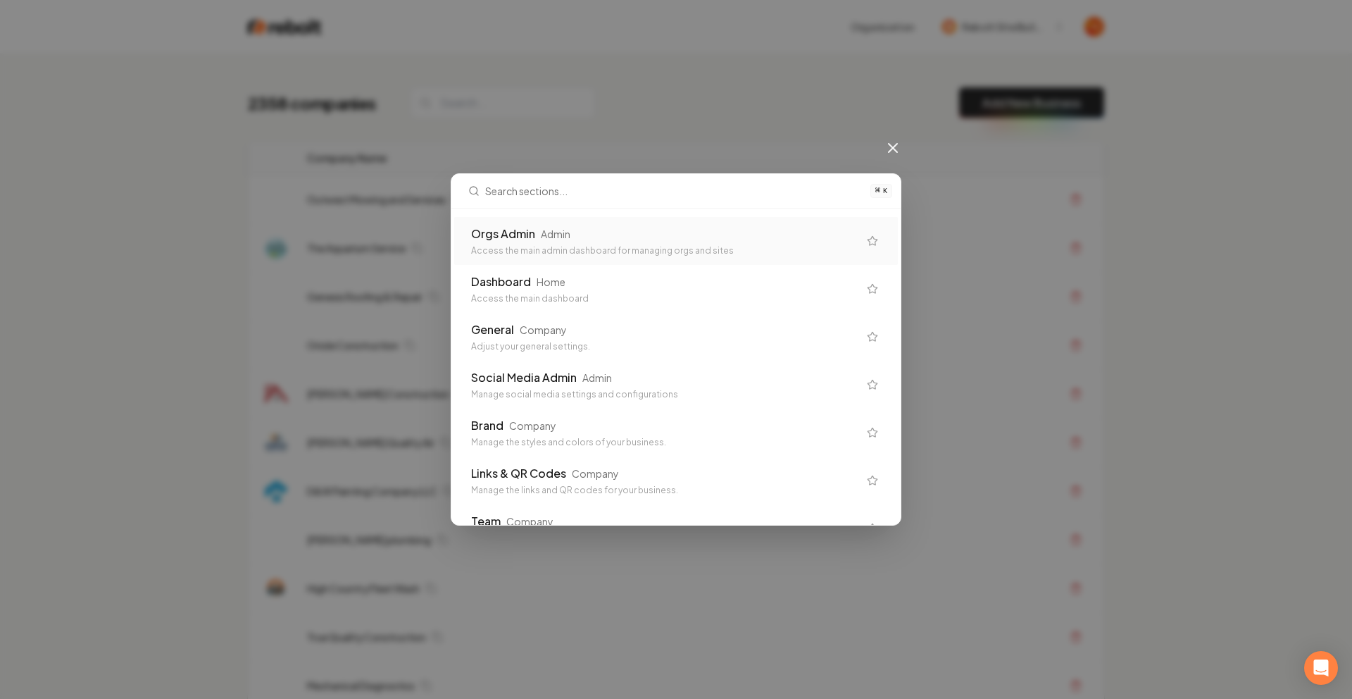
click at [597, 217] on div "Orgs Admin Admin Access the main admin dashboard for managing orgs and sites" at bounding box center [676, 241] width 444 height 48
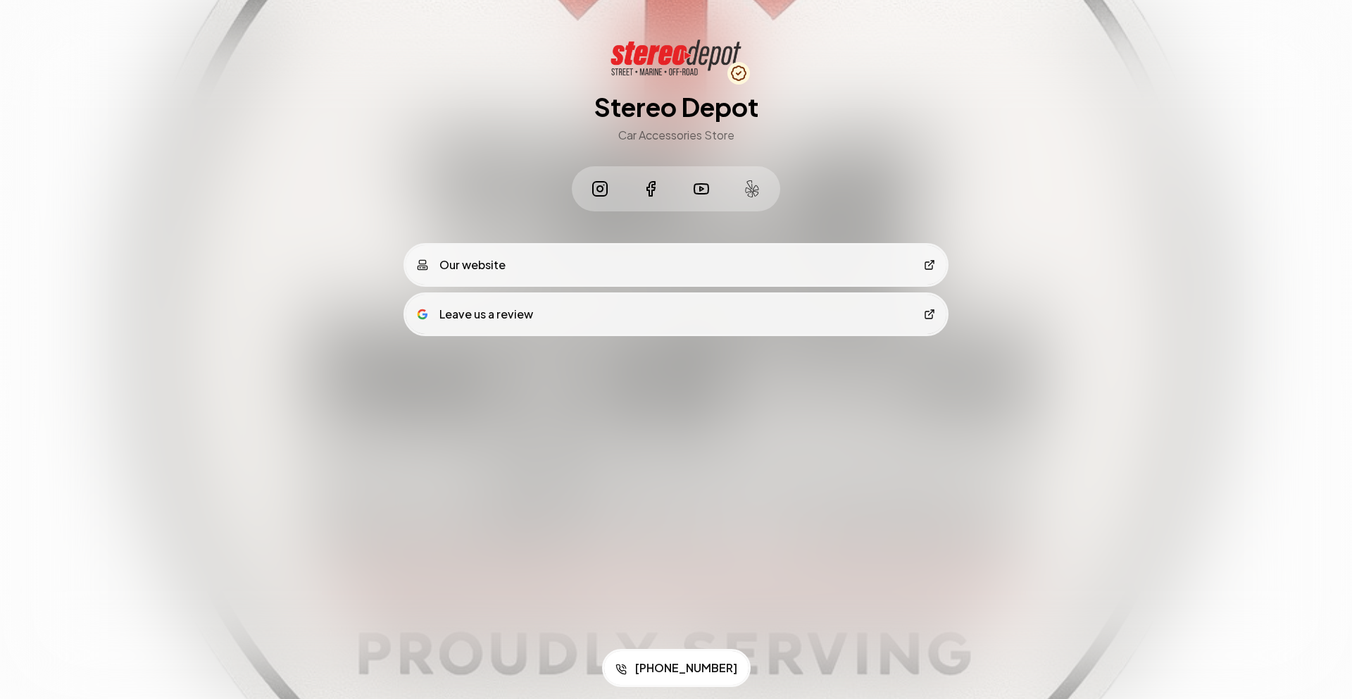
click at [668, 307] on link "Leave us a review" at bounding box center [676, 313] width 541 height 39
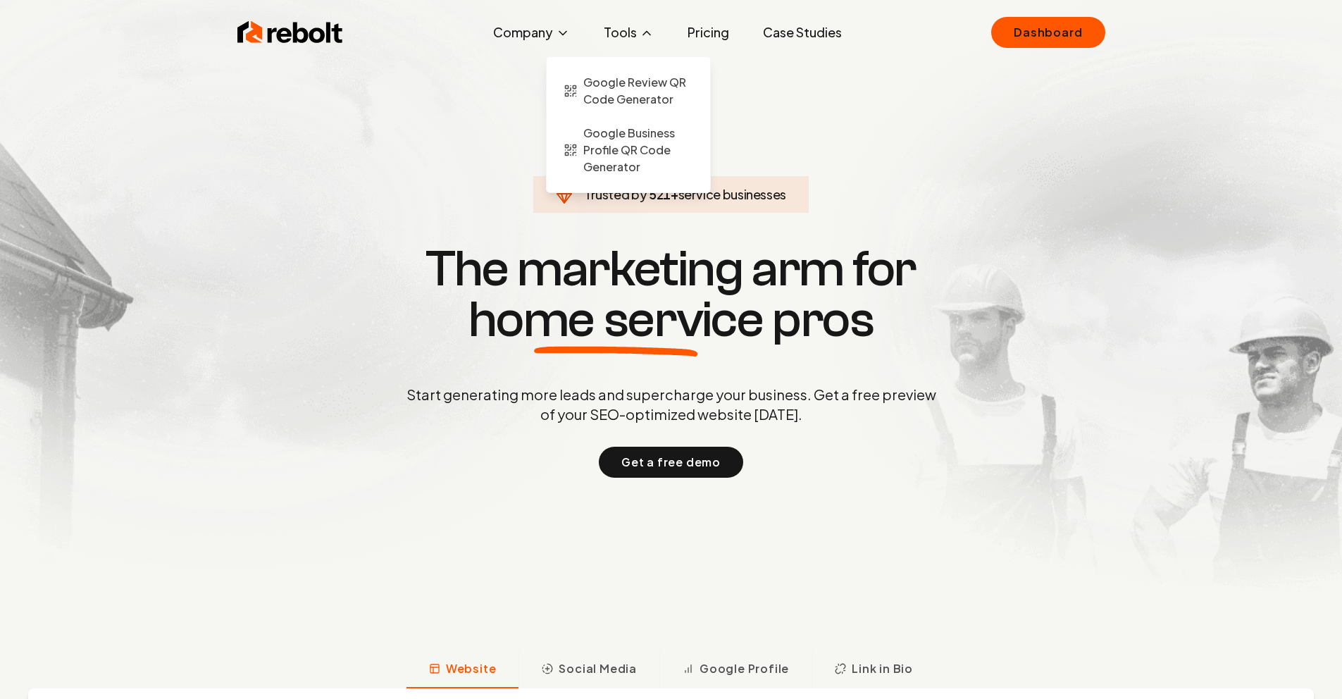
click at [658, 31] on button "Tools" at bounding box center [628, 32] width 73 height 28
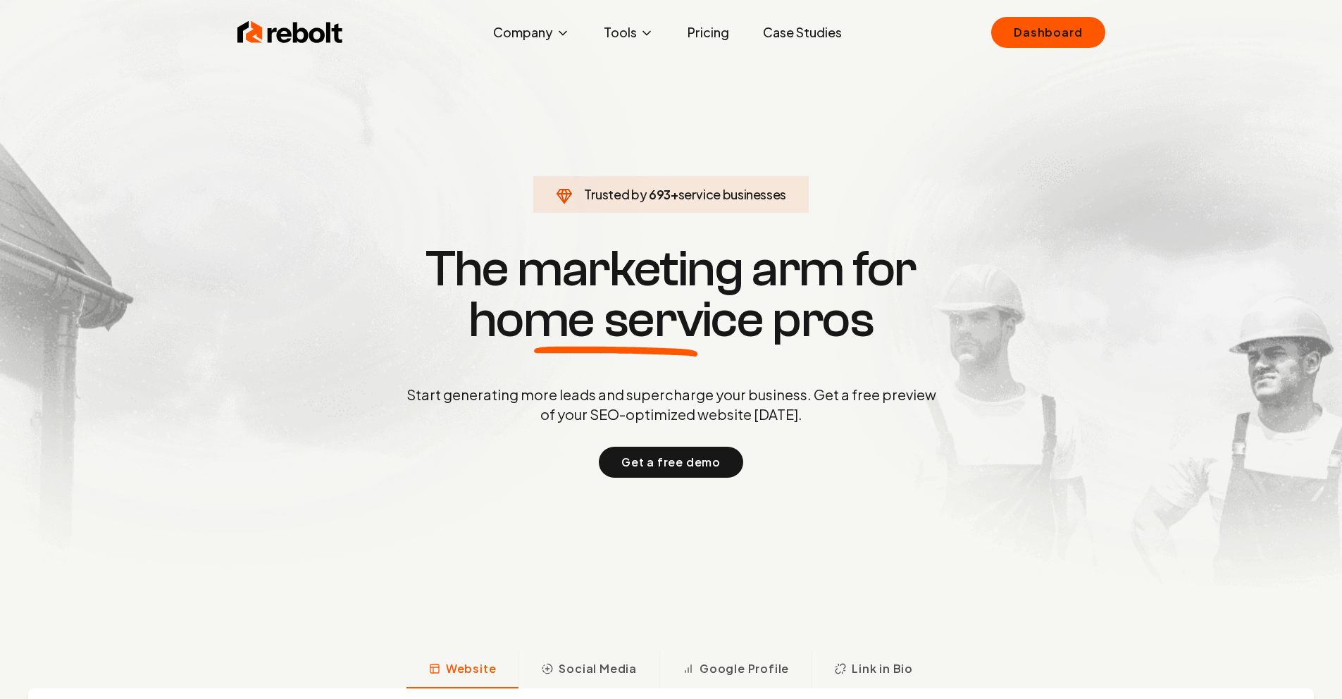
click at [701, 32] on link "Pricing" at bounding box center [708, 32] width 64 height 28
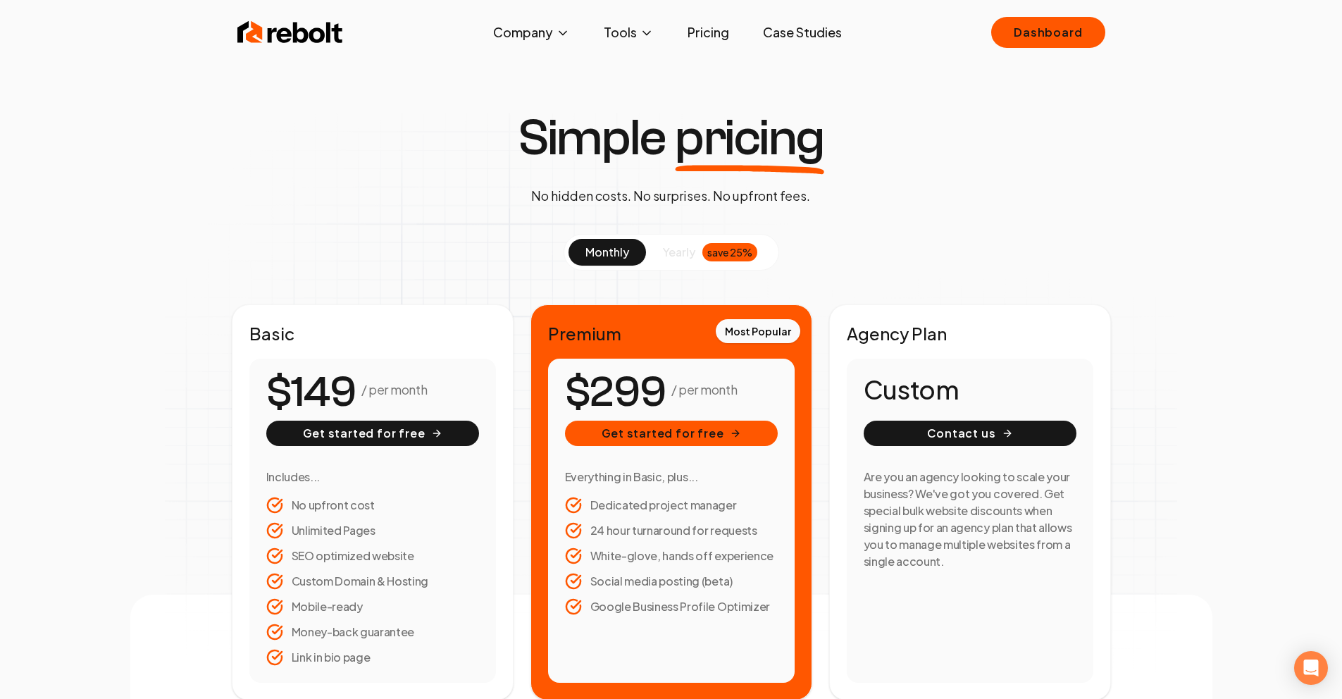
click at [712, 240] on button "yearly save 25%" at bounding box center [710, 252] width 128 height 27
click at [685, 251] on span "yearly" at bounding box center [679, 252] width 32 height 17
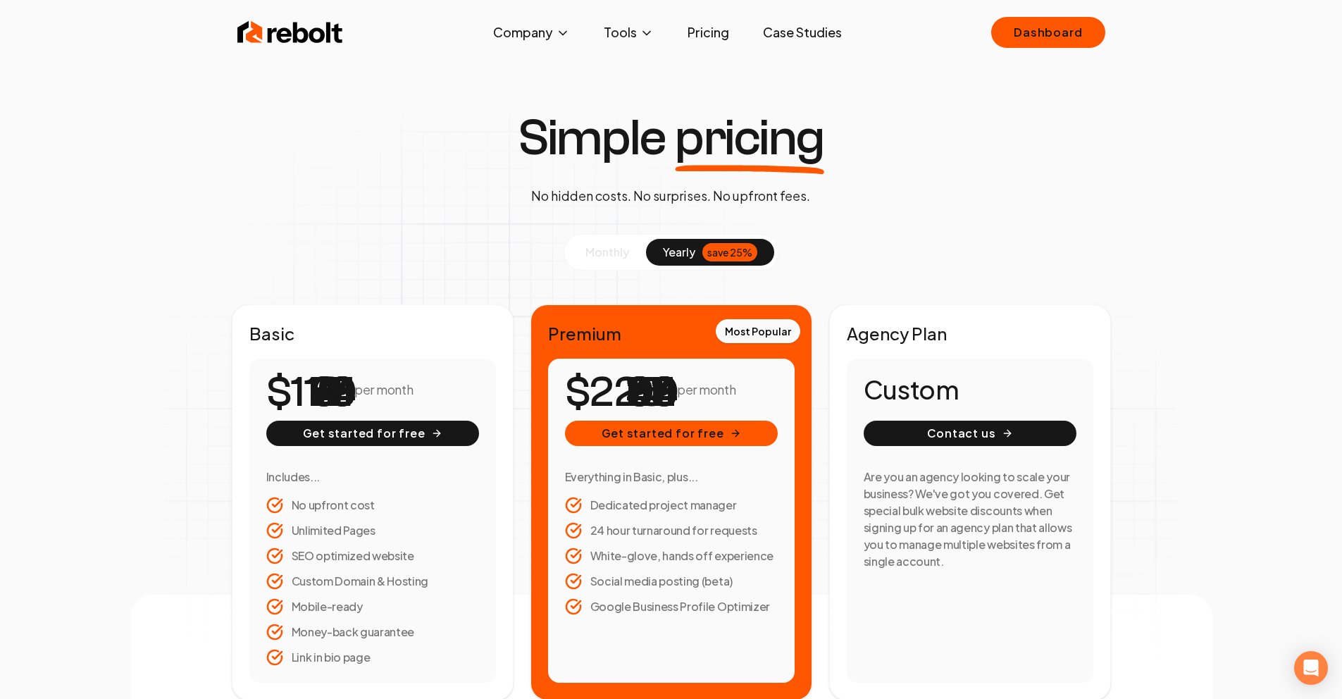
click at [617, 249] on span "monthly" at bounding box center [607, 251] width 44 height 15
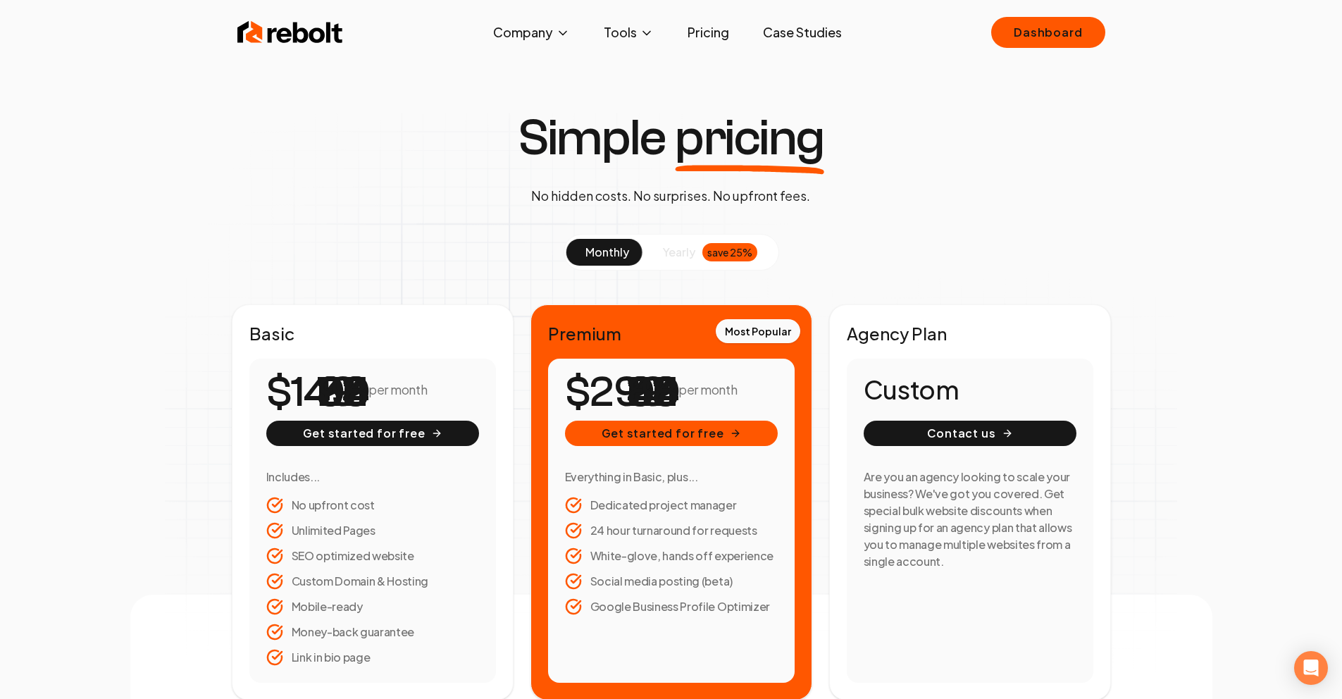
click at [664, 248] on span "yearly" at bounding box center [679, 252] width 32 height 17
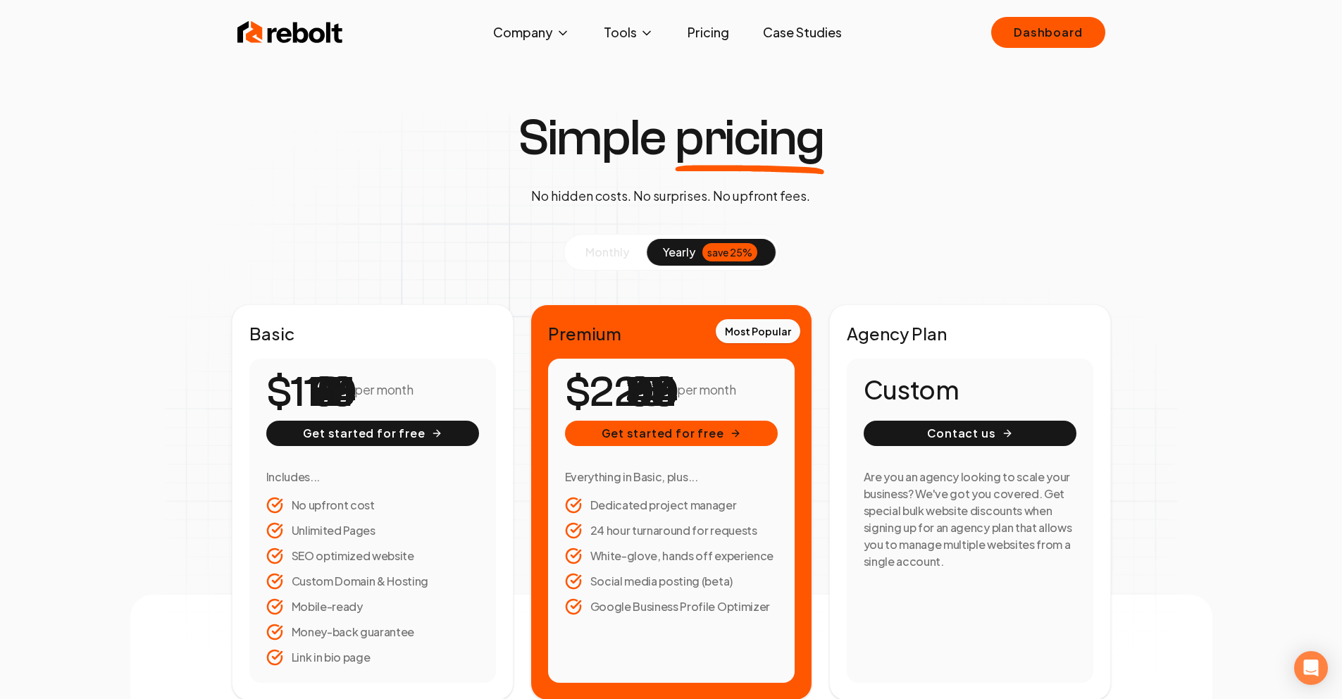
click at [619, 251] on span "monthly" at bounding box center [607, 251] width 44 height 15
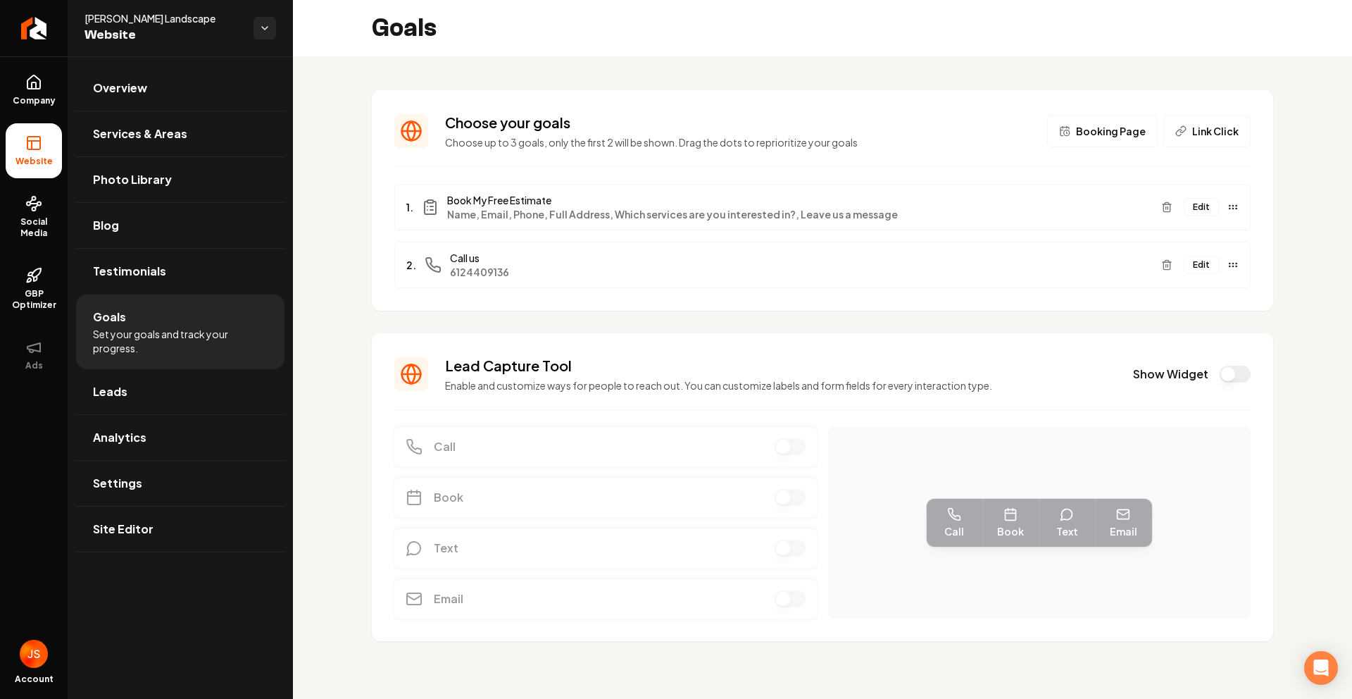
click at [7, 58] on ul "Company Website Social Media GBP Optimizer Ads" at bounding box center [34, 222] width 68 height 332
click at [15, 33] on link "Return to dashboard" at bounding box center [34, 28] width 68 height 56
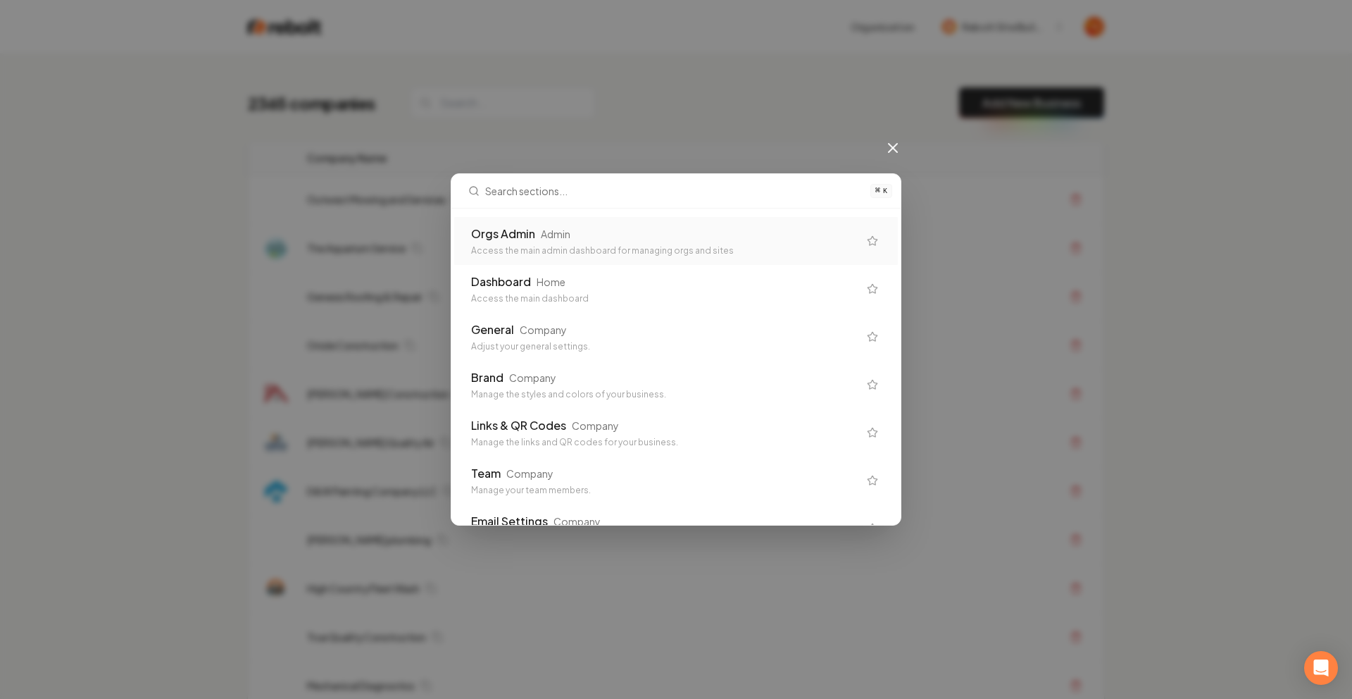
click at [565, 247] on div "Access the main admin dashboard for managing orgs and sites" at bounding box center [664, 250] width 387 height 11
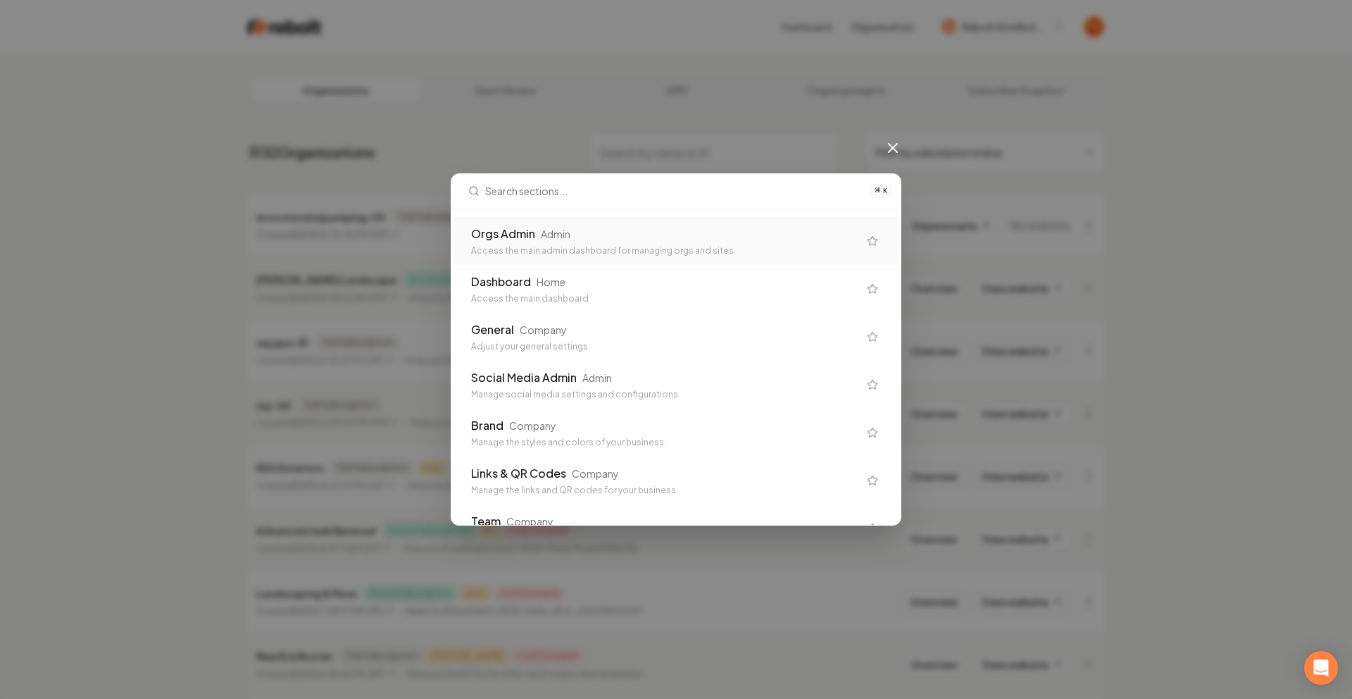
click at [723, 235] on div "Orgs Admin Admin" at bounding box center [664, 233] width 387 height 17
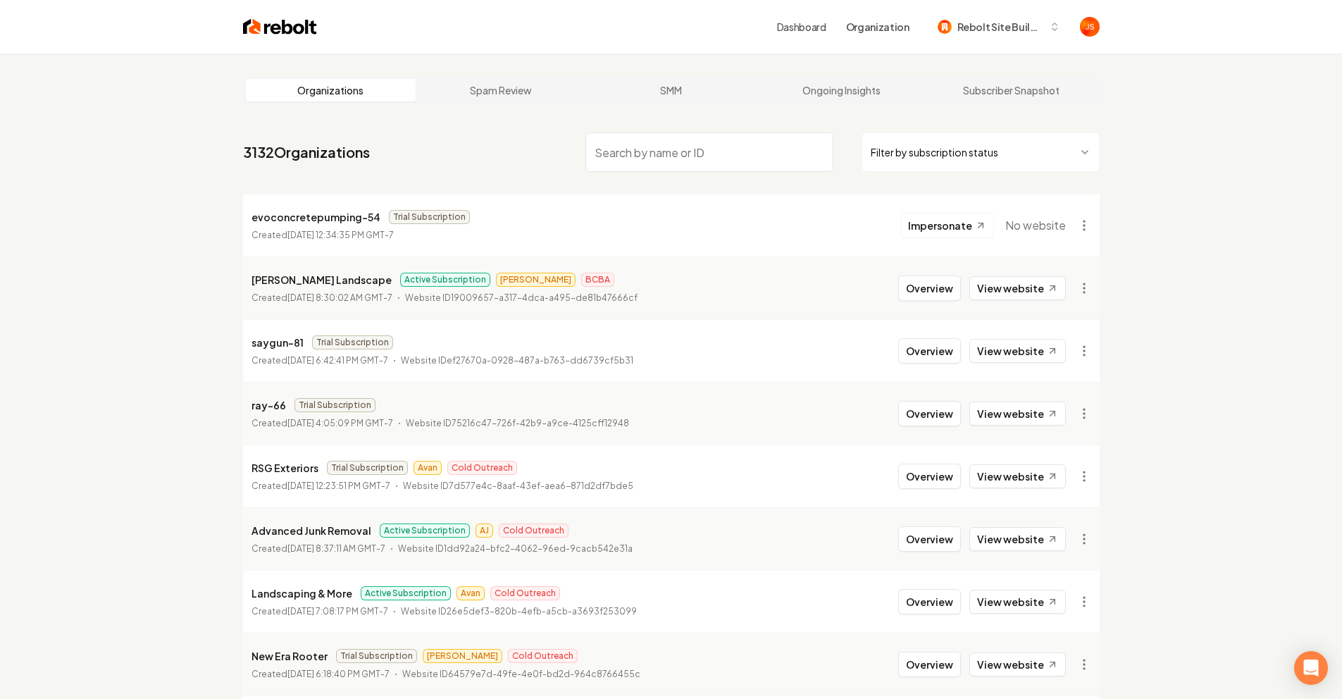
click at [896, 151] on html "Dashboard Organization Rebolt Site Builder Organizations Spam Review SMM Ongoin…" at bounding box center [671, 349] width 1342 height 699
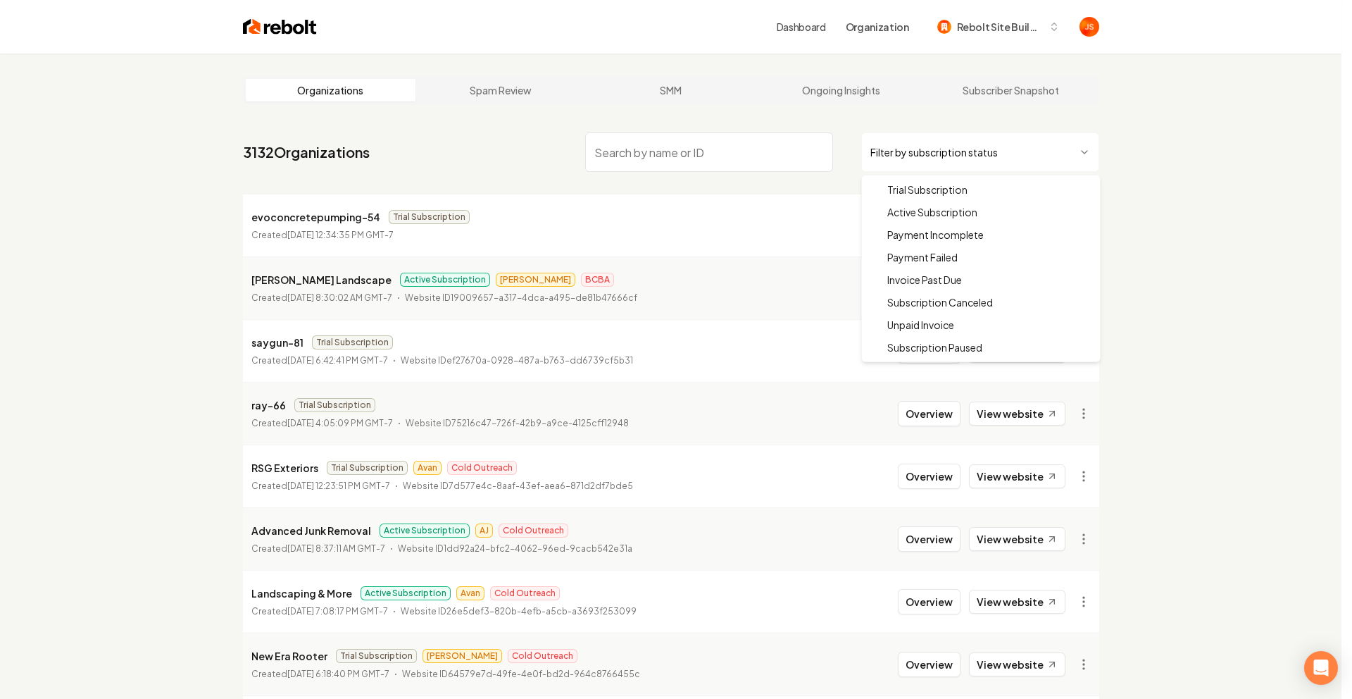
drag, startPoint x: 904, startPoint y: 211, endPoint x: 807, endPoint y: 170, distance: 105.2
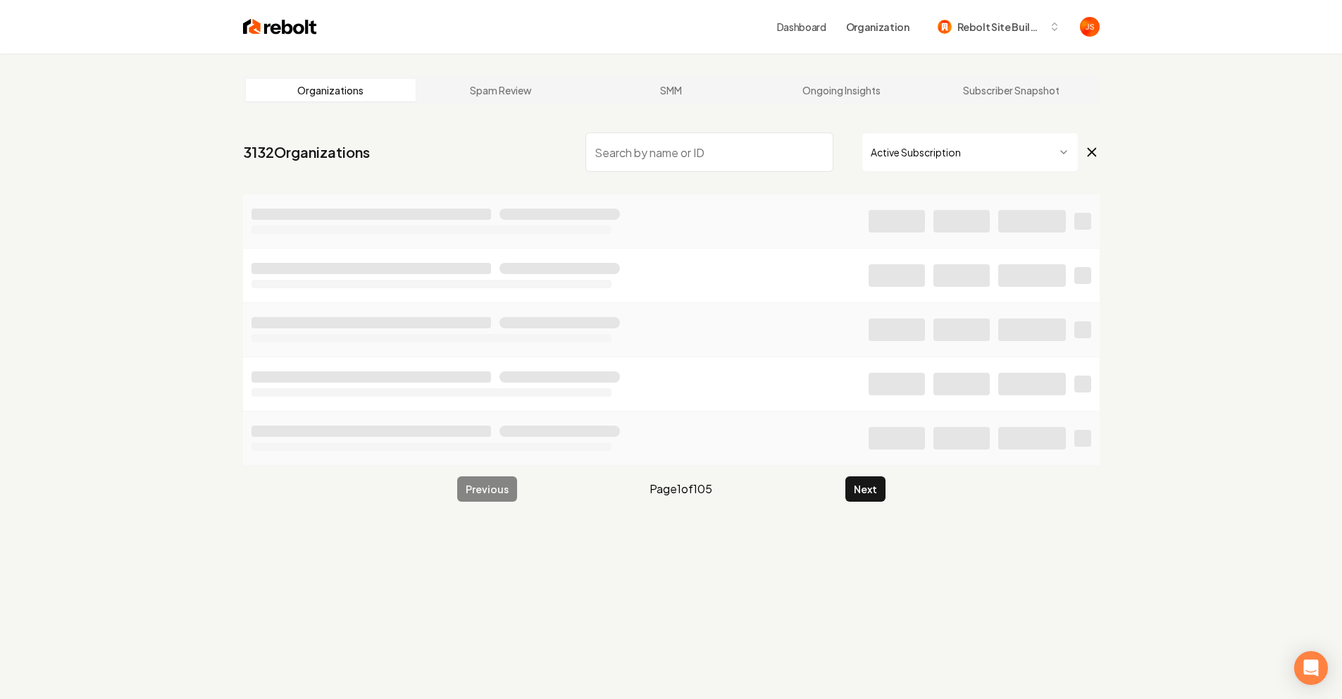
click at [770, 156] on input "search" at bounding box center [709, 151] width 248 height 39
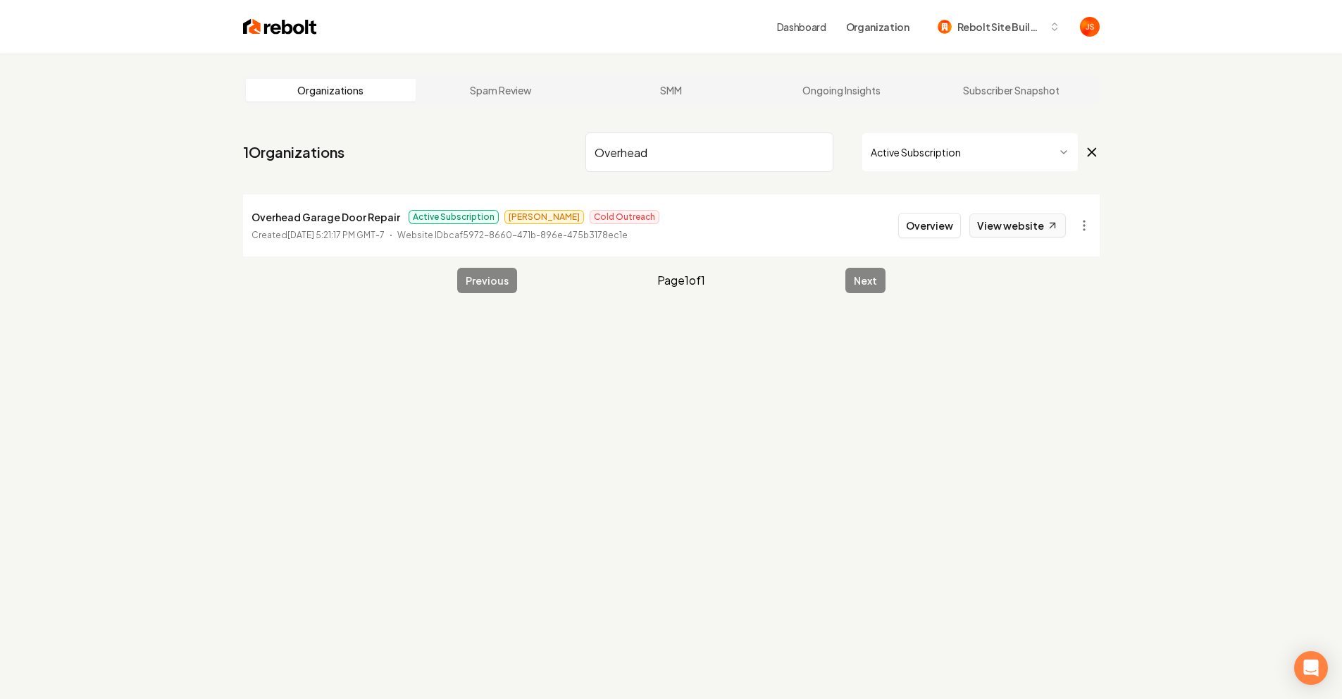
type input "Overhead"
click at [1018, 219] on link "View website" at bounding box center [1017, 225] width 96 height 24
click at [930, 218] on button "Overview" at bounding box center [929, 225] width 63 height 25
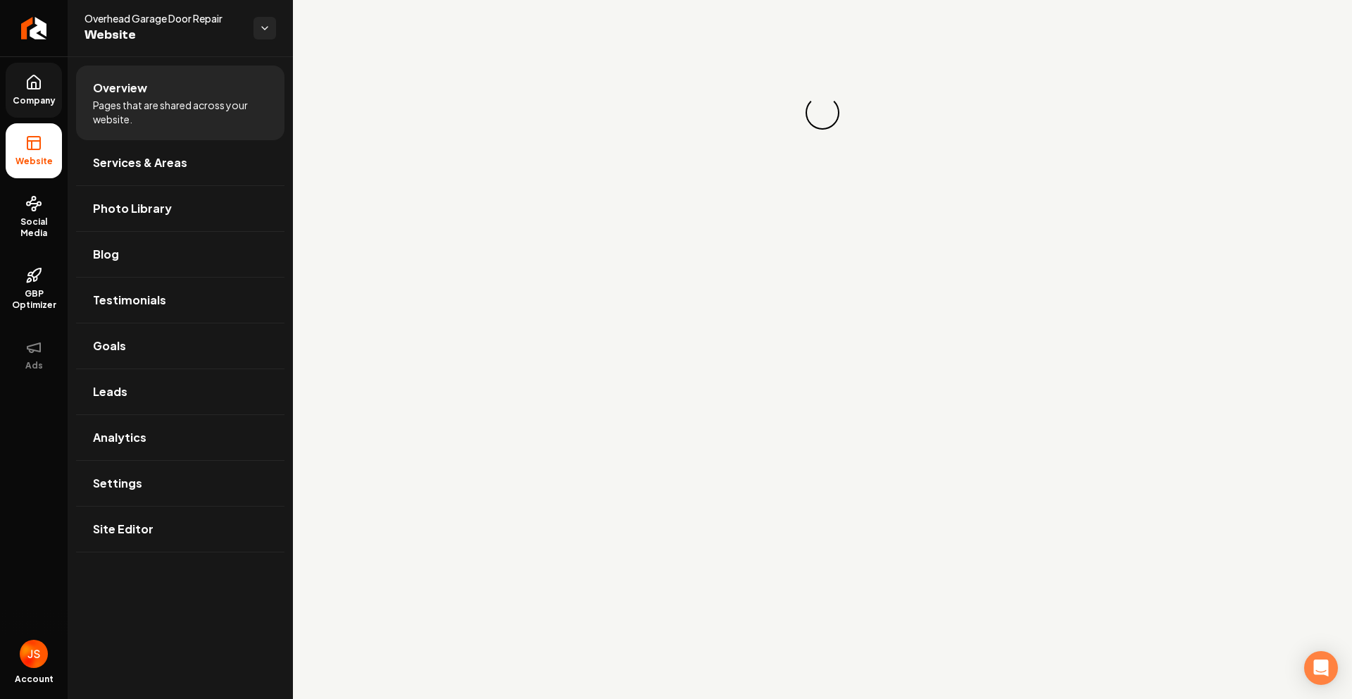
click at [35, 100] on span "Company" at bounding box center [34, 100] width 54 height 11
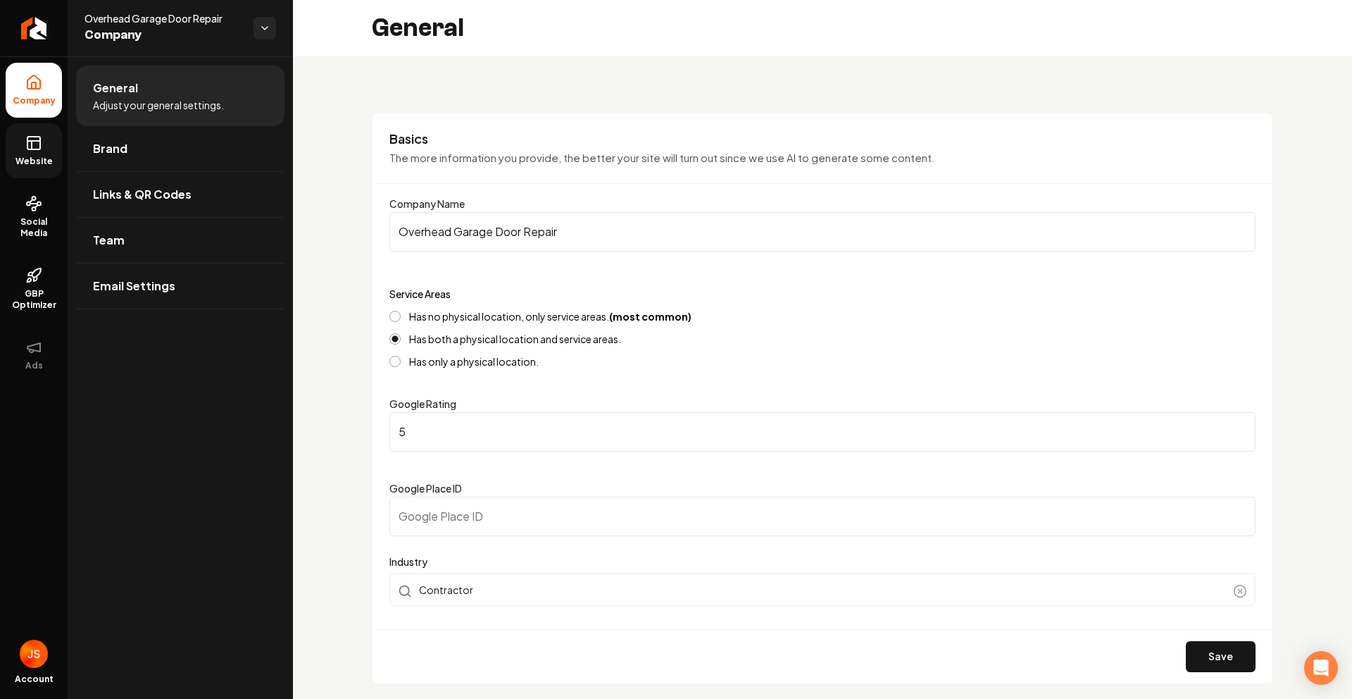
click at [25, 153] on link "Website" at bounding box center [34, 150] width 56 height 55
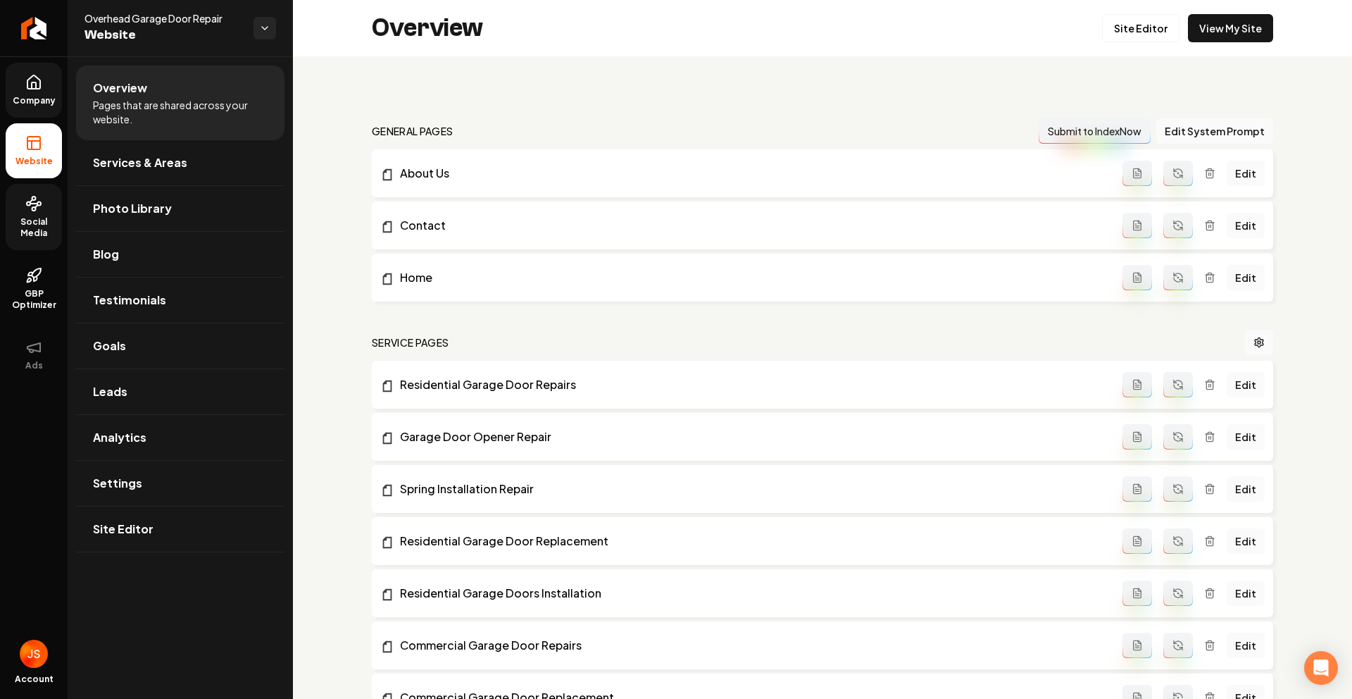
click at [30, 204] on circle at bounding box center [29, 204] width 4 height 4
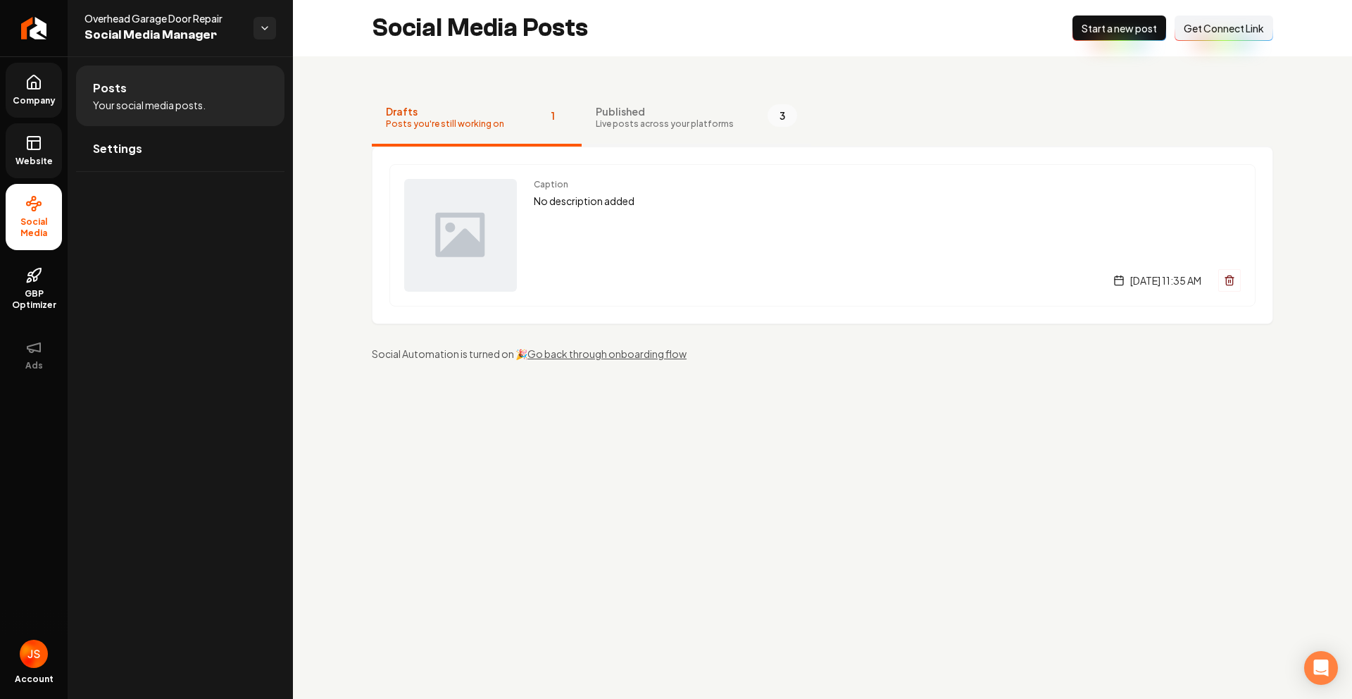
click at [617, 120] on span "Live posts across your platforms" at bounding box center [665, 123] width 138 height 11
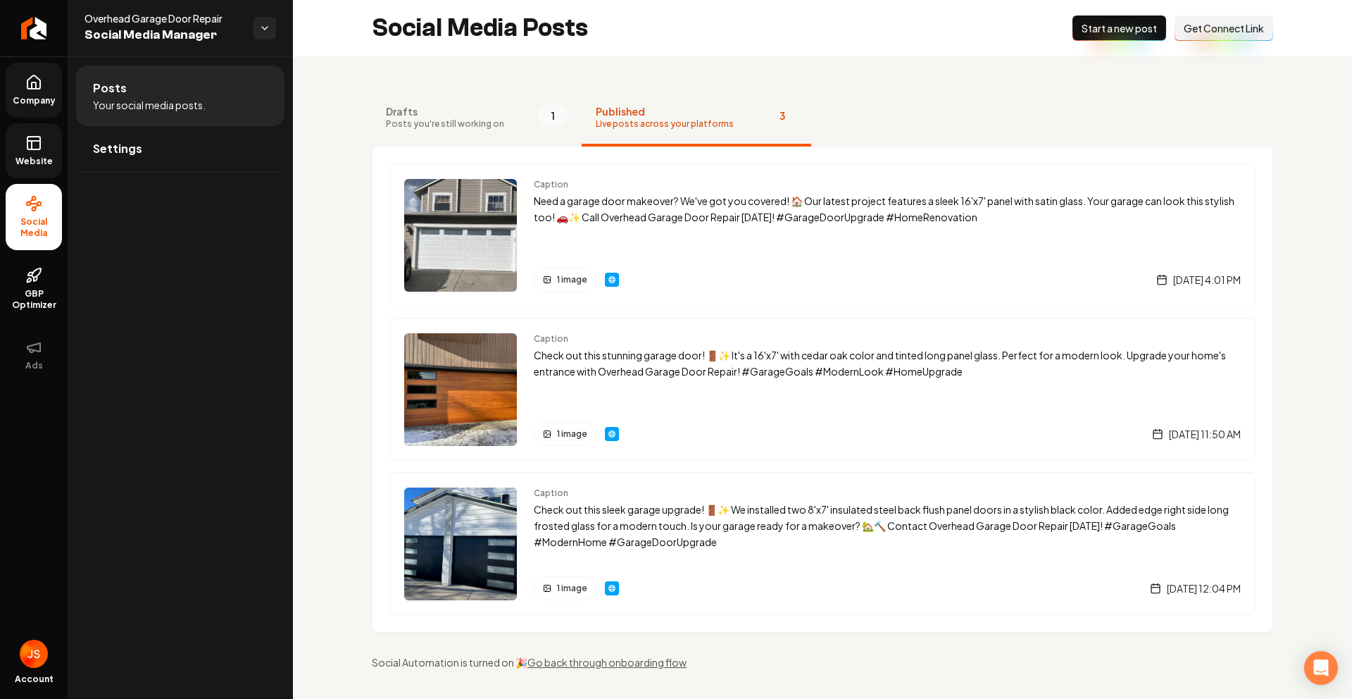
click at [471, 127] on span "Posts you're still working on" at bounding box center [445, 123] width 118 height 11
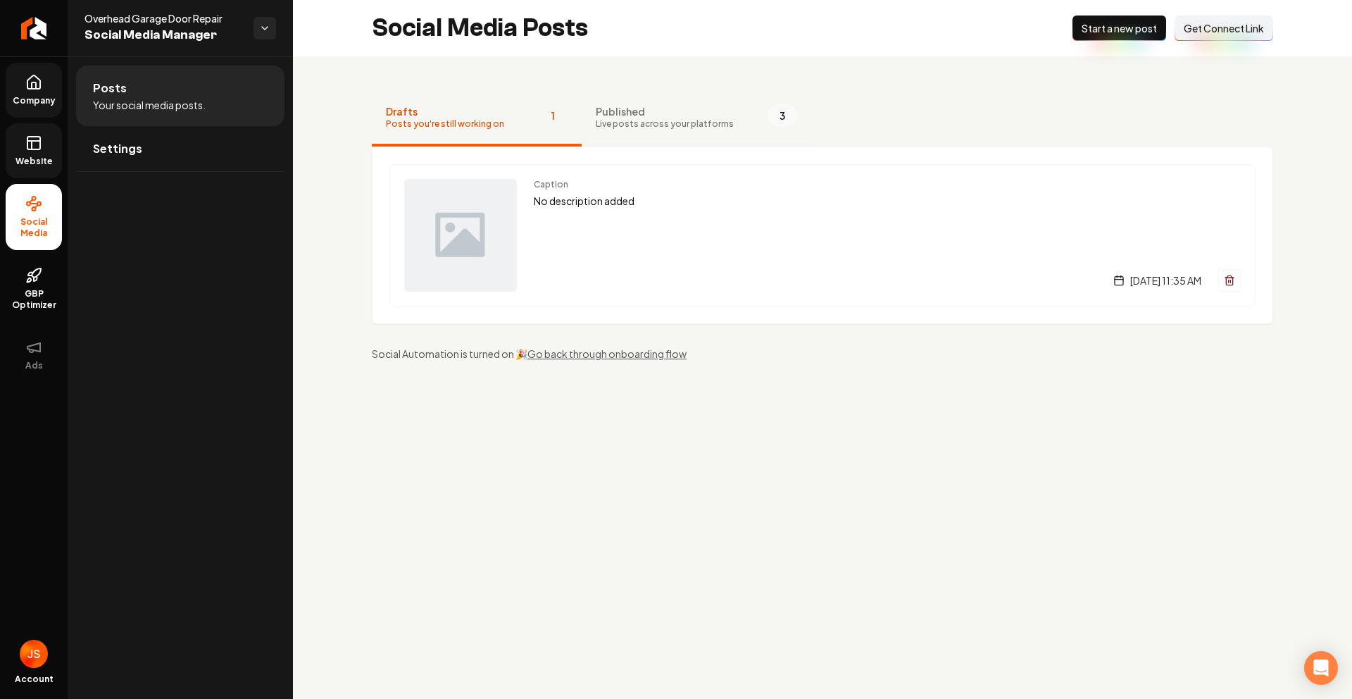
click at [596, 119] on span "Live posts across your platforms" at bounding box center [665, 123] width 138 height 11
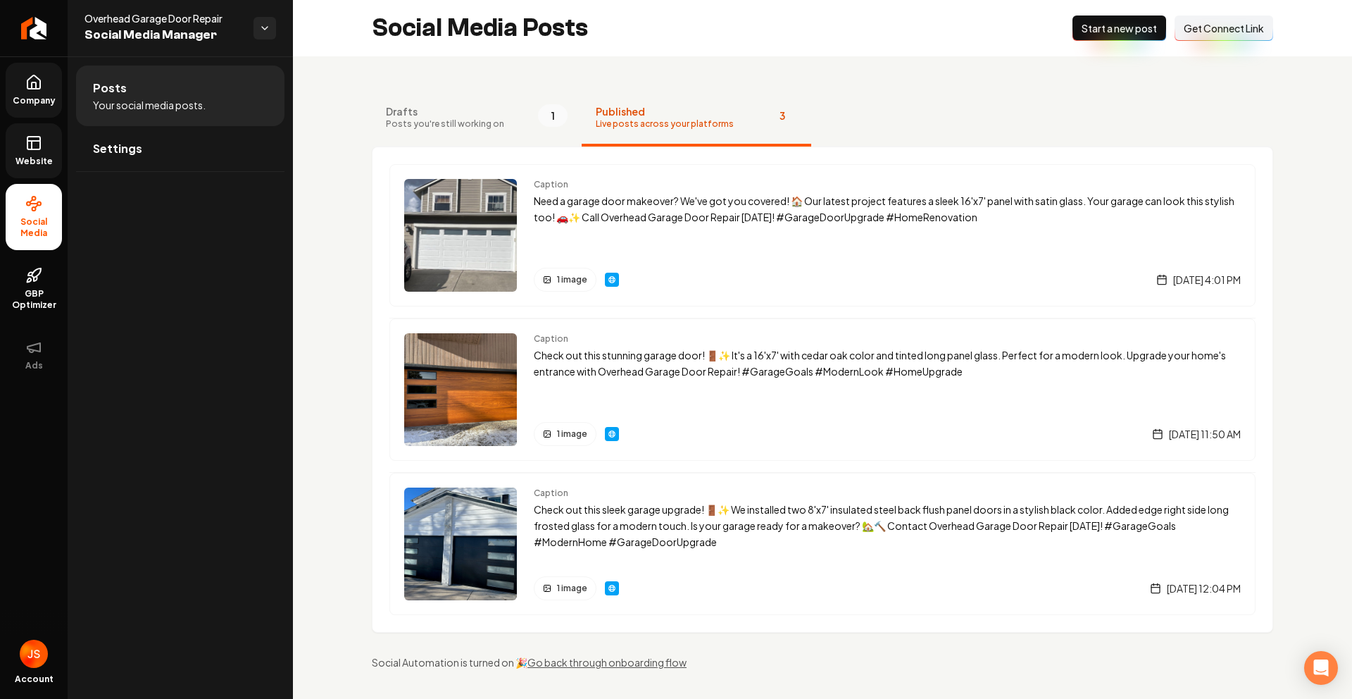
click at [0, 151] on ul "Company Website Social Media GBP Optimizer Ads" at bounding box center [34, 222] width 68 height 332
click at [45, 146] on link "Website" at bounding box center [34, 150] width 56 height 55
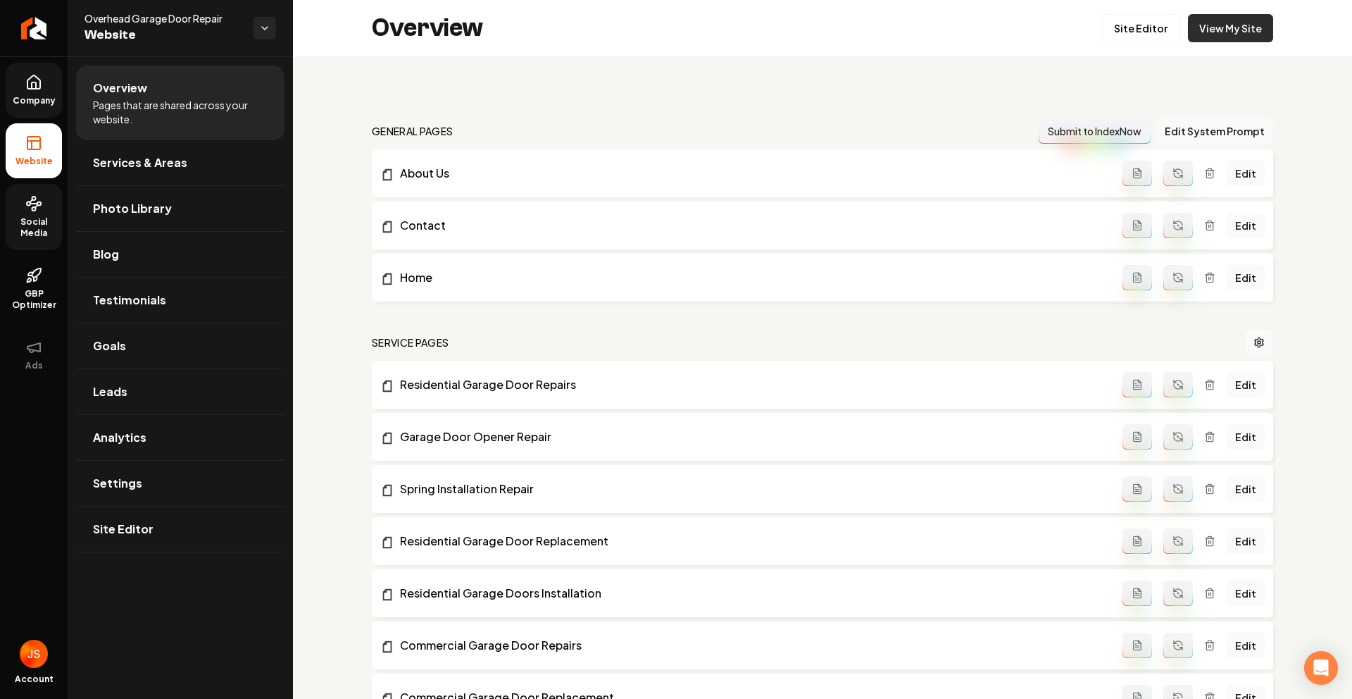
click at [1249, 25] on link "View My Site" at bounding box center [1230, 28] width 85 height 28
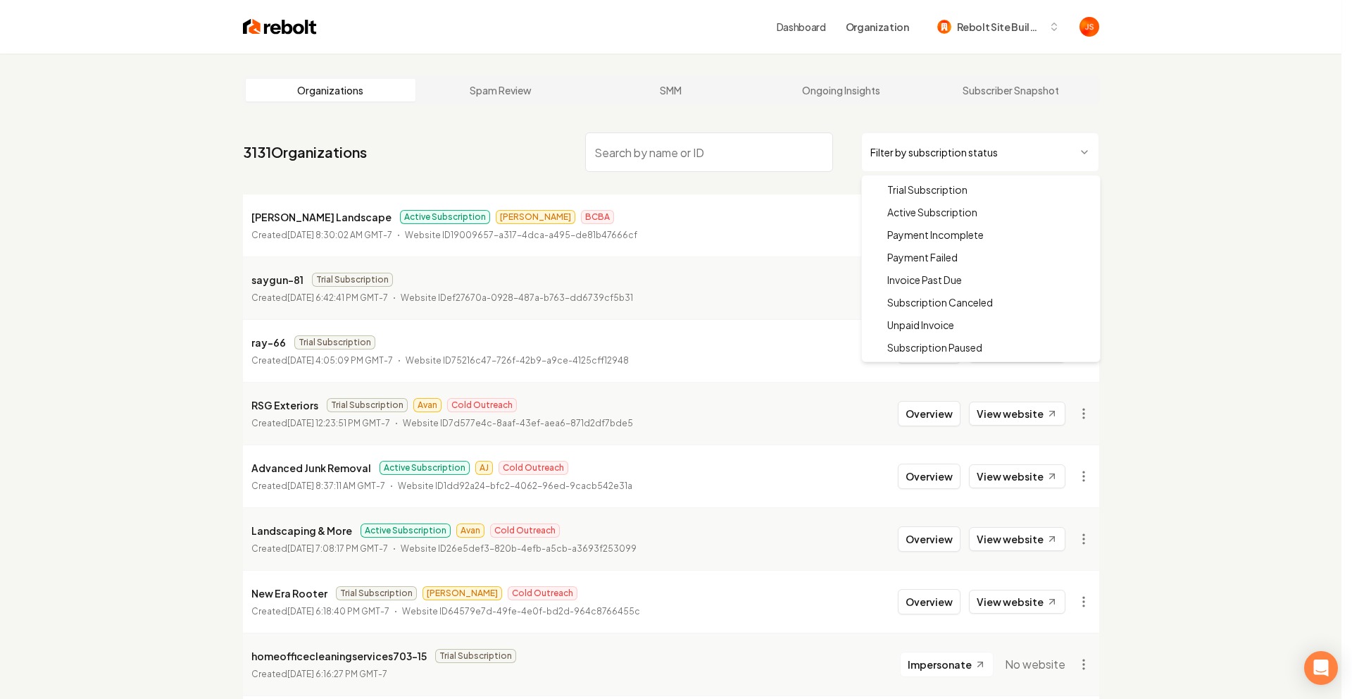
click at [929, 149] on html "Dashboard Organization Rebolt Site Builder Organizations Spam Review SMM Ongoin…" at bounding box center [676, 349] width 1352 height 699
click at [712, 133] on html "Dashboard Organization Rebolt Site Builder Organizations Spam Review SMM Ongoin…" at bounding box center [676, 349] width 1352 height 699
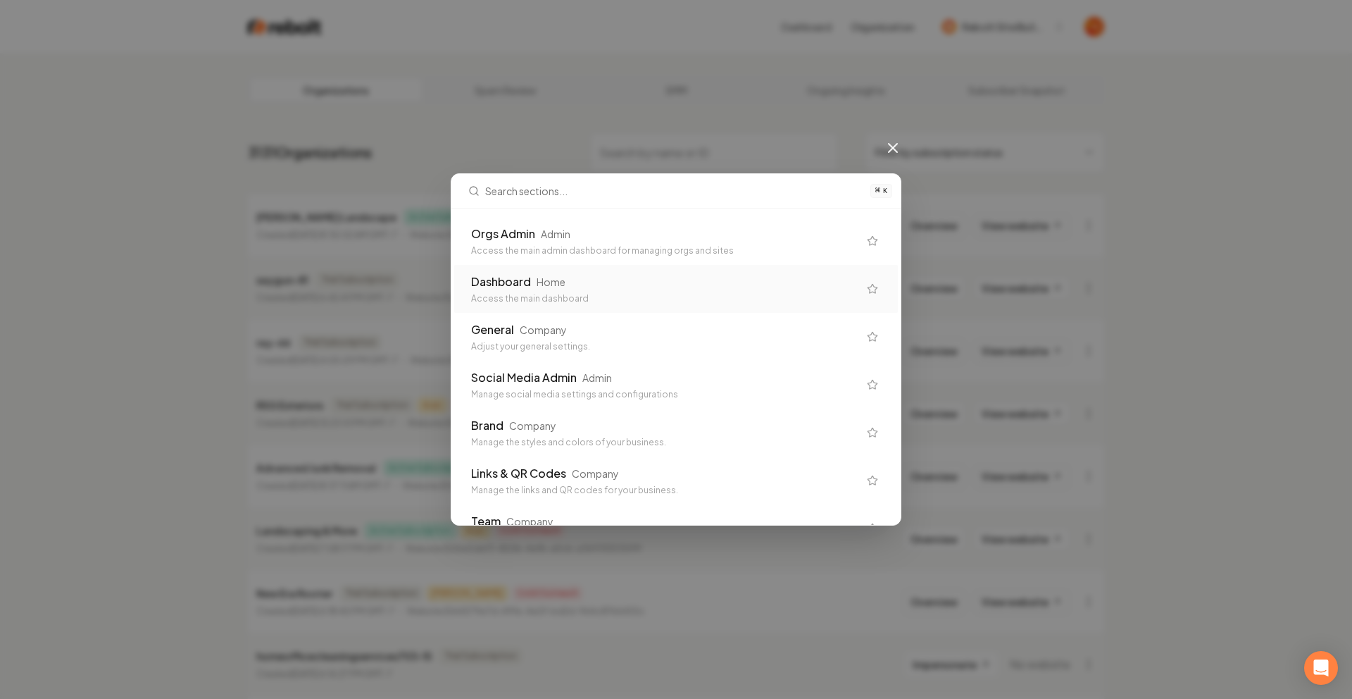
click at [533, 307] on div "Dashboard Home Access the main dashboard" at bounding box center [676, 289] width 444 height 48
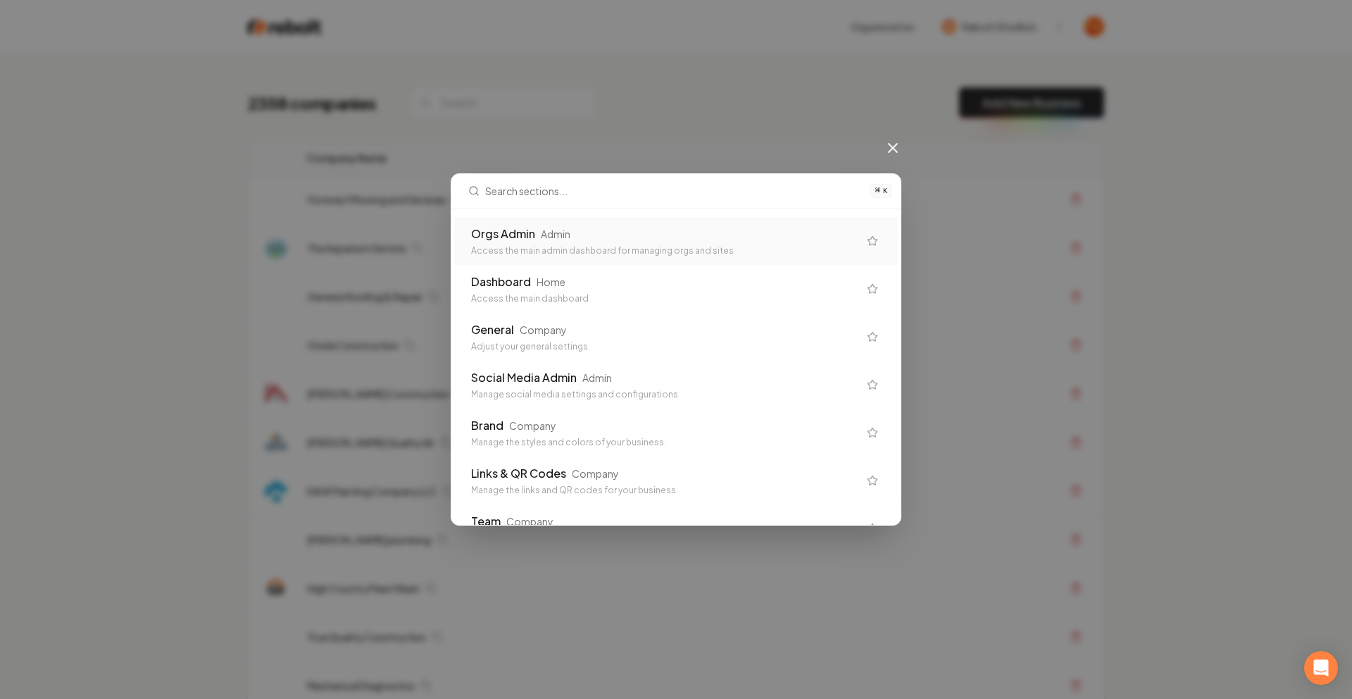
click at [768, 127] on div "⌘ K Orgs Admin Admin Access the main admin dashboard for managing orgs and site…" at bounding box center [676, 349] width 1352 height 699
click at [894, 151] on icon at bounding box center [893, 147] width 17 height 17
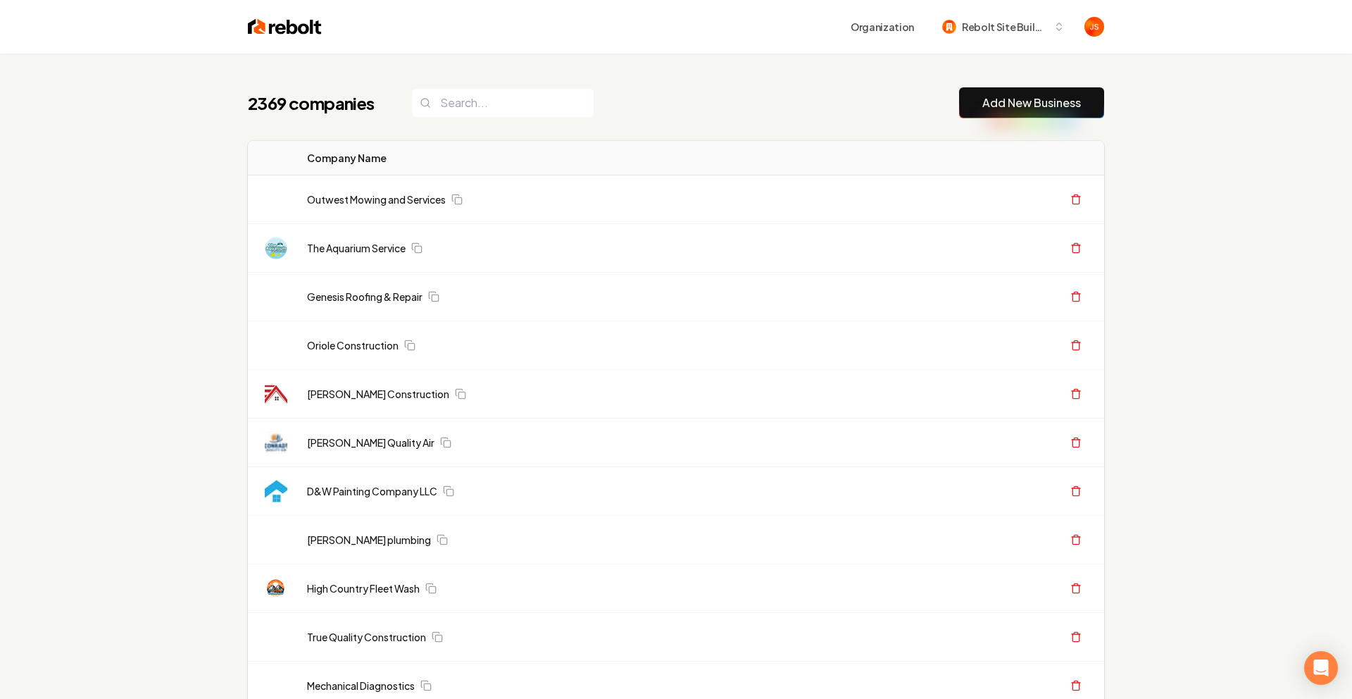
click at [511, 95] on input "search" at bounding box center [502, 103] width 183 height 30
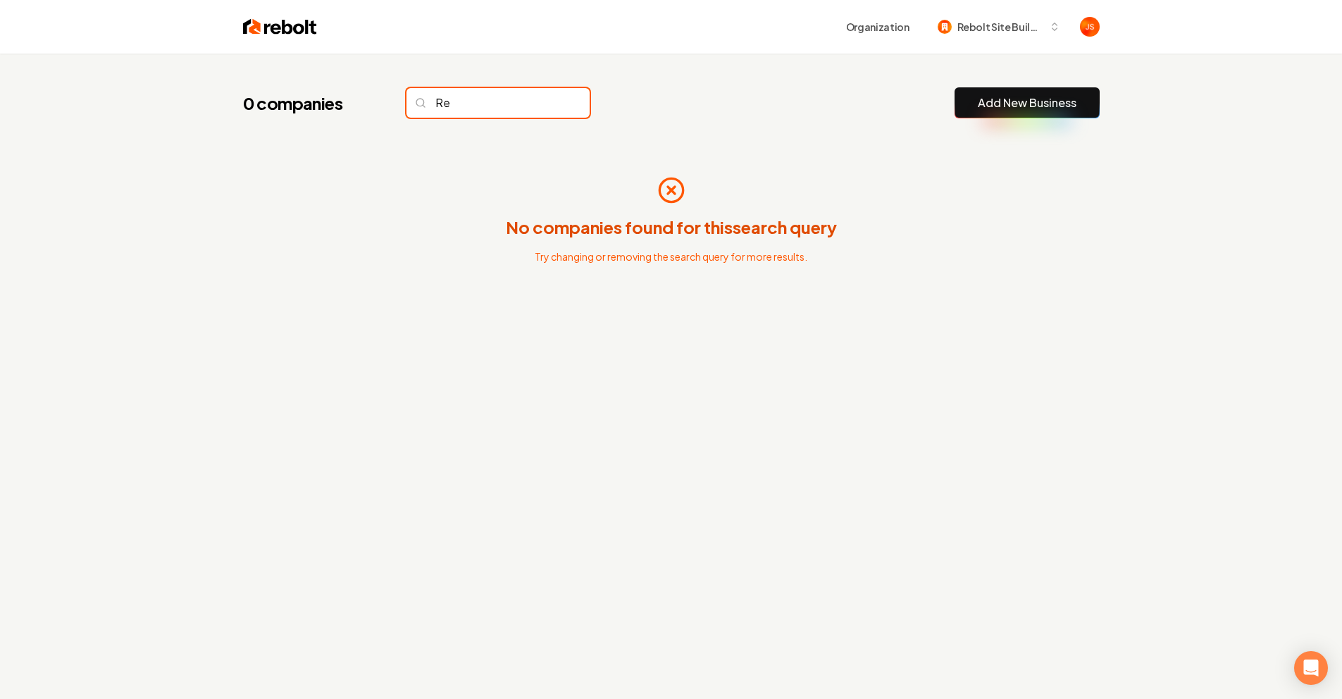
type input "R"
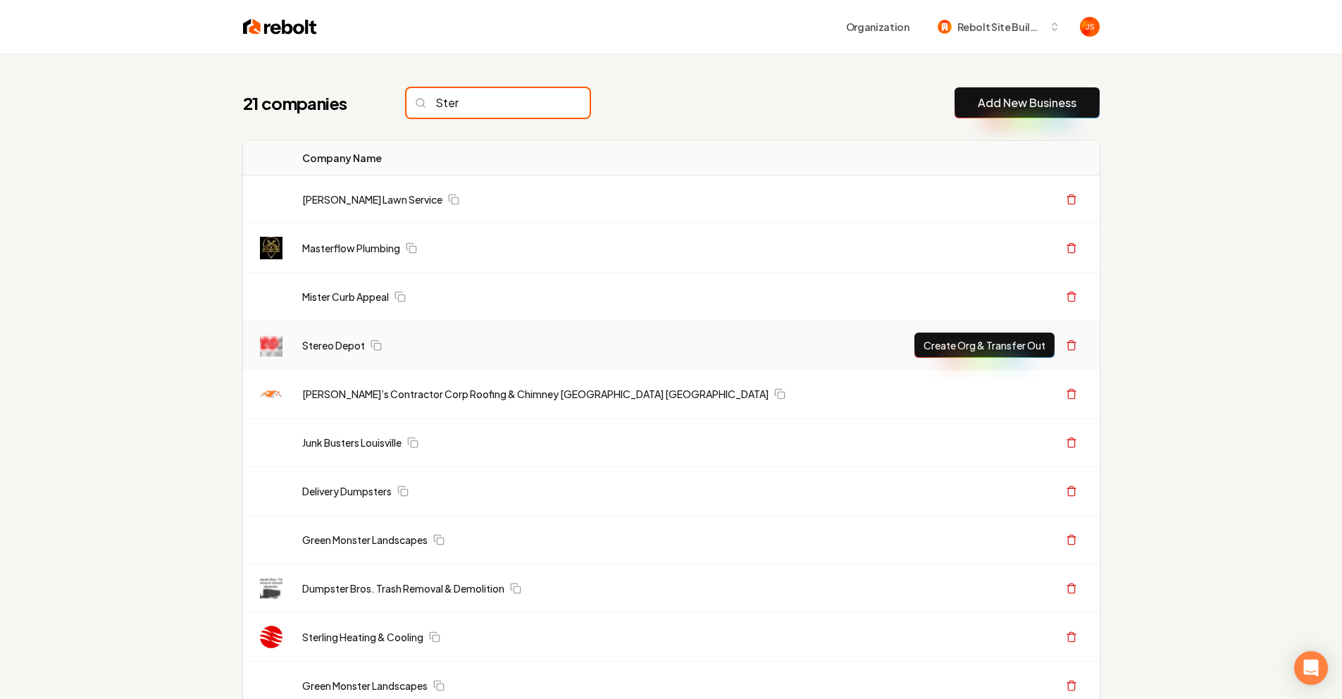
type input "Ster"
click at [298, 351] on td "Stereo Depot" at bounding box center [583, 345] width 584 height 49
click at [344, 344] on link "Stereo Depot" at bounding box center [333, 345] width 63 height 14
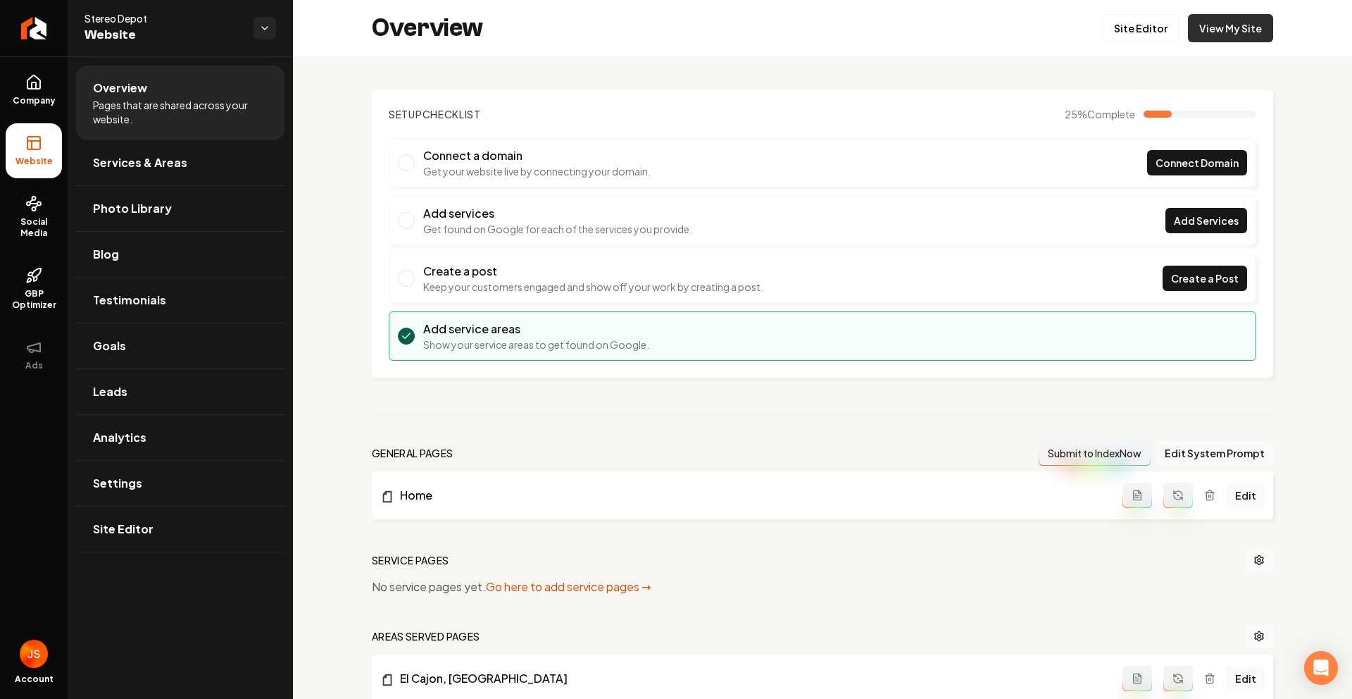
click at [1221, 23] on link "View My Site" at bounding box center [1230, 28] width 85 height 28
